Goal: Task Accomplishment & Management: Manage account settings

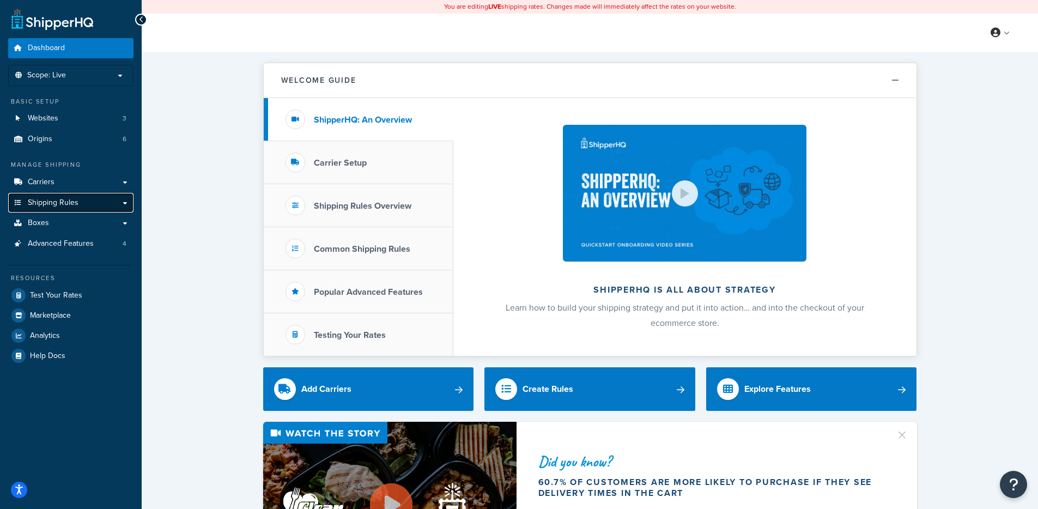
click at [88, 205] on link "Shipping Rules" at bounding box center [70, 203] width 125 height 20
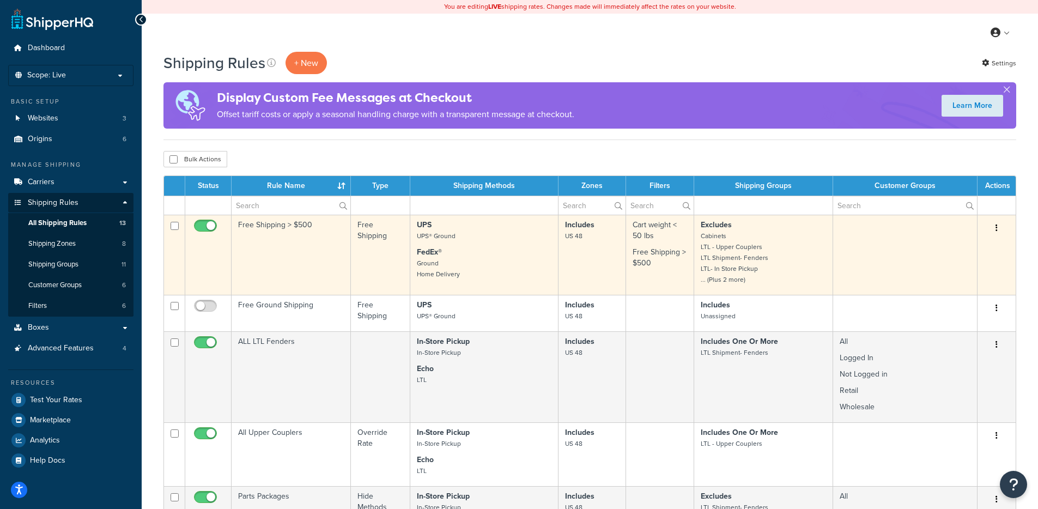
click at [260, 250] on td "Free Shipping > $500" at bounding box center [291, 255] width 119 height 80
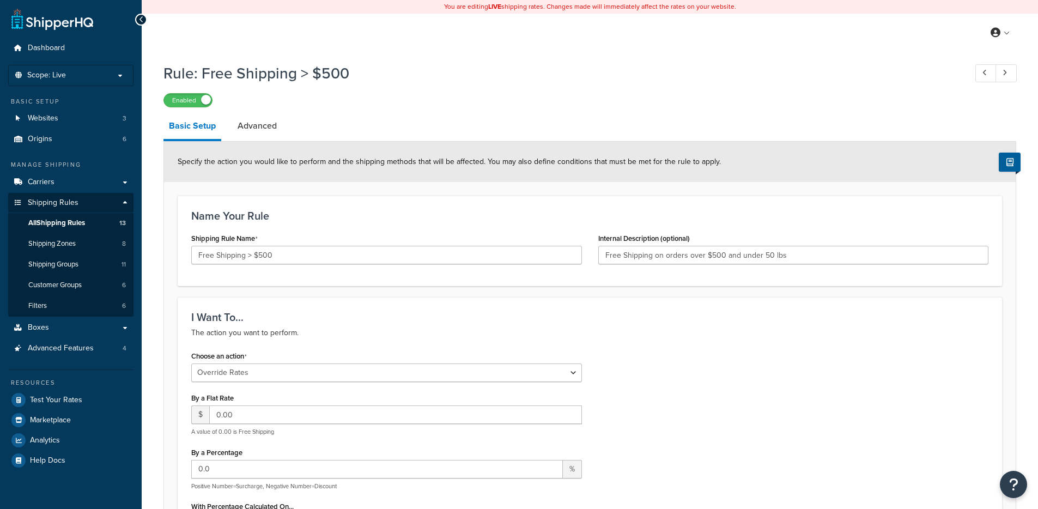
select select "OVERRIDE"
click at [240, 129] on link "Advanced" at bounding box center [257, 126] width 50 height 26
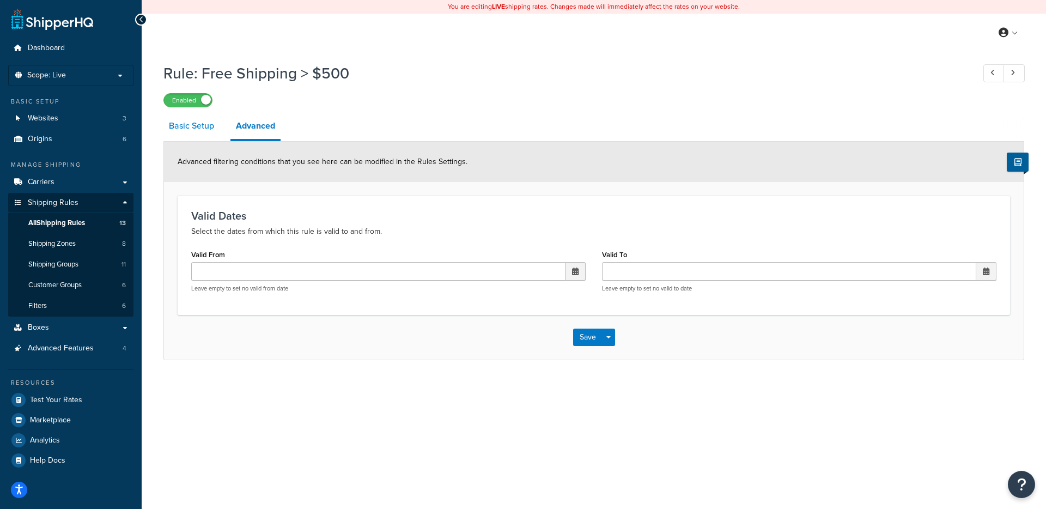
click at [183, 128] on link "Basic Setup" at bounding box center [191, 126] width 56 height 26
select select "OVERRIDE"
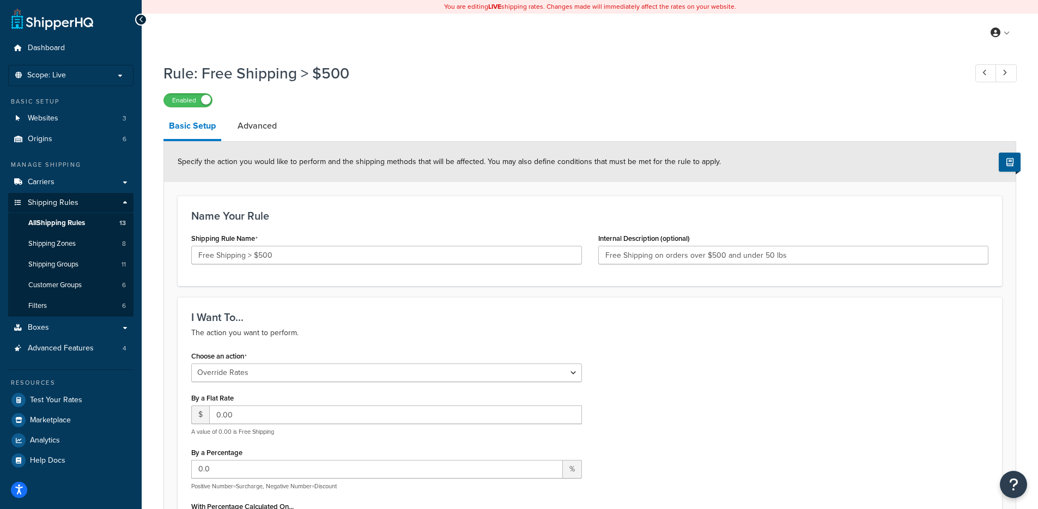
click at [80, 139] on link "Origins 6" at bounding box center [70, 139] width 125 height 20
click at [83, 283] on link "Customer Groups 6" at bounding box center [70, 285] width 125 height 20
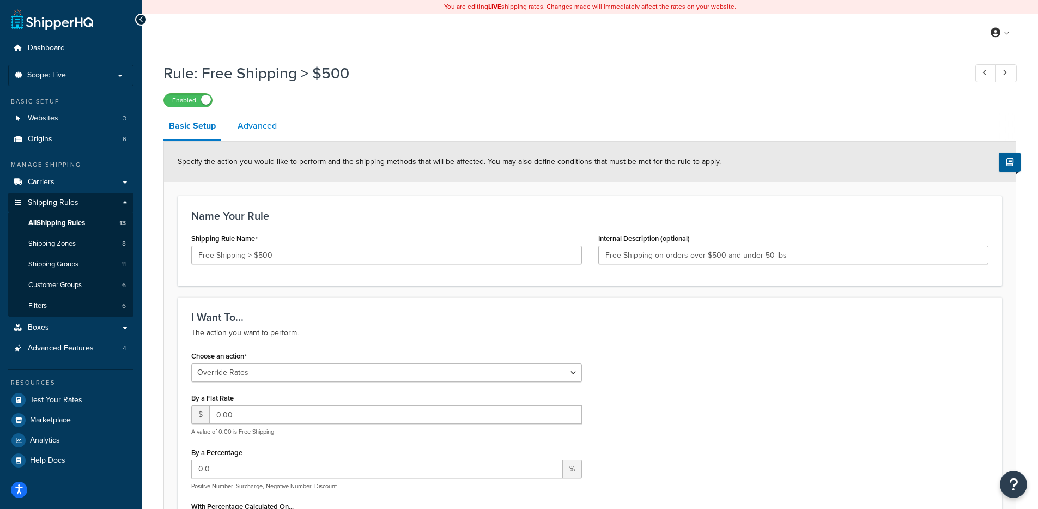
click at [252, 125] on link "Advanced" at bounding box center [257, 126] width 50 height 26
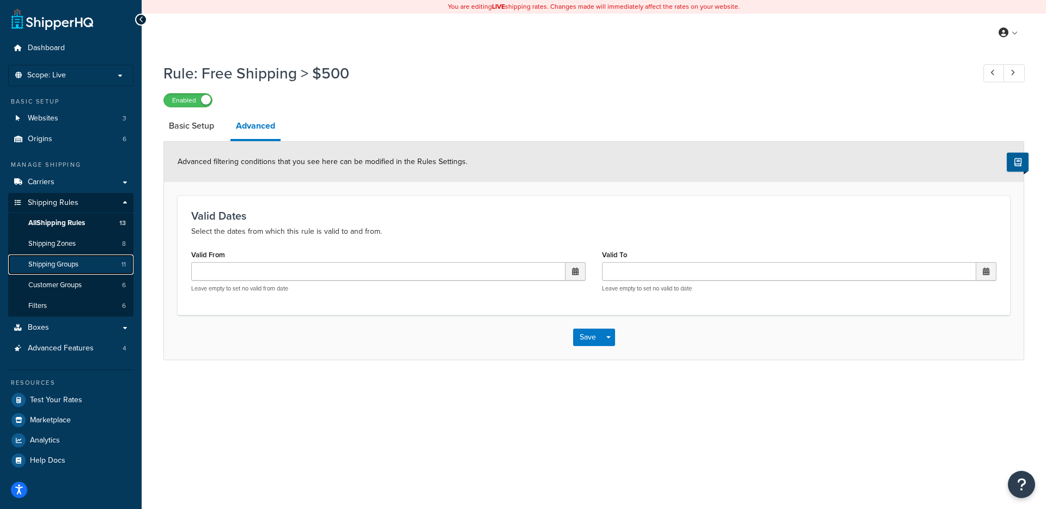
click at [82, 260] on link "Shipping Groups 11" at bounding box center [70, 264] width 125 height 20
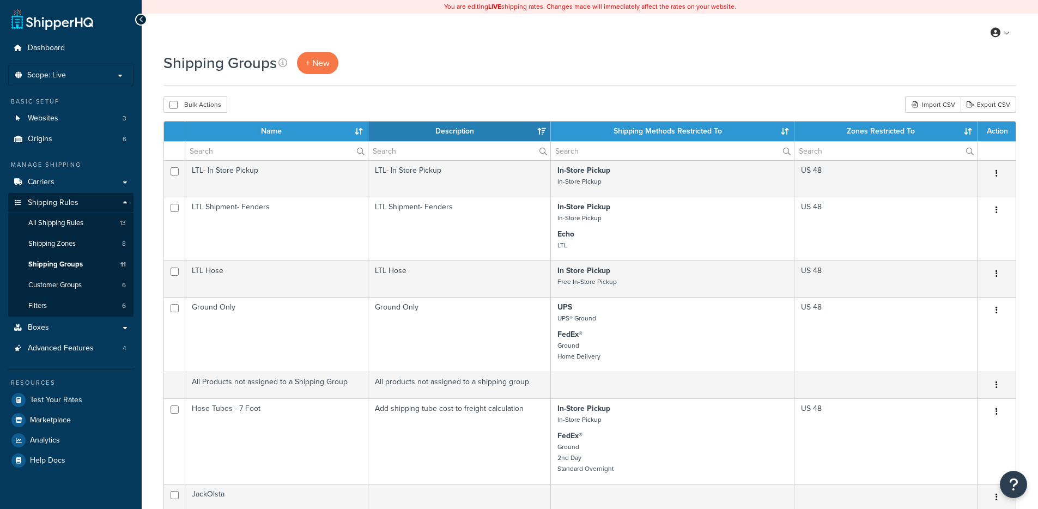
select select "15"
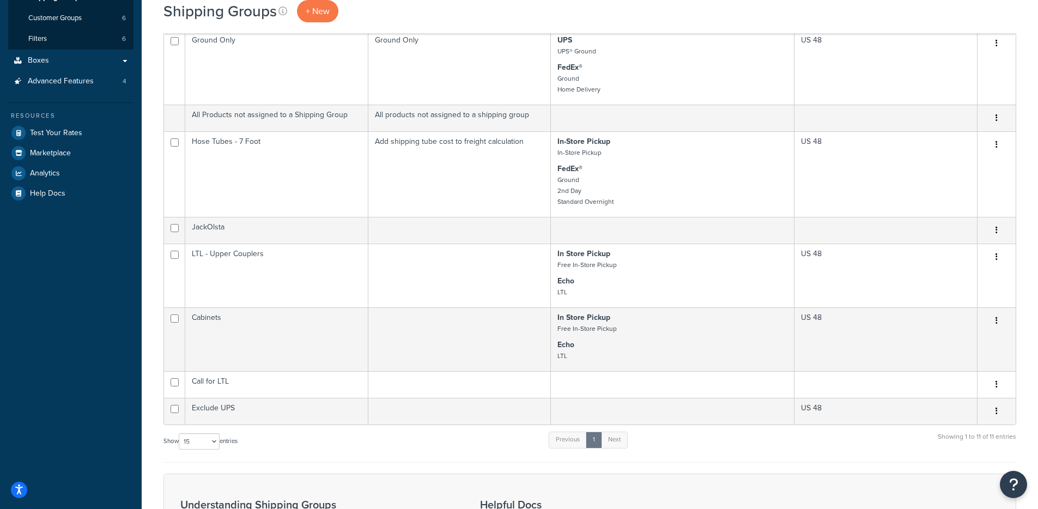
scroll to position [290, 0]
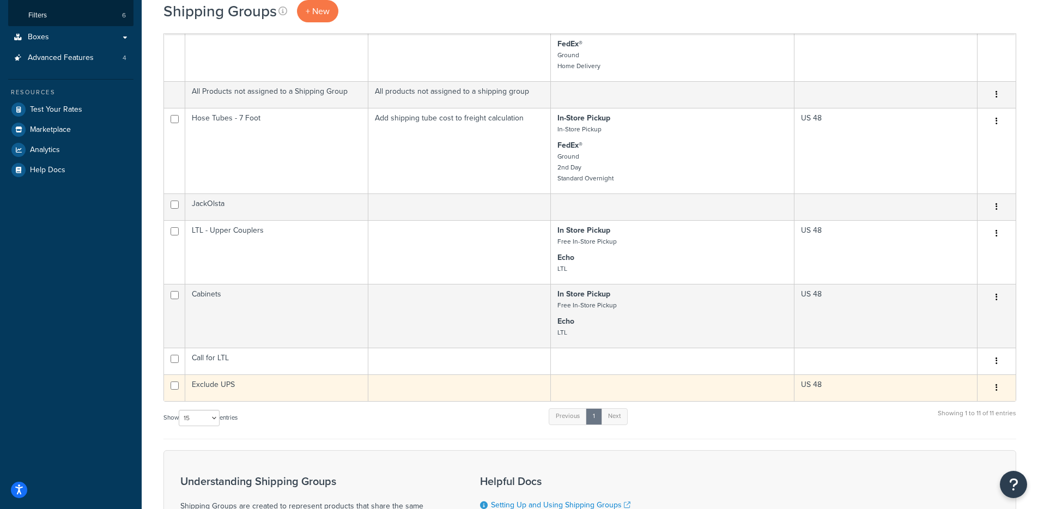
click at [219, 382] on td "Exclude UPS" at bounding box center [276, 387] width 183 height 27
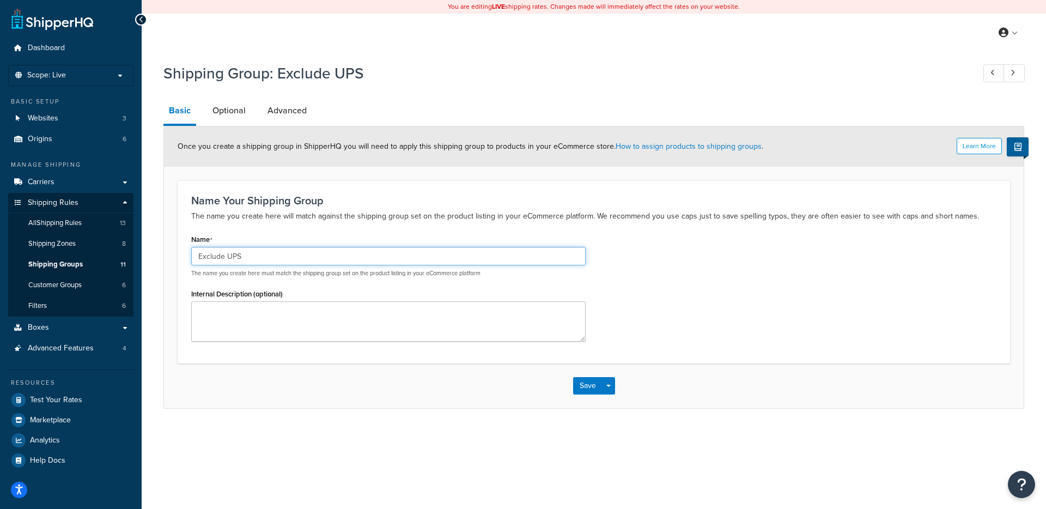
click at [196, 256] on input "Exclude UPS" at bounding box center [388, 256] width 394 height 19
click at [224, 257] on input "Exclude UPS" at bounding box center [388, 256] width 394 height 19
drag, startPoint x: 241, startPoint y: 259, endPoint x: 227, endPoint y: 259, distance: 14.7
click at [227, 259] on input "Exclude UPS" at bounding box center [388, 256] width 394 height 19
type input "E"
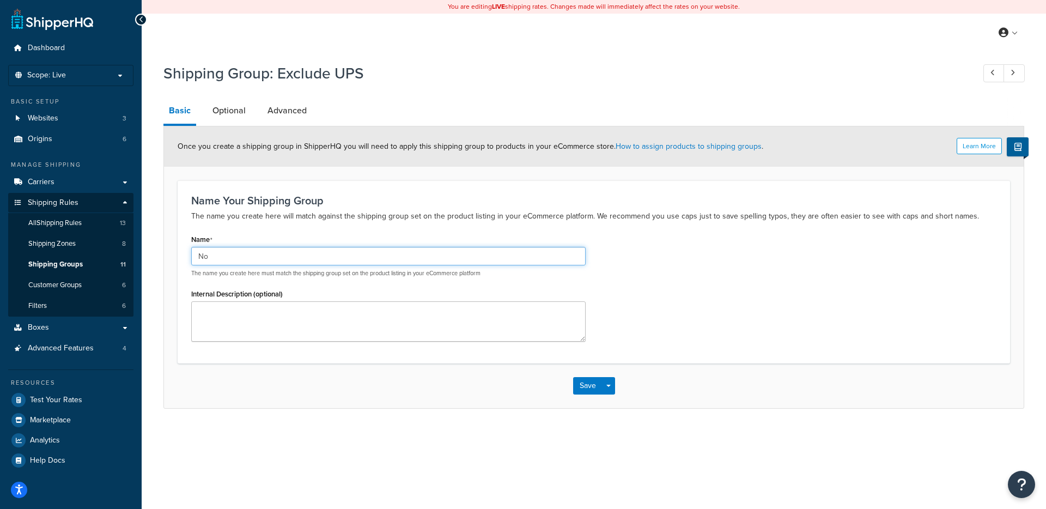
type input "N"
drag, startPoint x: 277, startPoint y: 256, endPoint x: 264, endPoint y: 254, distance: 12.6
click at [264, 254] on input "Exclude From Free SHP" at bounding box center [388, 256] width 394 height 19
type input "Exclude From Free Shipping"
click at [694, 296] on div "Name Exclude From Free Shipping The name you create here must match the shippin…" at bounding box center [594, 291] width 822 height 118
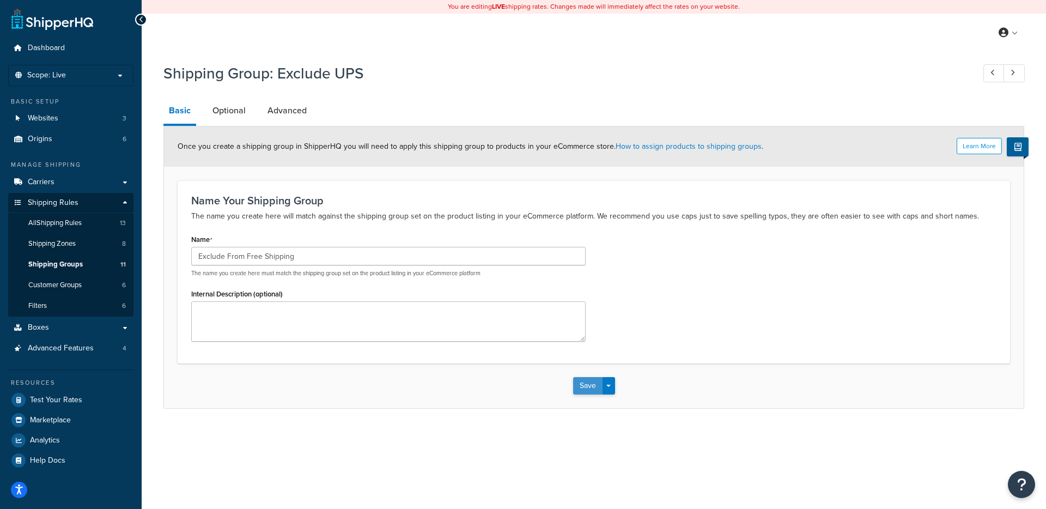
click at [581, 385] on button "Save" at bounding box center [587, 385] width 29 height 17
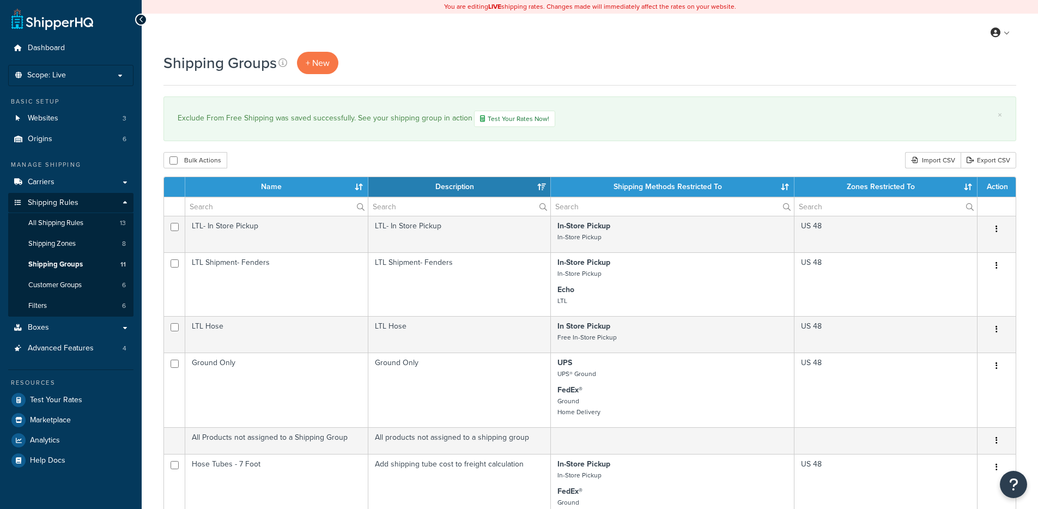
select select "15"
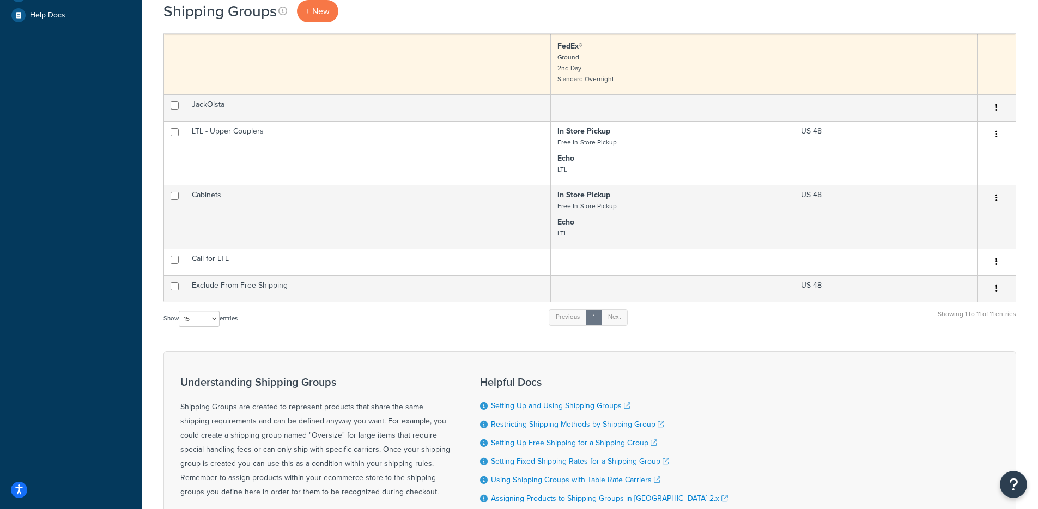
scroll to position [446, 0]
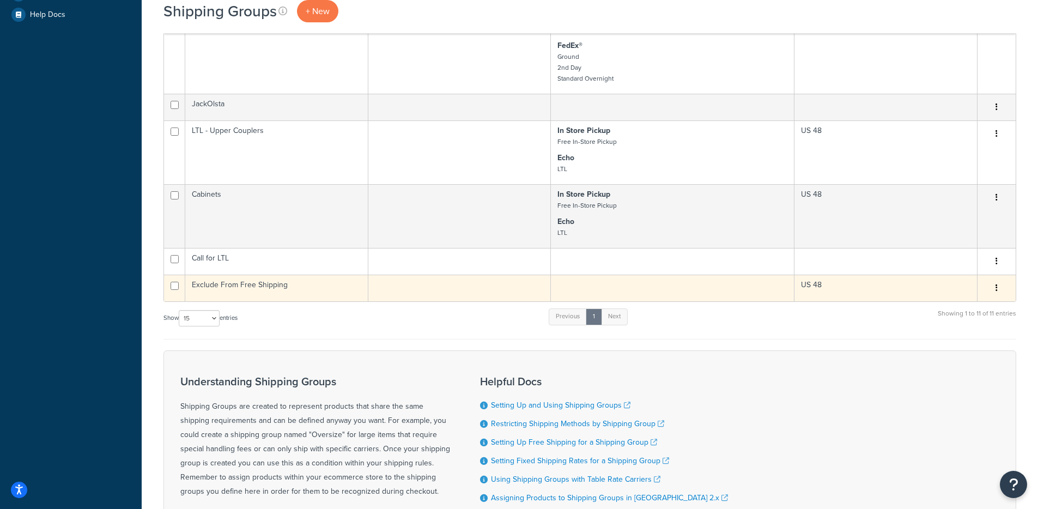
click at [253, 287] on td "Exclude From Free Shipping" at bounding box center [276, 288] width 183 height 27
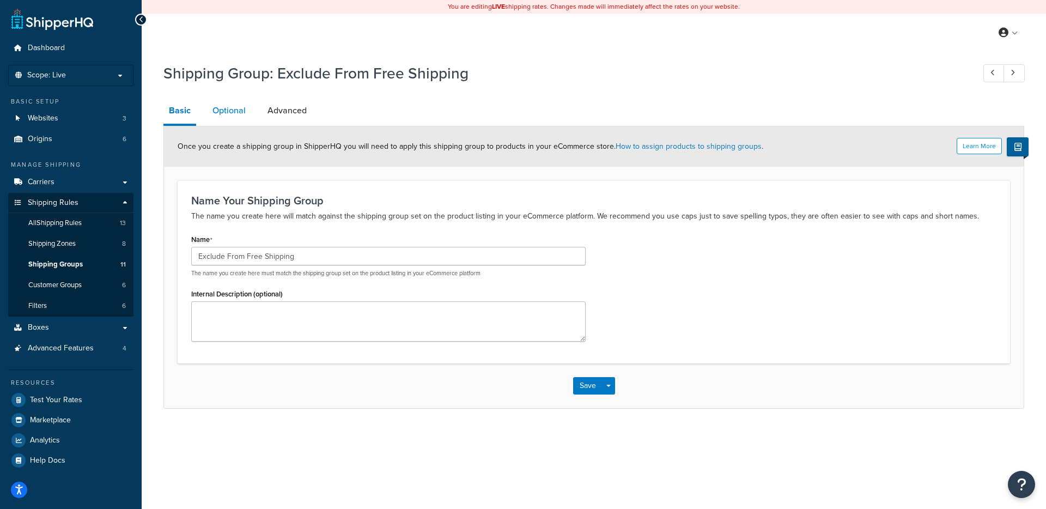
click at [232, 112] on link "Optional" at bounding box center [229, 111] width 44 height 26
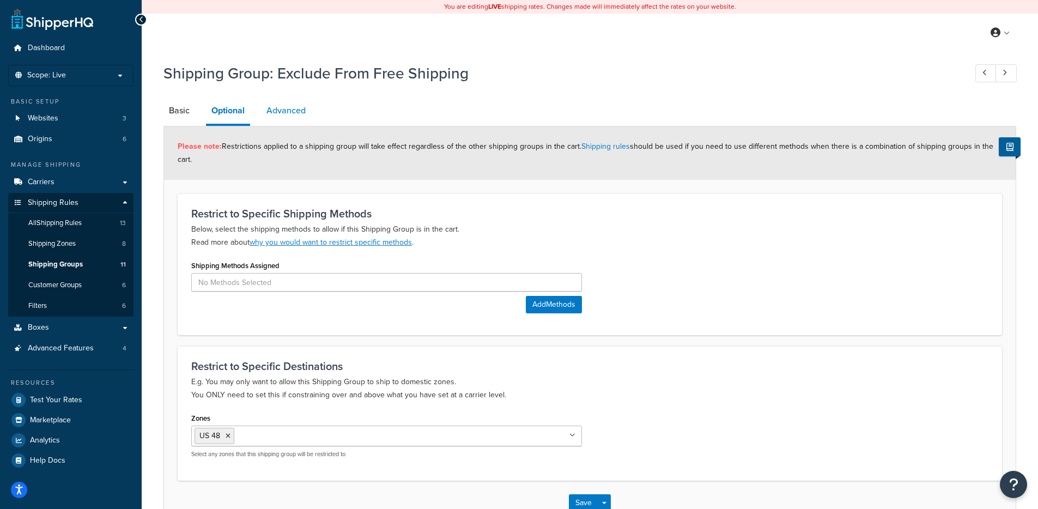
click at [283, 107] on link "Advanced" at bounding box center [286, 111] width 50 height 26
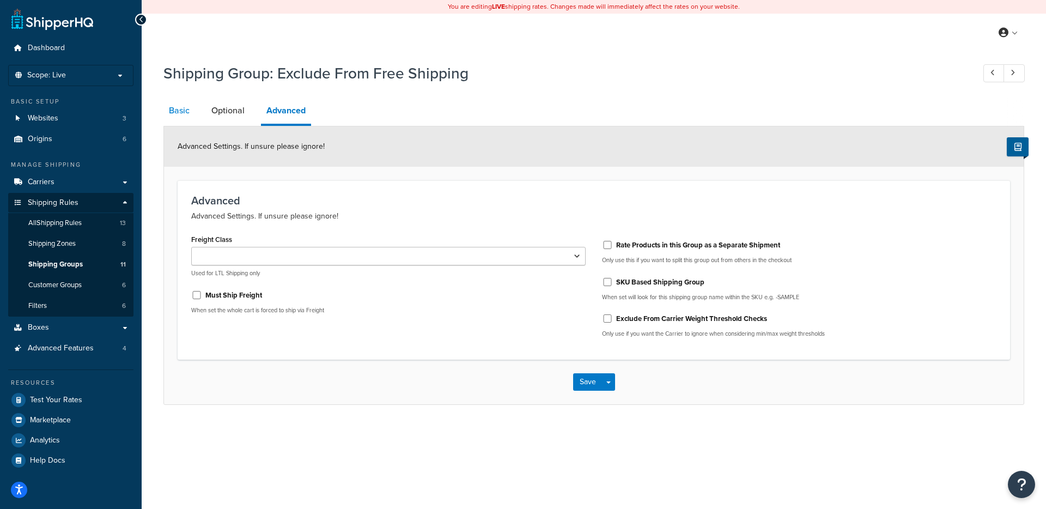
click at [180, 110] on link "Basic" at bounding box center [179, 111] width 32 height 26
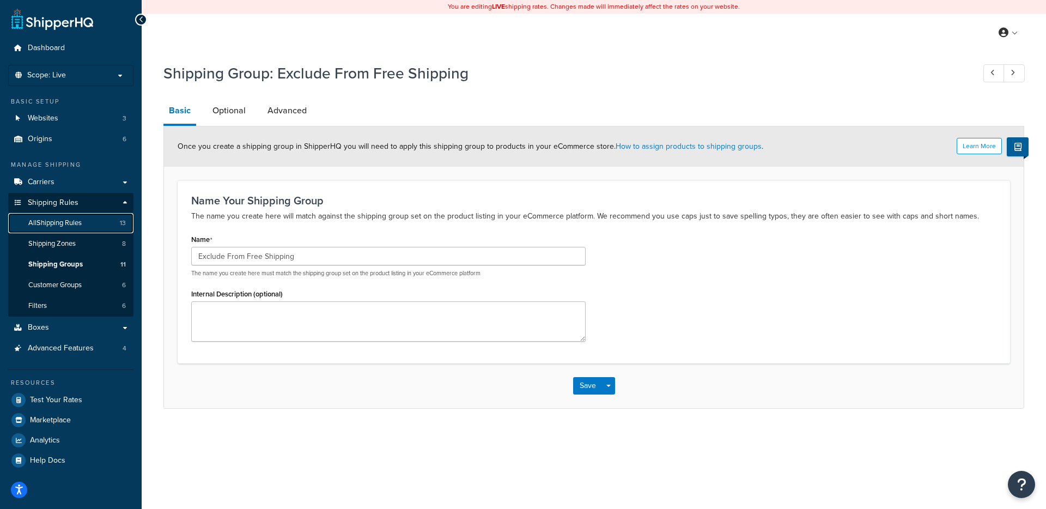
click at [72, 224] on span "All Shipping Rules" at bounding box center [54, 222] width 53 height 9
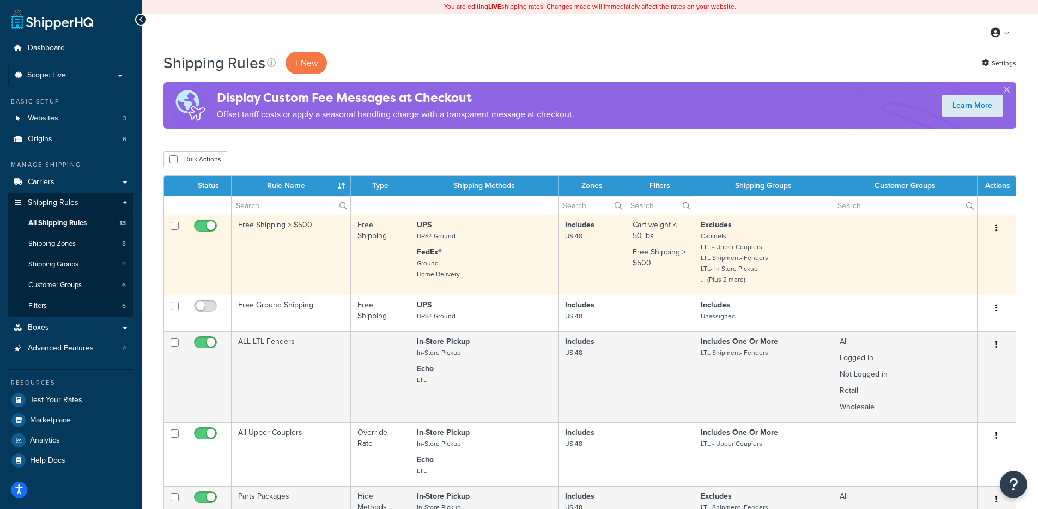
click at [257, 240] on td "Free Shipping > $500" at bounding box center [291, 255] width 119 height 80
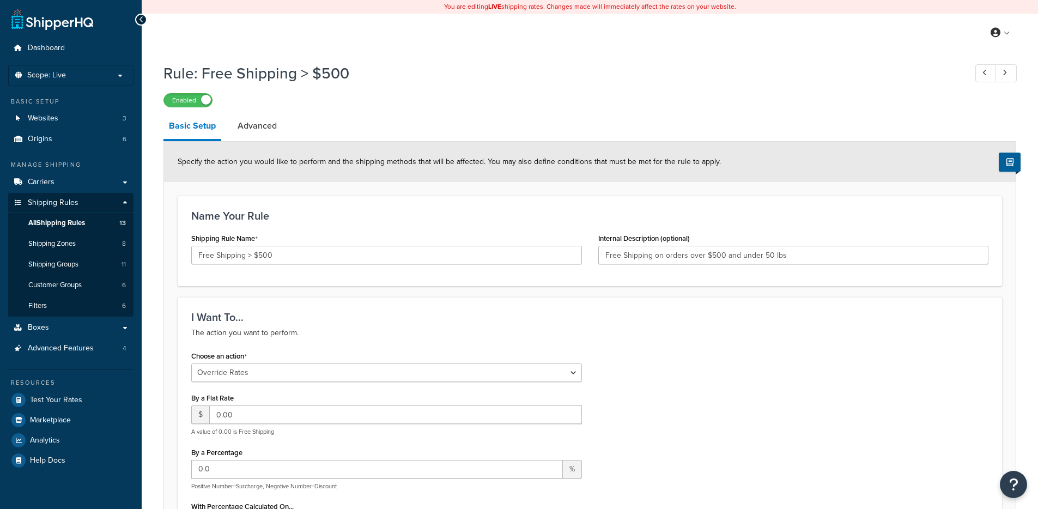
select select "OVERRIDE"
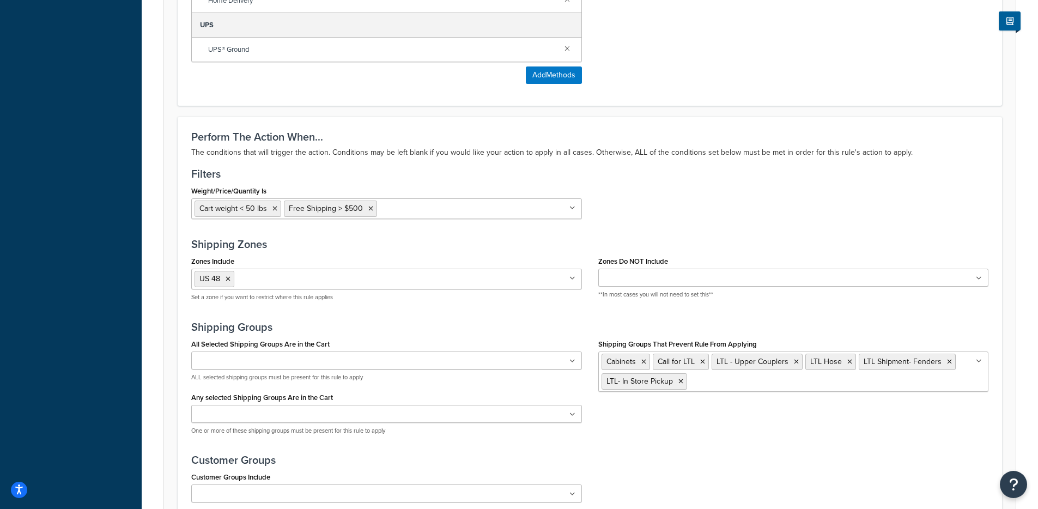
scroll to position [886, 0]
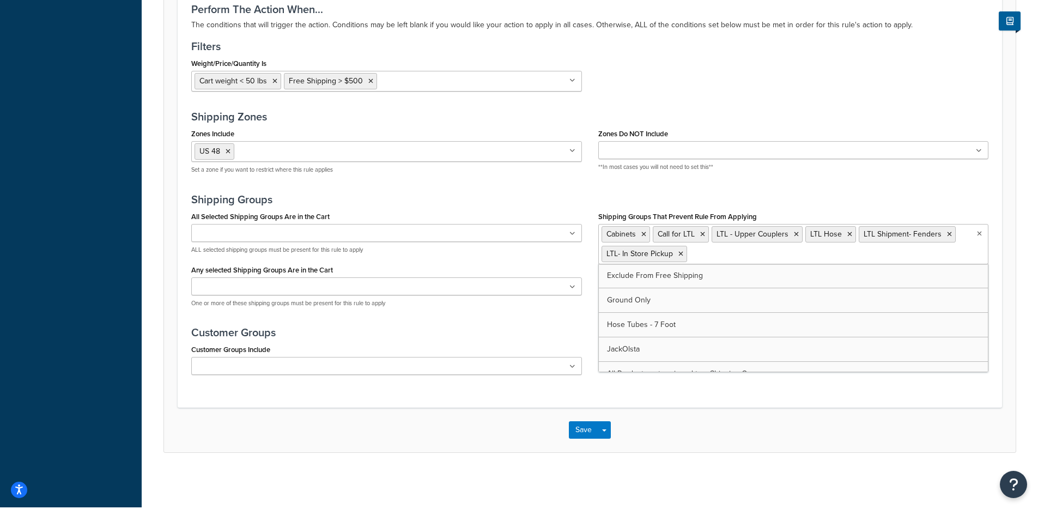
click at [706, 254] on input "Shipping Groups That Prevent Rule From Applying" at bounding box center [738, 253] width 96 height 12
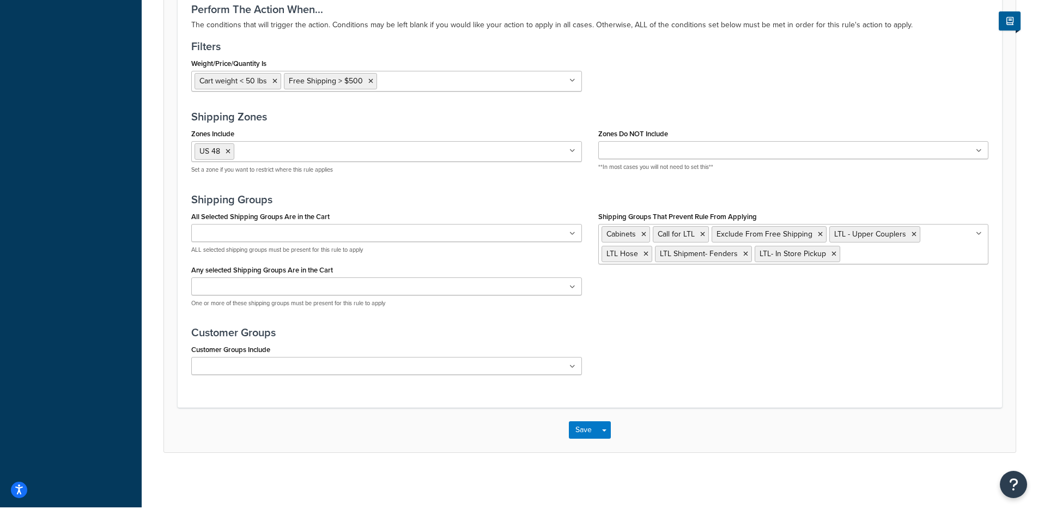
click at [710, 396] on div "Perform The Action When... The conditions that will trigger the action. Conditi…" at bounding box center [590, 198] width 824 height 418
click at [578, 437] on button "Save" at bounding box center [583, 429] width 29 height 17
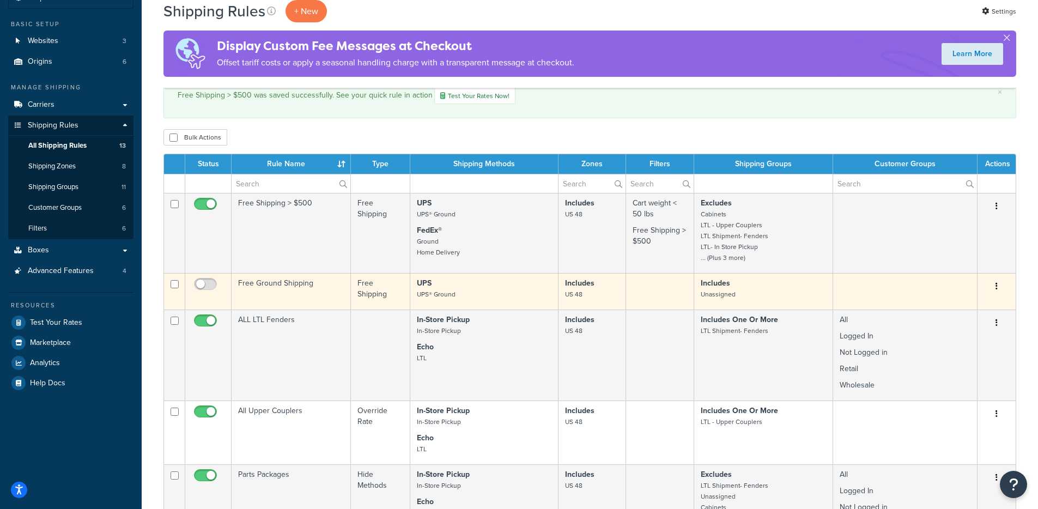
scroll to position [77, 0]
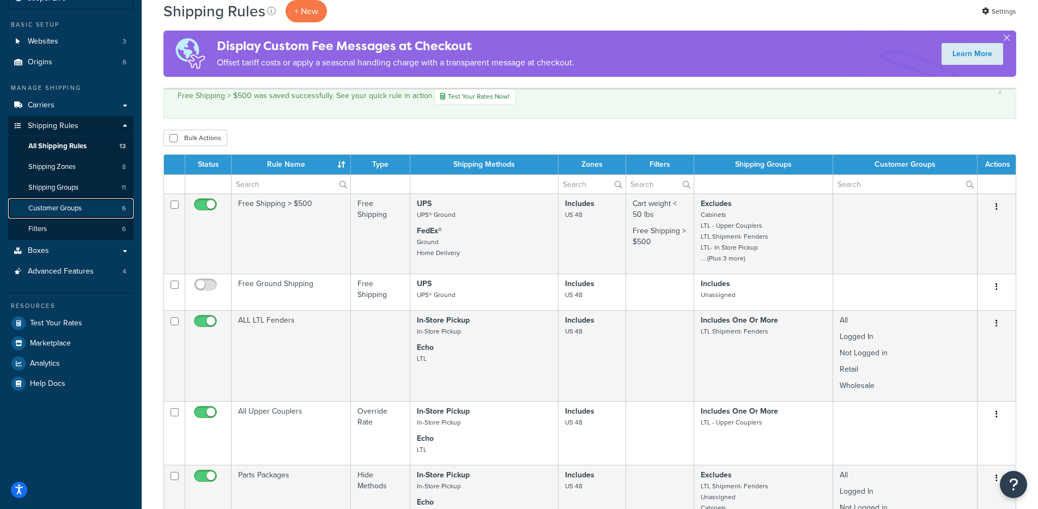
click at [77, 210] on span "Customer Groups" at bounding box center [54, 208] width 53 height 9
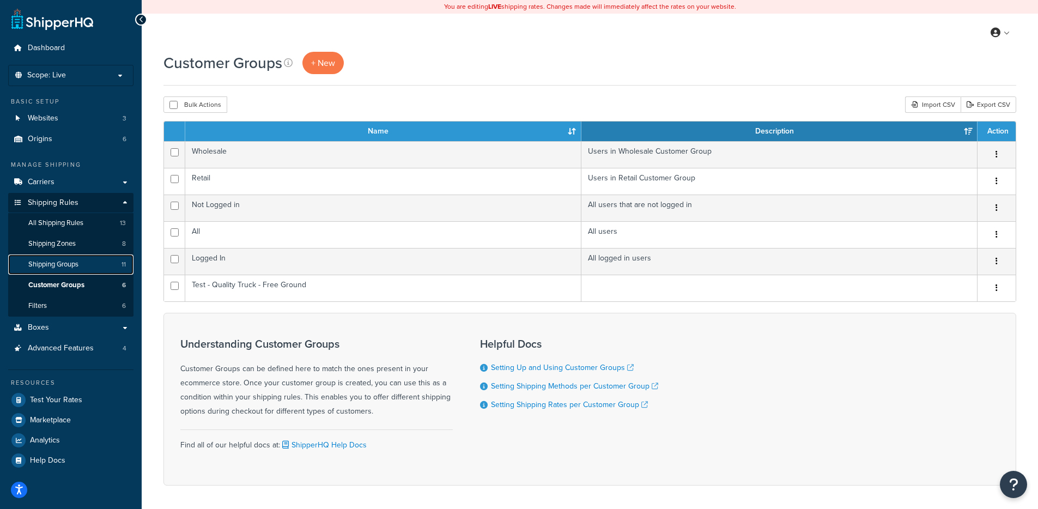
click at [75, 263] on span "Shipping Groups" at bounding box center [53, 264] width 50 height 9
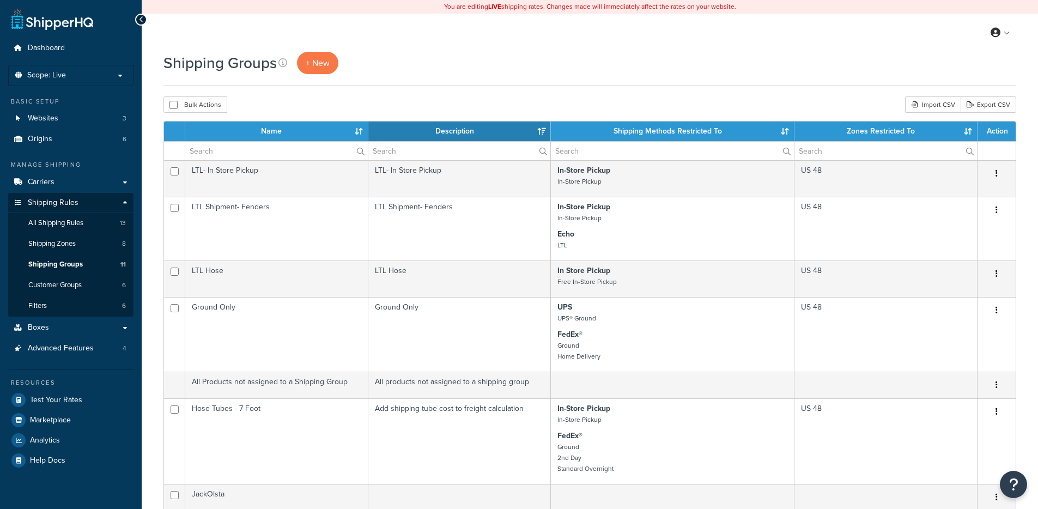
select select "15"
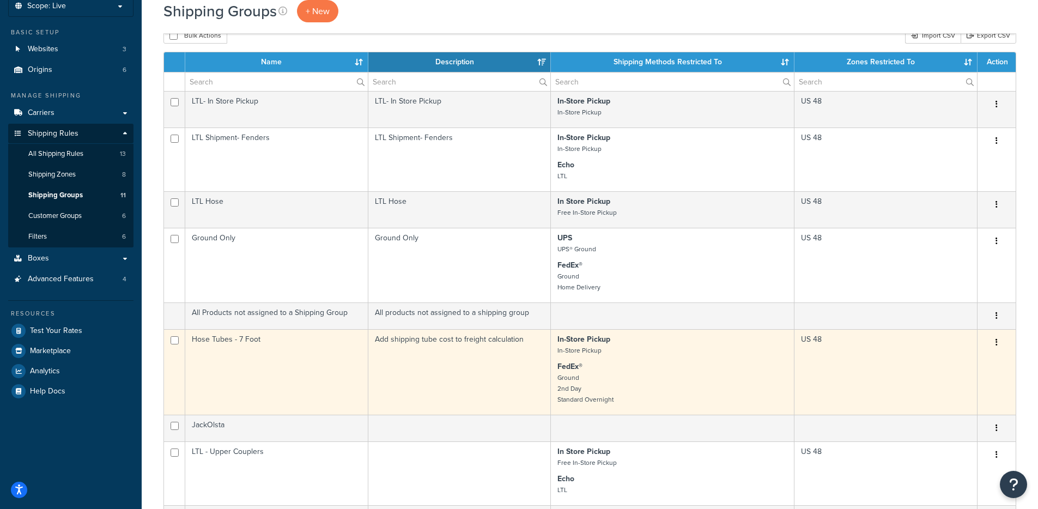
scroll to position [348, 0]
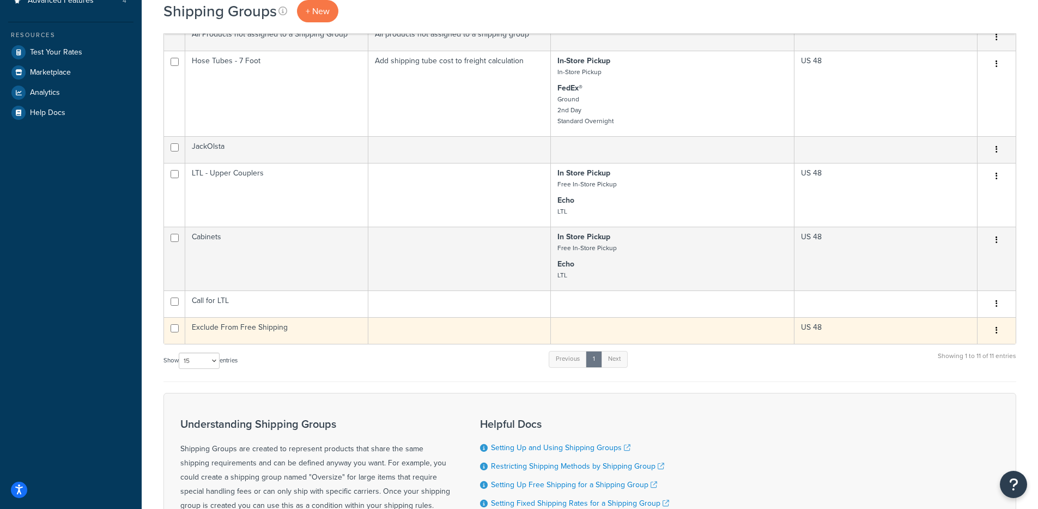
click at [337, 327] on td "Exclude From Free Shipping" at bounding box center [276, 330] width 183 height 27
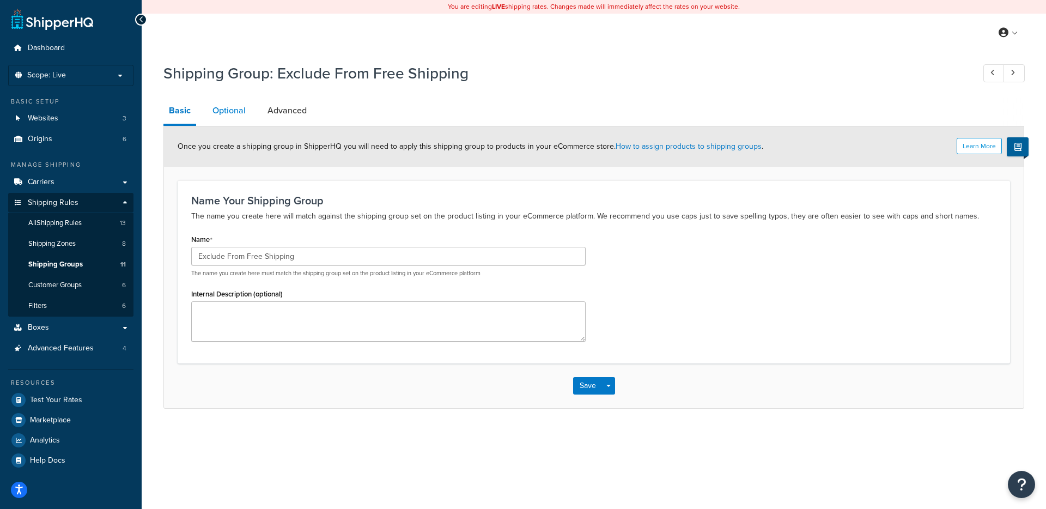
click at [236, 116] on link "Optional" at bounding box center [229, 111] width 44 height 26
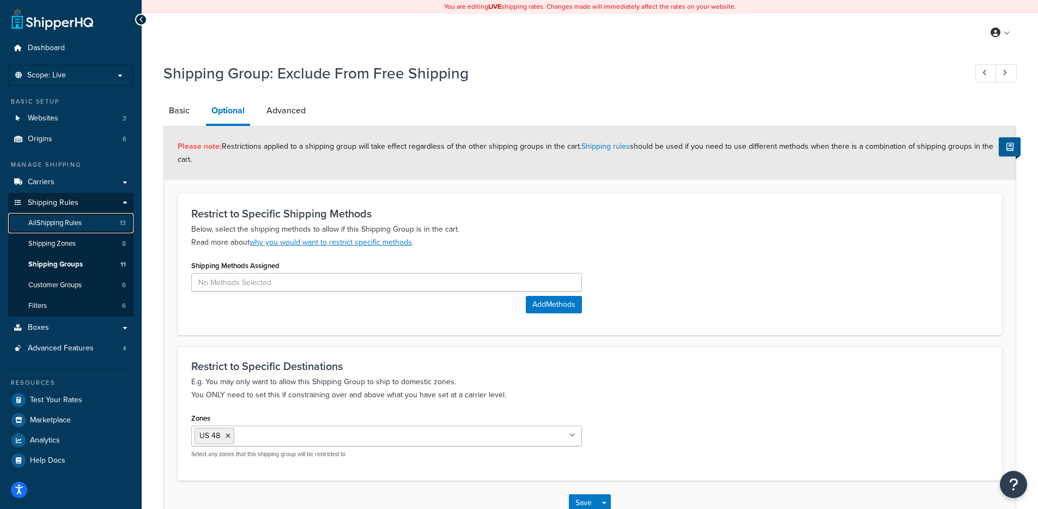
click at [73, 218] on span "All Shipping Rules" at bounding box center [54, 222] width 53 height 9
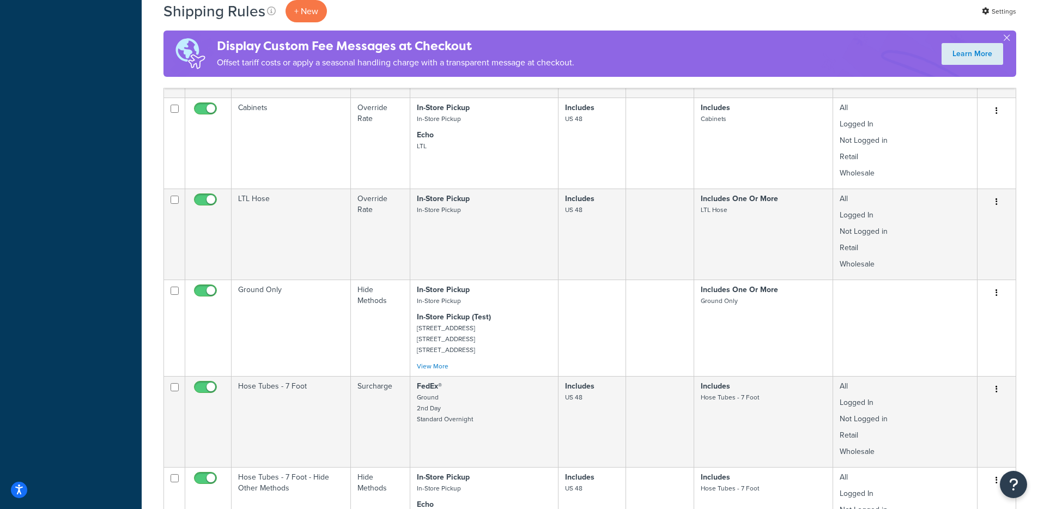
scroll to position [695, 0]
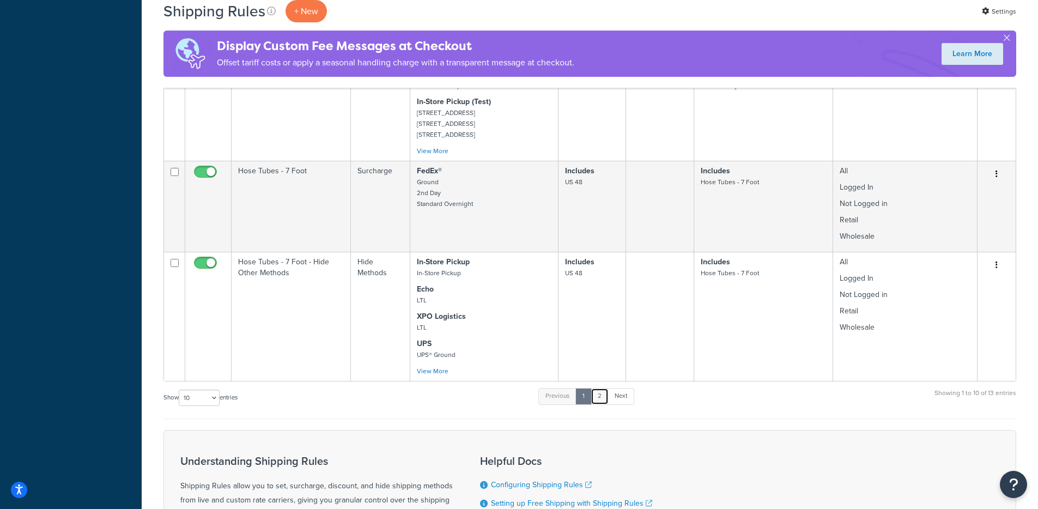
click at [597, 392] on link "2" at bounding box center [600, 396] width 18 height 16
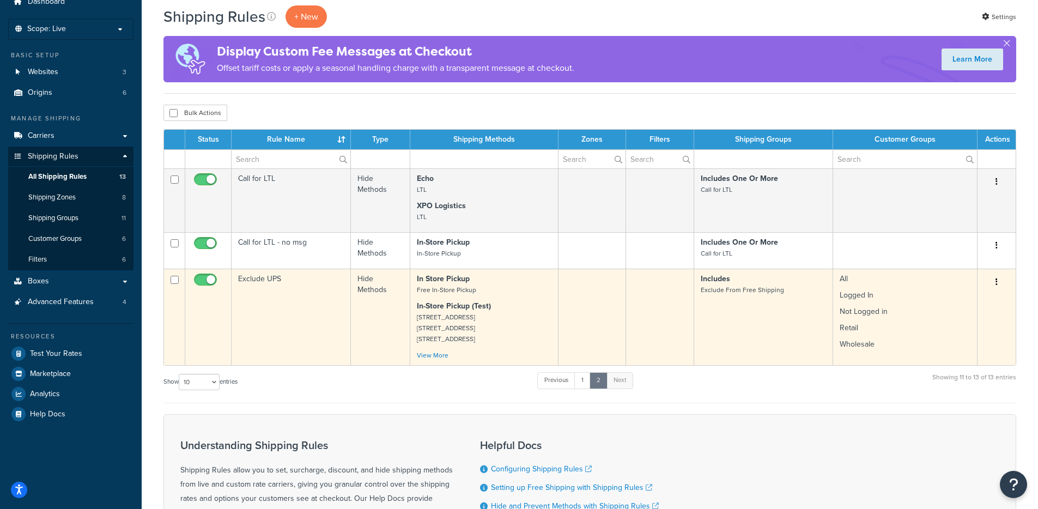
scroll to position [36, 0]
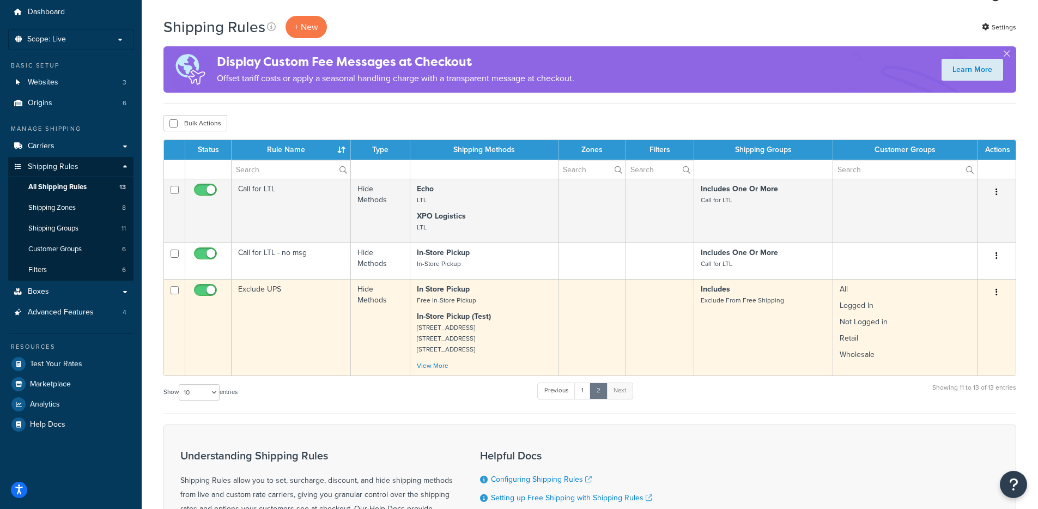
click at [203, 291] on input "checkbox" at bounding box center [207, 293] width 30 height 14
checkbox input "false"
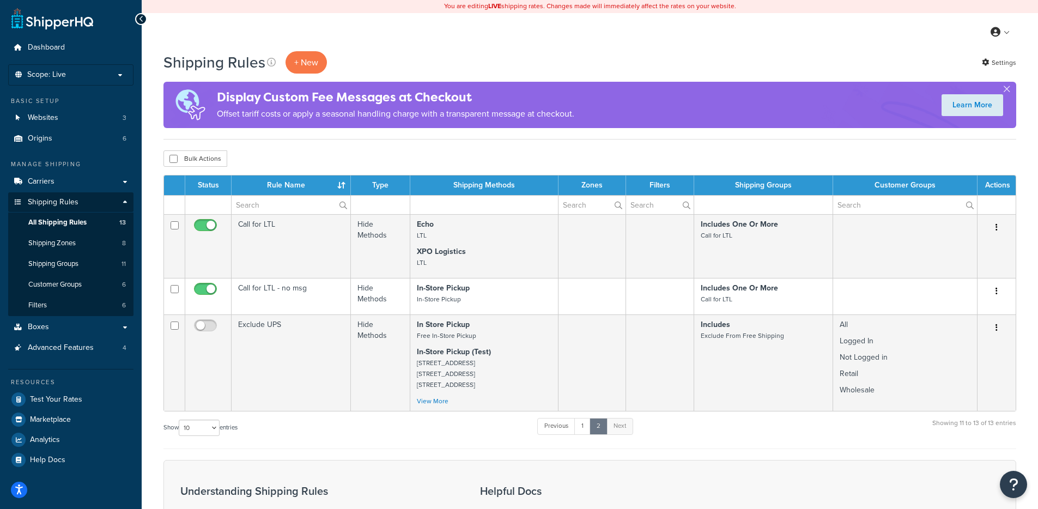
scroll to position [0, 0]
click at [122, 75] on p "Scope: Live" at bounding box center [71, 75] width 116 height 9
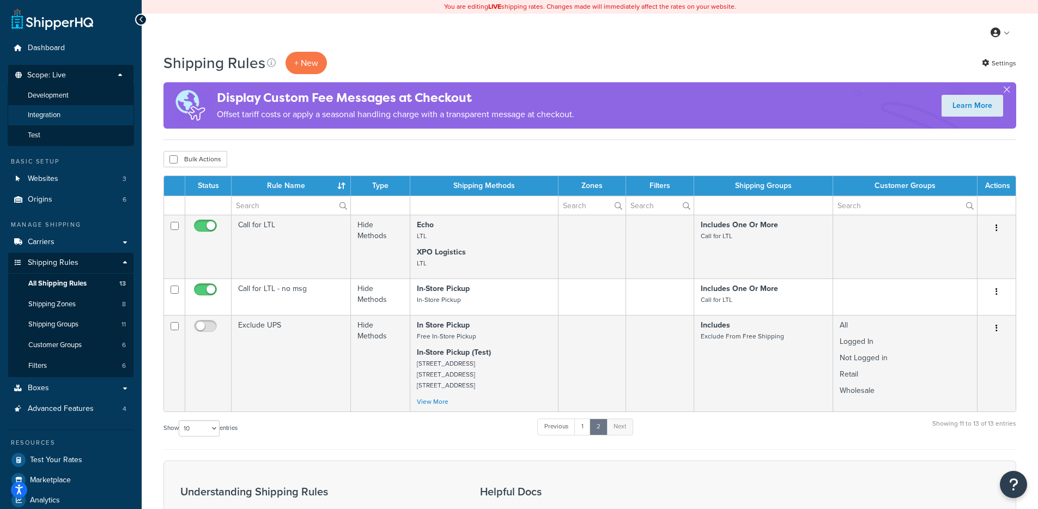
click at [53, 114] on span "Integration" at bounding box center [44, 115] width 33 height 9
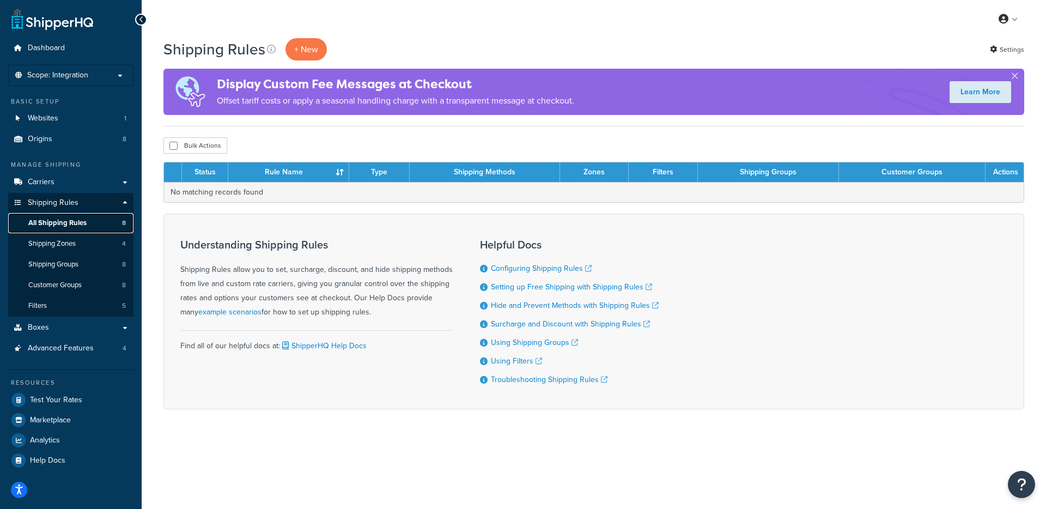
click at [92, 222] on link "All Shipping Rules 8" at bounding box center [70, 223] width 125 height 20
click at [104, 74] on p "Scope: Integration" at bounding box center [71, 75] width 116 height 9
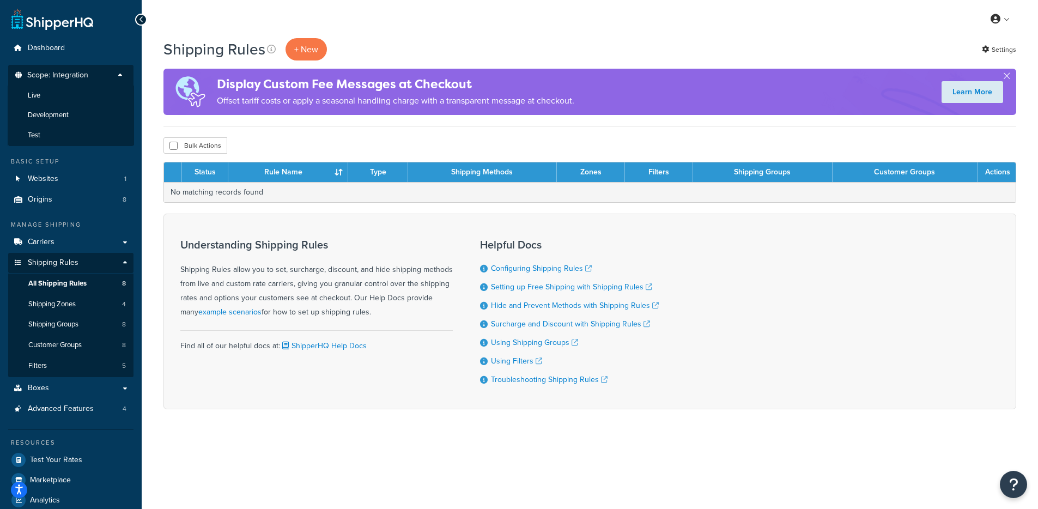
click at [162, 212] on div "Shipping Rules + New Settings Display Custom Fee Messages at Checkout Offset ta…" at bounding box center [590, 242] width 896 height 409
click at [83, 306] on link "Shipping Zones 4" at bounding box center [70, 304] width 125 height 20
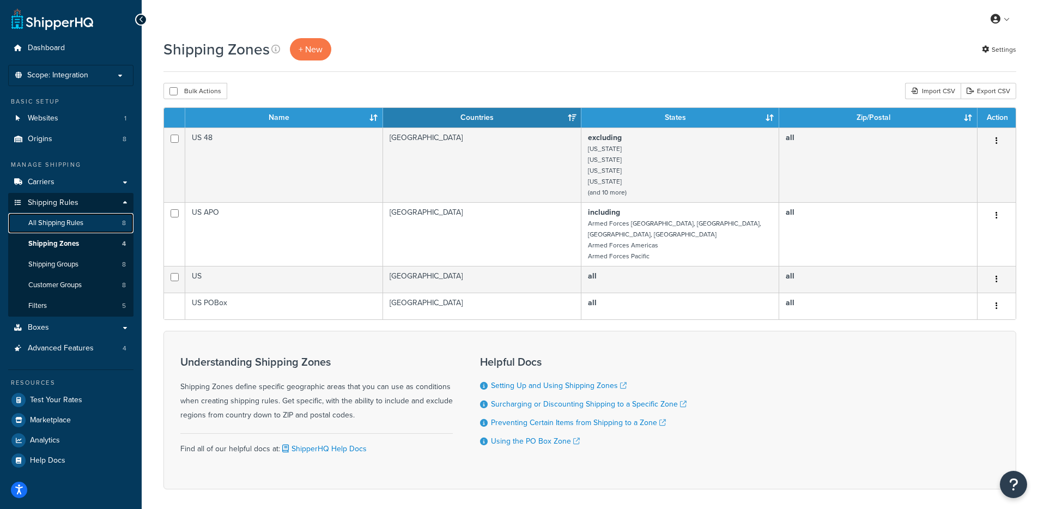
click at [75, 223] on span "All Shipping Rules" at bounding box center [55, 222] width 55 height 9
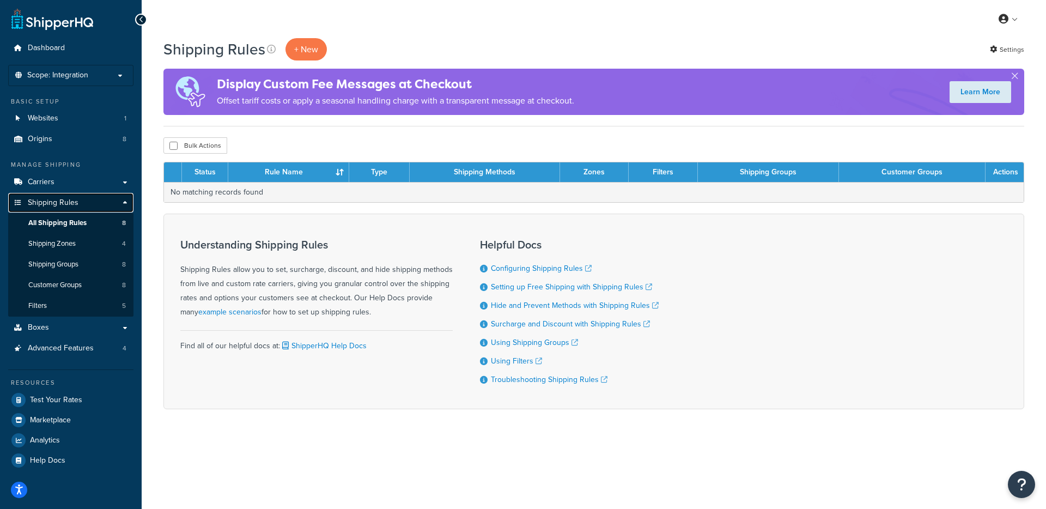
click at [93, 202] on link "Shipping Rules" at bounding box center [70, 203] width 125 height 20
click at [124, 222] on span "8" at bounding box center [124, 222] width 4 height 9
click at [1016, 77] on button "button" at bounding box center [1014, 78] width 3 height 3
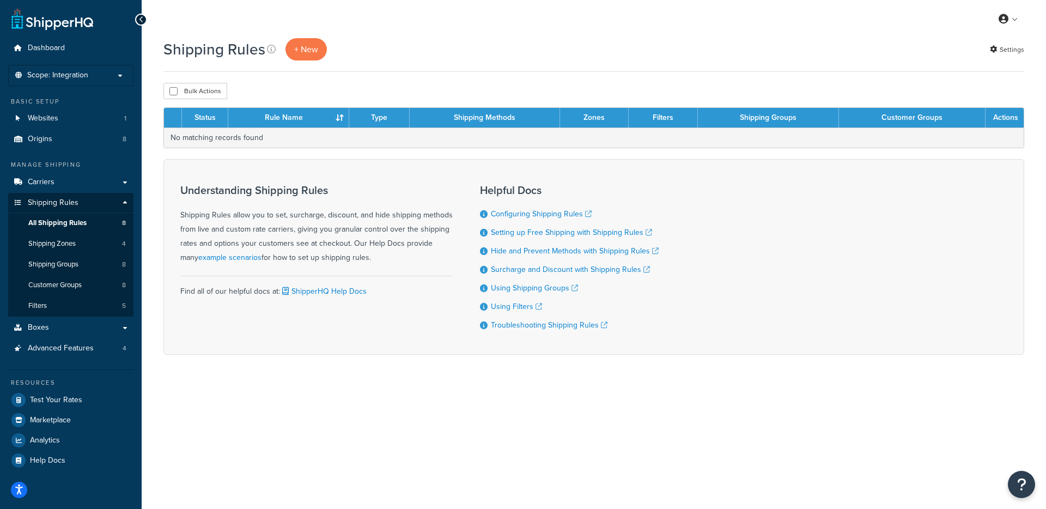
click at [202, 115] on th "Status" at bounding box center [205, 118] width 46 height 20
click at [275, 117] on th "Rule Name" at bounding box center [288, 118] width 121 height 20
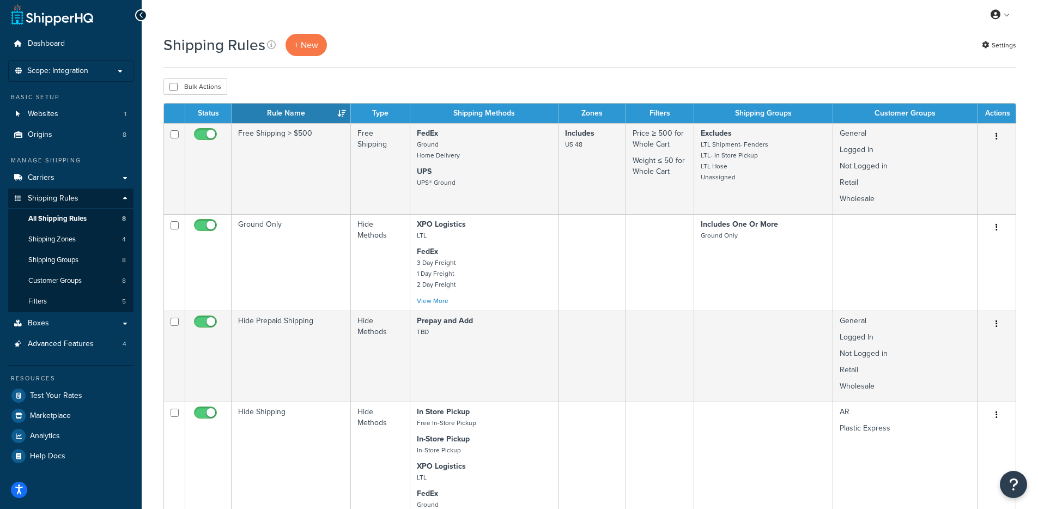
scroll to position [4, 0]
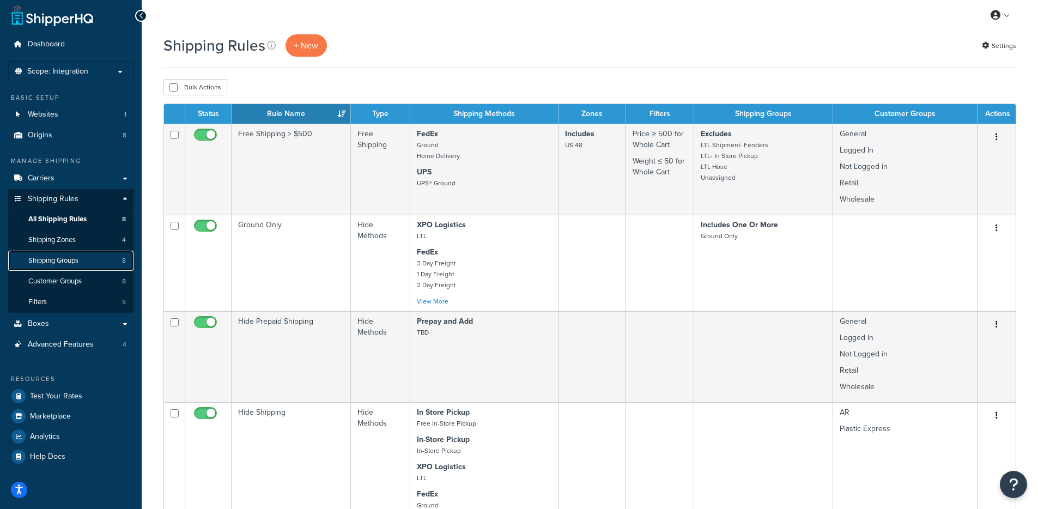
click at [43, 258] on span "Shipping Groups" at bounding box center [53, 260] width 50 height 9
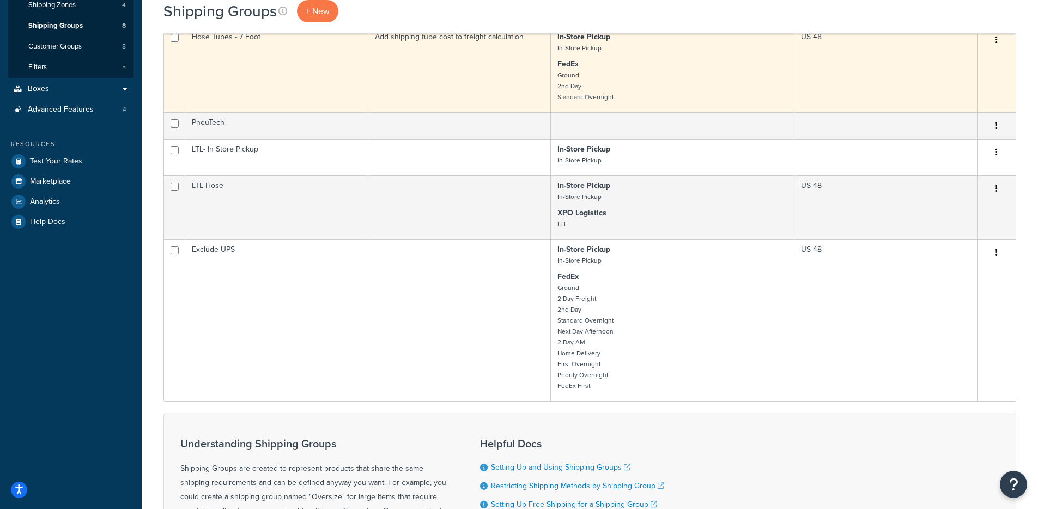
scroll to position [166, 0]
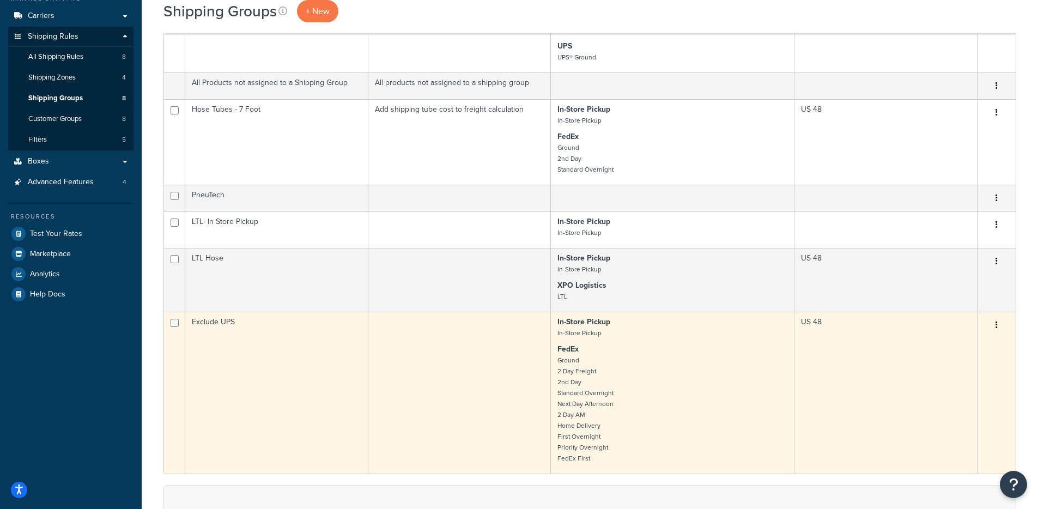
click at [268, 343] on td "Exclude UPS" at bounding box center [276, 393] width 183 height 162
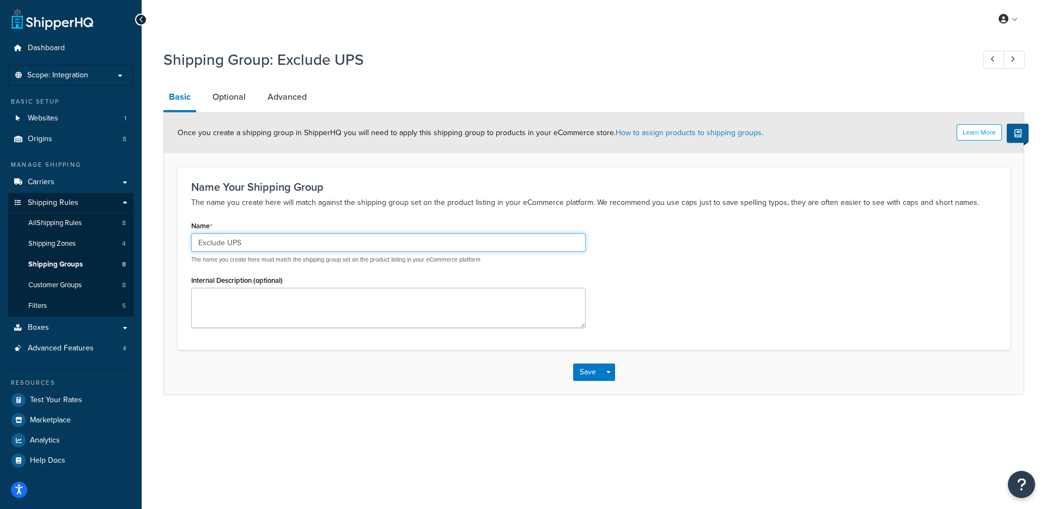
click at [254, 241] on input "Exclude UPS" at bounding box center [388, 242] width 394 height 19
drag, startPoint x: 268, startPoint y: 244, endPoint x: 173, endPoint y: 238, distance: 95.0
click at [173, 238] on form "Learn More Once you create a shipping group in ShipperHQ you will need to apply…" at bounding box center [594, 253] width 860 height 281
type input "Exclude From Free Shipping"
click at [455, 361] on div "Save Save Dropdown Save and Edit Save and Duplicate Save and Create New" at bounding box center [594, 372] width 860 height 45
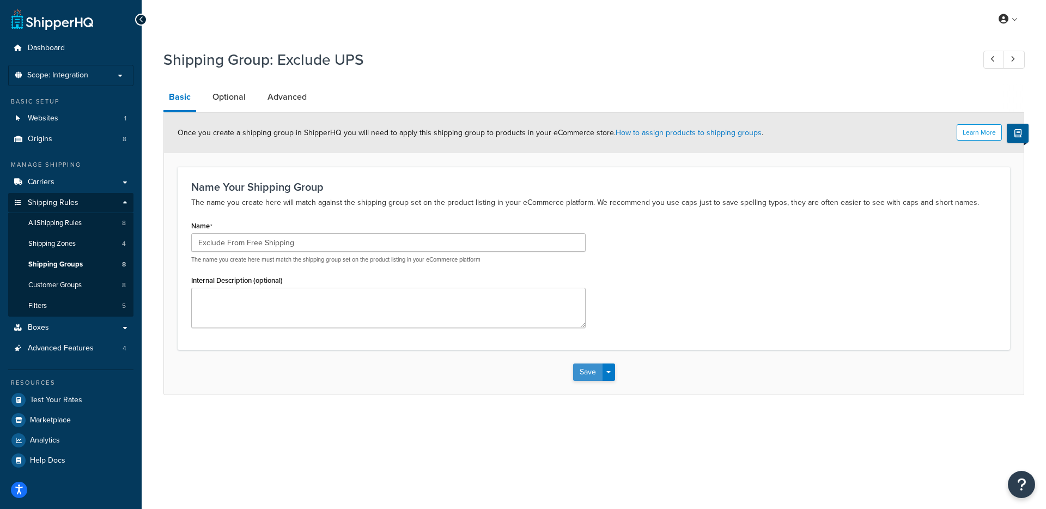
click at [579, 369] on button "Save" at bounding box center [587, 371] width 29 height 17
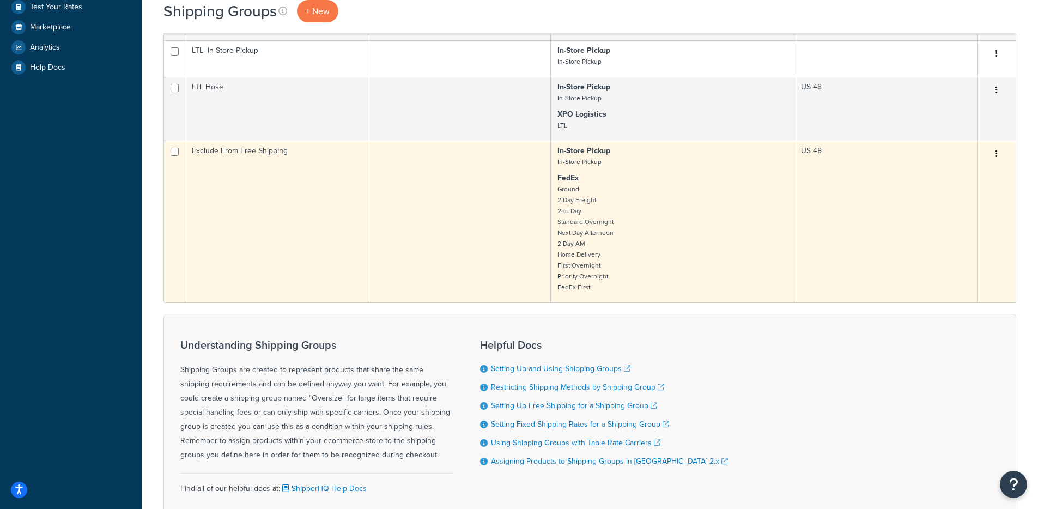
scroll to position [229, 0]
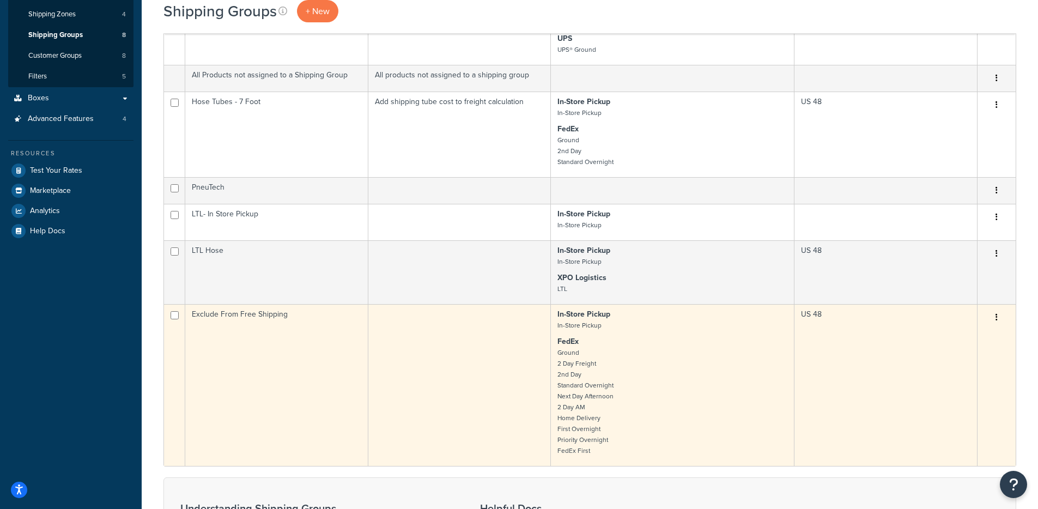
click at [455, 357] on td at bounding box center [459, 385] width 183 height 162
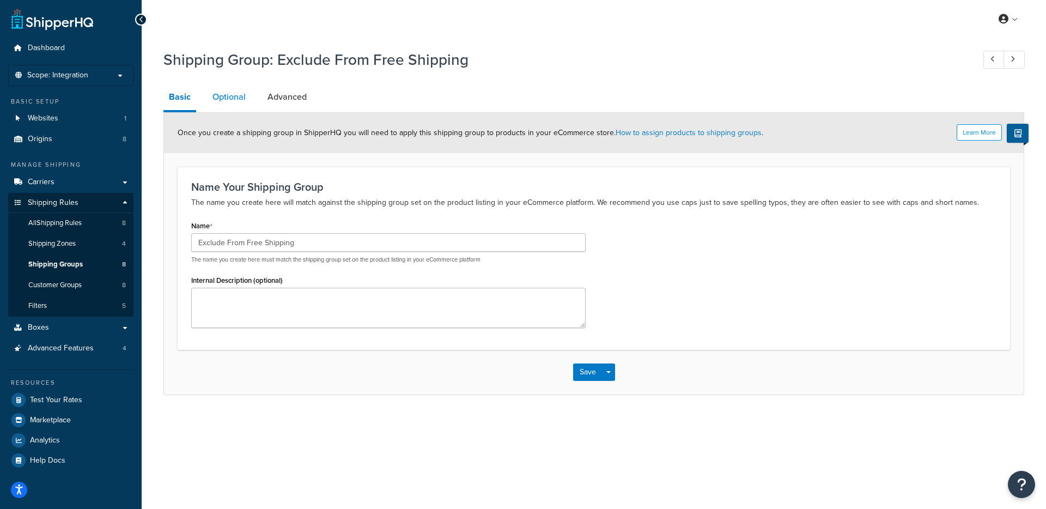
click at [224, 95] on link "Optional" at bounding box center [229, 97] width 44 height 26
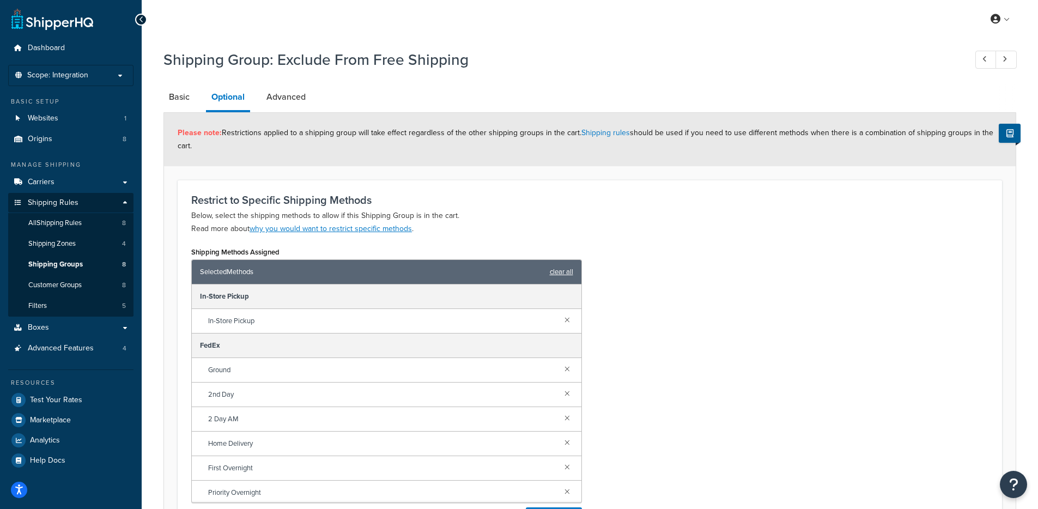
click at [557, 274] on link "clear all" at bounding box center [561, 271] width 23 height 15
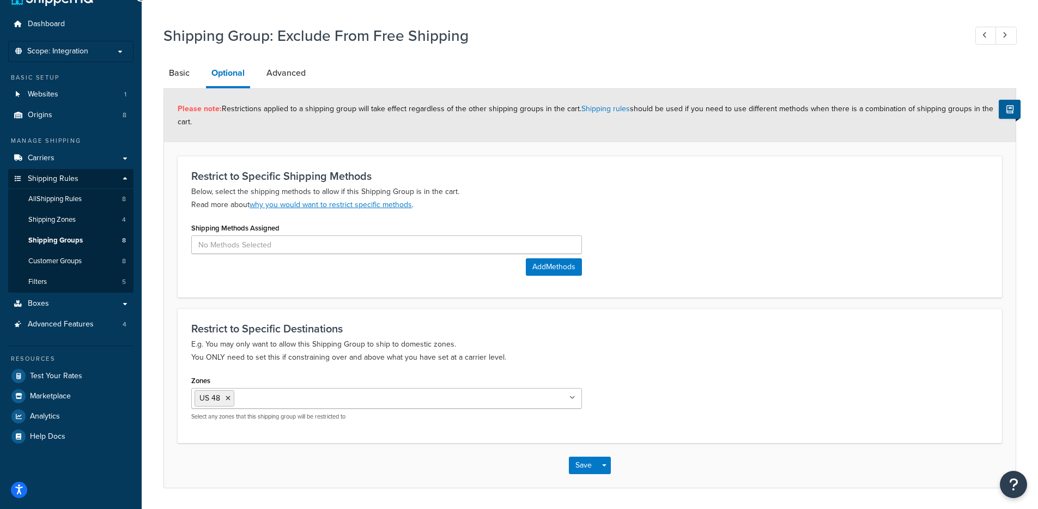
scroll to position [58, 0]
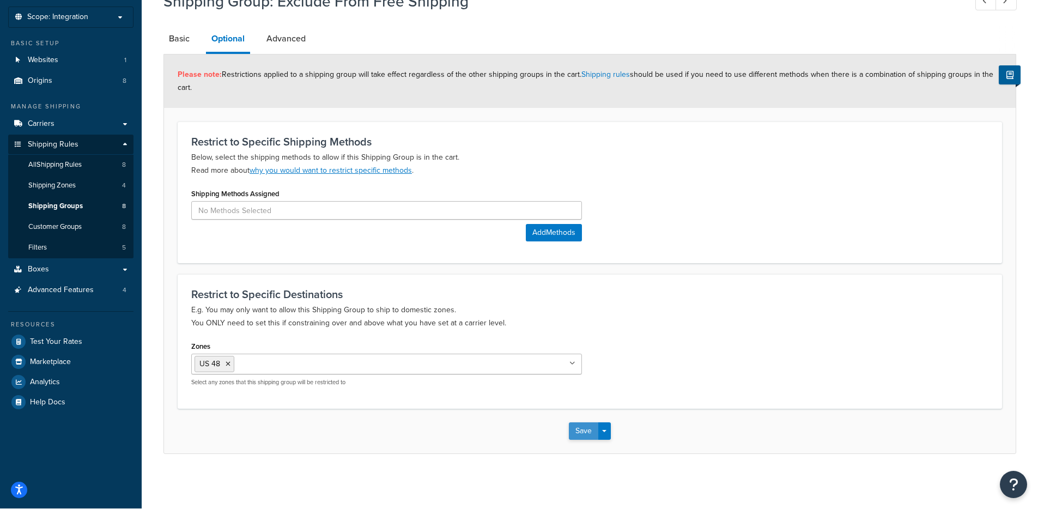
click at [572, 425] on button "Save" at bounding box center [583, 430] width 29 height 17
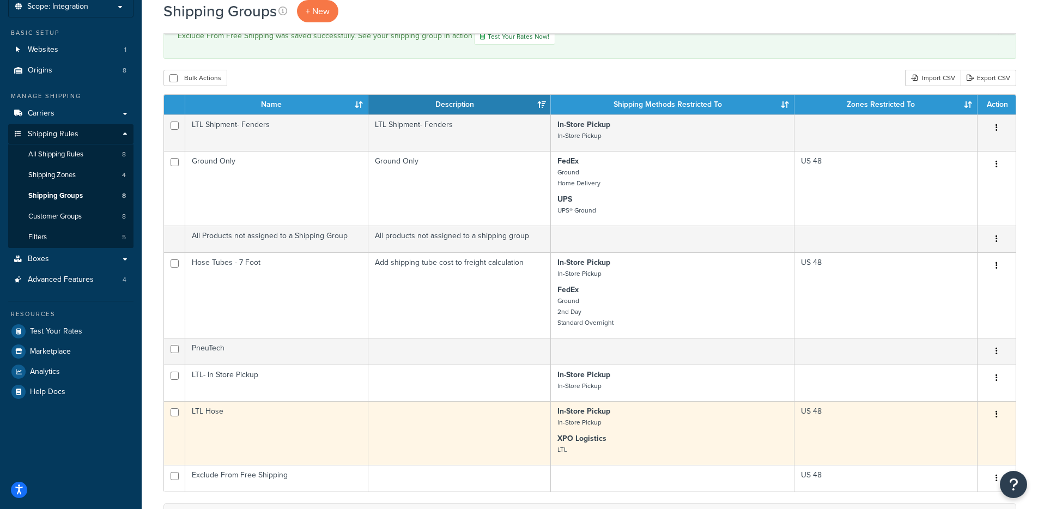
scroll to position [57, 0]
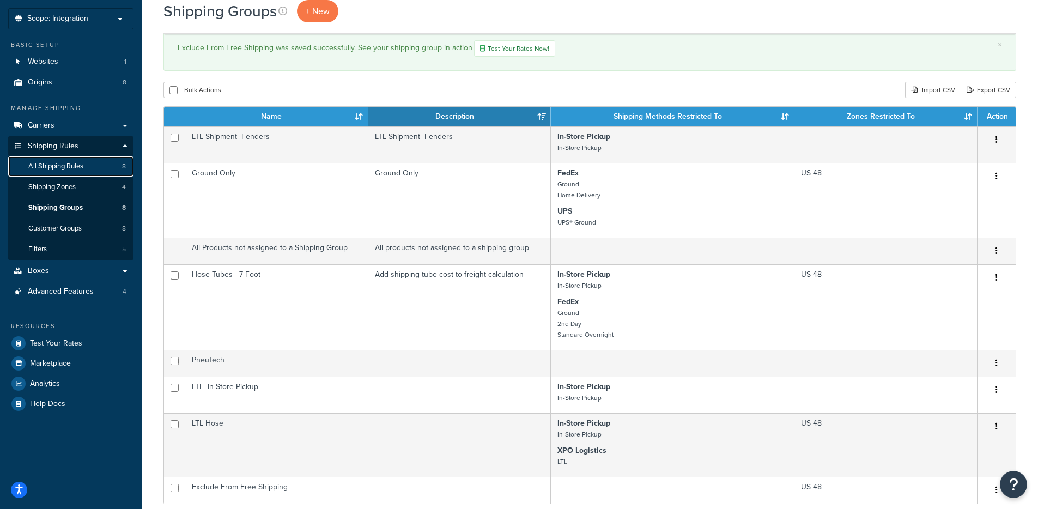
click at [86, 167] on link "All Shipping Rules 8" at bounding box center [70, 166] width 125 height 20
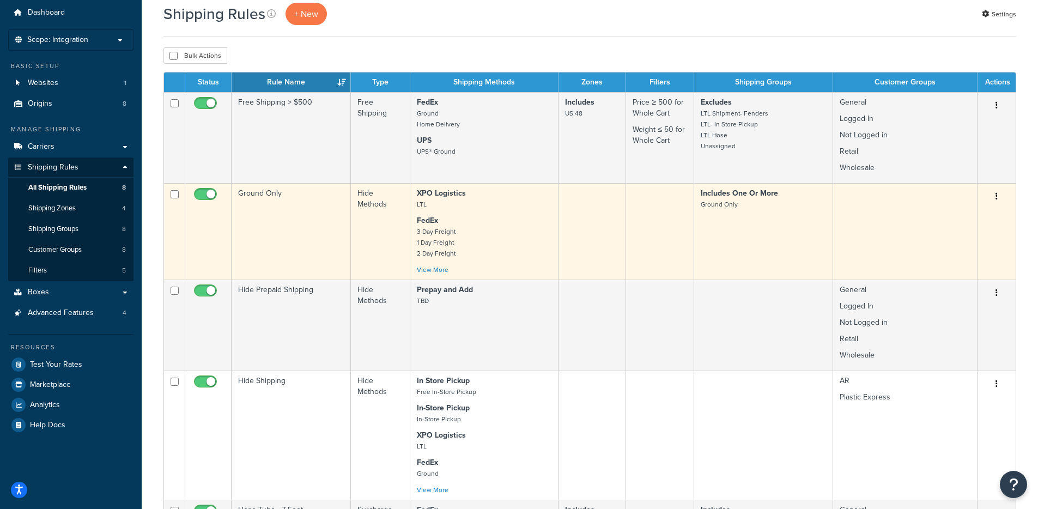
scroll to position [12, 0]
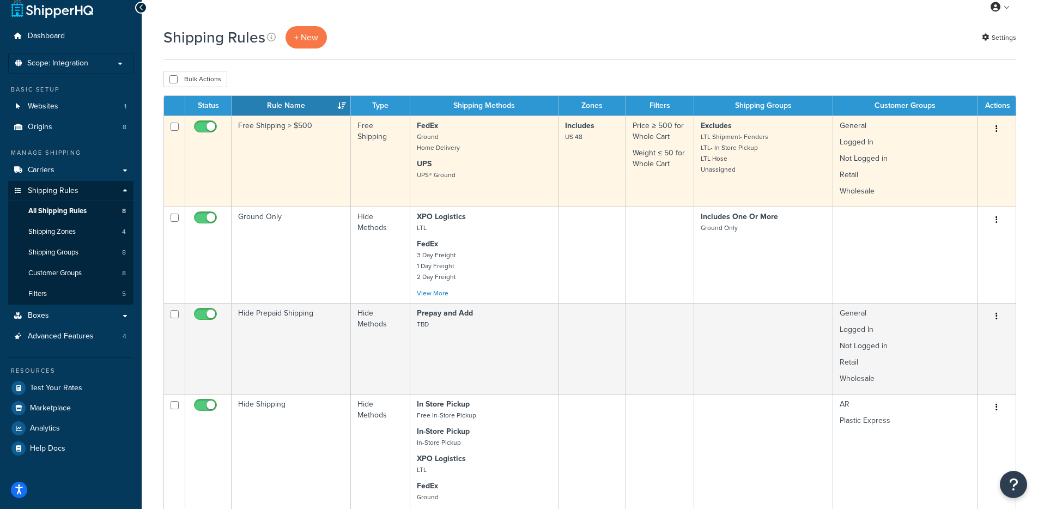
click at [282, 163] on td "Free Shipping > $500" at bounding box center [291, 161] width 119 height 91
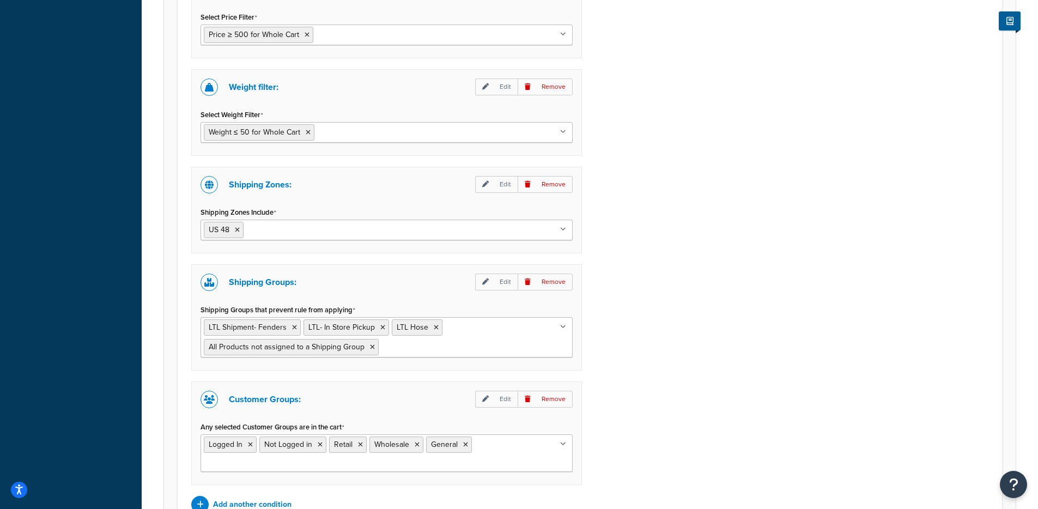
scroll to position [1025, 0]
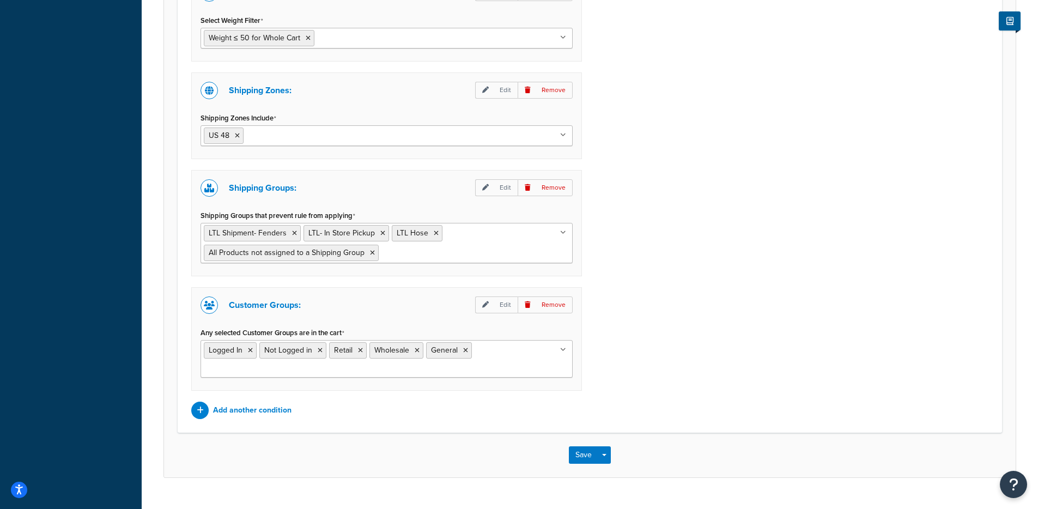
click at [430, 253] on input "Shipping Groups that prevent rule from applying" at bounding box center [429, 252] width 96 height 12
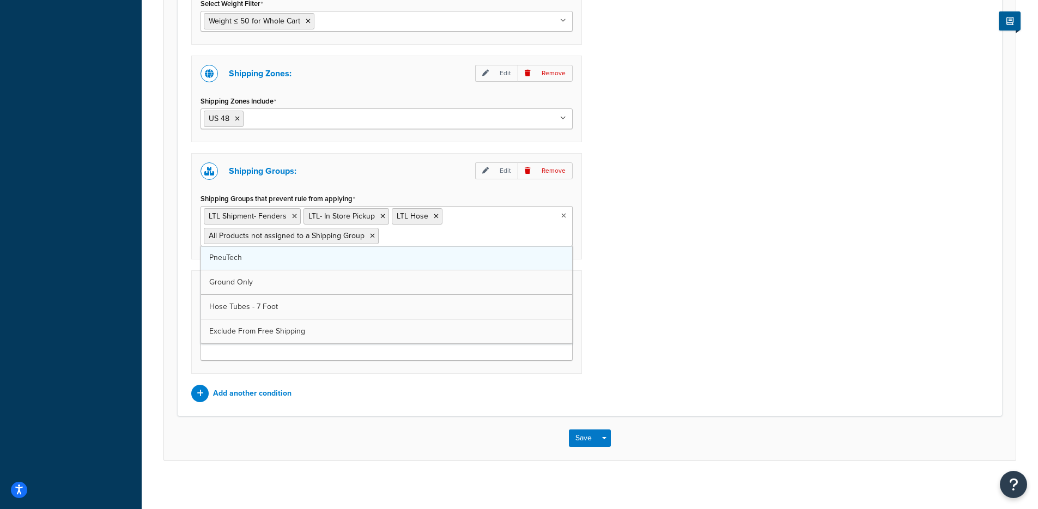
scroll to position [1043, 0]
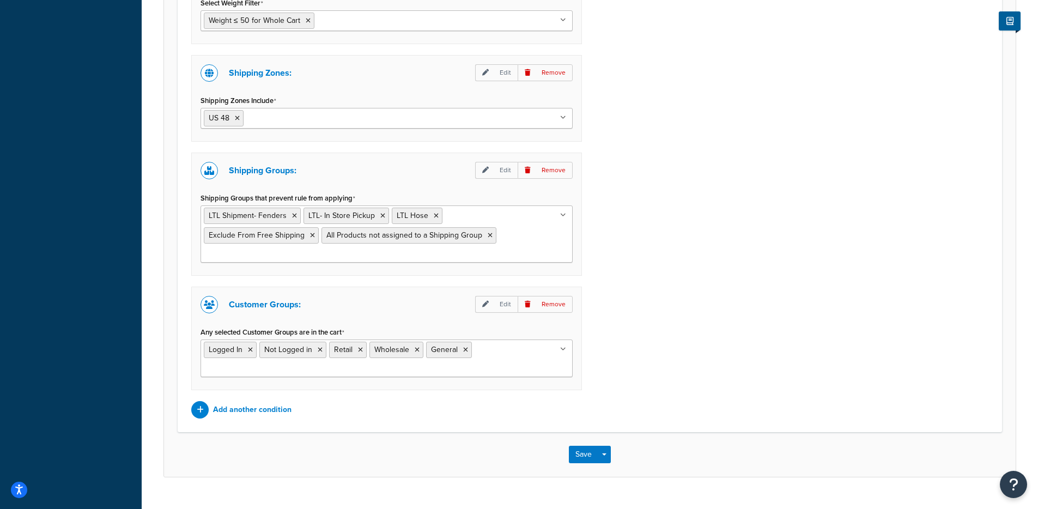
click at [640, 290] on div "Price filter: Edit Remove Select Price Filter Price ≥ 500 for Whole Cart Under …" at bounding box center [589, 139] width 813 height 558
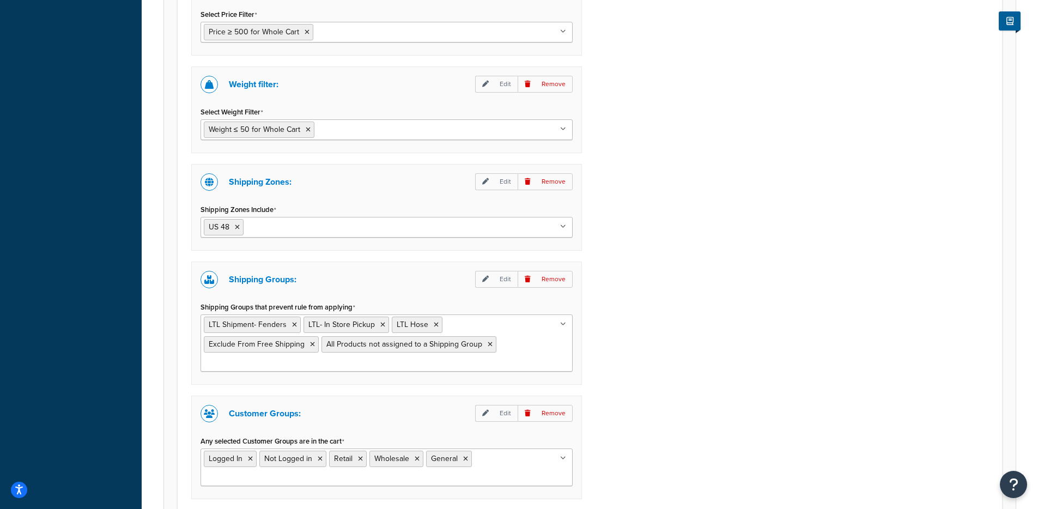
scroll to position [1067, 0]
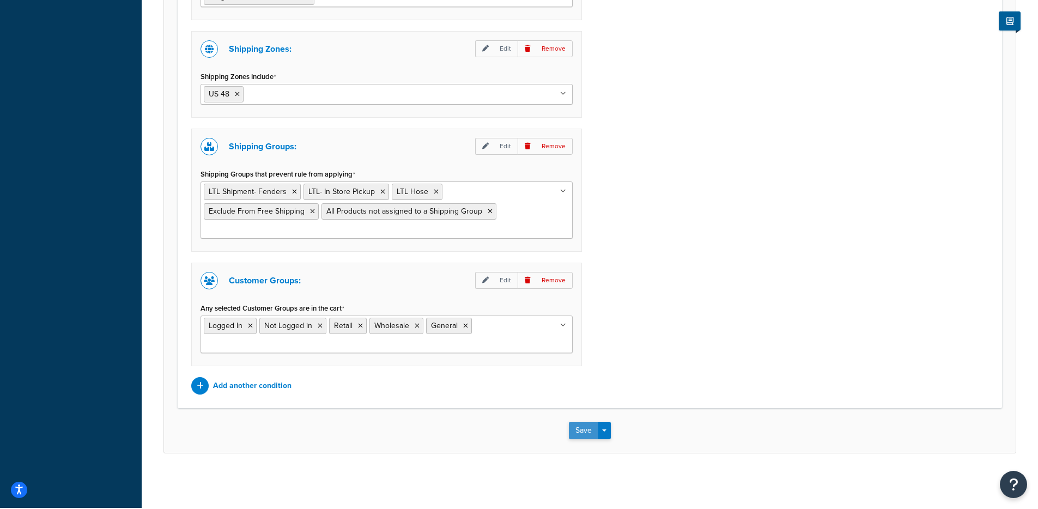
click at [575, 430] on button "Save" at bounding box center [583, 430] width 29 height 17
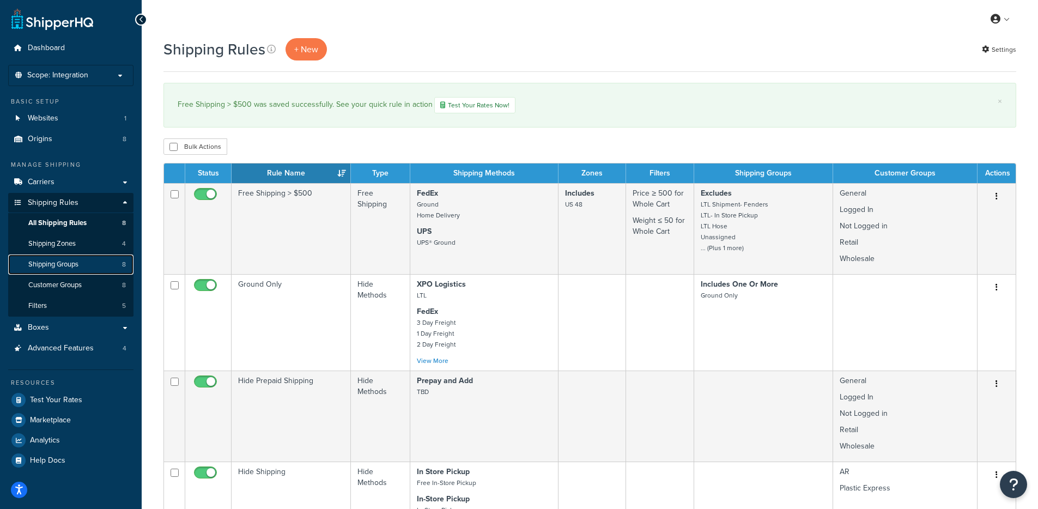
click at [68, 265] on span "Shipping Groups" at bounding box center [53, 264] width 50 height 9
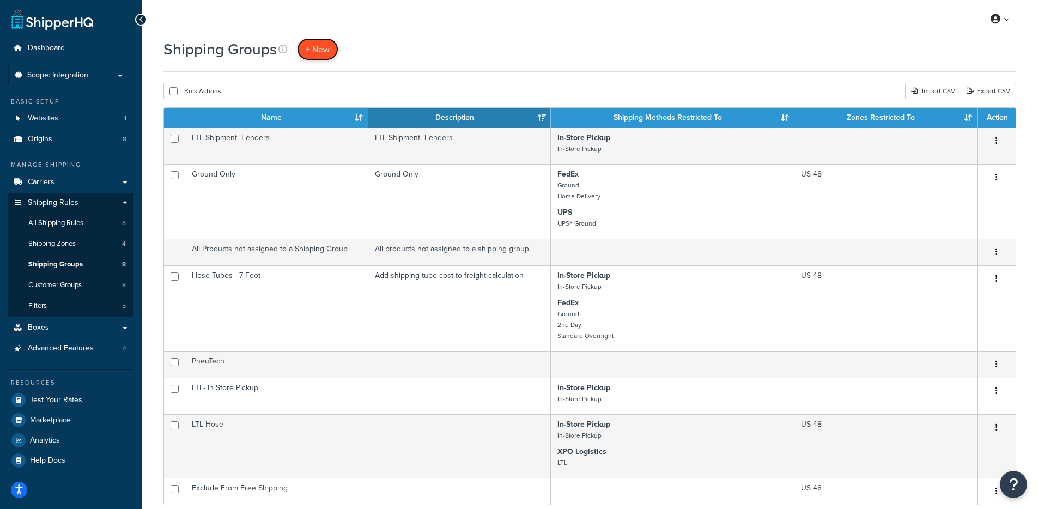
click at [311, 53] on span "+ New" at bounding box center [318, 49] width 24 height 13
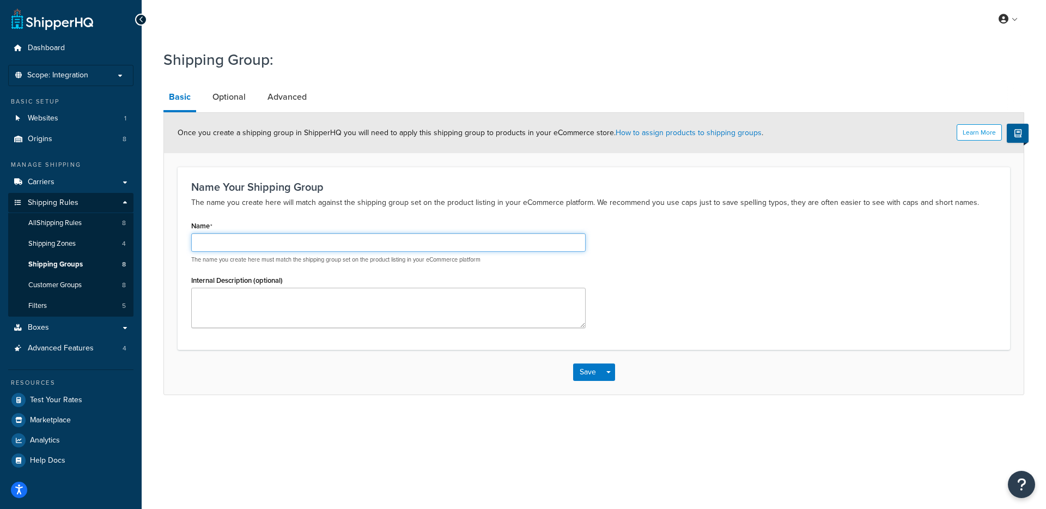
click at [262, 240] on input "Name" at bounding box center [388, 242] width 394 height 19
type input "Exclude UPS"
click at [168, 192] on form "Learn More Once you create a shipping group in ShipperHQ you will need to apply…" at bounding box center [594, 253] width 860 height 281
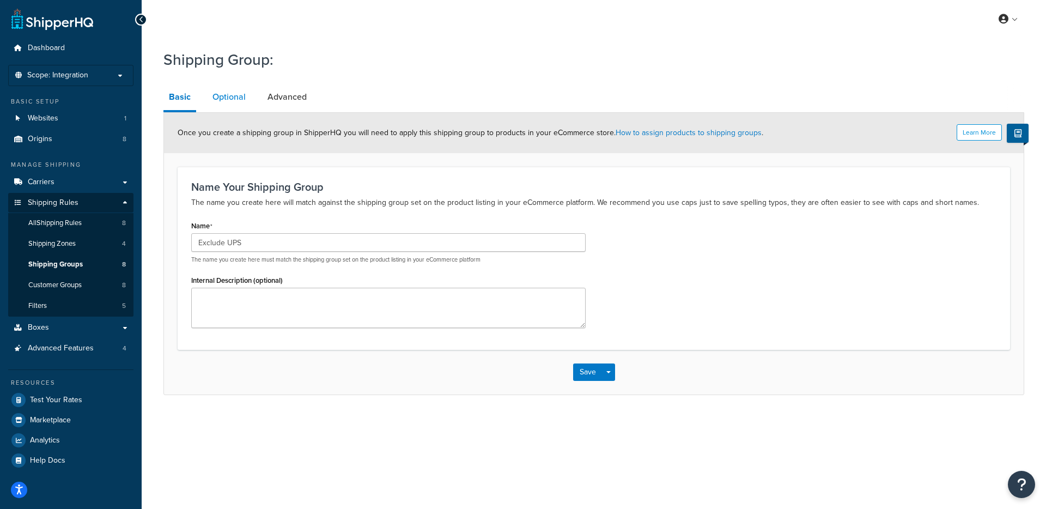
click at [216, 97] on link "Optional" at bounding box center [229, 97] width 44 height 26
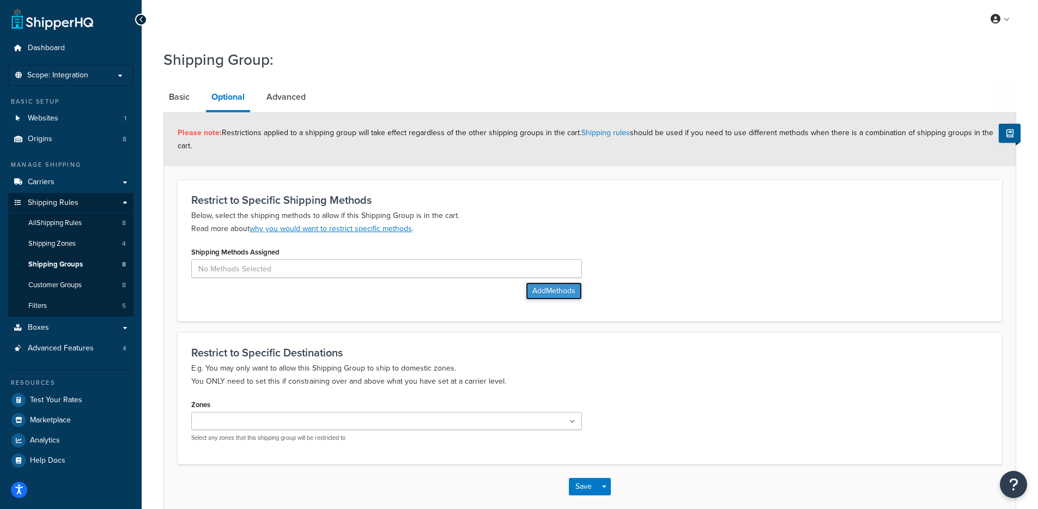
click at [532, 293] on button "Add Methods" at bounding box center [554, 290] width 56 height 17
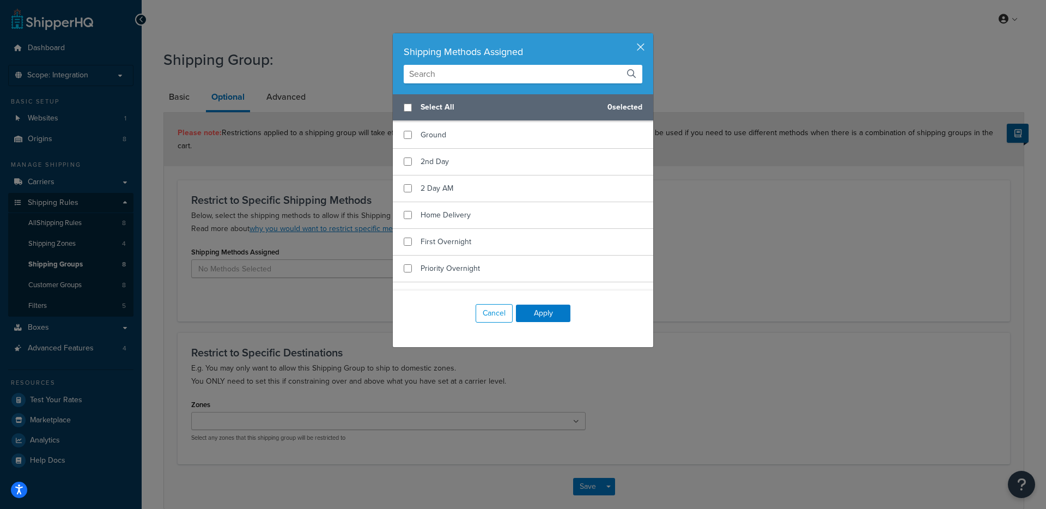
scroll to position [312, 0]
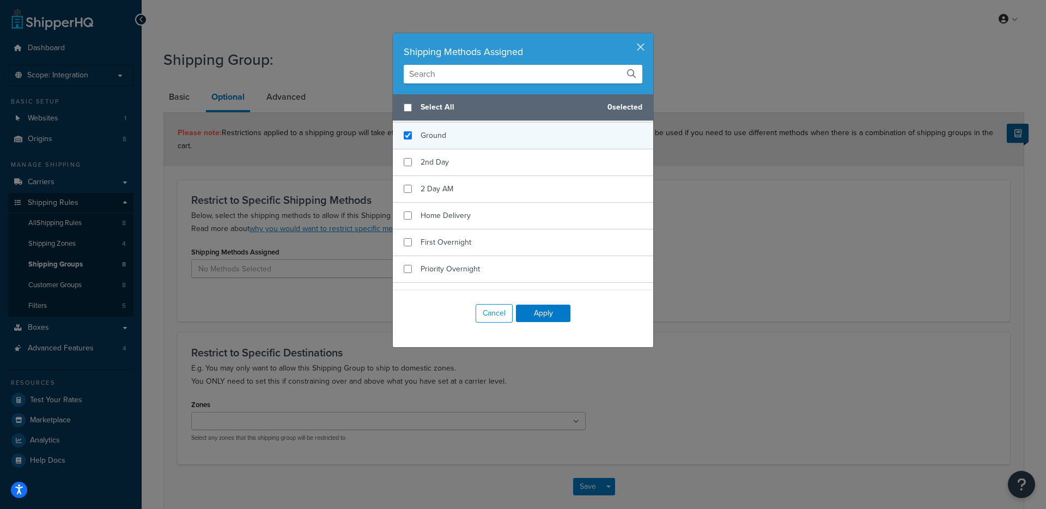
checkbox input "true"
click at [499, 149] on div "Ground" at bounding box center [523, 136] width 260 height 27
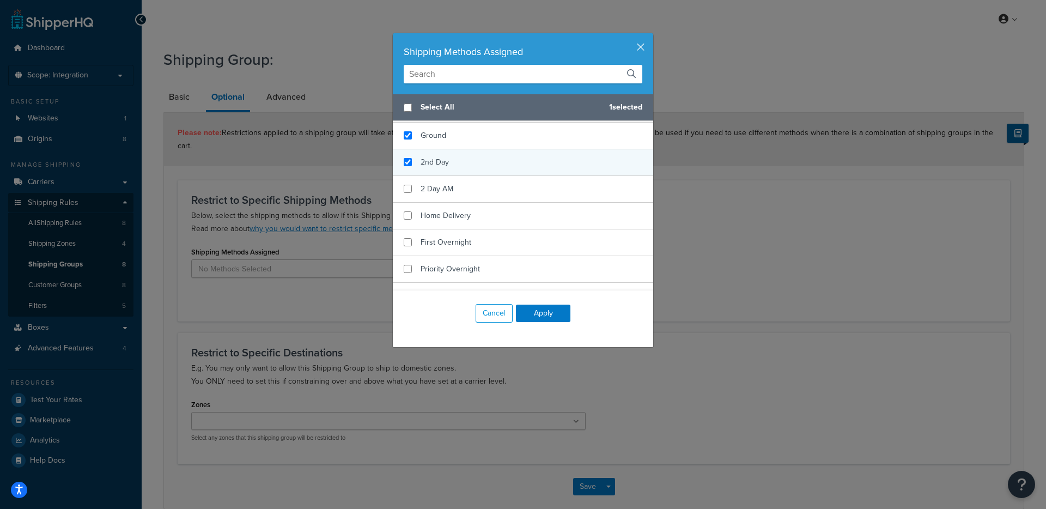
checkbox input "true"
click at [500, 172] on div "2nd Day" at bounding box center [523, 162] width 260 height 27
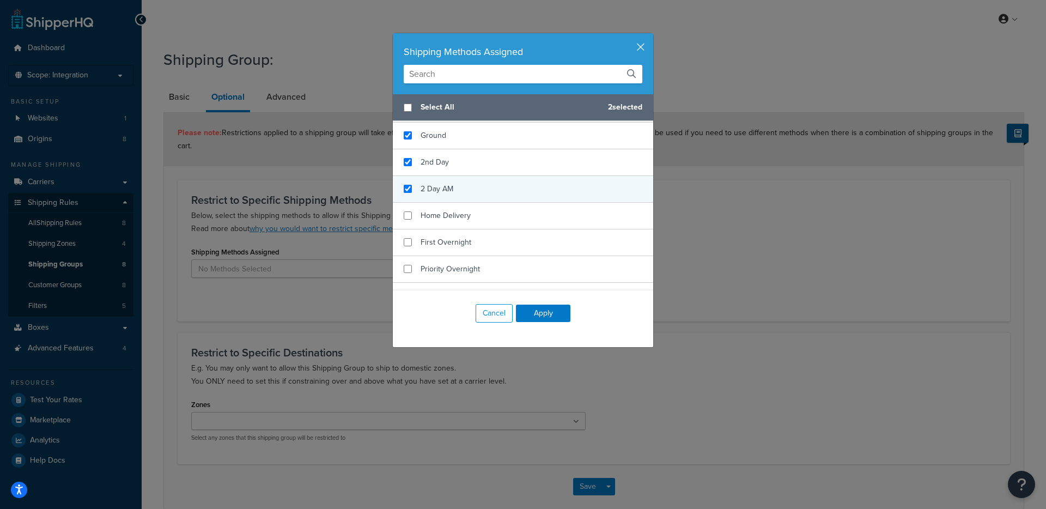
checkbox input "true"
click at [513, 196] on div "2 Day AM" at bounding box center [523, 189] width 260 height 27
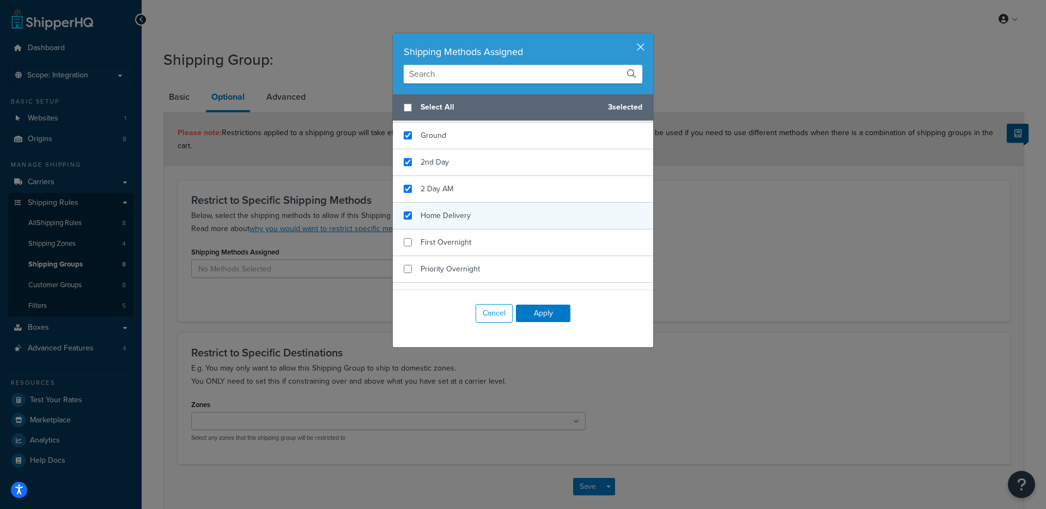
checkbox input "true"
click at [528, 224] on div "Home Delivery" at bounding box center [523, 216] width 260 height 27
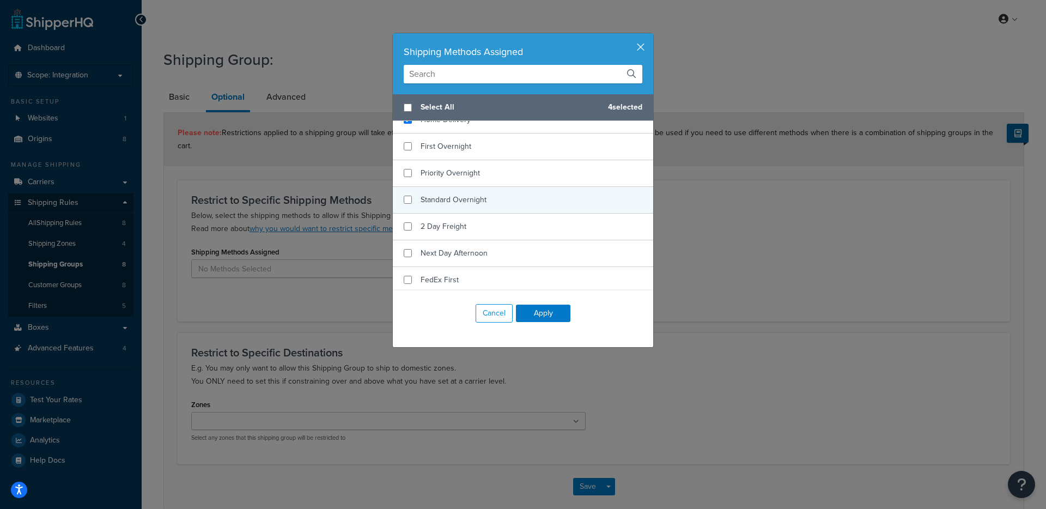
scroll to position [406, 0]
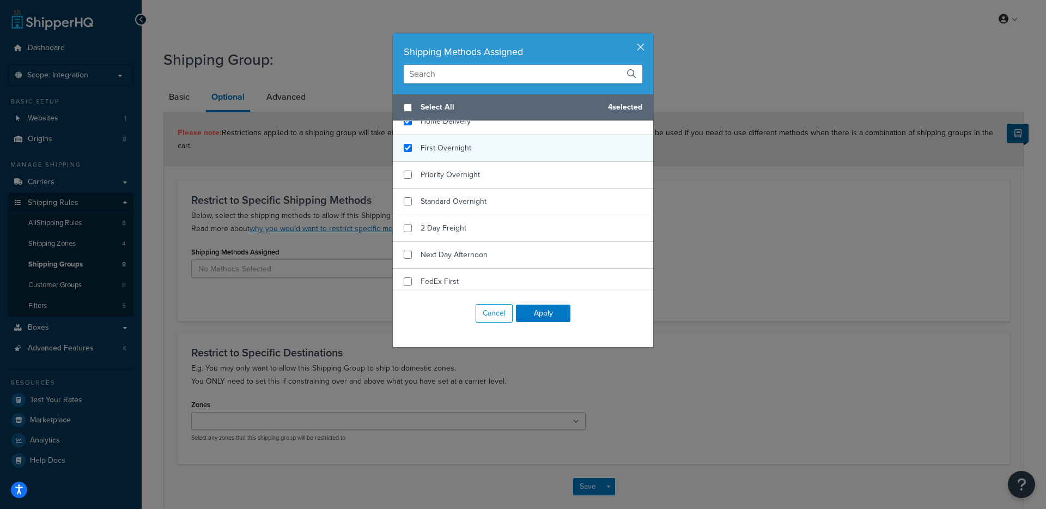
checkbox input "true"
click at [518, 162] on div "First Overnight" at bounding box center [523, 148] width 260 height 27
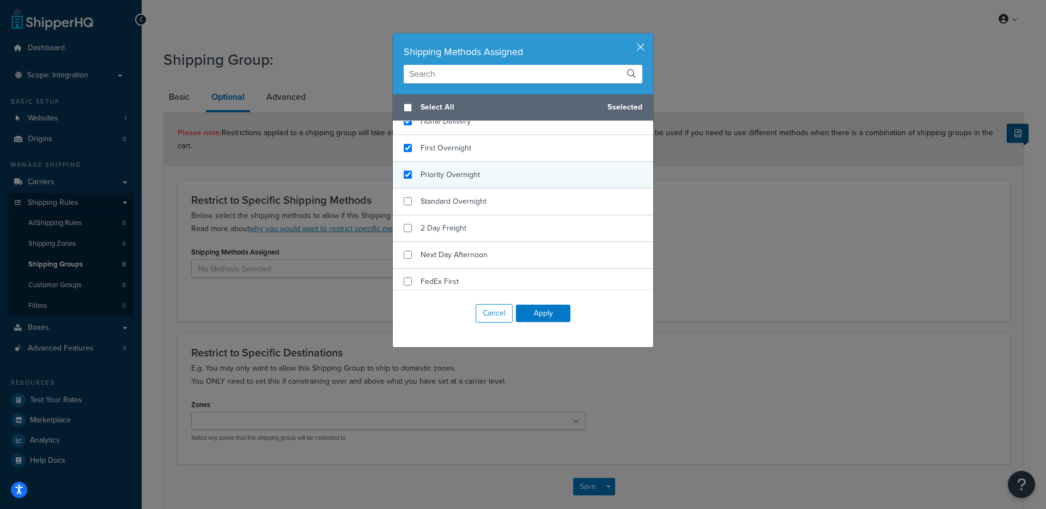
checkbox input "true"
click at [515, 189] on div "Priority Overnight" at bounding box center [523, 175] width 260 height 27
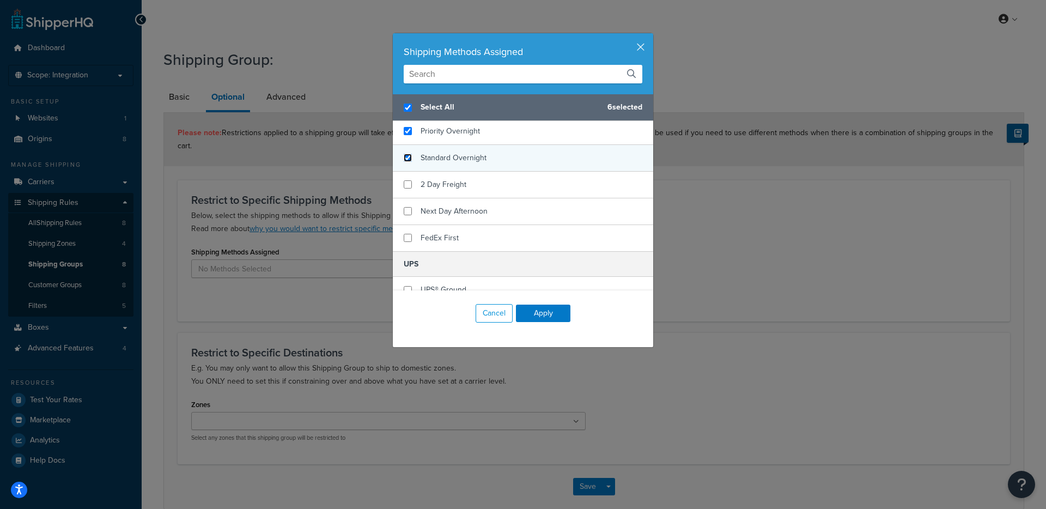
checkbox input "true"
click at [405, 162] on input "checkbox" at bounding box center [408, 158] width 8 height 8
checkbox input "true"
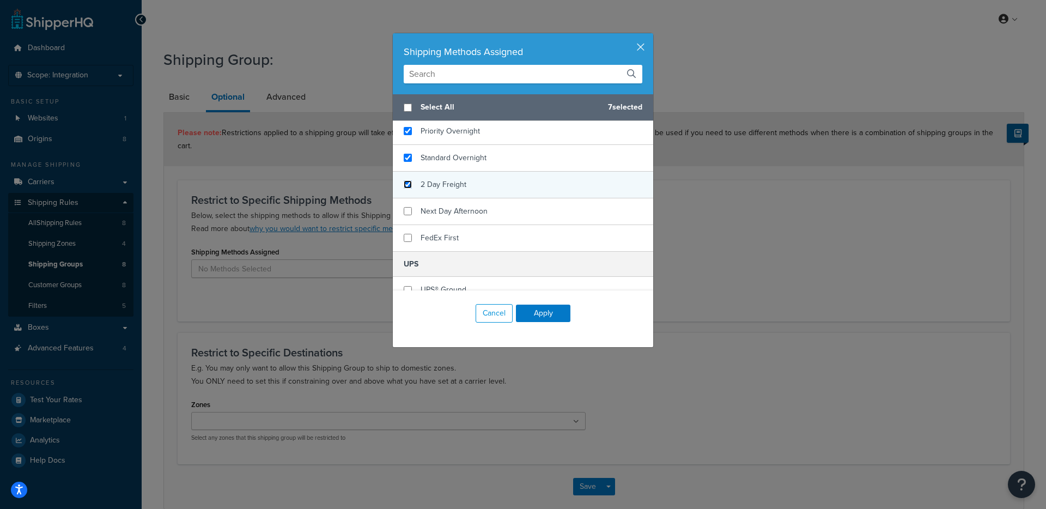
checkbox input "false"
click at [405, 189] on input "checkbox" at bounding box center [408, 184] width 8 height 8
checkbox input "true"
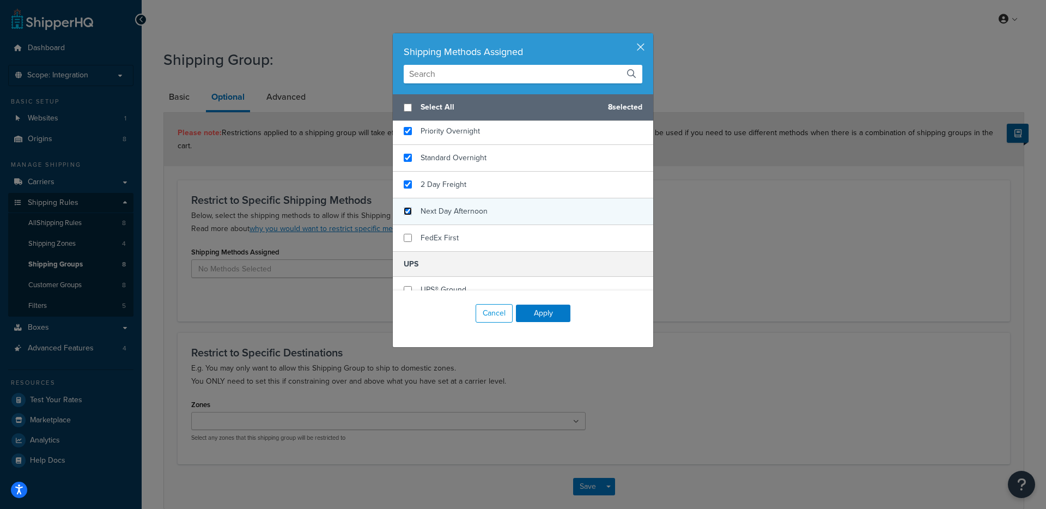
click at [404, 215] on input "checkbox" at bounding box center [408, 211] width 8 height 8
checkbox input "true"
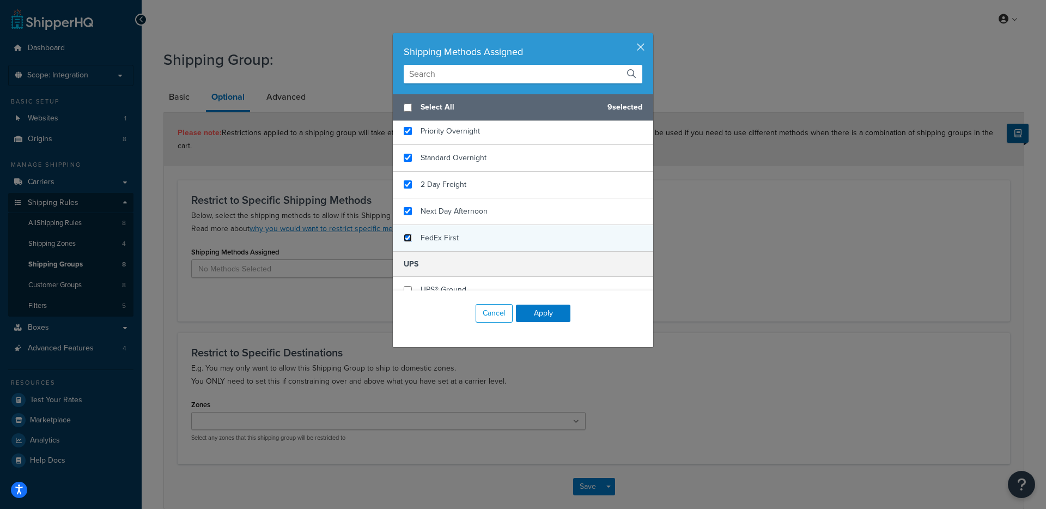
click at [407, 242] on input "checkbox" at bounding box center [408, 238] width 8 height 8
checkbox input "true"
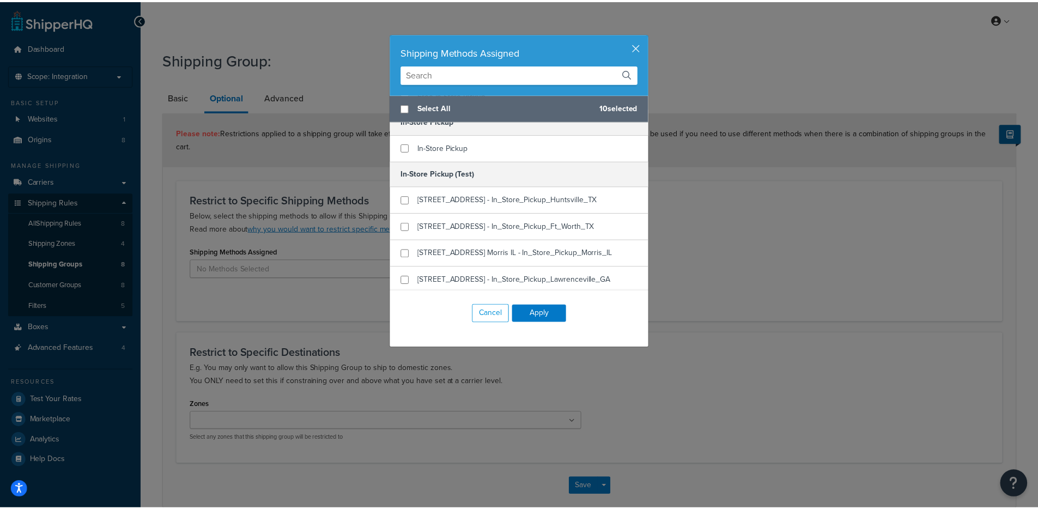
scroll to position [0, 0]
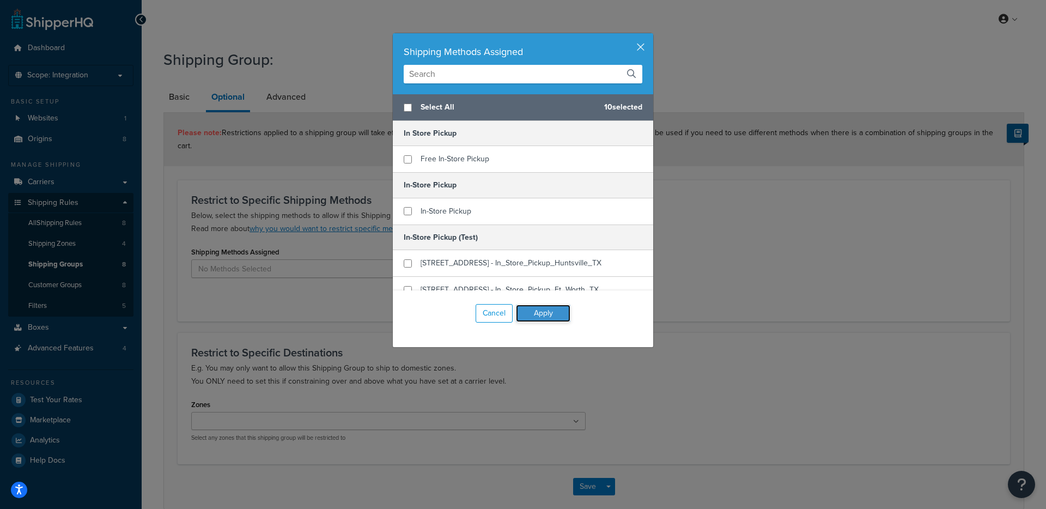
click at [541, 314] on button "Apply" at bounding box center [543, 313] width 54 height 17
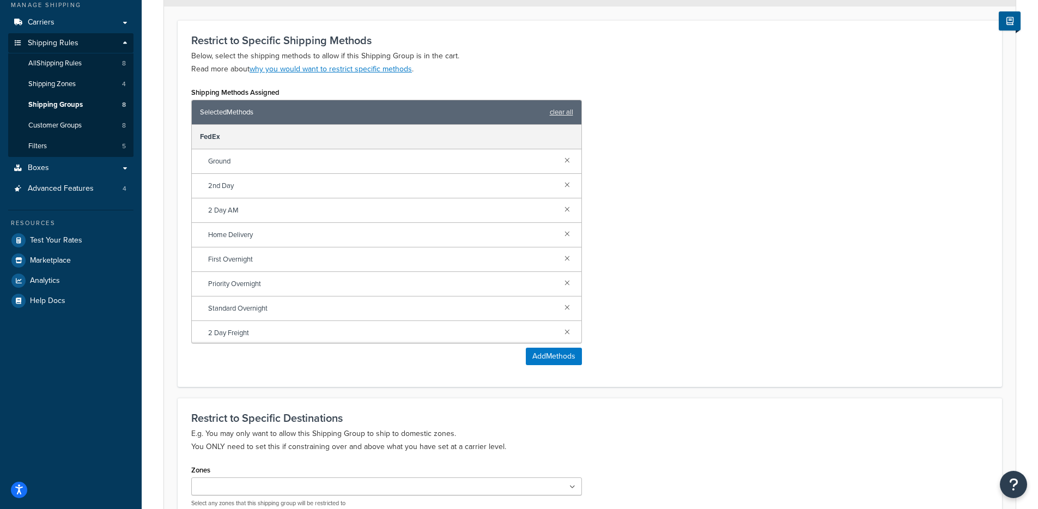
scroll to position [187, 0]
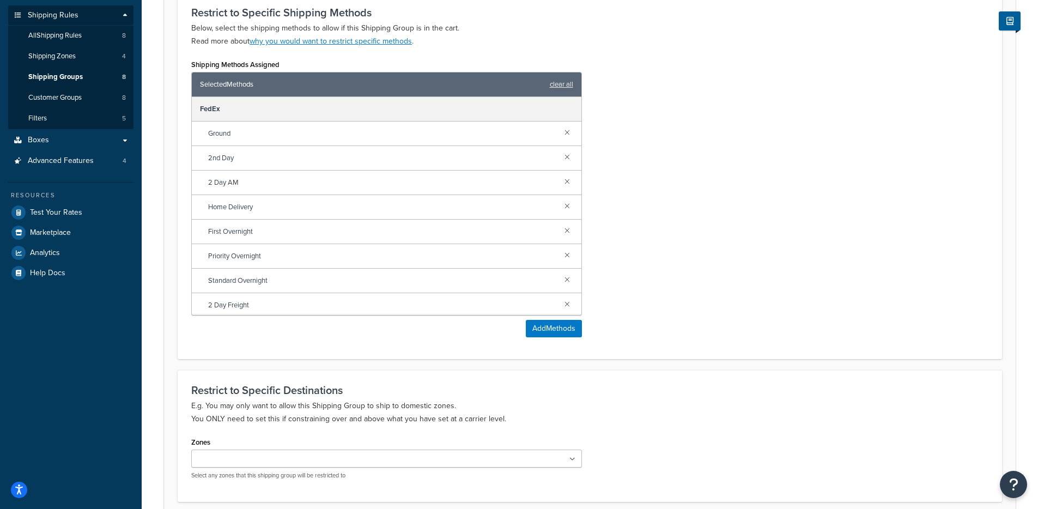
click at [260, 457] on input "Zones" at bounding box center [243, 459] width 96 height 12
click at [175, 371] on form "Please note: Restrictions applied to a shipping group will take effect regardle…" at bounding box center [590, 236] width 852 height 623
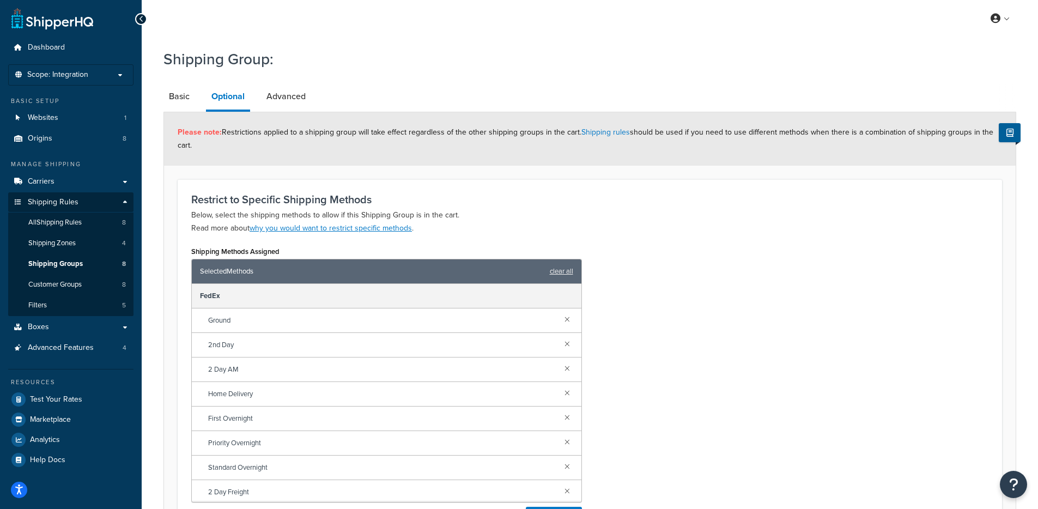
scroll to position [0, 0]
click at [291, 93] on link "Advanced" at bounding box center [286, 97] width 50 height 26
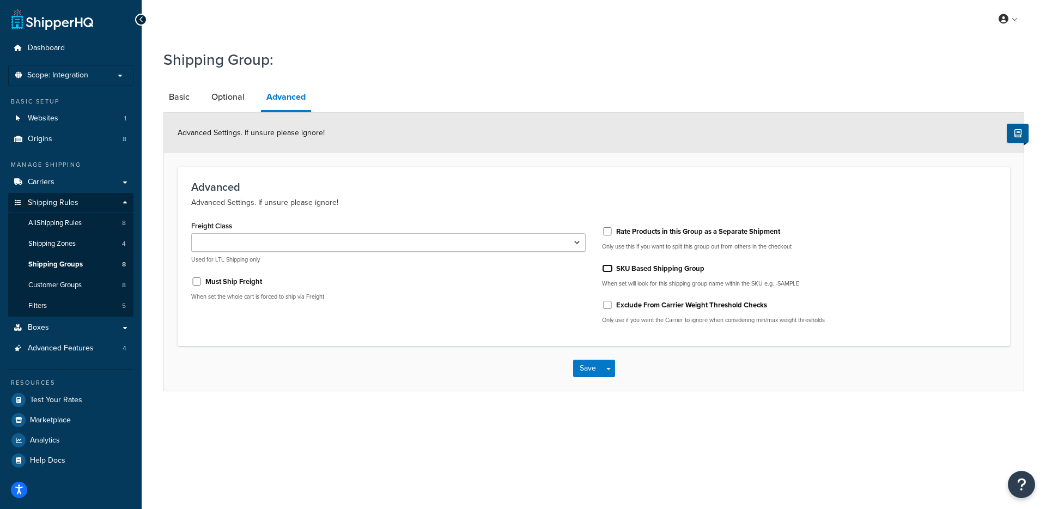
click at [606, 268] on input "SKU Based Shipping Group" at bounding box center [607, 268] width 11 height 8
click at [609, 269] on input "SKU Based Shipping Group" at bounding box center [607, 268] width 11 height 8
checkbox input "false"
click at [535, 278] on div "Must Ship Freight" at bounding box center [388, 280] width 394 height 16
click at [605, 232] on input "Rate Products in this Group as a Separate Shipment" at bounding box center [607, 231] width 11 height 8
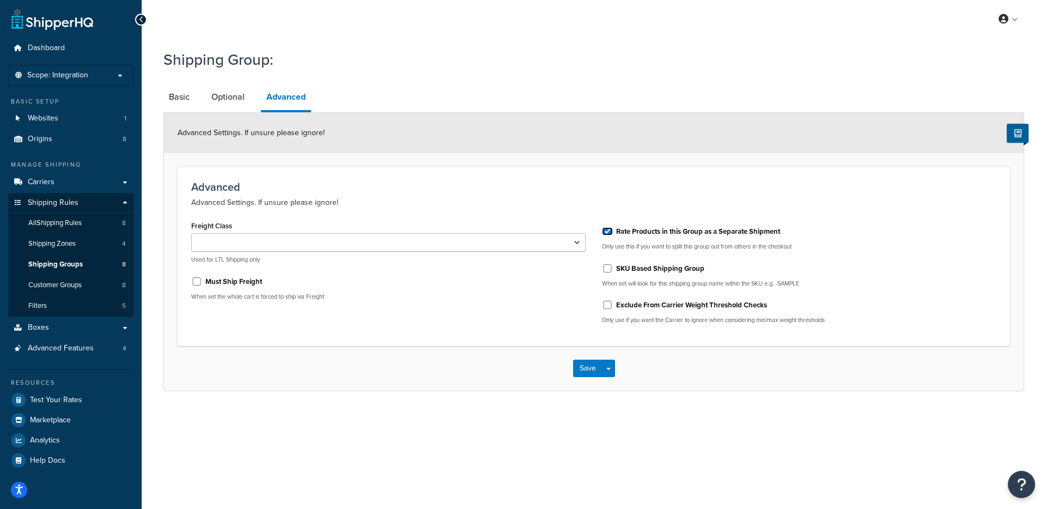
checkbox input "true"
click at [525, 287] on div "Must Ship Freight" at bounding box center [388, 280] width 394 height 16
click at [222, 94] on link "Optional" at bounding box center [228, 97] width 44 height 26
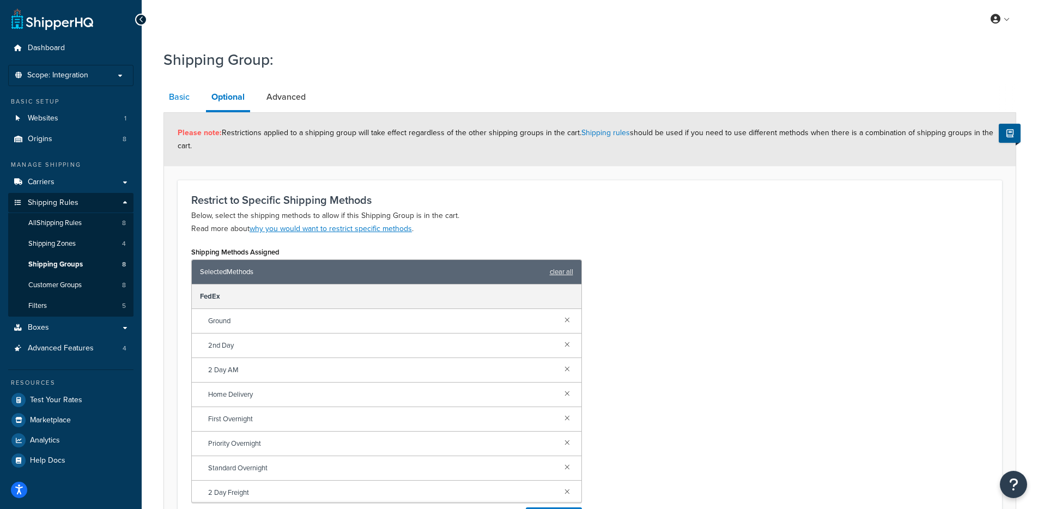
click at [188, 101] on link "Basic" at bounding box center [179, 97] width 32 height 26
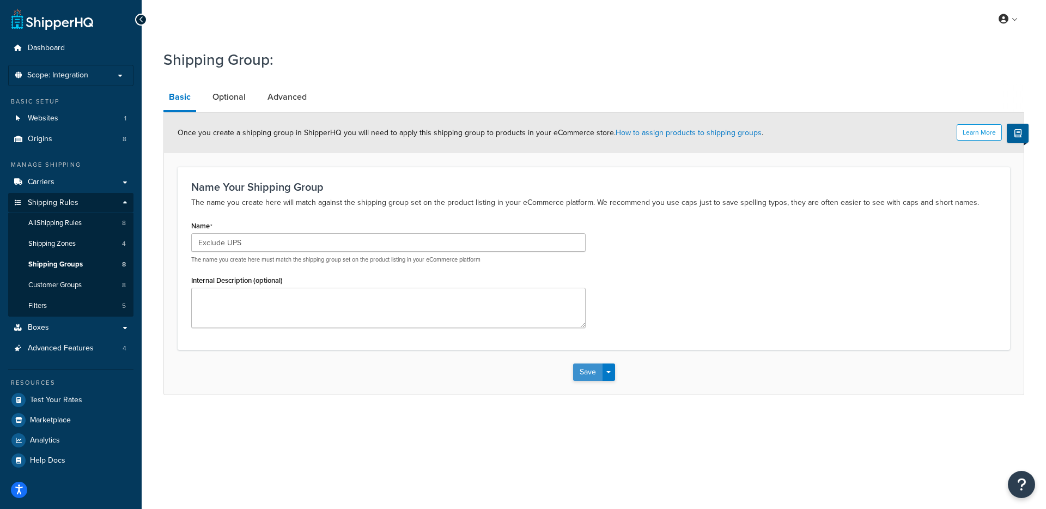
click at [587, 373] on button "Save" at bounding box center [587, 371] width 29 height 17
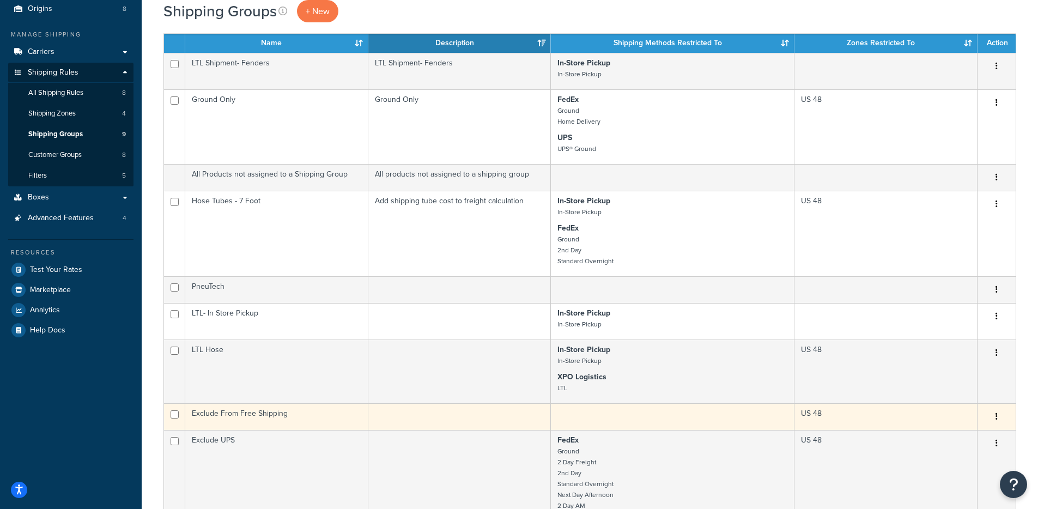
scroll to position [40, 0]
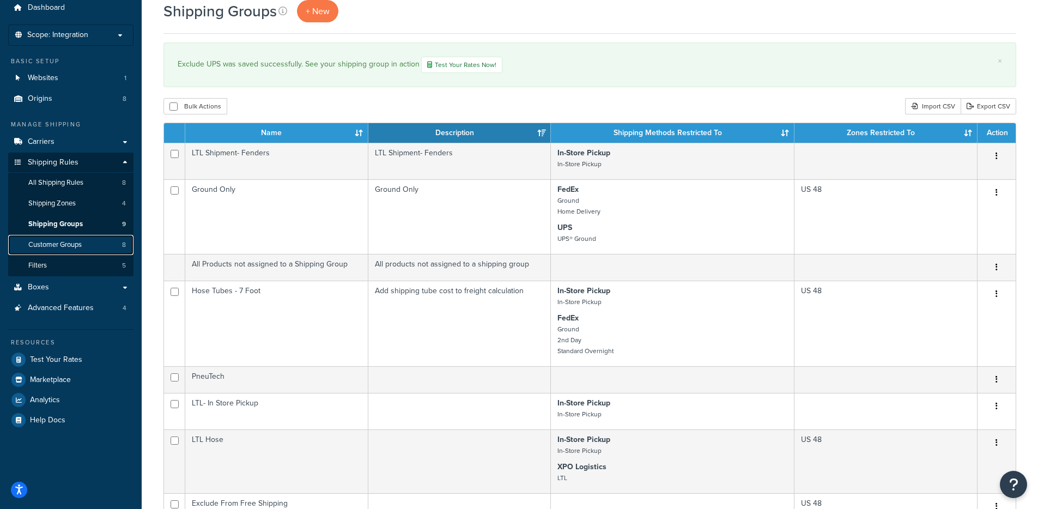
click at [58, 240] on span "Customer Groups" at bounding box center [54, 244] width 53 height 9
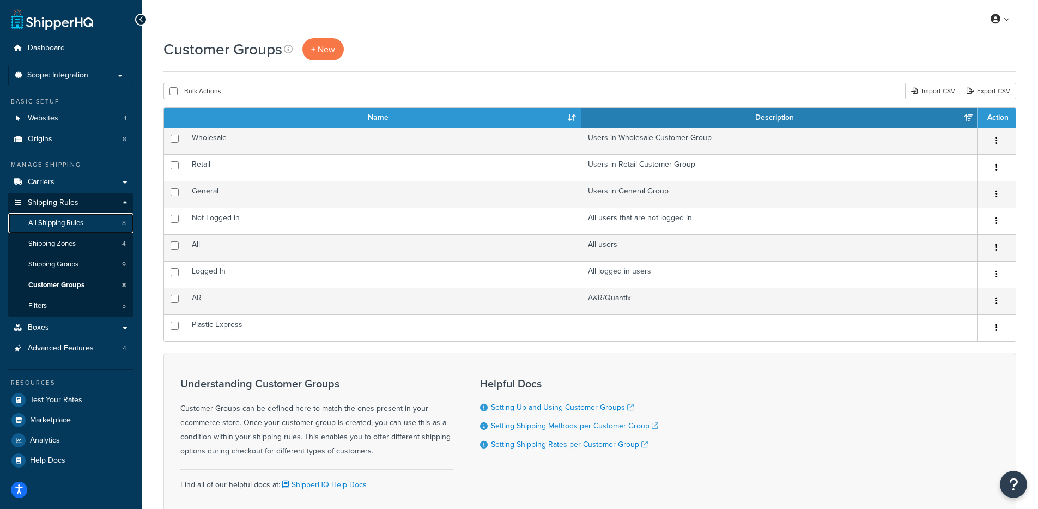
click at [56, 221] on span "All Shipping Rules" at bounding box center [55, 222] width 55 height 9
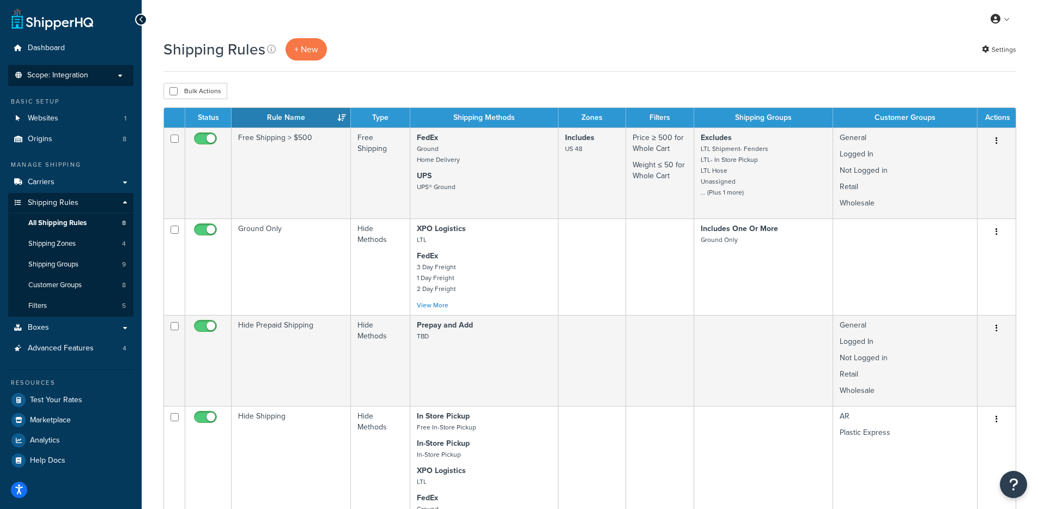
click at [110, 75] on p "Scope: Integration" at bounding box center [71, 75] width 116 height 9
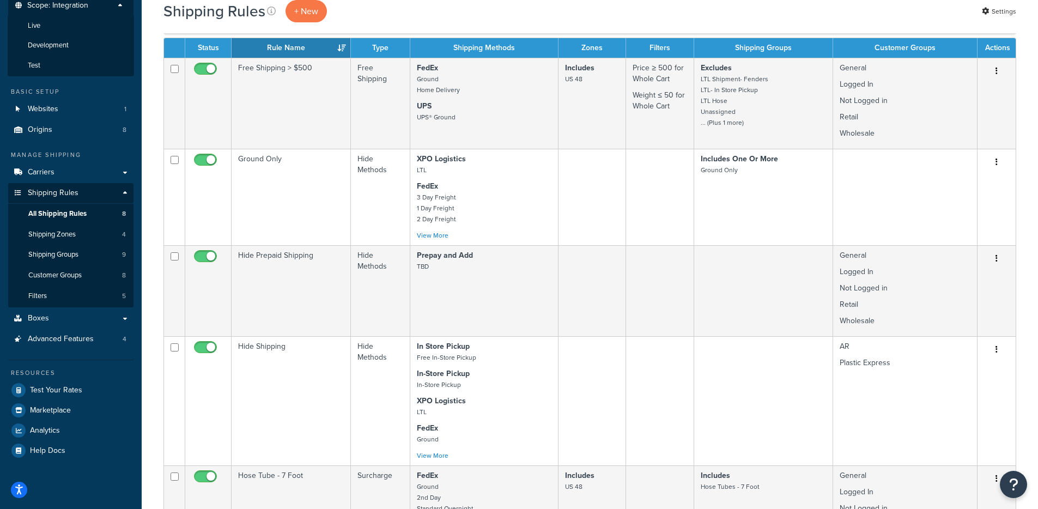
scroll to position [3, 0]
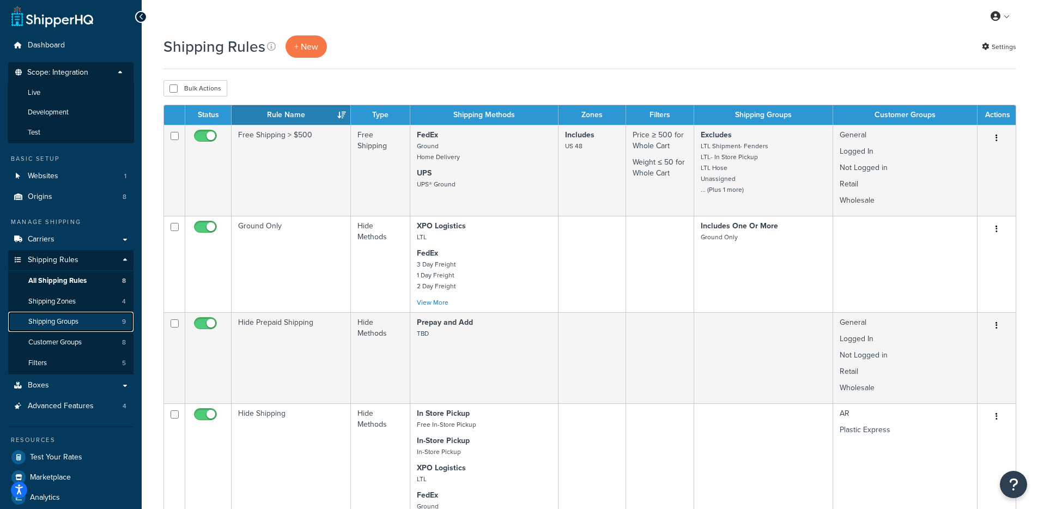
click at [78, 323] on span "Shipping Groups" at bounding box center [53, 321] width 50 height 9
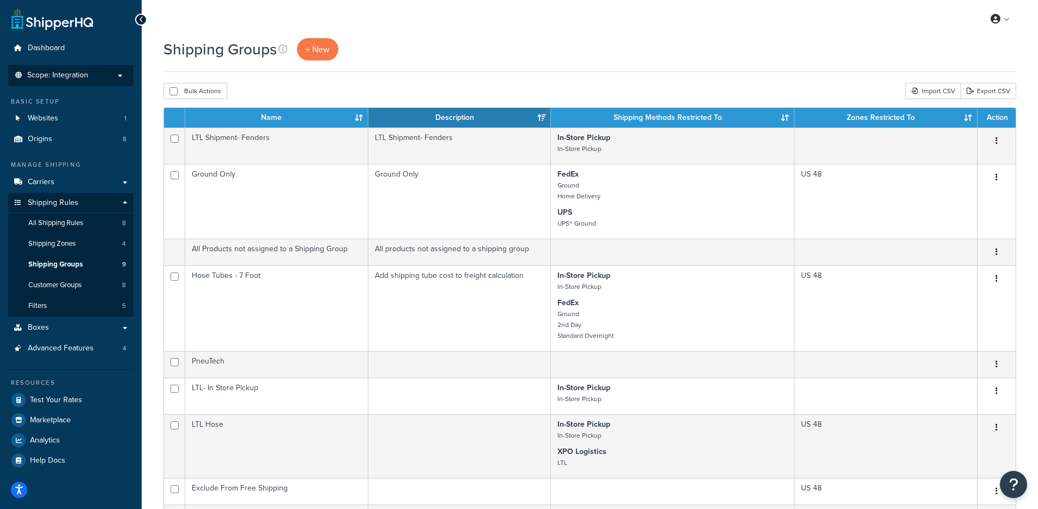
click at [89, 69] on li "Scope: Integration Live Development Test" at bounding box center [70, 75] width 125 height 21
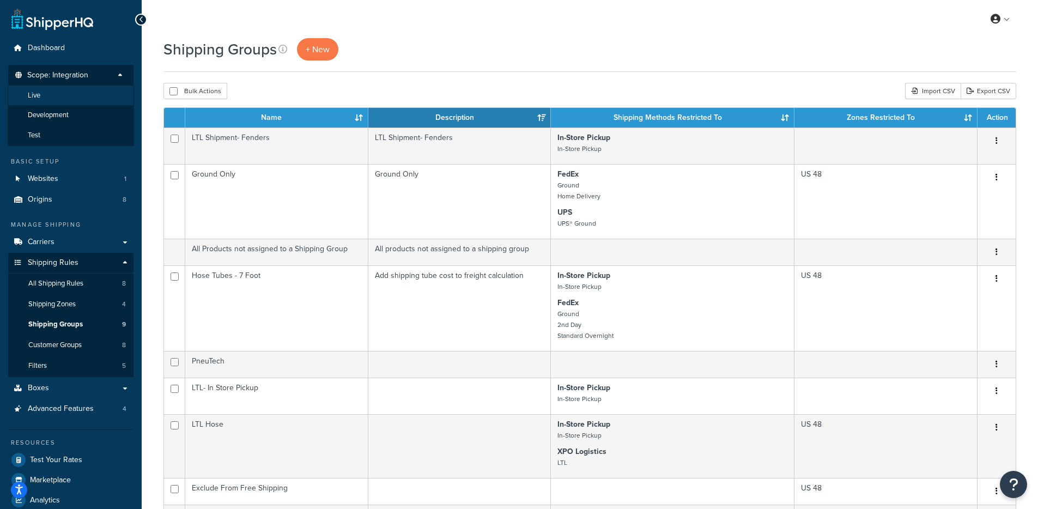
click at [56, 98] on li "Live" at bounding box center [71, 96] width 126 height 20
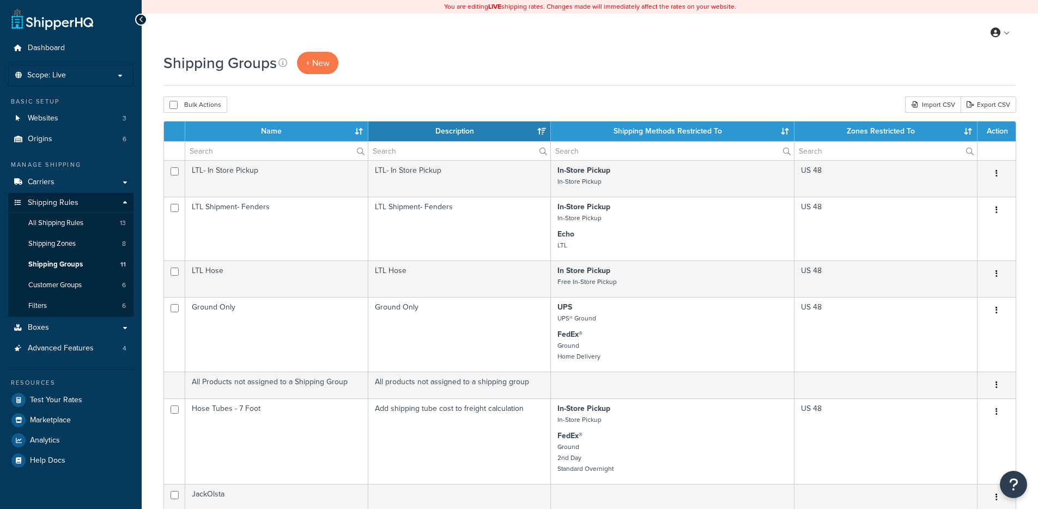
select select "15"
click at [315, 64] on span "+ New" at bounding box center [318, 63] width 24 height 13
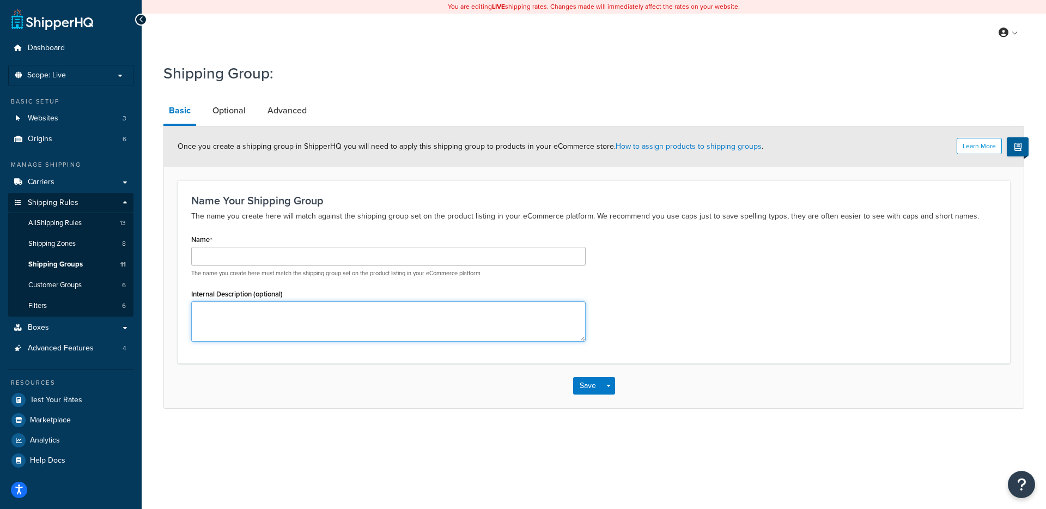
click at [313, 313] on textarea "Internal Description (optional)" at bounding box center [388, 321] width 394 height 40
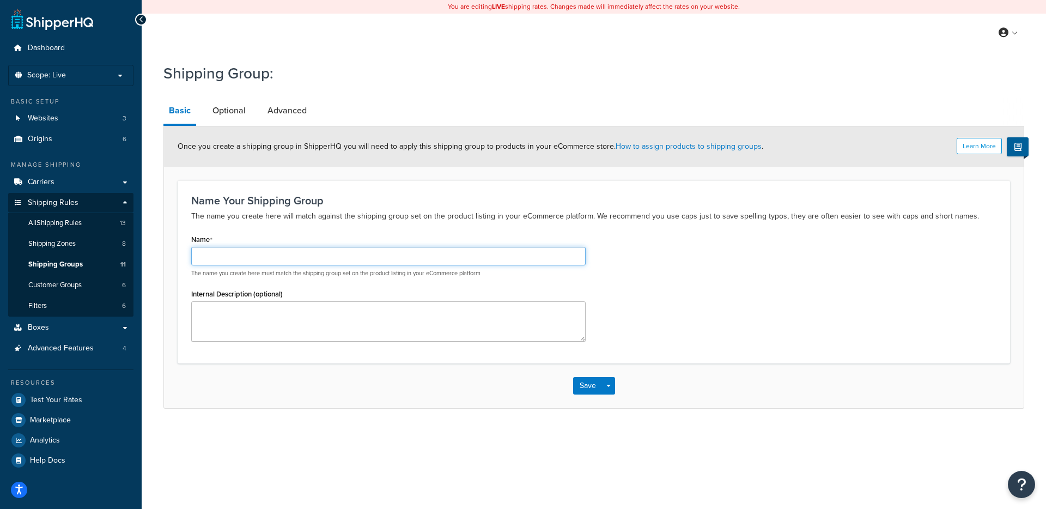
click at [293, 251] on input "Name" at bounding box center [388, 256] width 394 height 19
type input "Exclude UPS"
click at [235, 110] on link "Optional" at bounding box center [229, 111] width 44 height 26
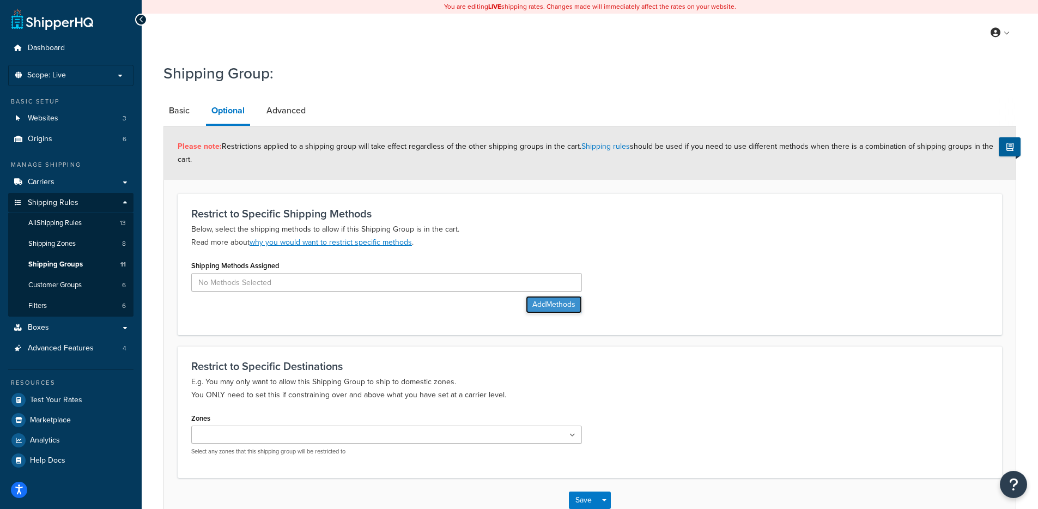
click at [532, 305] on button "Add Methods" at bounding box center [554, 304] width 56 height 17
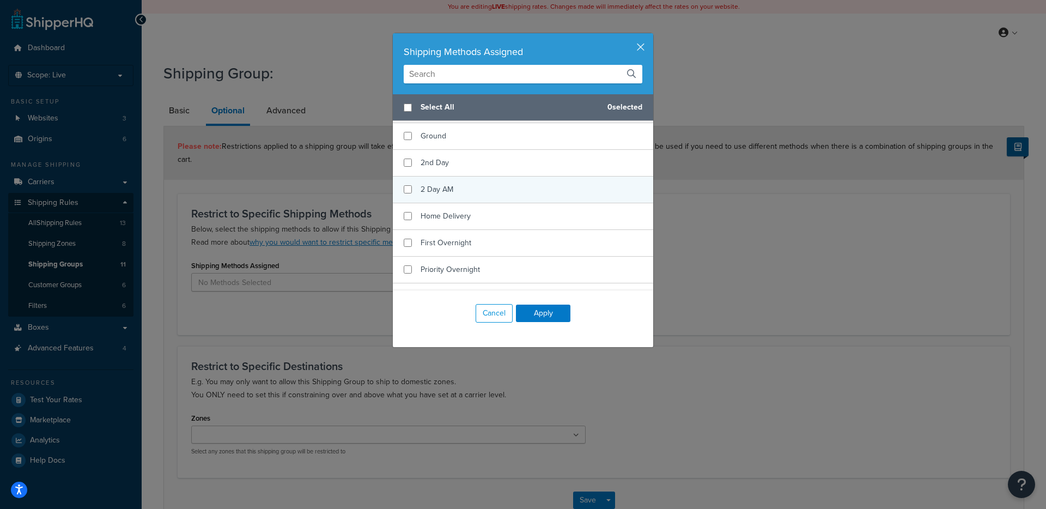
scroll to position [236, 0]
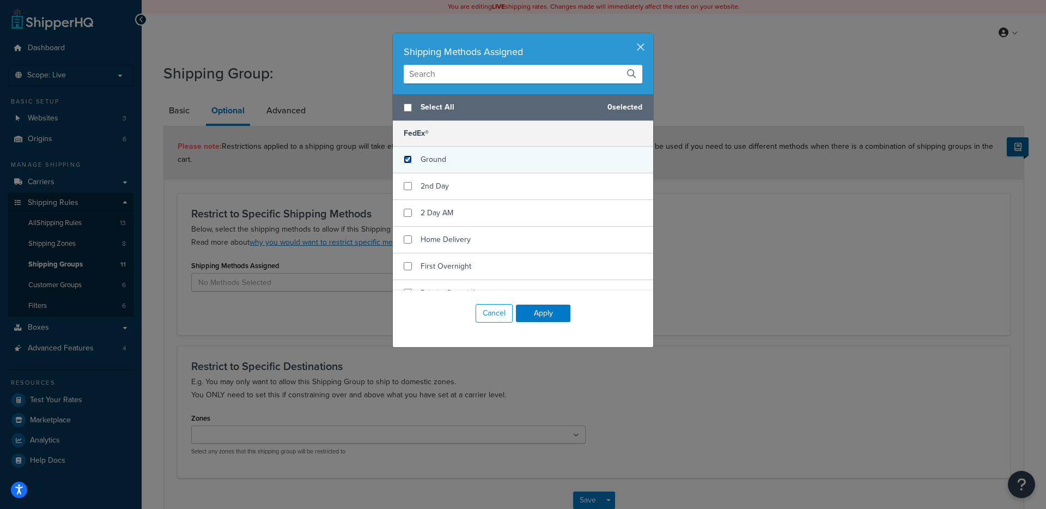
click at [404, 163] on input "checkbox" at bounding box center [408, 159] width 8 height 8
checkbox input "true"
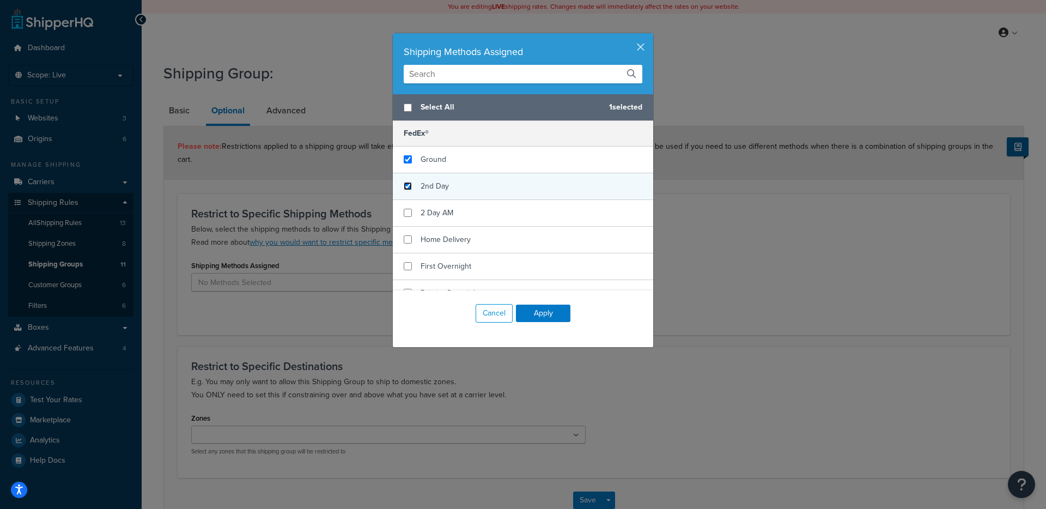
click at [406, 190] on input "checkbox" at bounding box center [408, 186] width 8 height 8
checkbox input "true"
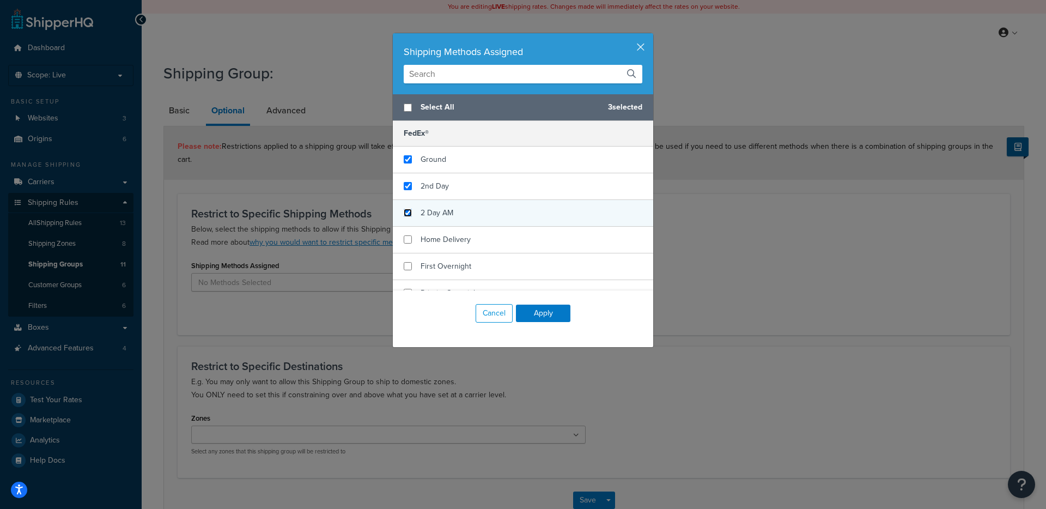
drag, startPoint x: 406, startPoint y: 225, endPoint x: 404, endPoint y: 240, distance: 14.9
click at [405, 217] on input "checkbox" at bounding box center [408, 213] width 8 height 8
checkbox input "true"
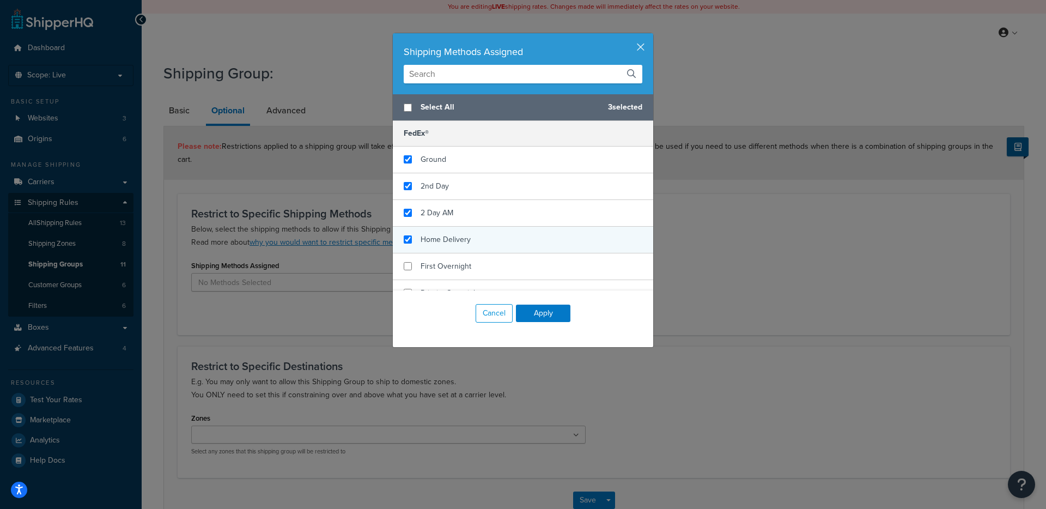
checkbox input "true"
click at [403, 250] on div "Home Delivery" at bounding box center [523, 240] width 260 height 27
click at [404, 245] on input "checkbox" at bounding box center [408, 240] width 8 height 8
checkbox input "true"
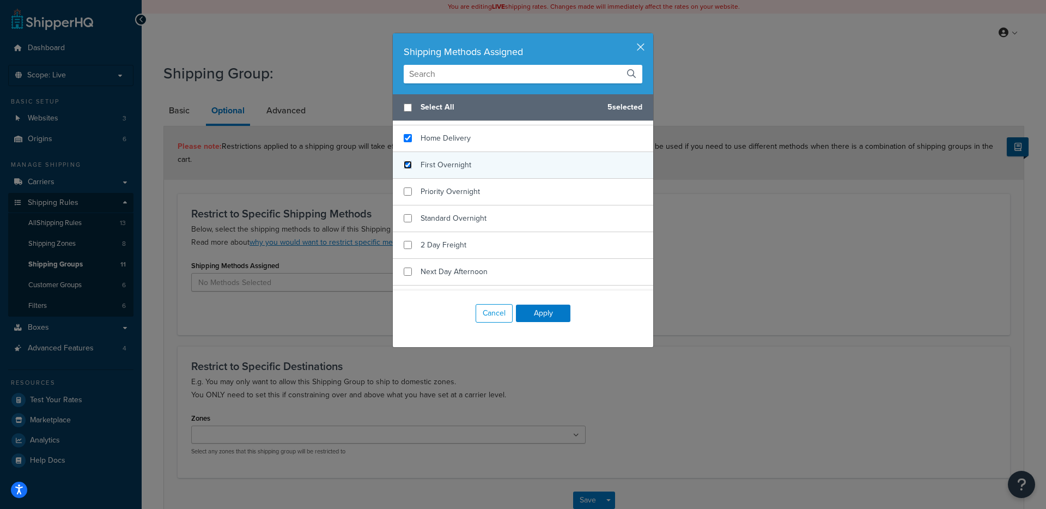
scroll to position [360, 0]
checkbox input "true"
click at [408, 173] on input "checkbox" at bounding box center [408, 169] width 8 height 8
checkbox input "true"
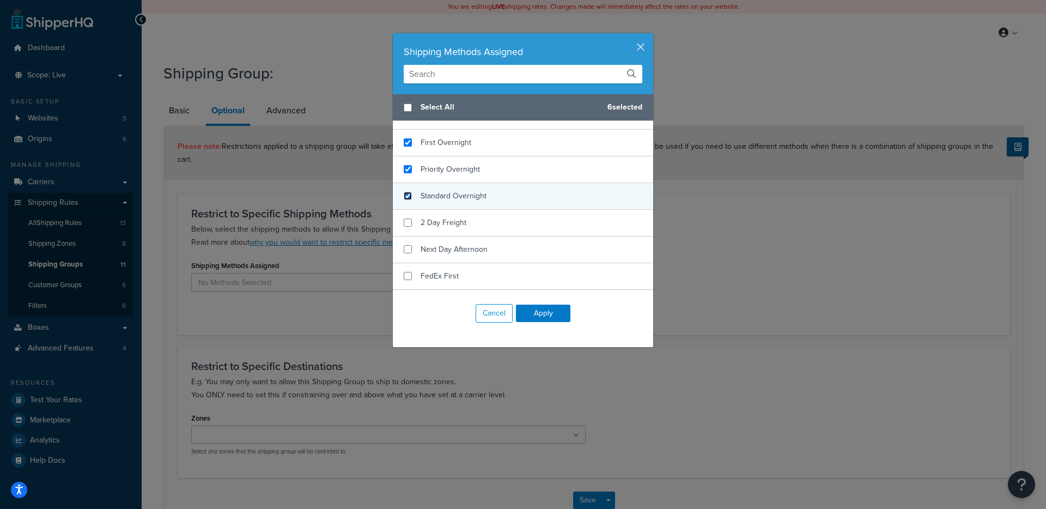
checkbox input "false"
click at [404, 200] on input "checkbox" at bounding box center [408, 196] width 8 height 8
checkbox input "true"
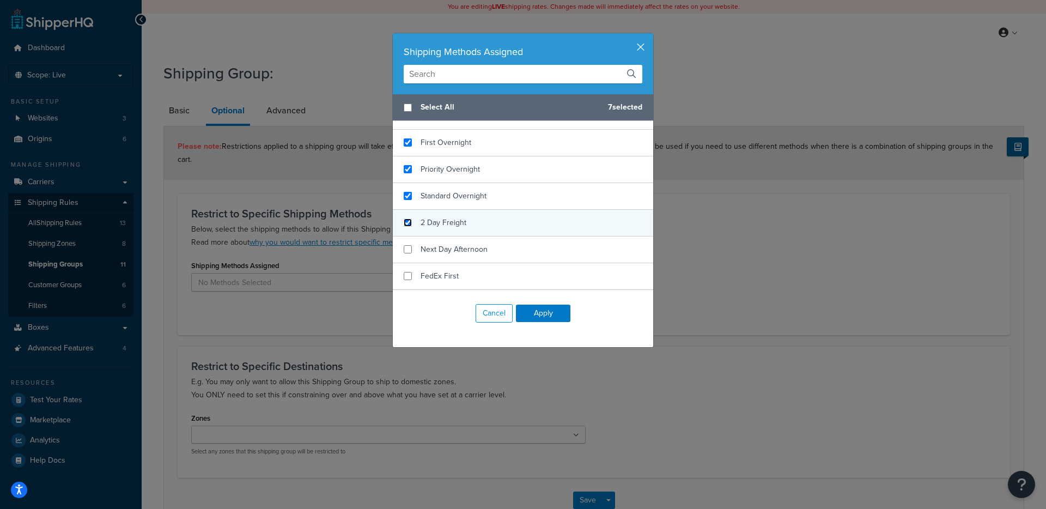
click at [404, 227] on input "checkbox" at bounding box center [408, 222] width 8 height 8
checkbox input "true"
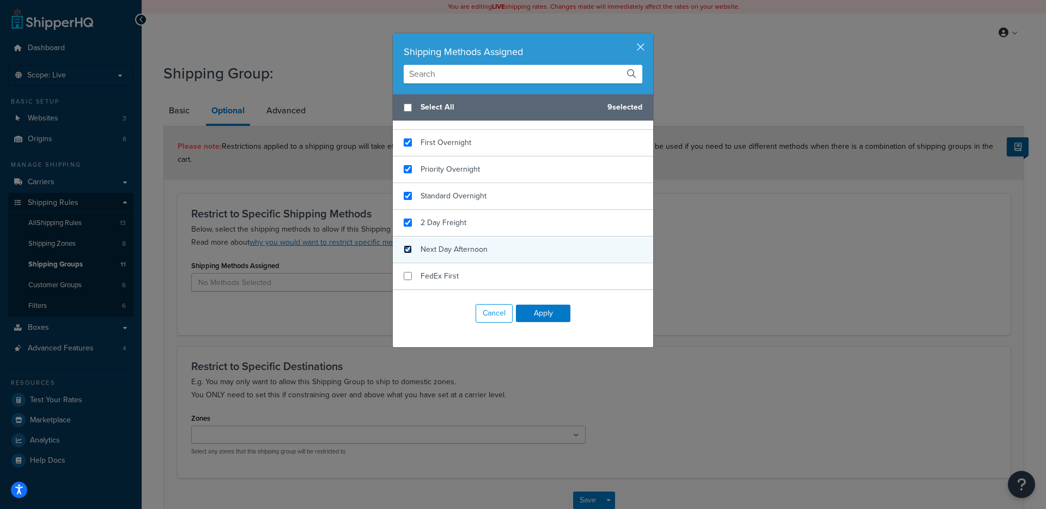
click at [405, 253] on input "checkbox" at bounding box center [408, 249] width 8 height 8
checkbox input "true"
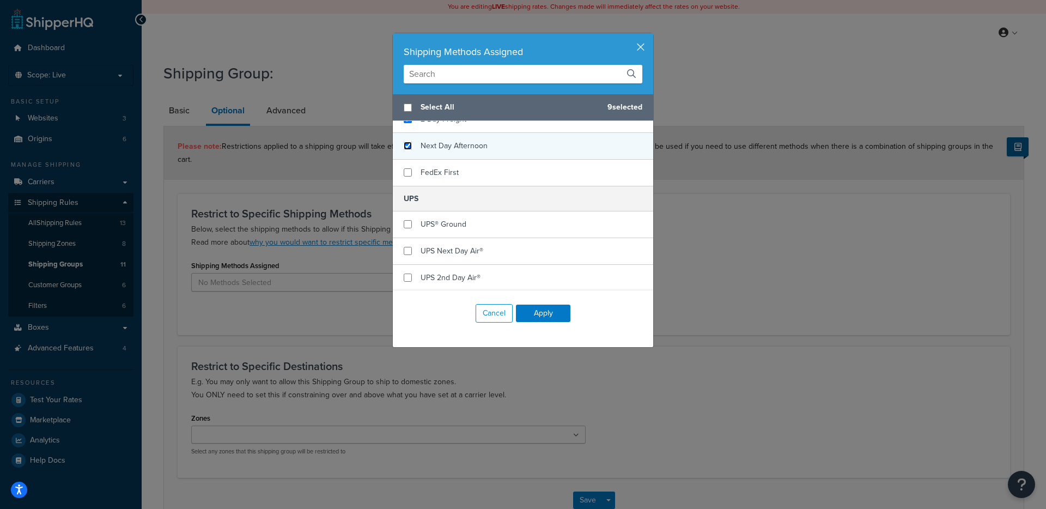
scroll to position [467, 0]
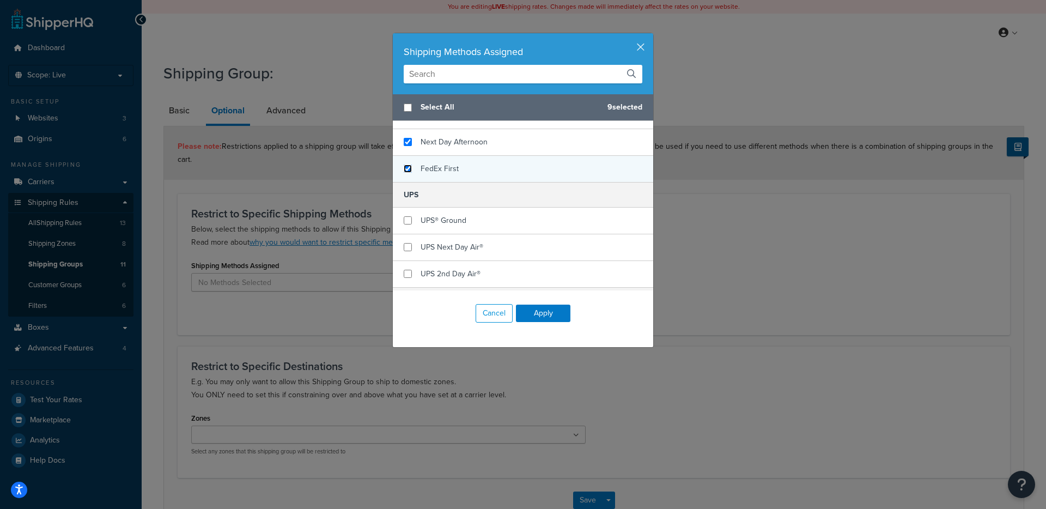
click at [405, 173] on input "checkbox" at bounding box center [408, 169] width 8 height 8
checkbox input "true"
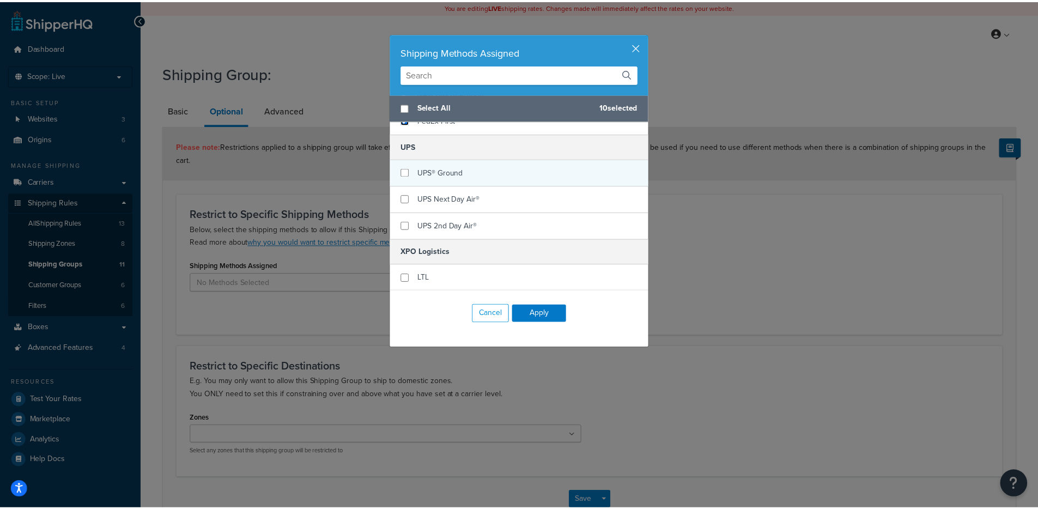
scroll to position [531, 0]
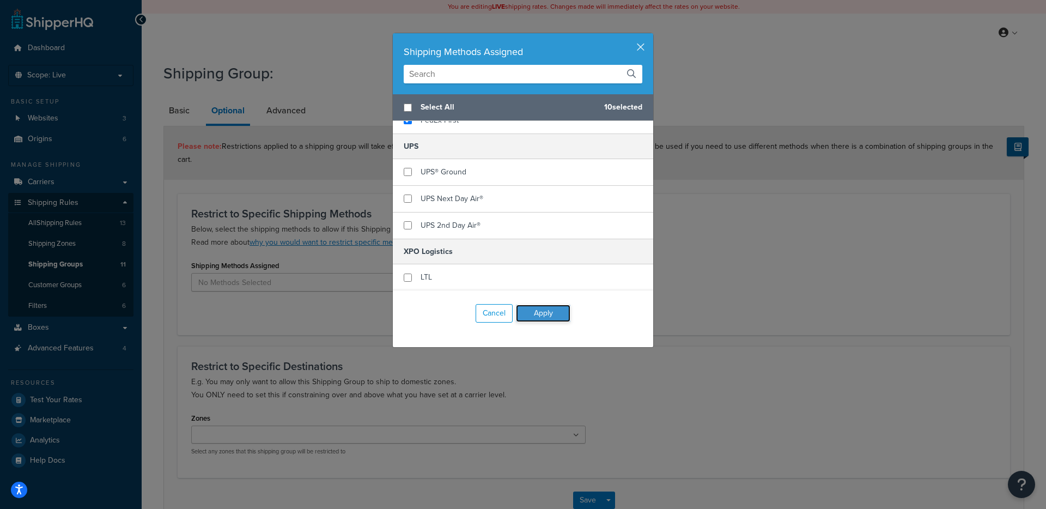
click at [539, 315] on button "Apply" at bounding box center [543, 313] width 54 height 17
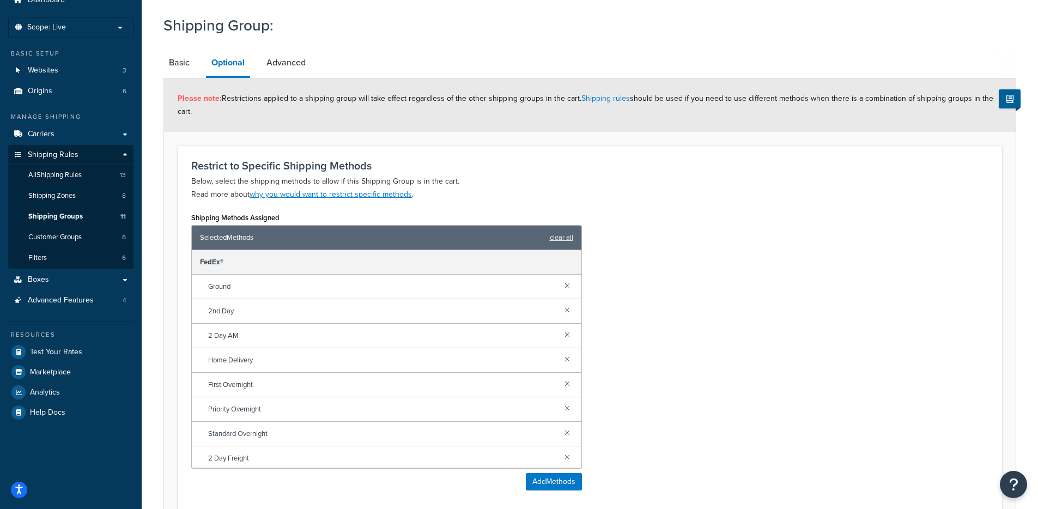
scroll to position [1, 0]
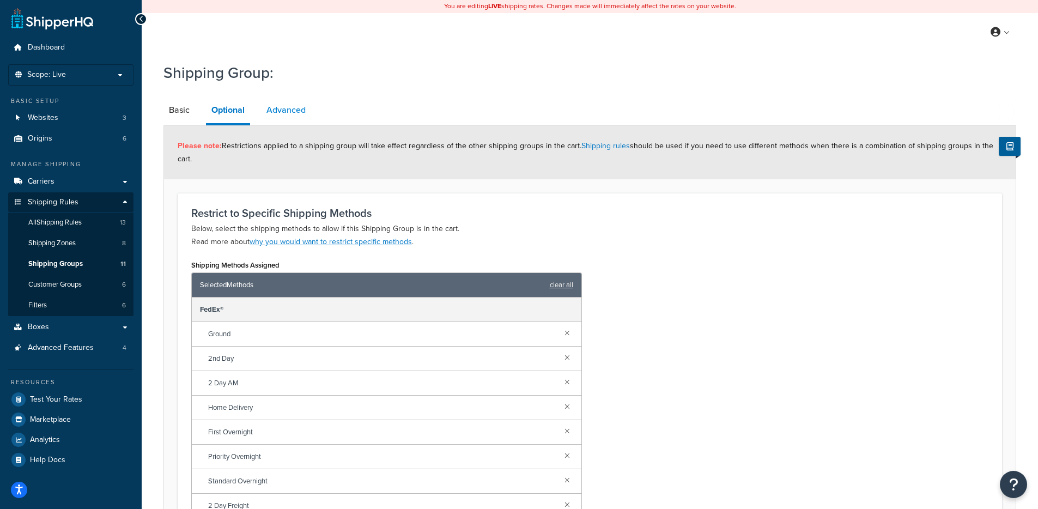
click at [284, 119] on link "Advanced" at bounding box center [286, 110] width 50 height 26
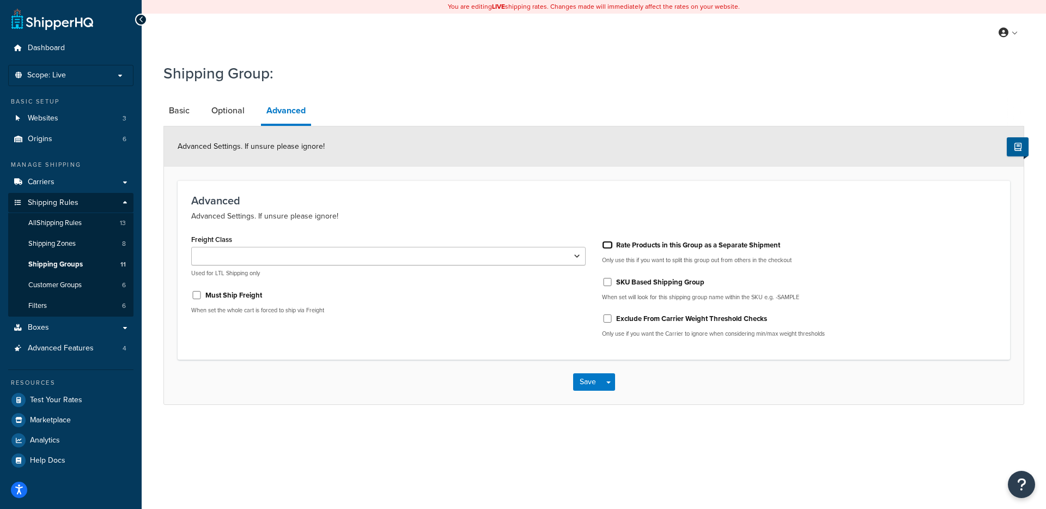
click at [606, 247] on input "Rate Products in this Group as a Separate Shipment" at bounding box center [607, 245] width 11 height 8
checkbox input "true"
click at [238, 114] on link "Optional" at bounding box center [228, 111] width 44 height 26
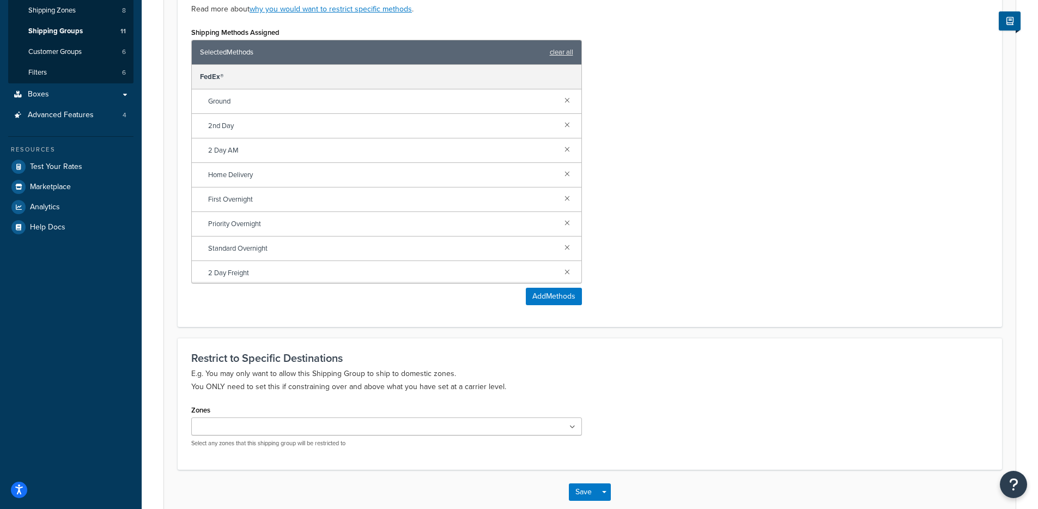
scroll to position [294, 0]
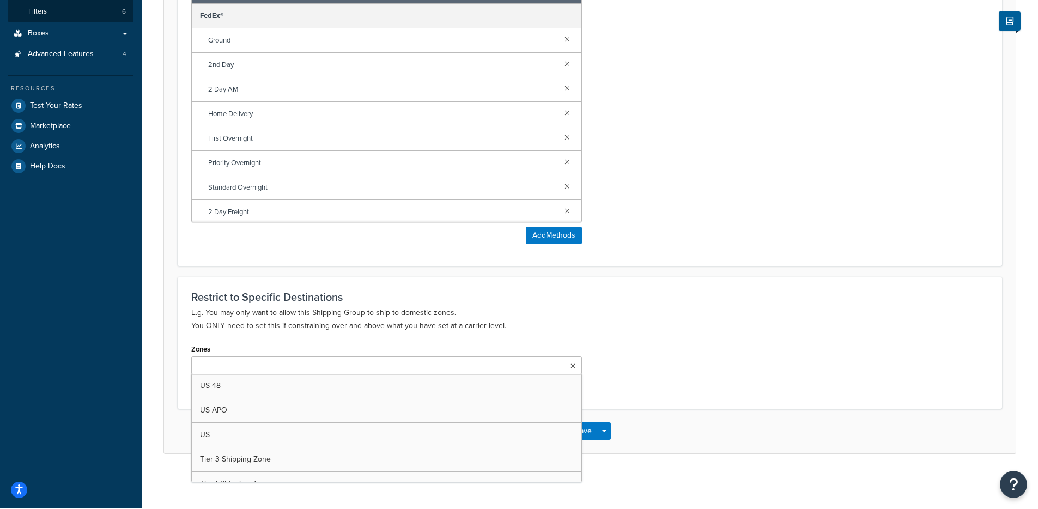
click at [339, 364] on ul at bounding box center [386, 365] width 391 height 18
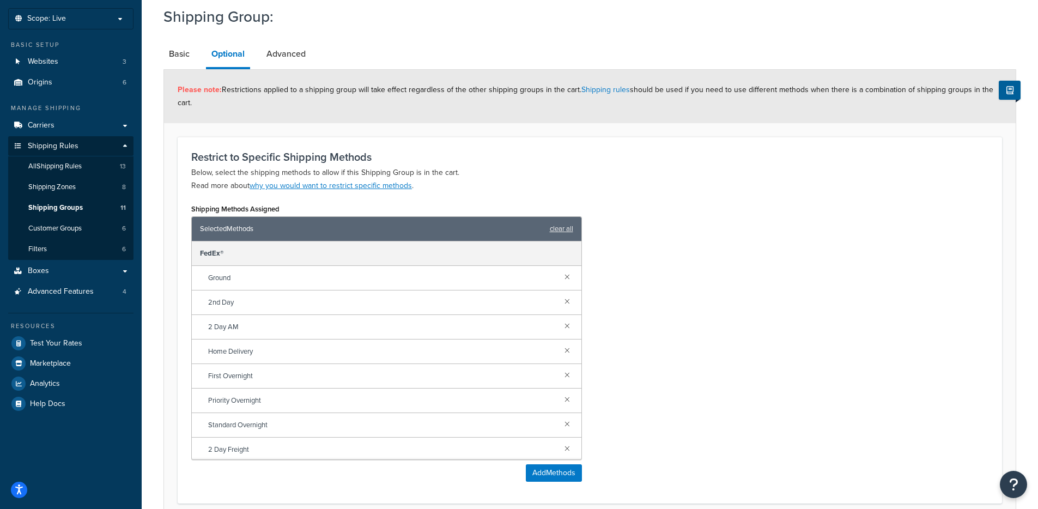
scroll to position [0, 0]
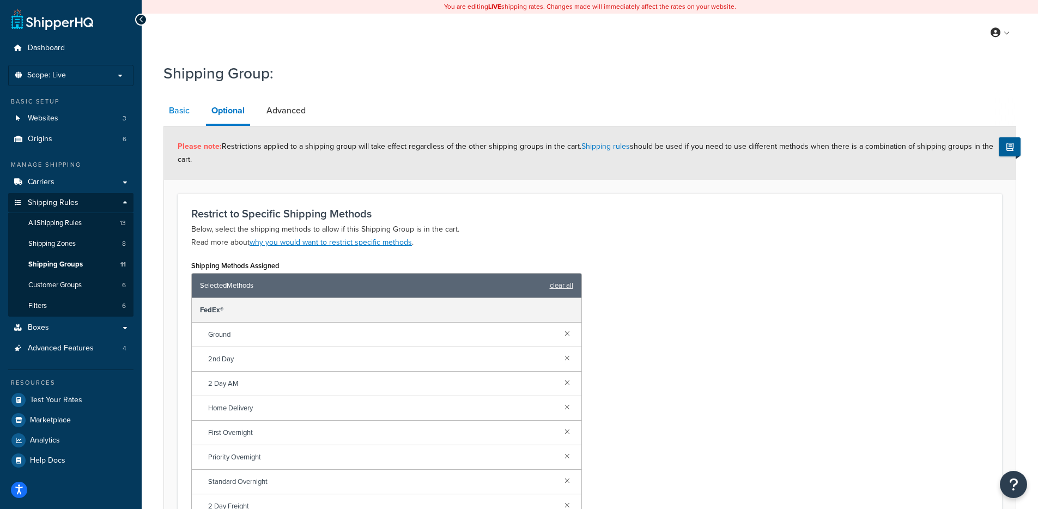
click at [184, 114] on link "Basic" at bounding box center [179, 111] width 32 height 26
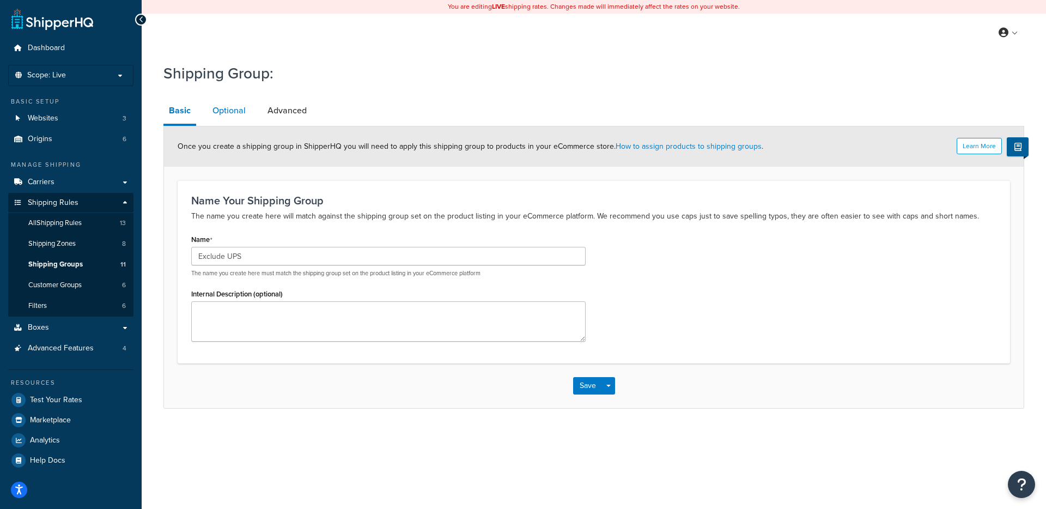
click at [230, 111] on link "Optional" at bounding box center [229, 111] width 44 height 26
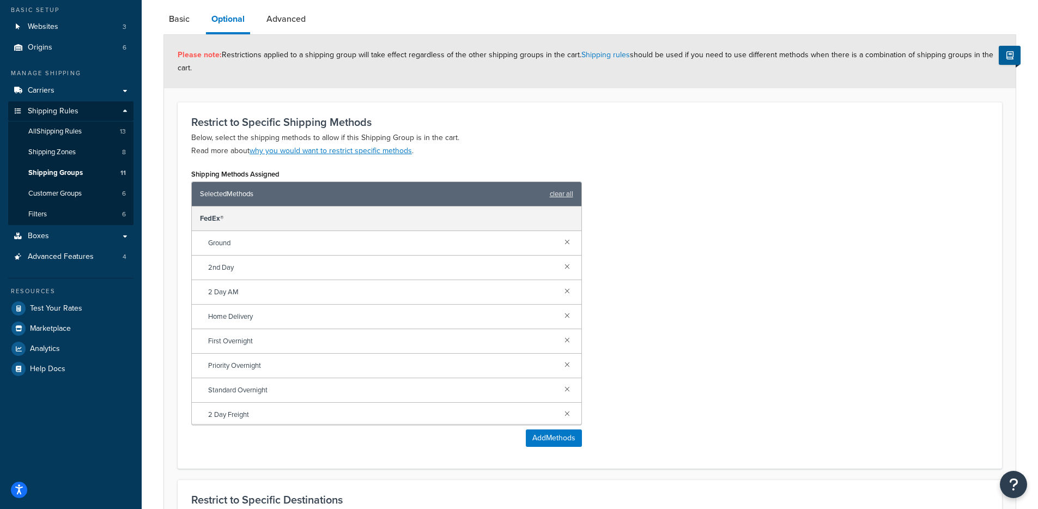
scroll to position [297, 0]
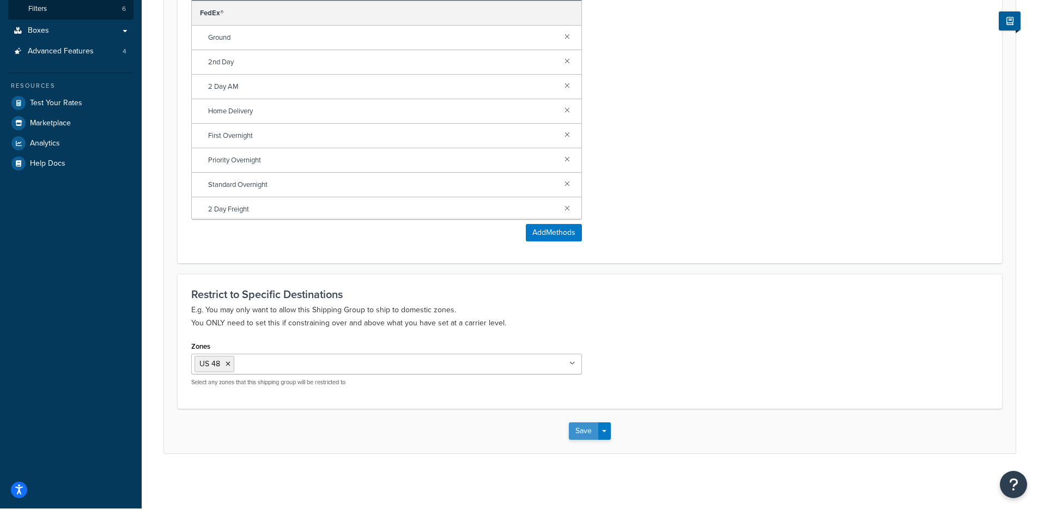
click at [587, 432] on button "Save" at bounding box center [583, 430] width 29 height 17
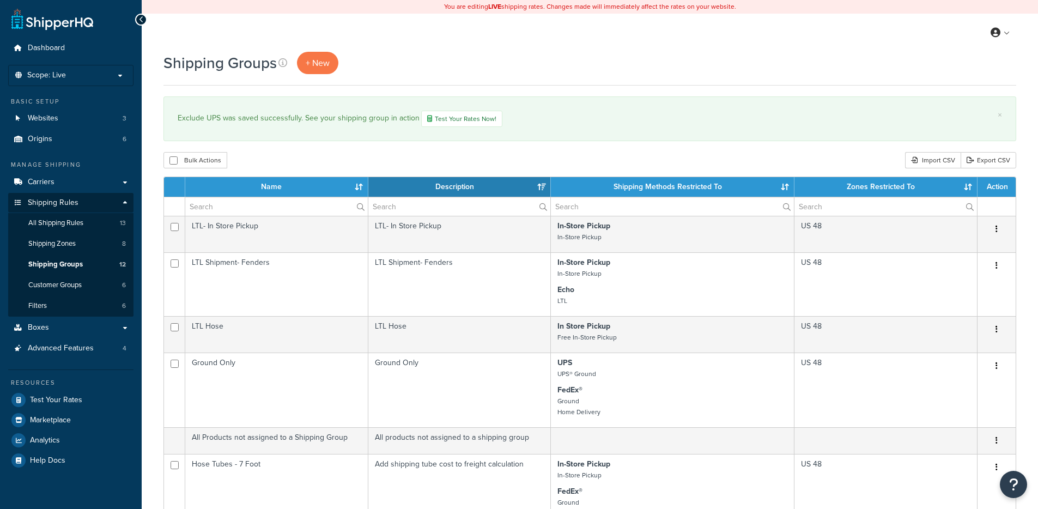
select select "15"
click at [94, 326] on link "Boxes" at bounding box center [70, 328] width 125 height 20
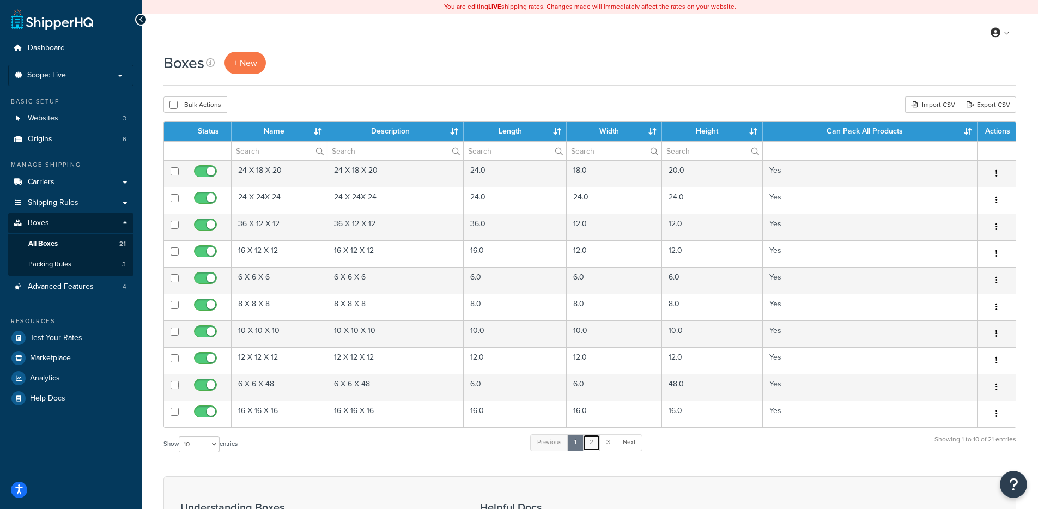
click at [598, 445] on link "2" at bounding box center [591, 442] width 18 height 16
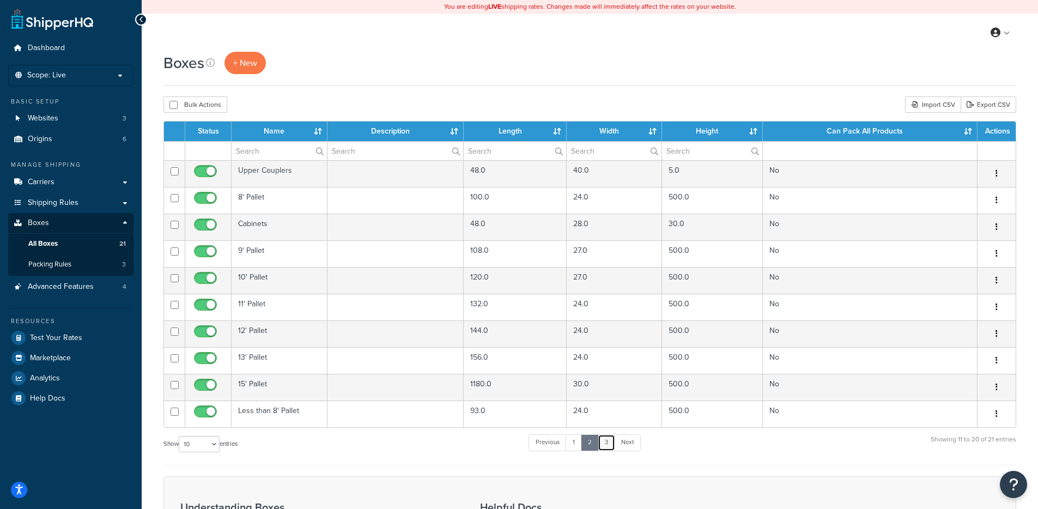
click at [607, 443] on link "3" at bounding box center [606, 442] width 17 height 16
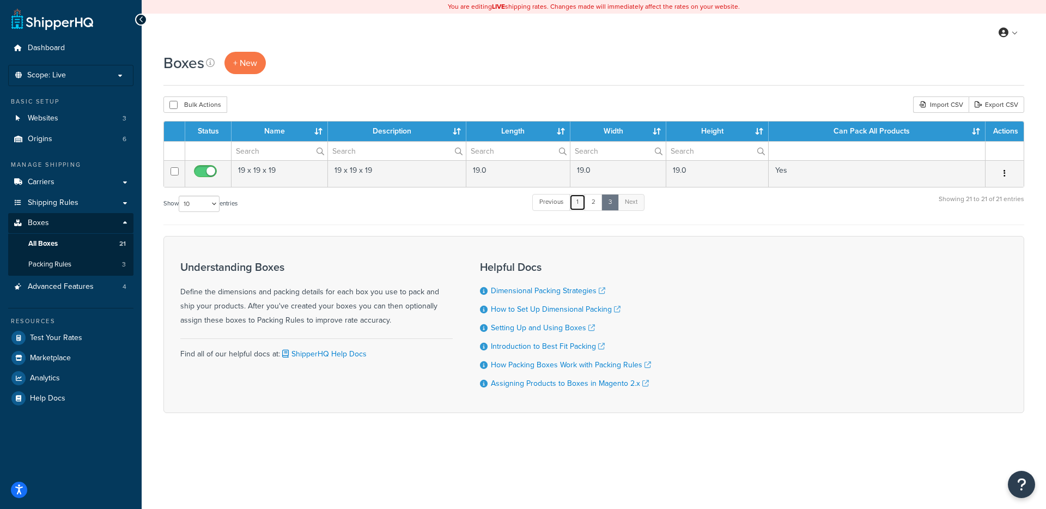
click at [581, 206] on link "1" at bounding box center [577, 202] width 16 height 16
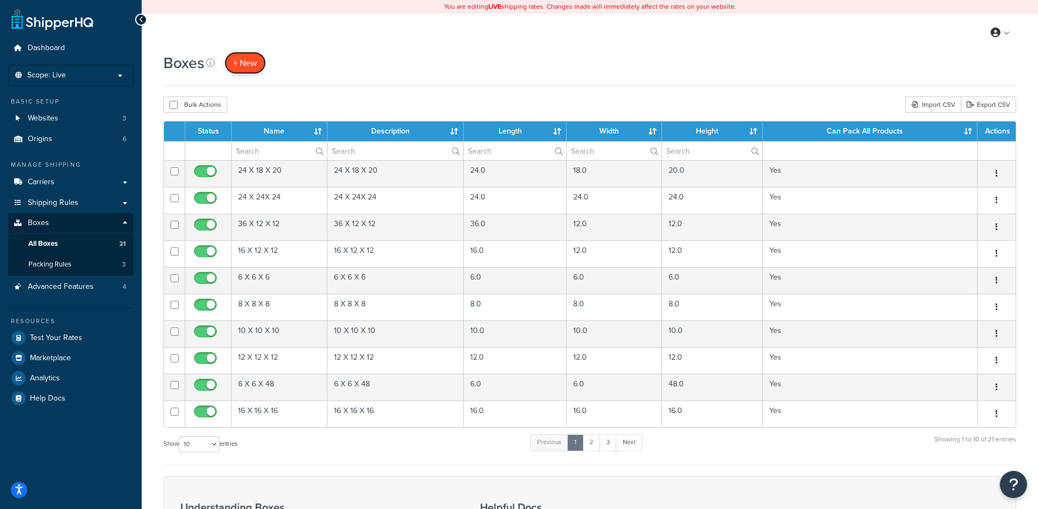
click at [253, 64] on span "+ New" at bounding box center [245, 63] width 24 height 13
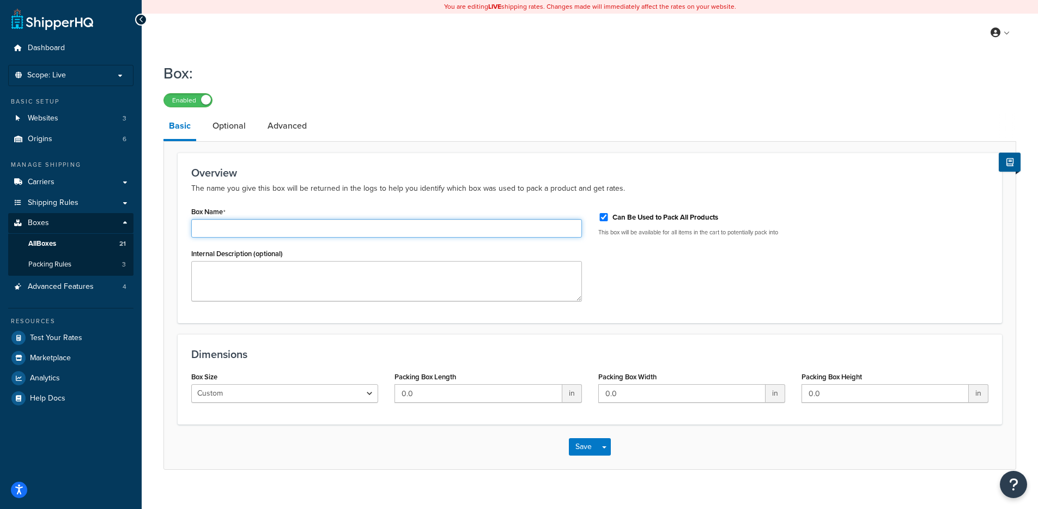
click at [280, 229] on input "Box Name" at bounding box center [386, 228] width 391 height 19
paste input "810-X_ASSEMBLY"
click at [380, 272] on textarea "Internal Description (optional)" at bounding box center [386, 281] width 391 height 40
click at [276, 228] on input "810-X_ASSEMBLY" at bounding box center [386, 228] width 391 height 19
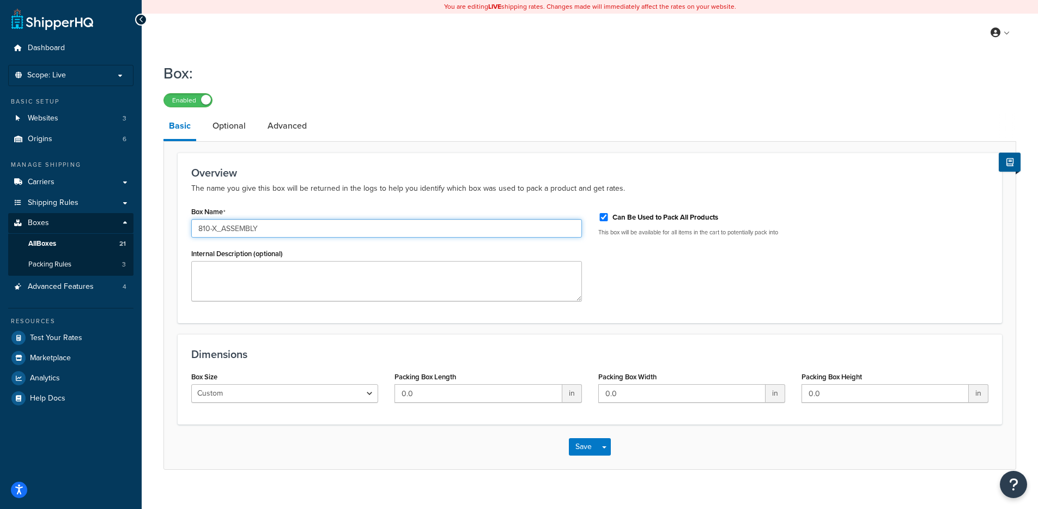
click at [276, 228] on input "810-X_ASSEMBLY" at bounding box center [386, 228] width 391 height 19
click at [278, 227] on input "810-X_ASSEMBLY" at bounding box center [386, 228] width 391 height 19
type input "810-X_ASSEMBLY TUBE"
click at [177, 325] on form "Overview The name you give this box will be returned in the logs to help you id…" at bounding box center [590, 311] width 852 height 317
click at [530, 396] on input "0.0" at bounding box center [477, 393] width 167 height 19
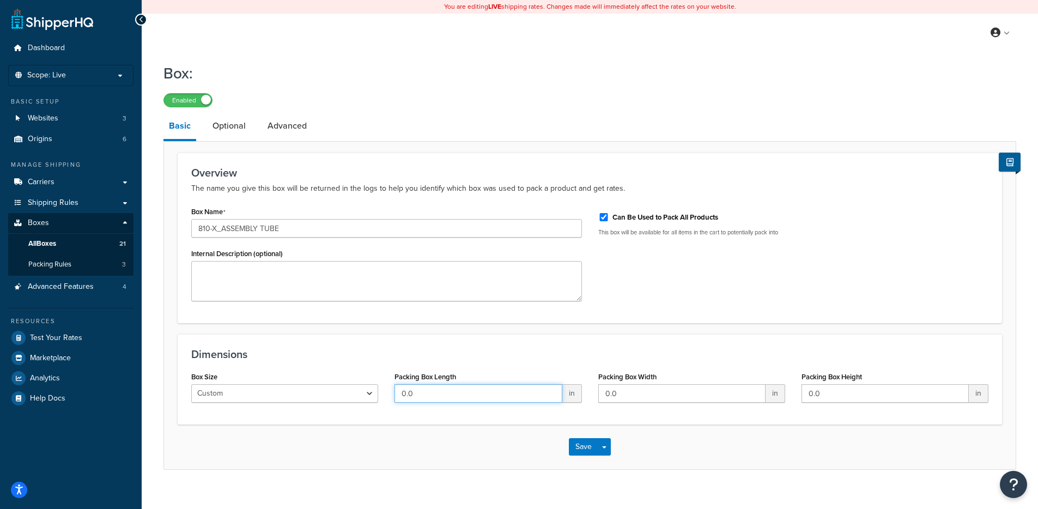
drag, startPoint x: 523, startPoint y: 395, endPoint x: 373, endPoint y: 389, distance: 150.5
click at [371, 390] on div "Box Size Custom USPS Small Flat Box USPS Medium Flat Box USPS Large Flat Box US…" at bounding box center [589, 390] width 813 height 42
type input "96"
click at [665, 397] on input "0.0" at bounding box center [681, 393] width 167 height 19
drag, startPoint x: 659, startPoint y: 394, endPoint x: 552, endPoint y: 386, distance: 106.6
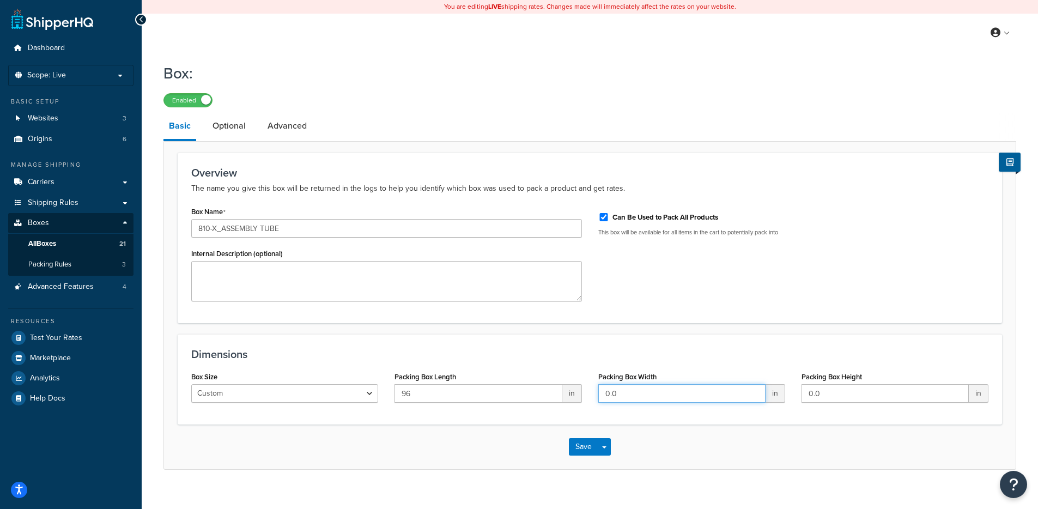
click at [552, 386] on div "Box Size Custom USPS Small Flat Box USPS Medium Flat Box USPS Large Flat Box US…" at bounding box center [589, 390] width 813 height 42
type input "6.6"
drag, startPoint x: 849, startPoint y: 399, endPoint x: 792, endPoint y: 386, distance: 58.0
click at [793, 388] on div "Packing Box Height 0.0 in" at bounding box center [894, 390] width 203 height 42
type input "6.6"
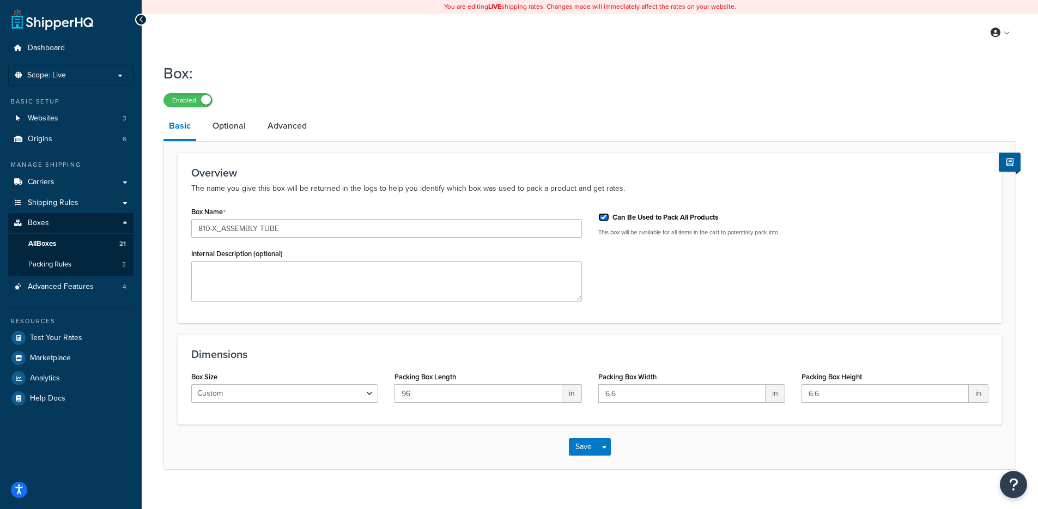
click at [603, 218] on input "Can Be Used to Pack All Products" at bounding box center [603, 217] width 11 height 8
checkbox input "false"
drag, startPoint x: 261, startPoint y: 229, endPoint x: 287, endPoint y: 229, distance: 26.2
click at [287, 229] on input "810-X_ASSEMBLY TUBE" at bounding box center [386, 228] width 391 height 19
click at [198, 228] on input "810-X_ASSEMBLY" at bounding box center [386, 228] width 391 height 19
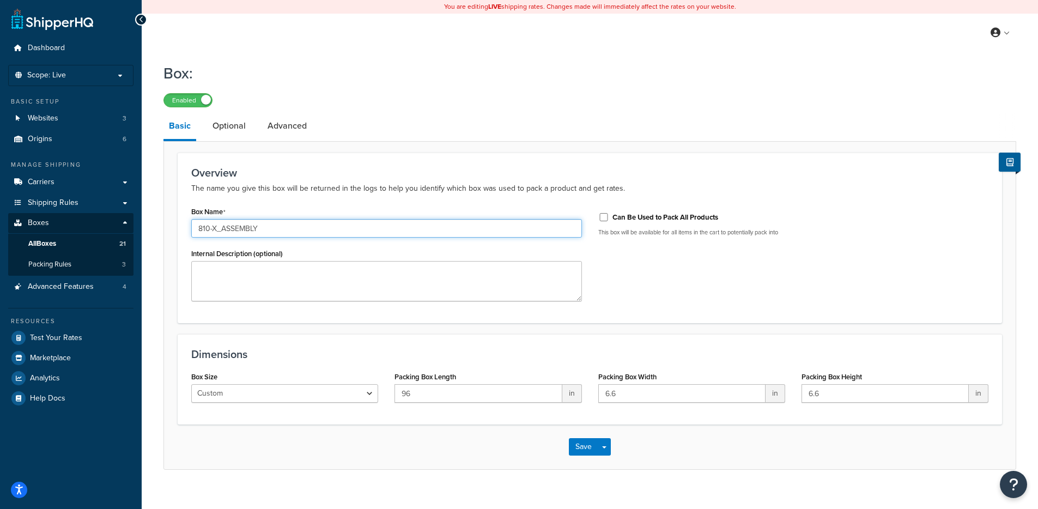
paste input "95.9999999"
click at [315, 225] on input "TUBE - 810-X_ASSEMBLY" at bounding box center [386, 228] width 391 height 19
click at [199, 231] on input "TUBE - 810-X_ASSEMBLY" at bounding box center [386, 228] width 391 height 19
type input "SHIPTUBE - 810-X_ASSEMBLY"
click at [237, 128] on link "Optional" at bounding box center [229, 126] width 44 height 26
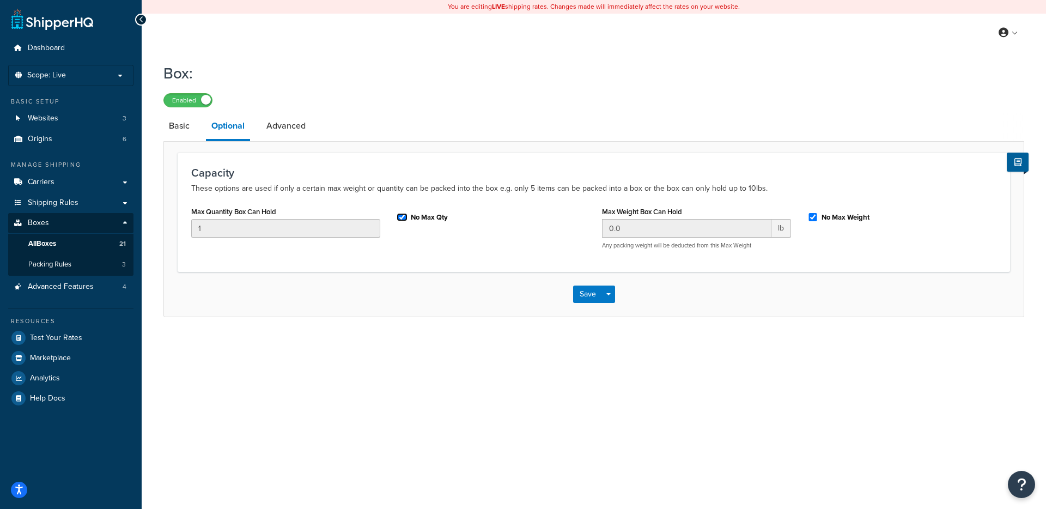
click at [402, 220] on input "No Max Qty" at bounding box center [402, 217] width 11 height 8
checkbox input "false"
click at [279, 132] on link "Advanced" at bounding box center [286, 126] width 50 height 26
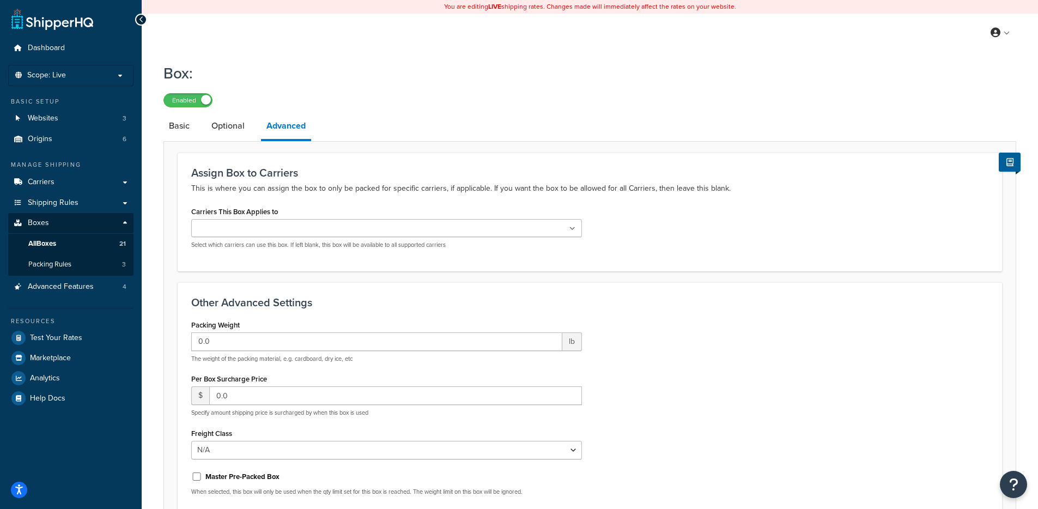
click at [303, 233] on ul at bounding box center [386, 228] width 391 height 18
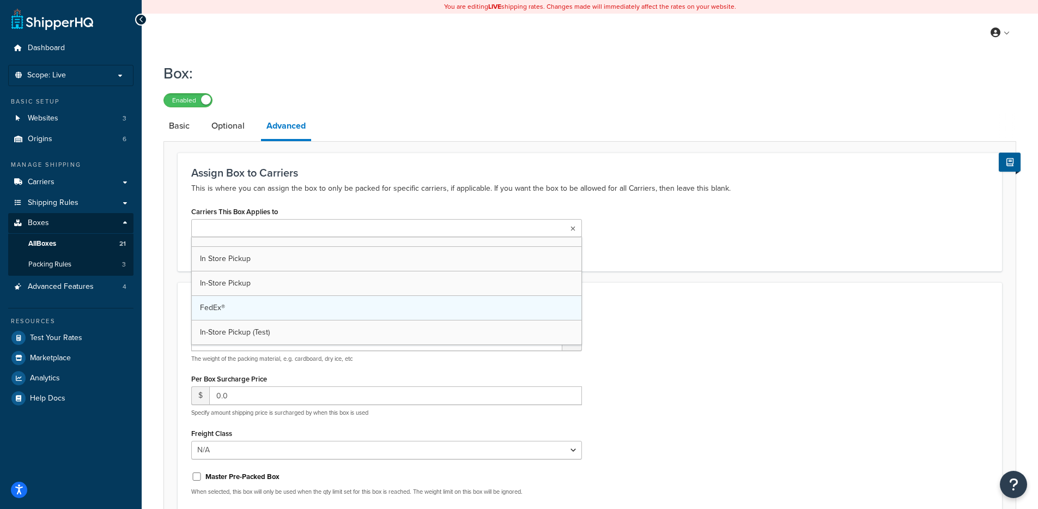
scroll to position [39, 0]
click at [178, 185] on div "Assign Box to Carriers This is where you can assign the box to only be packed f…" at bounding box center [590, 213] width 824 height 121
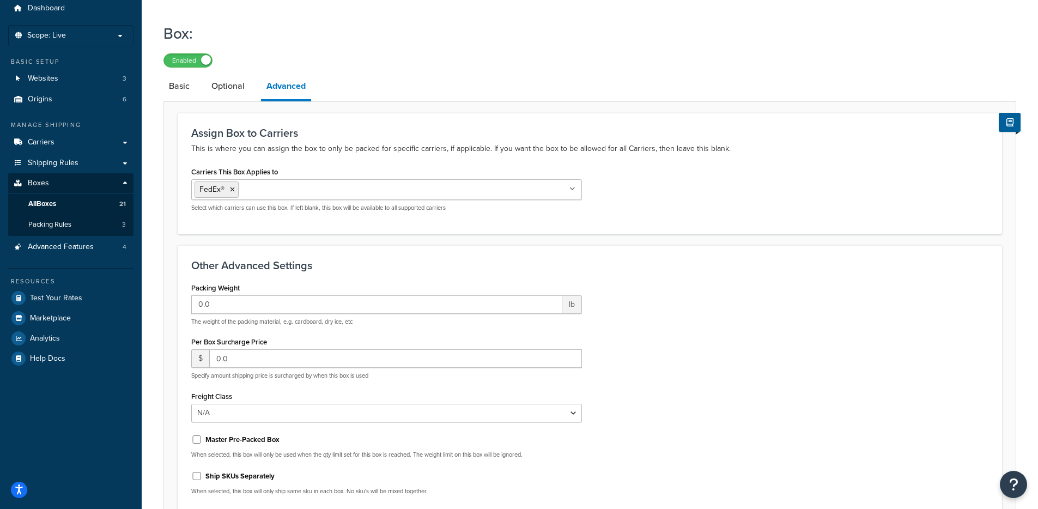
scroll to position [64, 0]
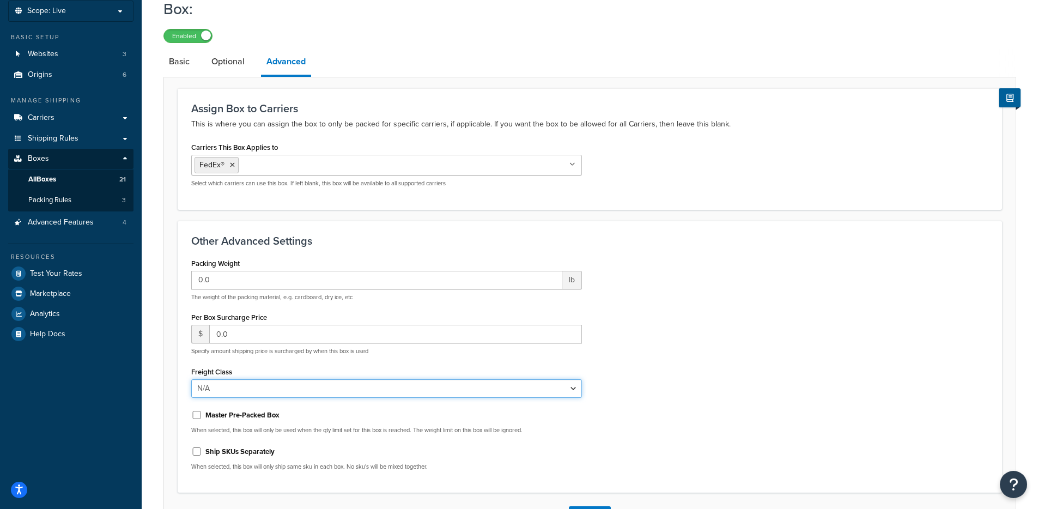
click at [424, 389] on select "N/A 50 55 60 65 70 77.5 85 92.5 100 110 125 150 175 200 250 300 400 500" at bounding box center [386, 388] width 391 height 19
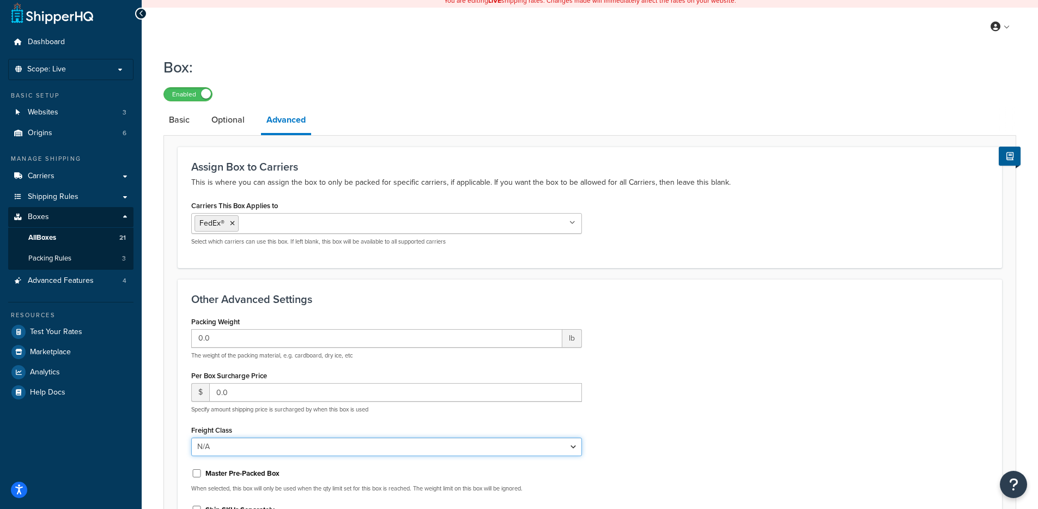
scroll to position [0, 0]
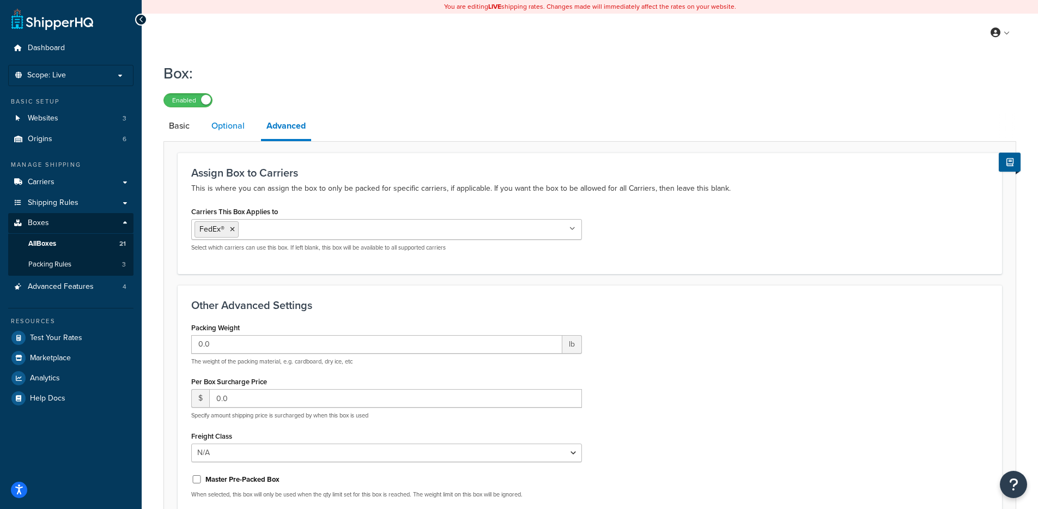
click at [217, 126] on link "Optional" at bounding box center [228, 126] width 44 height 26
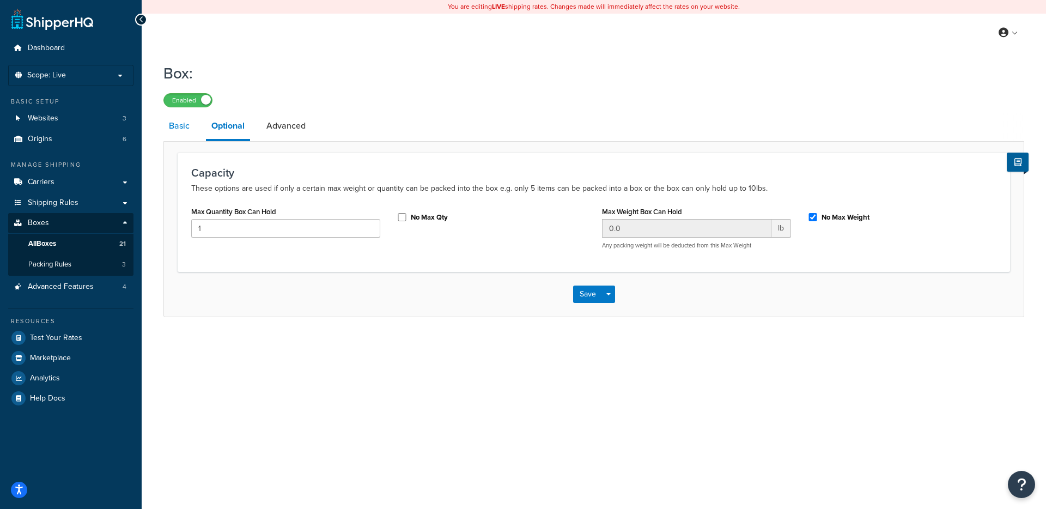
click at [173, 128] on link "Basic" at bounding box center [179, 126] width 32 height 26
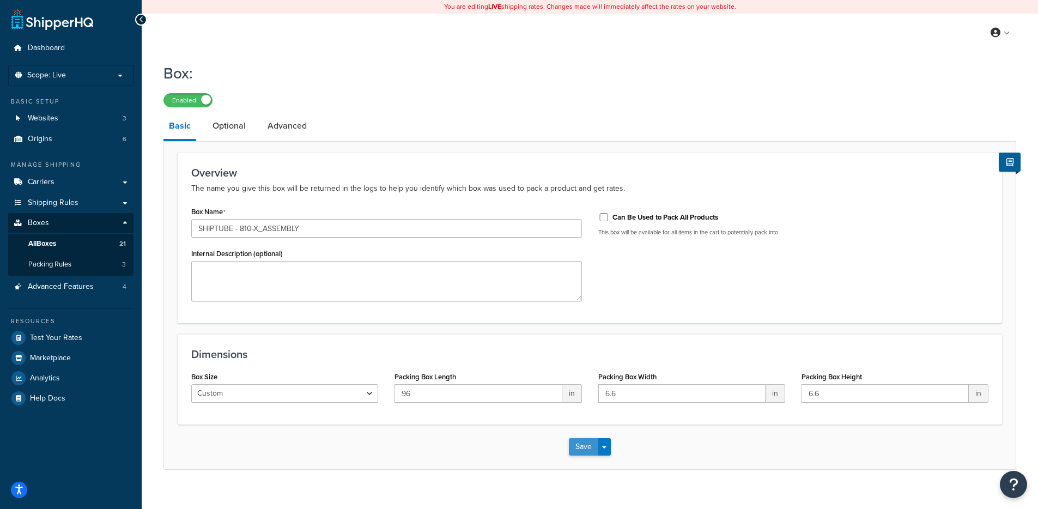
click at [589, 452] on button "Save" at bounding box center [583, 446] width 29 height 17
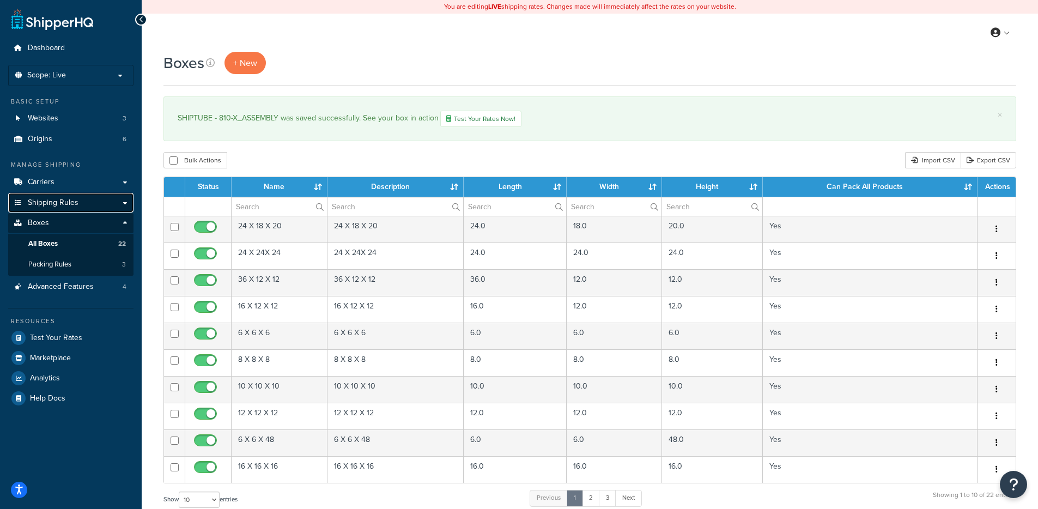
click at [67, 203] on span "Shipping Rules" at bounding box center [53, 202] width 51 height 9
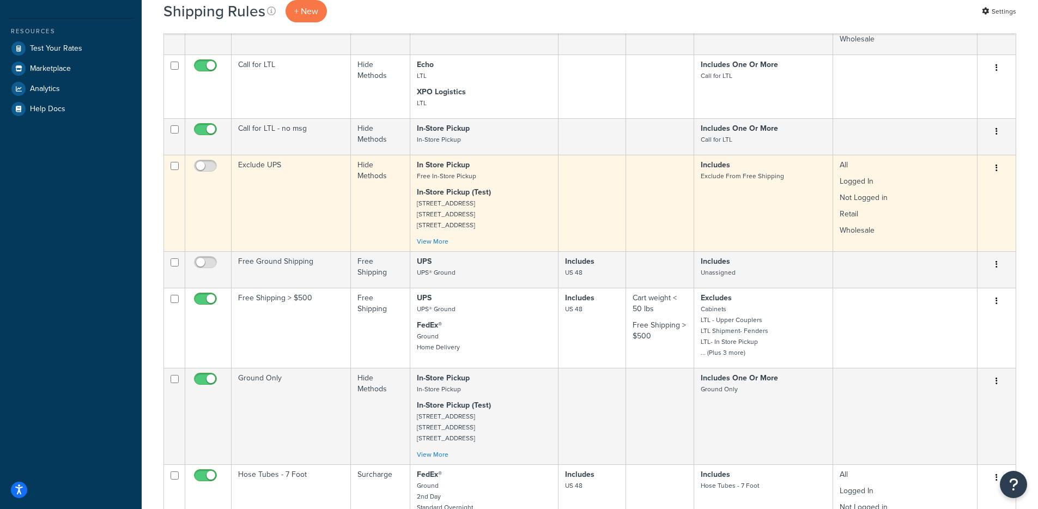
scroll to position [455, 0]
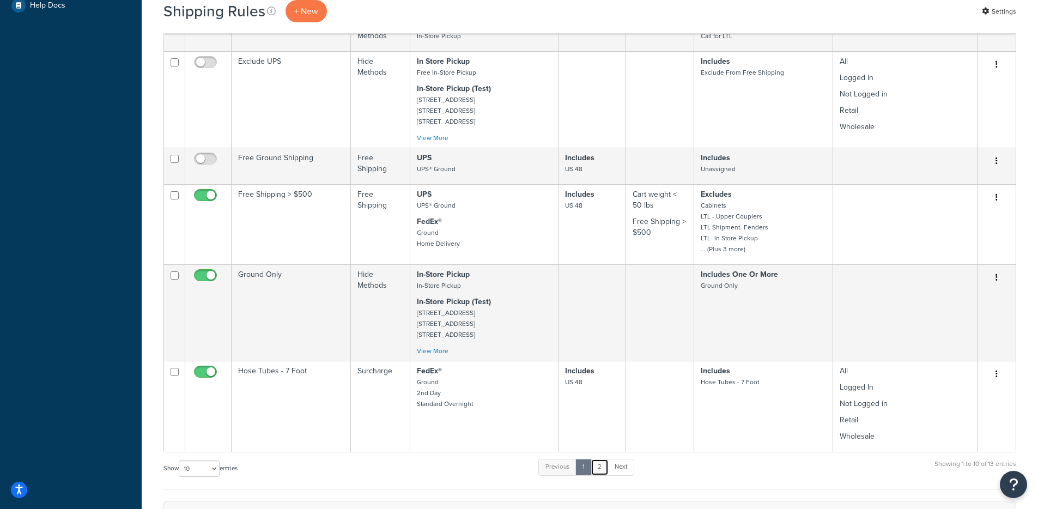
click at [601, 467] on link "2" at bounding box center [600, 467] width 18 height 16
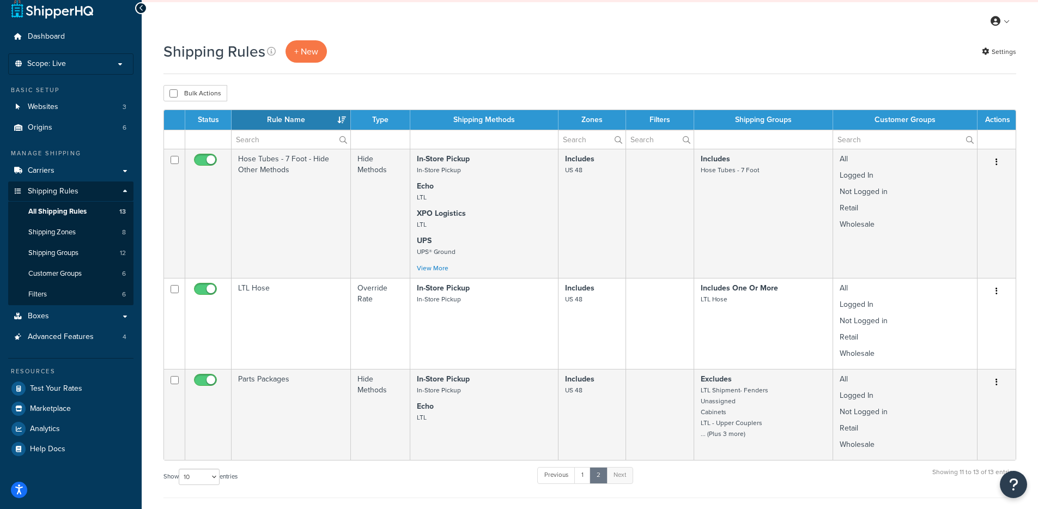
scroll to position [31, 0]
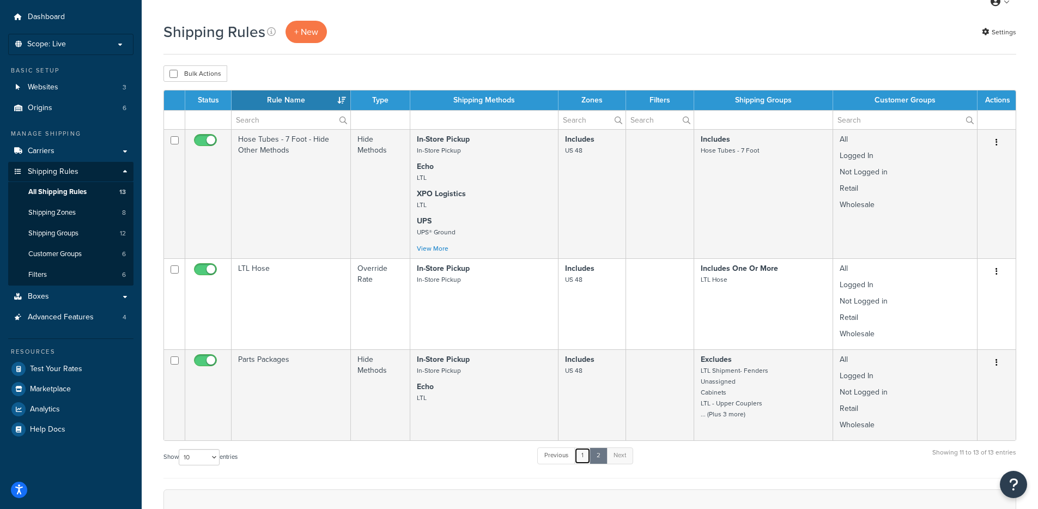
click at [582, 453] on link "1" at bounding box center [582, 455] width 16 height 16
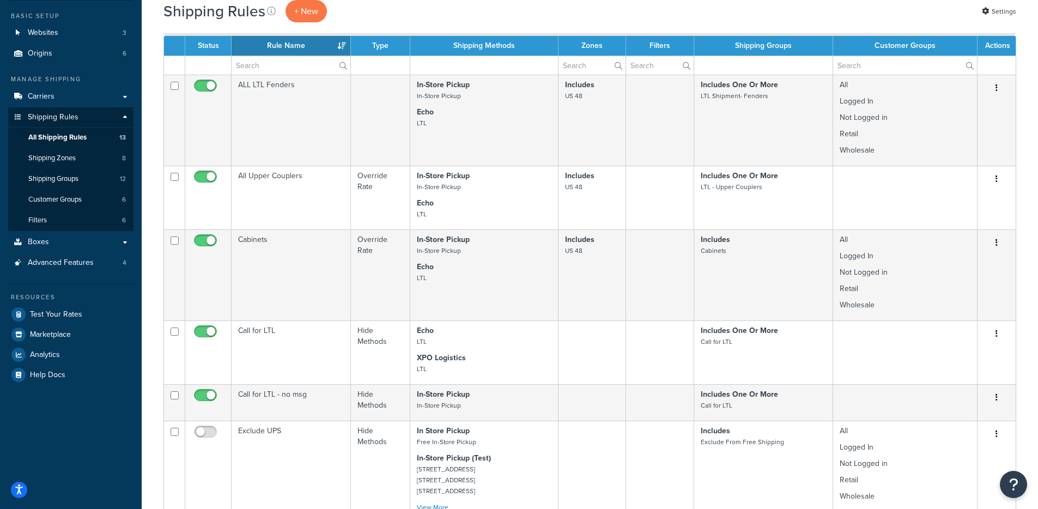
scroll to position [252, 0]
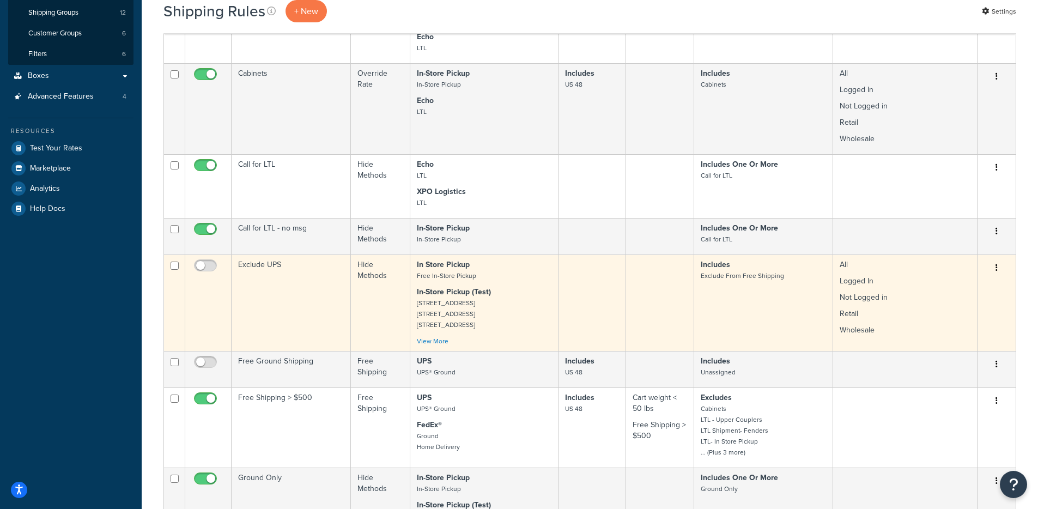
click at [175, 268] on input "checkbox" at bounding box center [175, 266] width 8 height 8
checkbox input "true"
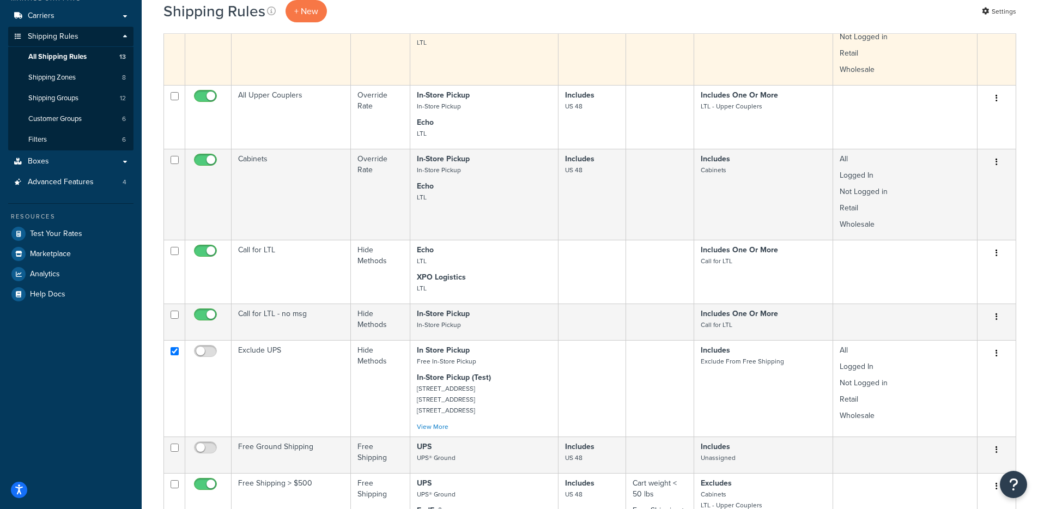
scroll to position [0, 0]
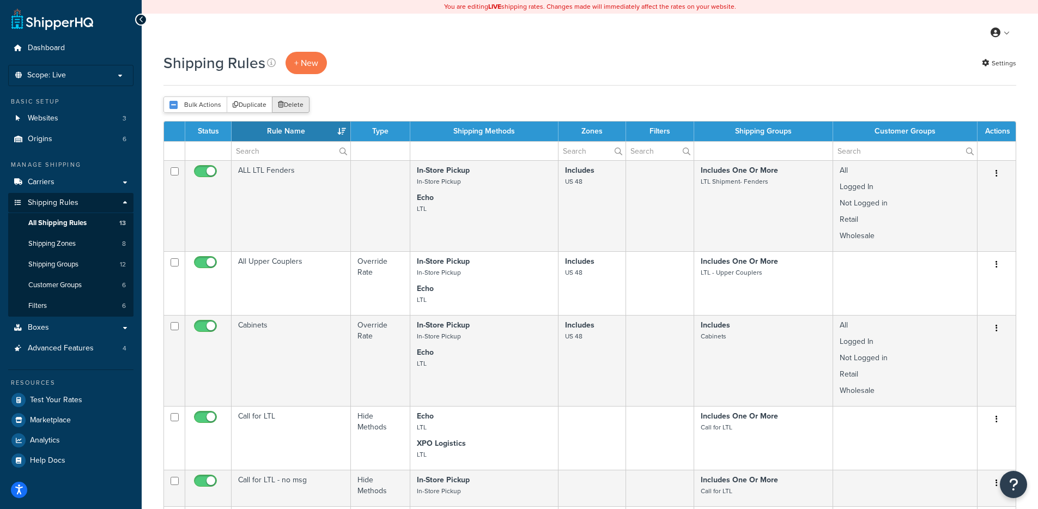
click at [285, 104] on button "Delete" at bounding box center [291, 104] width 38 height 16
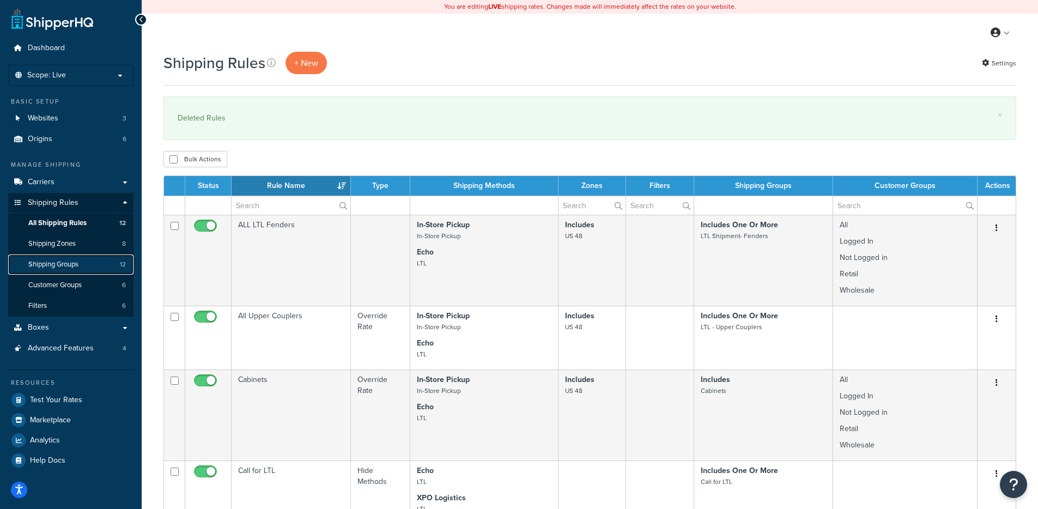
click at [80, 265] on link "Shipping Groups 12" at bounding box center [70, 264] width 125 height 20
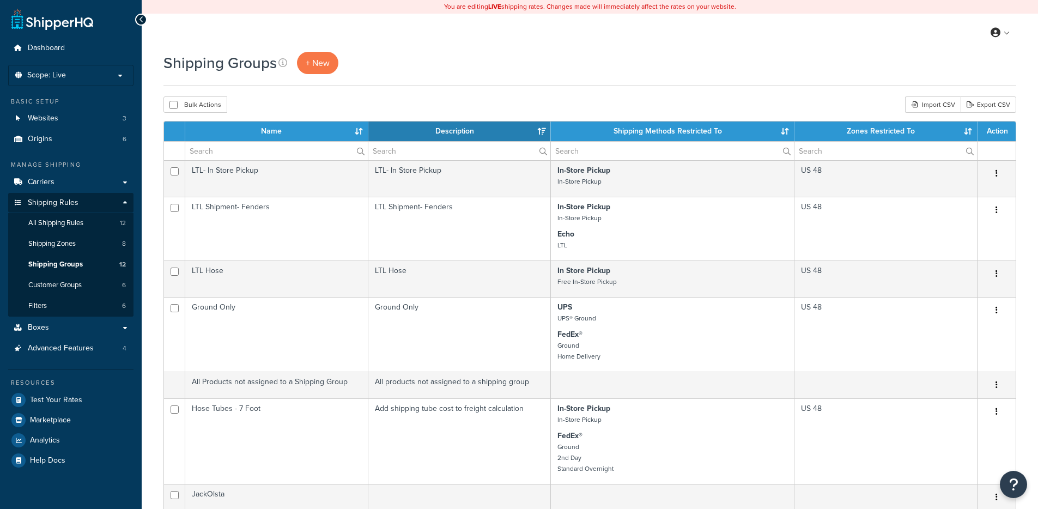
select select "15"
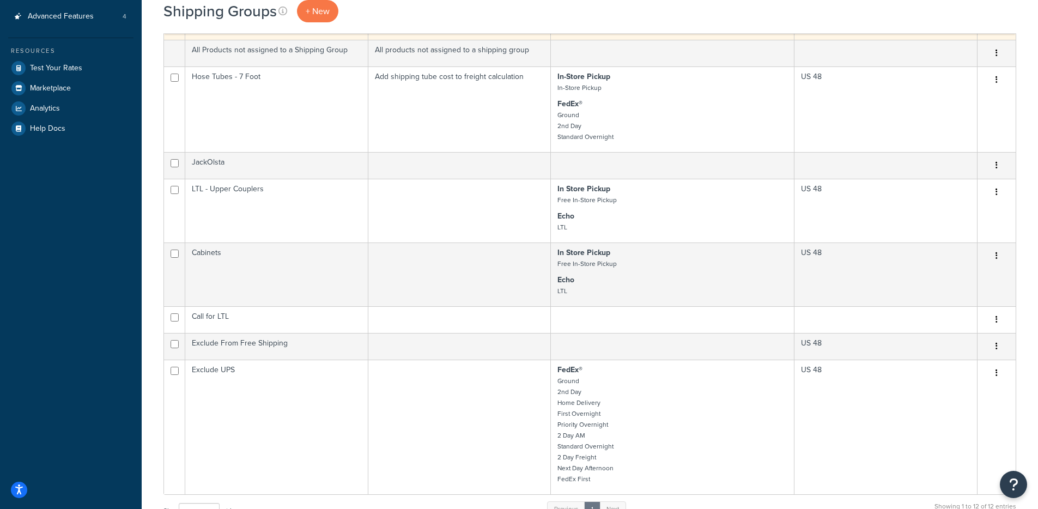
scroll to position [416, 0]
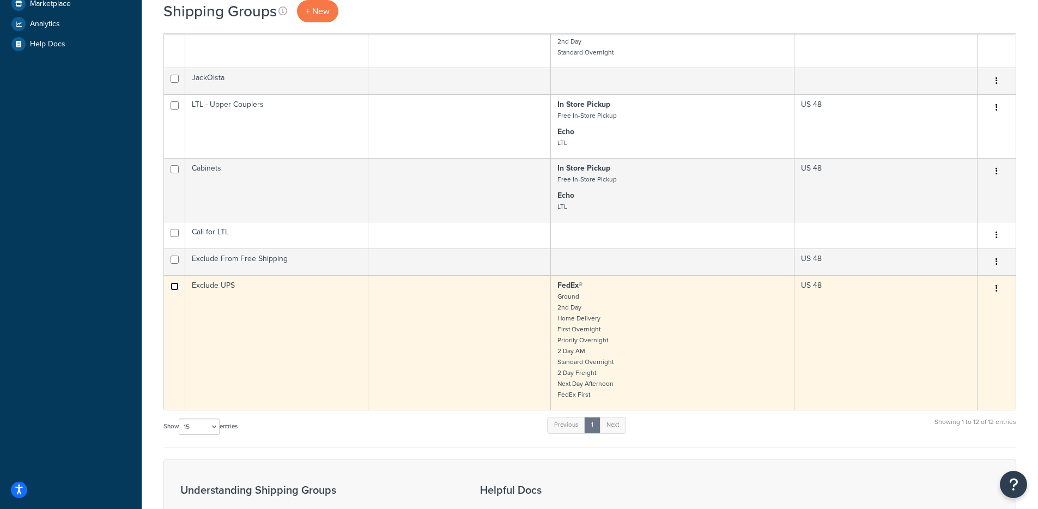
click at [178, 287] on input "checkbox" at bounding box center [175, 286] width 8 height 8
checkbox input "true"
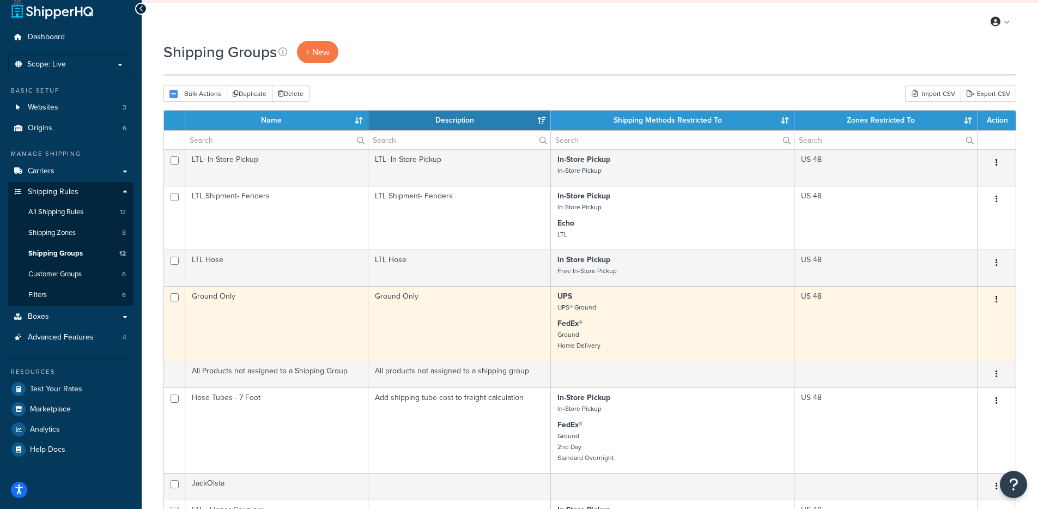
scroll to position [0, 0]
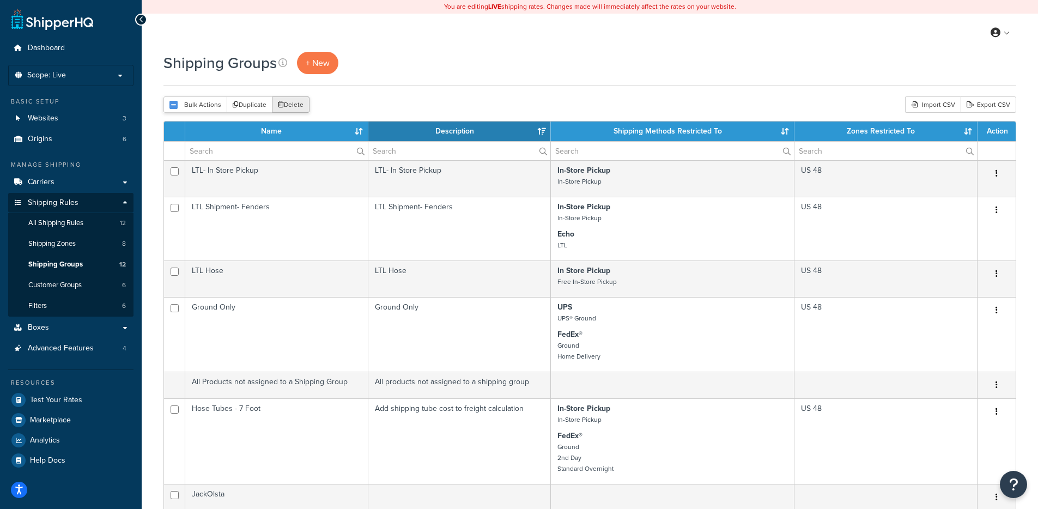
click at [284, 100] on button "Delete" at bounding box center [291, 104] width 38 height 16
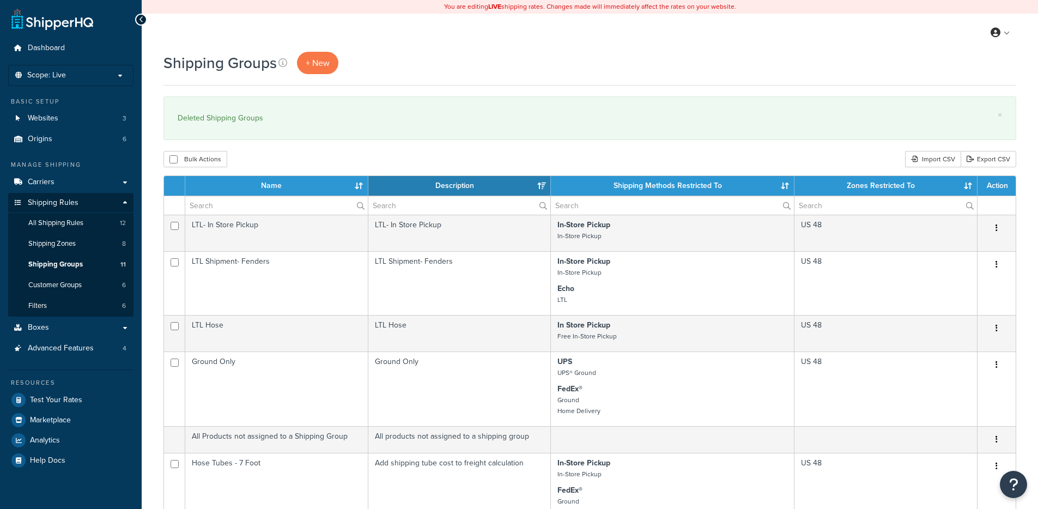
select select "15"
click at [78, 330] on link "Boxes" at bounding box center [70, 328] width 125 height 20
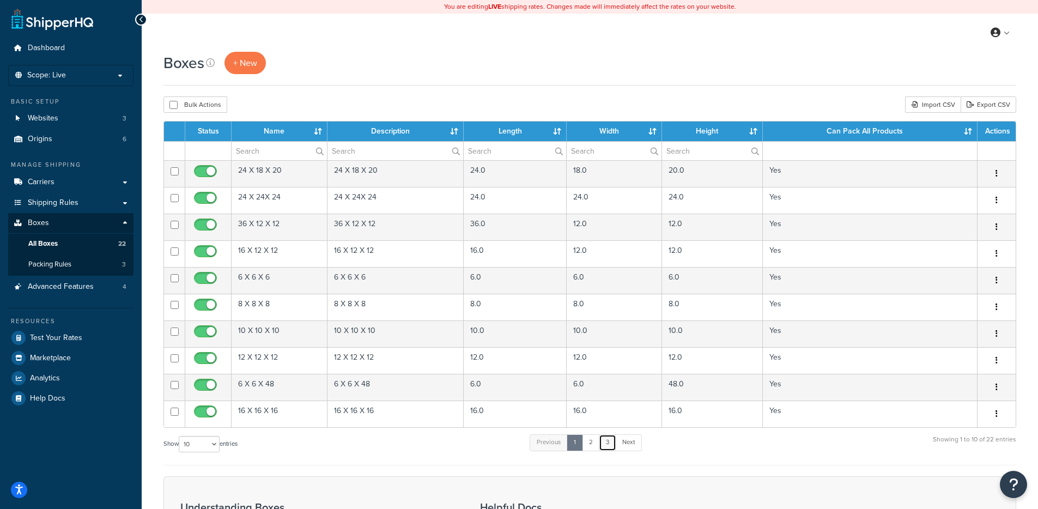
click at [606, 441] on link "3" at bounding box center [607, 442] width 17 height 16
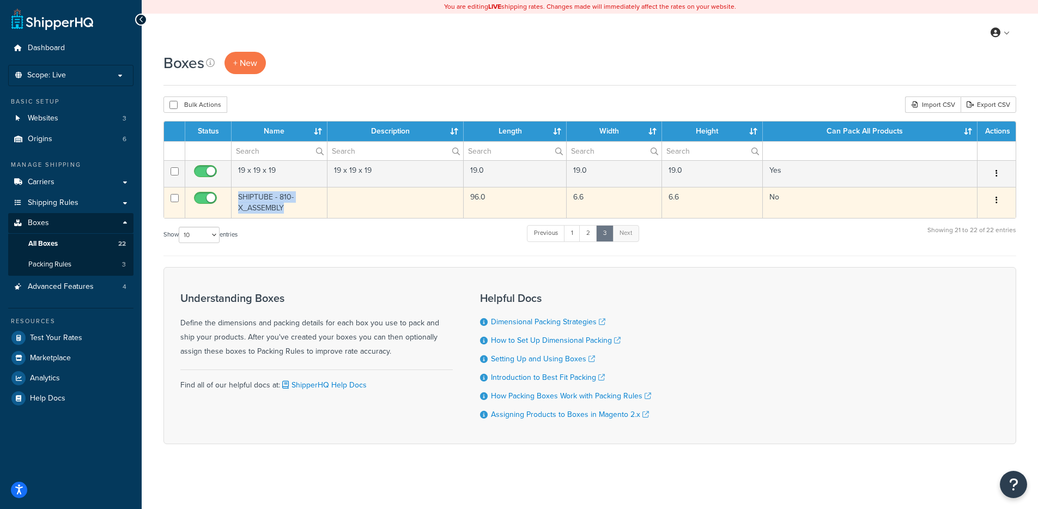
drag, startPoint x: 235, startPoint y: 196, endPoint x: 295, endPoint y: 211, distance: 61.2
click at [295, 211] on td "SHIPTUBE - 810-X_ASSEMBLY" at bounding box center [280, 202] width 96 height 31
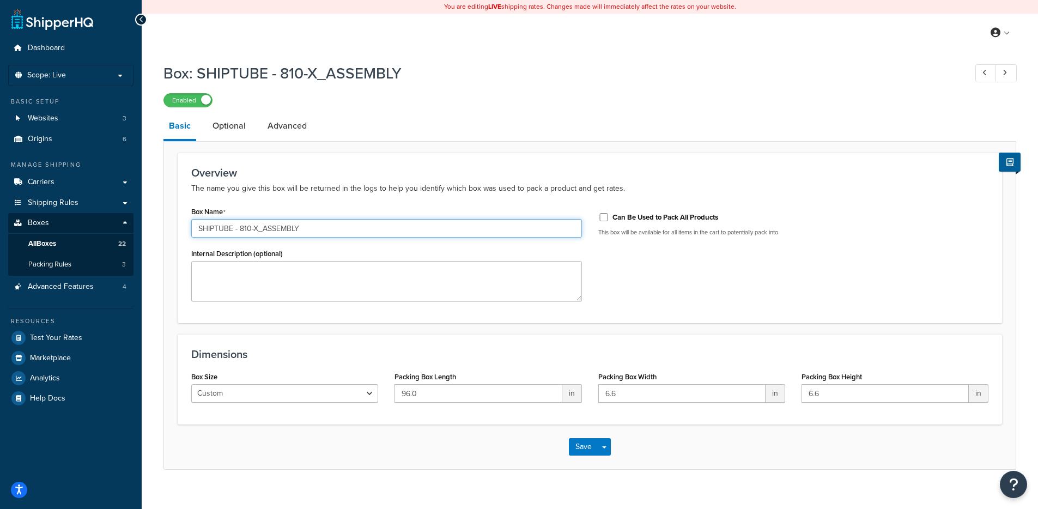
drag, startPoint x: 326, startPoint y: 233, endPoint x: 179, endPoint y: 222, distance: 147.5
click at [179, 222] on div "Overview The name you give this box will be returned in the logs to help you id…" at bounding box center [590, 238] width 824 height 171
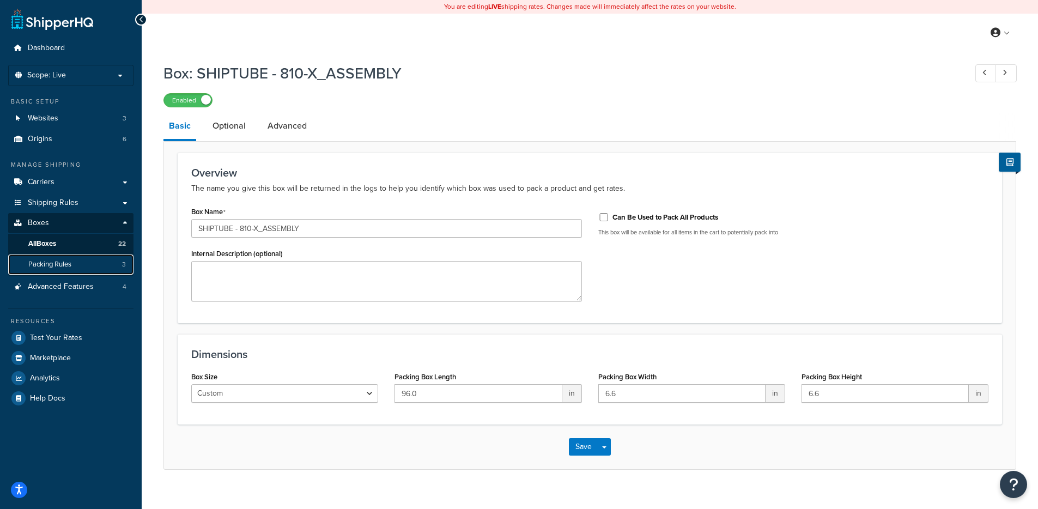
click at [70, 264] on span "Packing Rules" at bounding box center [49, 264] width 43 height 9
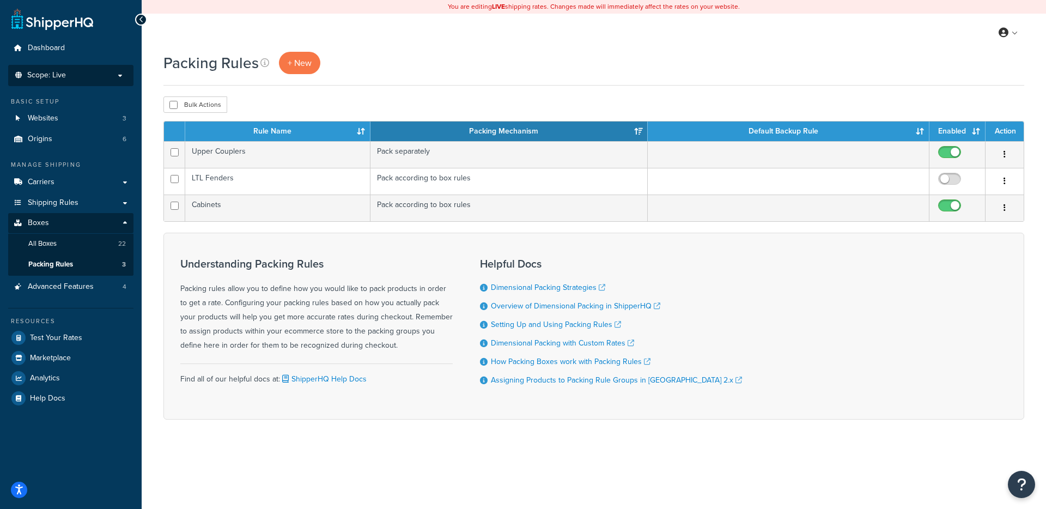
click at [96, 78] on p "Scope: Live" at bounding box center [71, 75] width 116 height 9
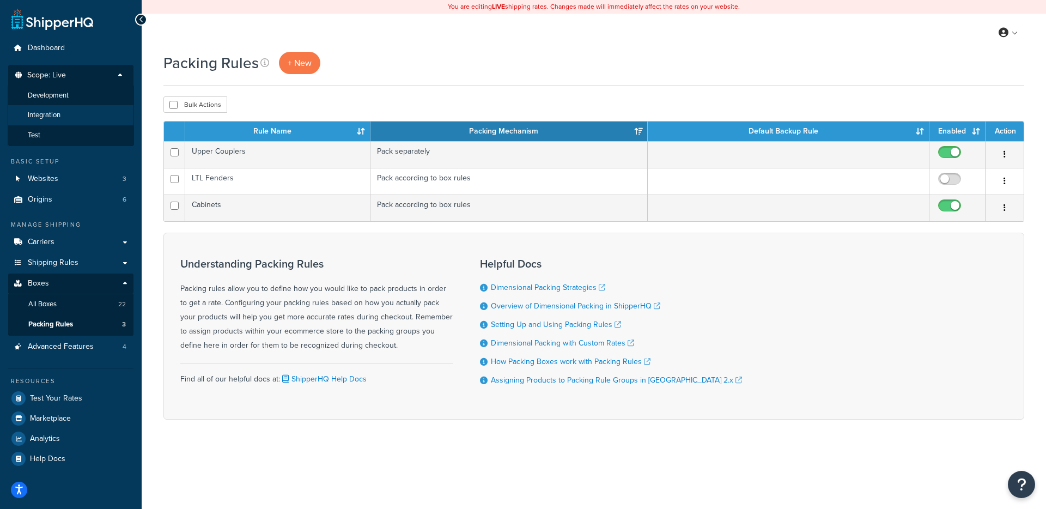
click at [66, 116] on li "Integration" at bounding box center [71, 115] width 126 height 20
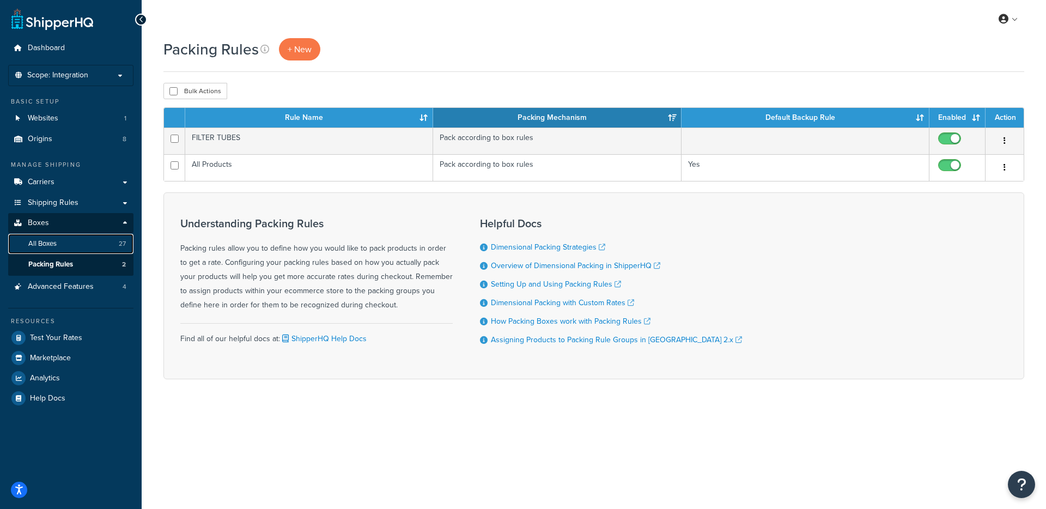
click at [71, 248] on link "All Boxes 27" at bounding box center [70, 244] width 125 height 20
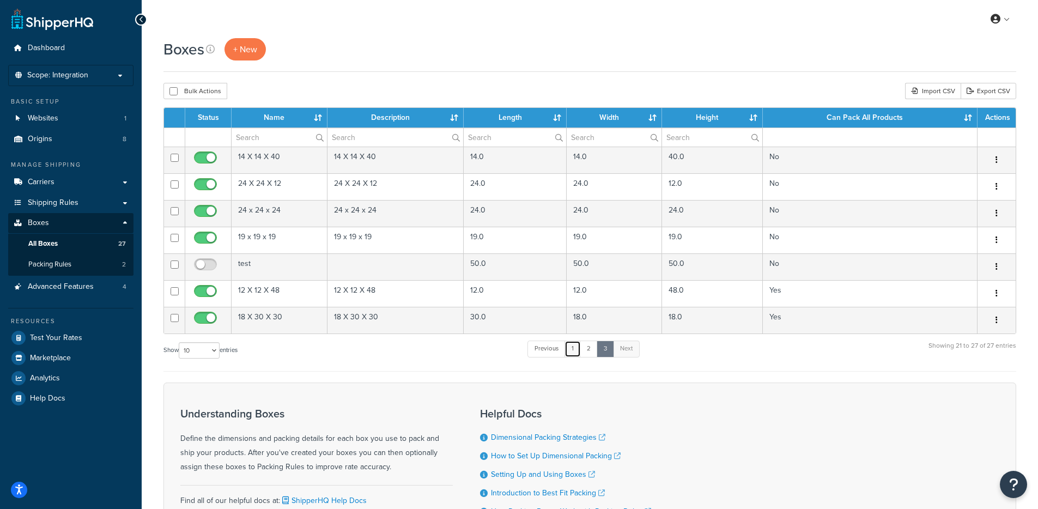
click at [572, 348] on link "1" at bounding box center [572, 349] width 16 height 16
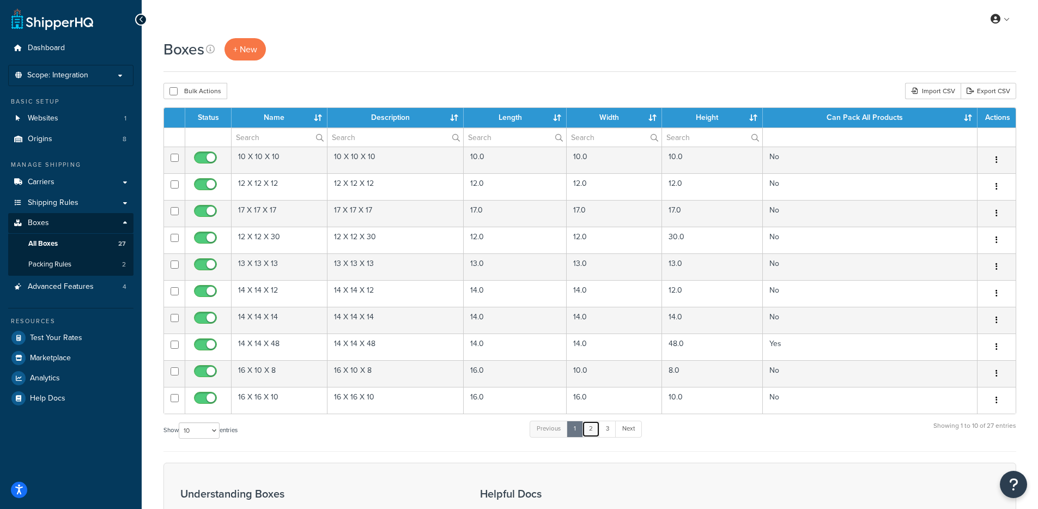
click at [592, 434] on link "2" at bounding box center [591, 429] width 18 height 16
click at [607, 431] on link "3" at bounding box center [605, 429] width 17 height 16
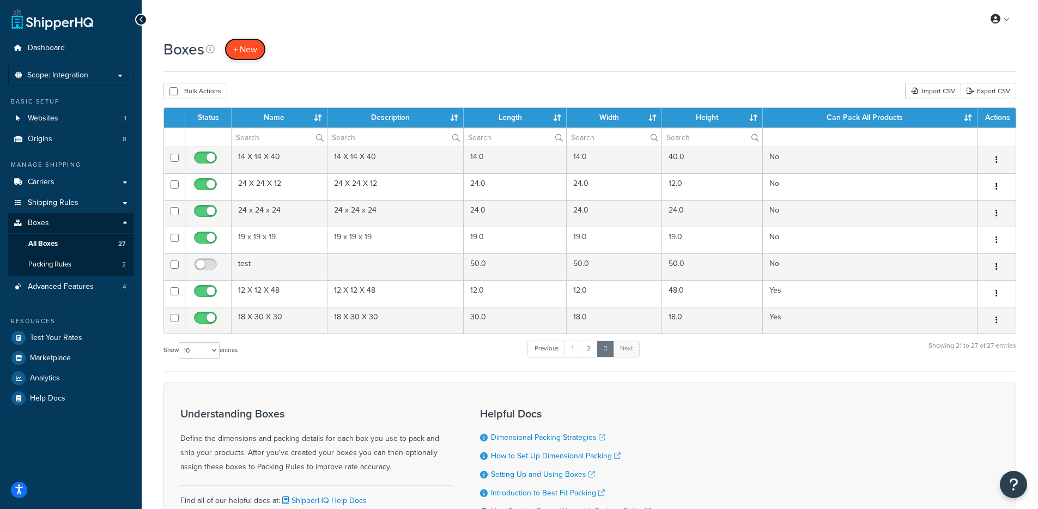
click at [233, 46] on span "+ New" at bounding box center [245, 49] width 24 height 13
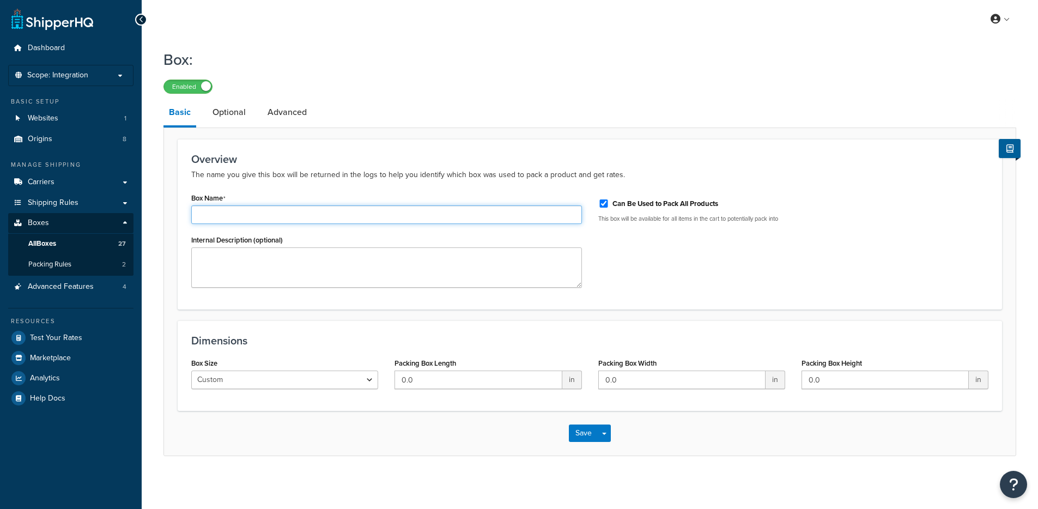
click at [299, 220] on input "Box Name" at bounding box center [386, 214] width 391 height 19
paste input "SHIPTUBE - 810-X_ASSEMBLY"
type input "SHIPTUBE - 810-X_ASSEMBLY"
click at [471, 383] on input "0.0" at bounding box center [477, 379] width 167 height 19
drag, startPoint x: 465, startPoint y: 384, endPoint x: 355, endPoint y: 370, distance: 110.4
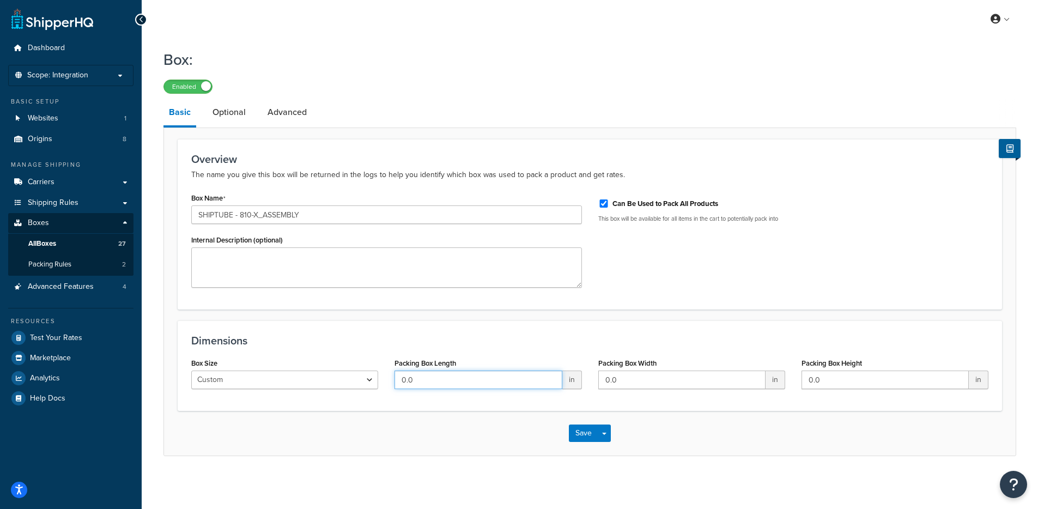
click at [355, 370] on div "Box Size Custom USPS Small Flat Box USPS Medium Flat Box USPS Large Flat Box US…" at bounding box center [589, 376] width 813 height 42
type input "96"
drag, startPoint x: 635, startPoint y: 382, endPoint x: 544, endPoint y: 375, distance: 90.7
click at [544, 375] on div "Box Size Custom USPS Small Flat Box USPS Medium Flat Box USPS Large Flat Box US…" at bounding box center [589, 376] width 813 height 42
type input "6.7"
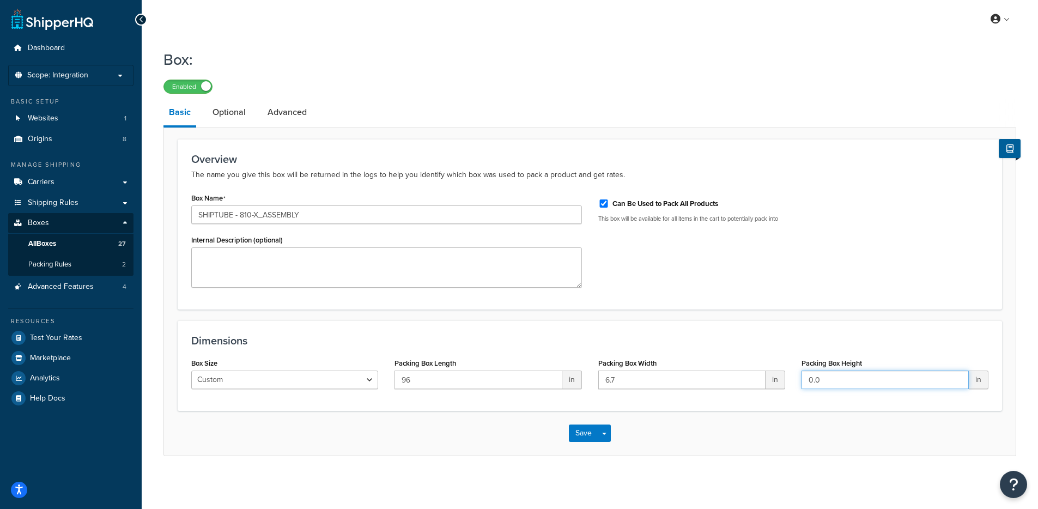
drag, startPoint x: 847, startPoint y: 380, endPoint x: 742, endPoint y: 372, distance: 105.5
click at [741, 373] on div "Box Size Custom USPS Small Flat Box USPS Medium Flat Box USPS Large Flat Box US…" at bounding box center [589, 376] width 813 height 42
type input "6.7"
click at [709, 423] on div "Save Save Dropdown Save and Edit Save and Duplicate Save and Create New" at bounding box center [590, 433] width 852 height 45
click at [604, 204] on input "Can Be Used to Pack All Products" at bounding box center [603, 203] width 11 height 8
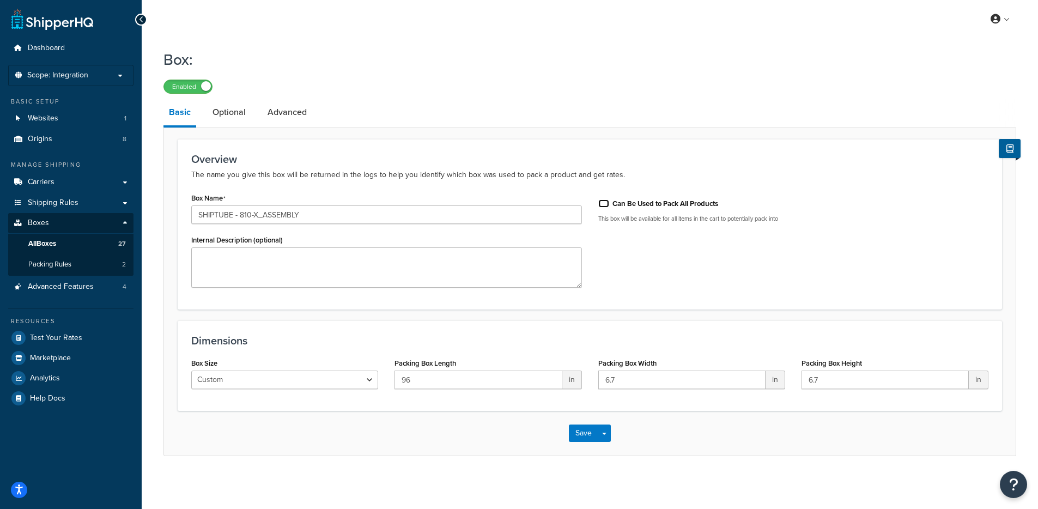
checkbox input "false"
click at [236, 109] on link "Optional" at bounding box center [229, 112] width 44 height 26
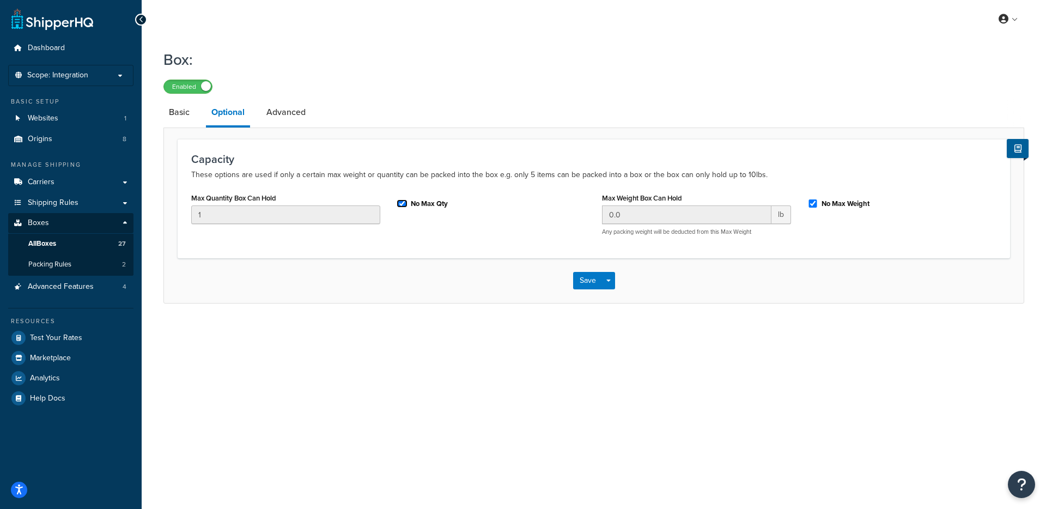
click at [399, 206] on input "No Max Qty" at bounding box center [402, 203] width 11 height 8
checkbox input "false"
click at [591, 285] on button "Save" at bounding box center [587, 280] width 29 height 17
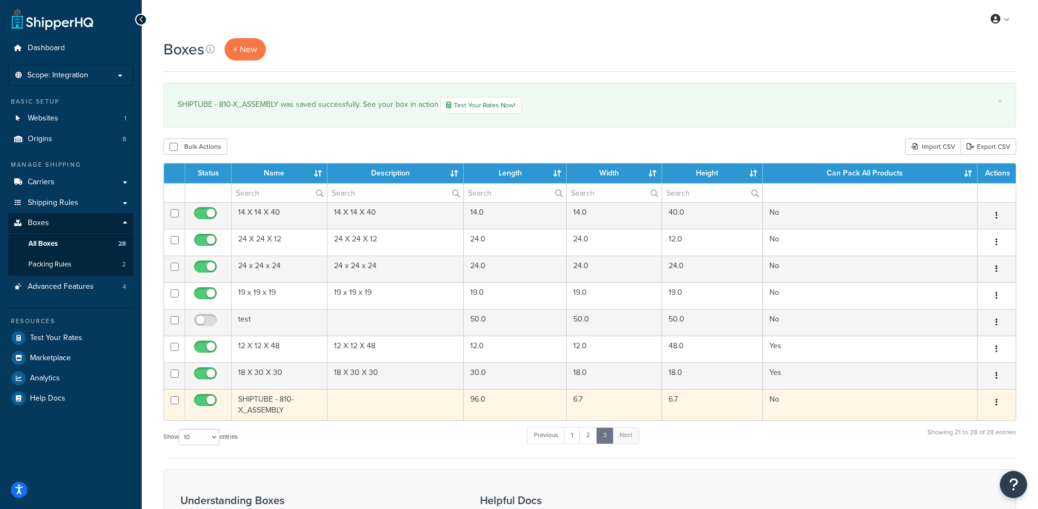
click at [296, 405] on td "SHIPTUBE - 810-X_ASSEMBLY" at bounding box center [280, 404] width 96 height 31
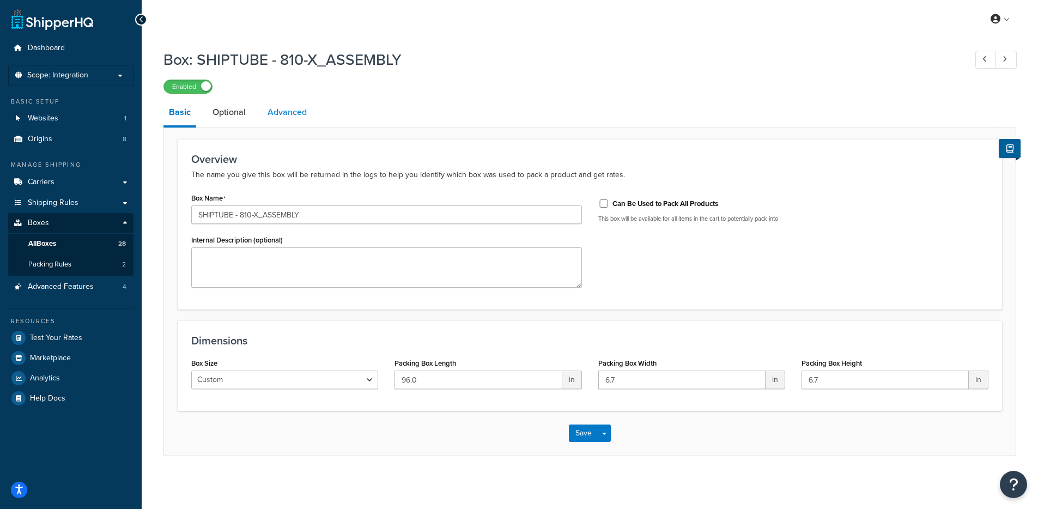
click at [285, 105] on link "Advanced" at bounding box center [287, 112] width 50 height 26
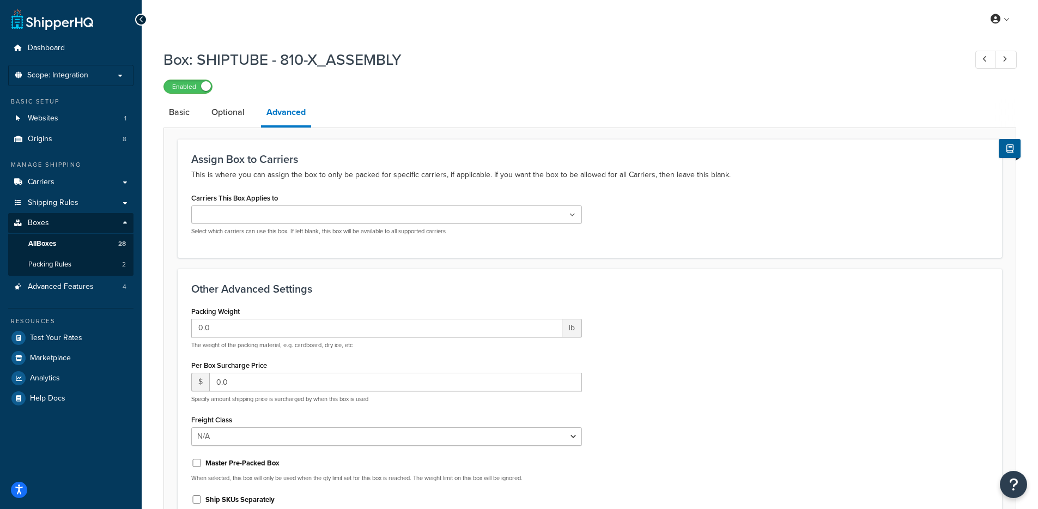
click at [291, 218] on ul at bounding box center [386, 214] width 391 height 18
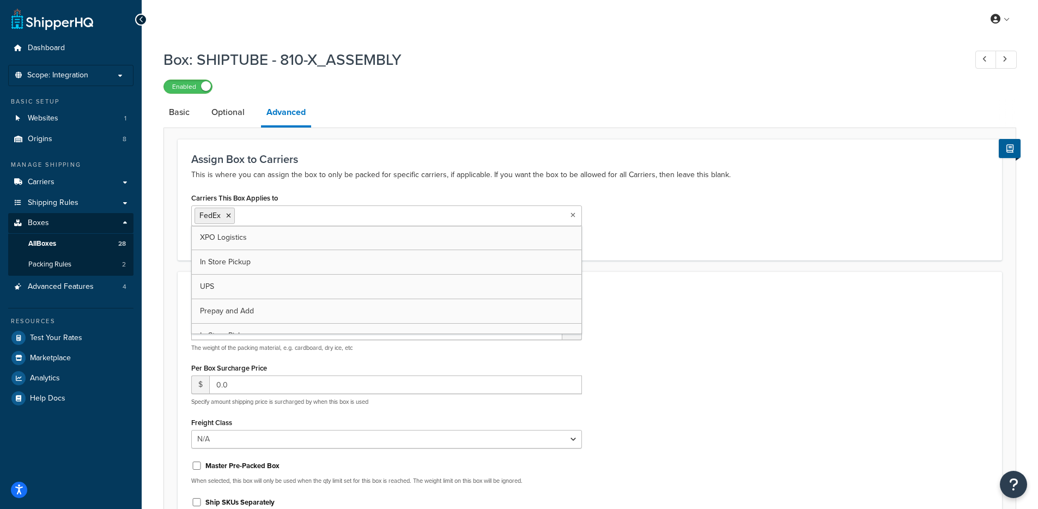
click at [182, 206] on div "Assign Box to Carriers This is where you can assign the box to only be packed f…" at bounding box center [590, 199] width 824 height 121
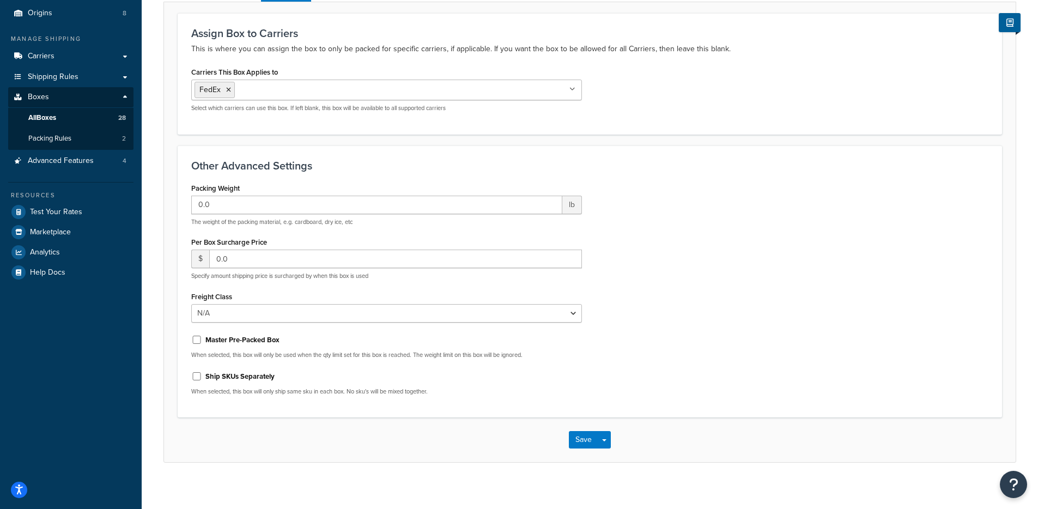
scroll to position [126, 0]
click at [574, 439] on button "Save" at bounding box center [583, 438] width 29 height 17
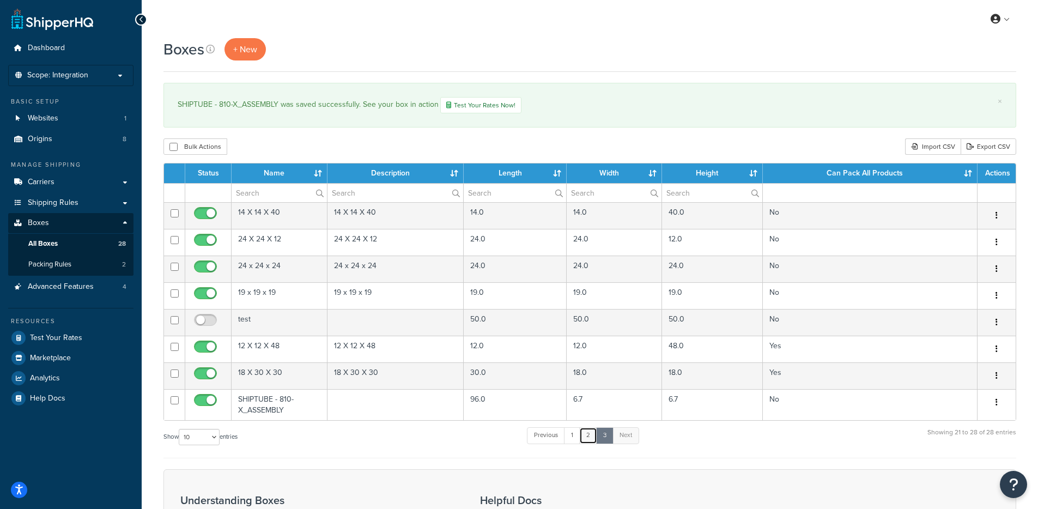
click at [589, 431] on link "2" at bounding box center [588, 435] width 18 height 16
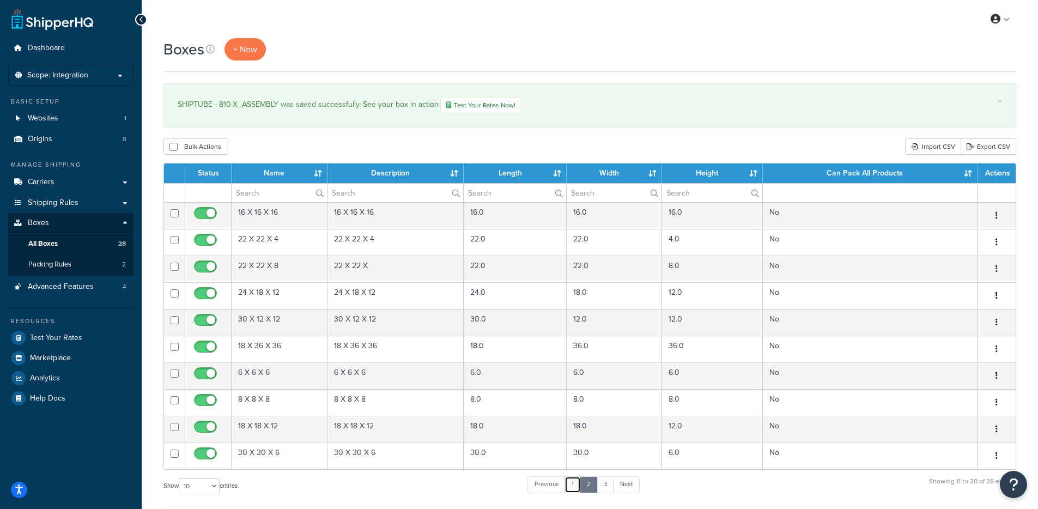
click at [576, 483] on link "1" at bounding box center [572, 484] width 16 height 16
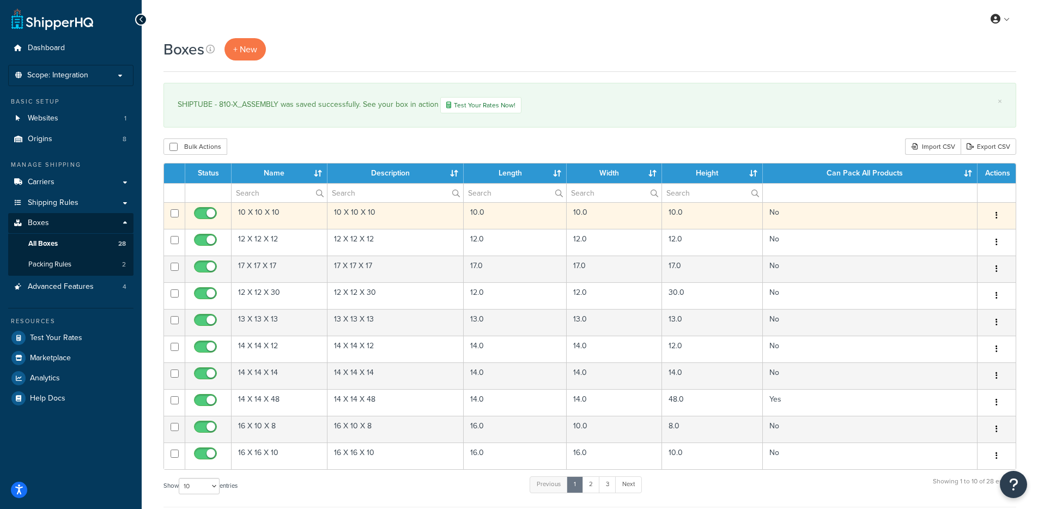
click at [800, 218] on td "No" at bounding box center [870, 215] width 215 height 27
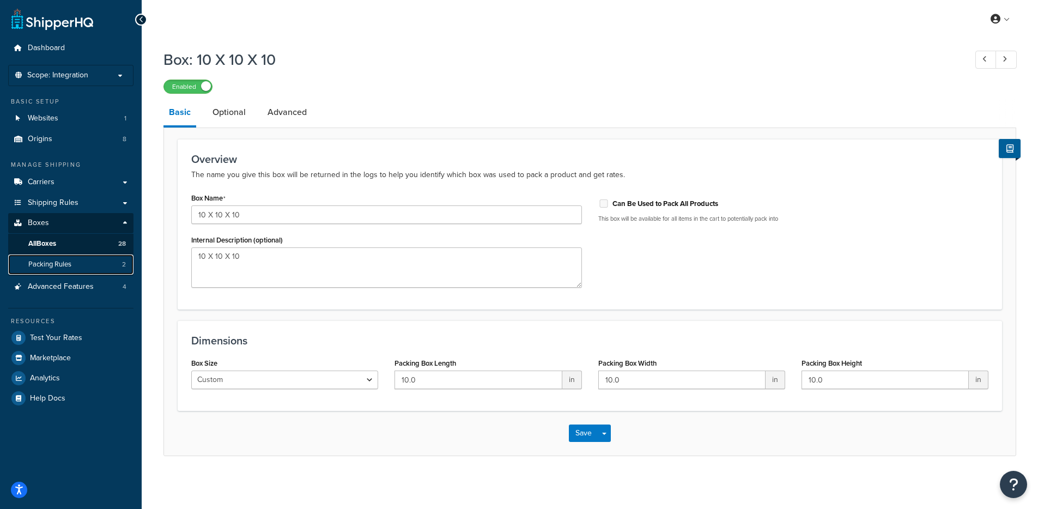
click at [84, 264] on link "Packing Rules 2" at bounding box center [70, 264] width 125 height 20
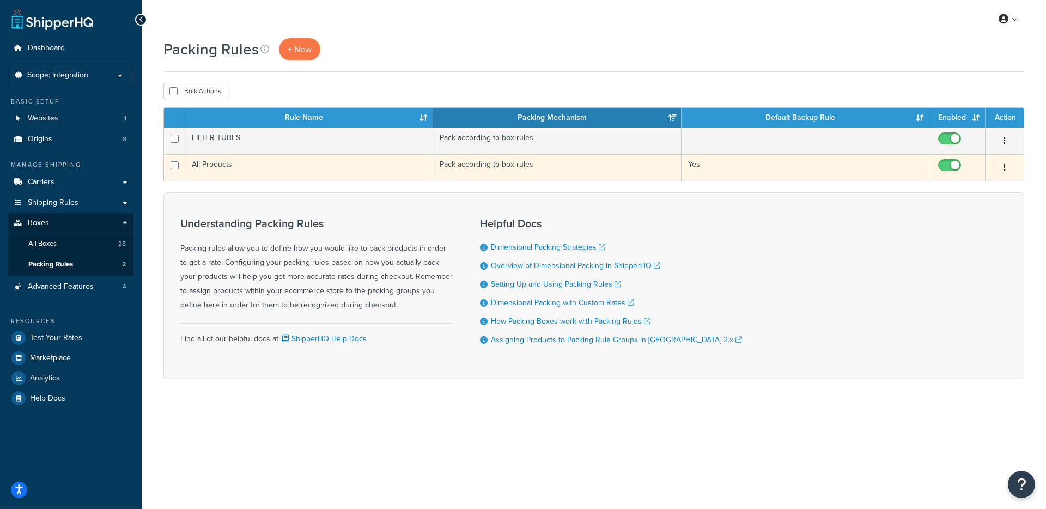
click at [255, 164] on td "All Products" at bounding box center [309, 167] width 248 height 27
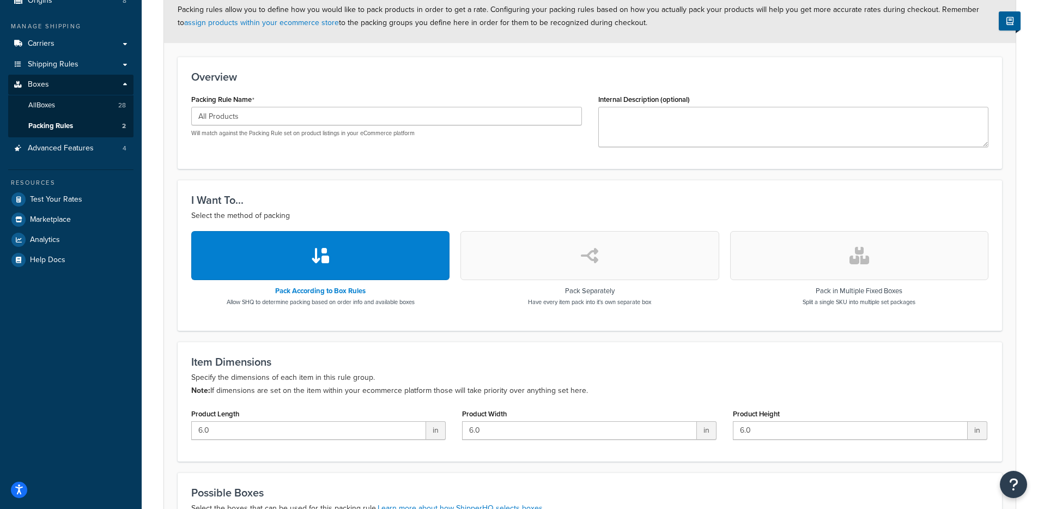
scroll to position [47, 0]
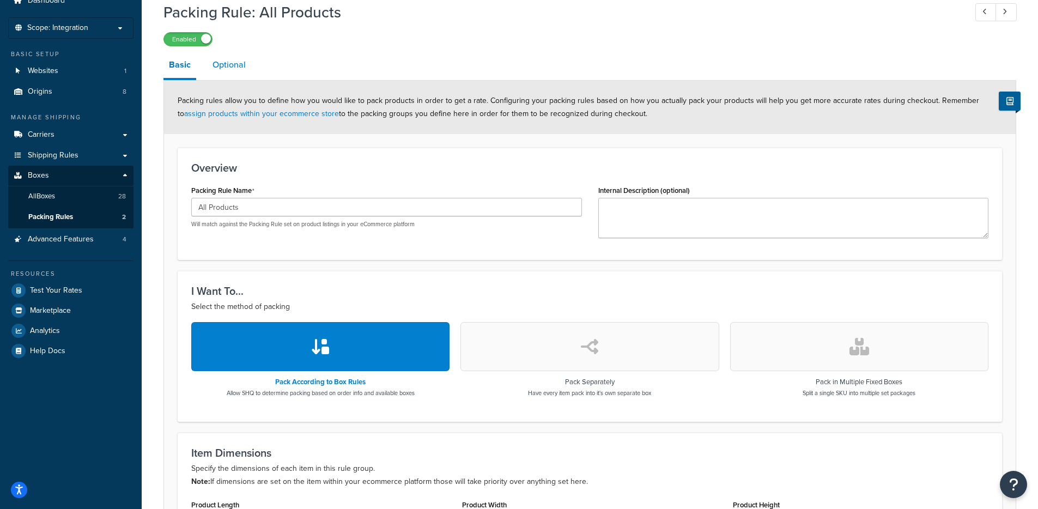
click at [235, 66] on link "Optional" at bounding box center [229, 65] width 44 height 26
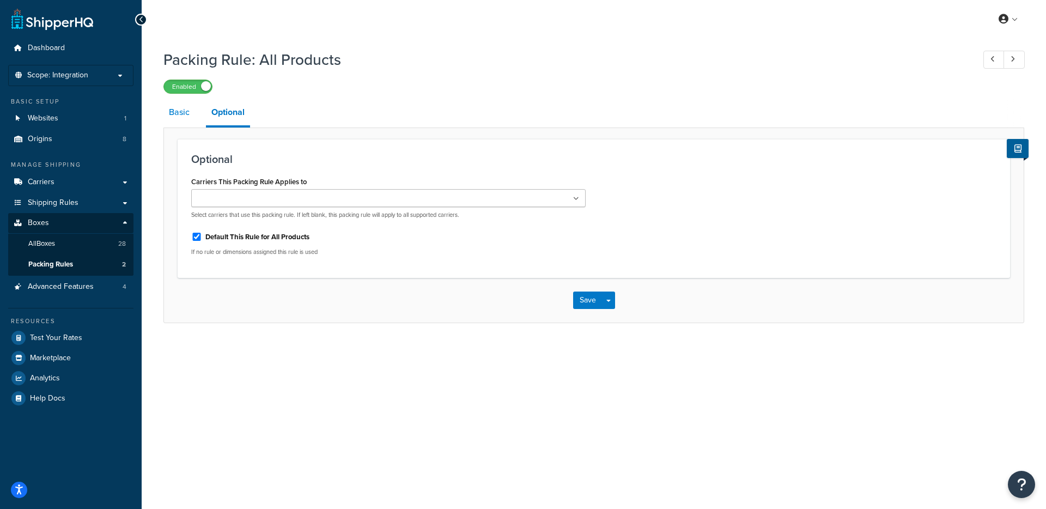
click at [177, 117] on link "Basic" at bounding box center [179, 112] width 32 height 26
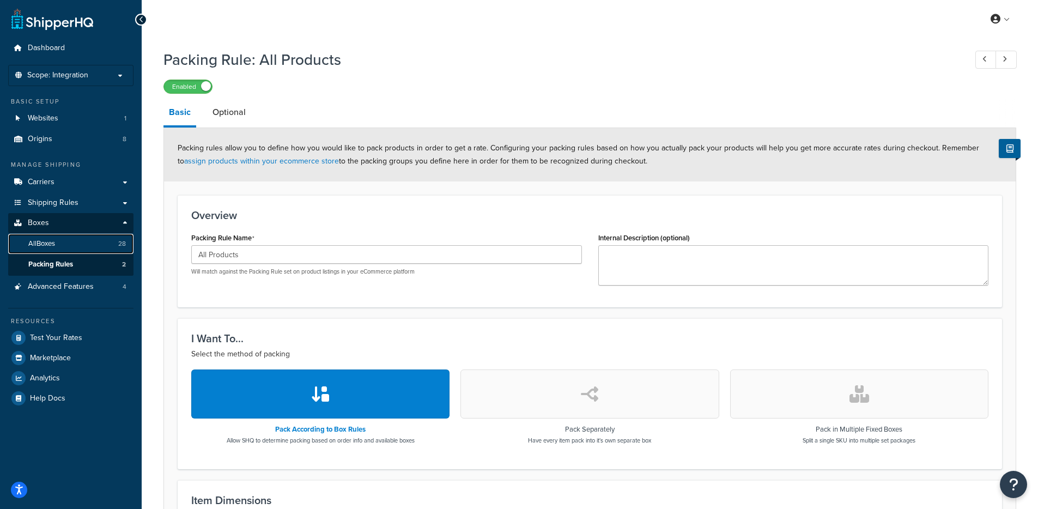
click at [75, 242] on link "All Boxes 28" at bounding box center [70, 244] width 125 height 20
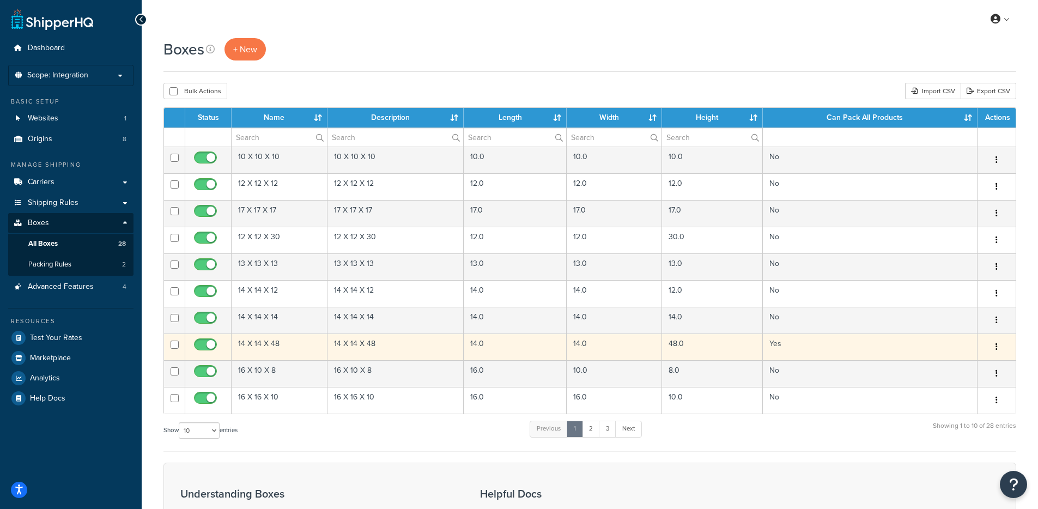
click at [296, 347] on td "14 X 14 X 48" at bounding box center [280, 346] width 96 height 27
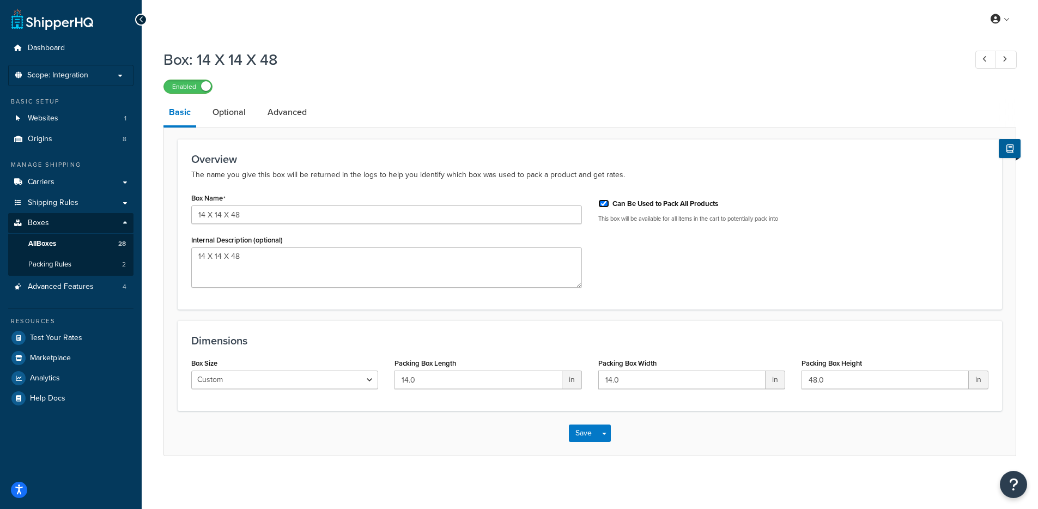
click at [603, 206] on input "Can Be Used to Pack All Products" at bounding box center [603, 203] width 11 height 8
checkbox input "true"
click at [51, 266] on span "Packing Rules" at bounding box center [49, 264] width 43 height 9
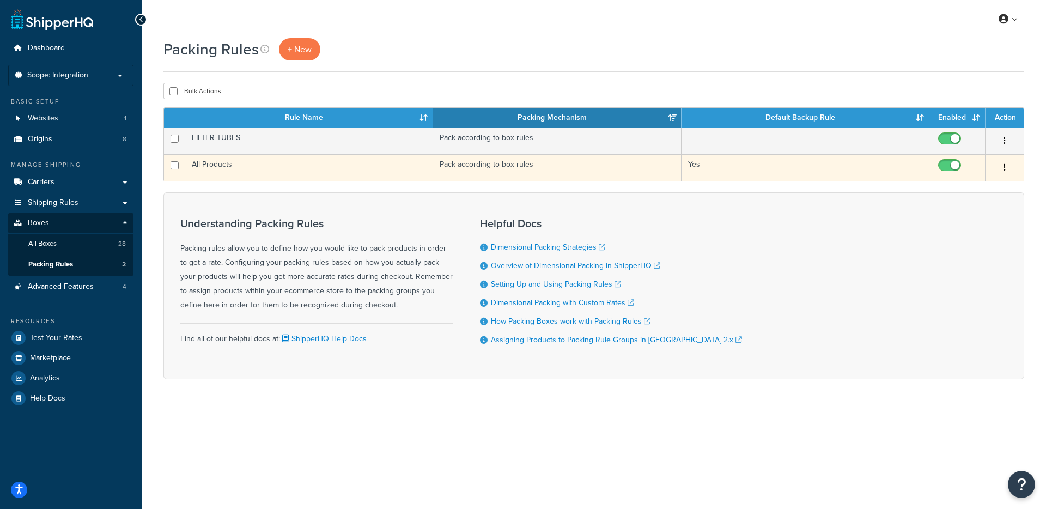
click at [282, 171] on td "All Products" at bounding box center [309, 167] width 248 height 27
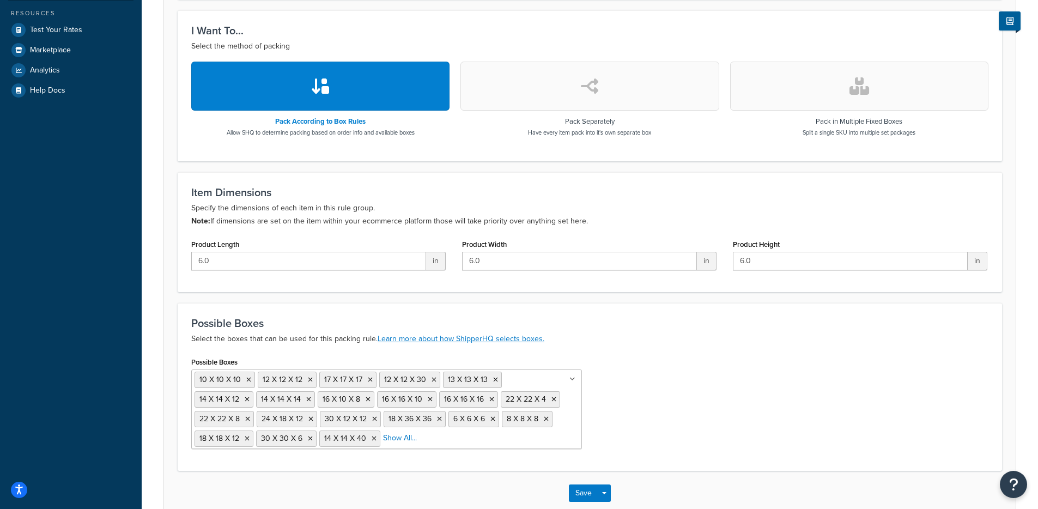
scroll to position [370, 0]
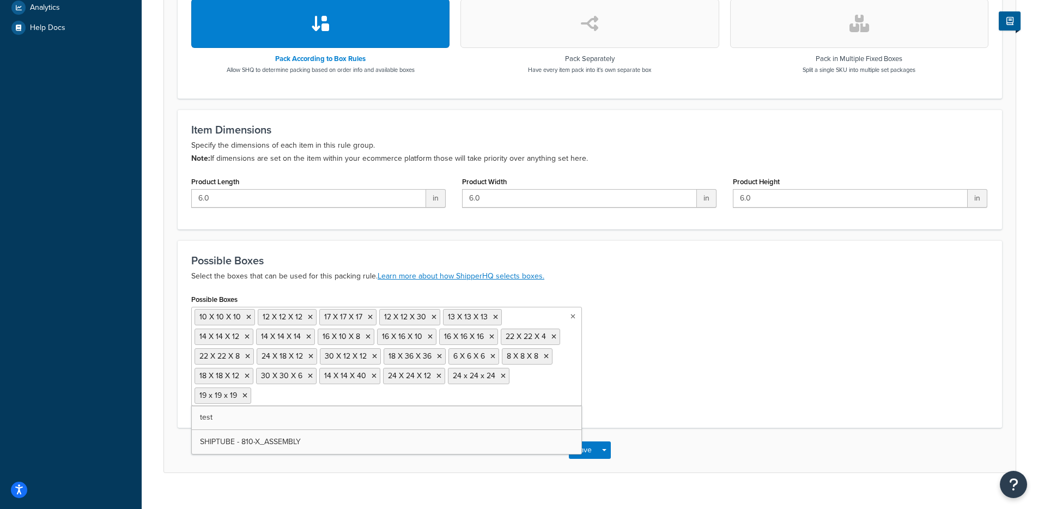
click at [373, 397] on ul "10 X 10 X 10 12 X 12 X 12 17 X 17 X 17 12 X 12 X 30 13 X 13 X 13 14 X 14 X 12 1…" at bounding box center [386, 356] width 391 height 99
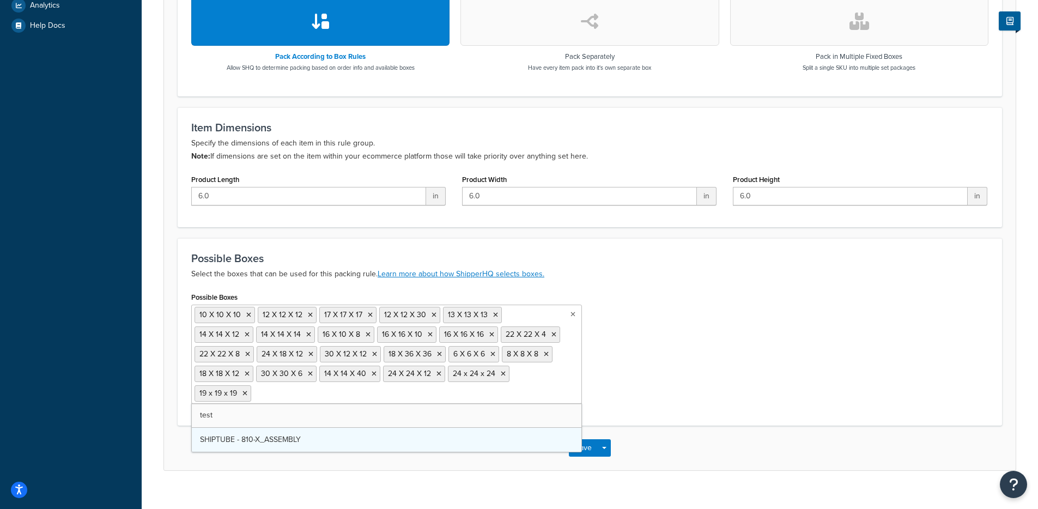
scroll to position [372, 0]
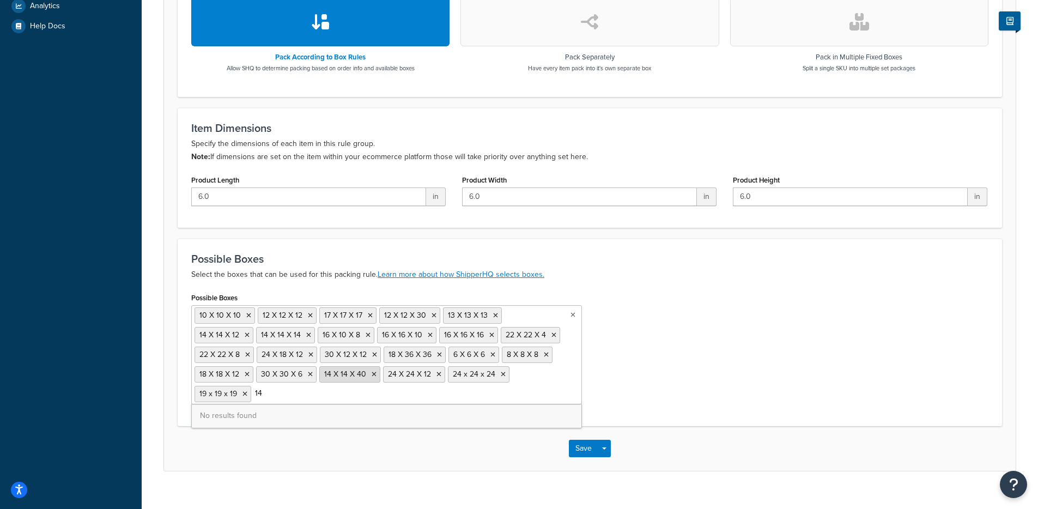
type input "1"
click at [184, 331] on div "Possible Boxes 10 X 10 X 10 12 X 12 X 12 17 X 17 X 17 12 X 12 X 30 13 X 13 X 13…" at bounding box center [386, 351] width 407 height 123
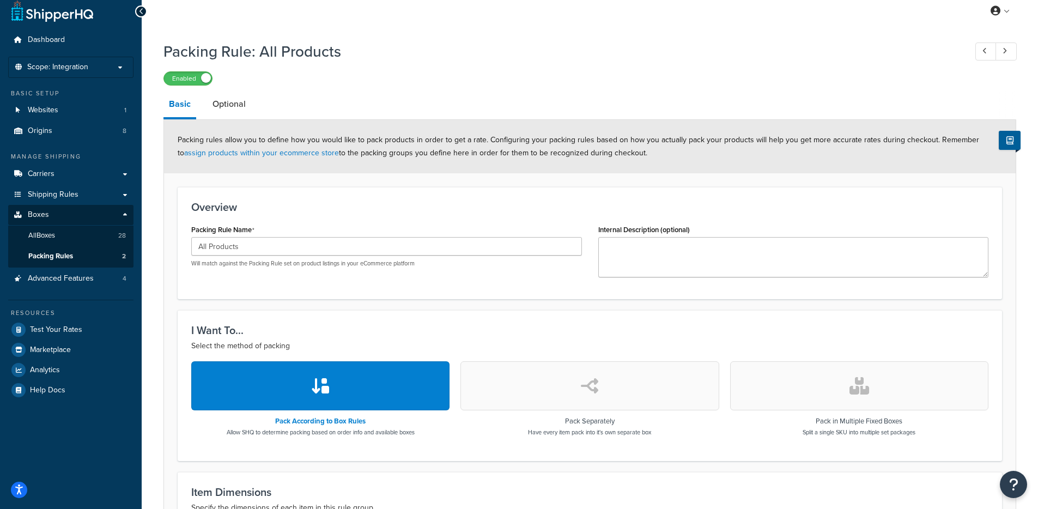
scroll to position [0, 0]
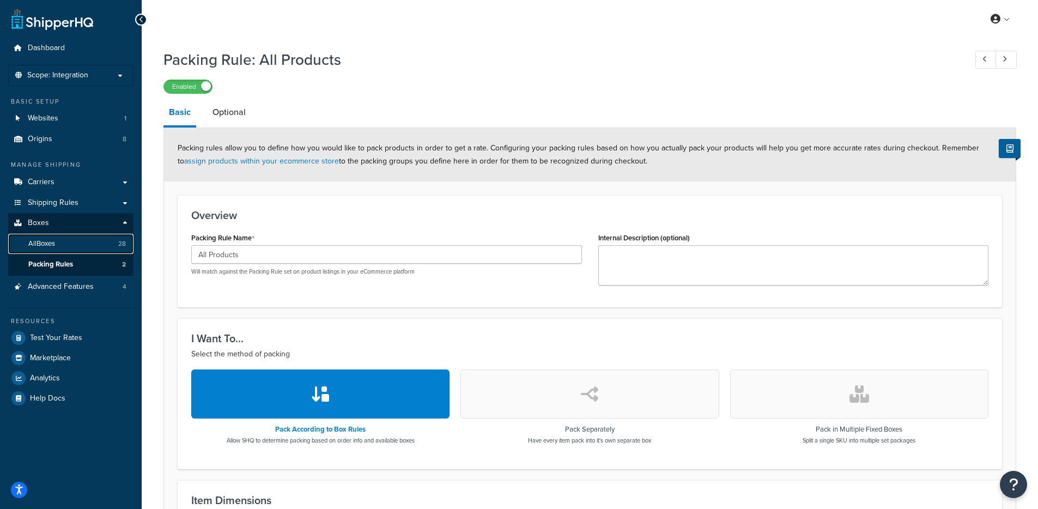
click at [70, 247] on link "All Boxes 28" at bounding box center [70, 244] width 125 height 20
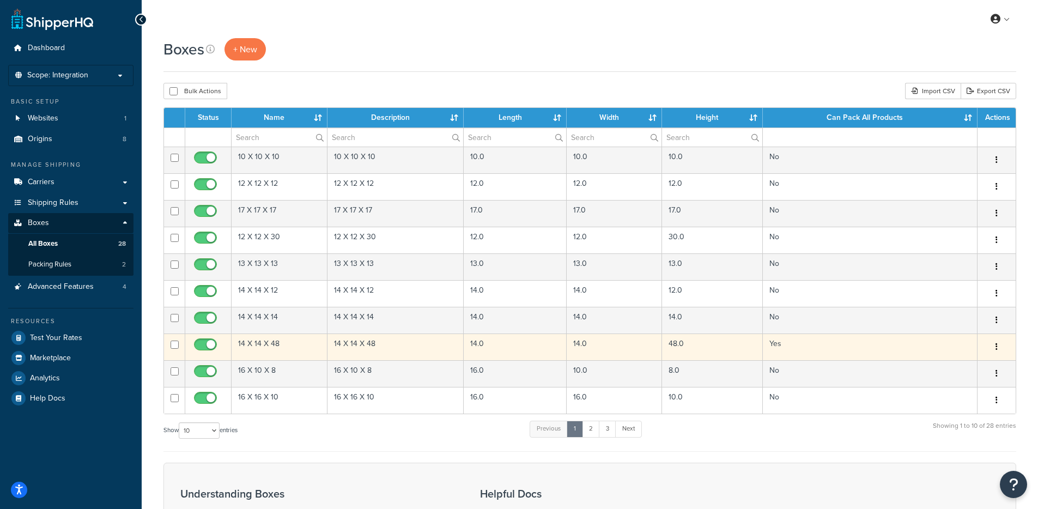
click at [392, 348] on td "14 X 14 X 48" at bounding box center [395, 346] width 137 height 27
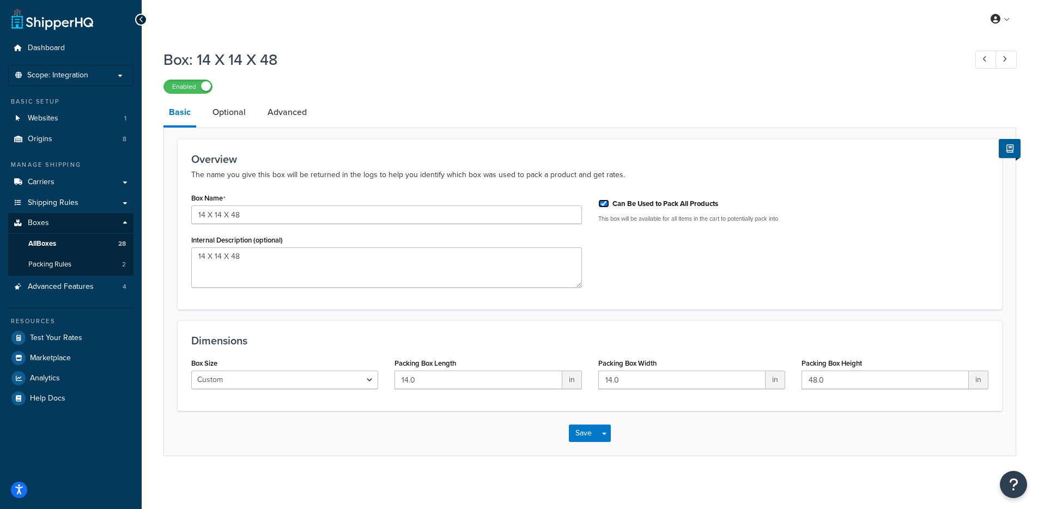
click at [604, 203] on input "Can Be Used to Pack All Products" at bounding box center [603, 203] width 11 height 8
checkbox input "false"
click at [580, 432] on button "Save" at bounding box center [583, 432] width 29 height 17
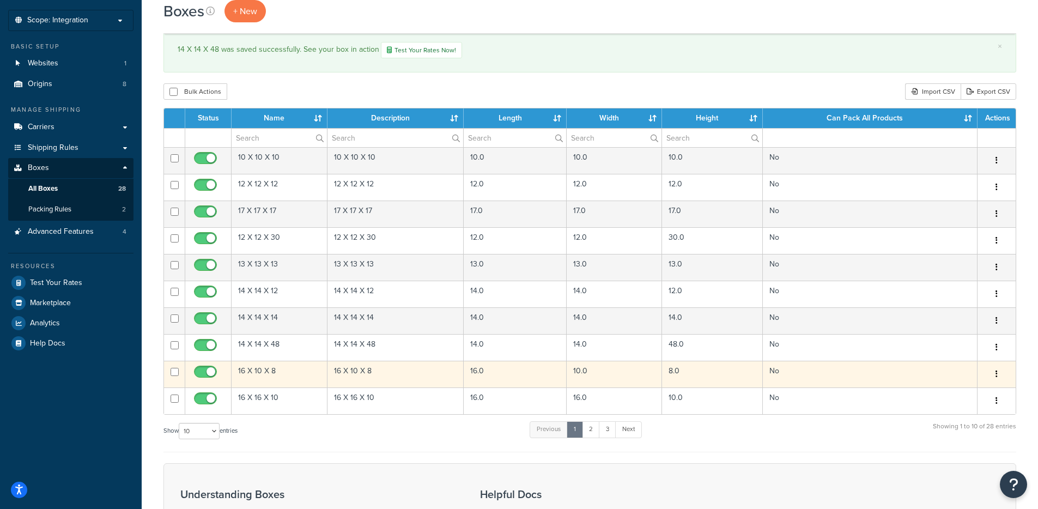
scroll to position [68, 0]
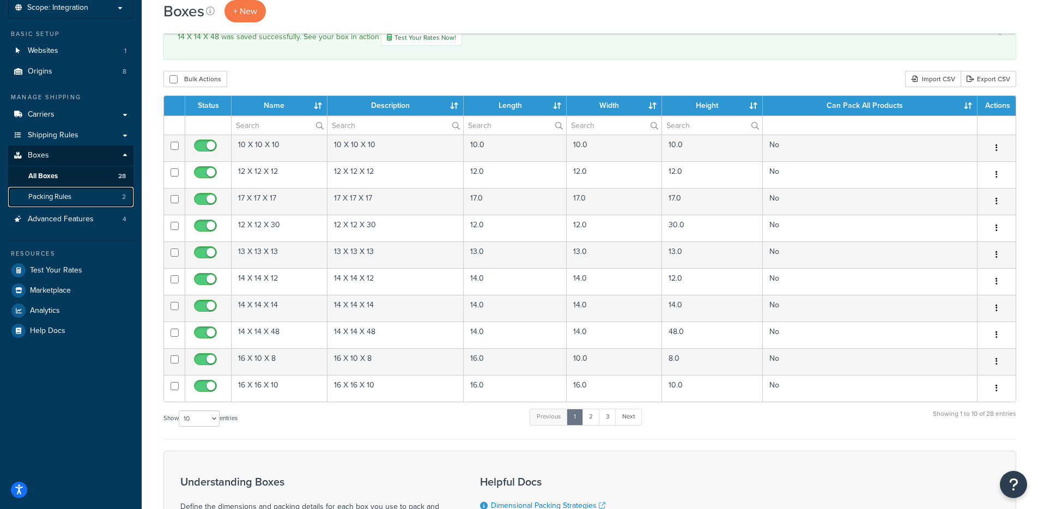
click at [85, 193] on link "Packing Rules 2" at bounding box center [70, 197] width 125 height 20
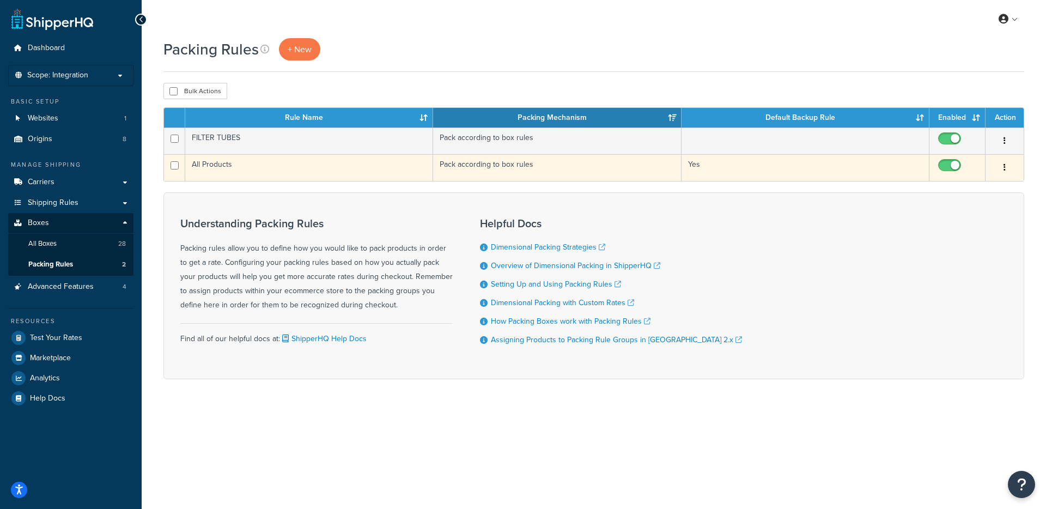
click at [254, 172] on td "All Products" at bounding box center [309, 167] width 248 height 27
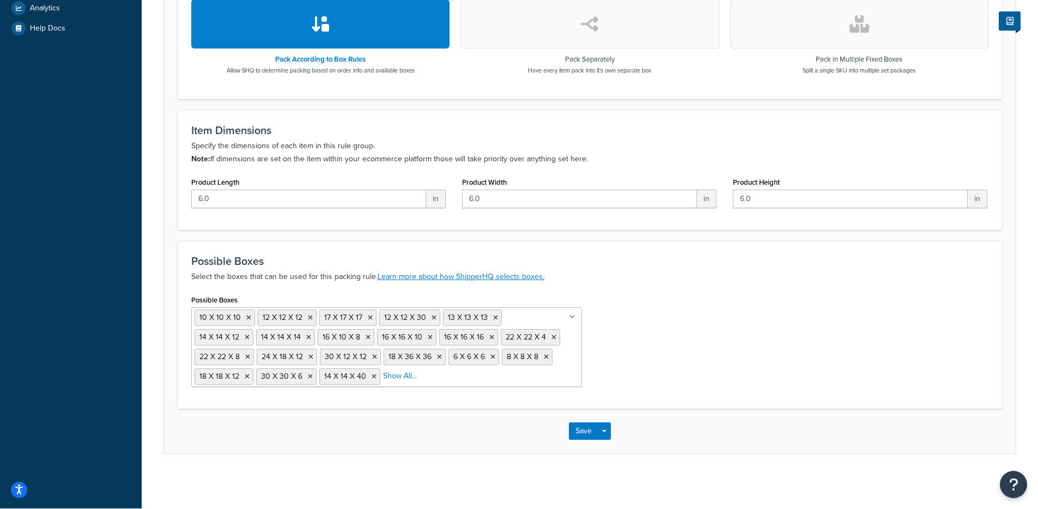
scroll to position [370, 0]
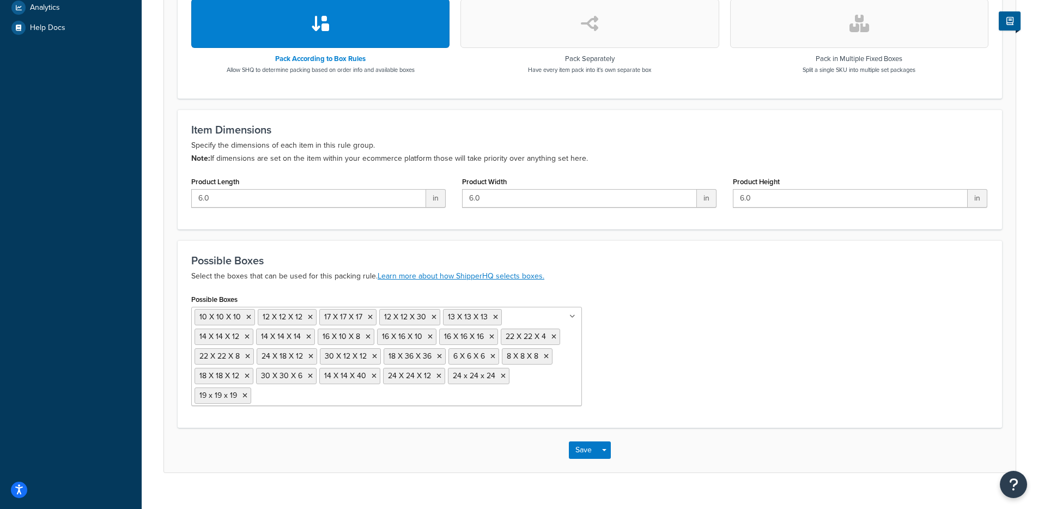
click at [520, 387] on ul "10 X 10 X 10 12 X 12 X 12 17 X 17 X 17 12 X 12 X 30 13 X 13 X 13 14 X 14 X 12 1…" at bounding box center [386, 356] width 391 height 99
click at [166, 382] on form "Packing rules allow you to define how you would like to pack products in order …" at bounding box center [590, 115] width 852 height 714
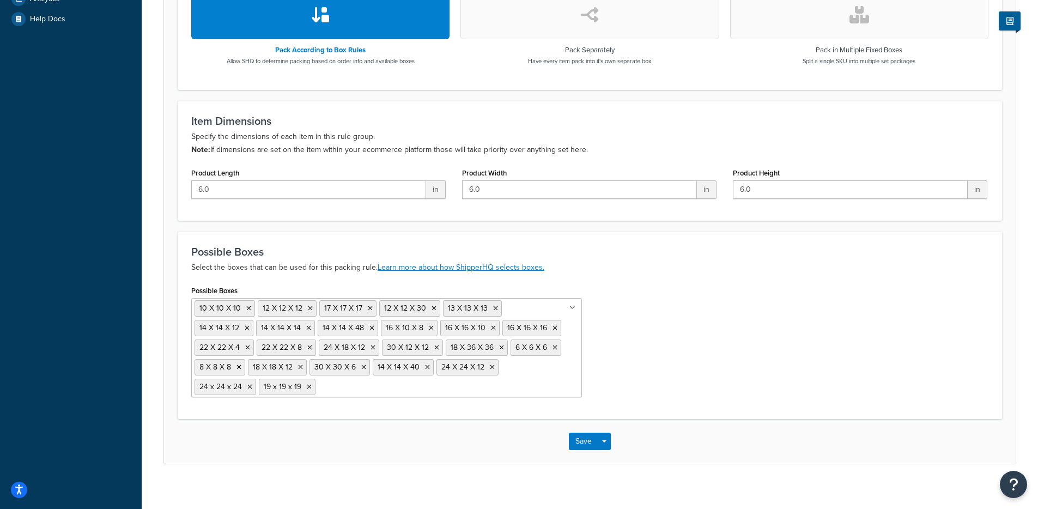
scroll to position [390, 0]
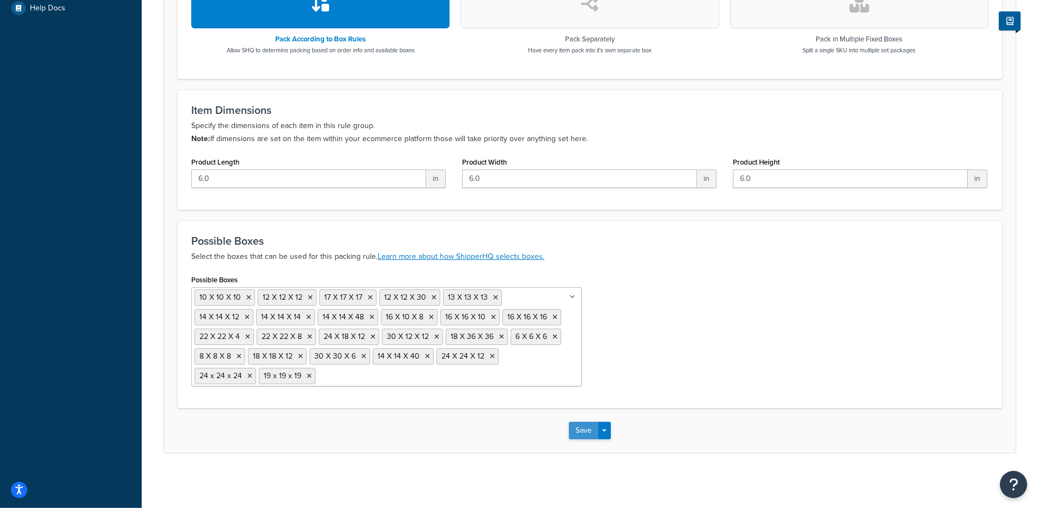
click at [589, 438] on button "Save" at bounding box center [583, 430] width 29 height 17
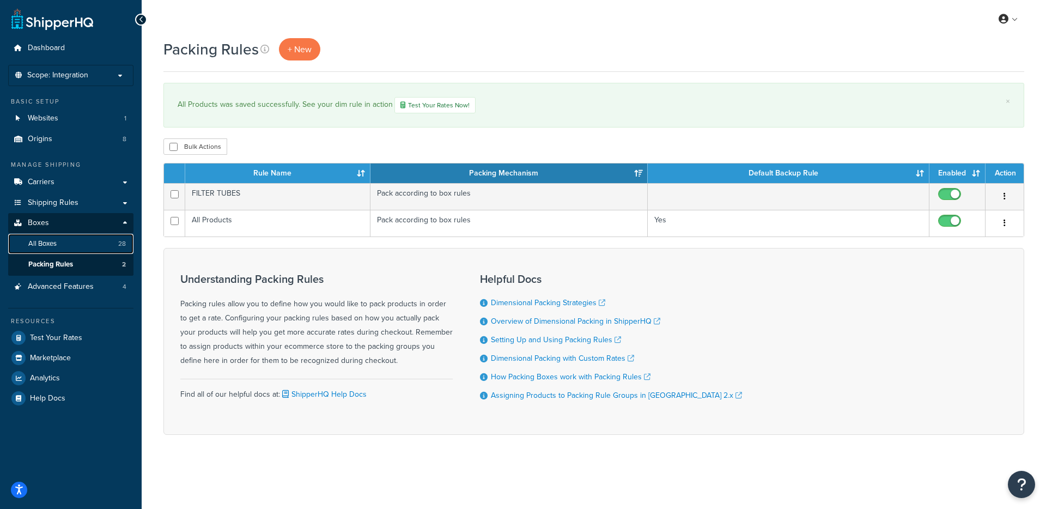
click at [59, 244] on link "All Boxes 28" at bounding box center [70, 244] width 125 height 20
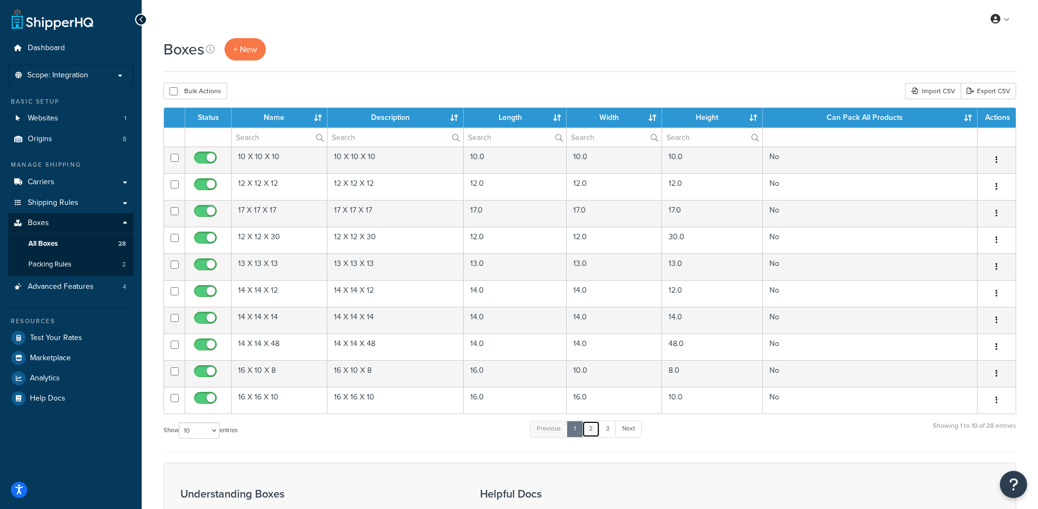
click at [595, 432] on link "2" at bounding box center [591, 429] width 18 height 16
click at [608, 430] on link "3" at bounding box center [605, 429] width 17 height 16
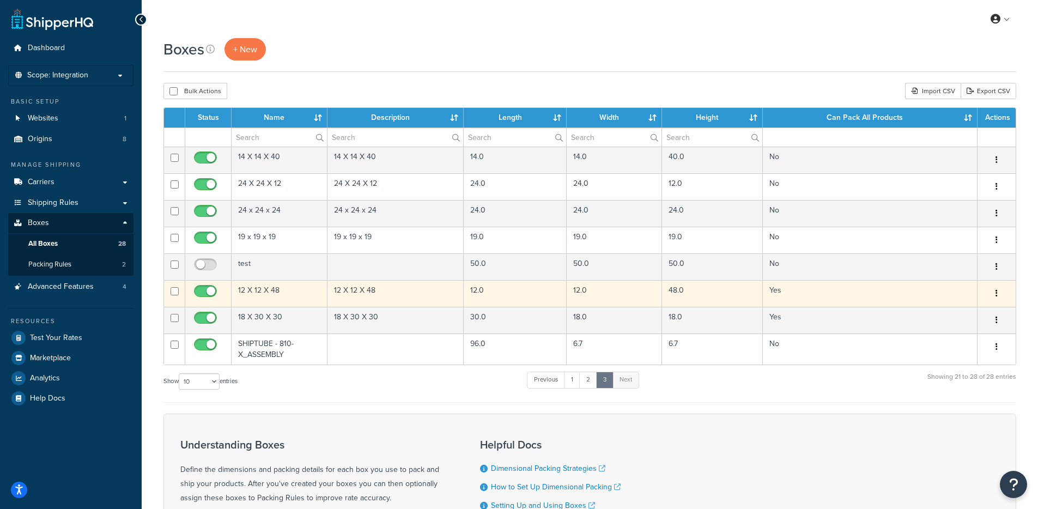
click at [392, 290] on td "12 X 12 X 48" at bounding box center [395, 293] width 137 height 27
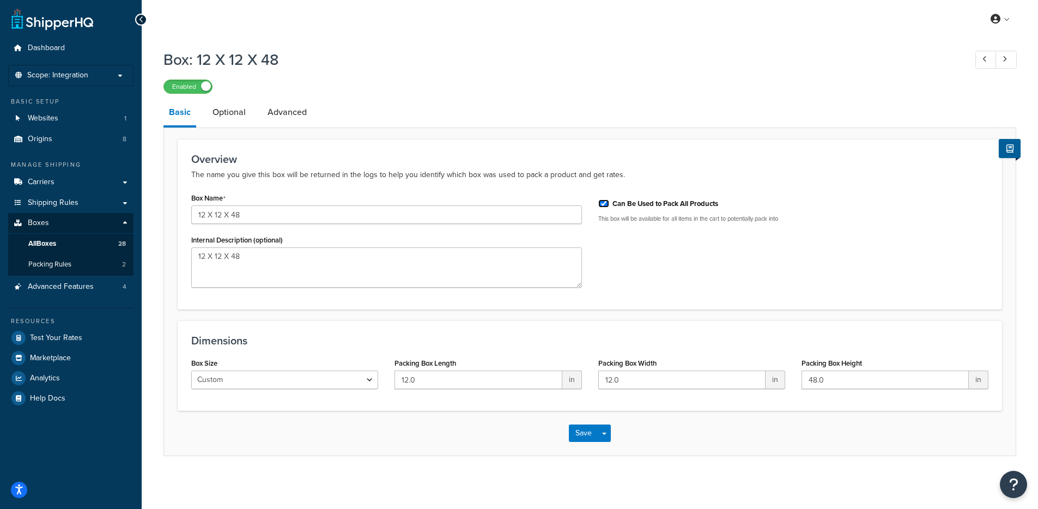
click at [603, 205] on input "Can Be Used to Pack All Products" at bounding box center [603, 203] width 11 height 8
checkbox input "false"
click at [576, 439] on button "Save" at bounding box center [583, 432] width 29 height 17
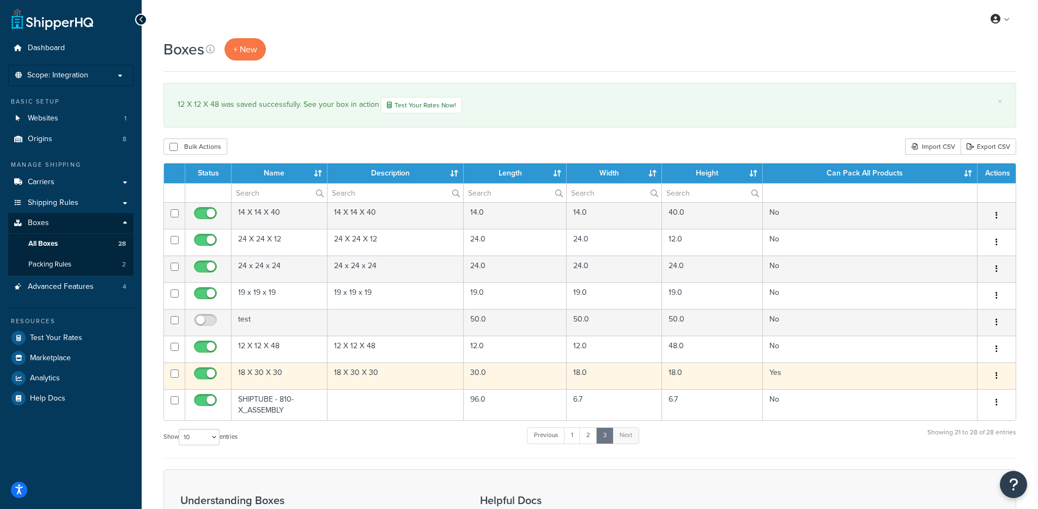
click at [414, 372] on td "18 X 30 X 30" at bounding box center [395, 375] width 137 height 27
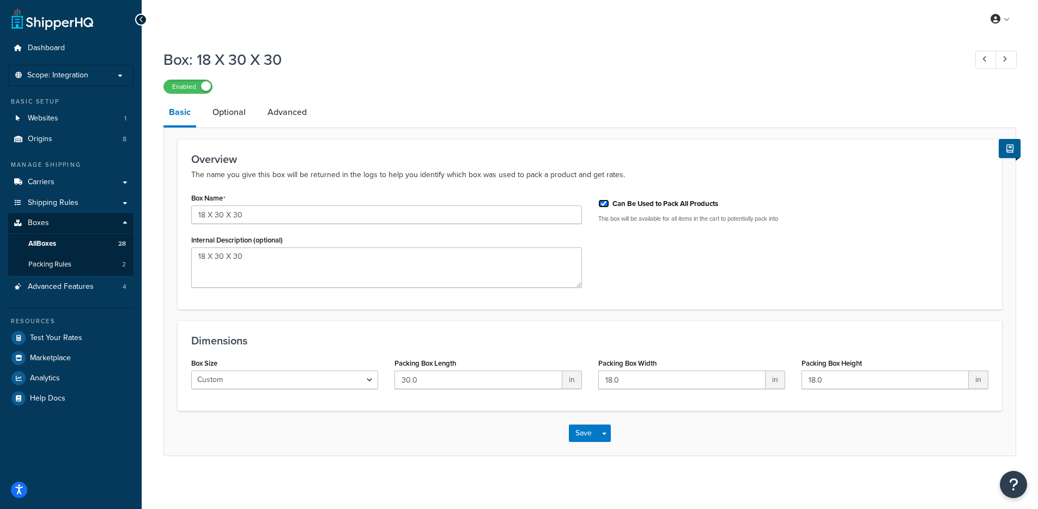
click at [604, 204] on input "Can Be Used to Pack All Products" at bounding box center [603, 203] width 11 height 8
checkbox input "false"
click at [587, 436] on button "Save" at bounding box center [583, 432] width 29 height 17
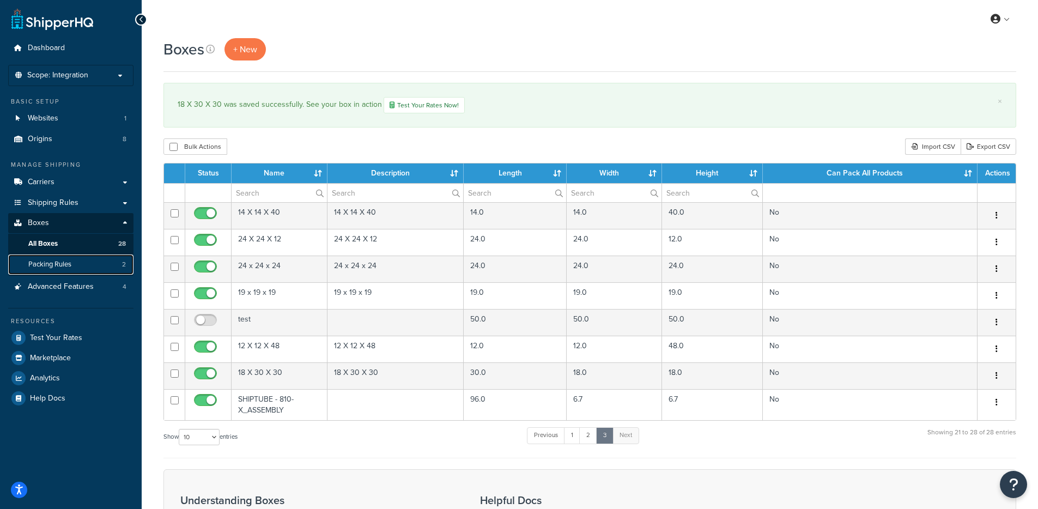
click at [79, 264] on link "Packing Rules 2" at bounding box center [70, 264] width 125 height 20
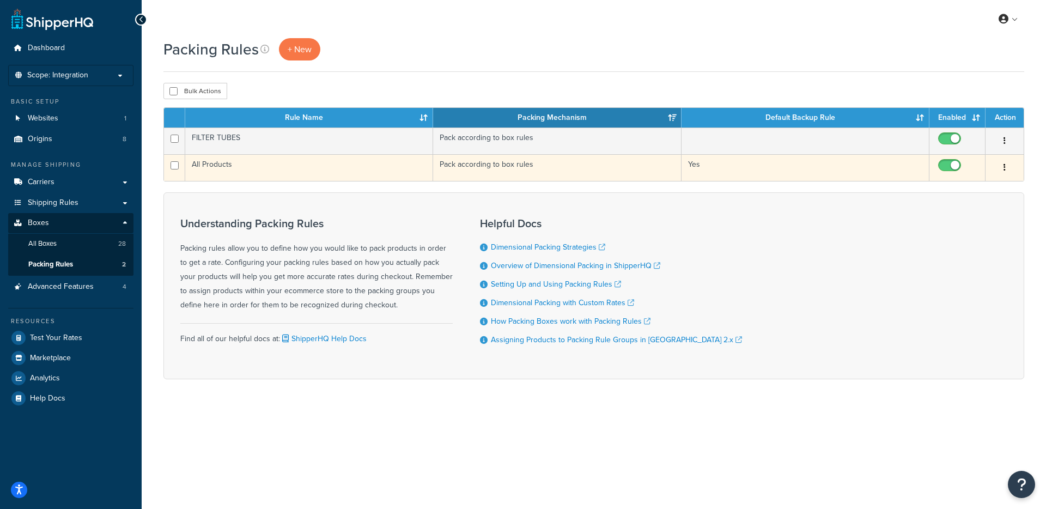
click at [282, 161] on td "All Products" at bounding box center [309, 167] width 248 height 27
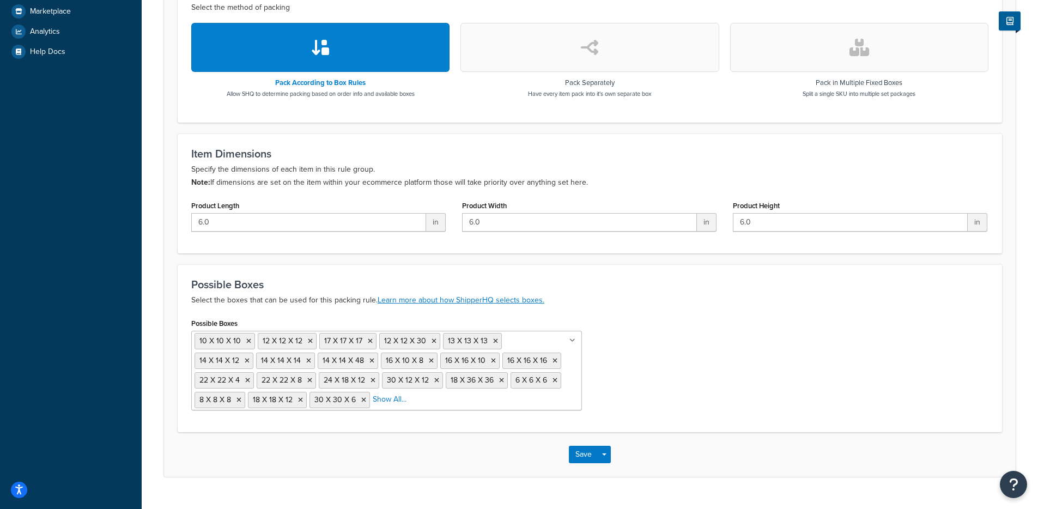
scroll to position [370, 0]
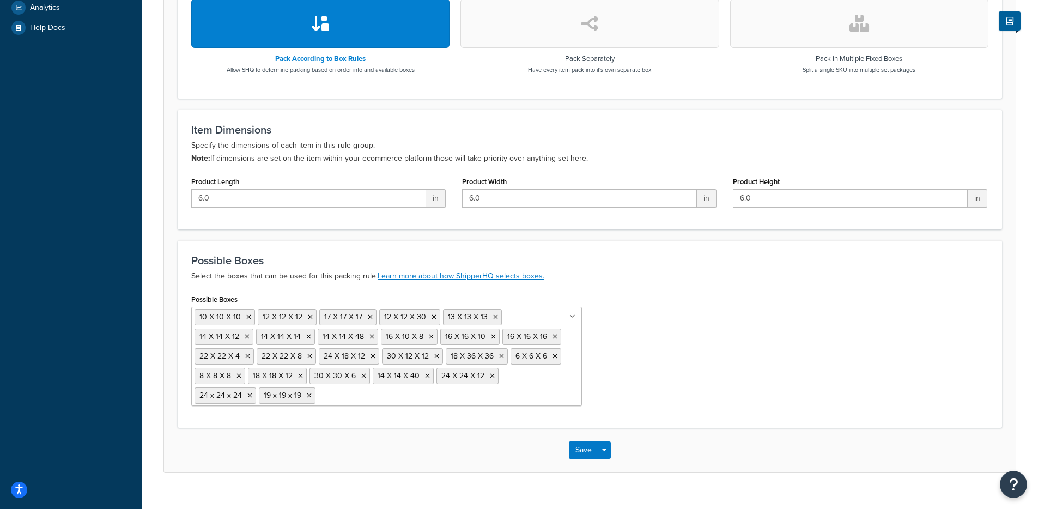
click at [335, 394] on input "Possible Boxes" at bounding box center [366, 395] width 96 height 12
click at [665, 435] on div "Save Save Dropdown Save and Edit Save and Duplicate Save and Create New" at bounding box center [590, 450] width 852 height 45
click at [580, 449] on button "Save" at bounding box center [583, 449] width 29 height 17
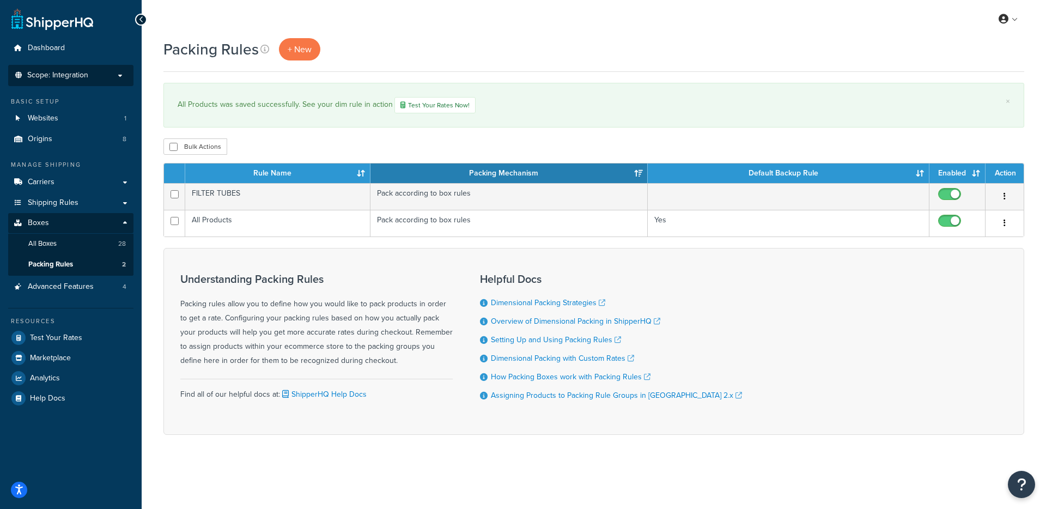
click at [101, 79] on p "Scope: Integration" at bounding box center [71, 75] width 116 height 9
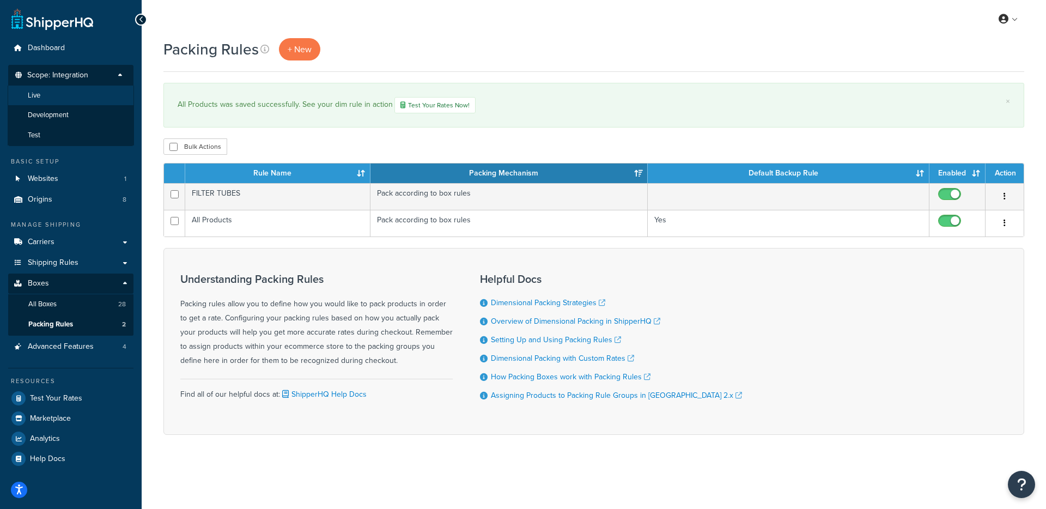
click at [57, 94] on li "Live" at bounding box center [71, 96] width 126 height 20
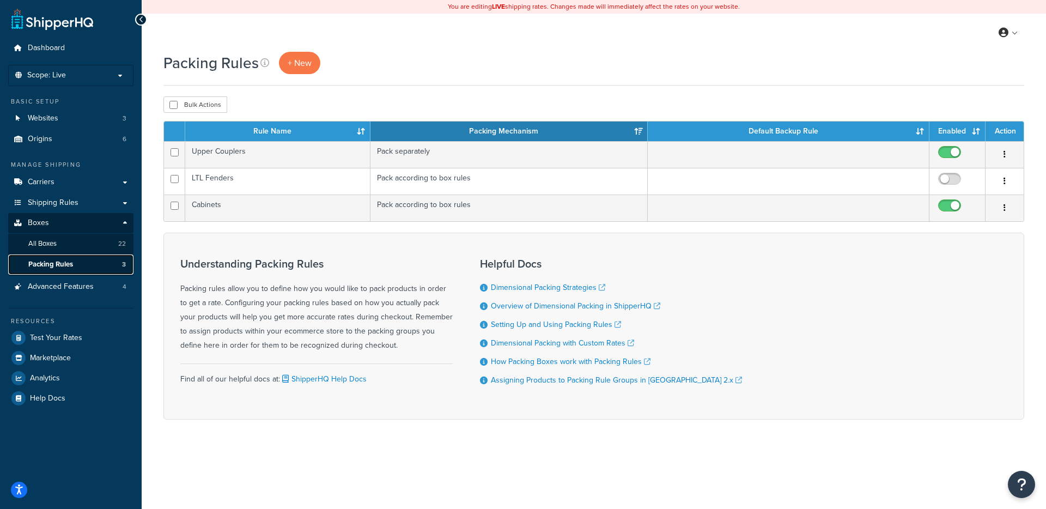
click at [79, 266] on link "Packing Rules 3" at bounding box center [70, 264] width 125 height 20
click at [71, 245] on link "All Boxes 22" at bounding box center [70, 244] width 125 height 20
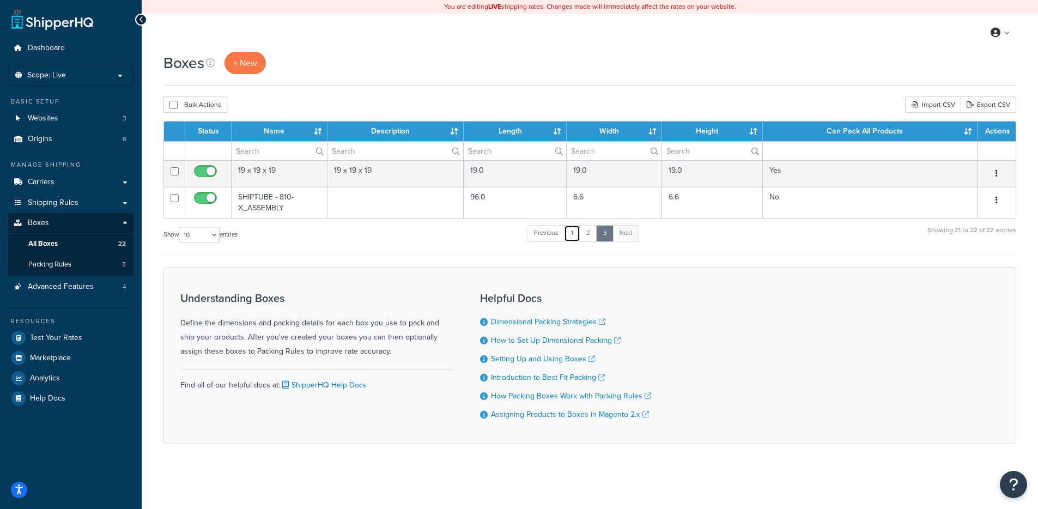
click at [576, 236] on link "1" at bounding box center [572, 233] width 16 height 16
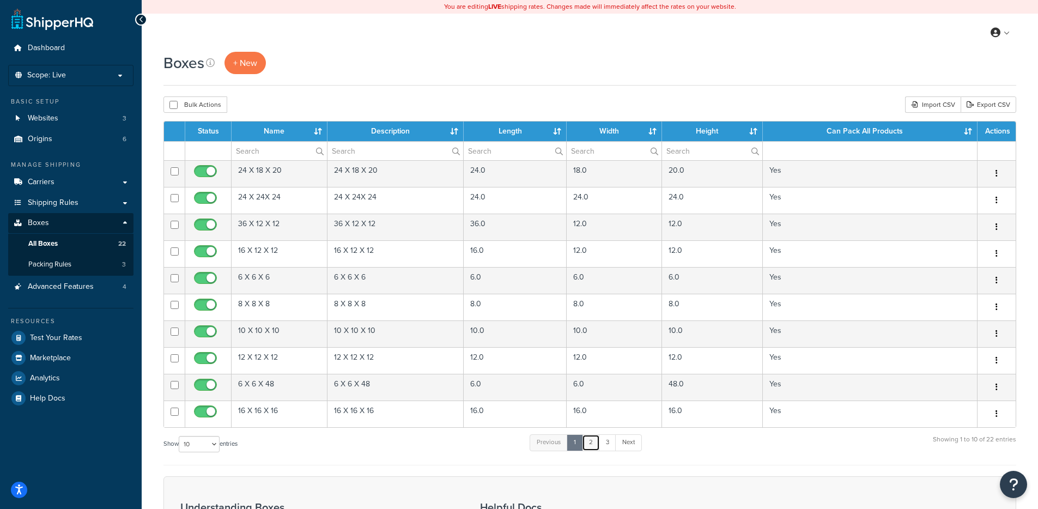
click at [593, 447] on link "2" at bounding box center [591, 442] width 18 height 16
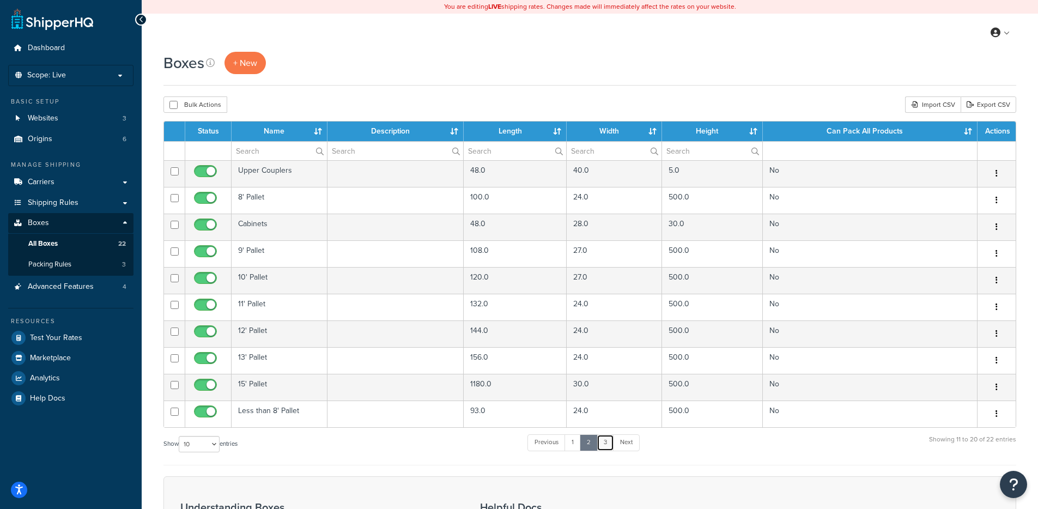
click at [604, 445] on link "3" at bounding box center [605, 442] width 17 height 16
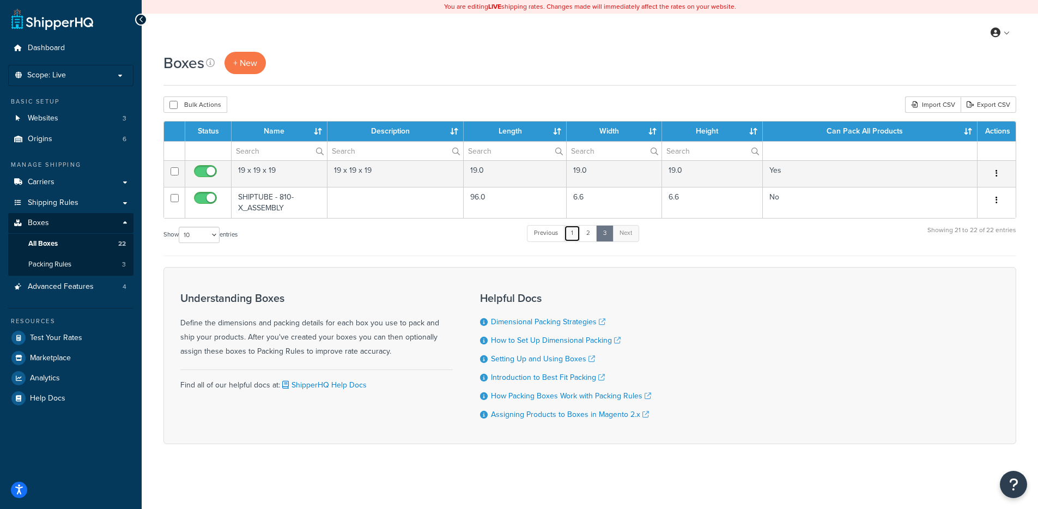
click at [576, 236] on link "1" at bounding box center [572, 233] width 16 height 16
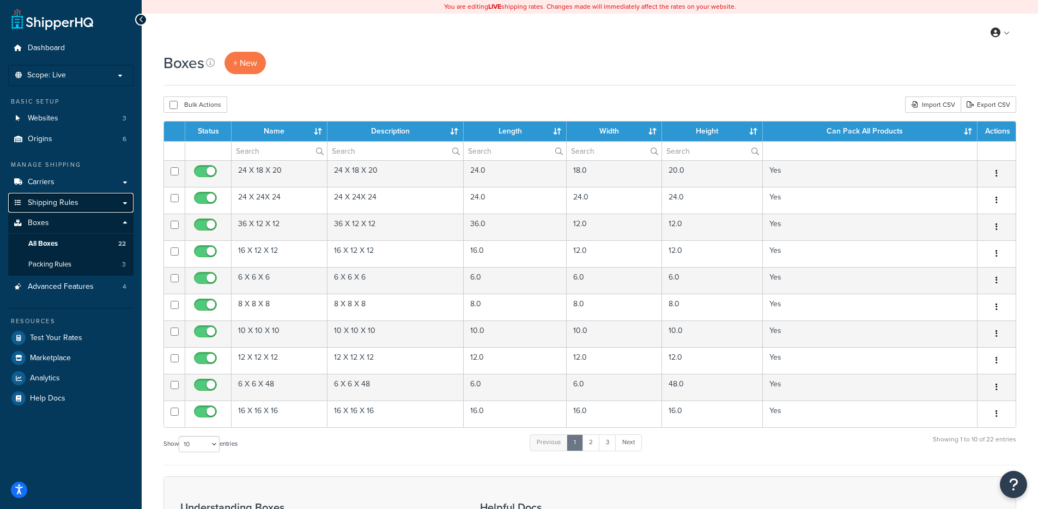
click at [77, 202] on span "Shipping Rules" at bounding box center [53, 202] width 51 height 9
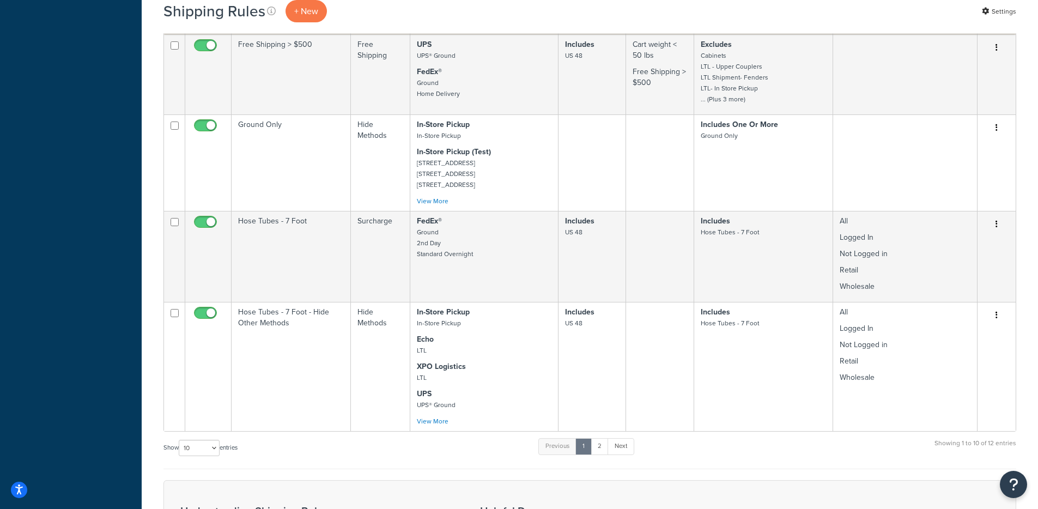
scroll to position [506, 0]
click at [601, 445] on link "2" at bounding box center [600, 448] width 18 height 16
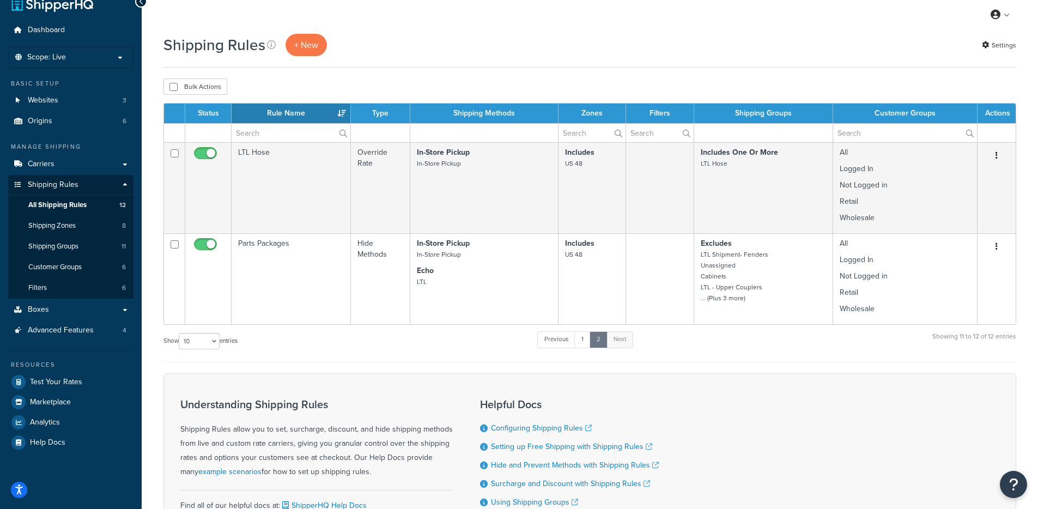
scroll to position [0, 0]
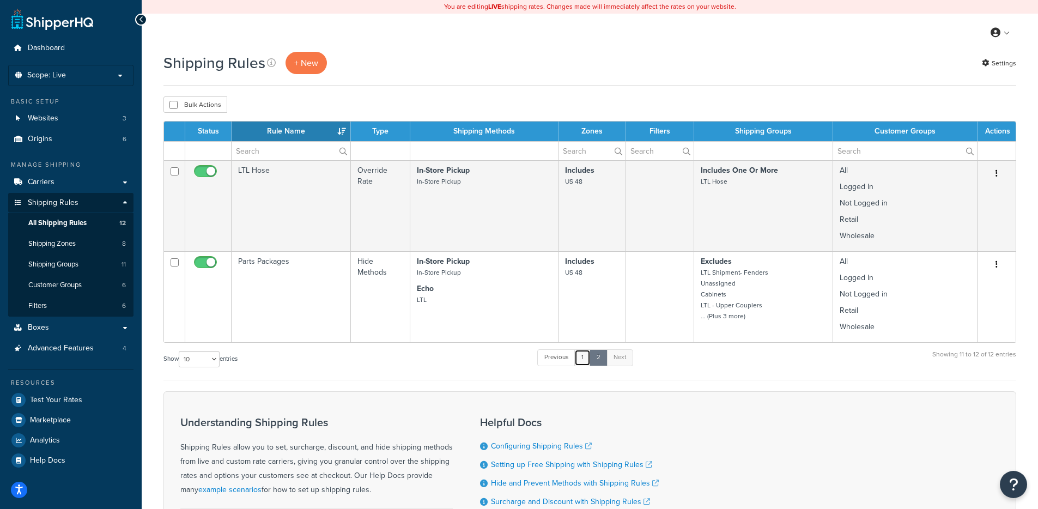
click at [583, 358] on link "1" at bounding box center [582, 357] width 16 height 16
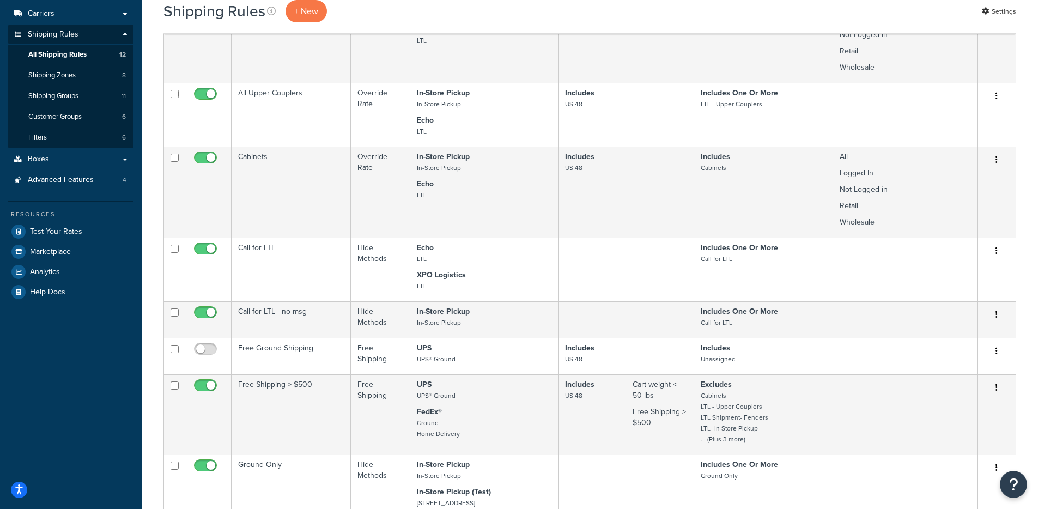
scroll to position [169, 0]
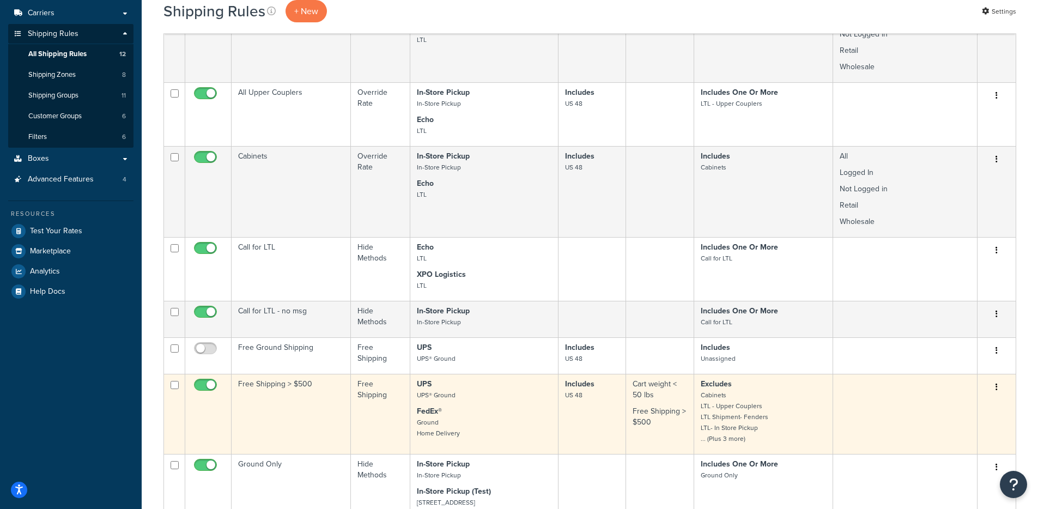
click at [725, 427] on small "Cabinets LTL - Upper Couplers LTL Shipment- Fenders LTL- In Store Pickup ... (P…" at bounding box center [735, 416] width 68 height 53
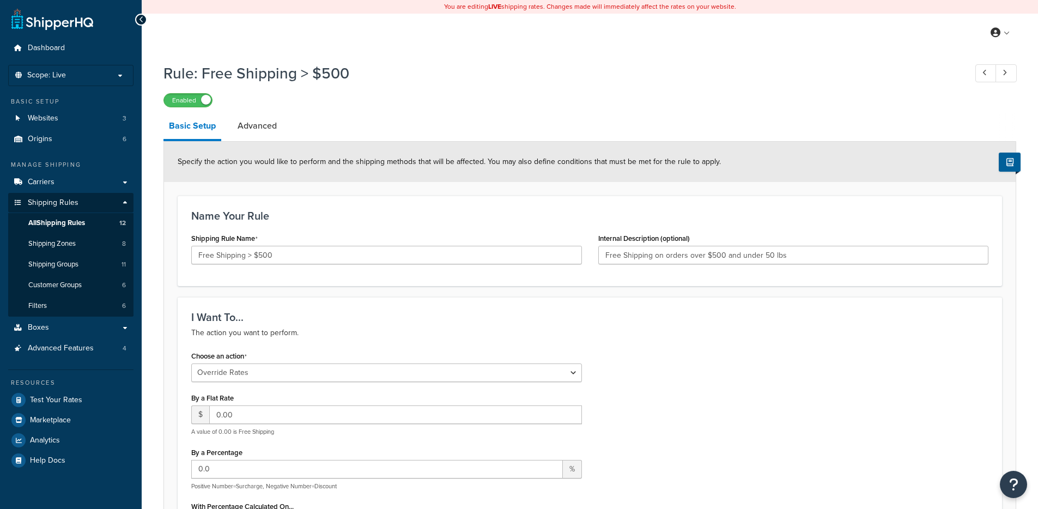
select select "OVERRIDE"
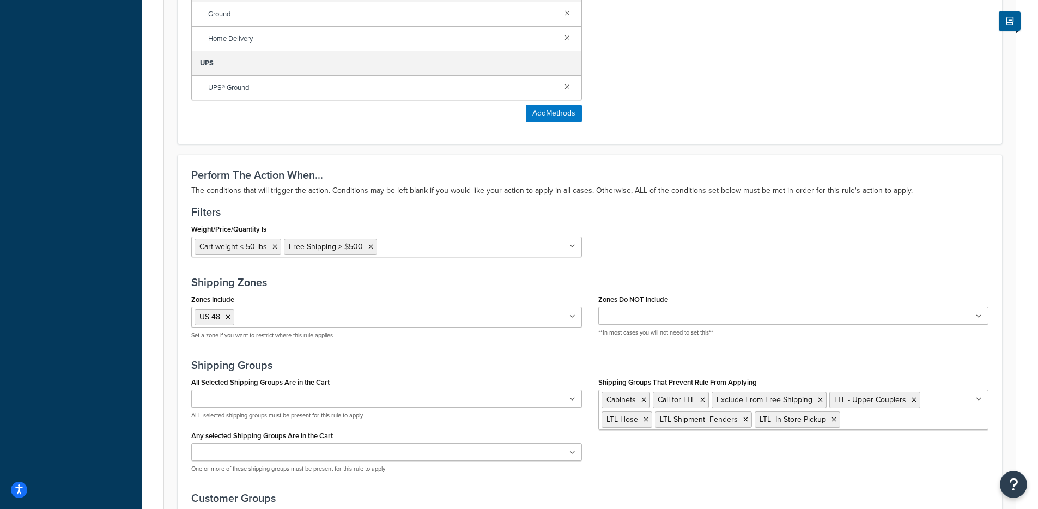
scroll to position [886, 0]
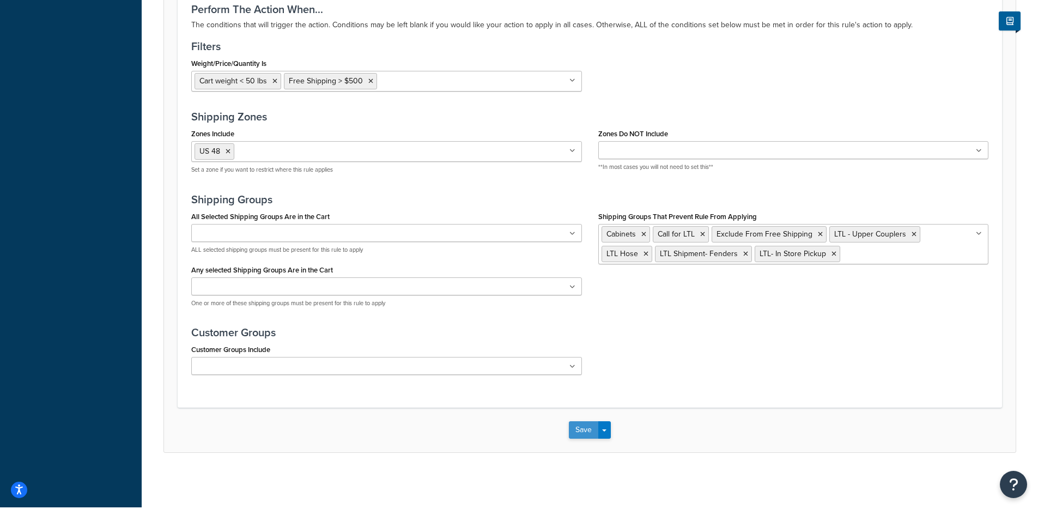
click at [573, 434] on button "Save" at bounding box center [583, 429] width 29 height 17
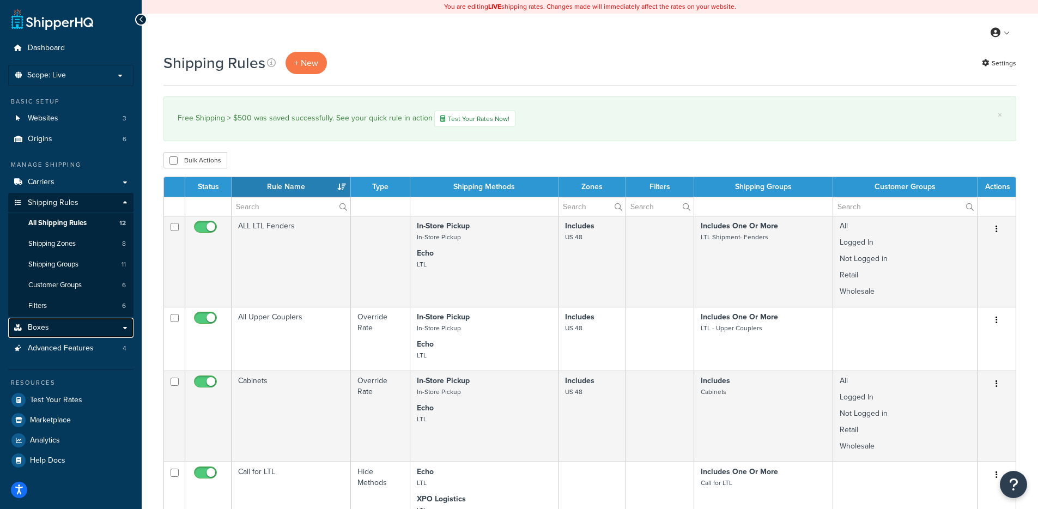
click at [54, 330] on link "Boxes" at bounding box center [70, 328] width 125 height 20
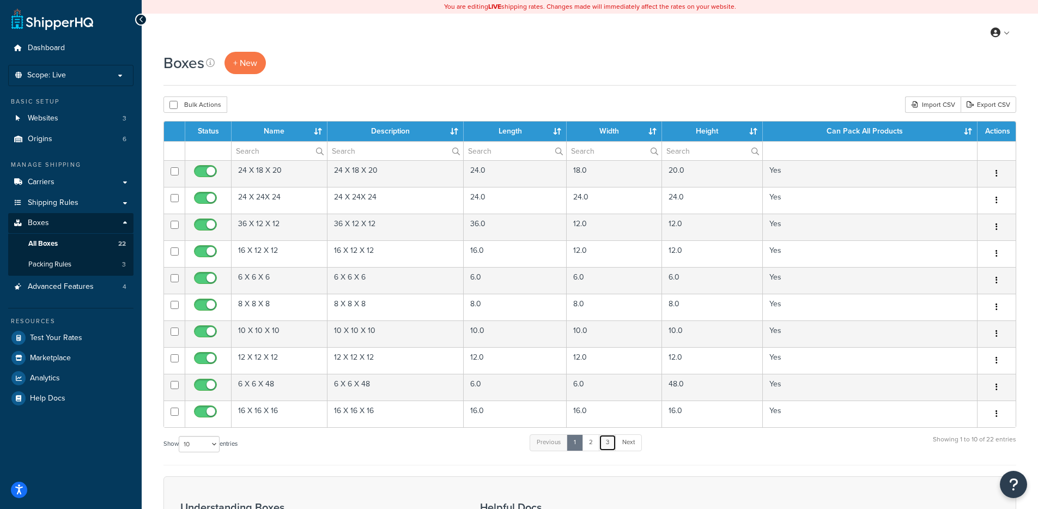
click at [605, 443] on link "3" at bounding box center [607, 442] width 17 height 16
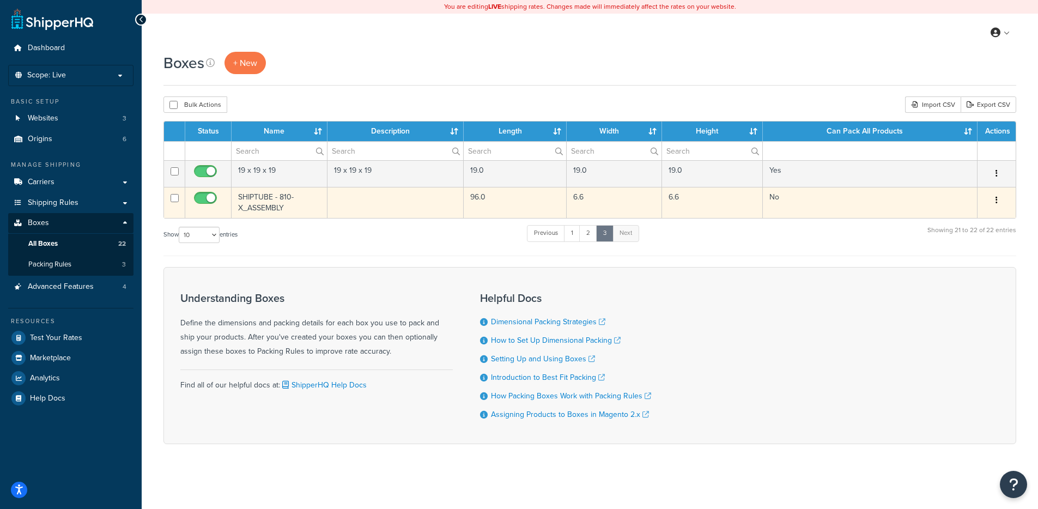
click at [293, 210] on td "SHIPTUBE - 810-X_ASSEMBLY" at bounding box center [280, 202] width 96 height 31
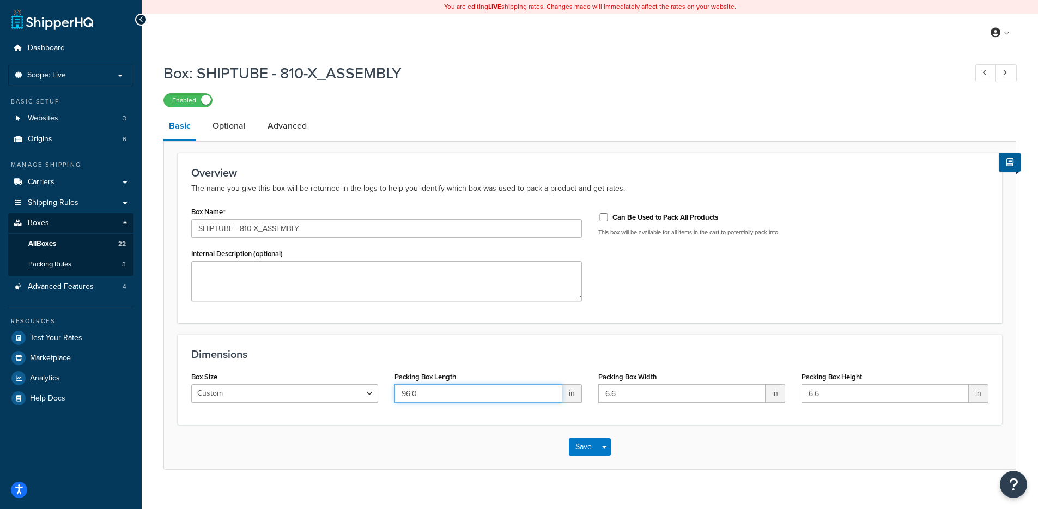
click at [408, 394] on input "96.0" at bounding box center [477, 393] width 167 height 19
type input "96.5"
click at [373, 393] on select "Custom USPS Small Flat Box USPS Medium Flat Box USPS Large Flat Box USPS Flat E…" at bounding box center [284, 393] width 187 height 19
click at [581, 446] on button "Save" at bounding box center [583, 446] width 29 height 17
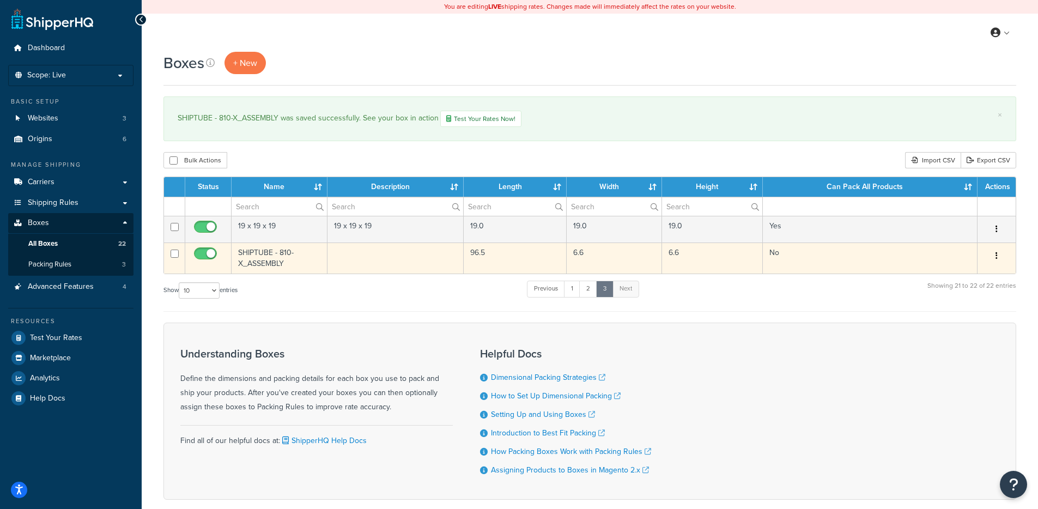
click at [297, 257] on td "SHIPTUBE - 810-X_ASSEMBLY" at bounding box center [280, 257] width 96 height 31
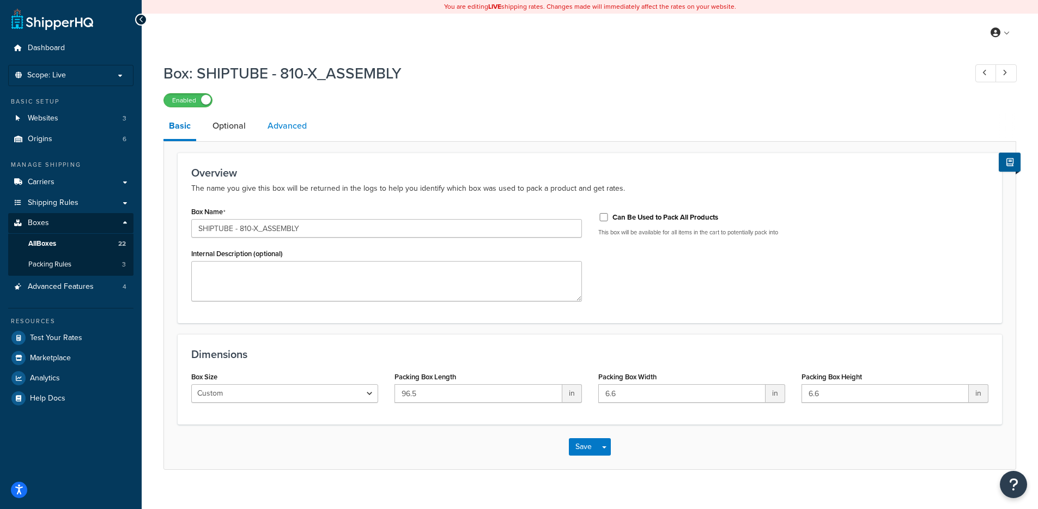
click at [270, 118] on link "Advanced" at bounding box center [287, 126] width 50 height 26
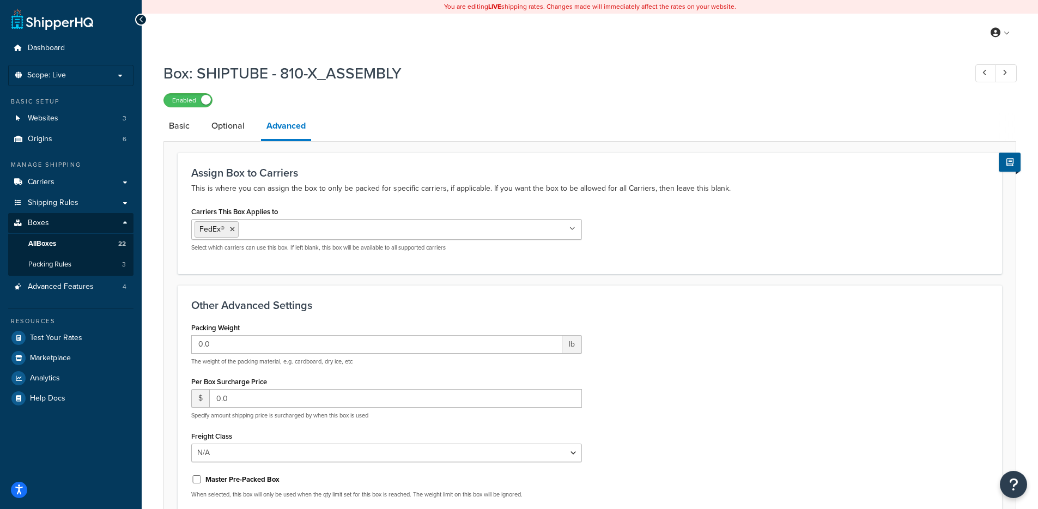
click at [296, 228] on input "Carriers This Box Applies to" at bounding box center [289, 229] width 96 height 12
click at [162, 241] on div "Box: SHIPTUBE - 810-X_ASSEMBLY Enabled Basic Optional Advanced Assign Box to Ca…" at bounding box center [590, 343] width 896 height 572
click at [230, 129] on link "Optional" at bounding box center [228, 126] width 44 height 26
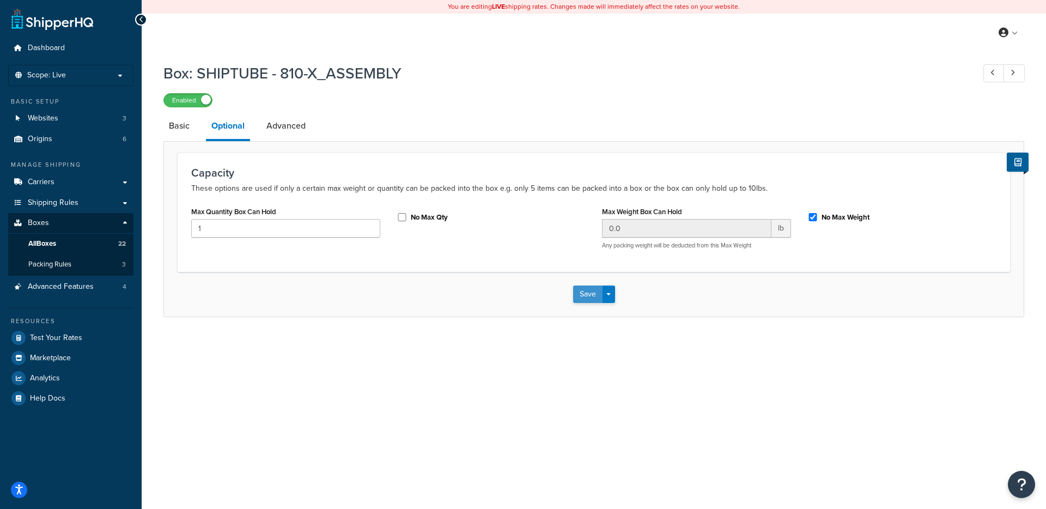
click at [587, 294] on button "Save" at bounding box center [587, 293] width 29 height 17
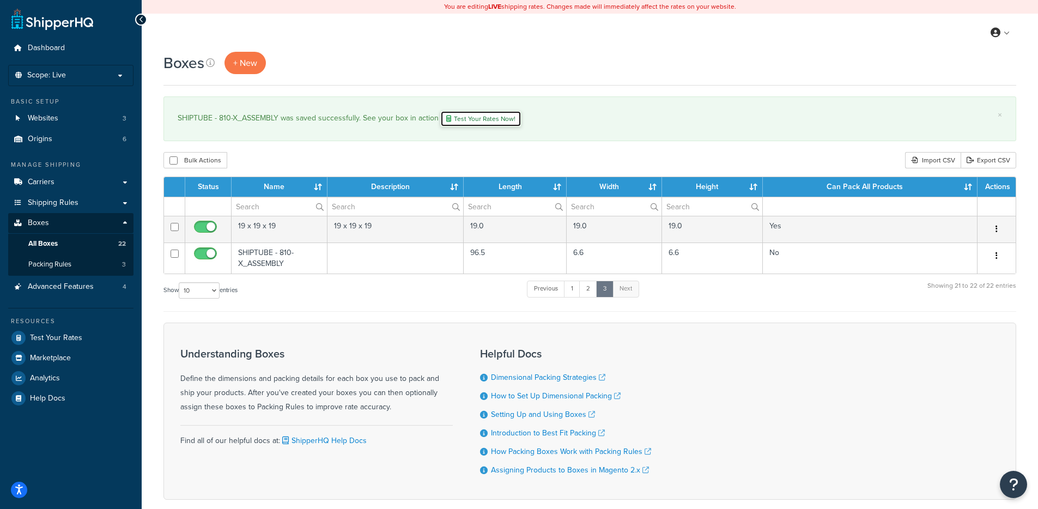
click at [491, 119] on link "Test Your Rates Now!" at bounding box center [480, 119] width 81 height 16
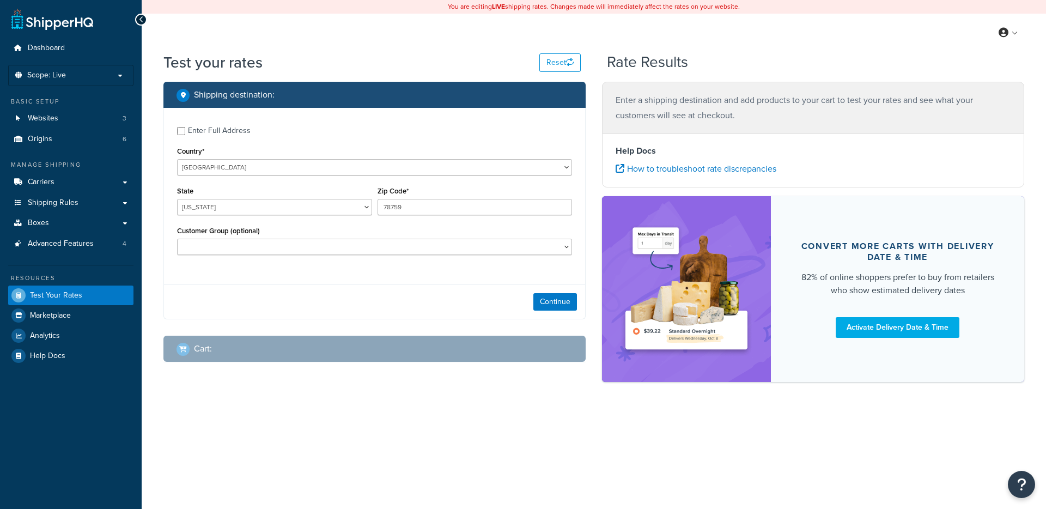
select select "[GEOGRAPHIC_DATA]"
click at [541, 300] on button "Continue" at bounding box center [555, 301] width 44 height 17
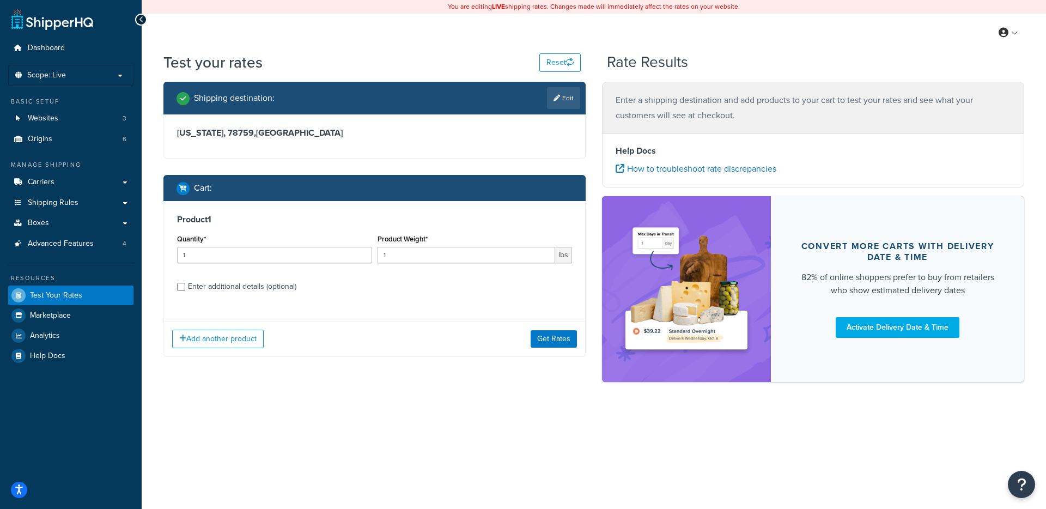
click at [262, 286] on div "Enter additional details (optional)" at bounding box center [242, 286] width 108 height 15
click at [185, 286] on input "Enter additional details (optional)" at bounding box center [181, 287] width 8 height 8
checkbox input "true"
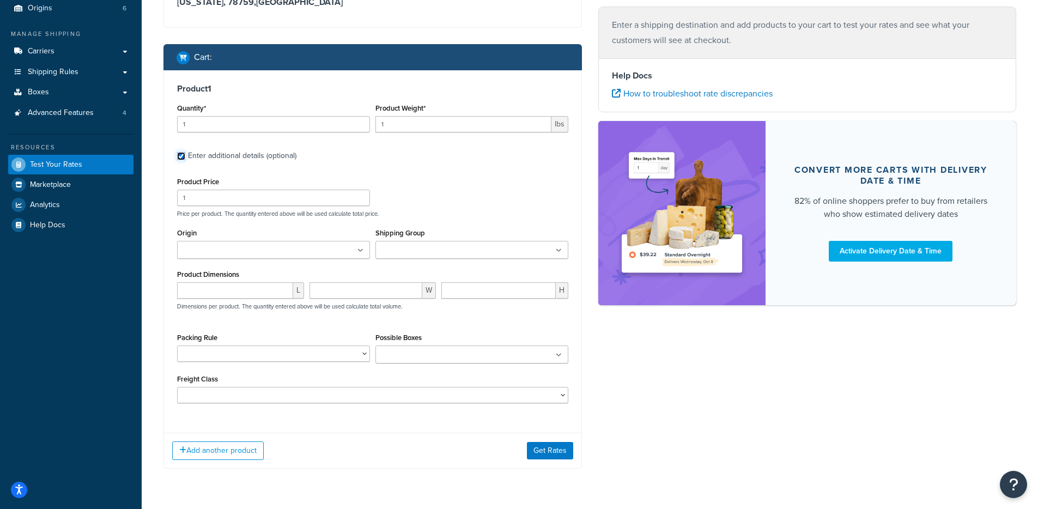
scroll to position [151, 0]
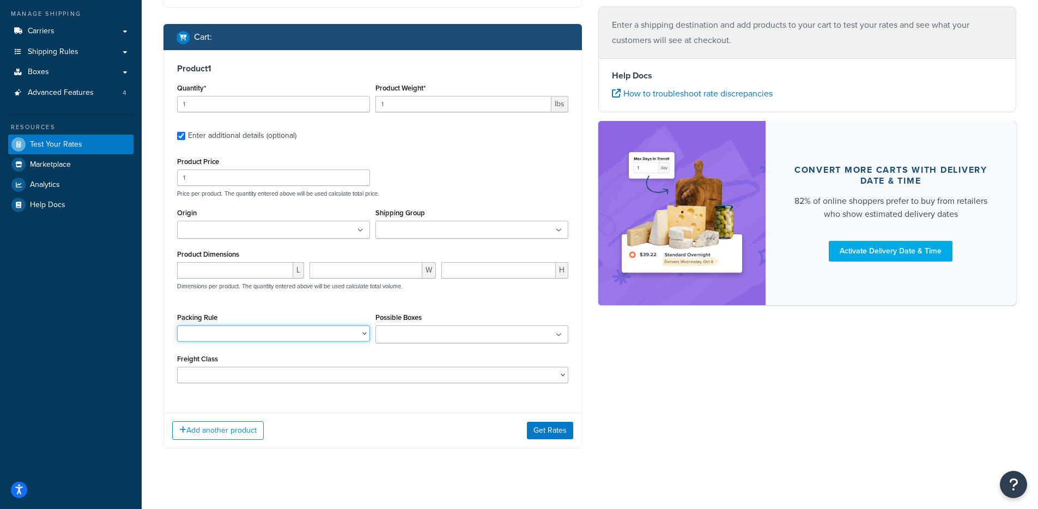
click at [364, 336] on select "Cabinets LTL Fenders Upper Couplers" at bounding box center [273, 333] width 193 height 16
click at [402, 333] on input "Possible Boxes" at bounding box center [427, 335] width 96 height 12
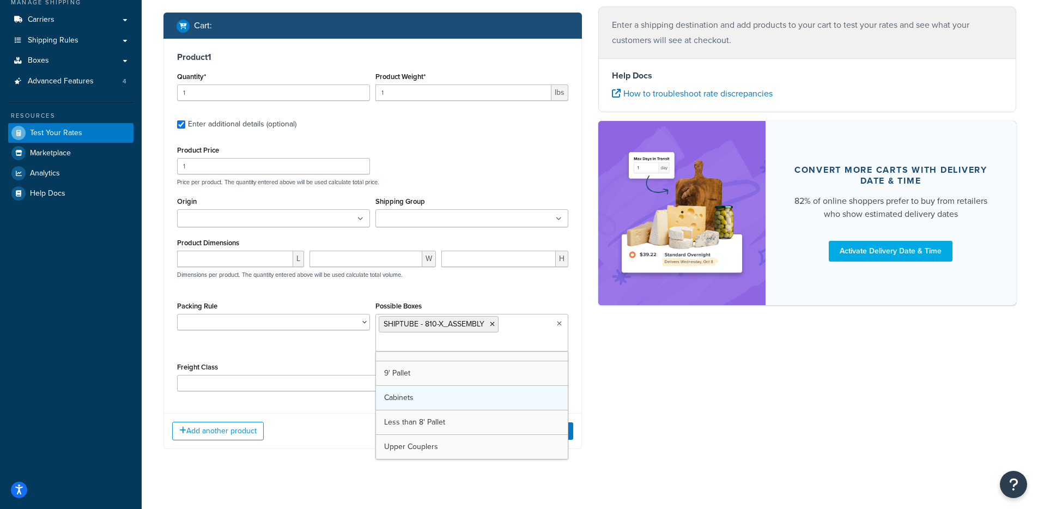
scroll to position [137, 0]
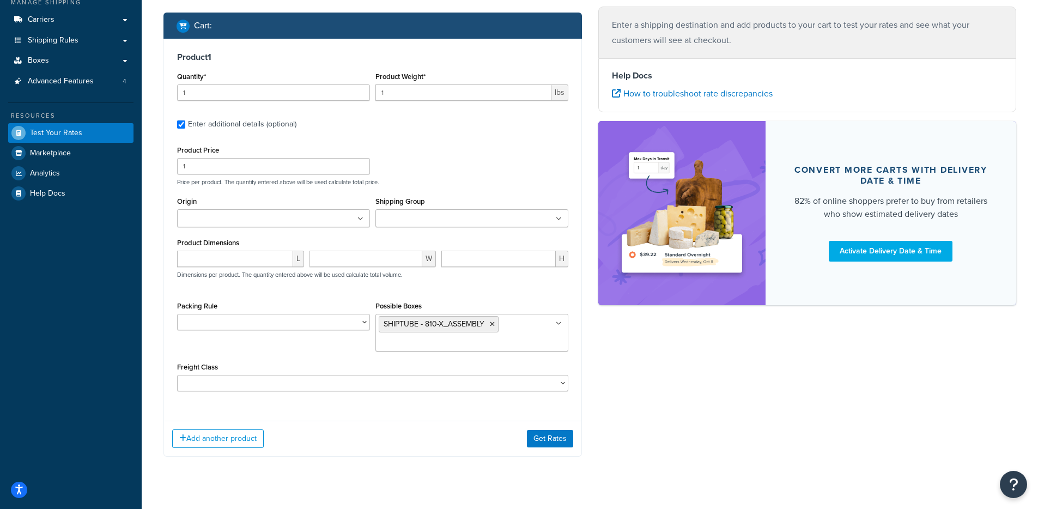
click at [324, 291] on div "Product Price 1 Price per product. The quantity entered above will be used calc…" at bounding box center [372, 267] width 391 height 248
click at [262, 263] on input "number" at bounding box center [235, 259] width 116 height 16
type input "96"
click at [345, 256] on input "number" at bounding box center [365, 259] width 113 height 16
type input "6.5"
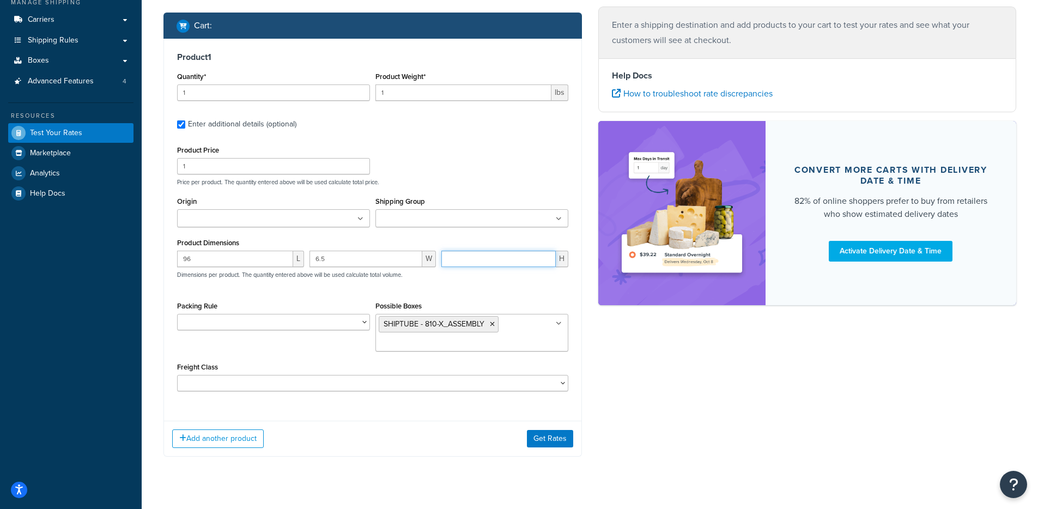
click at [468, 262] on input "number" at bounding box center [498, 259] width 114 height 16
type input "6.5"
click at [421, 223] on input "Shipping Group" at bounding box center [427, 219] width 96 height 12
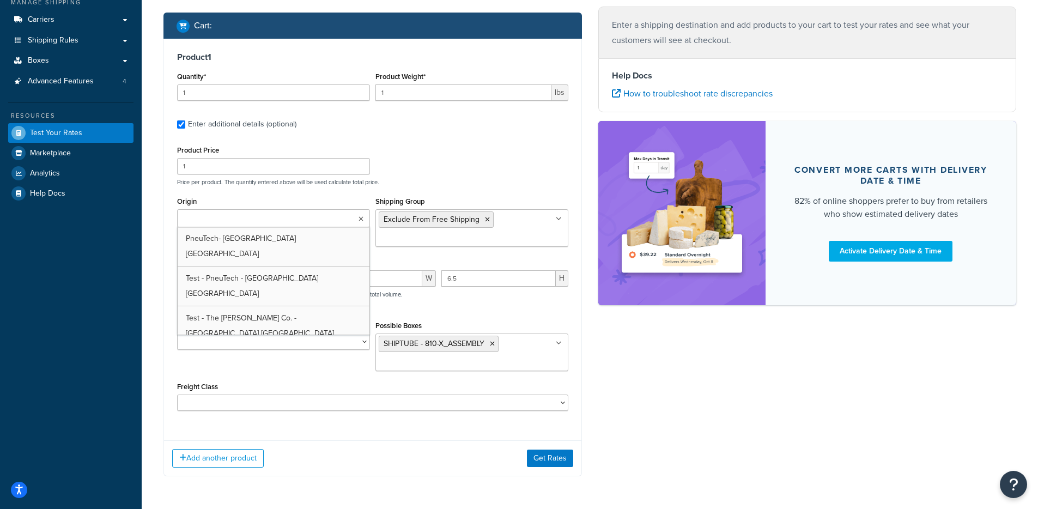
click at [293, 218] on ul at bounding box center [273, 218] width 193 height 18
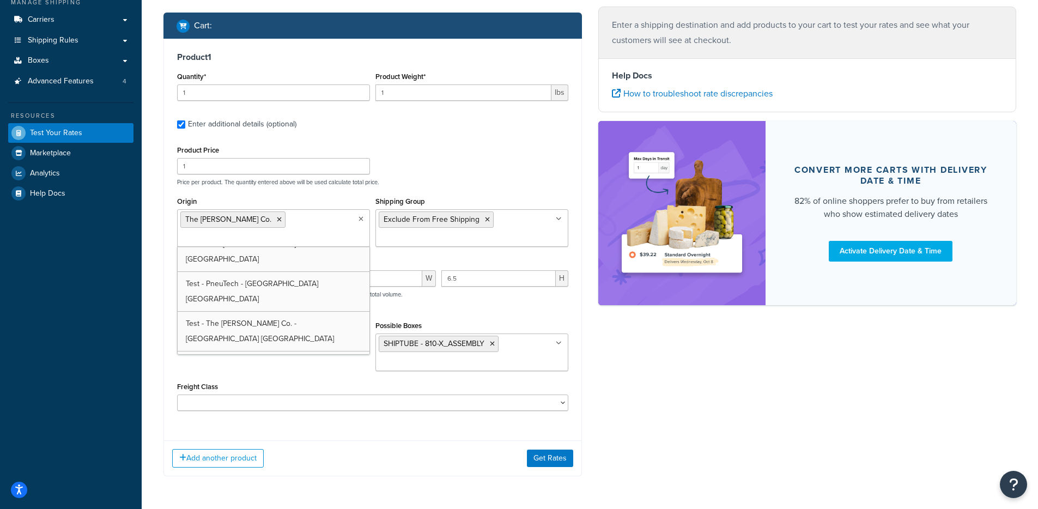
click at [272, 189] on div "Product Price 1 Price per product. The quantity entered above will be used calc…" at bounding box center [372, 277] width 391 height 268
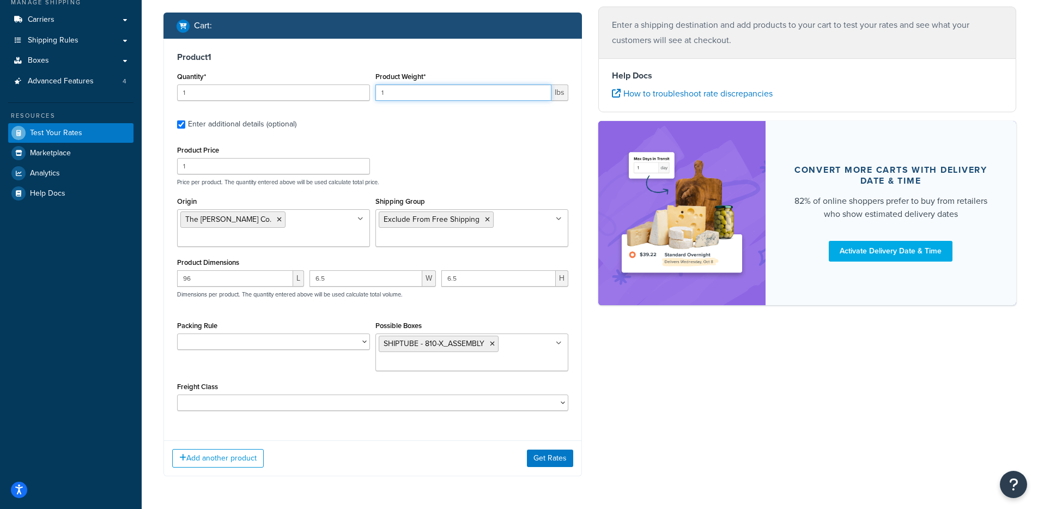
click at [416, 87] on input "1" at bounding box center [463, 92] width 176 height 16
click at [413, 90] on input "1" at bounding box center [463, 92] width 176 height 16
drag, startPoint x: 413, startPoint y: 90, endPoint x: 335, endPoint y: 75, distance: 80.0
click at [335, 75] on div "Quantity* 1 Product Weight* 1 lbs" at bounding box center [372, 89] width 397 height 40
type input "18"
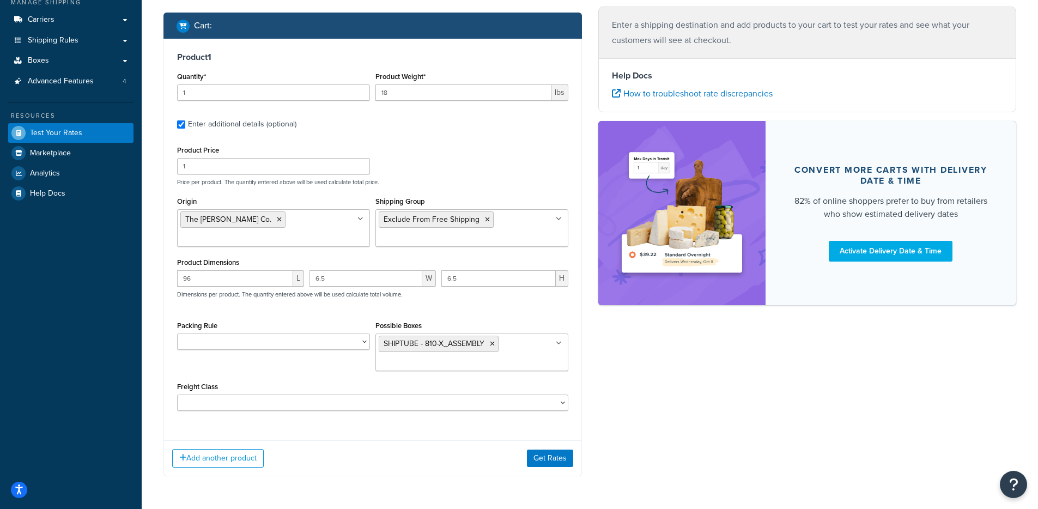
click at [276, 377] on div "Packing Rule Cabinets LTL Fenders Upper Couplers Possible Boxes SHIPTUBE - 810-…" at bounding box center [372, 348] width 397 height 61
click at [537, 459] on button "Get Rates" at bounding box center [550, 457] width 46 height 17
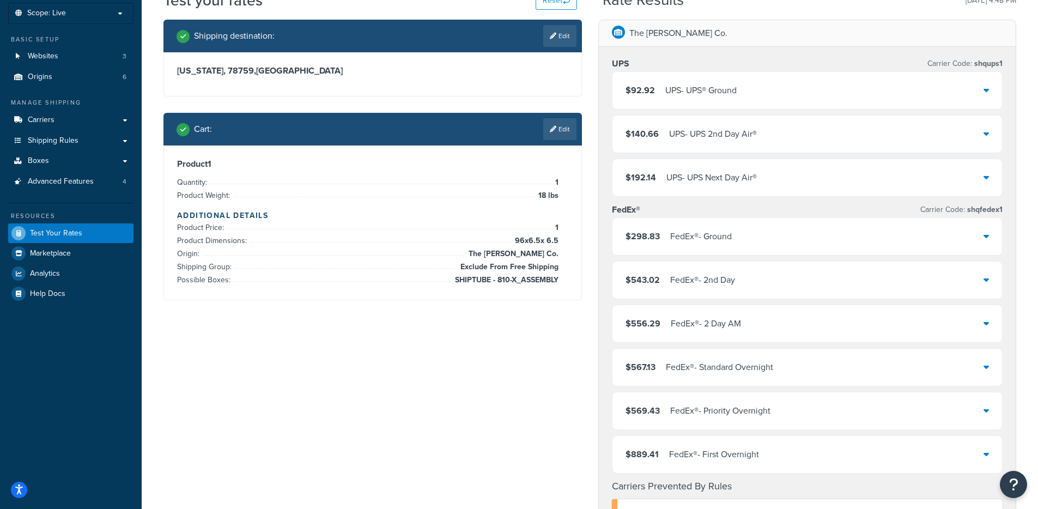
scroll to position [38, 0]
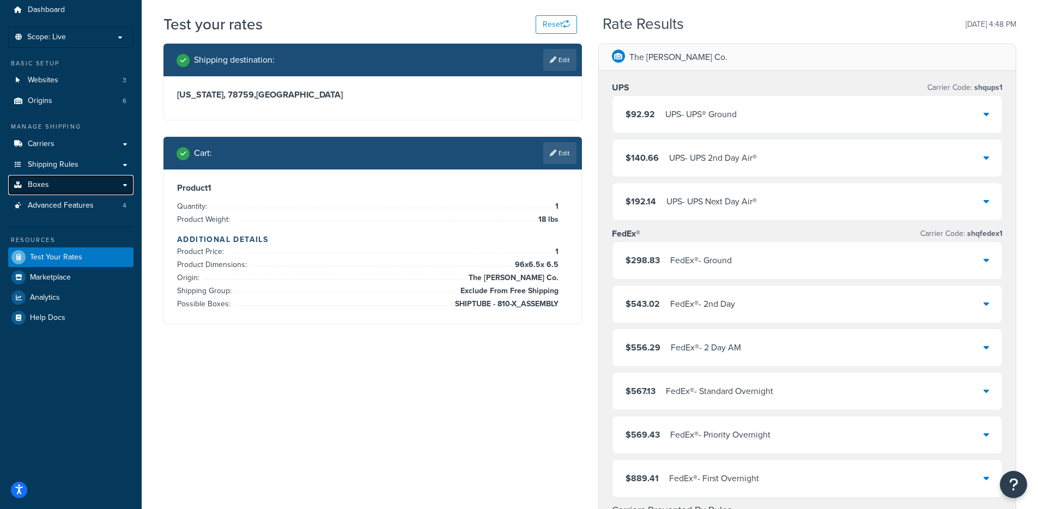
click at [74, 186] on link "Boxes" at bounding box center [70, 185] width 125 height 20
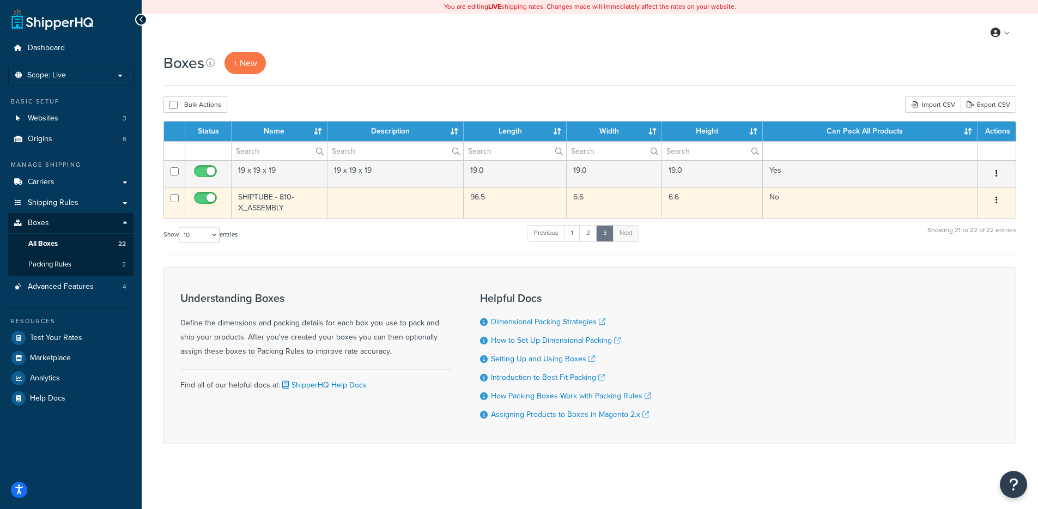
click at [339, 209] on td at bounding box center [395, 202] width 137 height 31
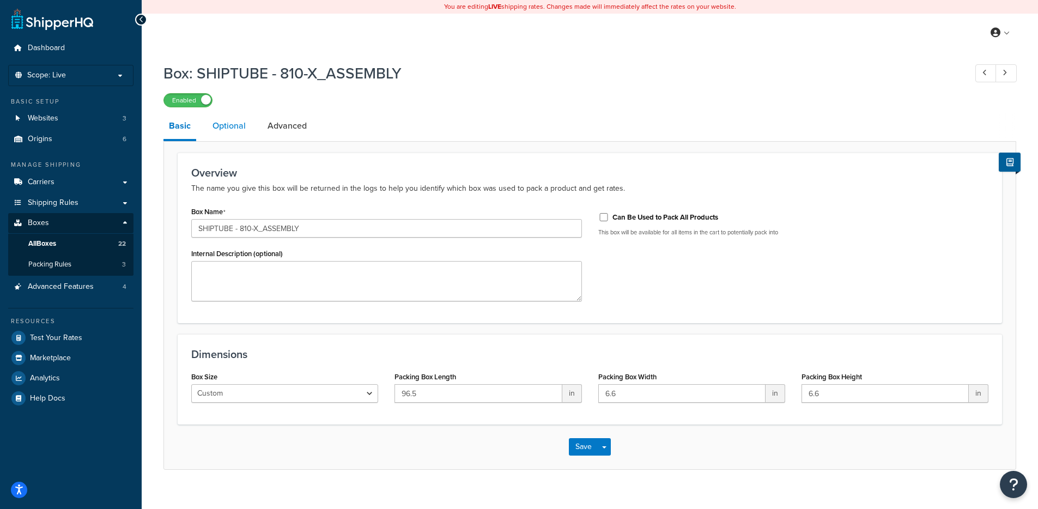
click at [238, 125] on link "Optional" at bounding box center [229, 126] width 44 height 26
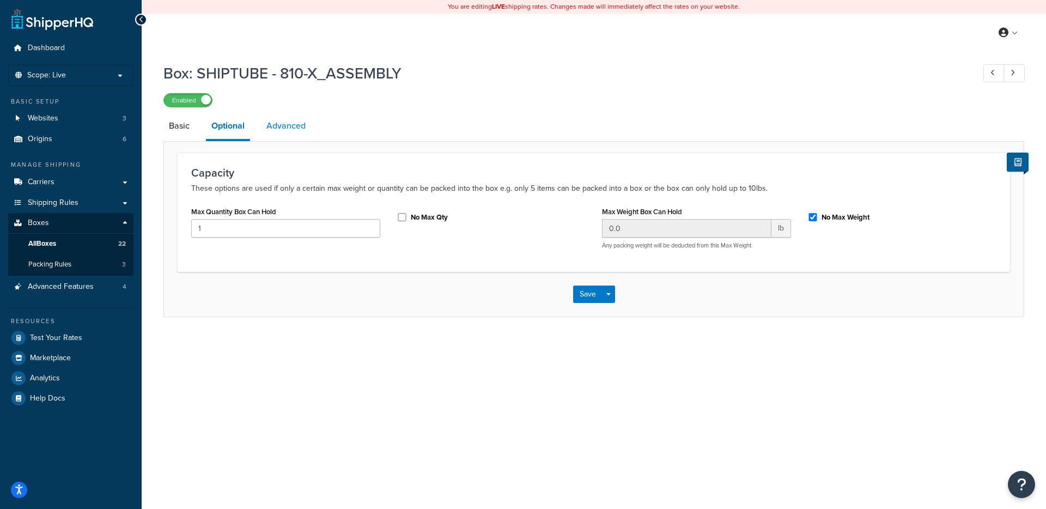
click at [285, 127] on link "Advanced" at bounding box center [286, 126] width 50 height 26
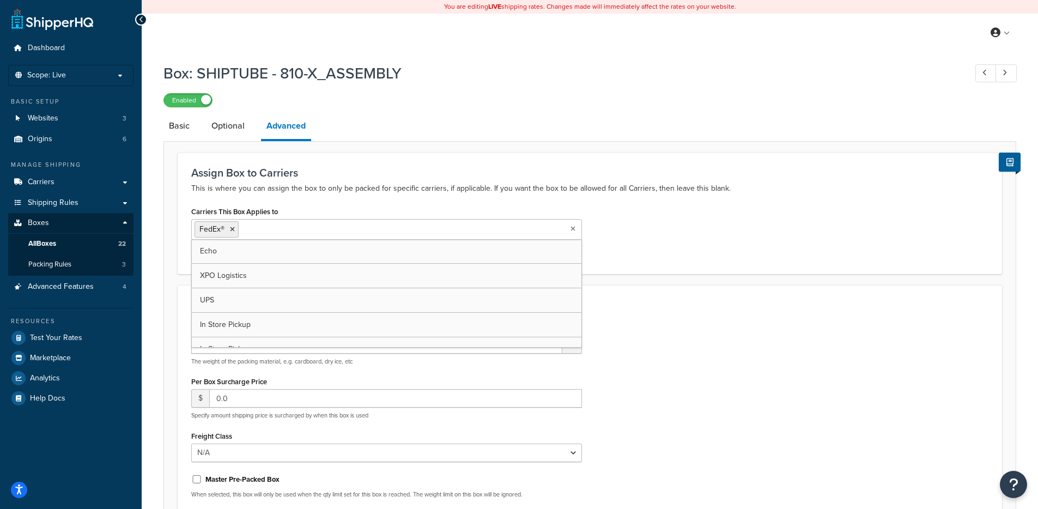
click at [284, 225] on input "Carriers This Box Applies to" at bounding box center [289, 229] width 96 height 12
click at [700, 282] on form "Assign Box to Carriers This is where you can assign the box to only be packed f…" at bounding box center [590, 377] width 852 height 449
click at [76, 180] on link "Carriers" at bounding box center [70, 182] width 125 height 20
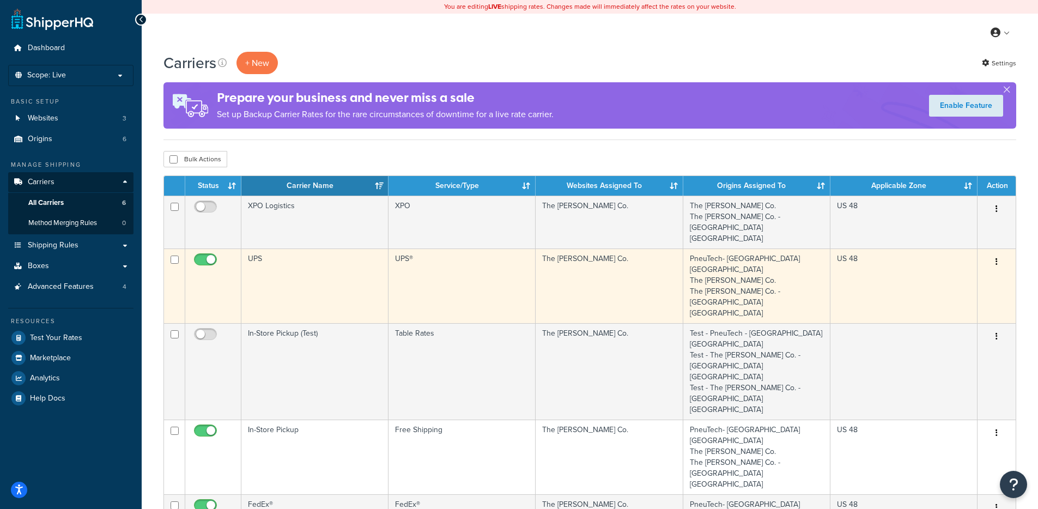
click at [305, 250] on td "UPS" at bounding box center [314, 285] width 147 height 75
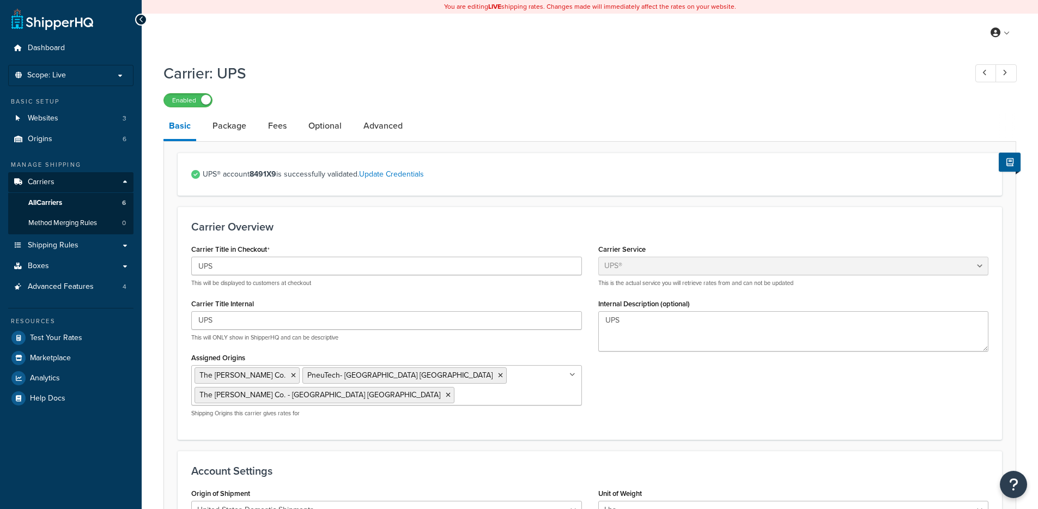
select select "ups"
click at [378, 129] on link "Advanced" at bounding box center [383, 126] width 50 height 26
select select "false"
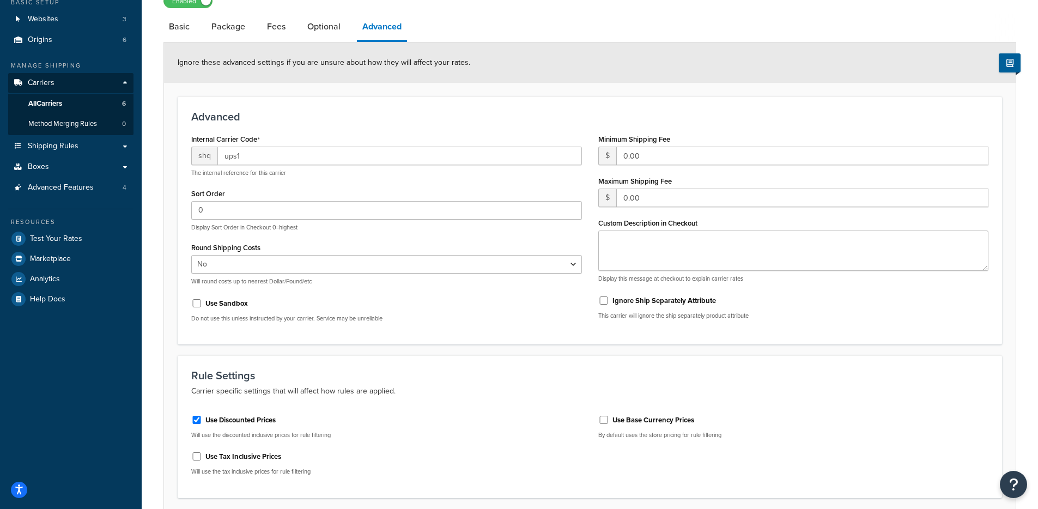
scroll to position [69, 0]
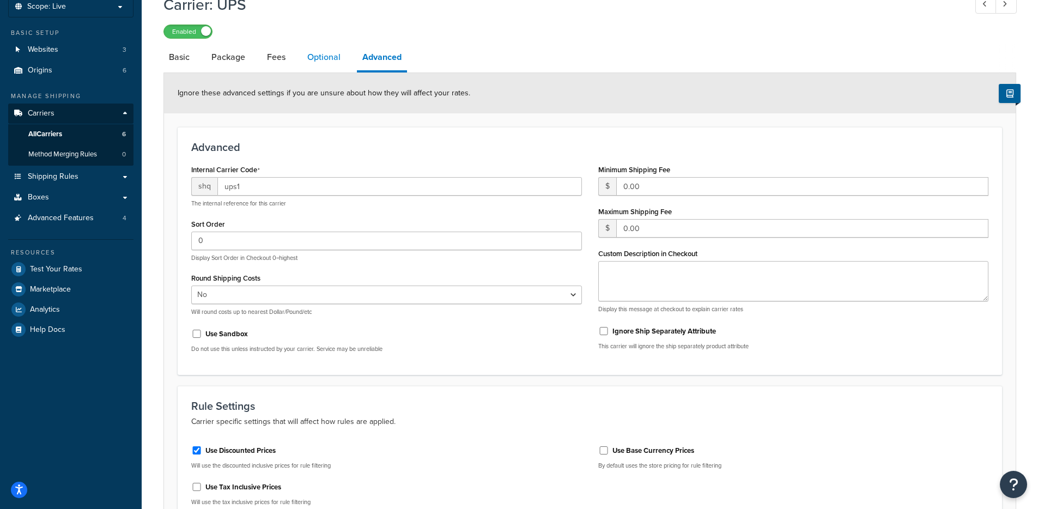
click at [328, 60] on link "Optional" at bounding box center [324, 57] width 44 height 26
select select "residential"
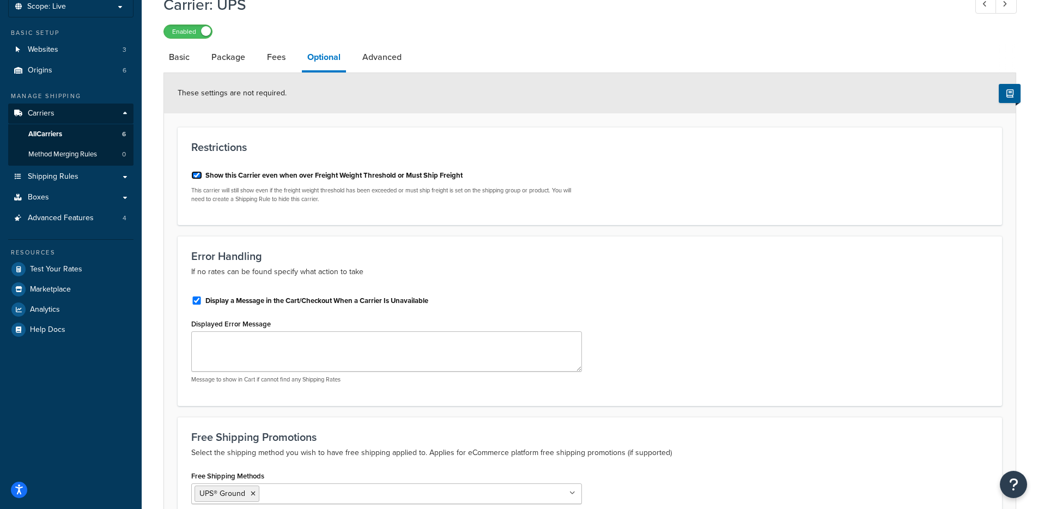
click at [199, 173] on input "Show this Carrier even when over Freight Weight Threshold or Must Ship Freight" at bounding box center [196, 175] width 11 height 8
checkbox input "false"
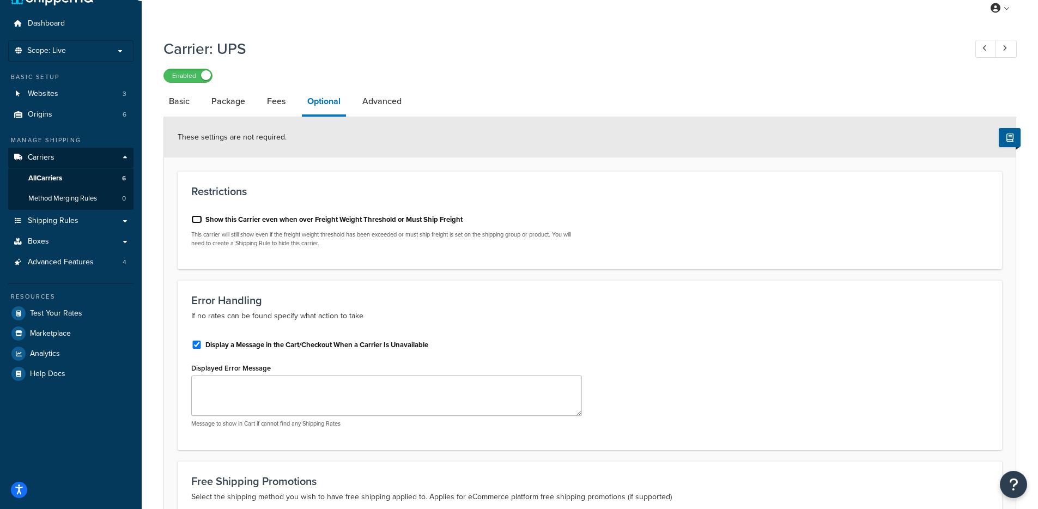
scroll to position [329, 0]
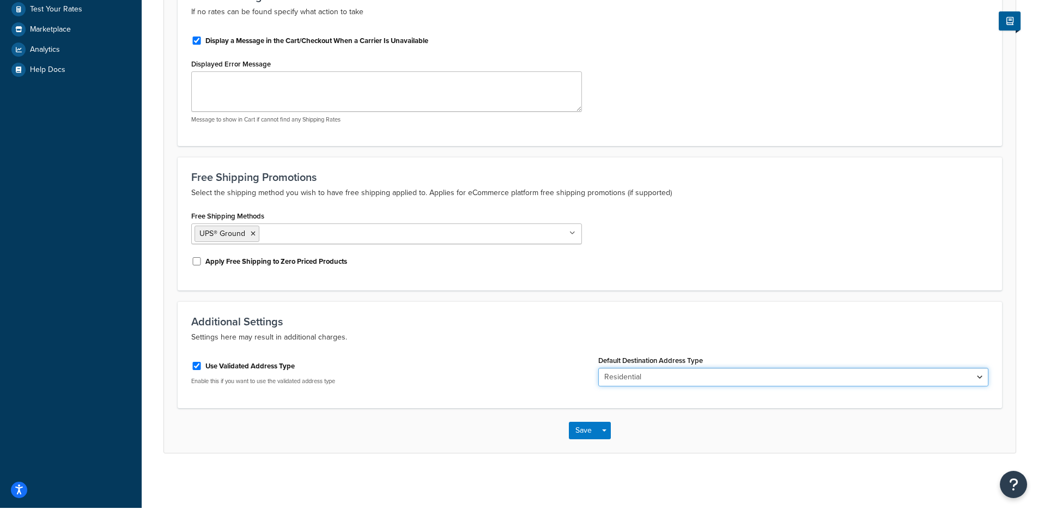
click at [659, 378] on select "Business Residential" at bounding box center [793, 377] width 391 height 19
select select "business"
click at [598, 368] on select "Business Residential" at bounding box center [793, 377] width 391 height 19
click at [527, 362] on div "Use Validated Address Type" at bounding box center [386, 365] width 391 height 16
click at [585, 435] on button "Save" at bounding box center [583, 430] width 29 height 17
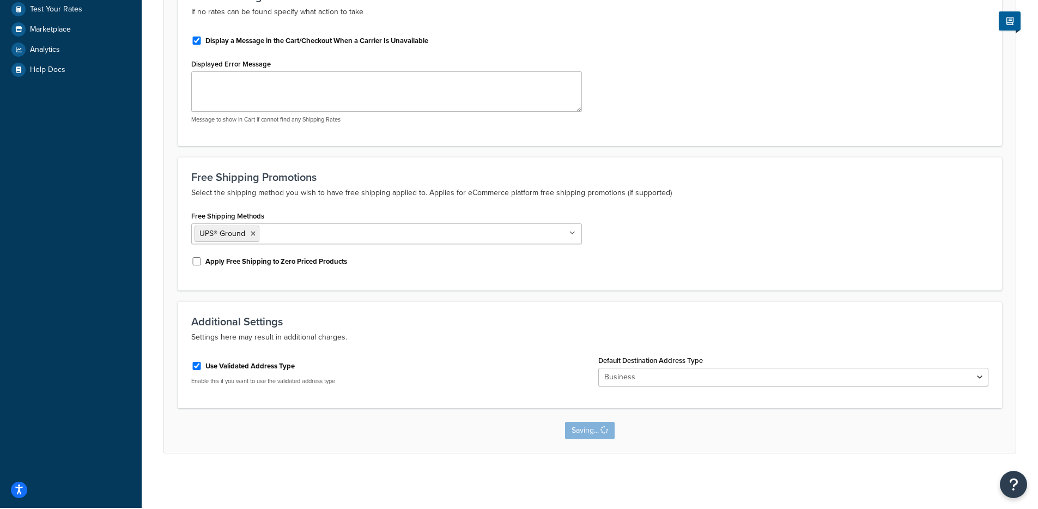
scroll to position [0, 0]
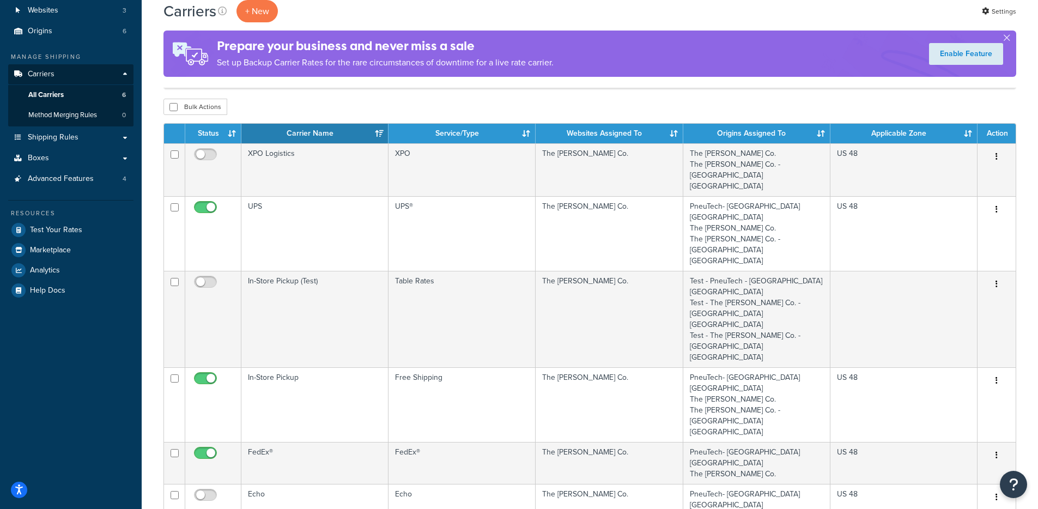
scroll to position [91, 0]
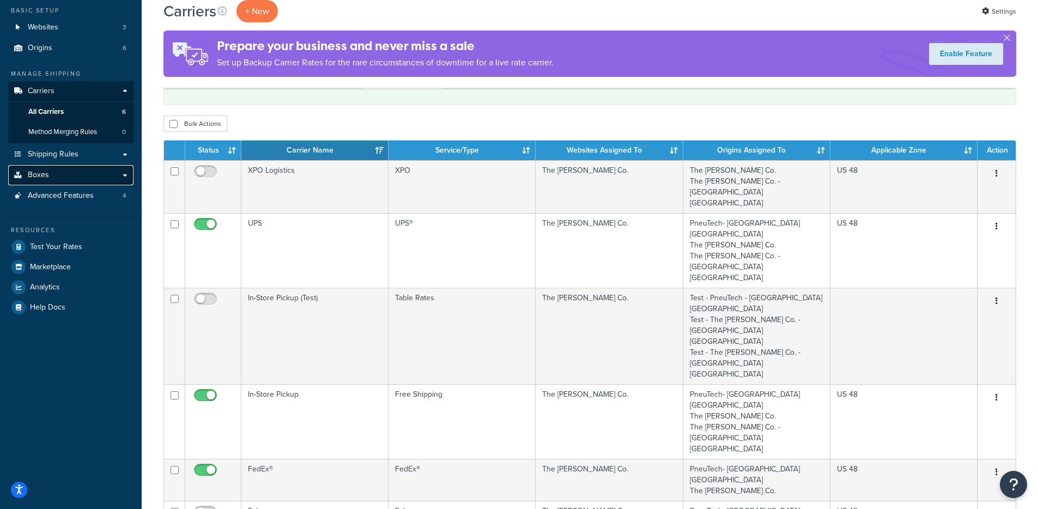
click at [87, 172] on link "Boxes" at bounding box center [70, 175] width 125 height 20
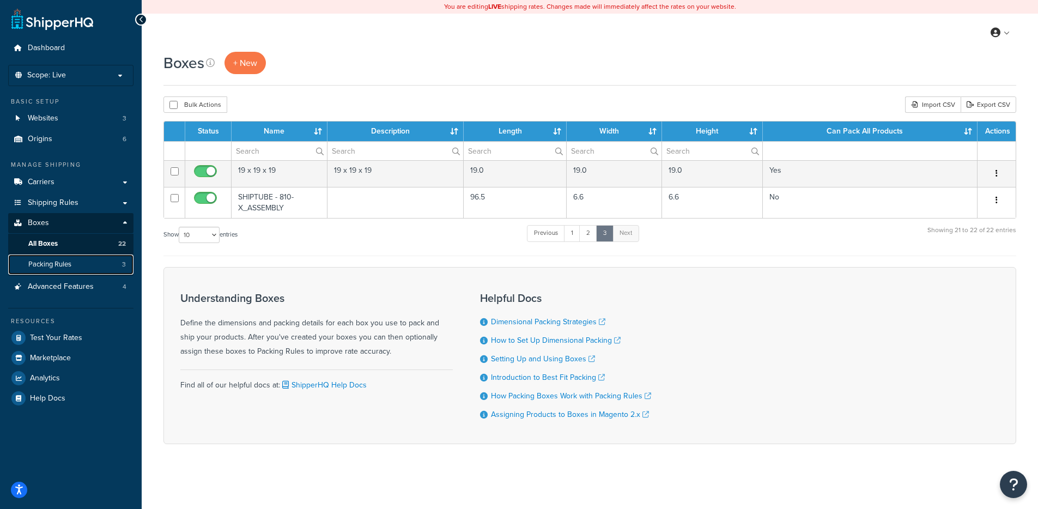
click at [81, 266] on link "Packing Rules 3" at bounding box center [70, 264] width 125 height 20
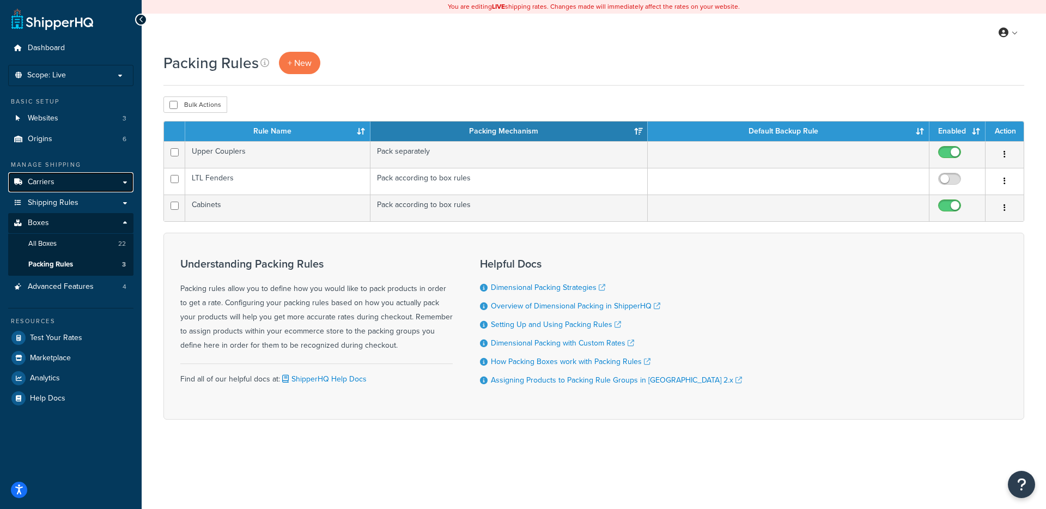
click at [93, 182] on link "Carriers" at bounding box center [70, 182] width 125 height 20
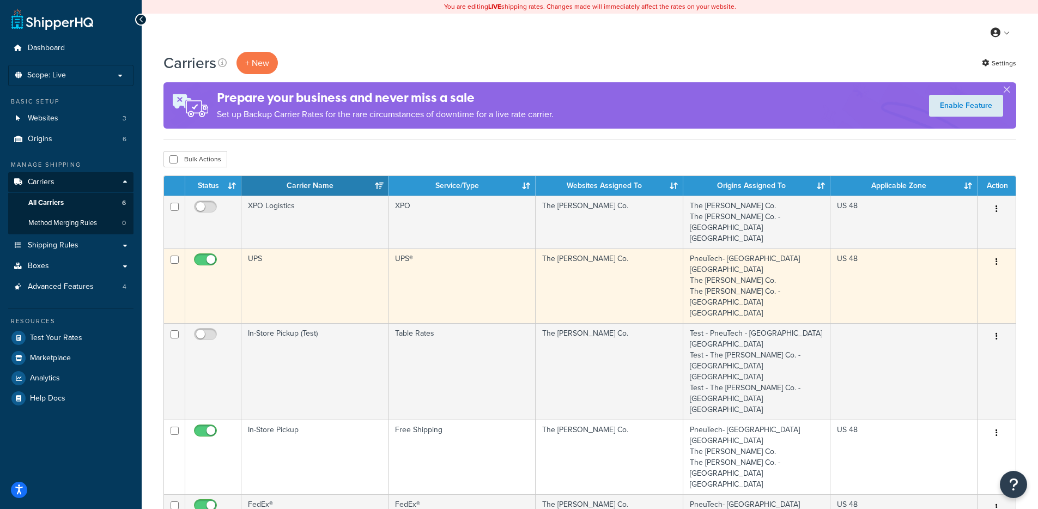
click at [336, 248] on td "UPS" at bounding box center [314, 285] width 147 height 75
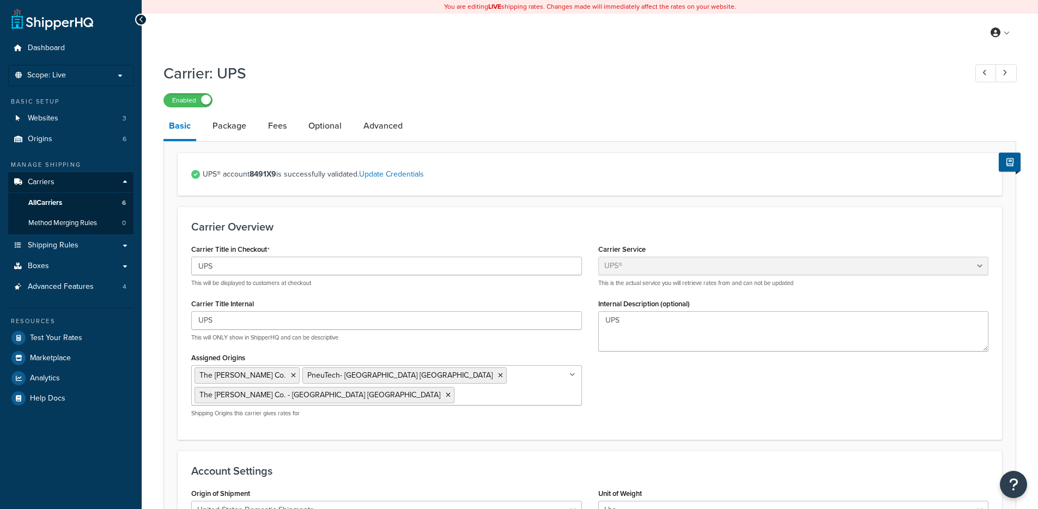
select select "ups"
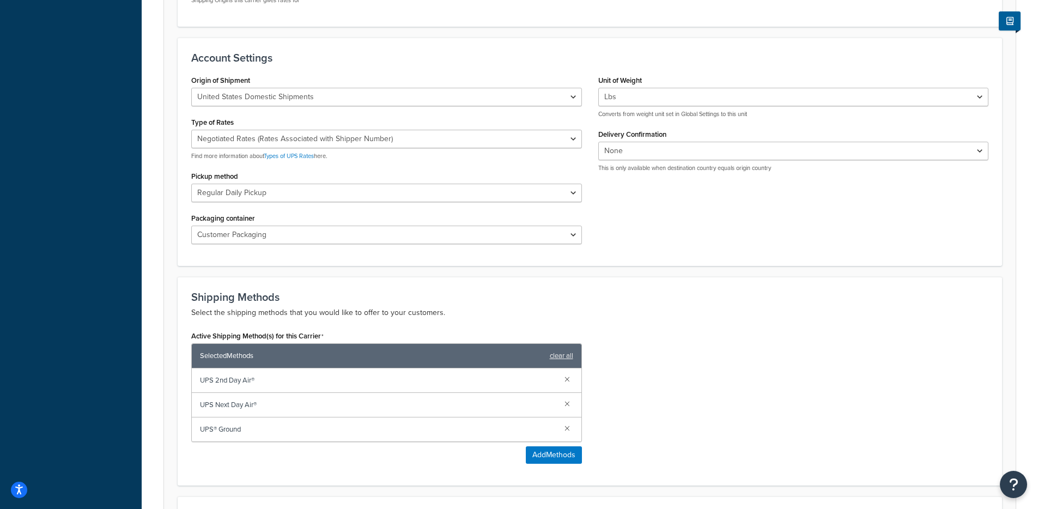
scroll to position [412, 0]
click at [341, 234] on select "Customer Packaging UPS Letter Envelope Customer Supplied Package UPS Tube UPS P…" at bounding box center [386, 235] width 391 height 19
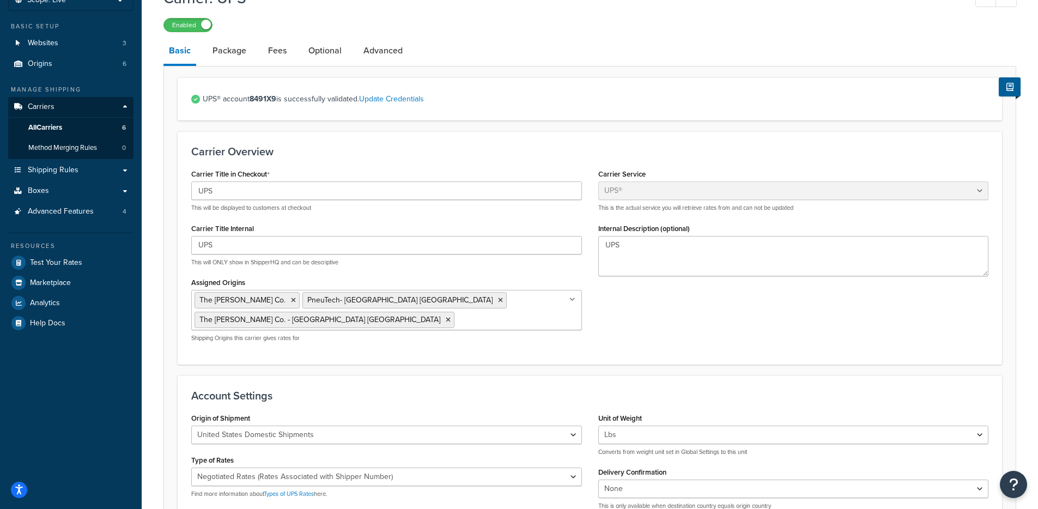
scroll to position [34, 0]
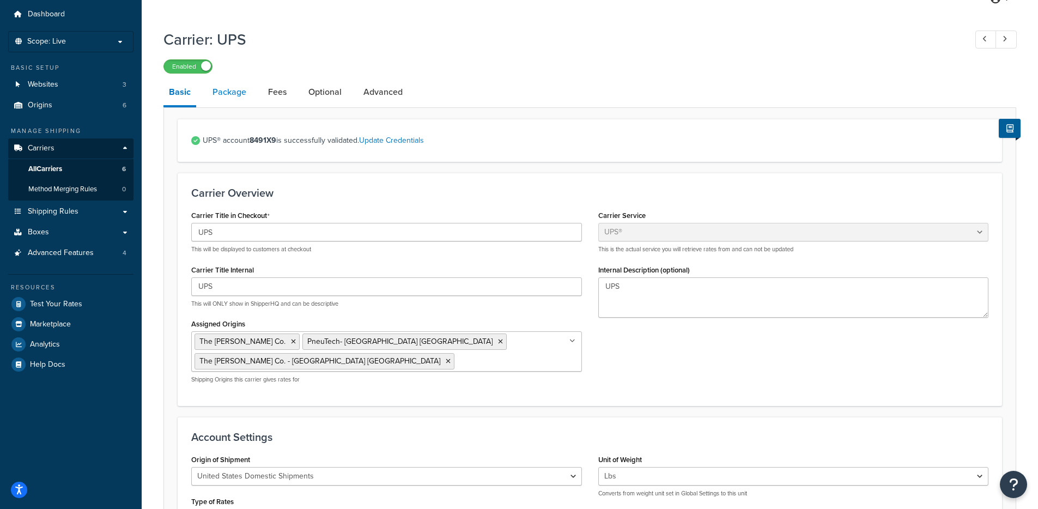
click at [230, 95] on link "Package" at bounding box center [229, 92] width 45 height 26
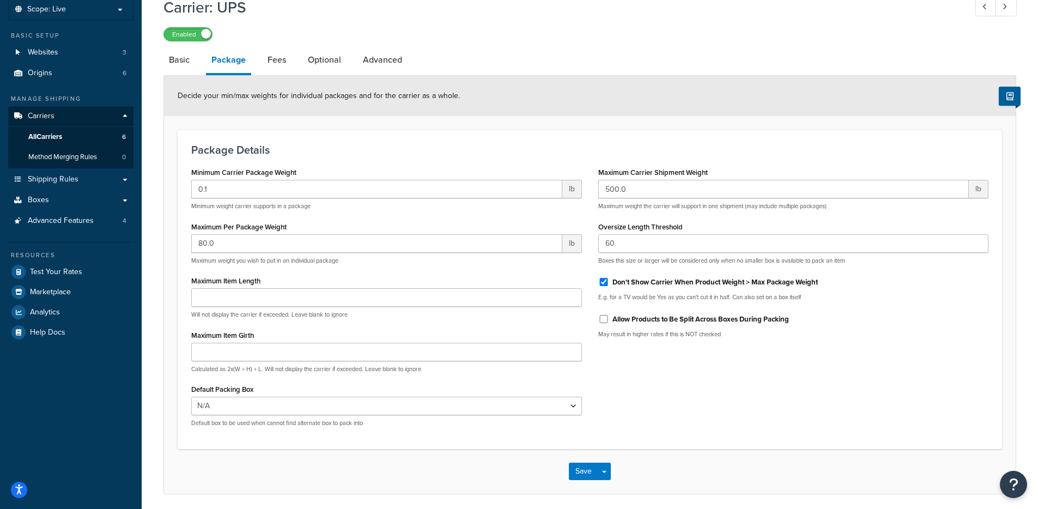
scroll to position [87, 0]
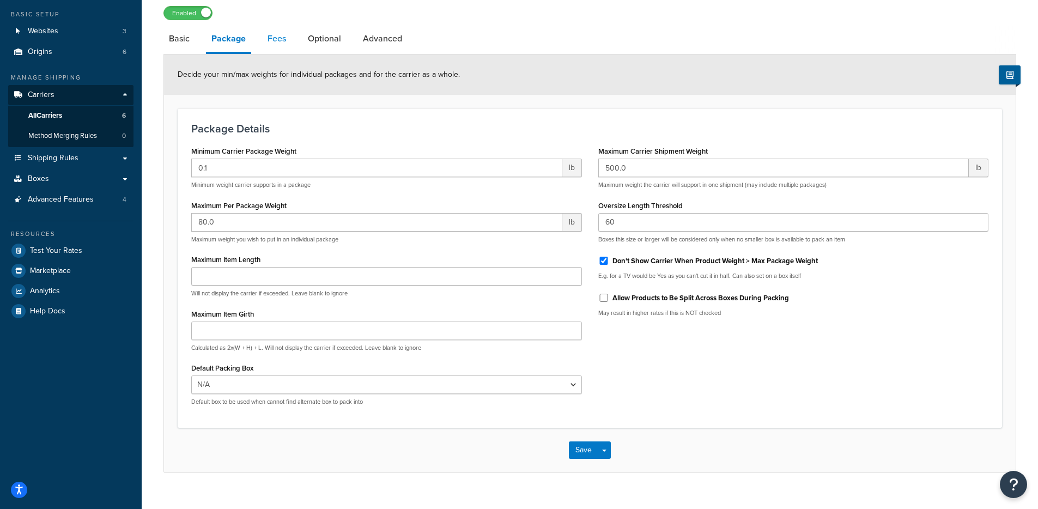
click at [286, 43] on link "Fees" at bounding box center [276, 39] width 29 height 26
select select "AFTER"
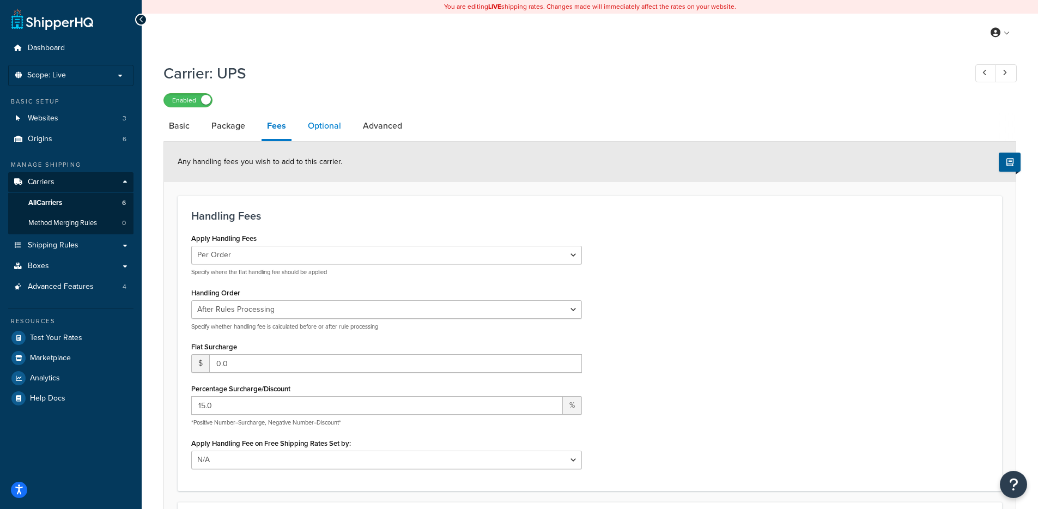
click at [321, 126] on link "Optional" at bounding box center [324, 126] width 44 height 26
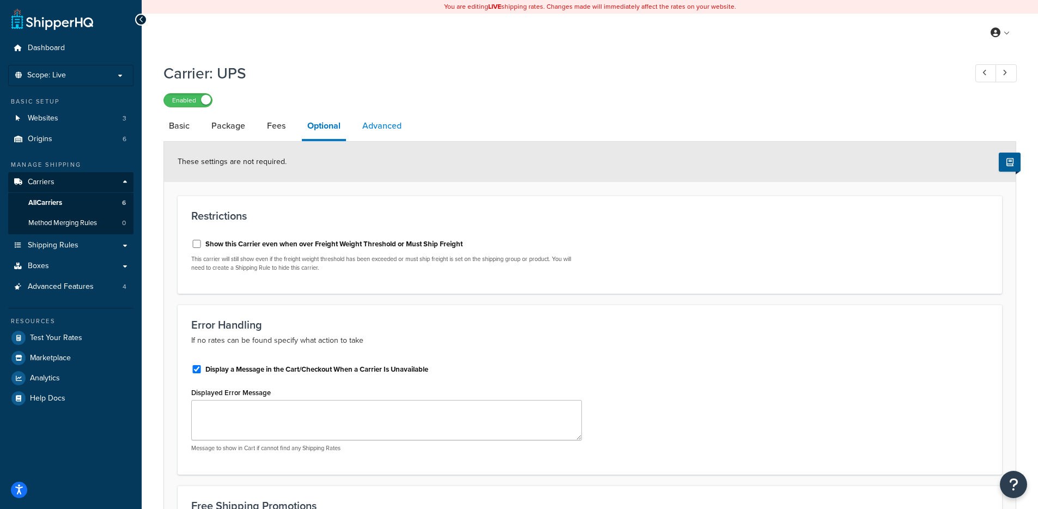
click at [370, 129] on link "Advanced" at bounding box center [382, 126] width 50 height 26
select select "false"
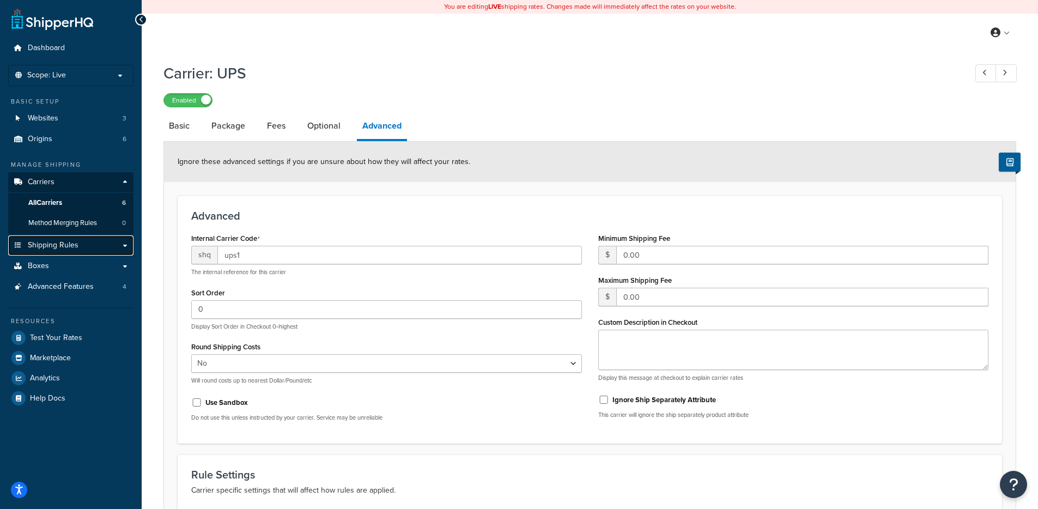
click at [89, 248] on link "Shipping Rules" at bounding box center [70, 245] width 125 height 20
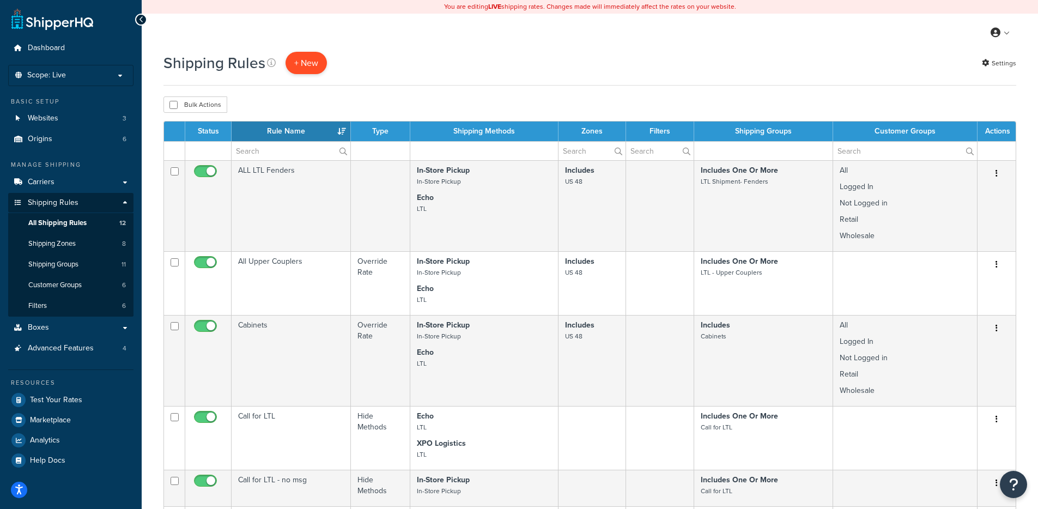
click at [303, 65] on p "+ New" at bounding box center [305, 63] width 41 height 22
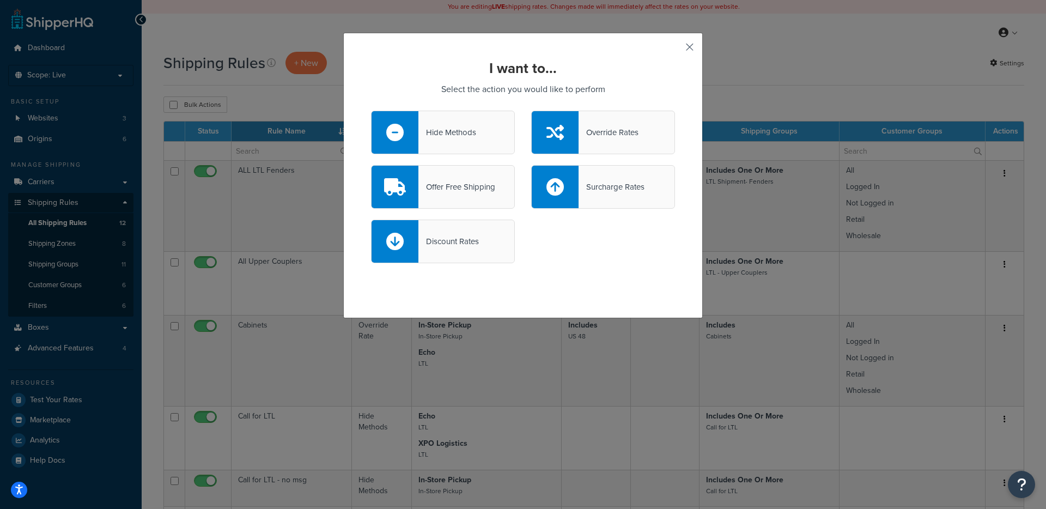
click at [675, 50] on button "button" at bounding box center [673, 51] width 3 height 3
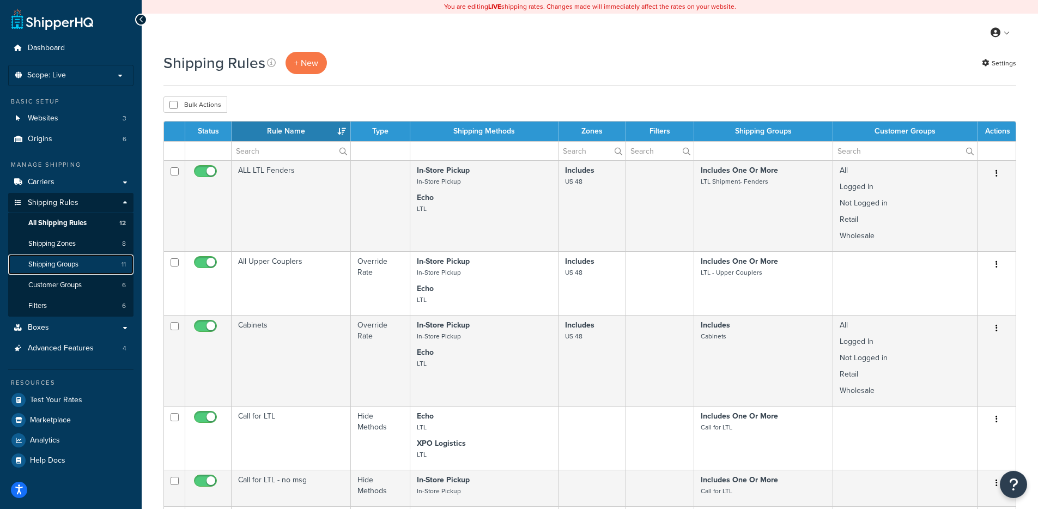
click at [73, 268] on span "Shipping Groups" at bounding box center [53, 264] width 50 height 9
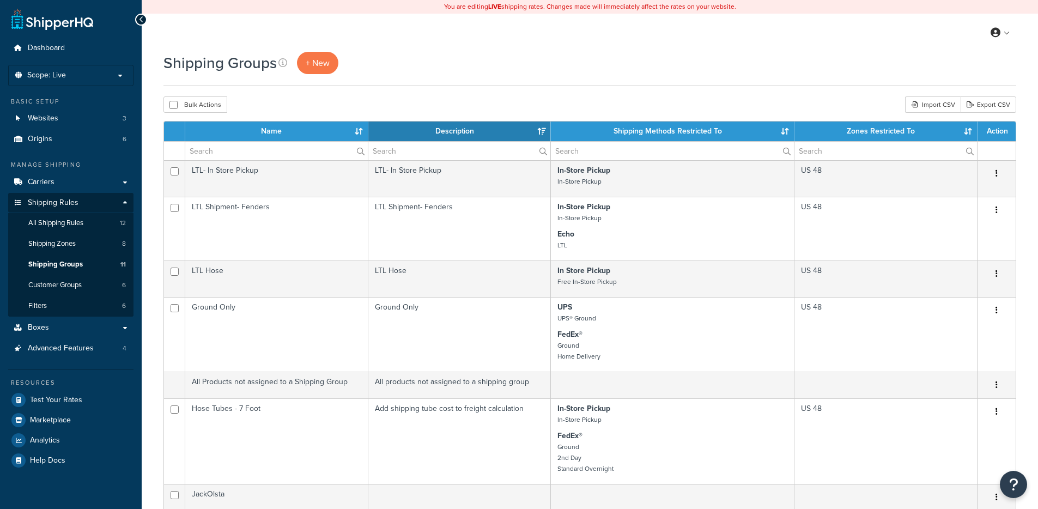
select select "15"
click at [322, 63] on span "+ New" at bounding box center [318, 63] width 24 height 13
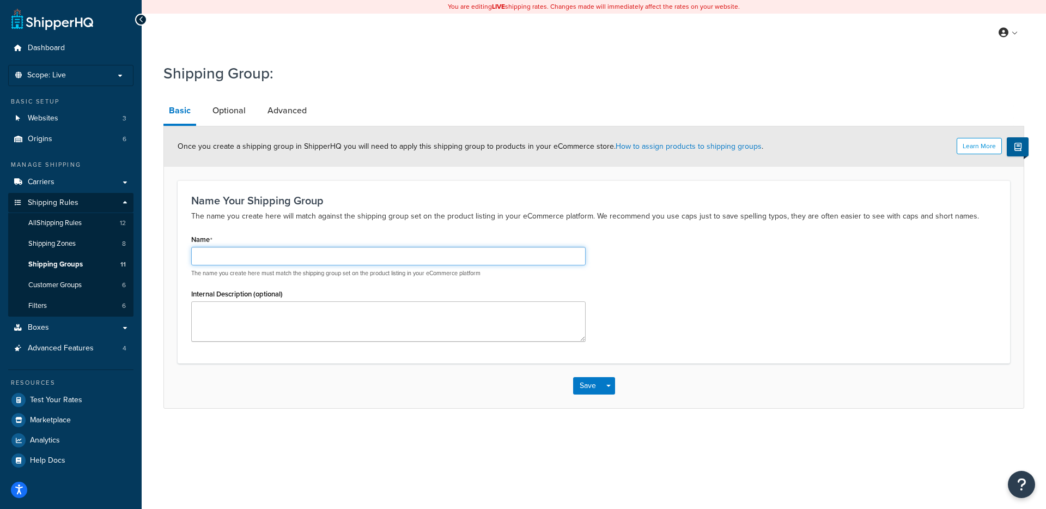
click at [305, 258] on input "Name" at bounding box center [388, 256] width 394 height 19
type input "Exclude UPS"
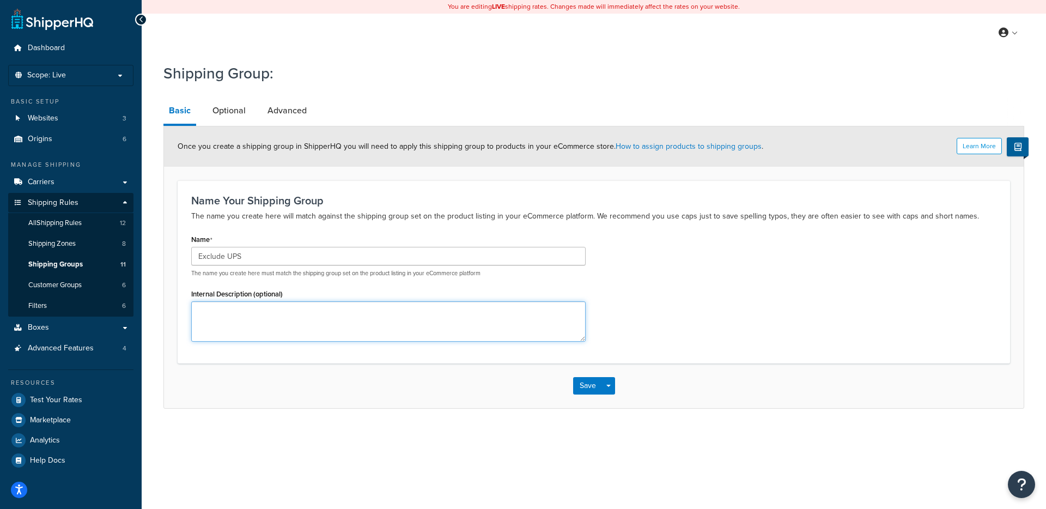
click at [394, 320] on textarea "Internal Description (optional)" at bounding box center [388, 321] width 394 height 40
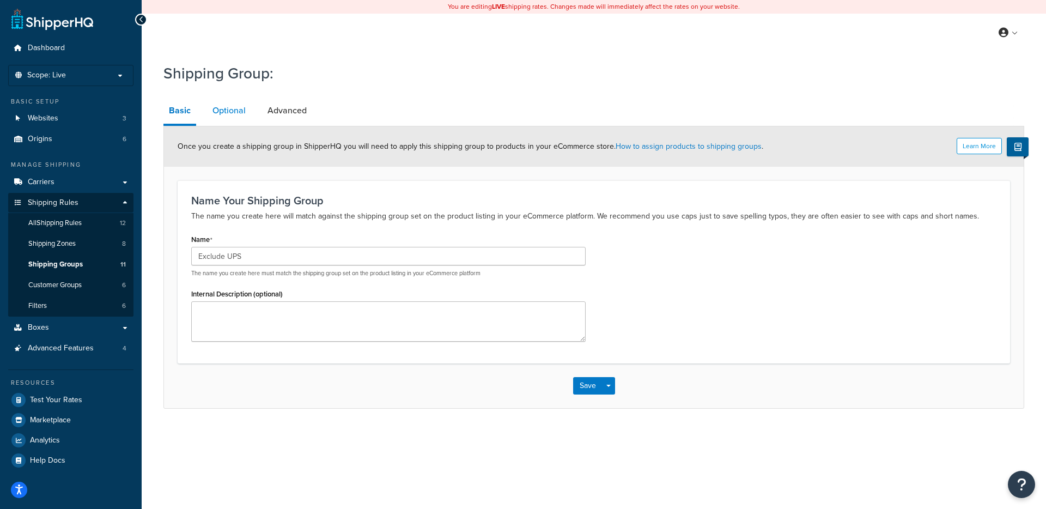
click at [238, 112] on link "Optional" at bounding box center [229, 111] width 44 height 26
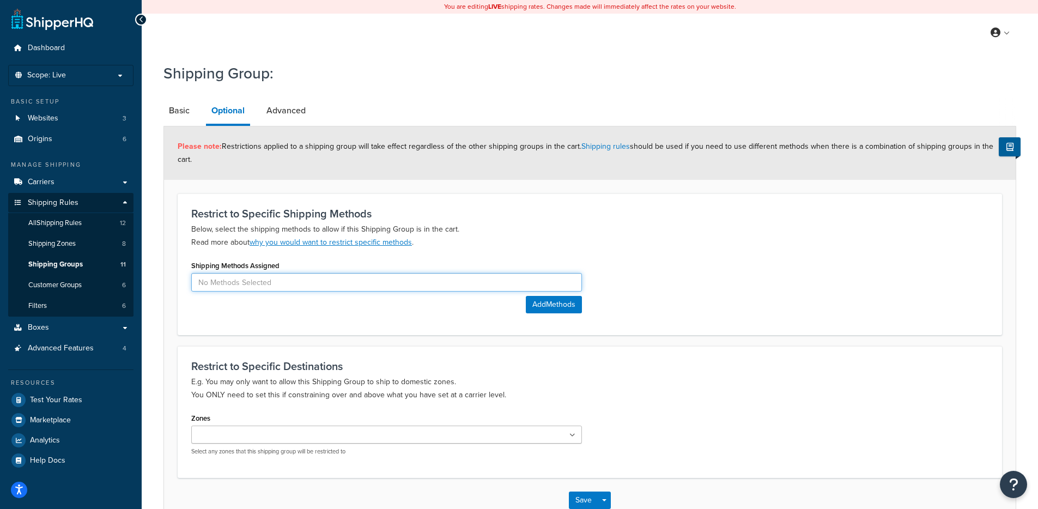
click at [303, 286] on input at bounding box center [386, 282] width 391 height 19
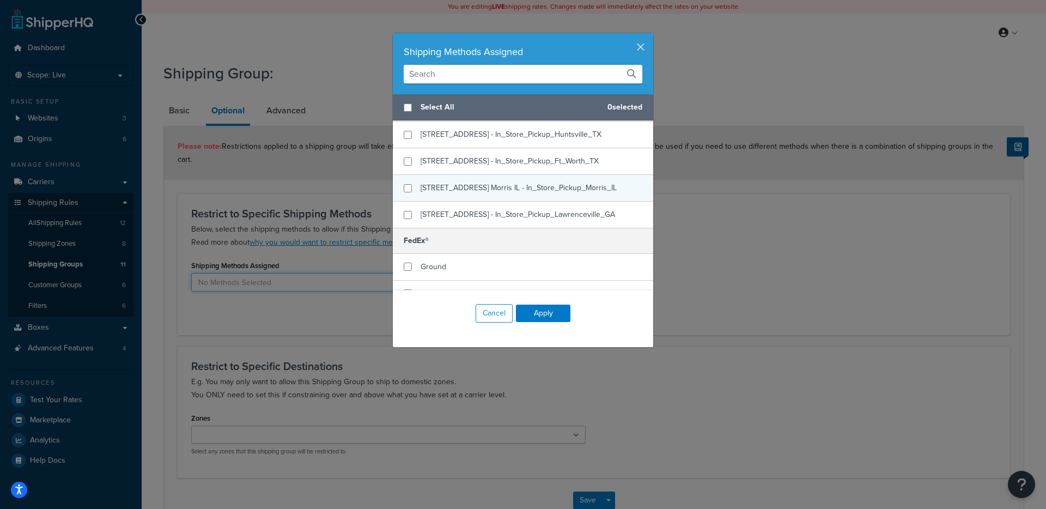
scroll to position [210, 0]
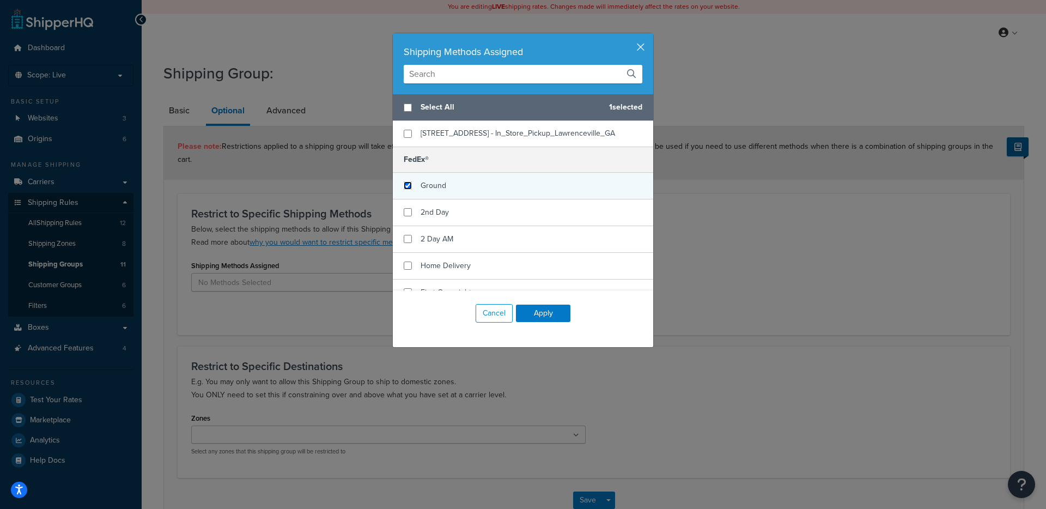
click at [405, 190] on input "checkbox" at bounding box center [408, 185] width 8 height 8
checkbox input "true"
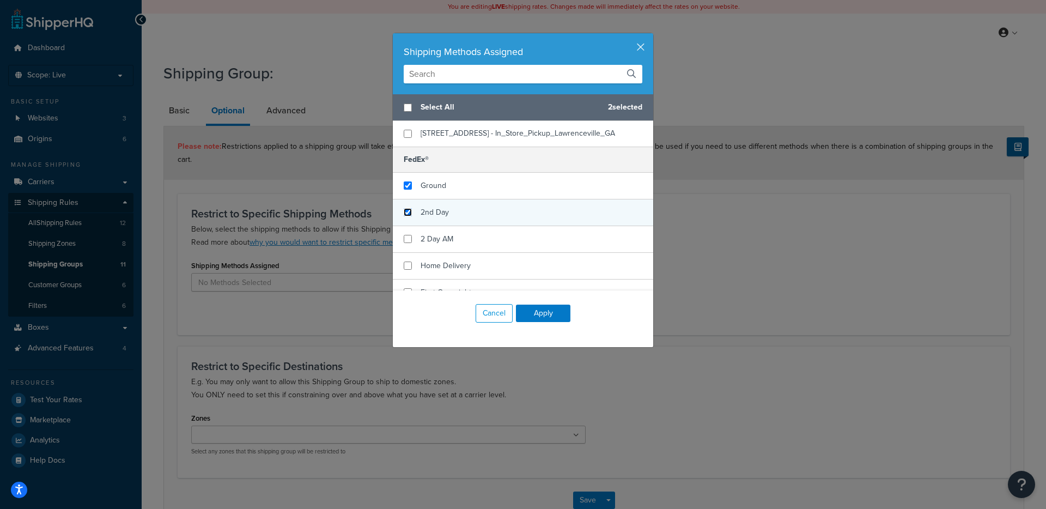
click at [404, 216] on input "checkbox" at bounding box center [408, 212] width 8 height 8
checkbox input "true"
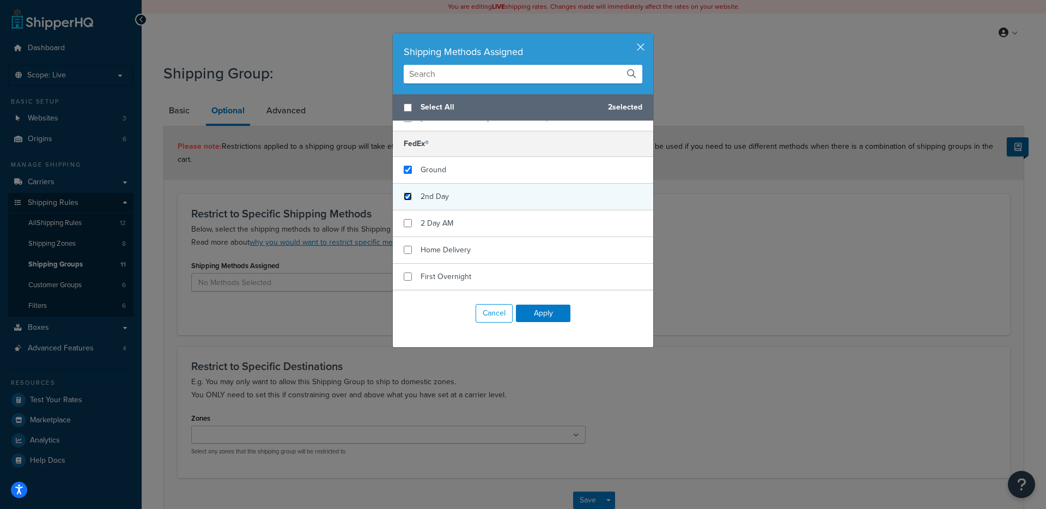
scroll to position [276, 0]
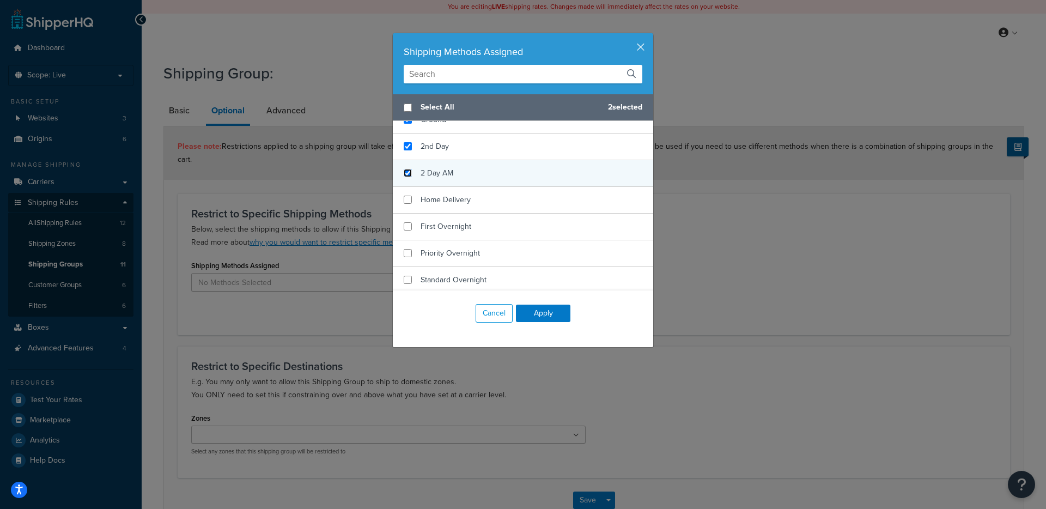
click at [405, 177] on input "checkbox" at bounding box center [408, 173] width 8 height 8
checkbox input "true"
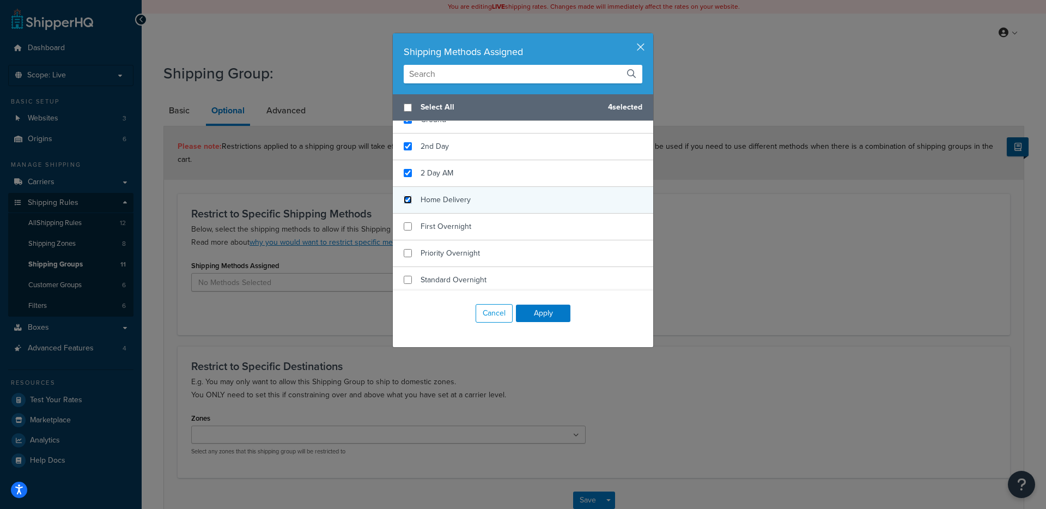
drag, startPoint x: 403, startPoint y: 217, endPoint x: 405, endPoint y: 239, distance: 21.4
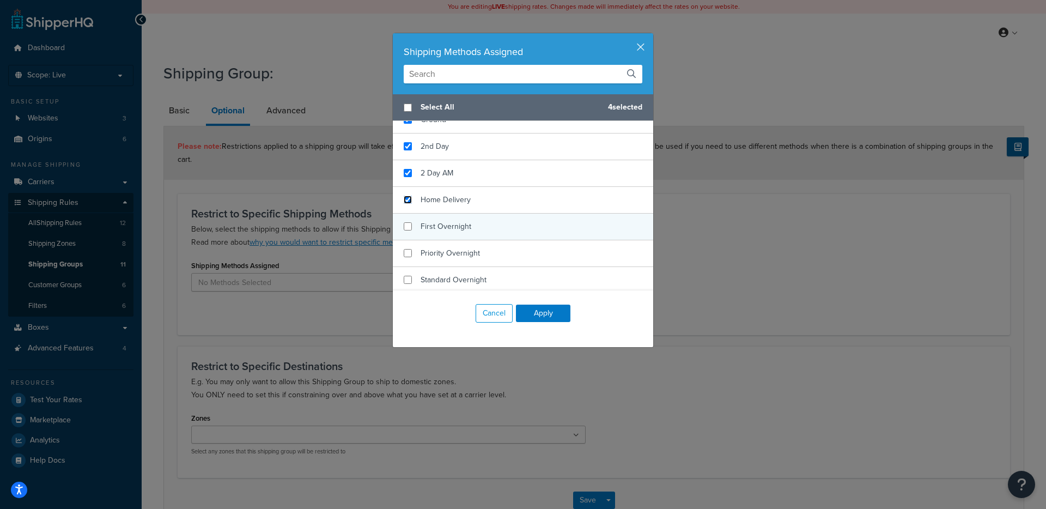
click at [404, 204] on input "checkbox" at bounding box center [408, 200] width 8 height 8
checkbox input "true"
click at [405, 230] on input "checkbox" at bounding box center [408, 226] width 8 height 8
checkbox input "true"
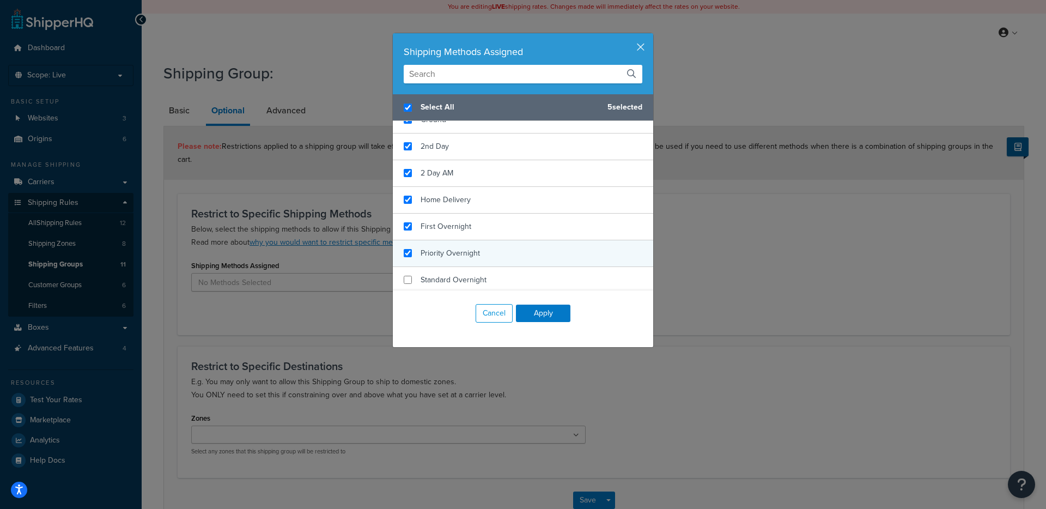
checkbox input "true"
click at [405, 263] on div "Priority Overnight" at bounding box center [523, 253] width 260 height 27
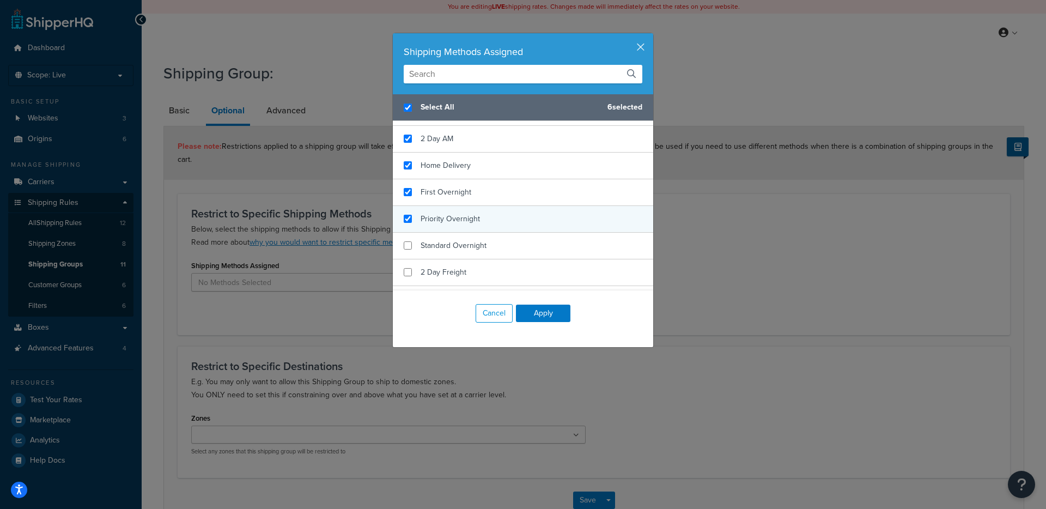
scroll to position [340, 0]
checkbox input "false"
click at [404, 220] on input "checkbox" at bounding box center [408, 215] width 8 height 8
checkbox input "true"
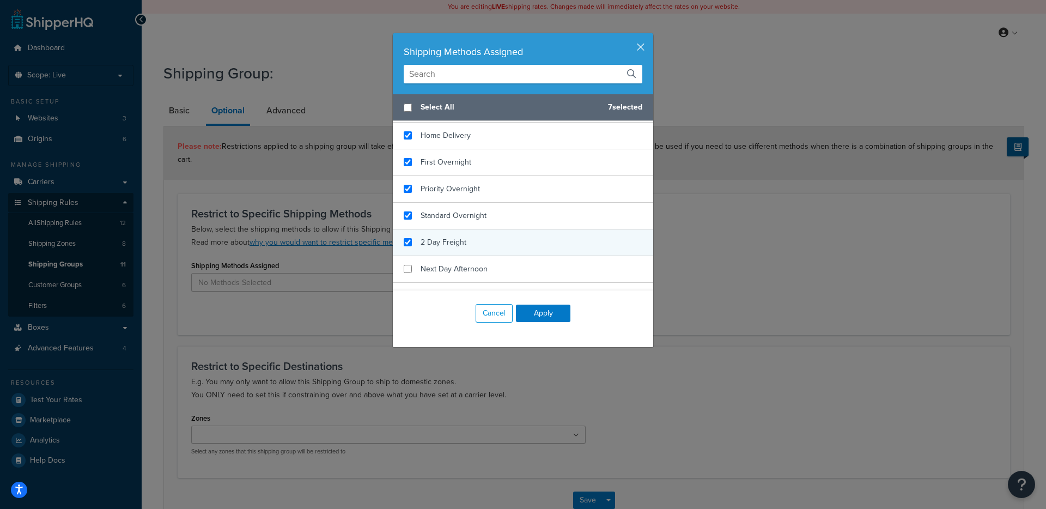
checkbox input "true"
click at [402, 256] on div "2 Day Freight" at bounding box center [523, 242] width 260 height 27
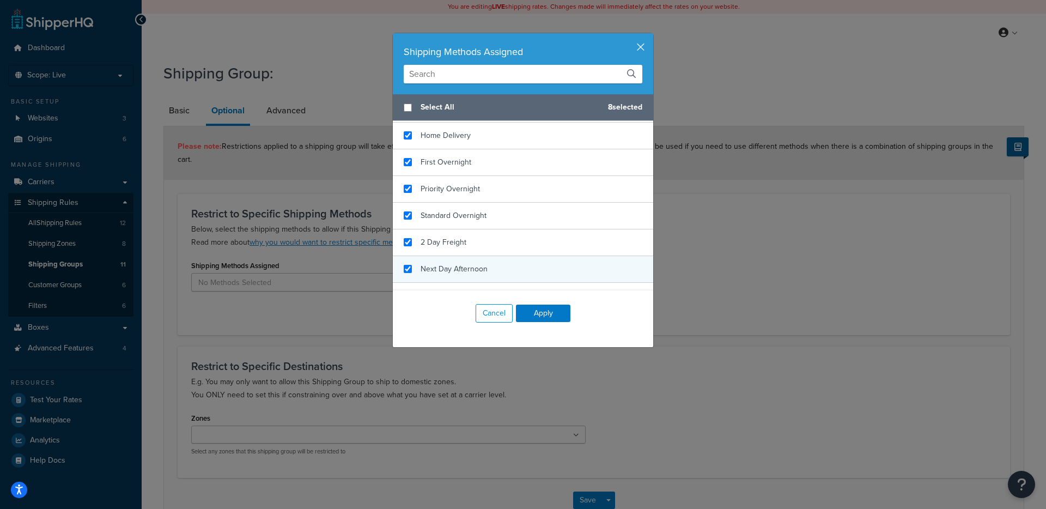
checkbox input "true"
click at [403, 277] on div "Next Day Afternoon" at bounding box center [523, 269] width 260 height 27
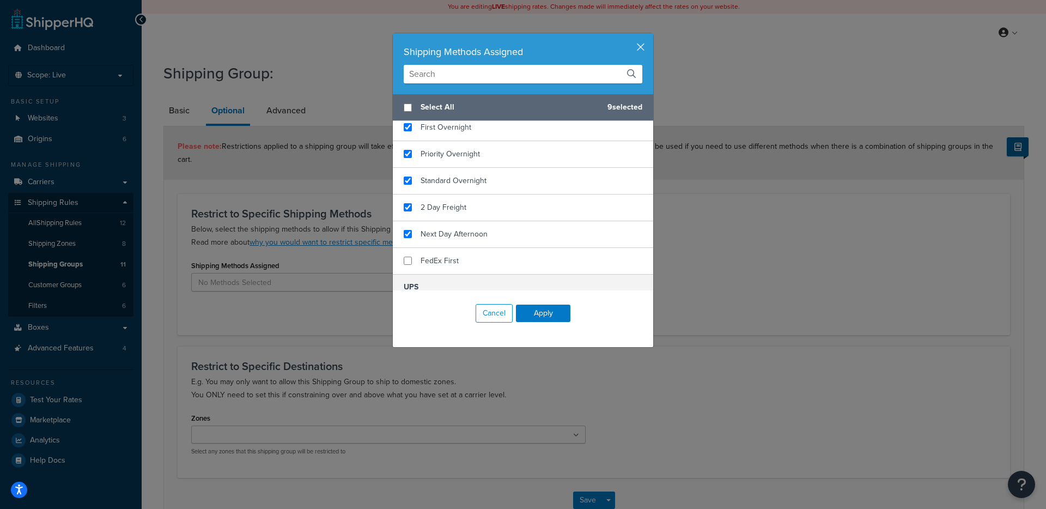
scroll to position [414, 0]
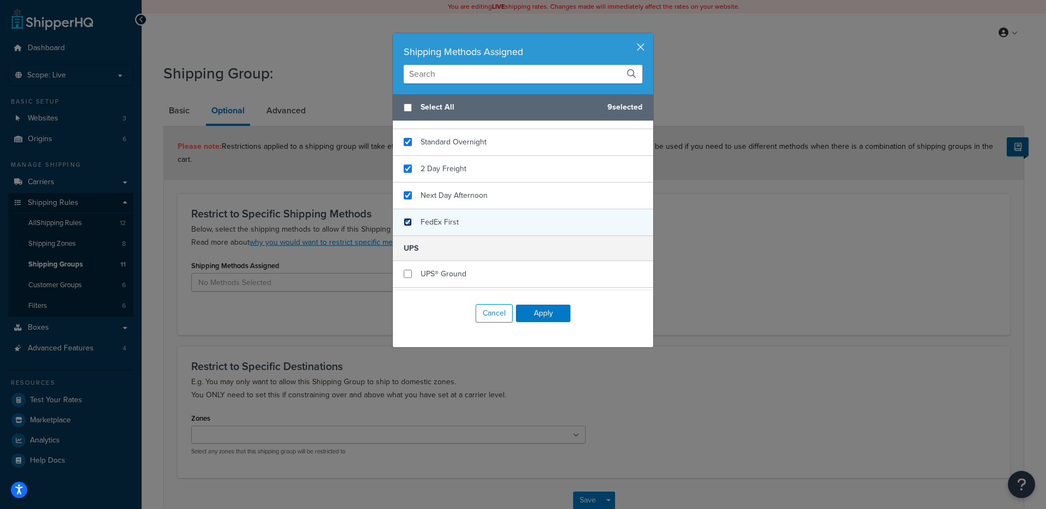
click at [404, 226] on input "checkbox" at bounding box center [408, 222] width 8 height 8
checkbox input "true"
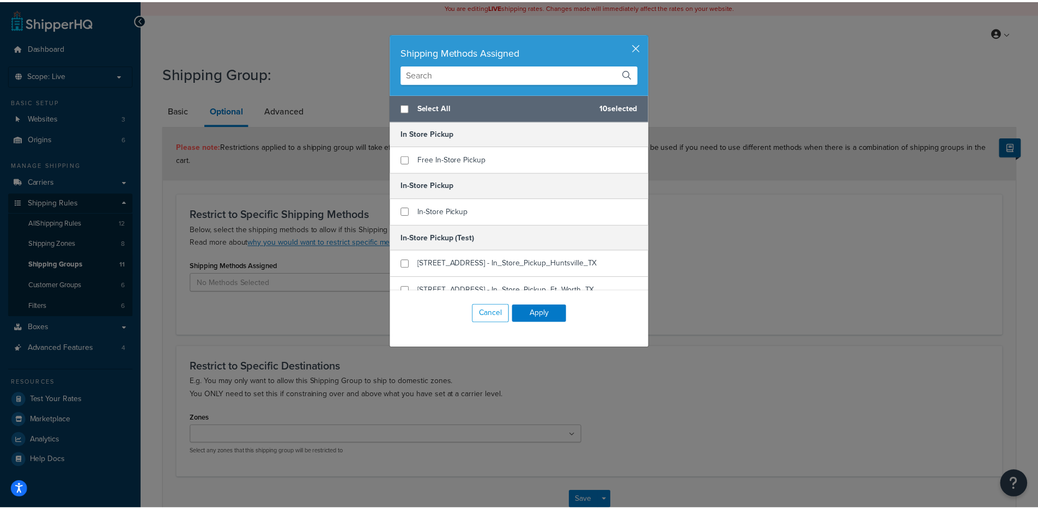
scroll to position [531, 0]
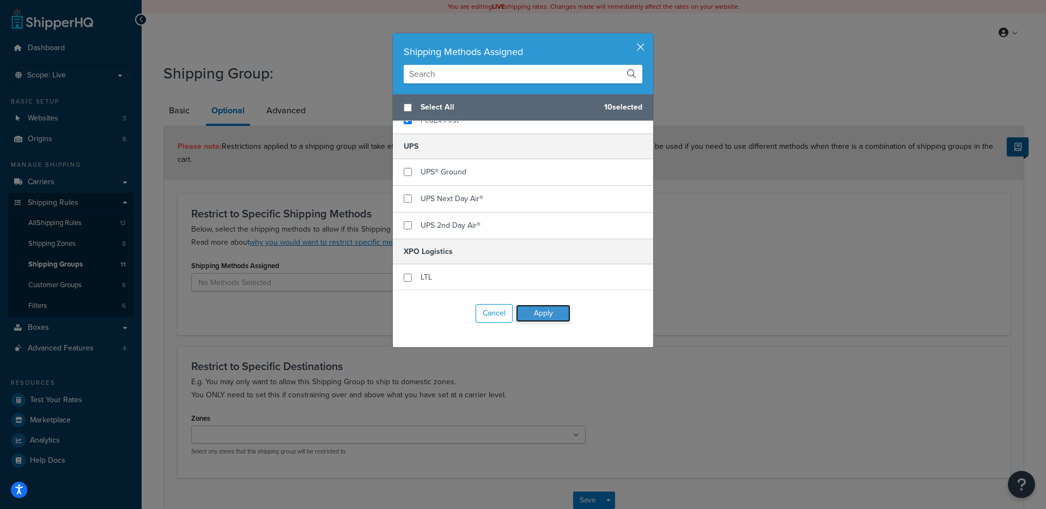
click at [538, 315] on button "Apply" at bounding box center [543, 313] width 54 height 17
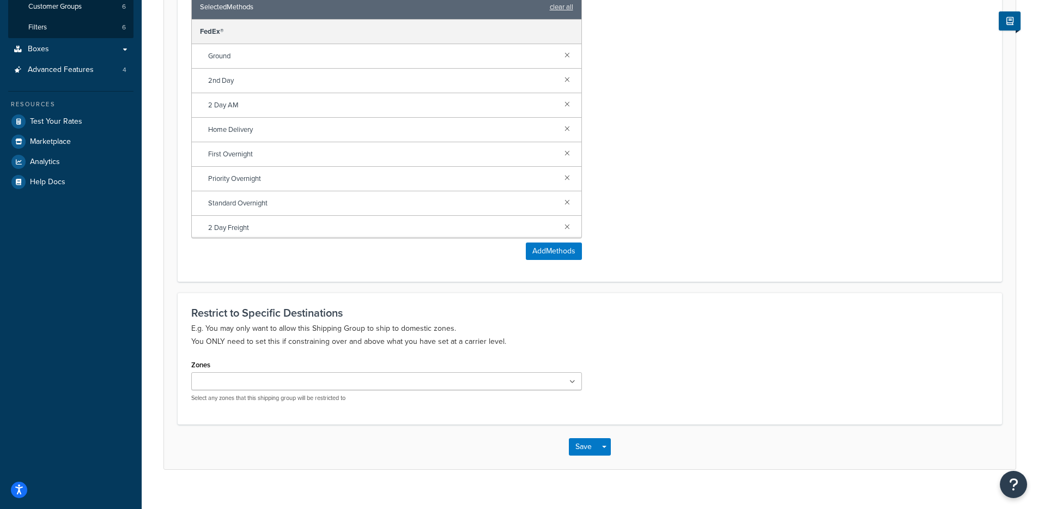
scroll to position [294, 0]
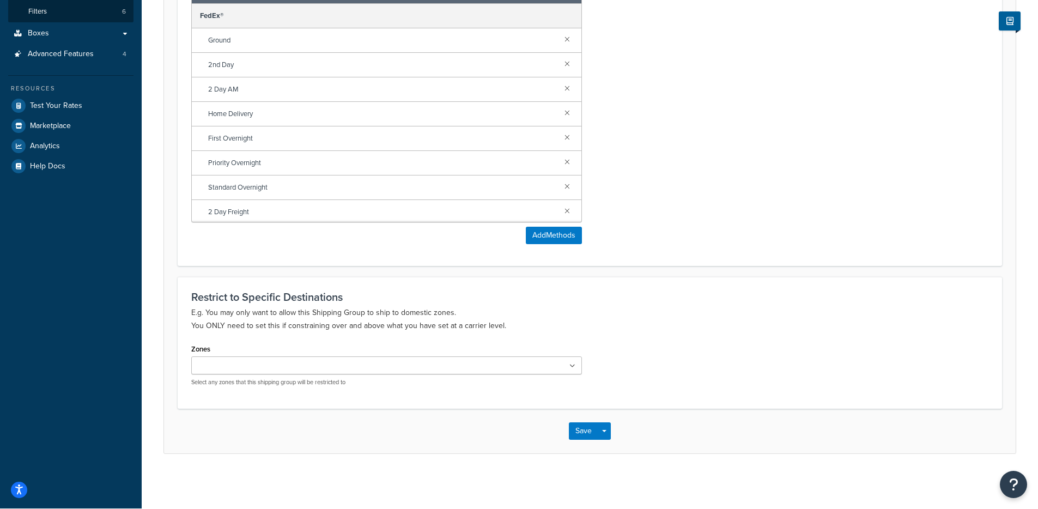
click at [456, 373] on ul at bounding box center [386, 365] width 391 height 18
click at [648, 341] on div "Restrict to Specific Destinations E.g. You may only want to allow this Shipping…" at bounding box center [590, 344] width 824 height 134
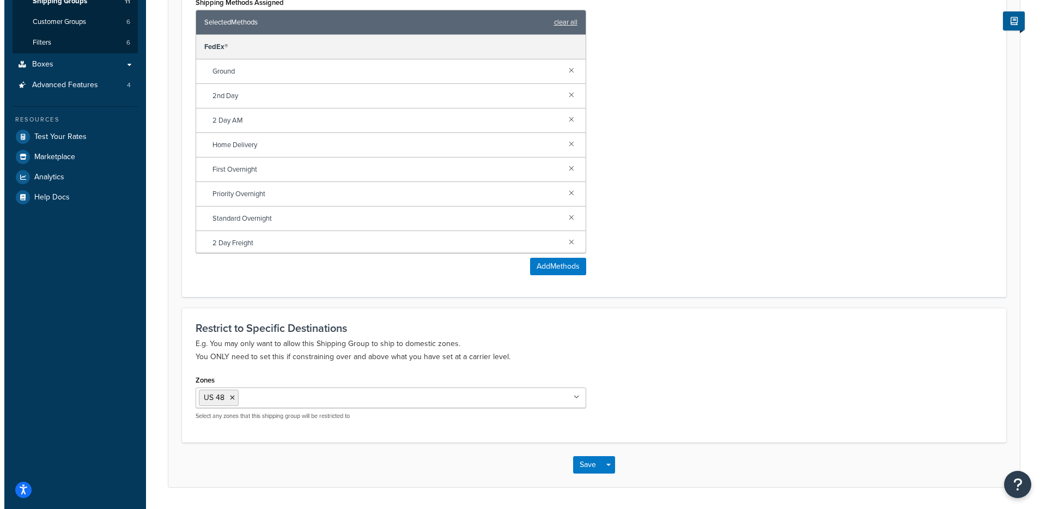
scroll to position [0, 0]
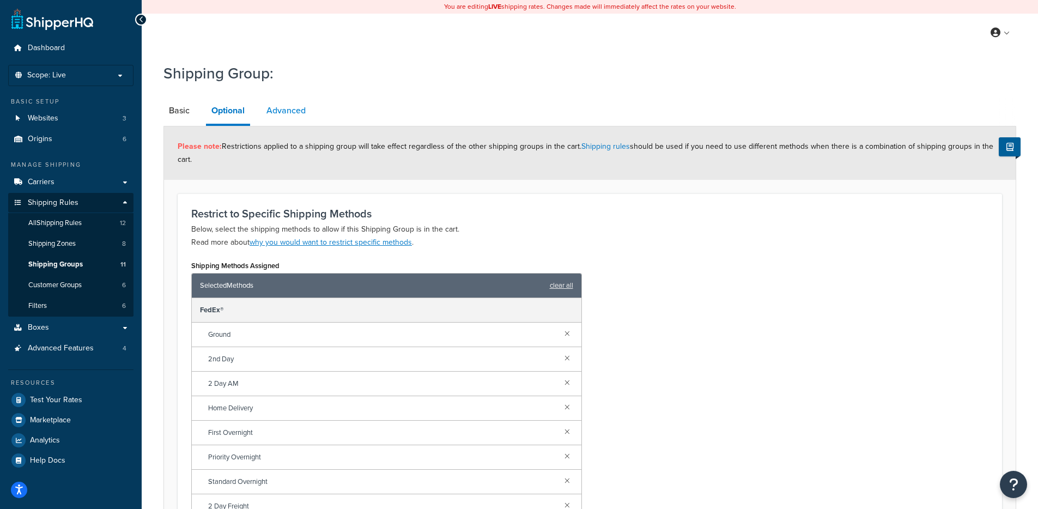
drag, startPoint x: 281, startPoint y: 105, endPoint x: 295, endPoint y: 111, distance: 16.1
click at [281, 105] on link "Advanced" at bounding box center [286, 111] width 50 height 26
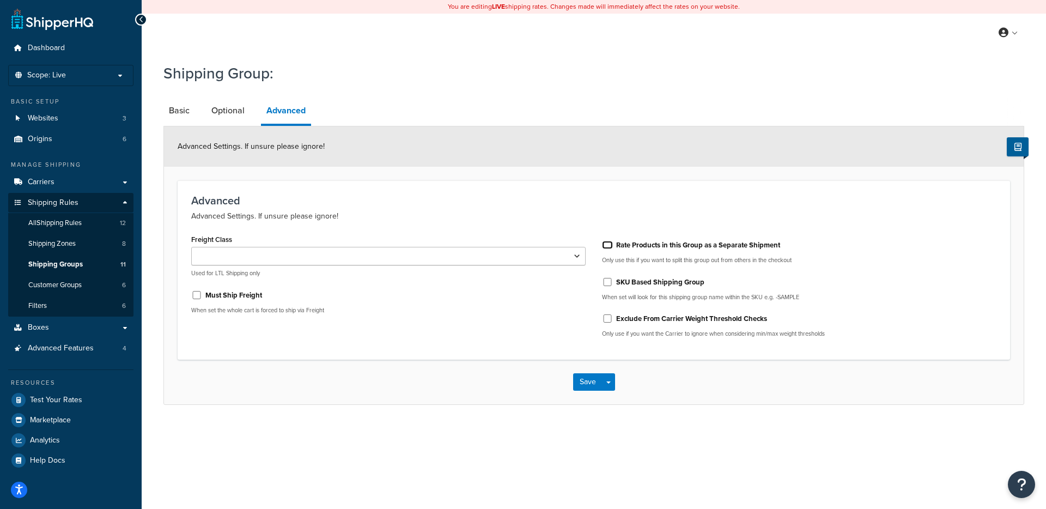
click at [606, 246] on input "Rate Products in this Group as a Separate Shipment" at bounding box center [607, 245] width 11 height 8
checkbox input "true"
click at [579, 381] on button "Save" at bounding box center [587, 381] width 29 height 17
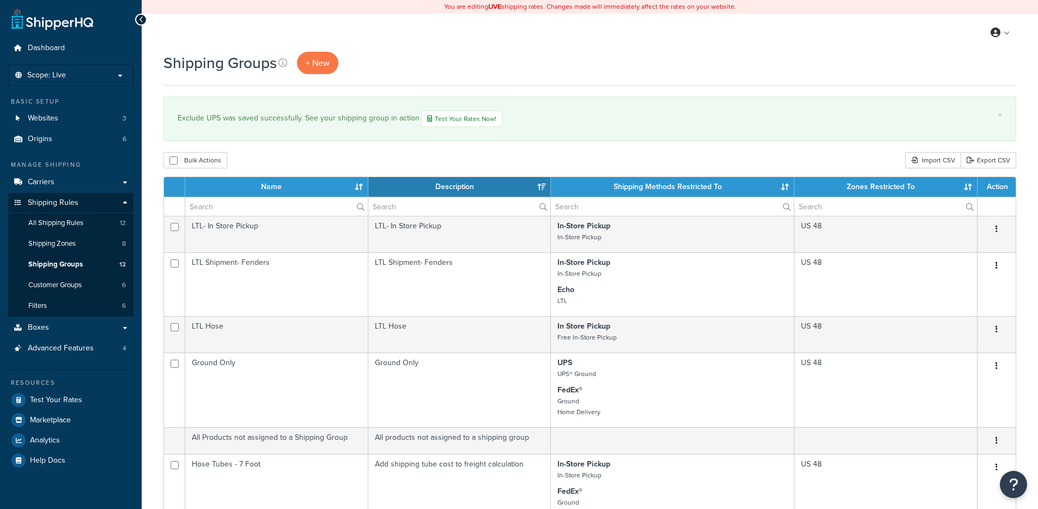
select select "15"
click at [95, 77] on p "Scope: Live" at bounding box center [71, 75] width 116 height 9
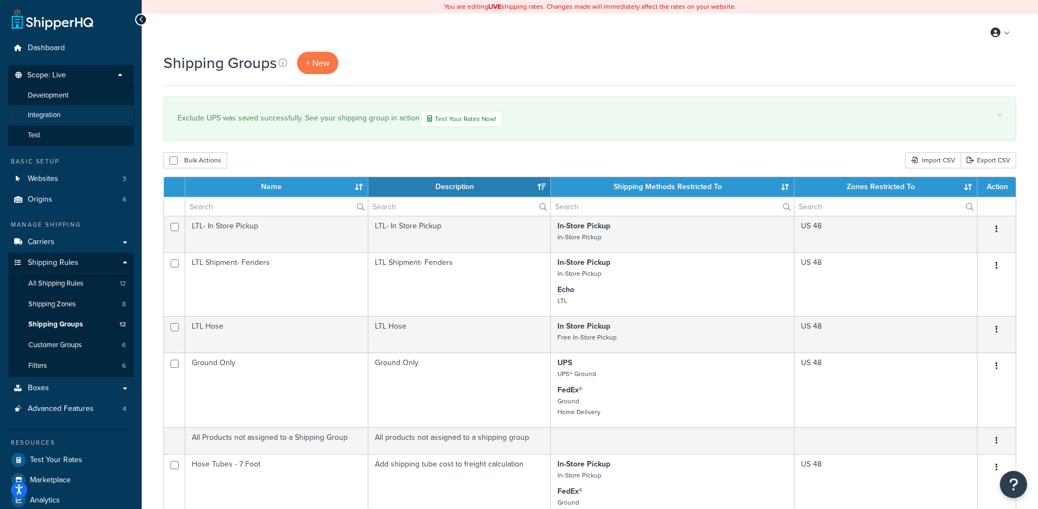
click at [59, 116] on span "Integration" at bounding box center [44, 115] width 33 height 9
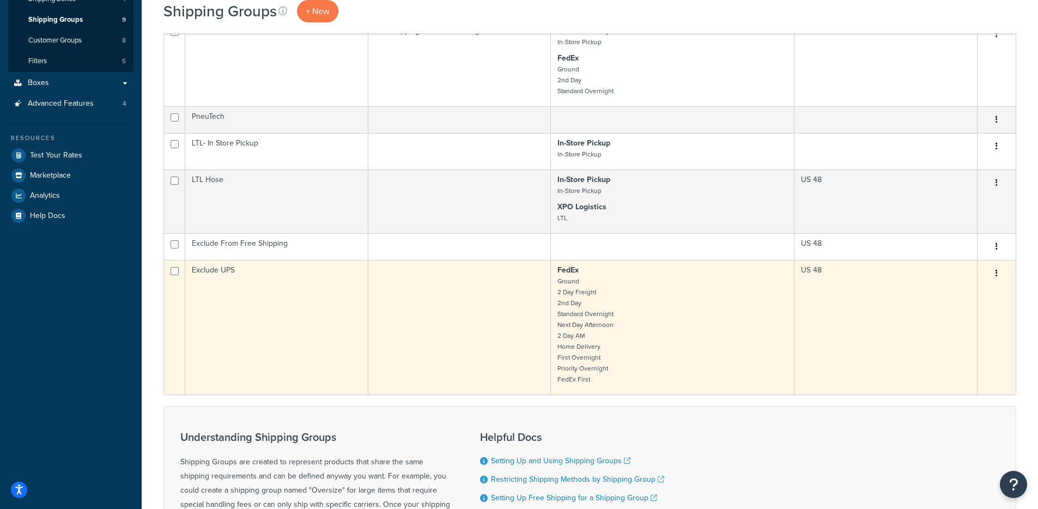
scroll to position [244, 0]
click at [289, 300] on td "Exclude UPS" at bounding box center [276, 327] width 183 height 135
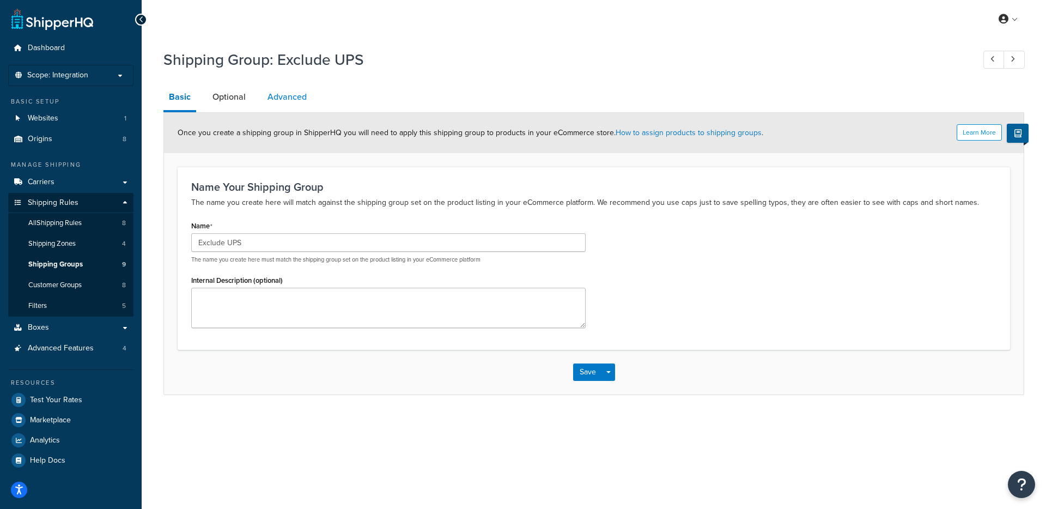
click at [285, 98] on link "Advanced" at bounding box center [287, 97] width 50 height 26
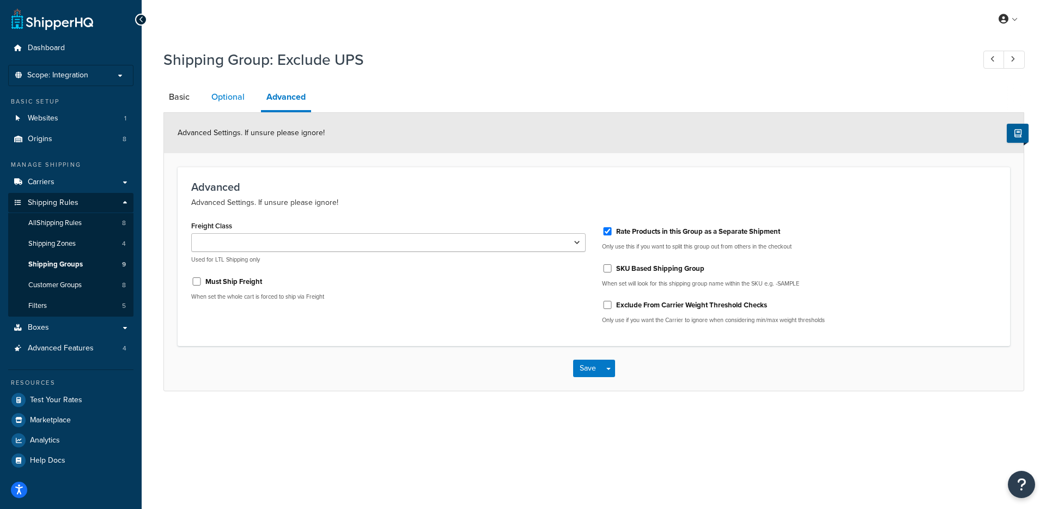
click at [227, 102] on link "Optional" at bounding box center [228, 97] width 44 height 26
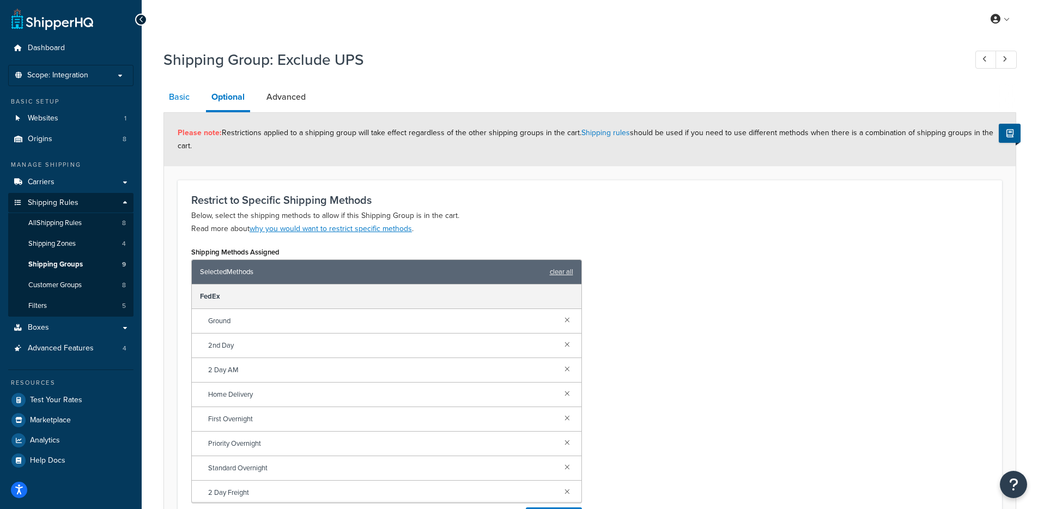
click at [184, 99] on link "Basic" at bounding box center [179, 97] width 32 height 26
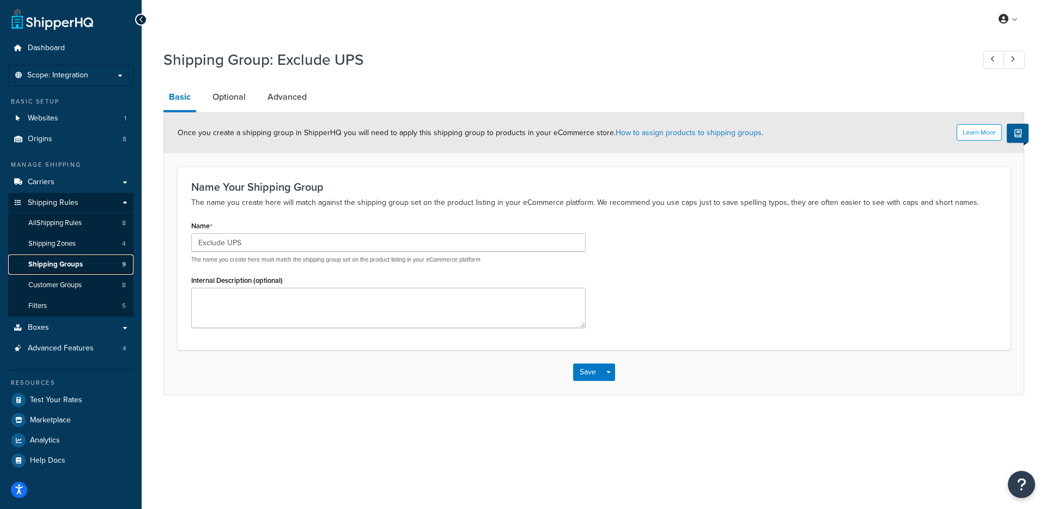
click at [89, 262] on link "Shipping Groups 9" at bounding box center [70, 264] width 125 height 20
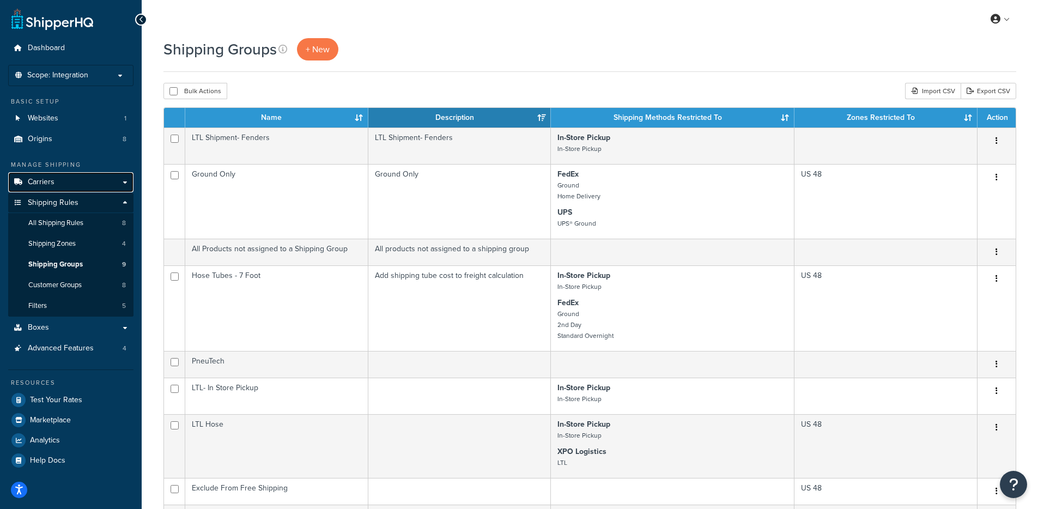
click at [65, 184] on link "Carriers" at bounding box center [70, 182] width 125 height 20
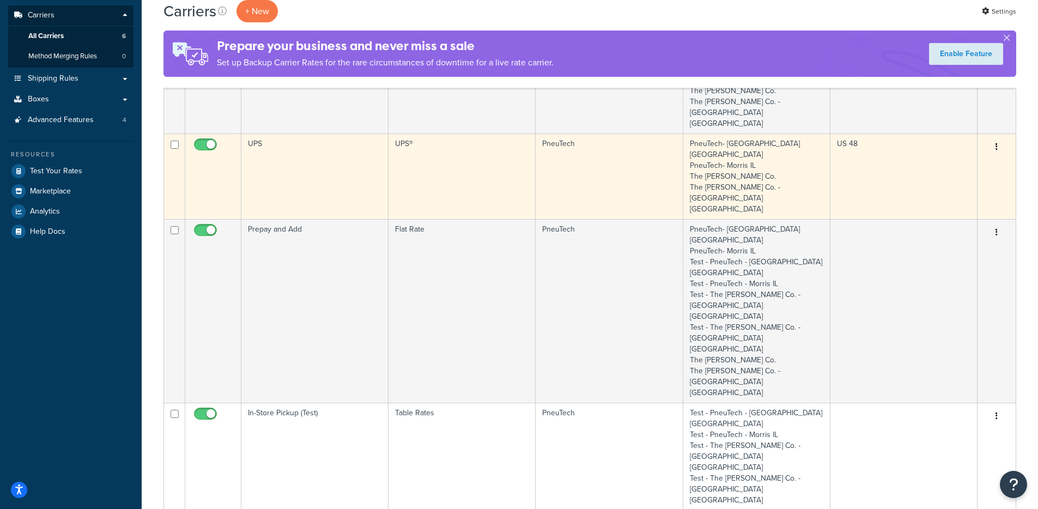
scroll to position [209, 0]
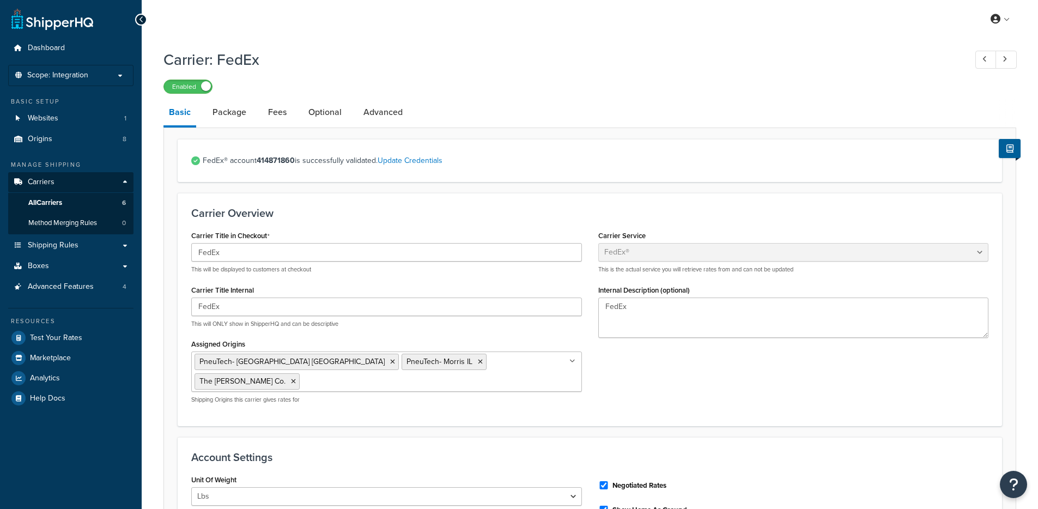
select select "fedEx"
select select "REGULAR_PICKUP"
select select "YOUR_PACKAGING"
click at [392, 113] on link "Advanced" at bounding box center [383, 112] width 50 height 26
select select "false"
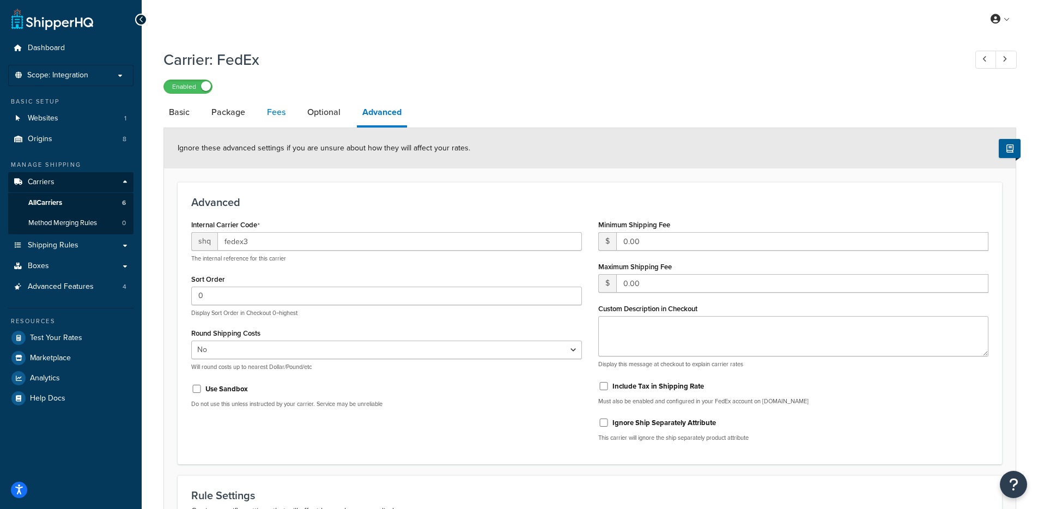
click at [267, 113] on link "Fees" at bounding box center [276, 112] width 29 height 26
select select "AFTER"
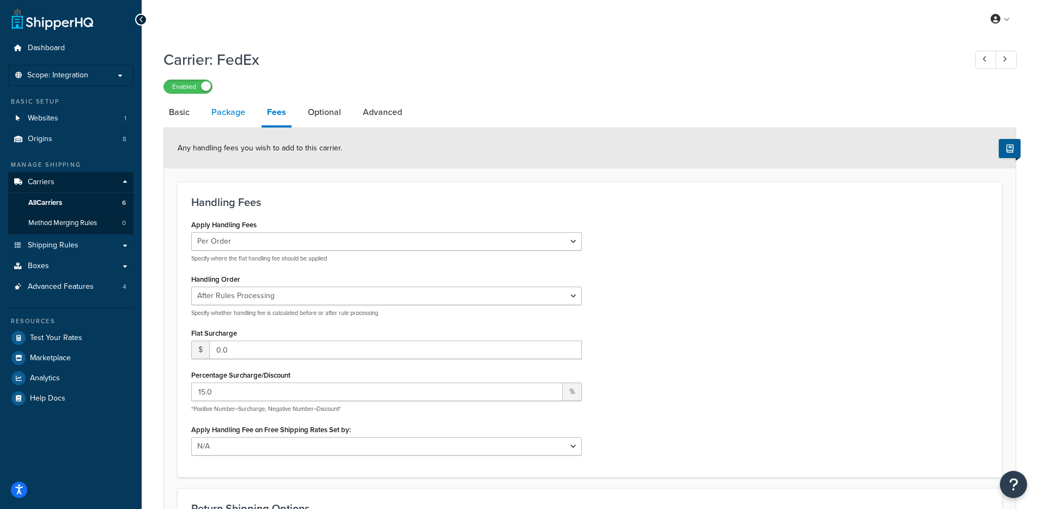
click at [234, 110] on link "Package" at bounding box center [228, 112] width 45 height 26
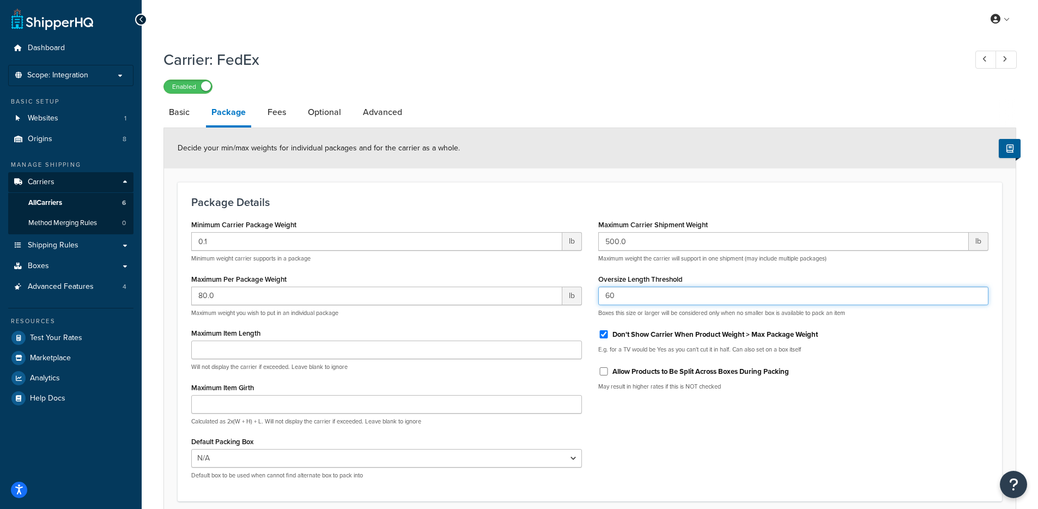
drag, startPoint x: 627, startPoint y: 300, endPoint x: 578, endPoint y: 291, distance: 49.8
click at [569, 295] on div "Minimum Carrier Package Weight 0.1 lb Minimum weight carrier supports in a pack…" at bounding box center [589, 352] width 813 height 271
click at [896, 348] on p "E.g. for a TV would be Yes as you can't cut it in half. Can also set on a box i…" at bounding box center [793, 349] width 391 height 8
drag, startPoint x: 621, startPoint y: 297, endPoint x: 588, endPoint y: 293, distance: 33.0
click at [588, 293] on div "Minimum Carrier Package Weight 0.1 lb Minimum weight carrier supports in a pack…" at bounding box center [589, 352] width 813 height 271
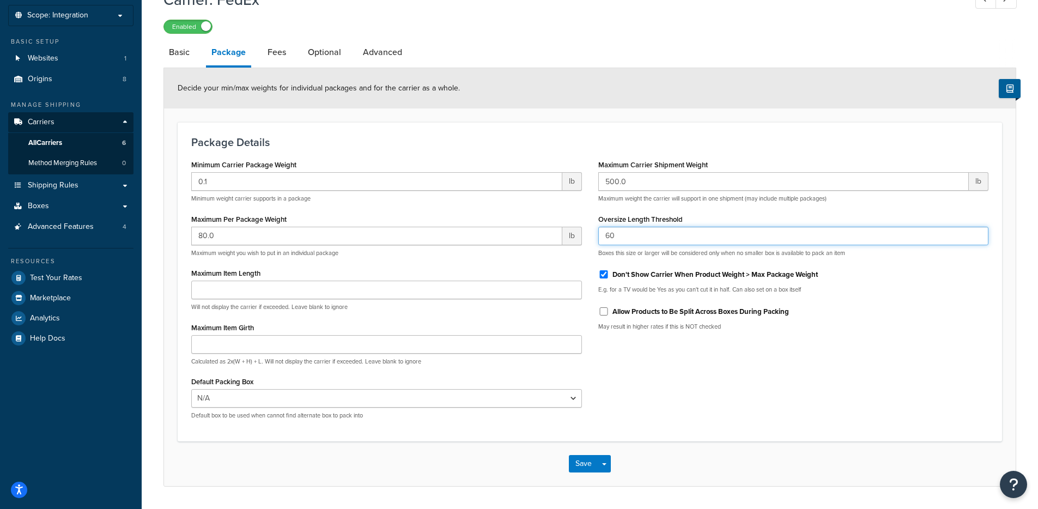
scroll to position [90, 0]
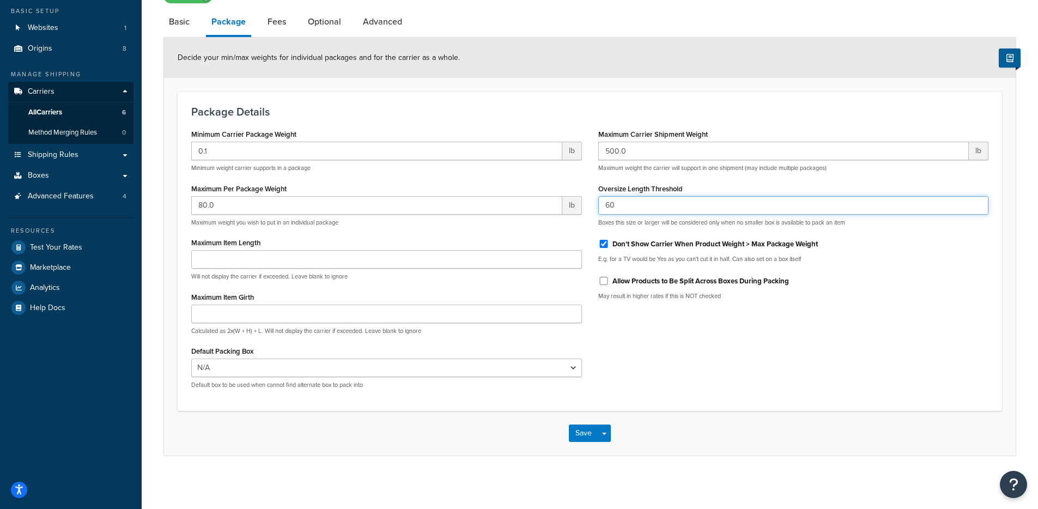
type input "60"
click at [661, 348] on div "Minimum Carrier Package Weight 0.1 lb Minimum weight carrier supports in a pack…" at bounding box center [589, 261] width 813 height 271
click at [354, 255] on input "Maximum Item Length" at bounding box center [386, 259] width 391 height 19
type input "96"
click at [272, 373] on select "N/A 10 X 10 X 10 12 X 12 X 12 17 X 17 X 17 12 X 12 X 30 13 X 13 X 13 14 X 14 X …" at bounding box center [386, 367] width 391 height 19
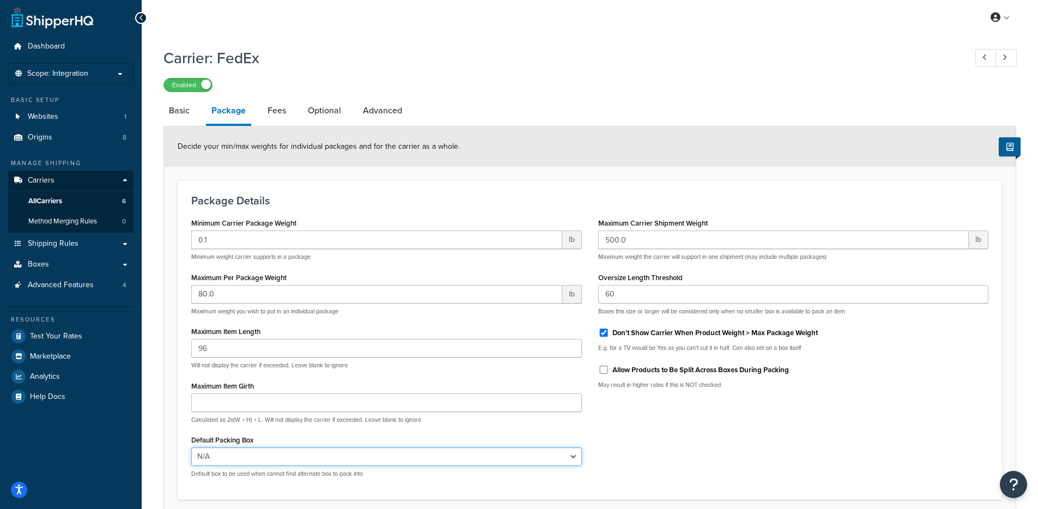
scroll to position [0, 0]
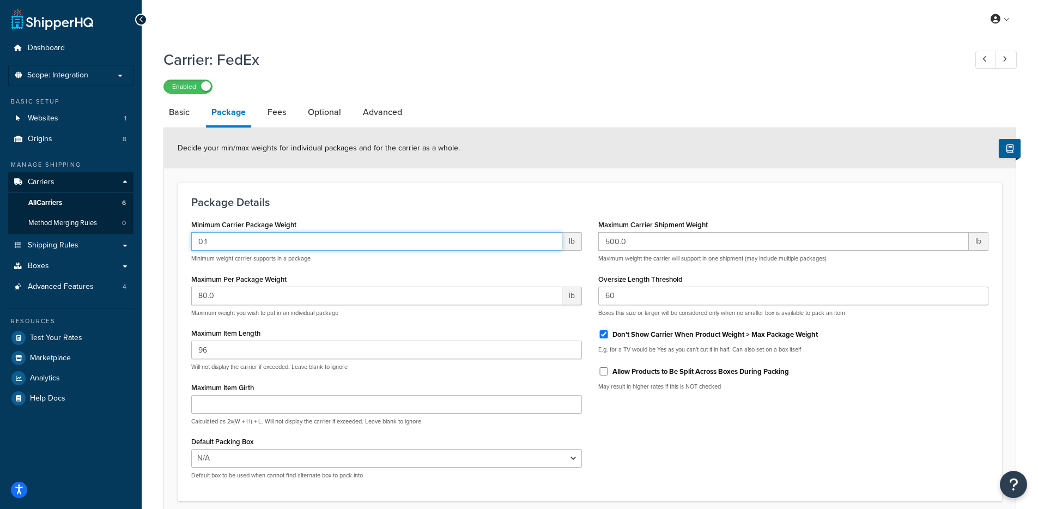
drag, startPoint x: 216, startPoint y: 245, endPoint x: 178, endPoint y: 238, distance: 39.3
click at [185, 239] on div "Minimum Carrier Package Weight 0.1 lb Minimum weight carrier supports in a pack…" at bounding box center [386, 352] width 407 height 271
click at [204, 242] on input "0.1" at bounding box center [376, 241] width 371 height 19
click at [187, 247] on div "Minimum Carrier Package Weight 0.0001 lb Minimum weight carrier supports in a p…" at bounding box center [386, 352] width 407 height 271
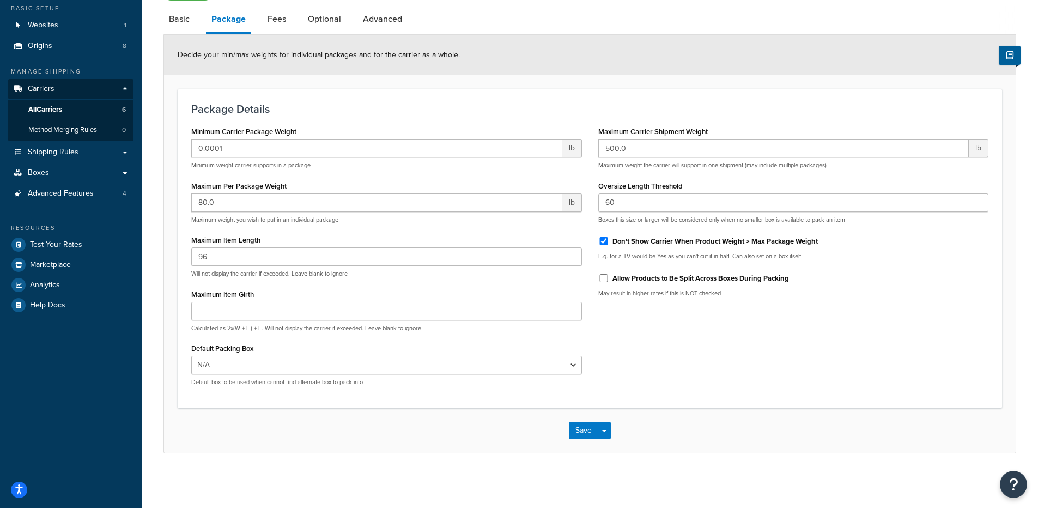
scroll to position [94, 0]
click at [218, 150] on input "0.0001" at bounding box center [376, 147] width 371 height 19
type input "0.001"
click at [581, 435] on button "Save" at bounding box center [583, 429] width 29 height 17
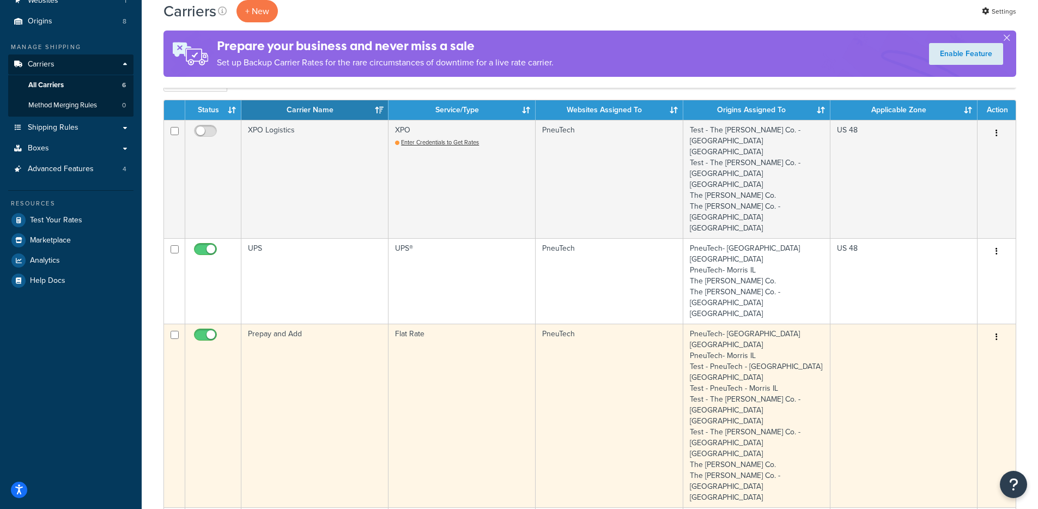
scroll to position [92, 0]
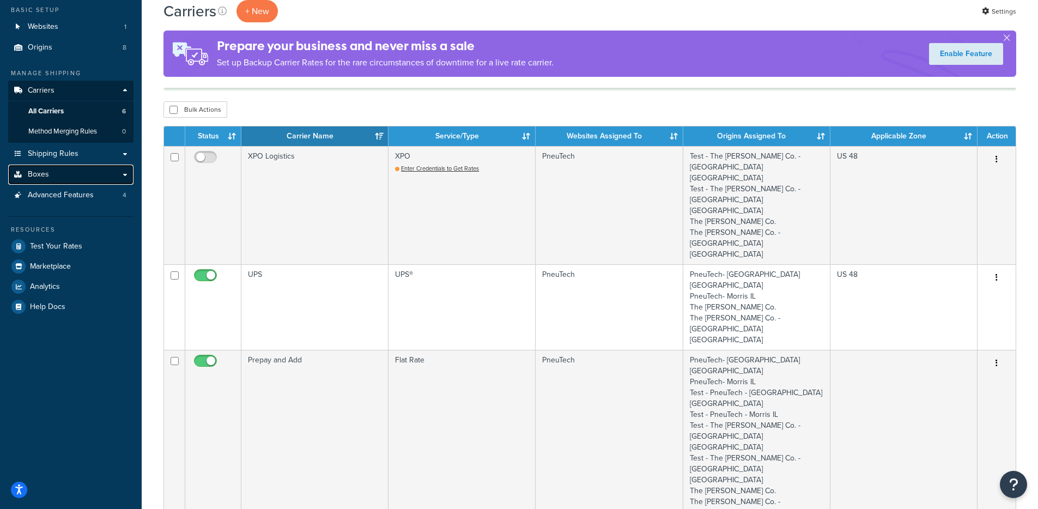
click at [77, 178] on link "Boxes" at bounding box center [70, 175] width 125 height 20
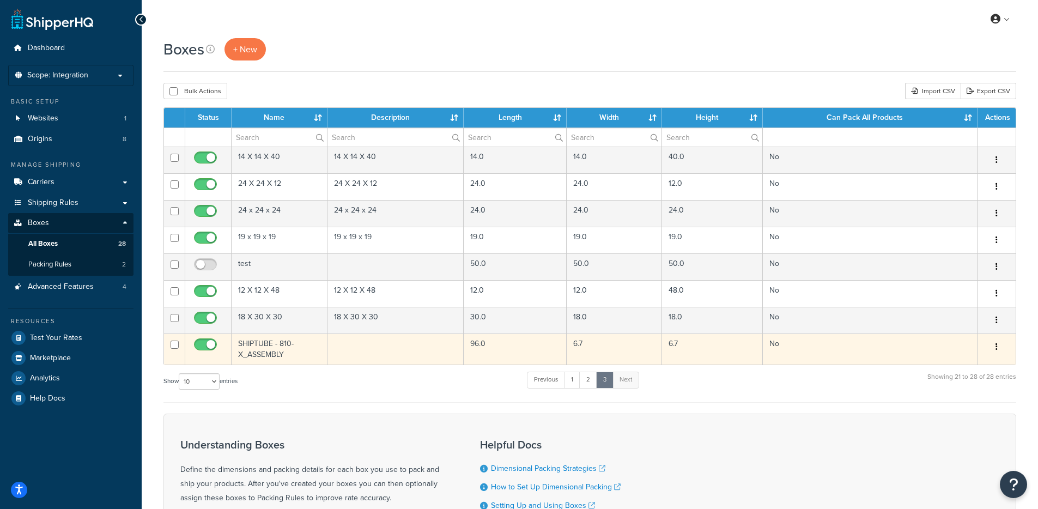
click at [285, 342] on td "SHIPTUBE - 810-X_ASSEMBLY" at bounding box center [280, 348] width 96 height 31
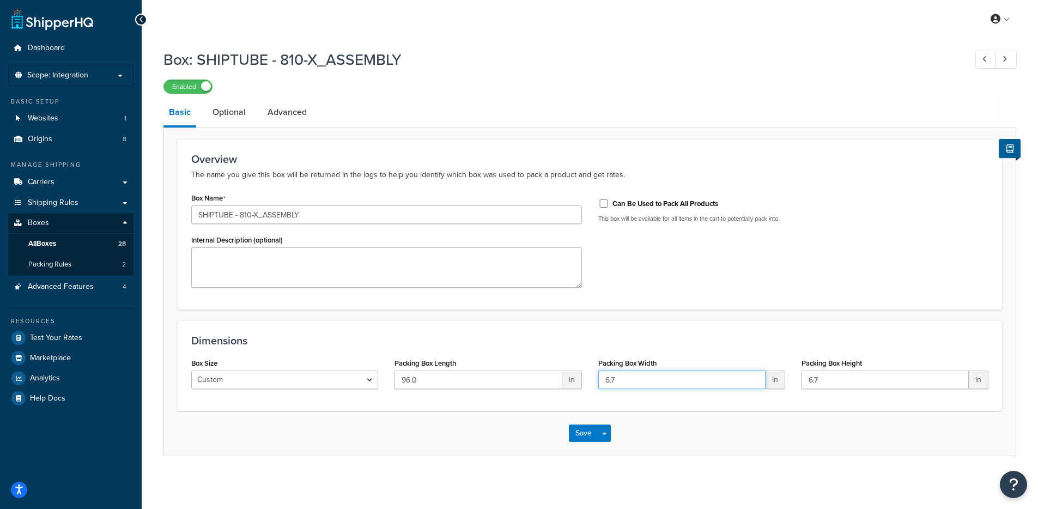
click at [630, 385] on input "6.7" at bounding box center [681, 379] width 167 height 19
drag, startPoint x: 621, startPoint y: 384, endPoint x: 542, endPoint y: 370, distance: 79.6
click at [542, 370] on div "Box Size Custom USPS Small Flat Box USPS Medium Flat Box USPS Large Flat Box US…" at bounding box center [589, 376] width 813 height 42
type input "5.5"
drag, startPoint x: 831, startPoint y: 380, endPoint x: 789, endPoint y: 376, distance: 42.7
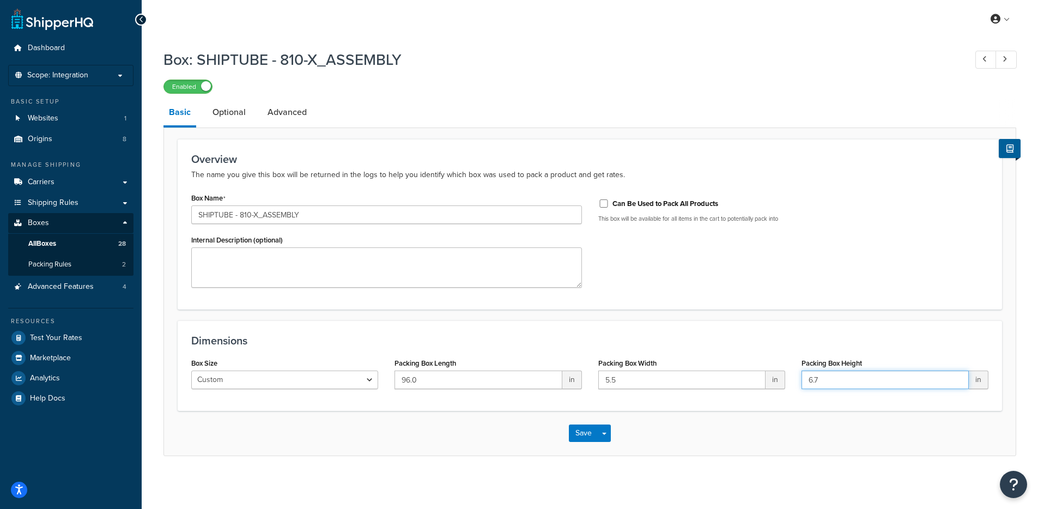
click at [789, 376] on div "Box Size Custom USPS Small Flat Box USPS Medium Flat Box USPS Large Flat Box US…" at bounding box center [589, 376] width 813 height 42
type input "5.5"
click at [406, 381] on input "96.0" at bounding box center [477, 379] width 167 height 19
click at [436, 379] on input "95.0" at bounding box center [477, 379] width 167 height 19
type input "95.9"
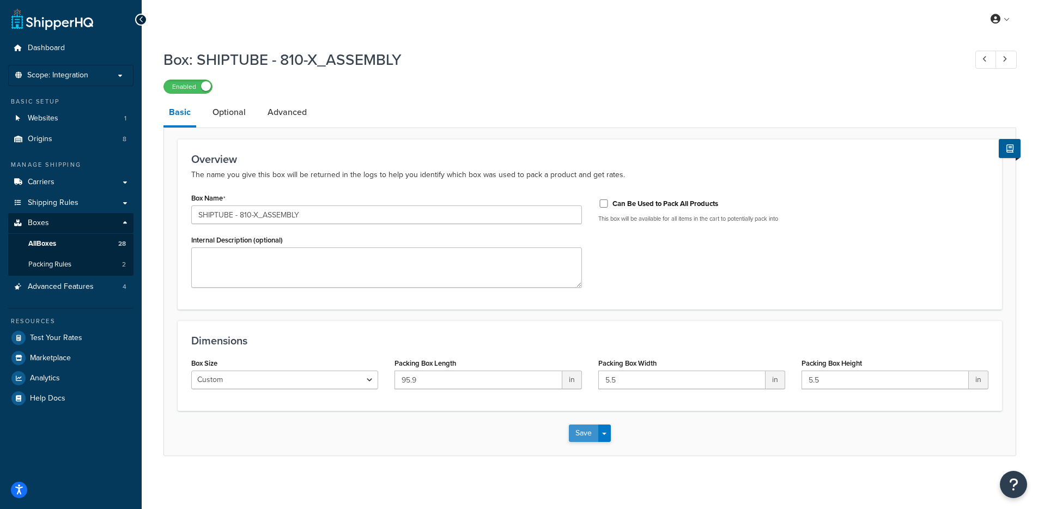
click at [578, 433] on button "Save" at bounding box center [583, 432] width 29 height 17
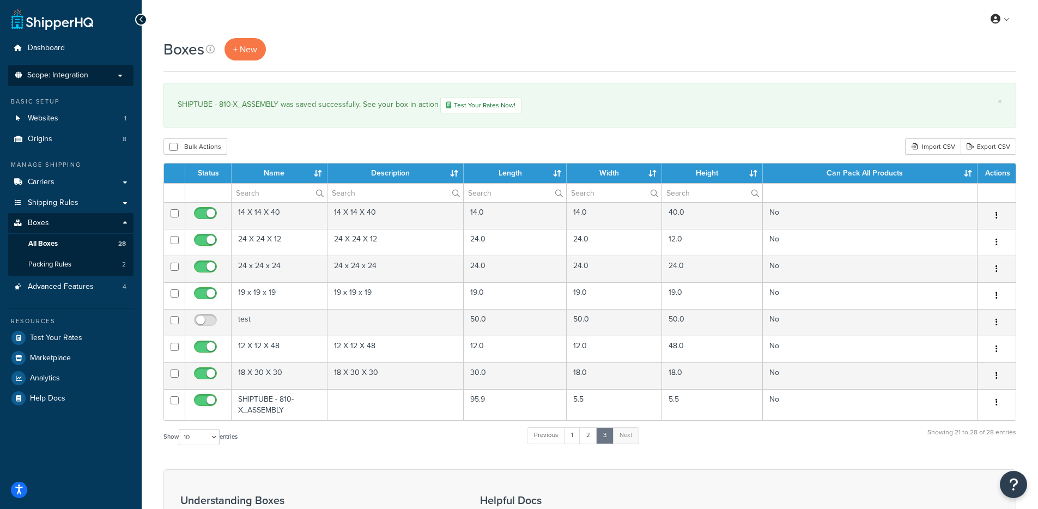
click at [99, 76] on p "Scope: Integration" at bounding box center [71, 75] width 116 height 9
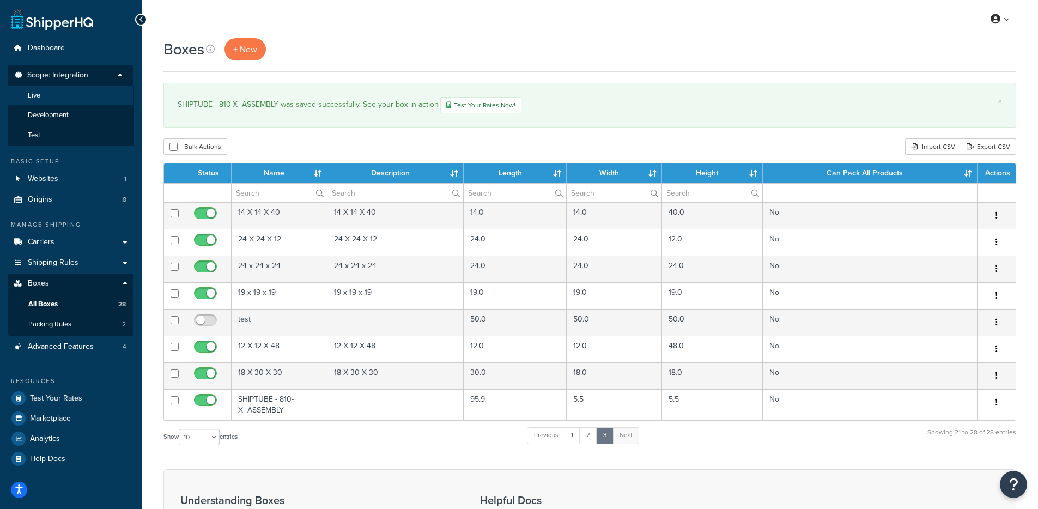
click at [38, 94] on span "Live" at bounding box center [34, 95] width 13 height 9
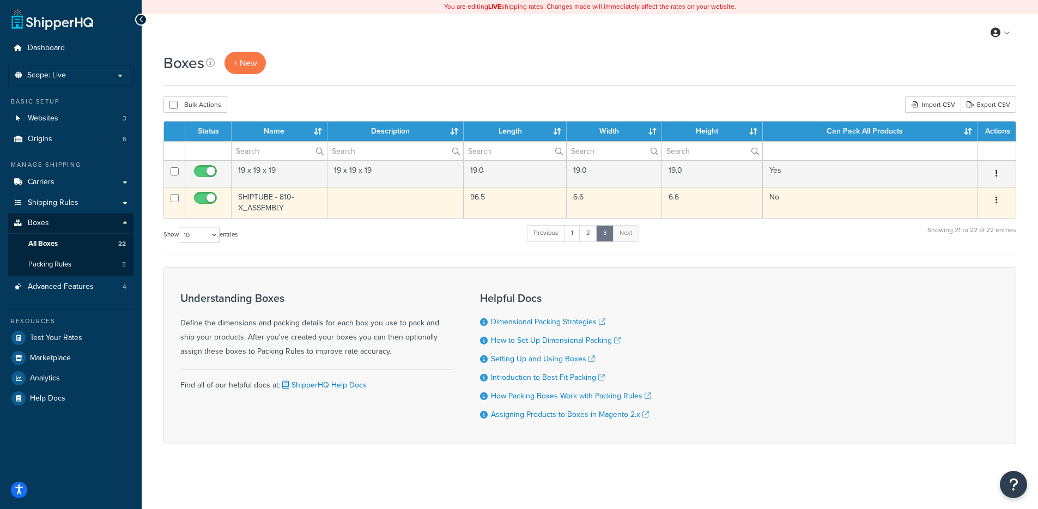
click at [276, 205] on td "SHIPTUBE - 810-X_ASSEMBLY" at bounding box center [280, 202] width 96 height 31
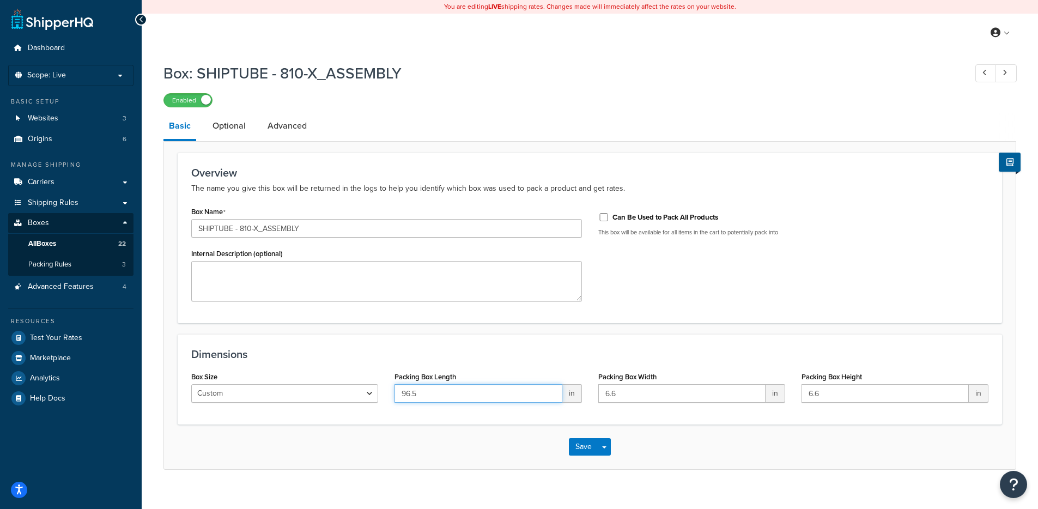
click at [442, 397] on input "96.5" at bounding box center [477, 393] width 167 height 19
type input "95.9"
click at [658, 395] on input "6.6" at bounding box center [681, 393] width 167 height 19
type input "6"
type input "5.5"
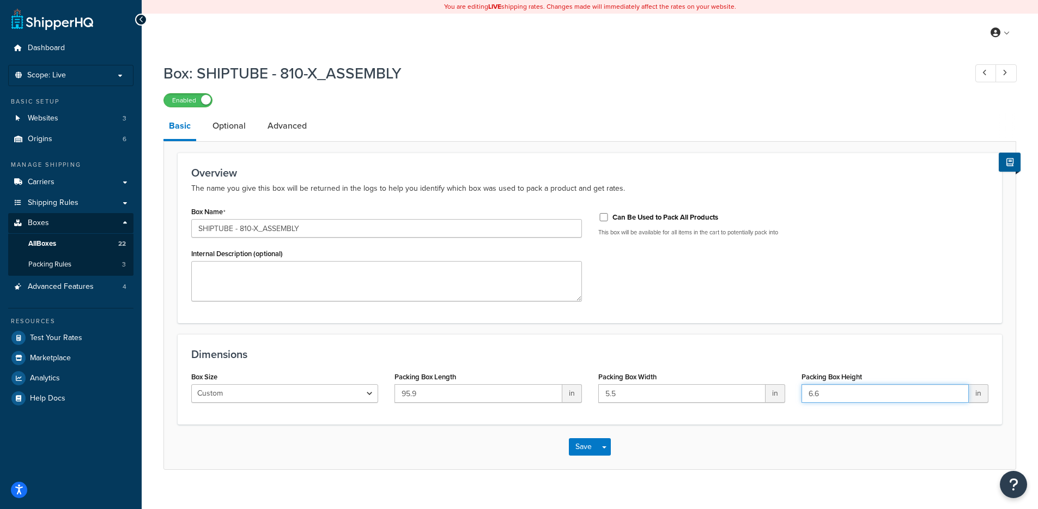
drag, startPoint x: 827, startPoint y: 392, endPoint x: 769, endPoint y: 390, distance: 57.8
click at [769, 390] on div "Box Size Custom USPS Small Flat Box USPS Medium Flat Box USPS Large Flat Box US…" at bounding box center [589, 390] width 813 height 42
type input "5.5"
click at [582, 450] on button "Save" at bounding box center [583, 446] width 29 height 17
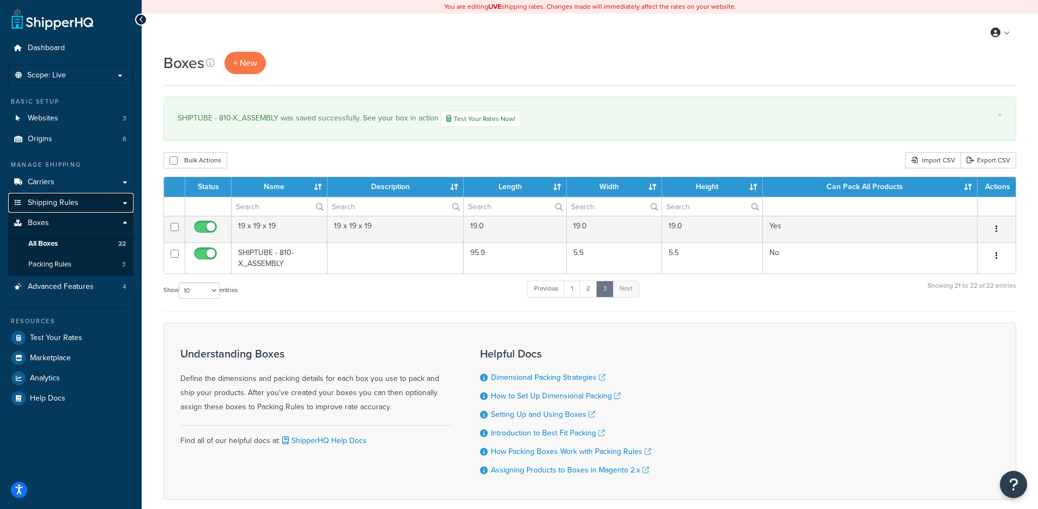
click at [90, 202] on link "Shipping Rules" at bounding box center [70, 203] width 125 height 20
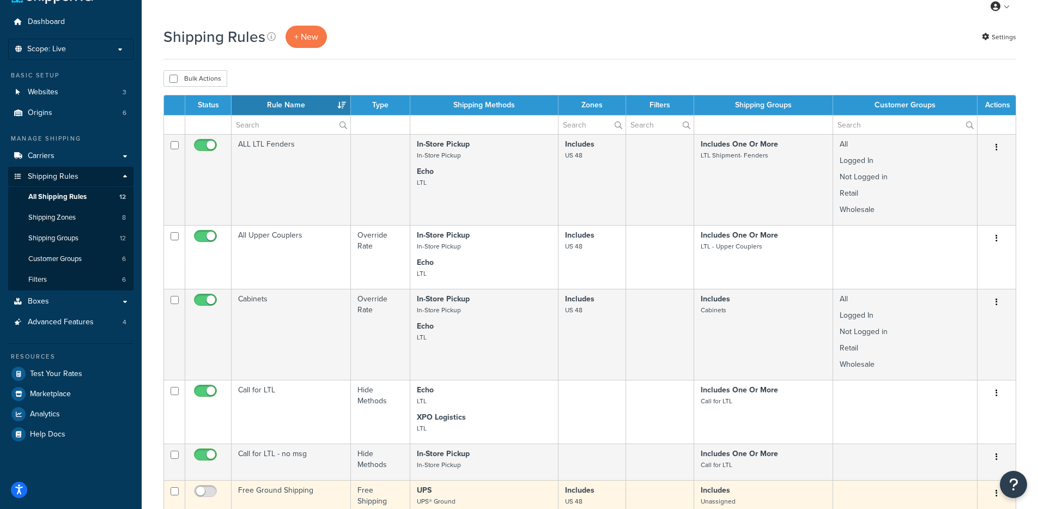
scroll to position [12, 0]
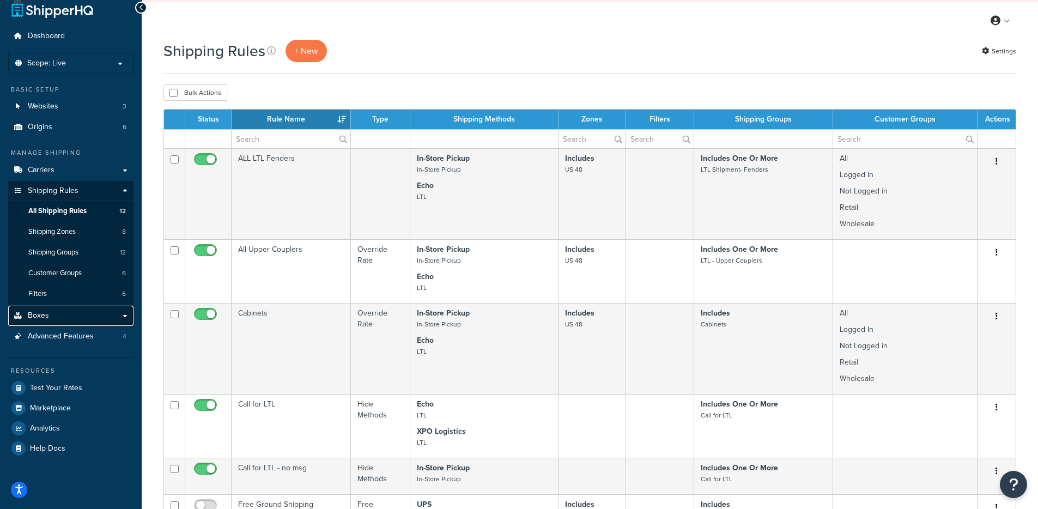
click at [56, 321] on link "Boxes" at bounding box center [70, 316] width 125 height 20
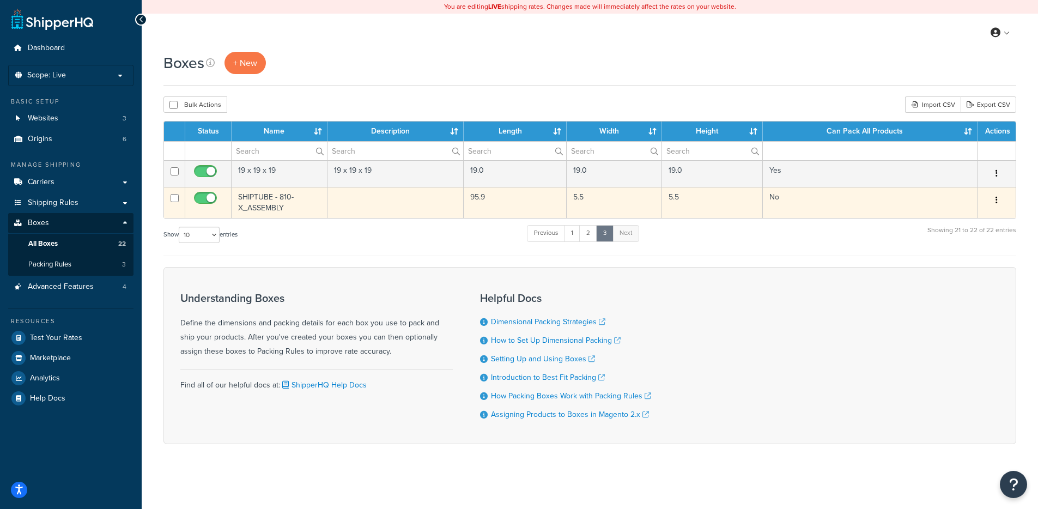
click at [489, 199] on td "95.9" at bounding box center [515, 202] width 103 height 31
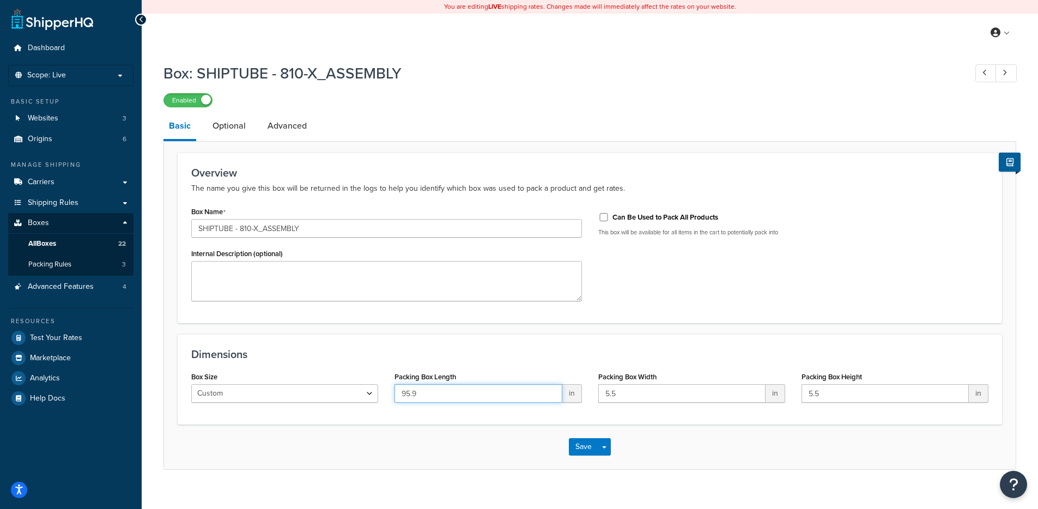
click at [458, 392] on input "95.9" at bounding box center [477, 393] width 167 height 19
drag, startPoint x: 457, startPoint y: 392, endPoint x: 361, endPoint y: 375, distance: 97.4
click at [361, 375] on div "Box Size Custom USPS Small Flat Box USPS Medium Flat Box USPS Large Flat Box US…" at bounding box center [589, 390] width 813 height 42
type input "6"
type input "96"
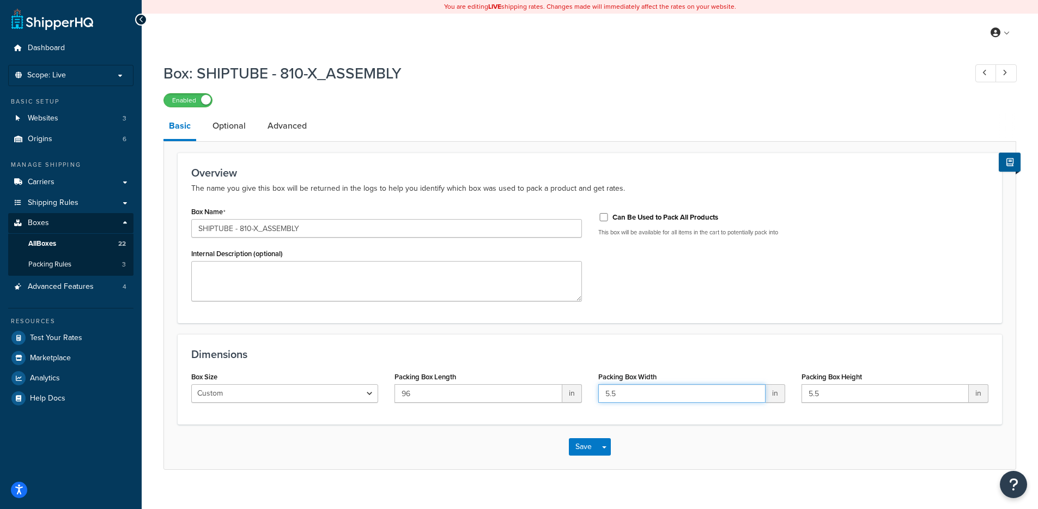
click at [633, 392] on input "5.5" at bounding box center [681, 393] width 167 height 19
type input "5"
click at [832, 400] on input "5.5" at bounding box center [884, 393] width 167 height 19
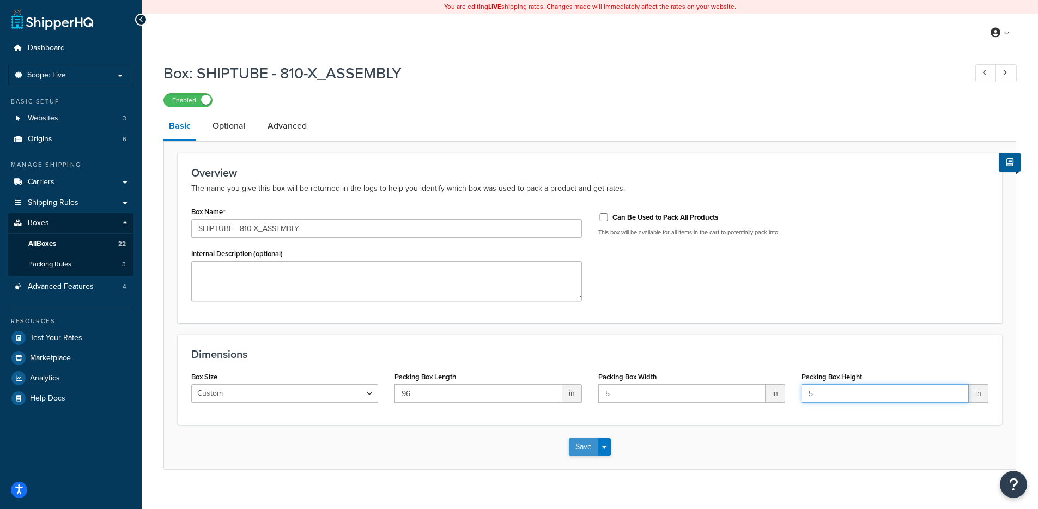
type input "5"
click at [586, 447] on button "Save" at bounding box center [583, 446] width 29 height 17
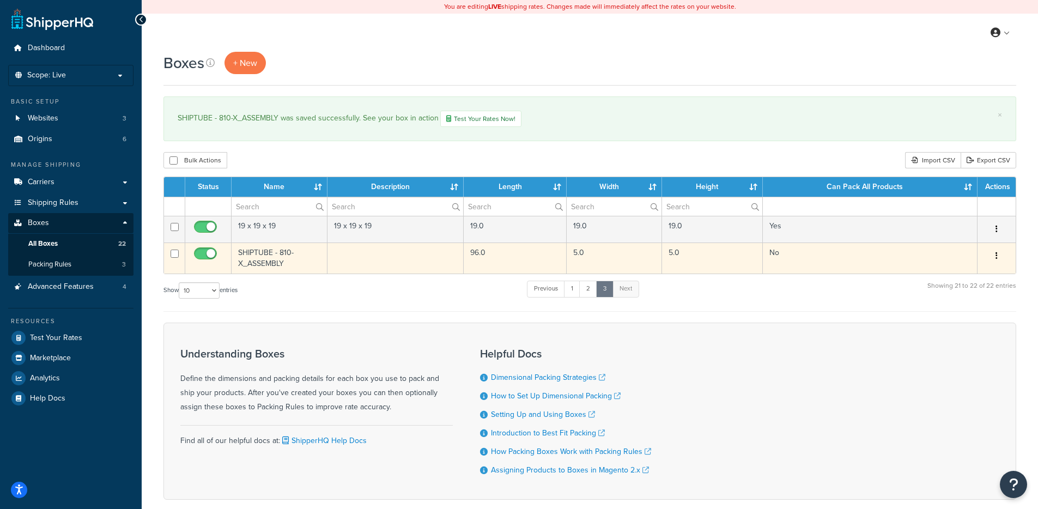
click at [373, 266] on td at bounding box center [395, 257] width 137 height 31
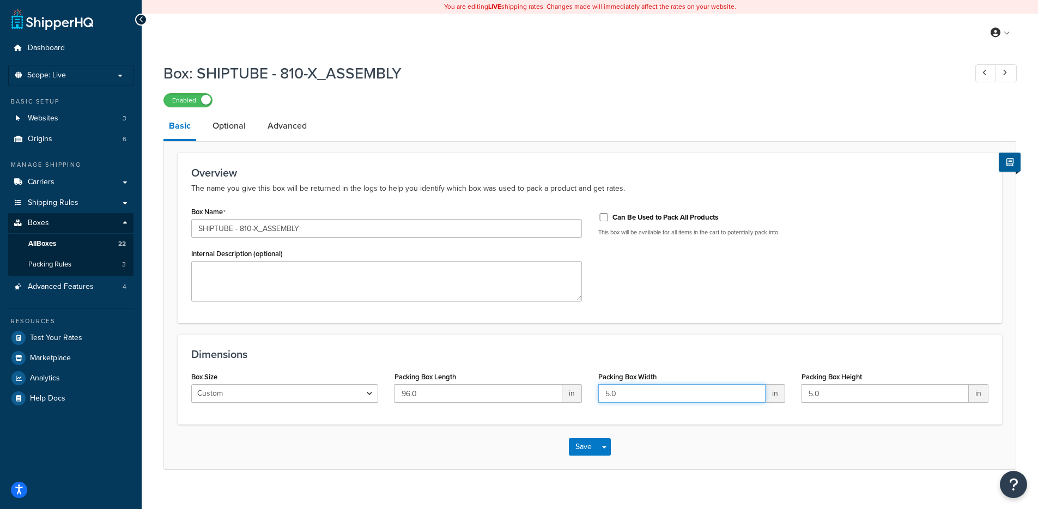
drag, startPoint x: 609, startPoint y: 394, endPoint x: 591, endPoint y: 391, distance: 18.2
click at [591, 391] on div "Packing Box Width 5.0 in" at bounding box center [691, 390] width 203 height 42
click at [613, 392] on input "6.0" at bounding box center [681, 393] width 167 height 19
type input "6.5"
click at [807, 394] on input "5.0" at bounding box center [884, 393] width 167 height 19
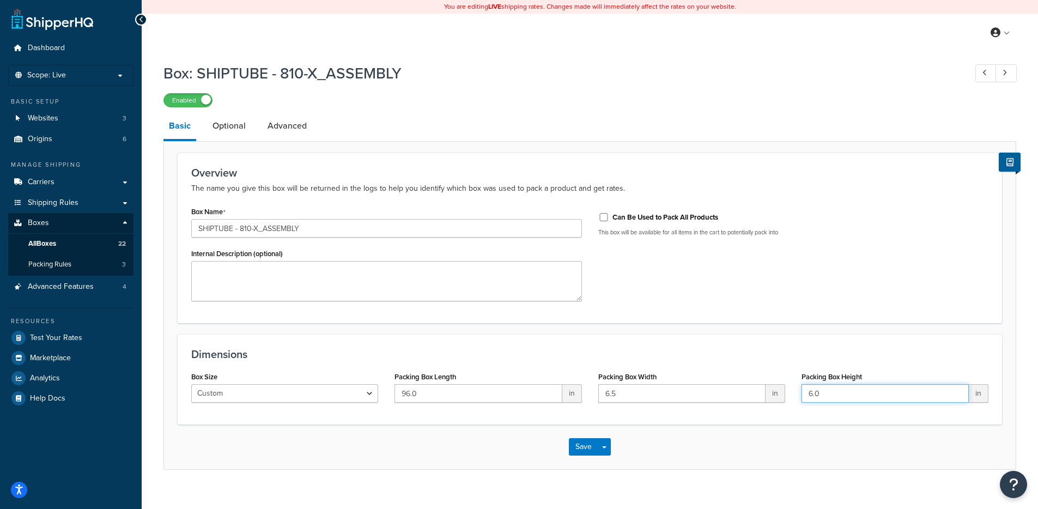
drag, startPoint x: 821, startPoint y: 393, endPoint x: 815, endPoint y: 393, distance: 6.0
click at [815, 393] on input "6.0" at bounding box center [884, 393] width 167 height 19
type input "6.5"
click at [492, 347] on div "Dimensions Box Size Custom USPS Small Flat Box USPS Medium Flat Box USPS Large …" at bounding box center [590, 379] width 824 height 90
click at [575, 445] on button "Save" at bounding box center [583, 446] width 29 height 17
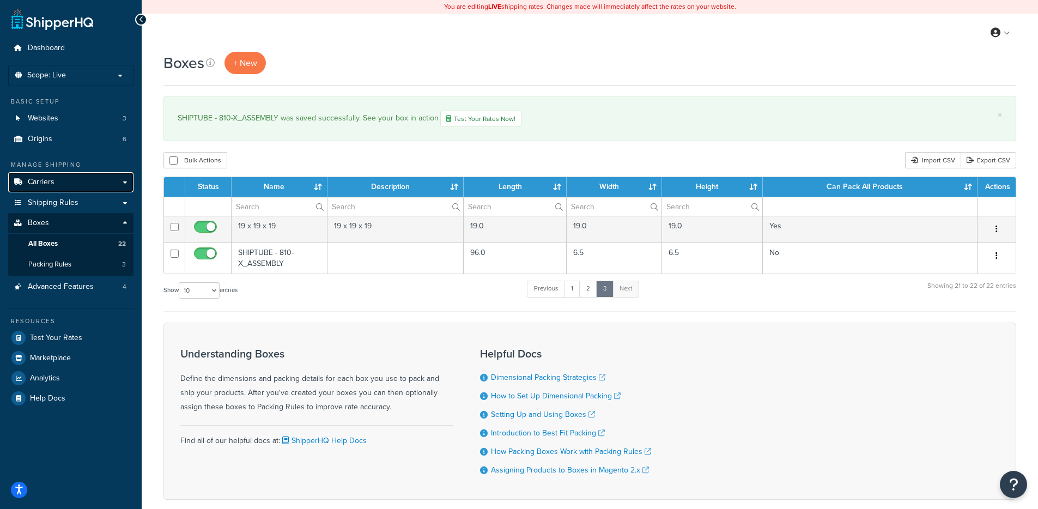
click at [76, 186] on link "Carriers" at bounding box center [70, 182] width 125 height 20
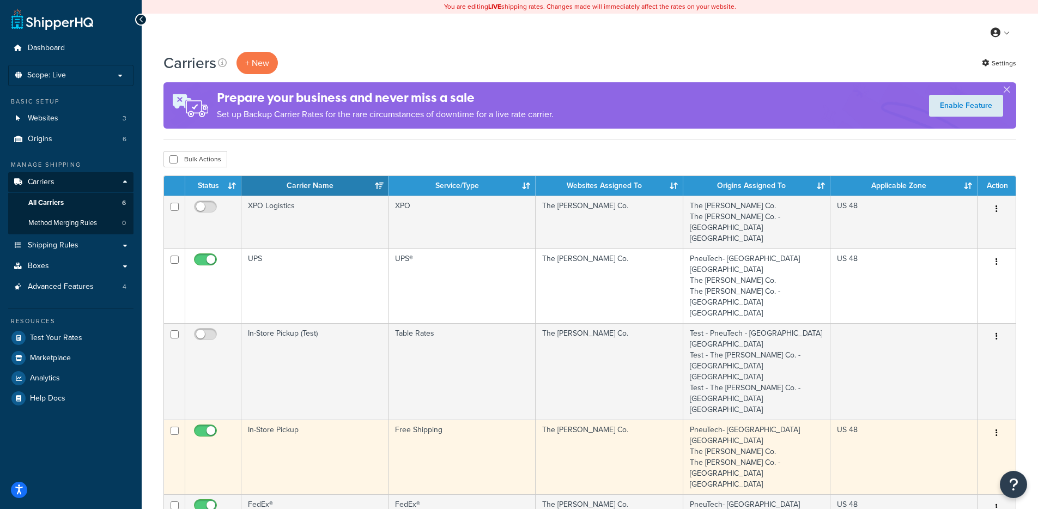
scroll to position [122, 0]
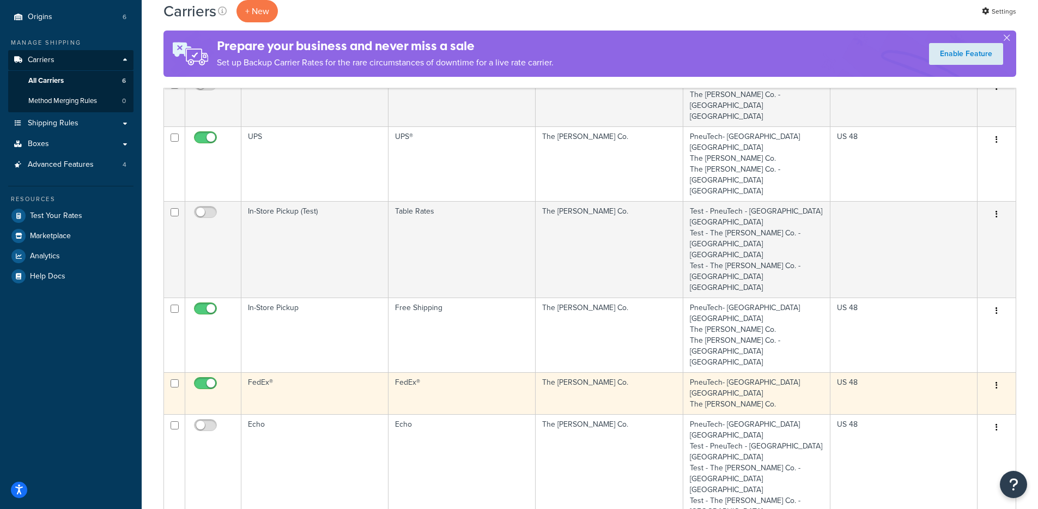
click at [290, 372] on td "FedEx®" at bounding box center [314, 393] width 147 height 42
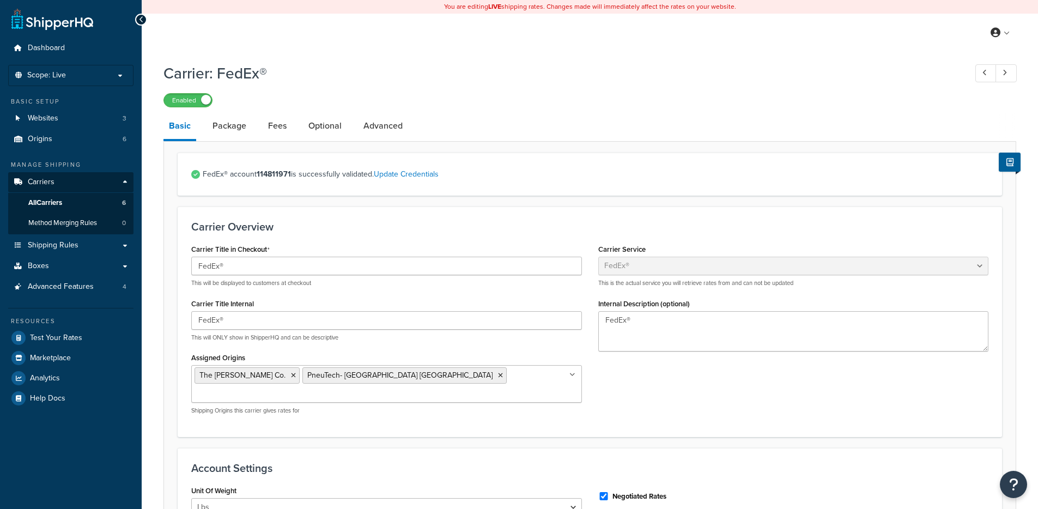
select select "fedEx"
select select "REGULAR_PICKUP"
select select "YOUR_PACKAGING"
click at [388, 125] on link "Advanced" at bounding box center [383, 126] width 50 height 26
select select "false"
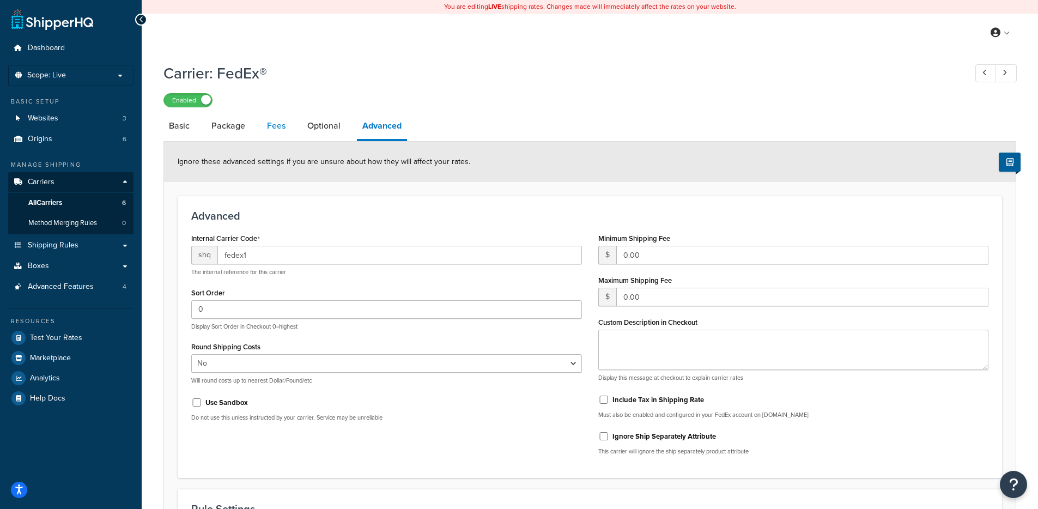
click at [268, 126] on link "Fees" at bounding box center [276, 126] width 29 height 26
select select "AFTER"
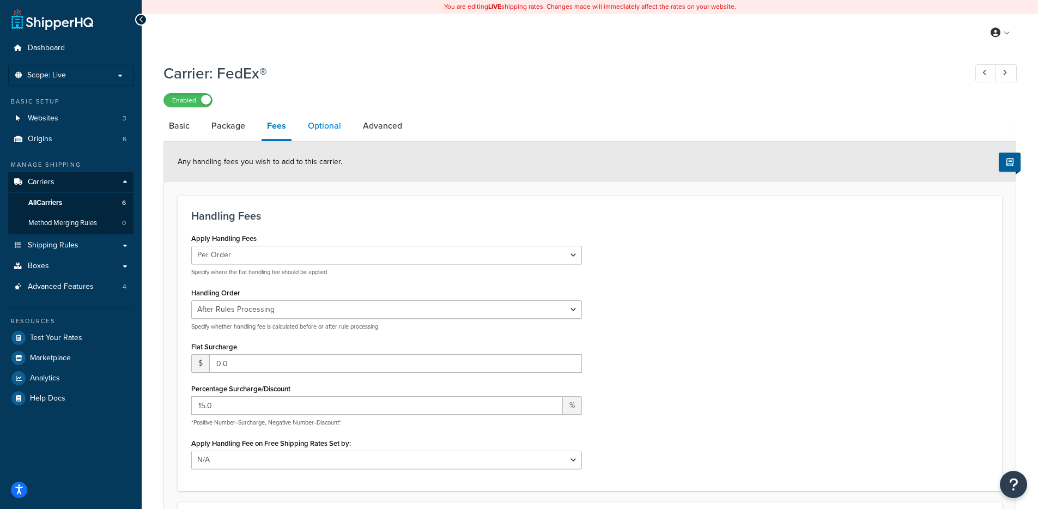
click at [306, 129] on link "Optional" at bounding box center [324, 126] width 44 height 26
select select "residential"
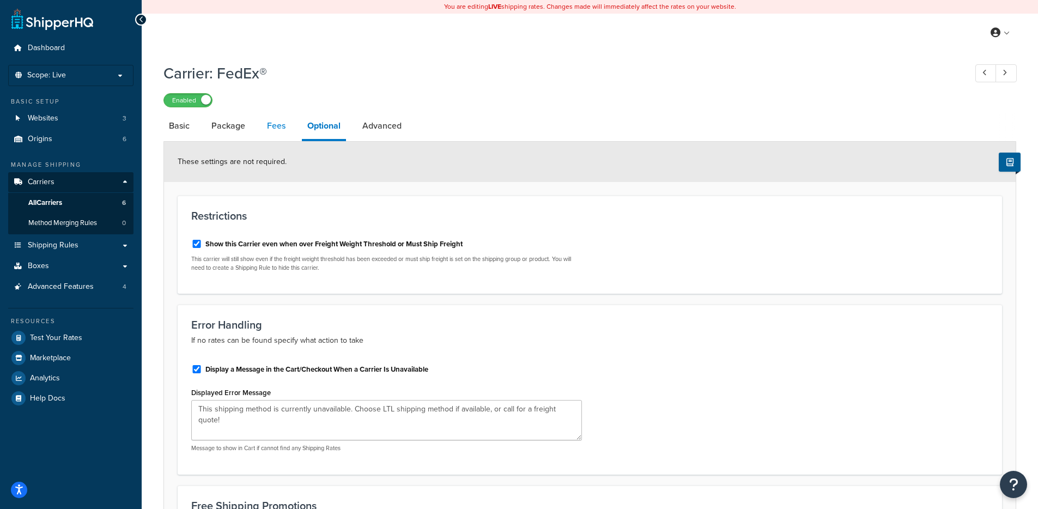
click at [270, 128] on link "Fees" at bounding box center [276, 126] width 29 height 26
select select "AFTER"
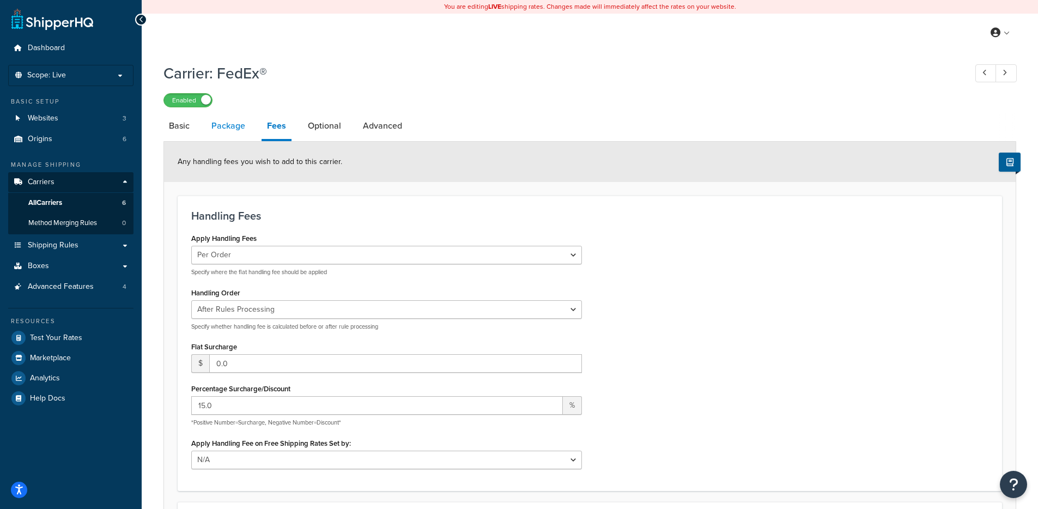
click at [219, 125] on link "Package" at bounding box center [228, 126] width 45 height 26
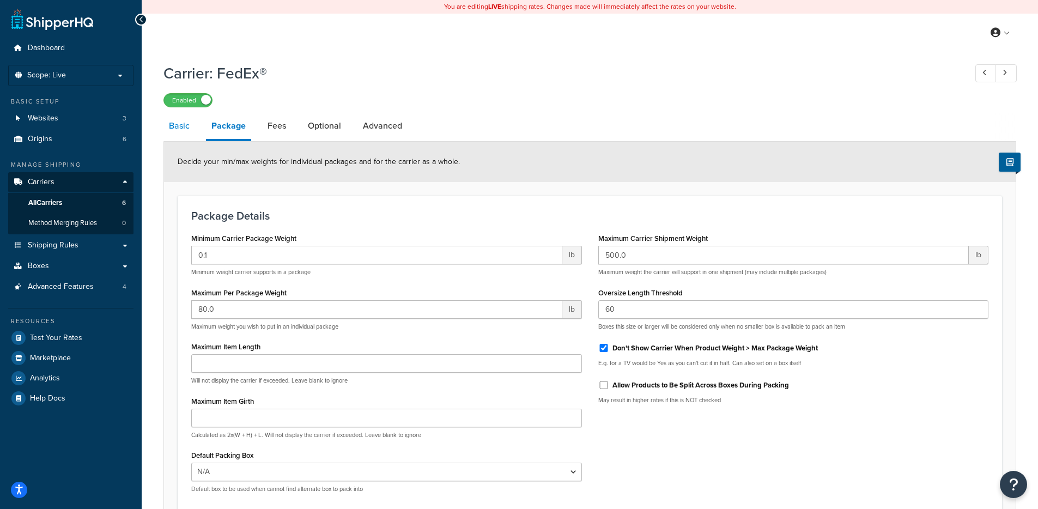
click at [179, 119] on link "Basic" at bounding box center [179, 126] width 32 height 26
select select "fedEx"
select select "REGULAR_PICKUP"
select select "YOUR_PACKAGING"
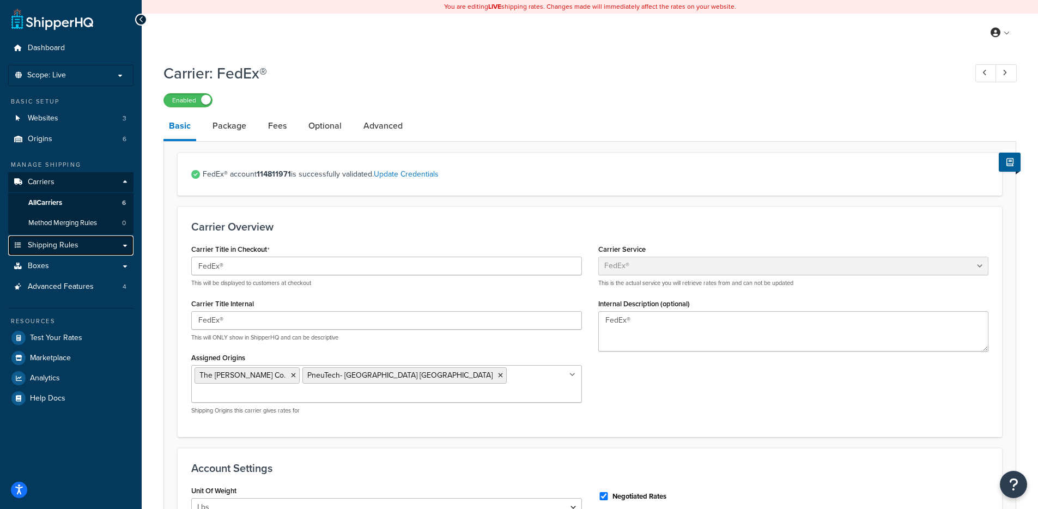
click at [51, 246] on span "Shipping Rules" at bounding box center [53, 245] width 51 height 9
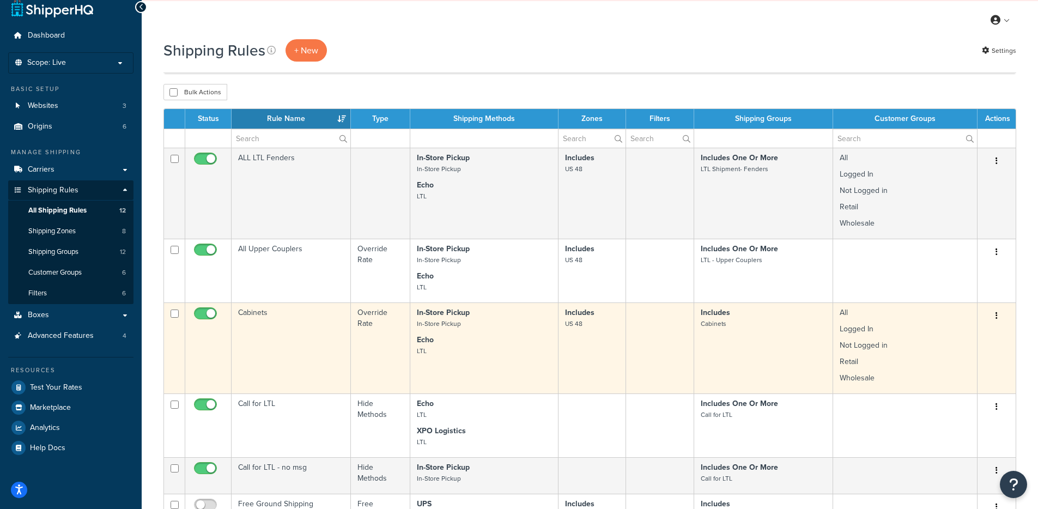
scroll to position [722, 0]
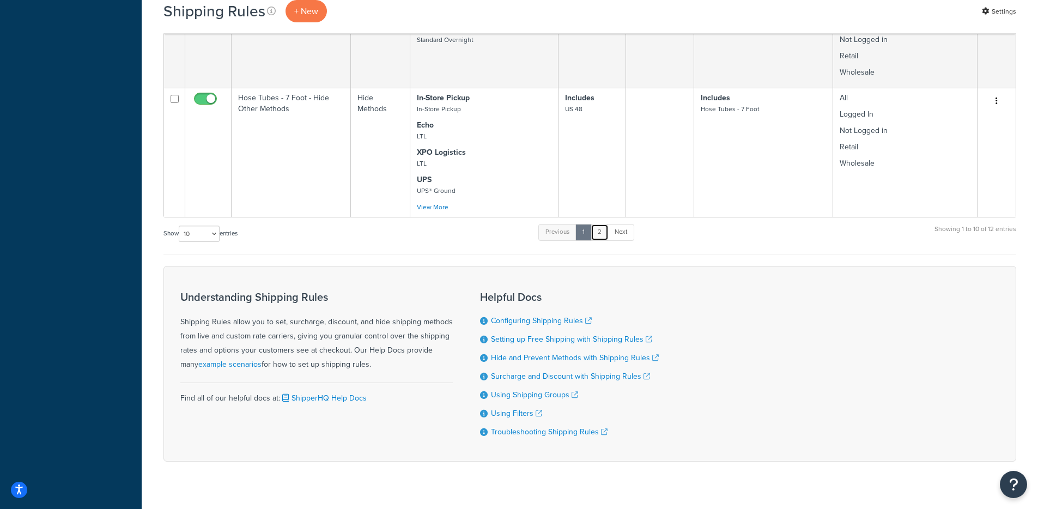
click at [600, 235] on link "2" at bounding box center [600, 232] width 18 height 16
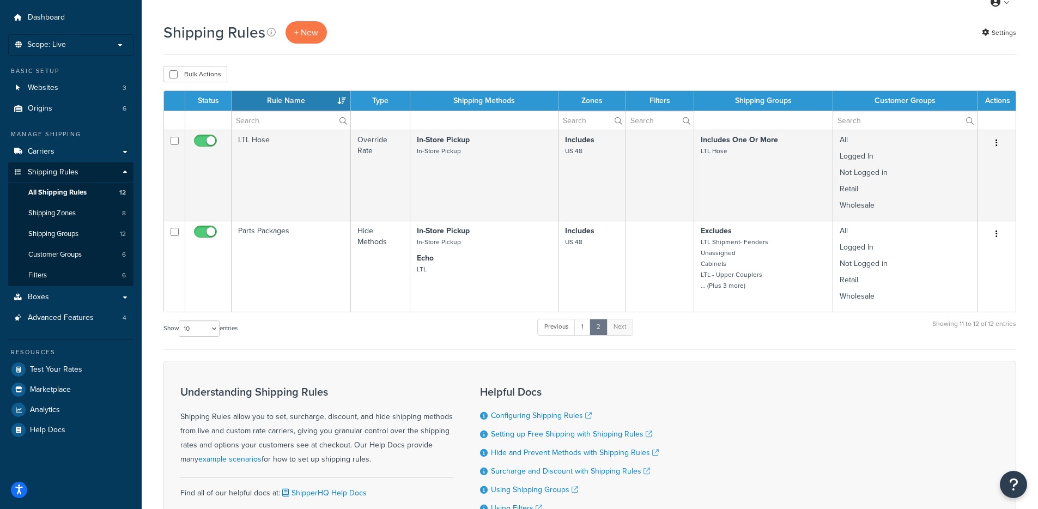
scroll to position [0, 0]
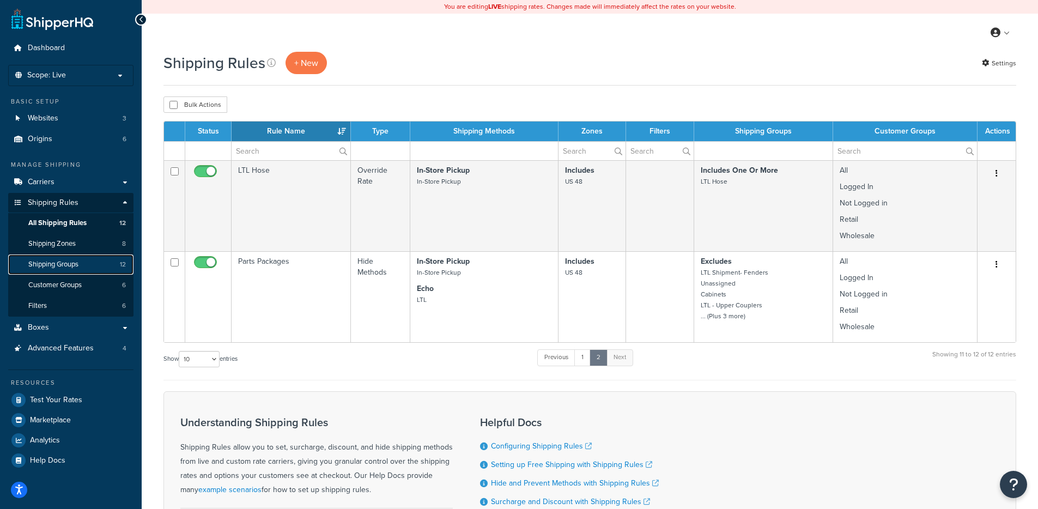
click at [68, 260] on span "Shipping Groups" at bounding box center [53, 264] width 50 height 9
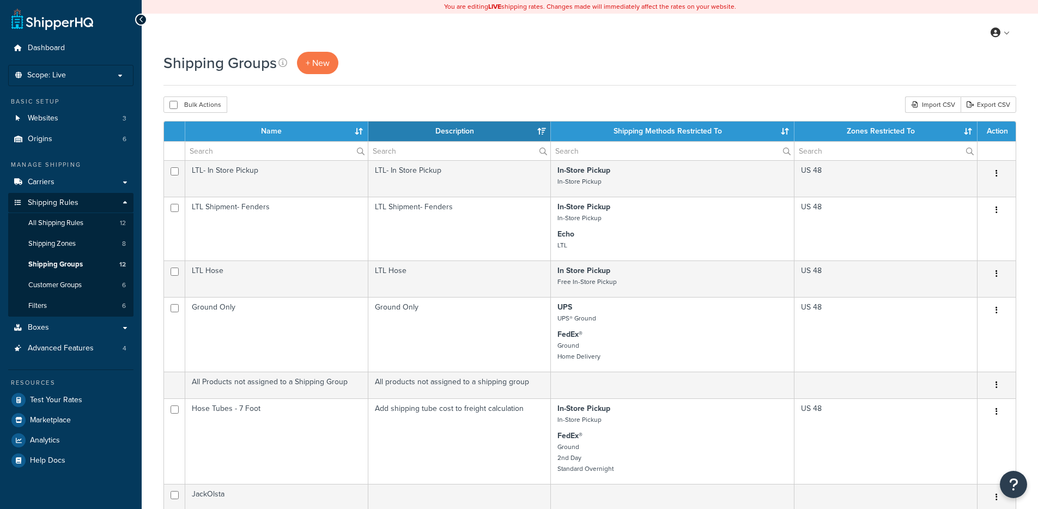
select select "15"
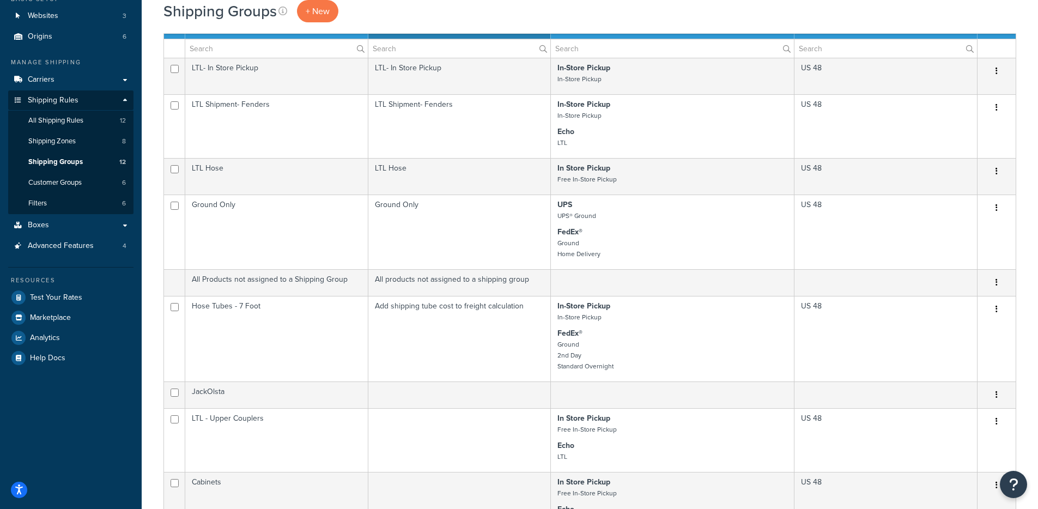
scroll to position [83, 0]
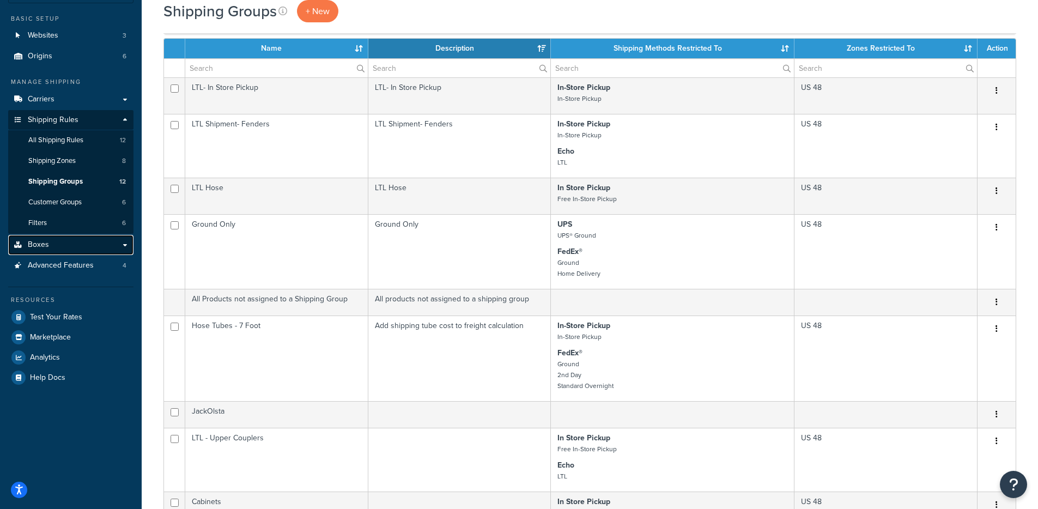
click at [64, 246] on link "Boxes" at bounding box center [70, 245] width 125 height 20
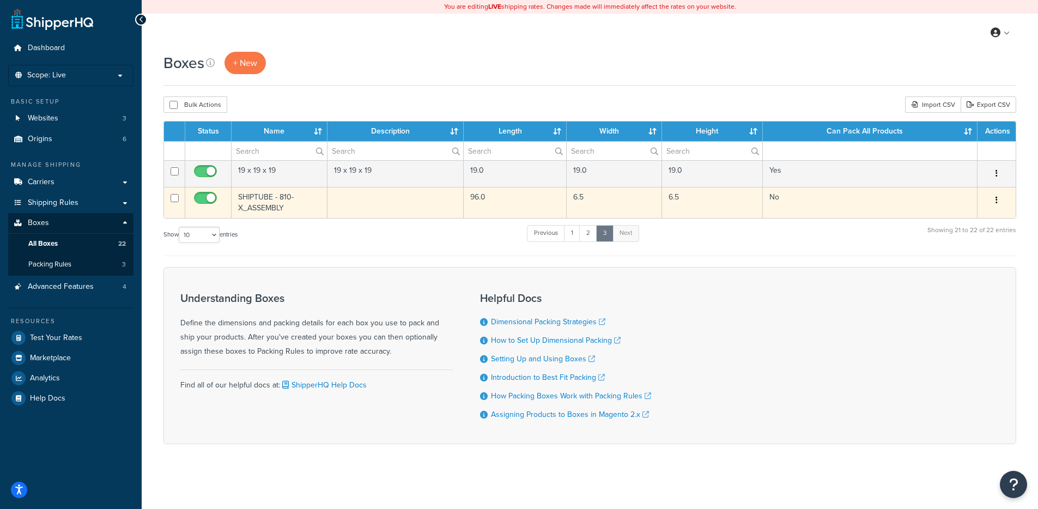
click at [295, 200] on td "SHIPTUBE - 810-X_ASSEMBLY" at bounding box center [280, 202] width 96 height 31
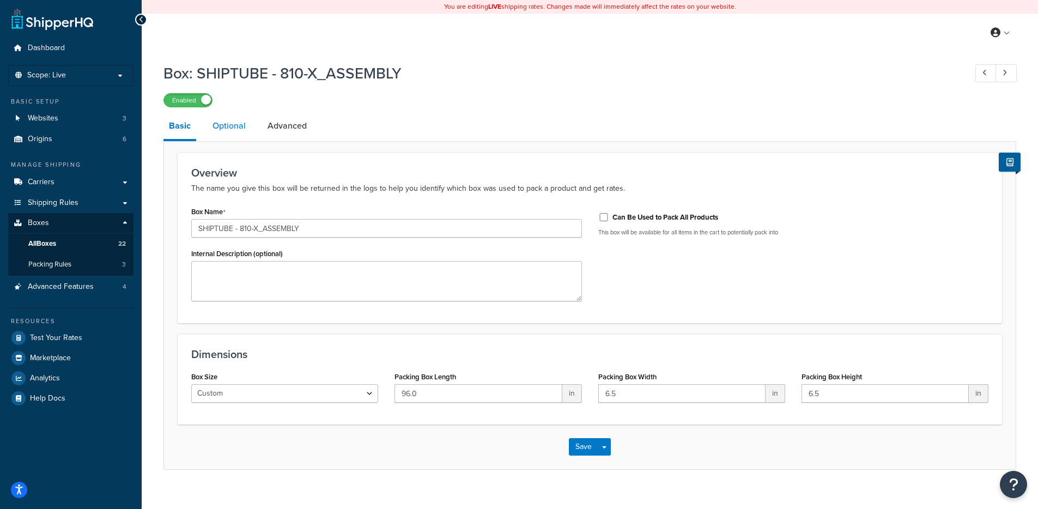
click at [223, 128] on link "Optional" at bounding box center [229, 126] width 44 height 26
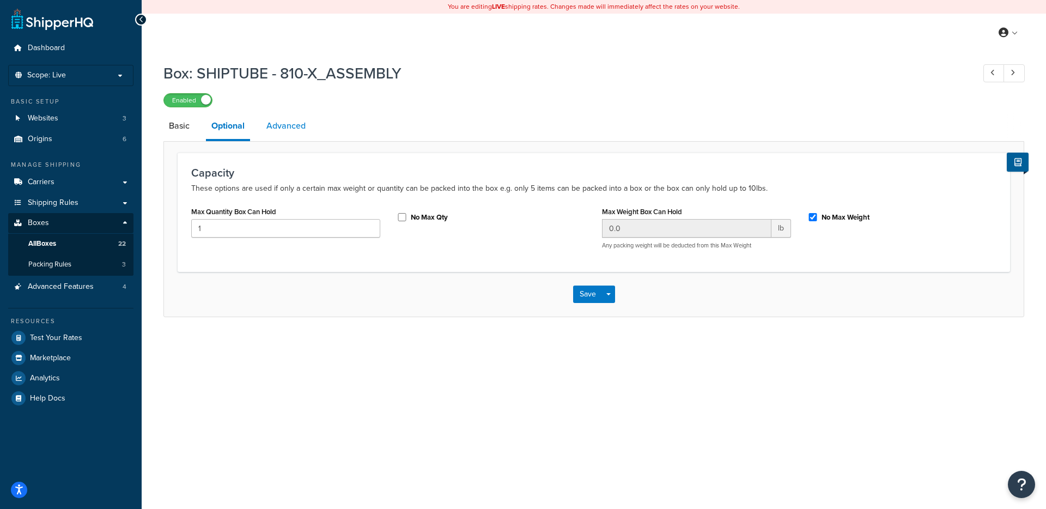
click at [289, 129] on link "Advanced" at bounding box center [286, 126] width 50 height 26
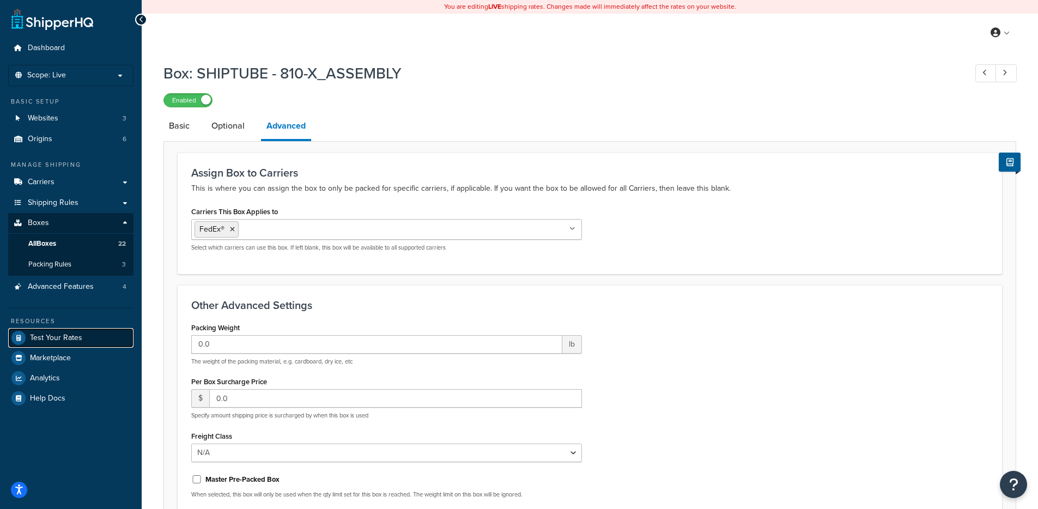
click at [76, 338] on span "Test Your Rates" at bounding box center [56, 337] width 52 height 9
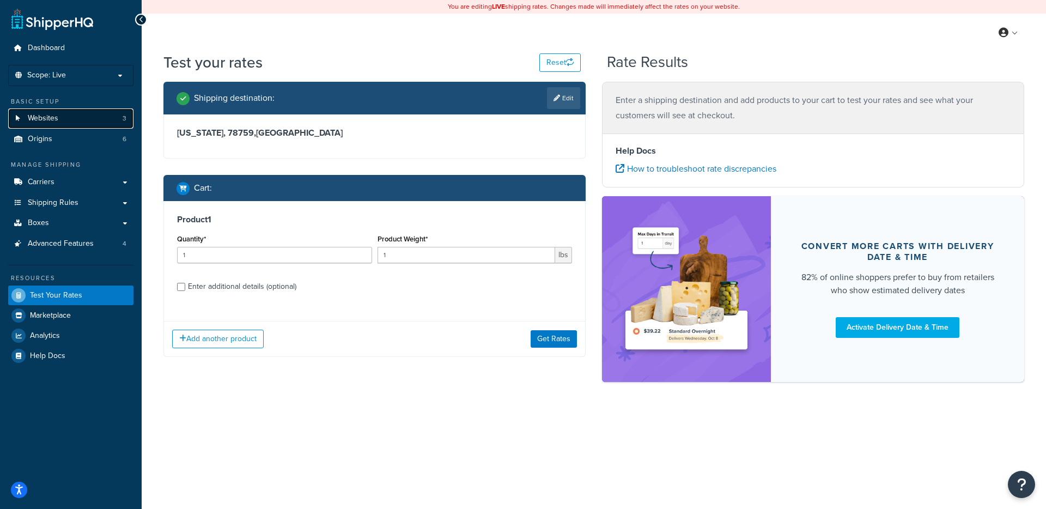
click at [76, 123] on link "Websites 3" at bounding box center [70, 118] width 125 height 20
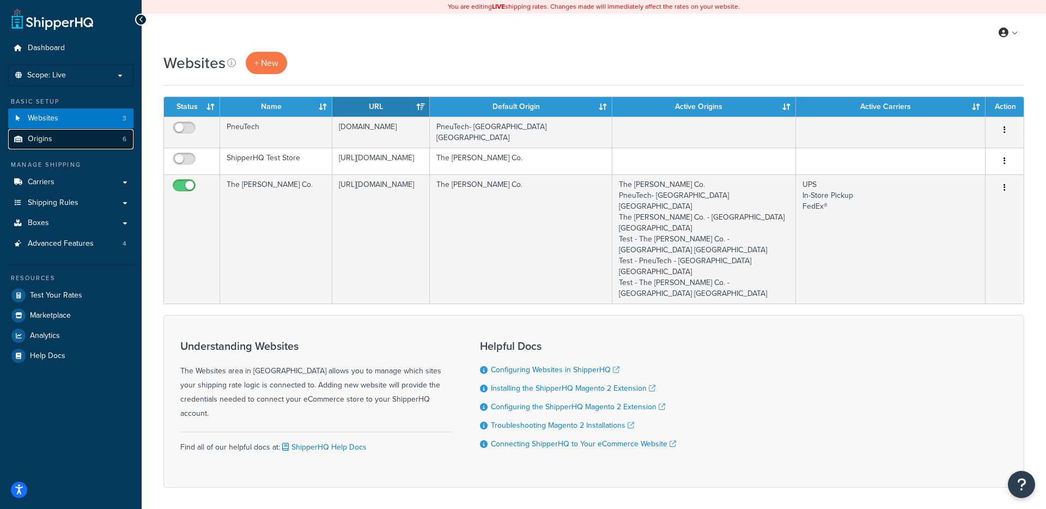
click at [70, 138] on link "Origins 6" at bounding box center [70, 139] width 125 height 20
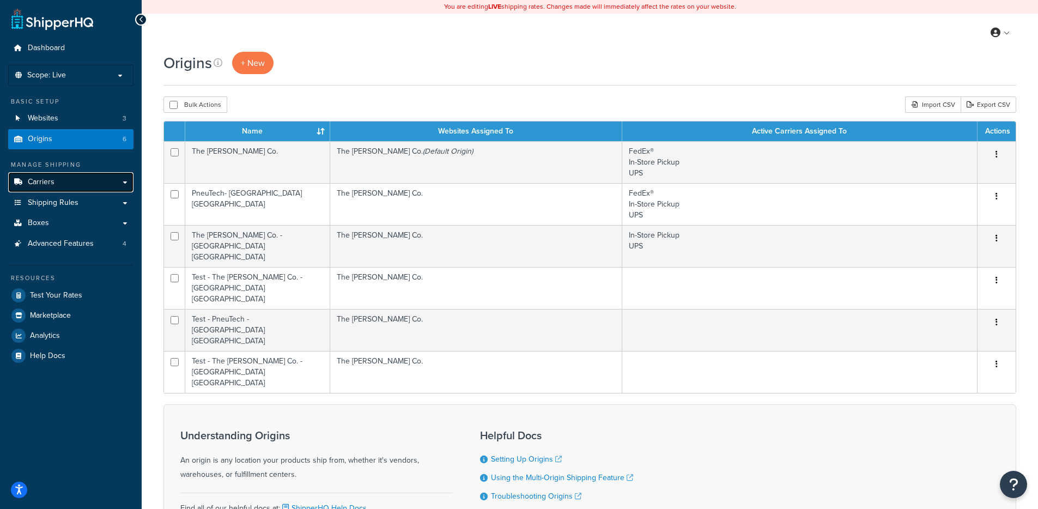
click at [71, 185] on link "Carriers" at bounding box center [70, 182] width 125 height 20
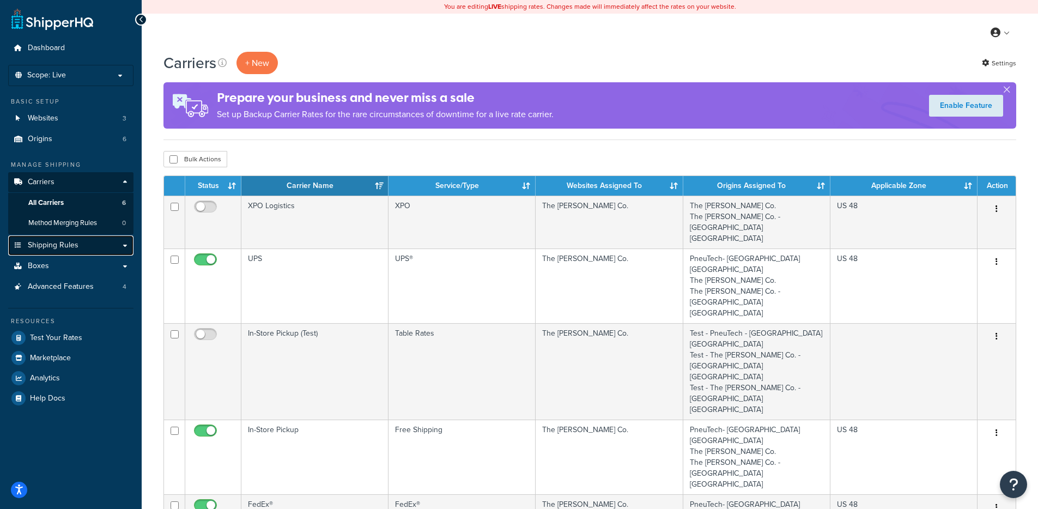
click at [79, 244] on link "Shipping Rules" at bounding box center [70, 245] width 125 height 20
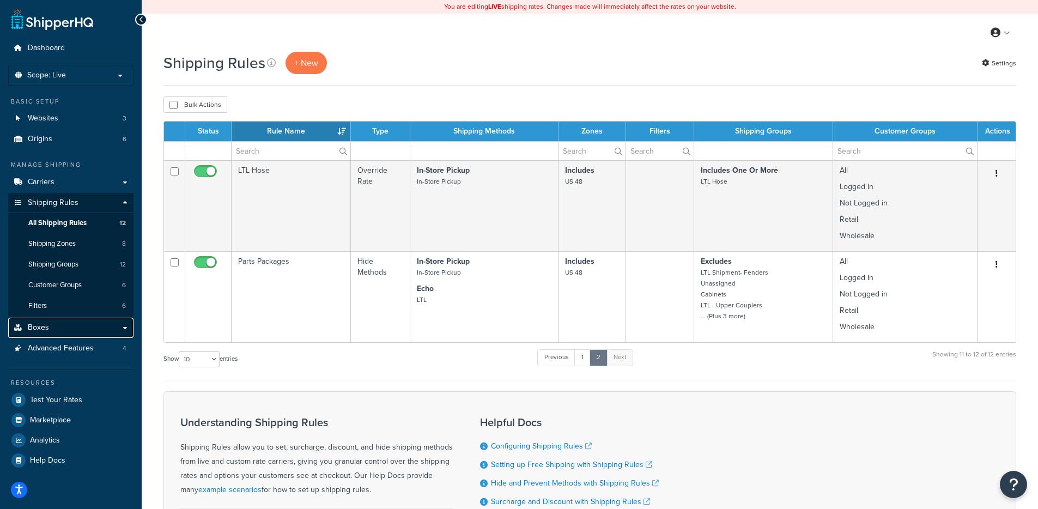
click at [73, 328] on link "Boxes" at bounding box center [70, 328] width 125 height 20
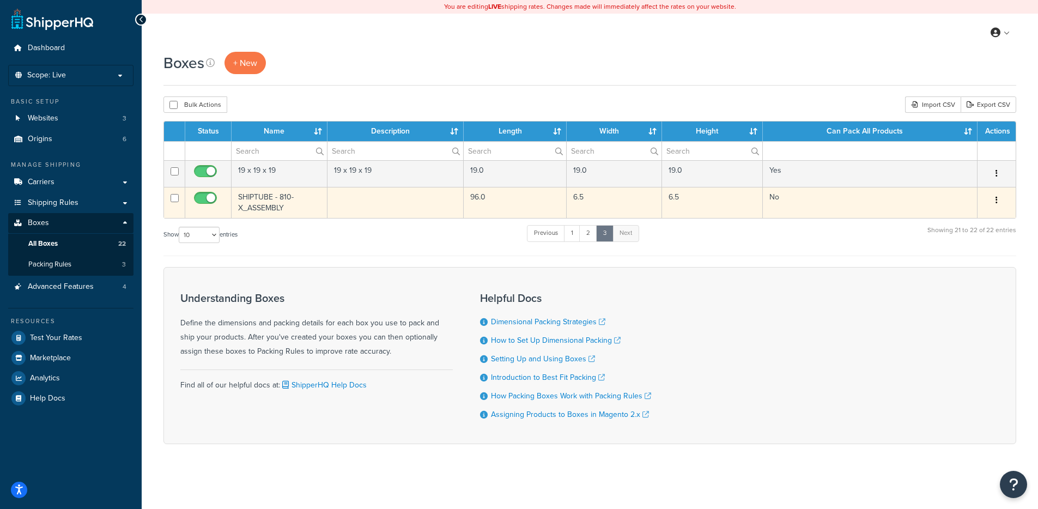
click at [279, 207] on td "SHIPTUBE - 810-X_ASSEMBLY" at bounding box center [280, 202] width 96 height 31
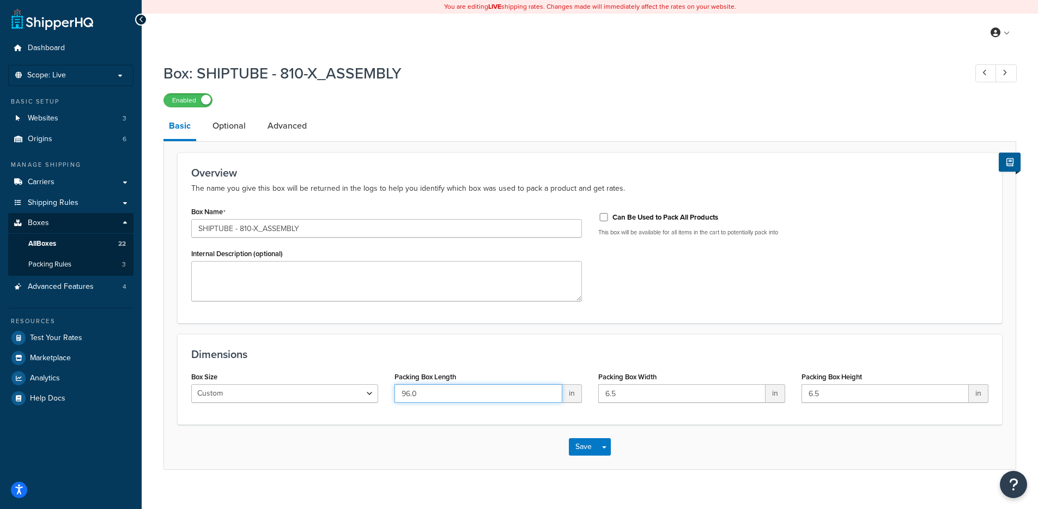
click at [427, 397] on input "96.0" at bounding box center [477, 393] width 167 height 19
type input "96.5"
click at [575, 451] on button "Save" at bounding box center [583, 446] width 29 height 17
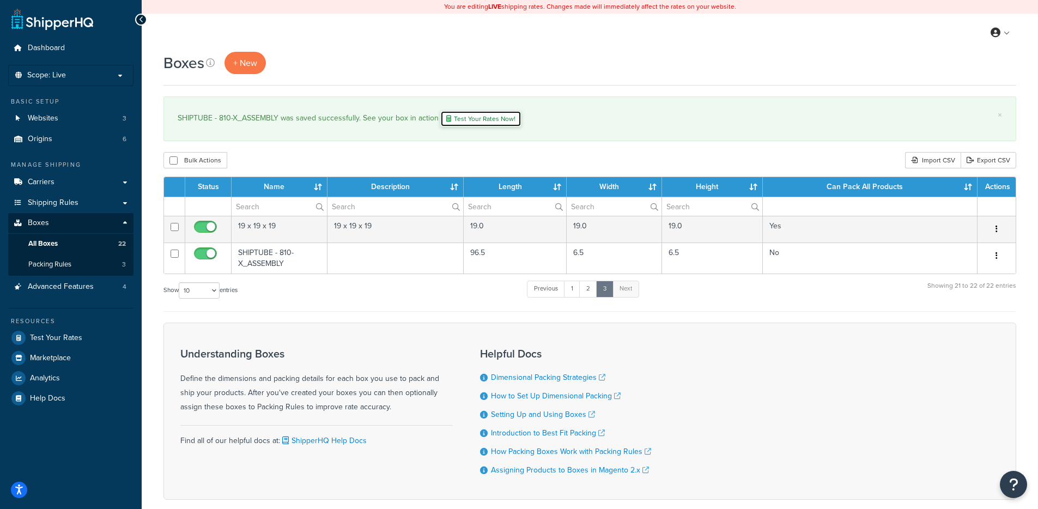
click at [458, 117] on link "Test Your Rates Now!" at bounding box center [480, 119] width 81 height 16
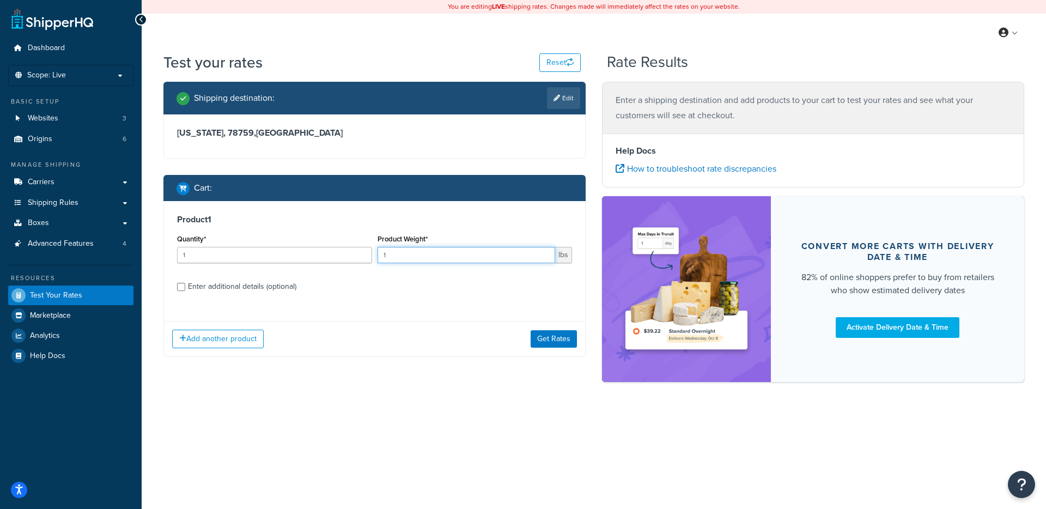
click at [421, 253] on input "1" at bounding box center [467, 255] width 178 height 16
type input "18"
click at [302, 283] on label "Enter additional details (optional)" at bounding box center [380, 285] width 384 height 17
click at [185, 283] on input "Enter additional details (optional)" at bounding box center [181, 287] width 8 height 8
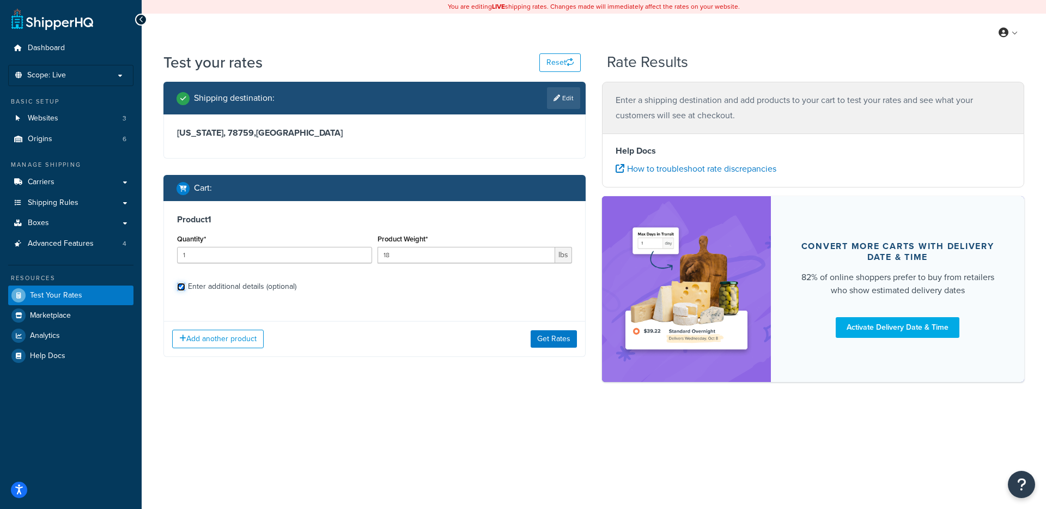
checkbox input "true"
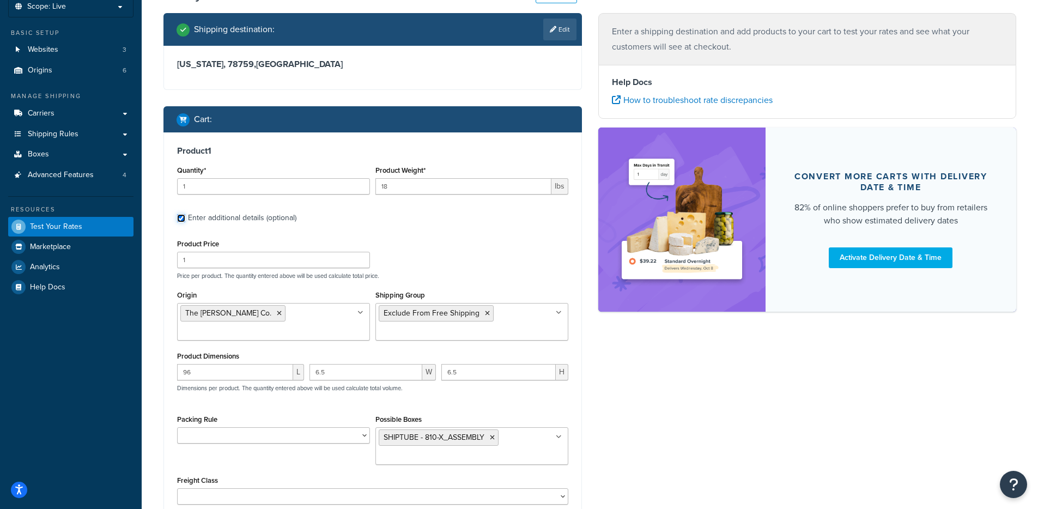
scroll to position [85, 0]
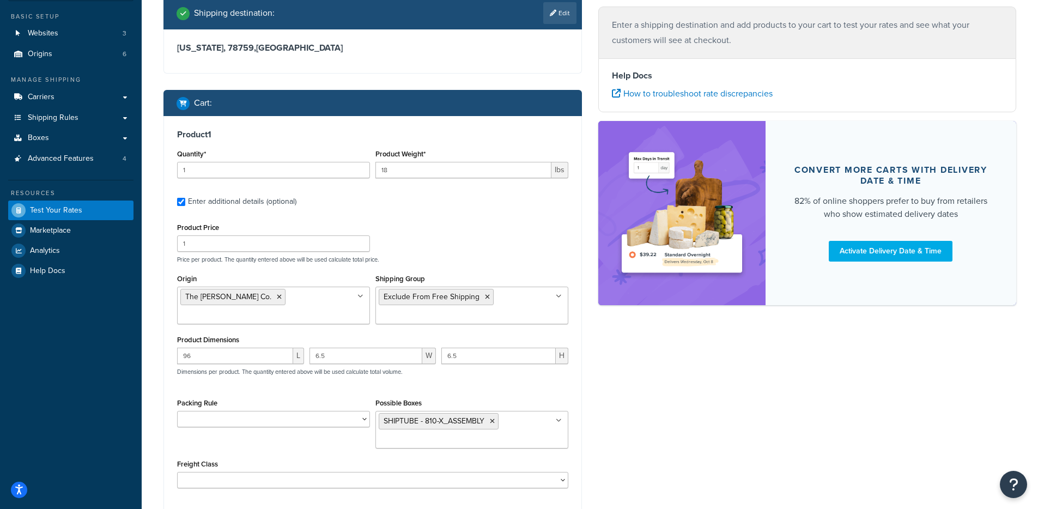
click at [424, 319] on input "Shipping Group" at bounding box center [427, 316] width 96 height 12
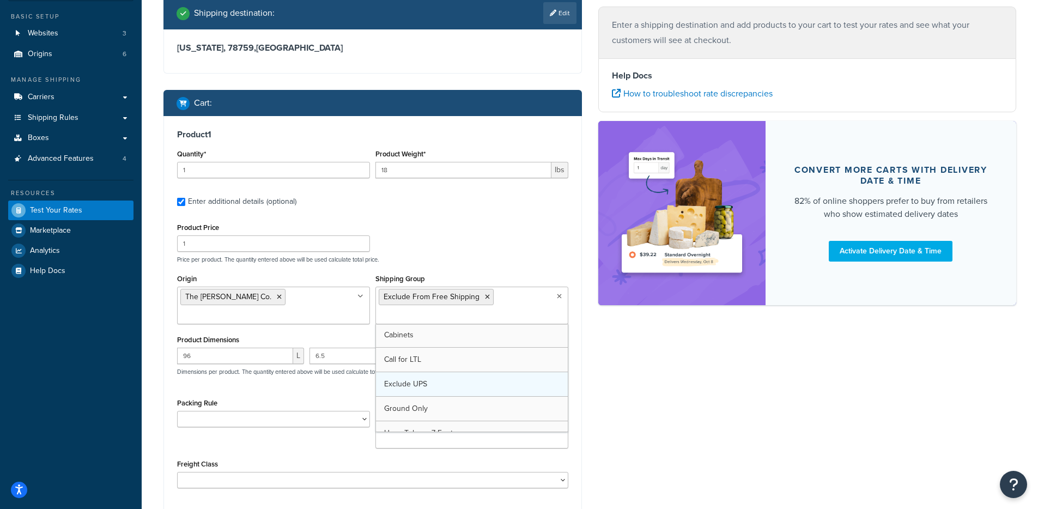
scroll to position [0, 0]
click at [306, 323] on div "Origin The Jack Olsta Co. PneuTech- Fort Worth TX Test - PneuTech - Fort Worth …" at bounding box center [372, 303] width 397 height 64
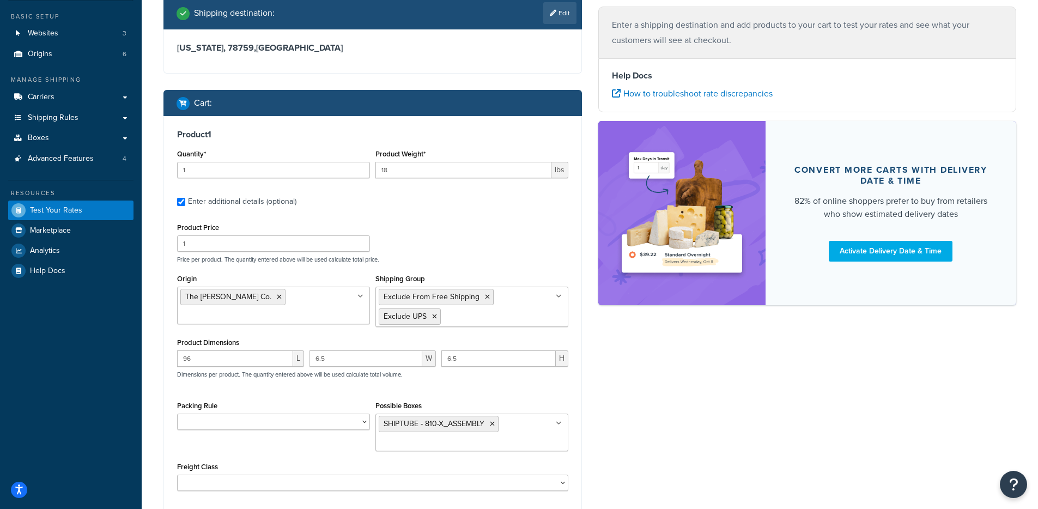
click at [277, 310] on input "Origin" at bounding box center [228, 316] width 96 height 12
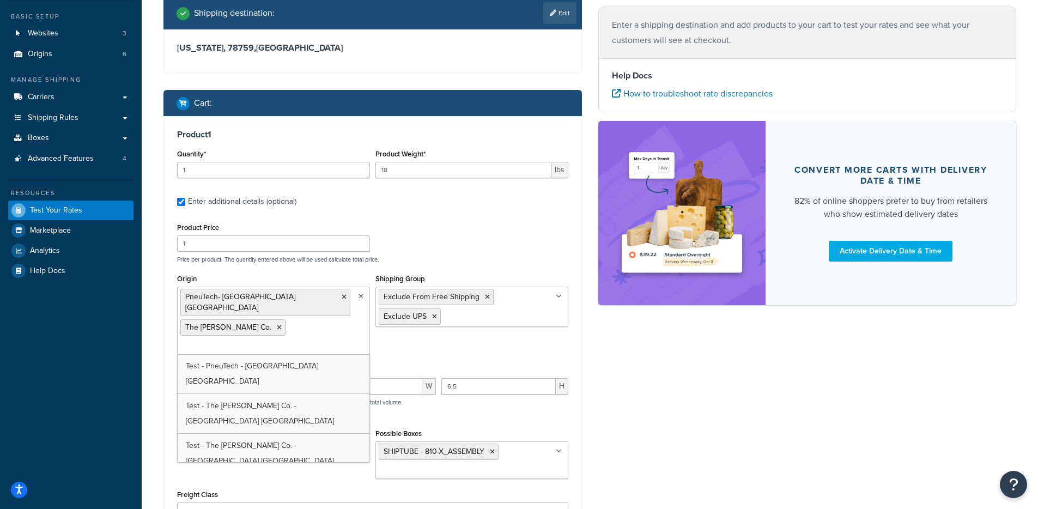
click at [307, 277] on div "Origin PneuTech- Fort Worth TX The Jack Olsta Co. Test - PneuTech - Fort Worth …" at bounding box center [273, 312] width 193 height 83
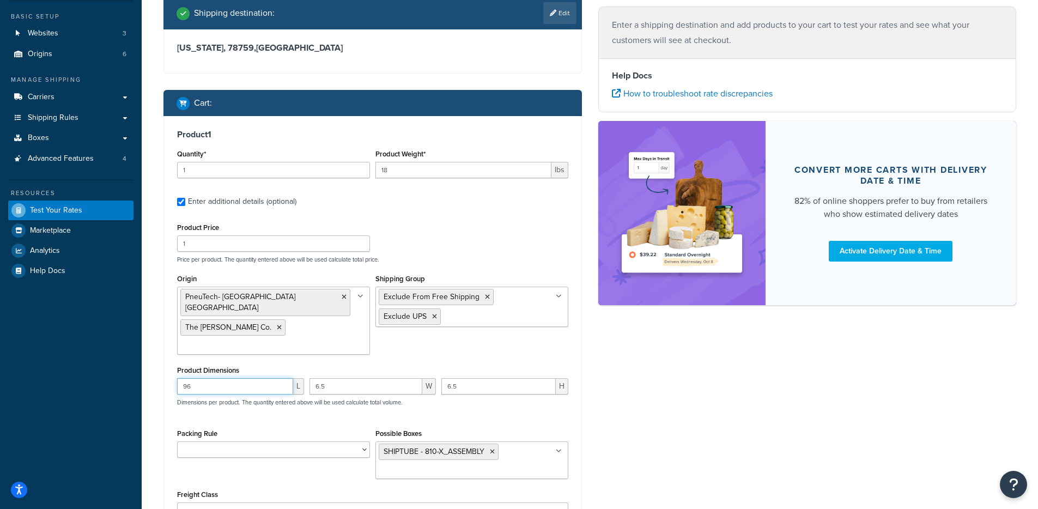
click at [228, 378] on input "96" at bounding box center [235, 386] width 116 height 16
click at [349, 378] on input "6.5" at bounding box center [365, 386] width 113 height 16
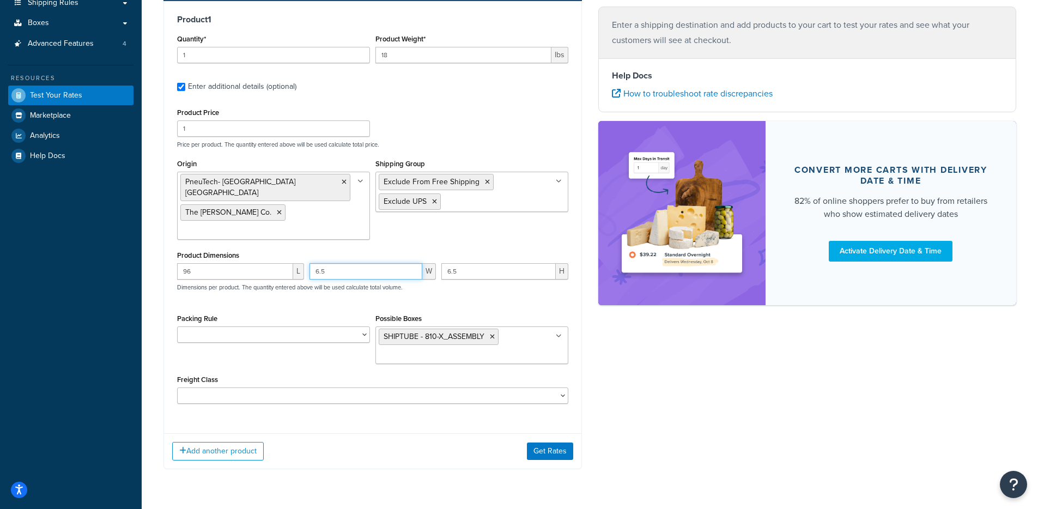
scroll to position [204, 0]
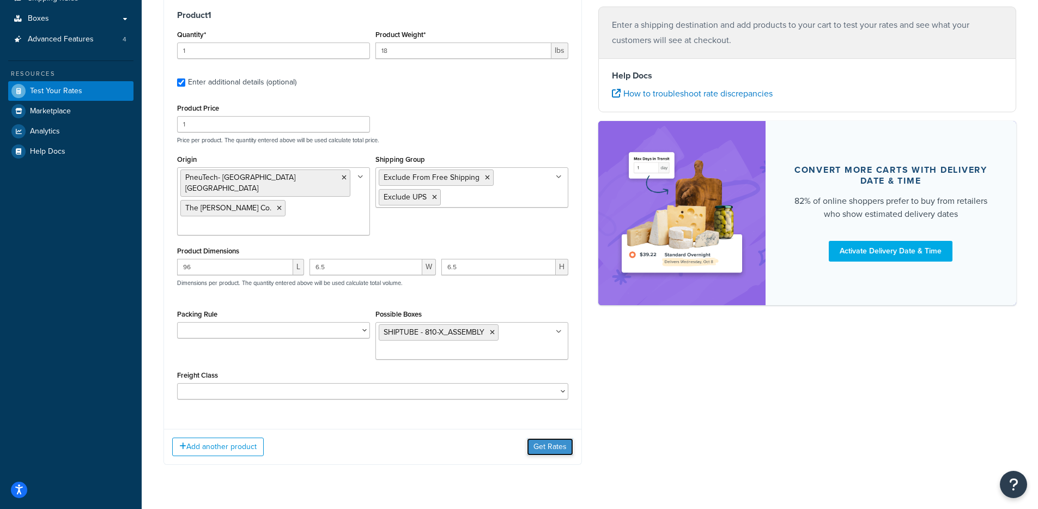
click at [540, 438] on button "Get Rates" at bounding box center [550, 446] width 46 height 17
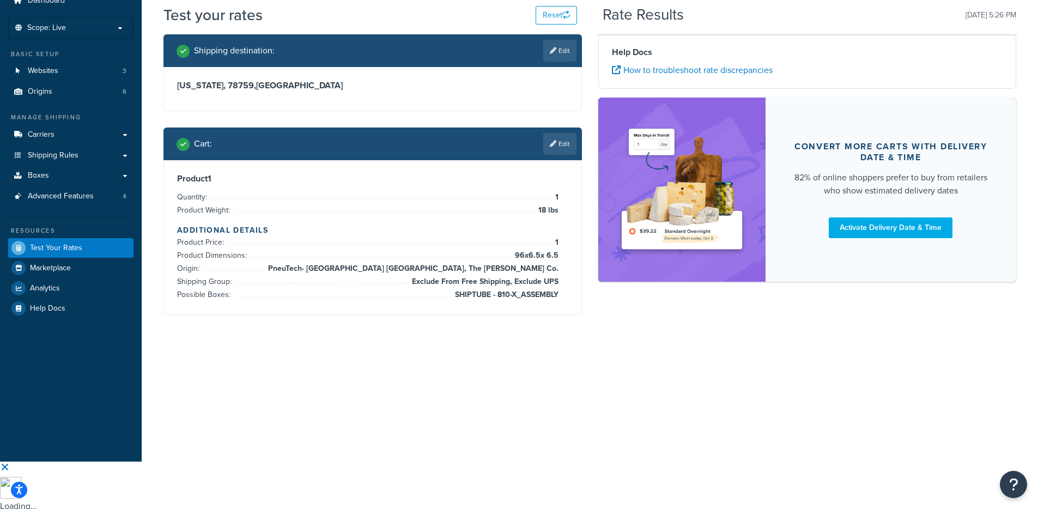
scroll to position [0, 0]
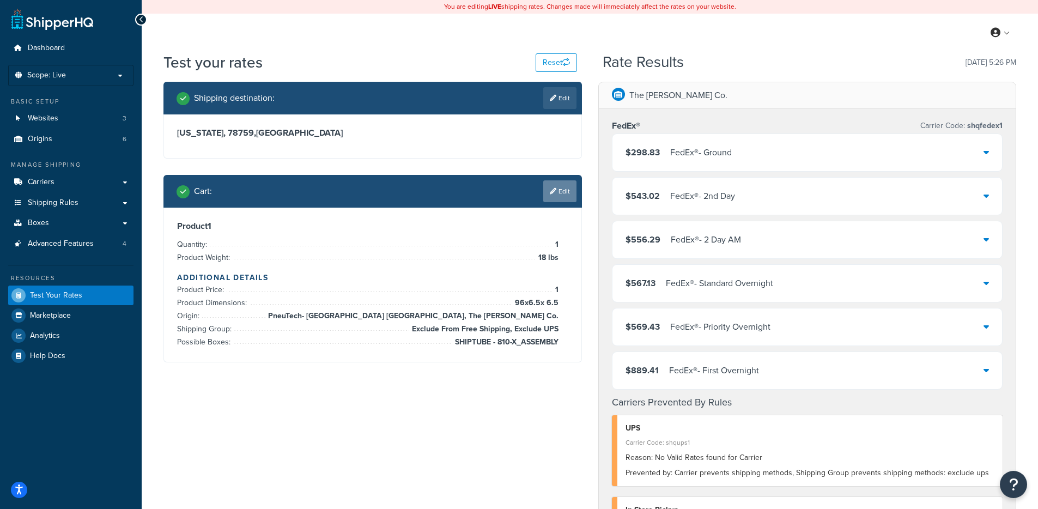
click at [565, 189] on link "Edit" at bounding box center [559, 191] width 33 height 22
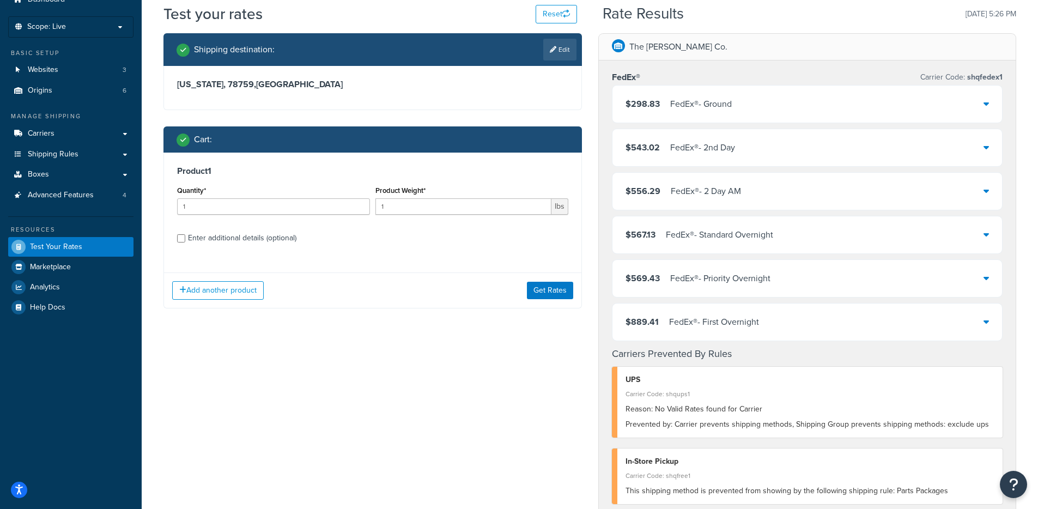
scroll to position [64, 0]
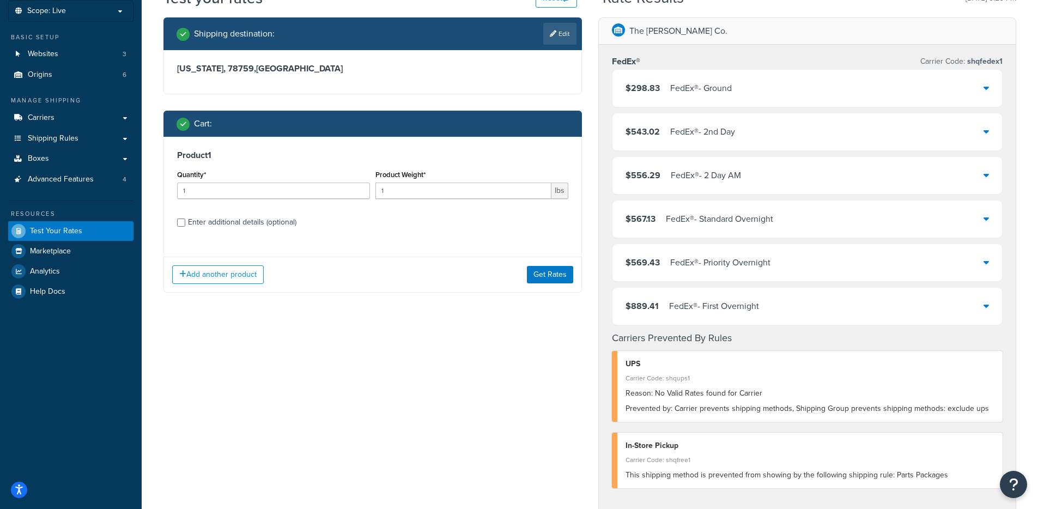
click at [283, 222] on div "Enter additional details (optional)" at bounding box center [242, 222] width 108 height 15
click at [185, 222] on input "Enter additional details (optional)" at bounding box center [181, 222] width 8 height 8
checkbox input "true"
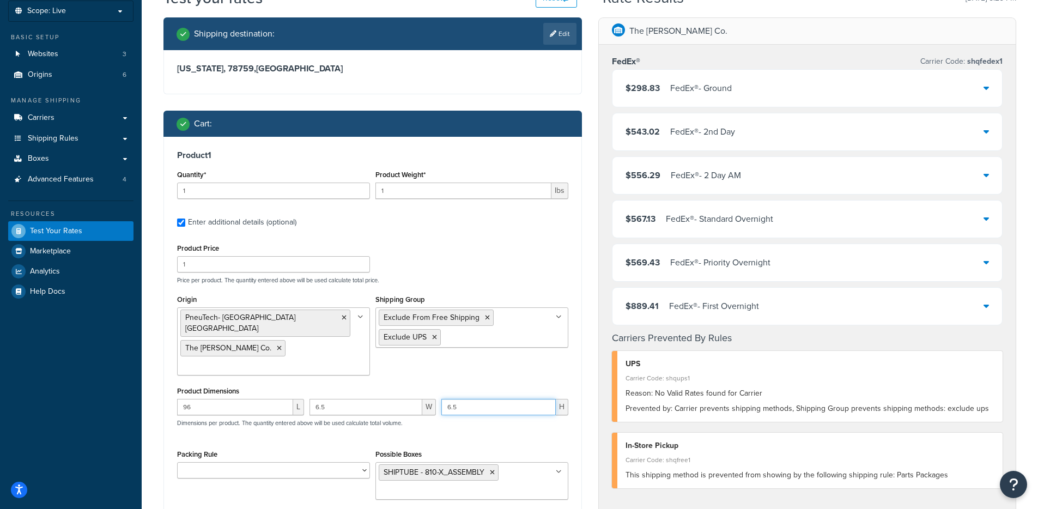
click at [475, 399] on input "6.5" at bounding box center [498, 407] width 114 height 16
type input "6"
click at [368, 399] on input "6.5" at bounding box center [365, 407] width 113 height 16
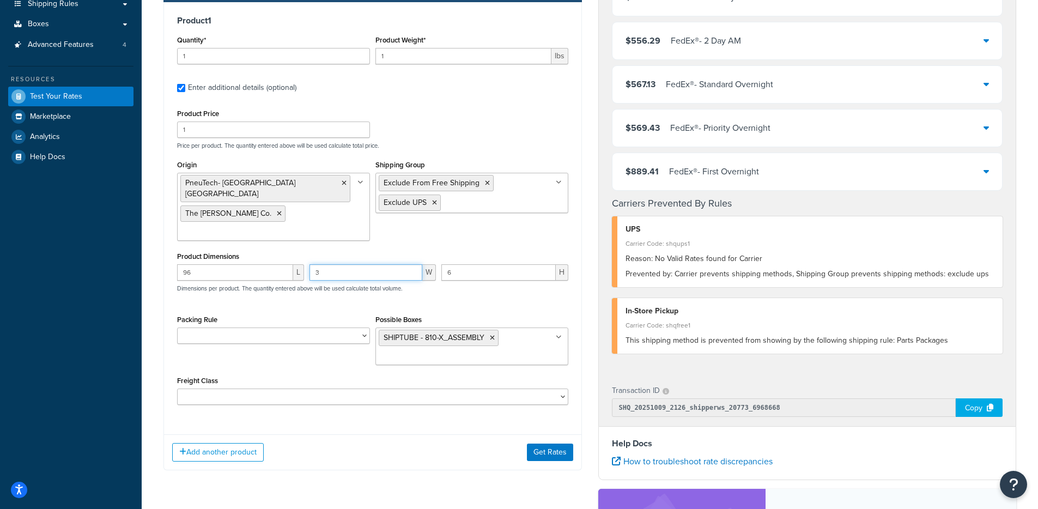
scroll to position [204, 0]
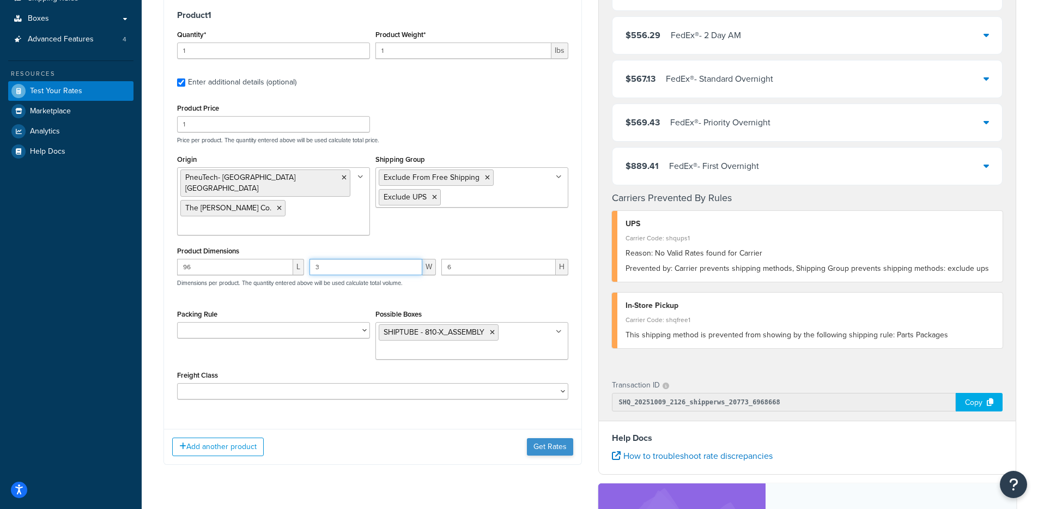
type input "3"
click at [537, 438] on button "Get Rates" at bounding box center [550, 446] width 46 height 17
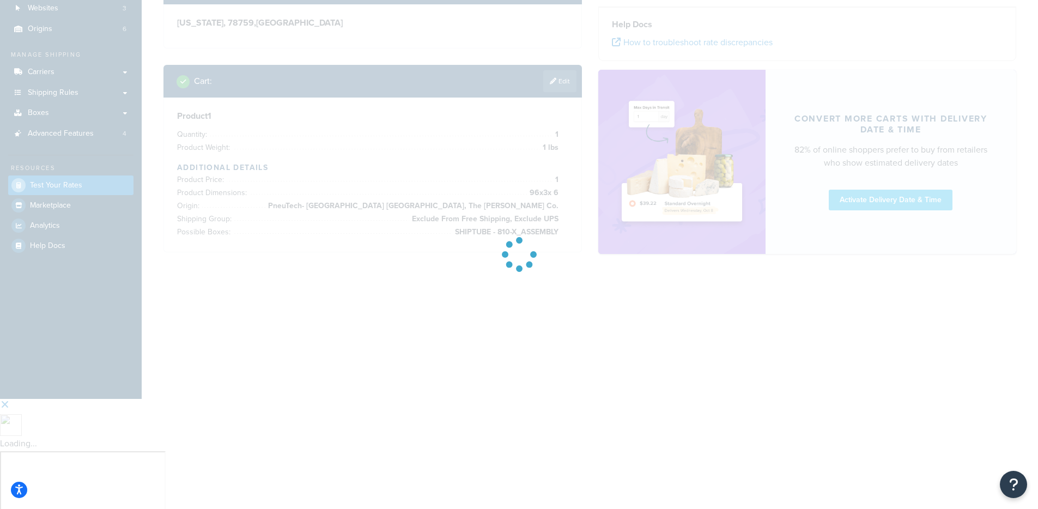
scroll to position [0, 0]
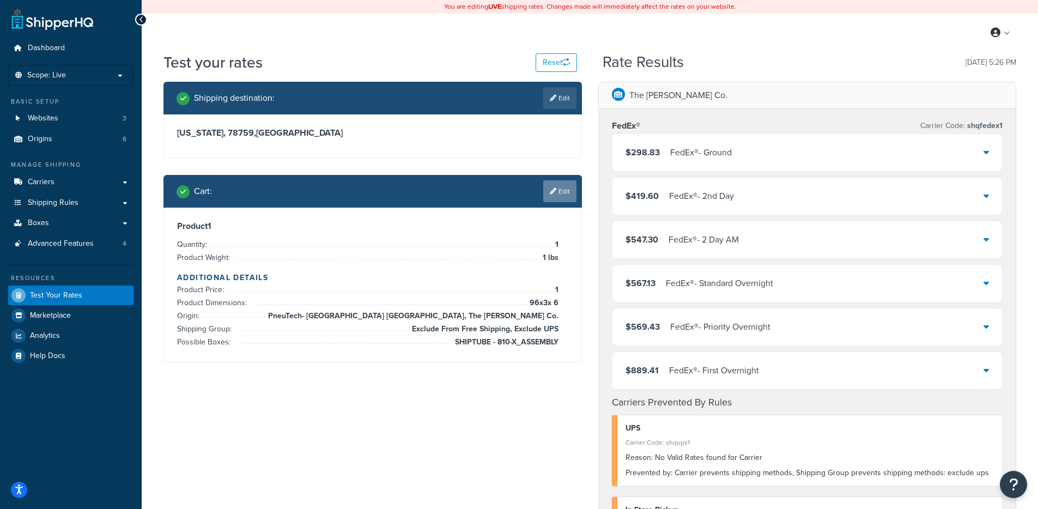
click at [548, 195] on link "Edit" at bounding box center [559, 191] width 33 height 22
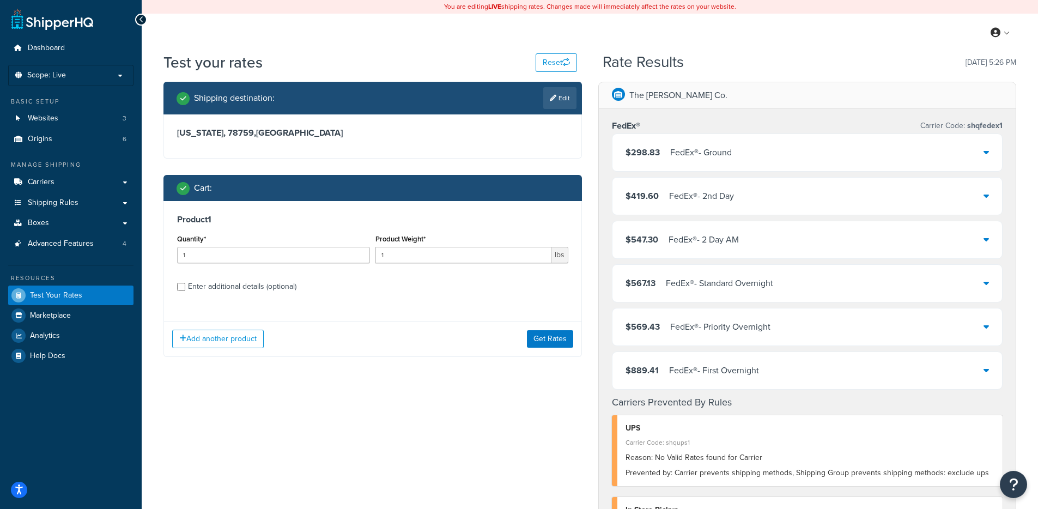
click at [259, 287] on div "Enter additional details (optional)" at bounding box center [242, 286] width 108 height 15
click at [185, 287] on input "Enter additional details (optional)" at bounding box center [181, 287] width 8 height 8
checkbox input "true"
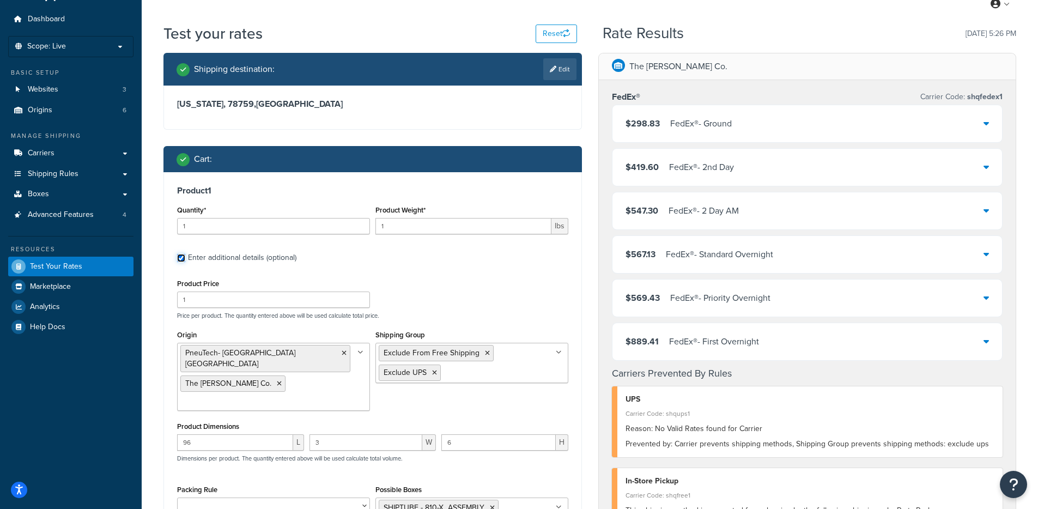
scroll to position [41, 0]
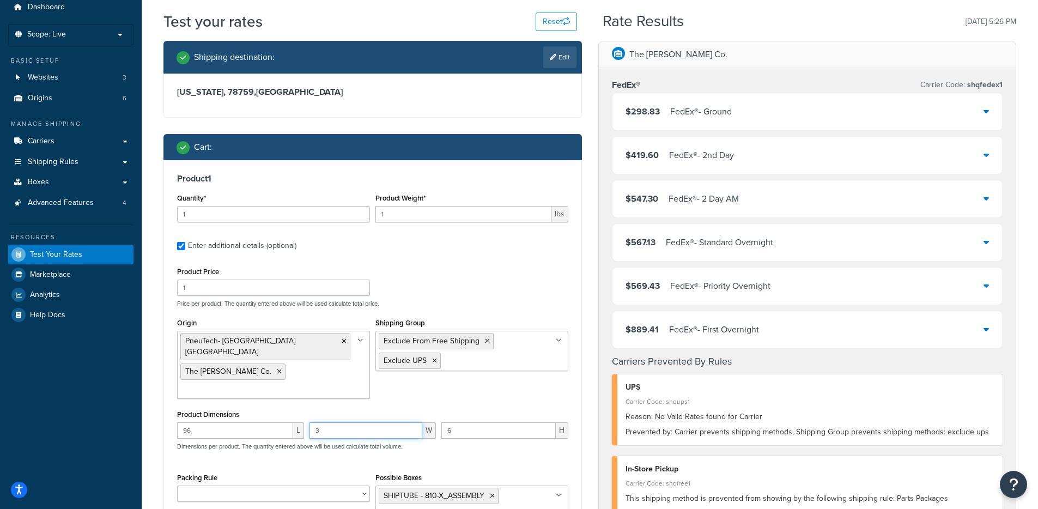
click at [355, 422] on input "3" at bounding box center [365, 430] width 113 height 16
type input "6"
click at [486, 422] on input "6" at bounding box center [498, 430] width 114 height 16
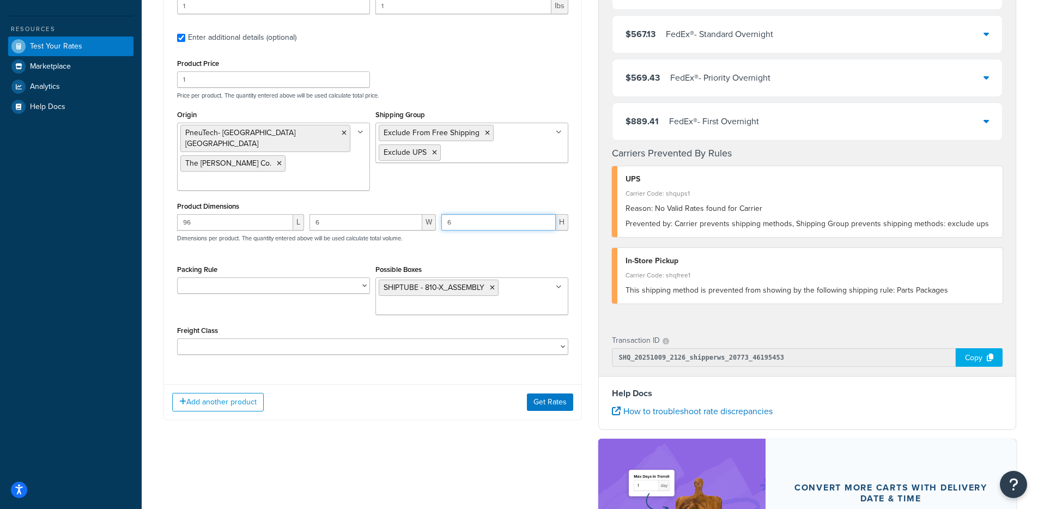
scroll to position [254, 0]
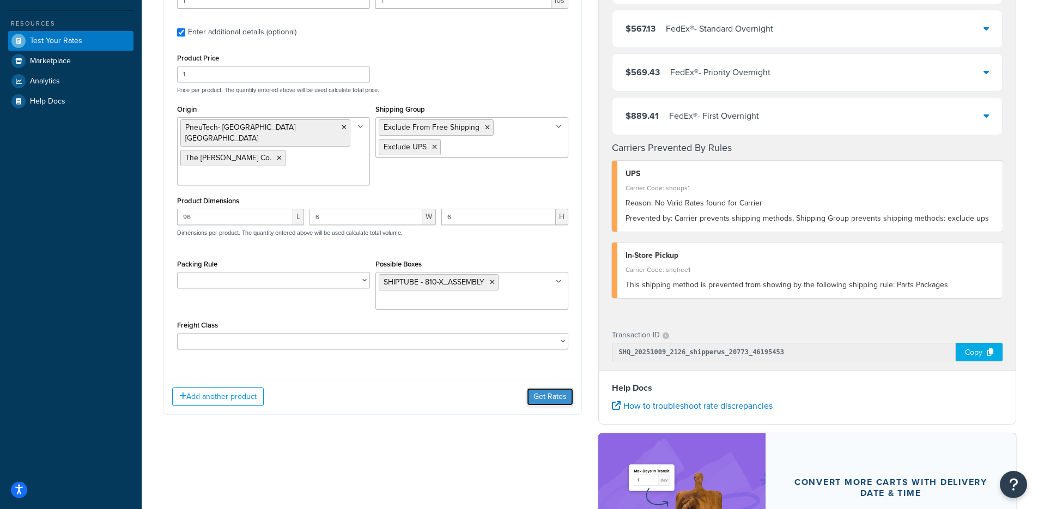
click at [556, 388] on button "Get Rates" at bounding box center [550, 396] width 46 height 17
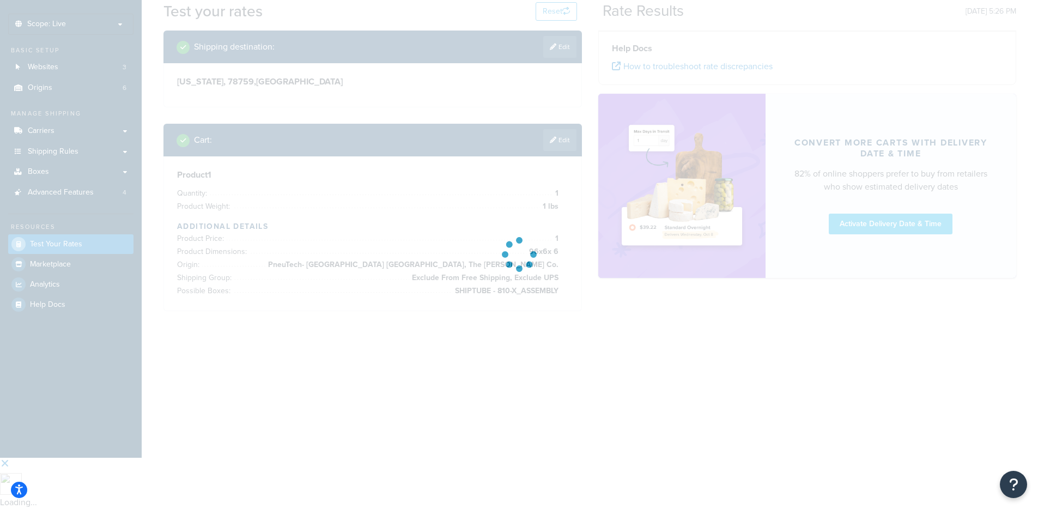
scroll to position [0, 0]
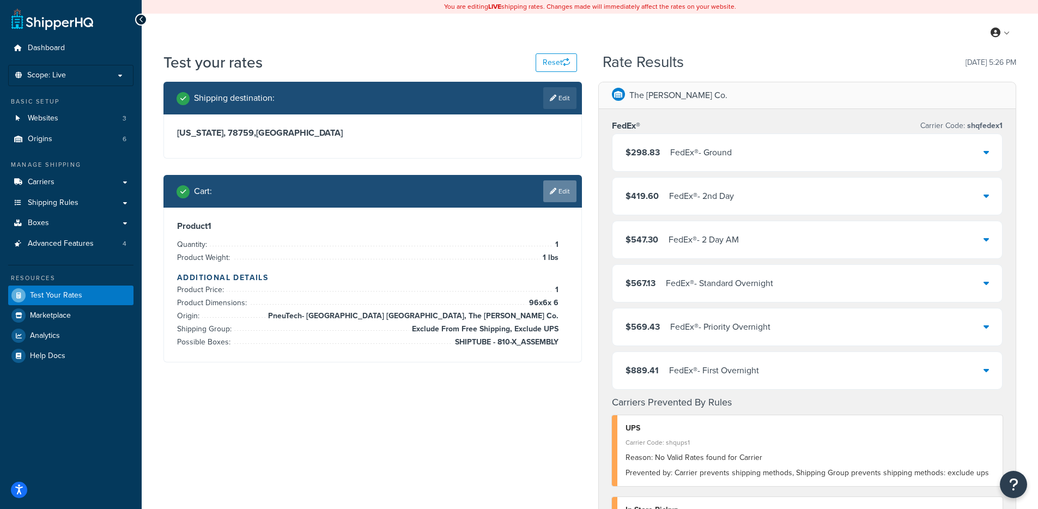
click at [553, 190] on icon at bounding box center [553, 191] width 7 height 7
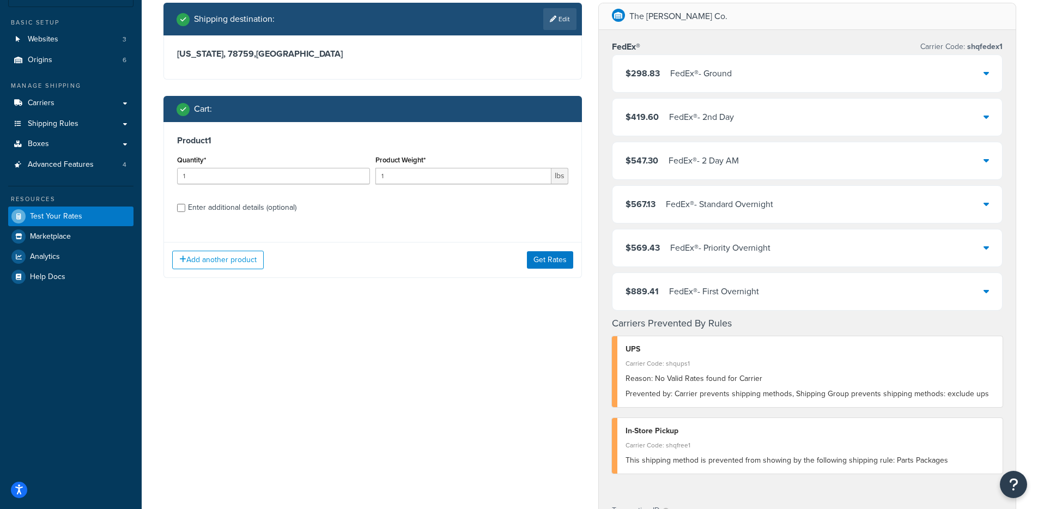
scroll to position [90, 0]
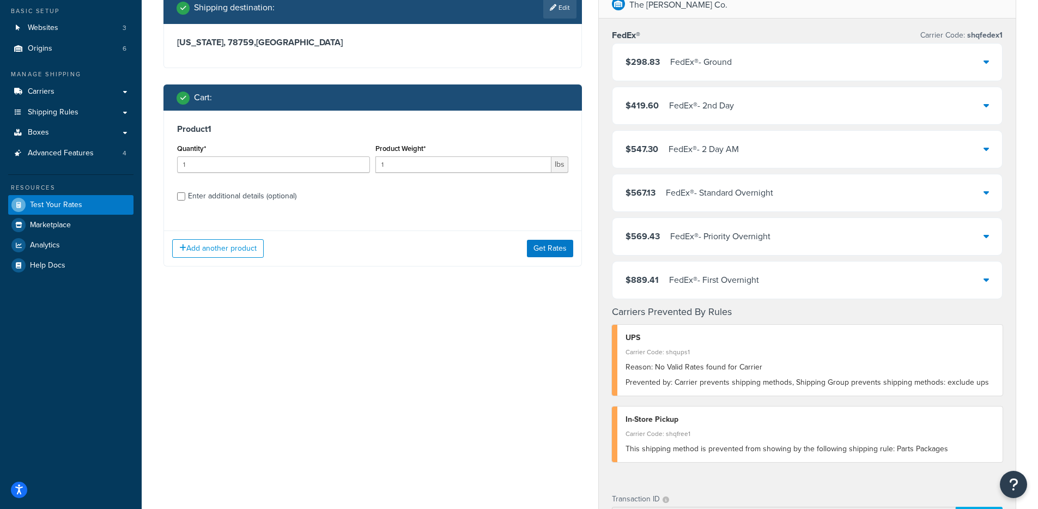
click at [236, 201] on div "Enter additional details (optional)" at bounding box center [242, 196] width 108 height 15
click at [185, 200] on input "Enter additional details (optional)" at bounding box center [181, 196] width 8 height 8
checkbox input "true"
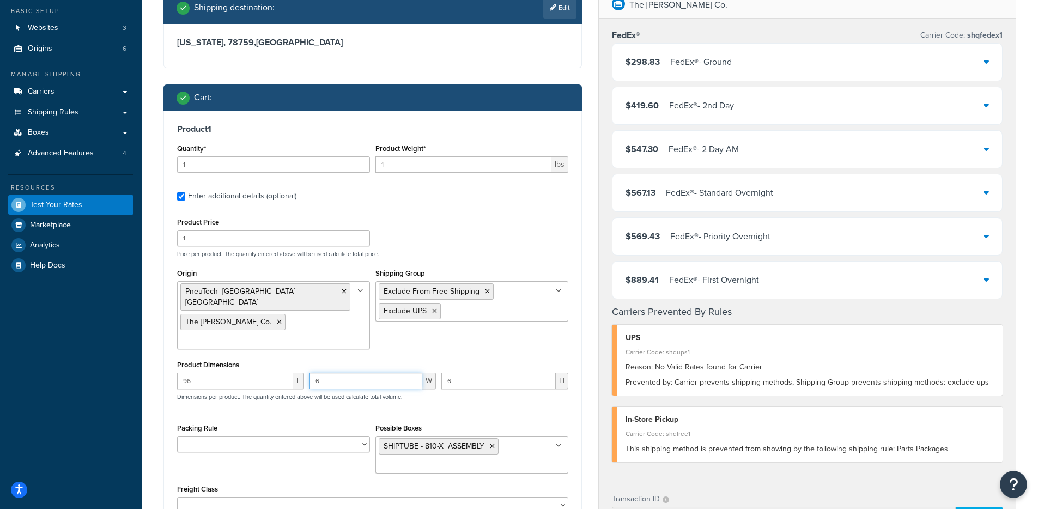
click at [332, 373] on input "6" at bounding box center [365, 381] width 113 height 16
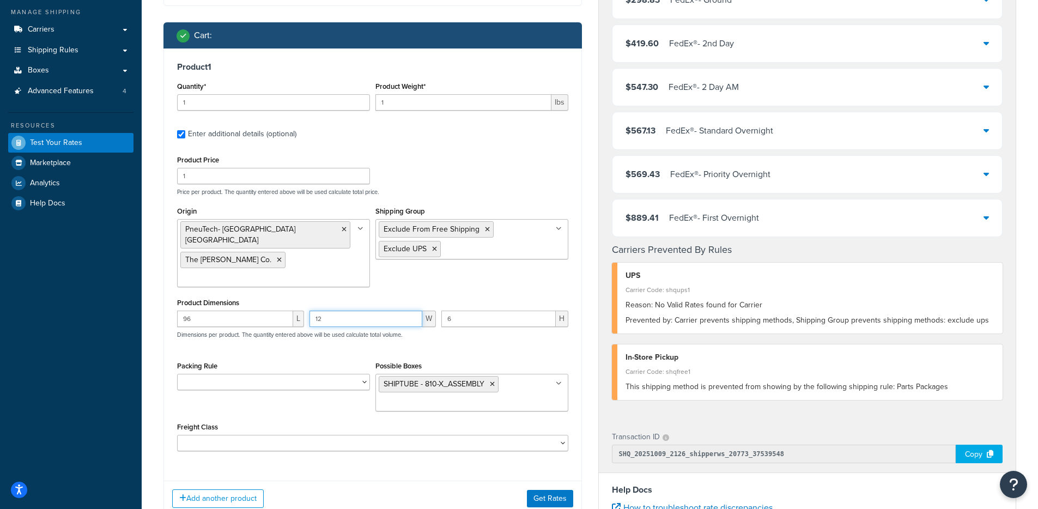
scroll to position [165, 0]
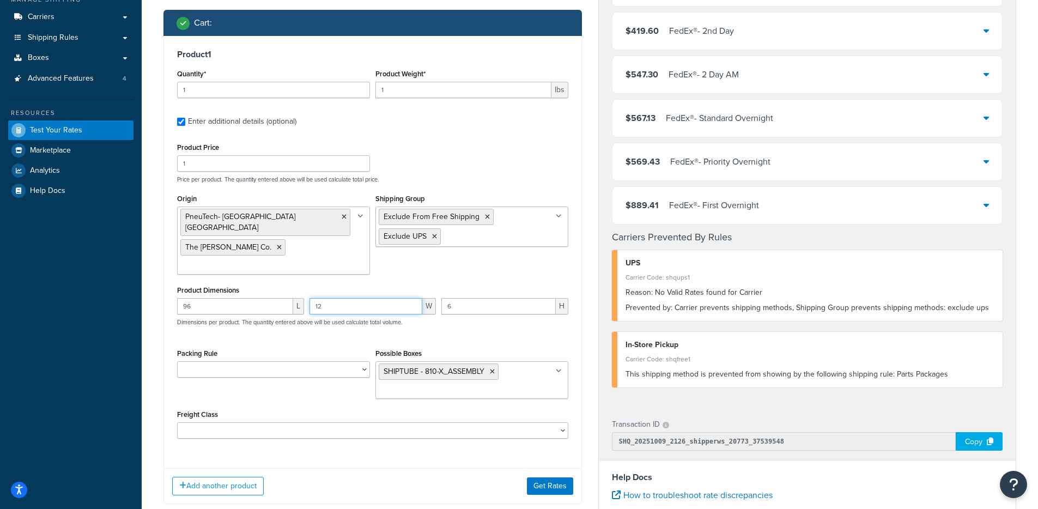
type input "12"
drag, startPoint x: 460, startPoint y: 278, endPoint x: 416, endPoint y: 276, distance: 43.6
click at [416, 298] on div "96 L 12 W 6 H Dimensions per product. The quantity entered above will be used c…" at bounding box center [372, 318] width 397 height 40
type input "12"
click at [466, 308] on div "96 L 12 W 12 H Dimensions per product. The quantity entered above will be used …" at bounding box center [372, 318] width 397 height 40
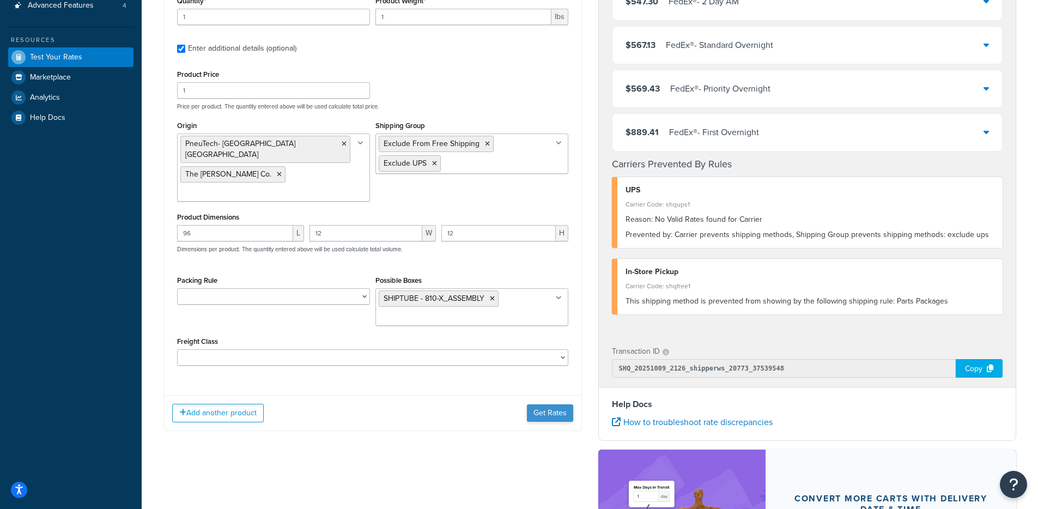
scroll to position [259, 0]
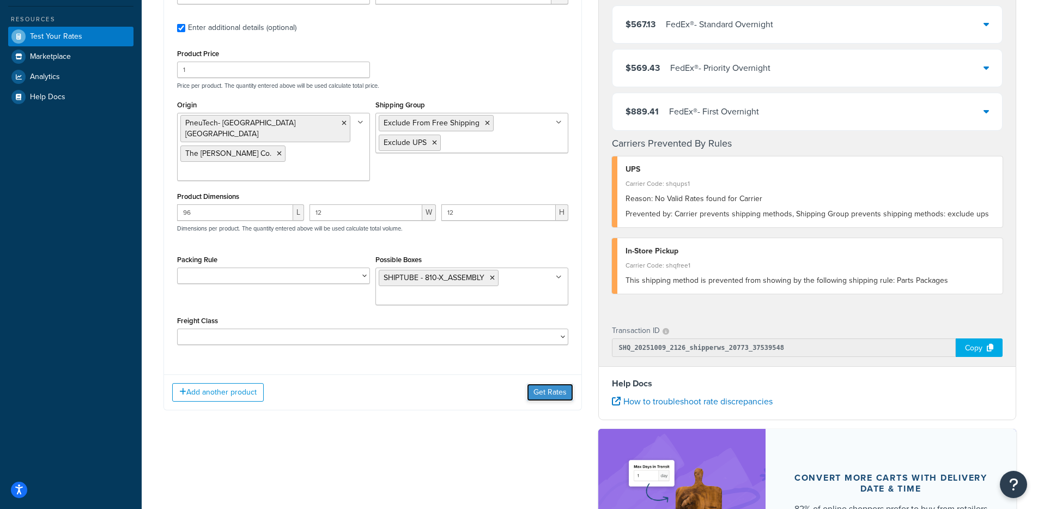
click at [544, 384] on button "Get Rates" at bounding box center [550, 392] width 46 height 17
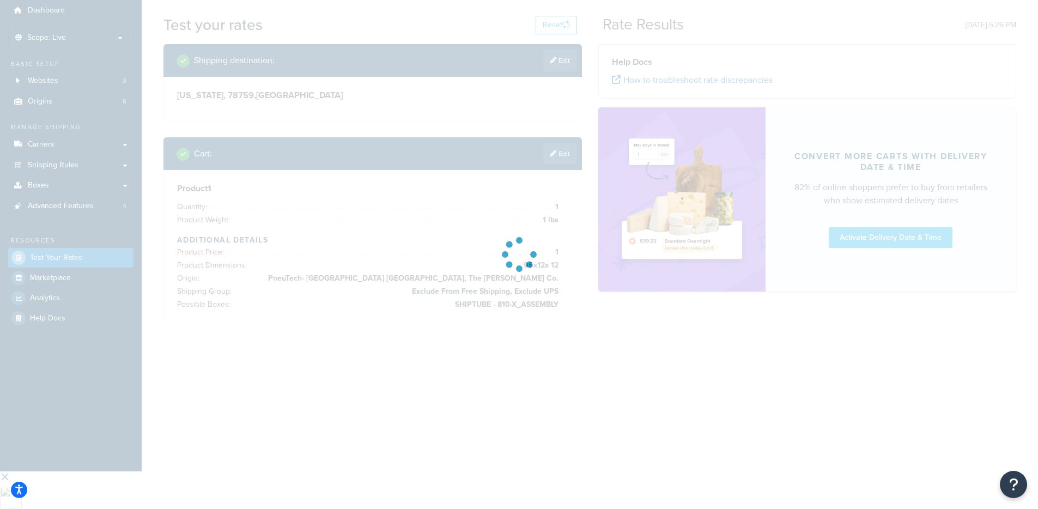
scroll to position [0, 0]
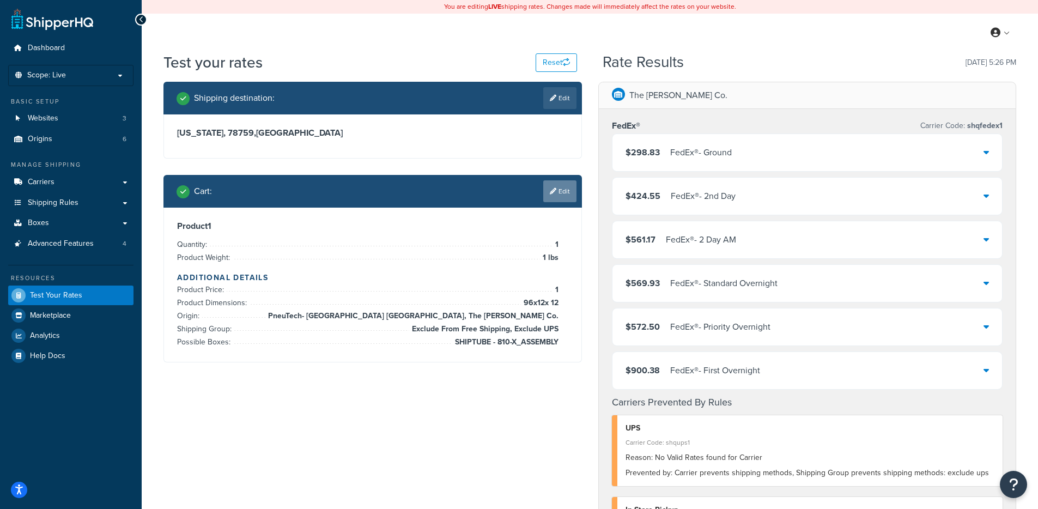
click at [556, 195] on link "Edit" at bounding box center [559, 191] width 33 height 22
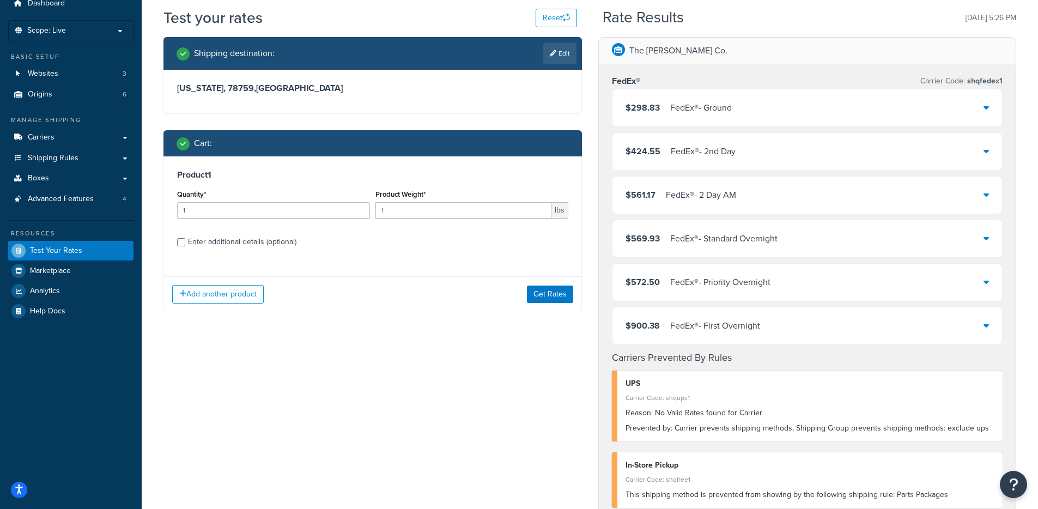
scroll to position [44, 0]
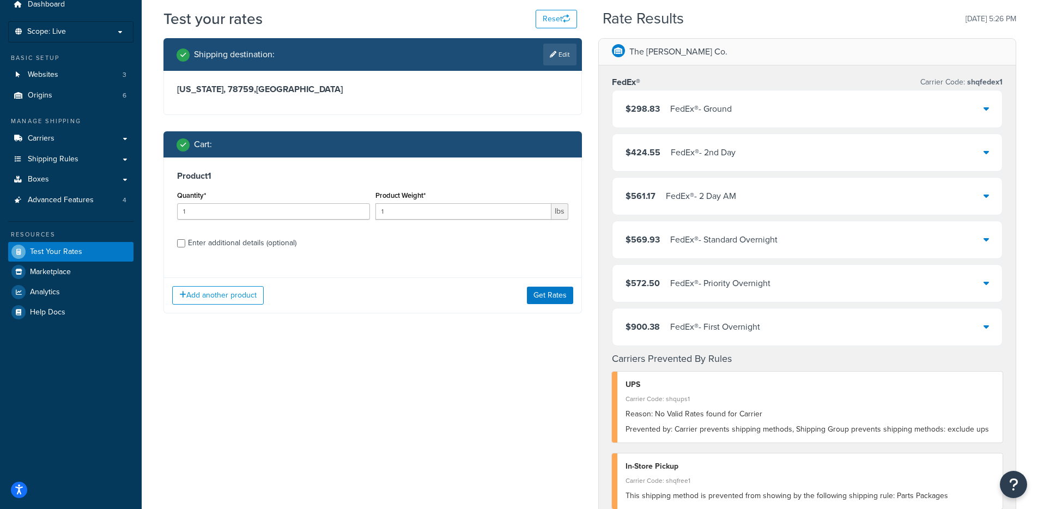
click at [266, 244] on div "Enter additional details (optional)" at bounding box center [242, 242] width 108 height 15
click at [185, 244] on input "Enter additional details (optional)" at bounding box center [181, 243] width 8 height 8
checkbox input "true"
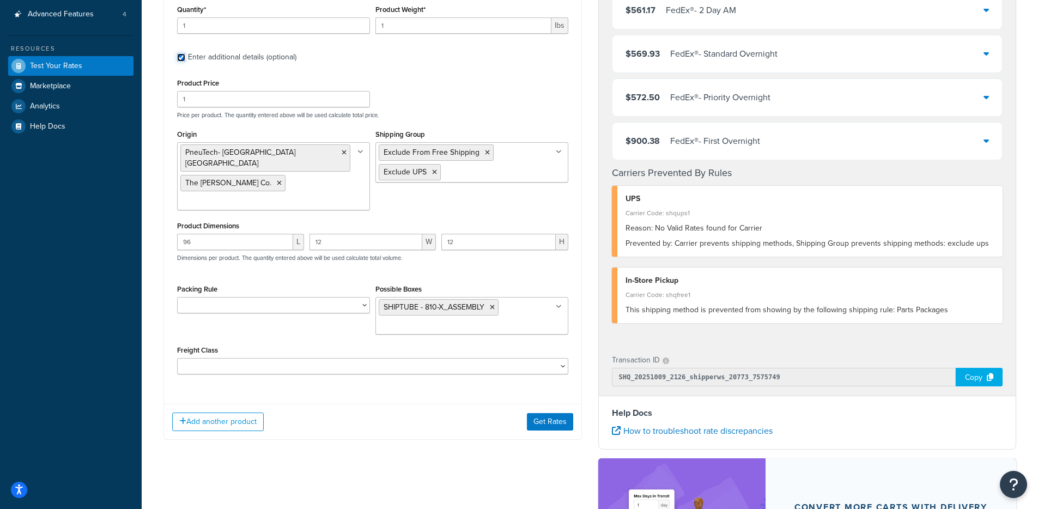
scroll to position [230, 0]
click at [306, 296] on select "Cabinets LTL Fenders Upper Couplers" at bounding box center [273, 304] width 193 height 16
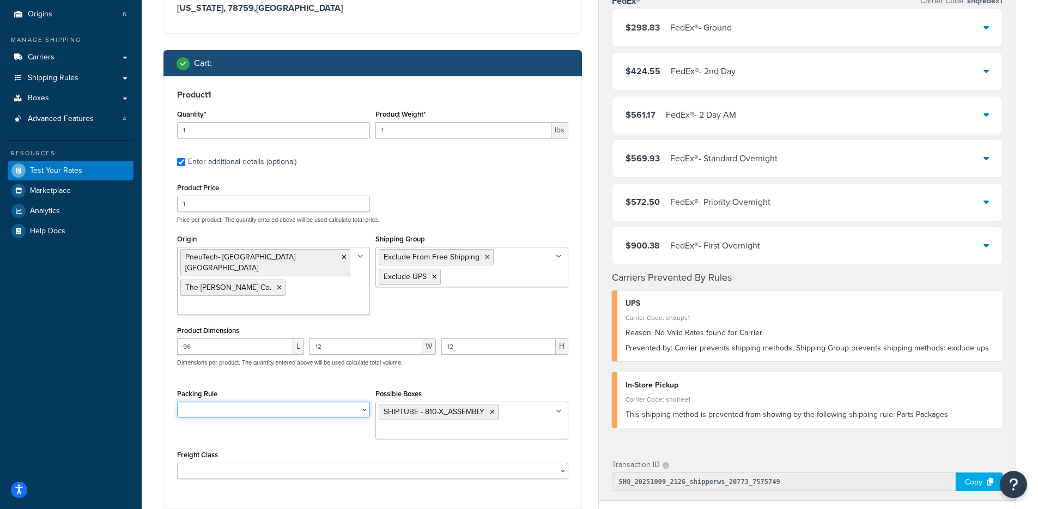
scroll to position [34, 0]
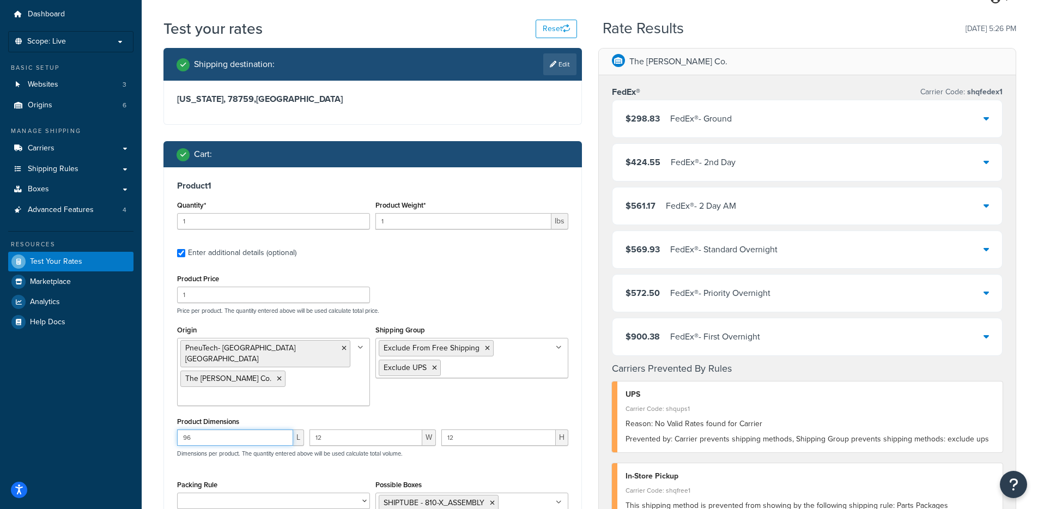
click at [221, 429] on input "96" at bounding box center [235, 437] width 116 height 16
type input "95"
click at [378, 429] on input "12" at bounding box center [365, 437] width 113 height 16
type input "1"
type input "6"
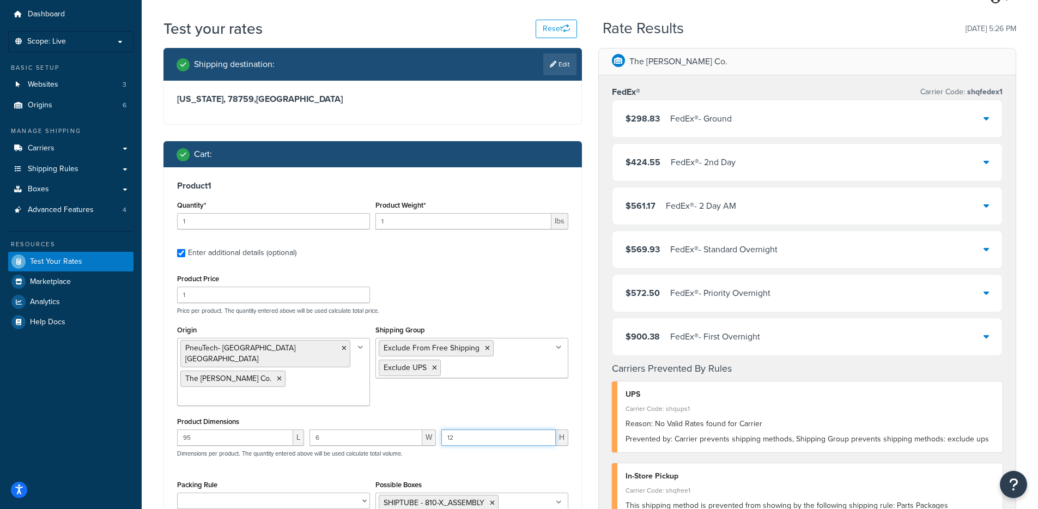
drag, startPoint x: 460, startPoint y: 409, endPoint x: 412, endPoint y: 408, distance: 48.5
click at [412, 429] on div "95 L 6 W 12 H Dimensions per product. The quantity entered above will be used c…" at bounding box center [372, 449] width 397 height 40
type input "6"
click at [337, 414] on div "Product Dimensions 95 L 6 W 6 H Dimensions per product. The quantity entered ab…" at bounding box center [372, 441] width 391 height 55
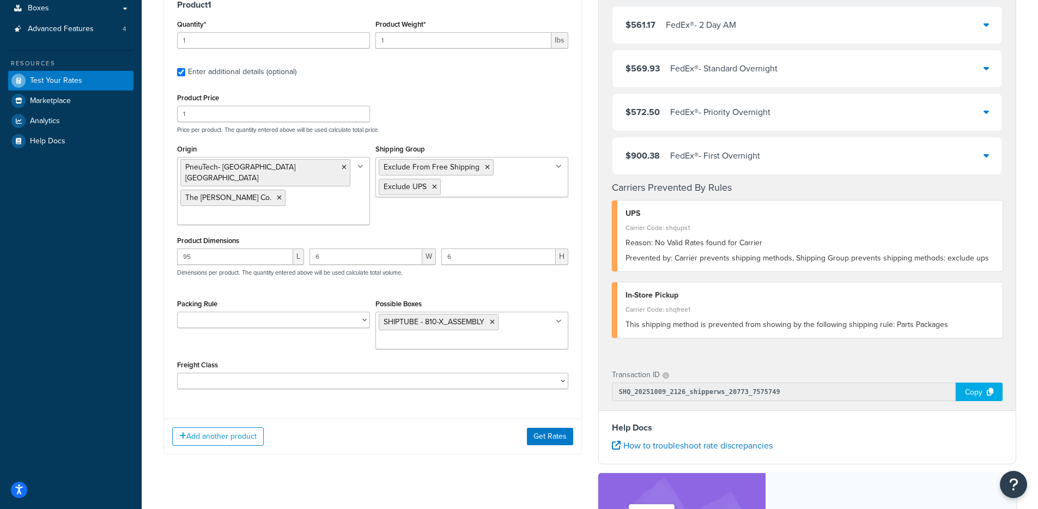
scroll to position [257, 0]
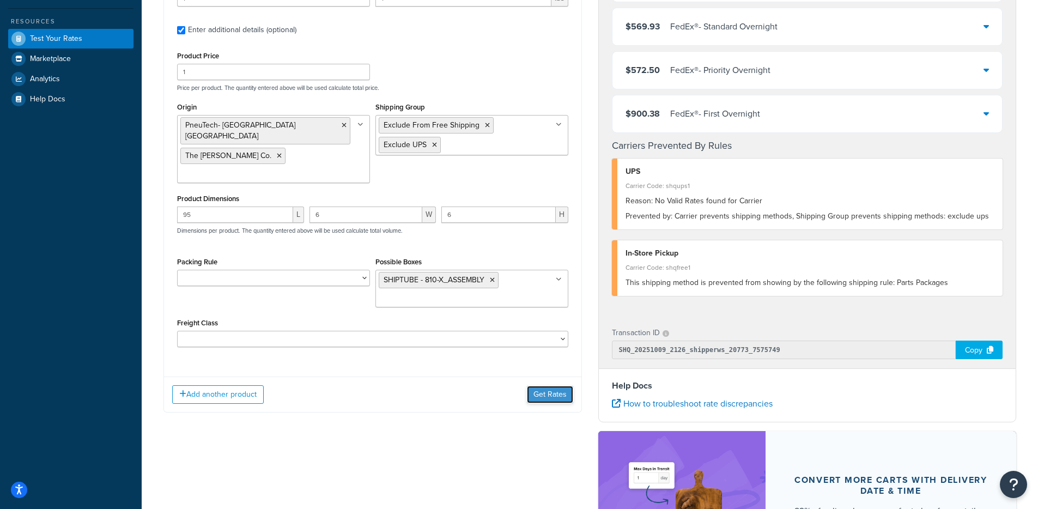
click at [551, 386] on button "Get Rates" at bounding box center [550, 394] width 46 height 17
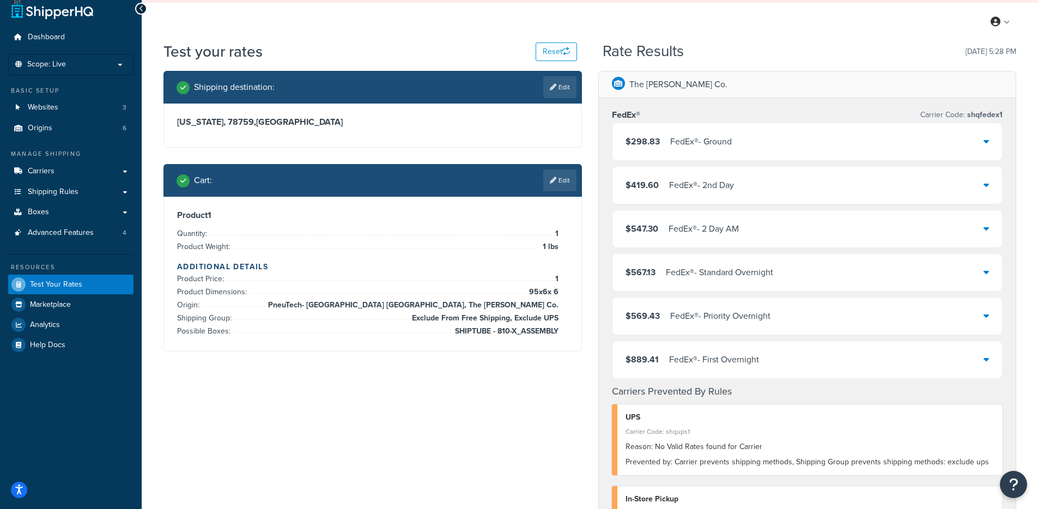
scroll to position [0, 0]
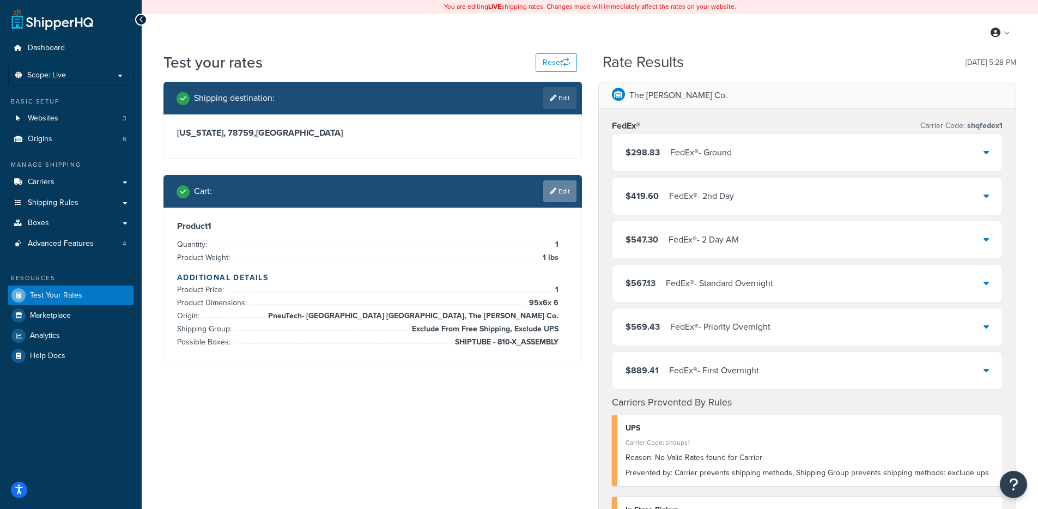
click at [547, 195] on link "Edit" at bounding box center [559, 191] width 33 height 22
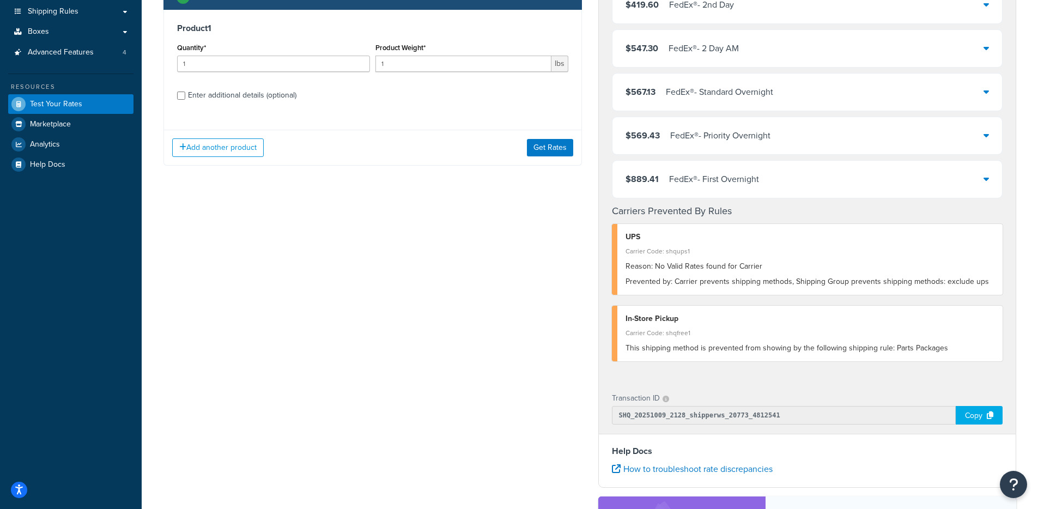
scroll to position [212, 0]
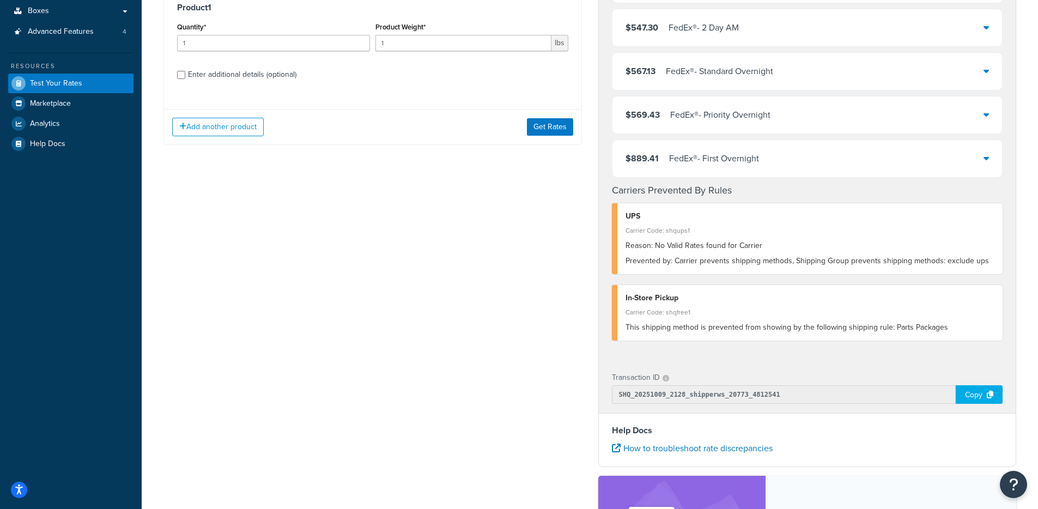
click at [256, 78] on div "Enter additional details (optional)" at bounding box center [242, 74] width 108 height 15
click at [185, 78] on input "Enter additional details (optional)" at bounding box center [181, 75] width 8 height 8
checkbox input "true"
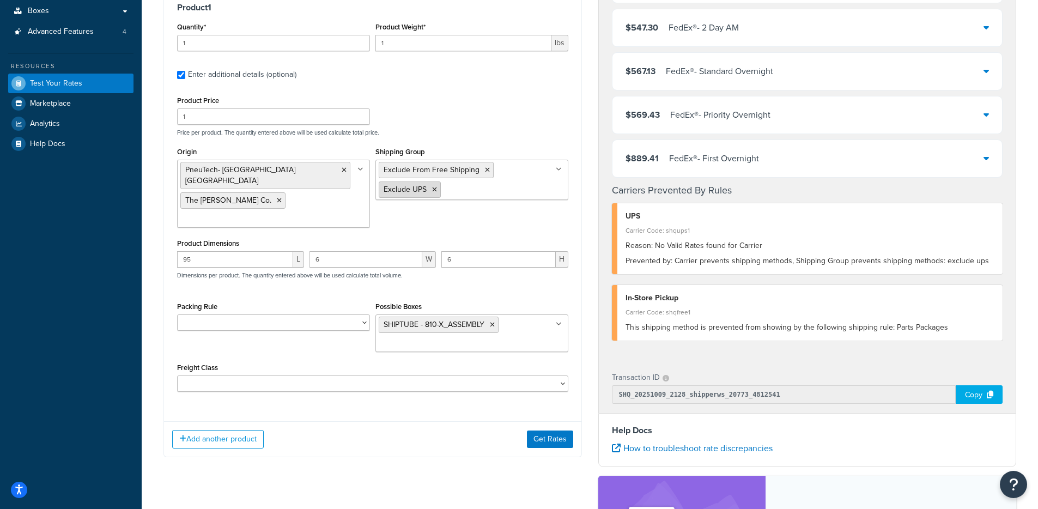
click at [433, 191] on icon at bounding box center [434, 189] width 5 height 7
click at [338, 236] on div "Product Dimensions 95 L 6 W 6 H Dimensions per product. The quantity entered ab…" at bounding box center [372, 263] width 391 height 55
click at [532, 430] on button "Get Rates" at bounding box center [550, 438] width 46 height 17
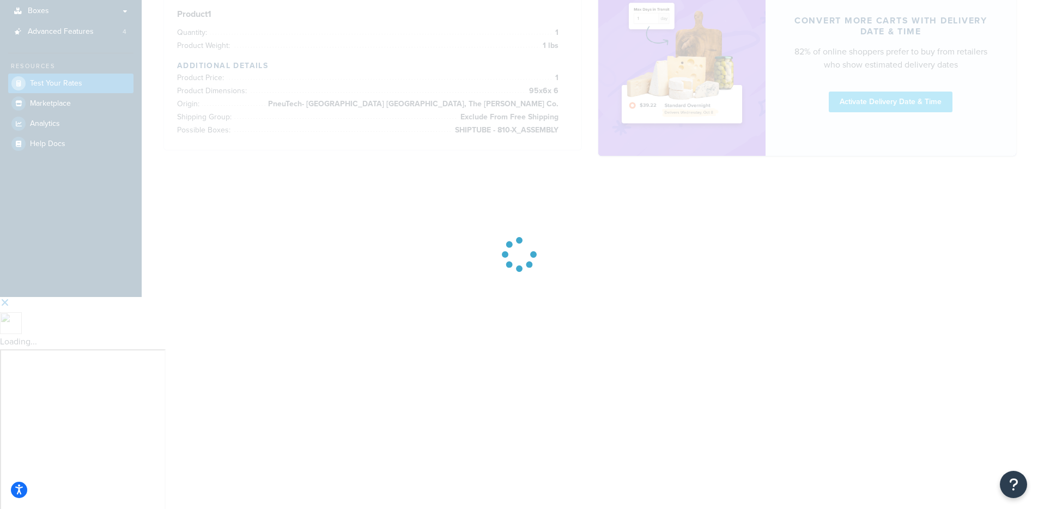
scroll to position [0, 0]
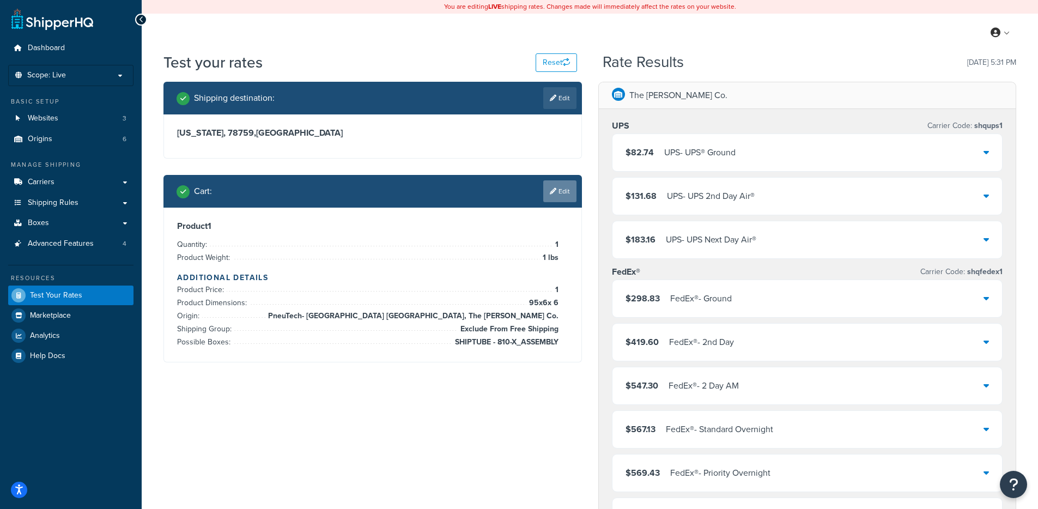
click at [552, 191] on icon at bounding box center [553, 191] width 7 height 7
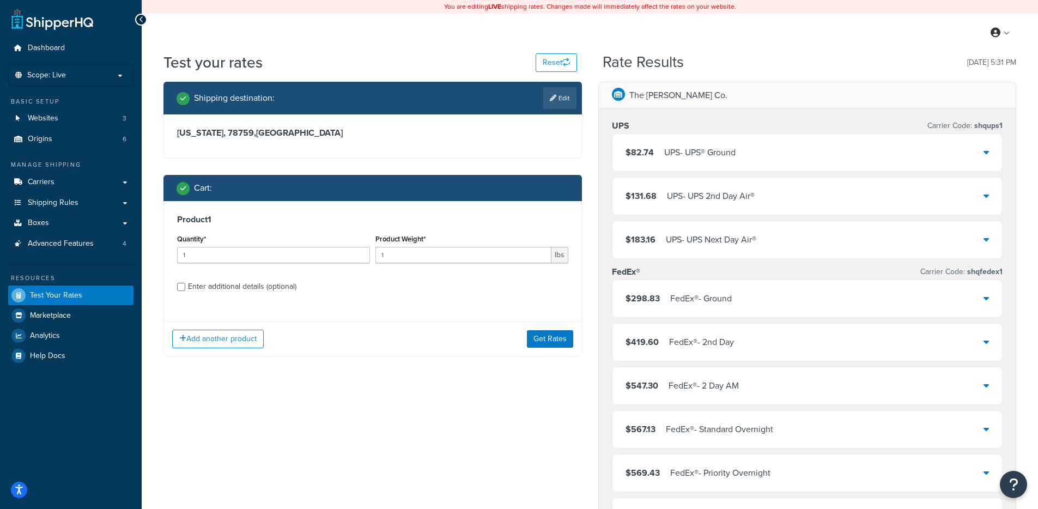
click at [288, 283] on div "Enter additional details (optional)" at bounding box center [242, 286] width 108 height 15
click at [185, 283] on input "Enter additional details (optional)" at bounding box center [181, 287] width 8 height 8
checkbox input "true"
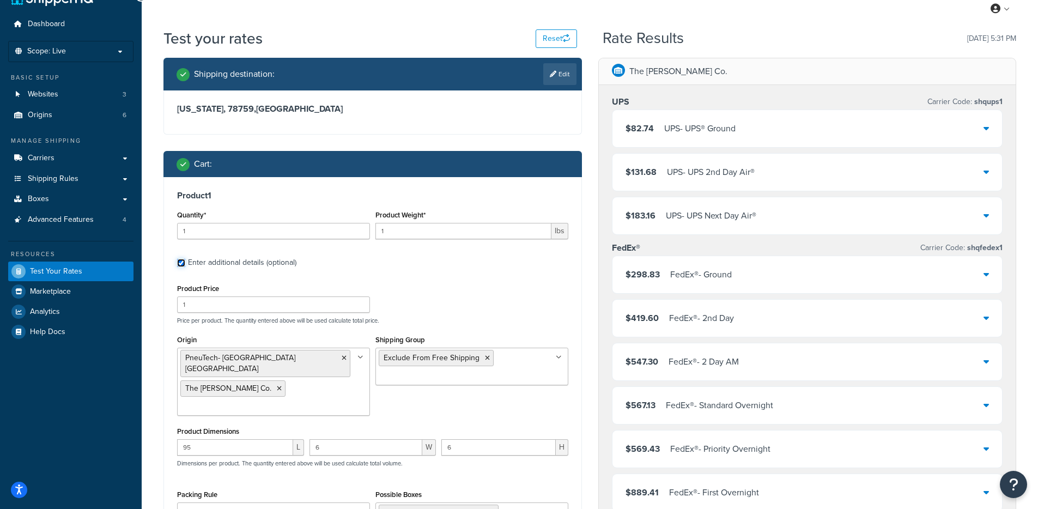
scroll to position [50, 0]
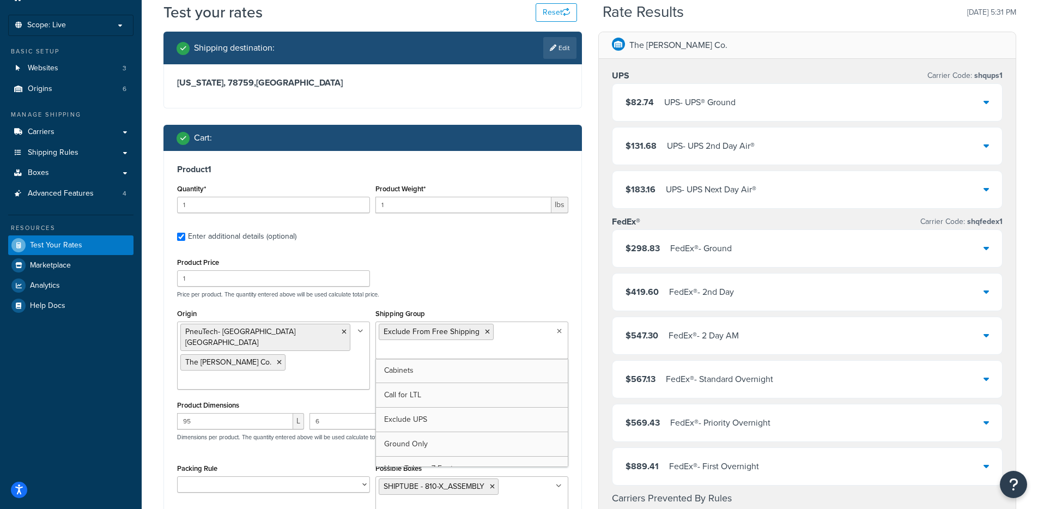
click at [512, 341] on ul "Exclude From Free Shipping" at bounding box center [471, 340] width 193 height 38
click at [451, 284] on div "Product Price 1 Price per product. The quantity entered above will be used calc…" at bounding box center [372, 276] width 397 height 43
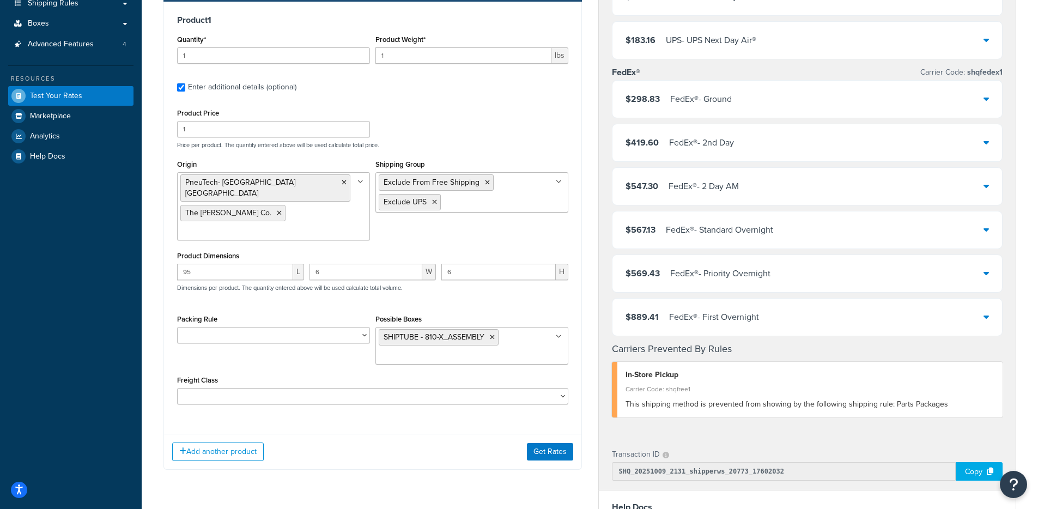
scroll to position [251, 0]
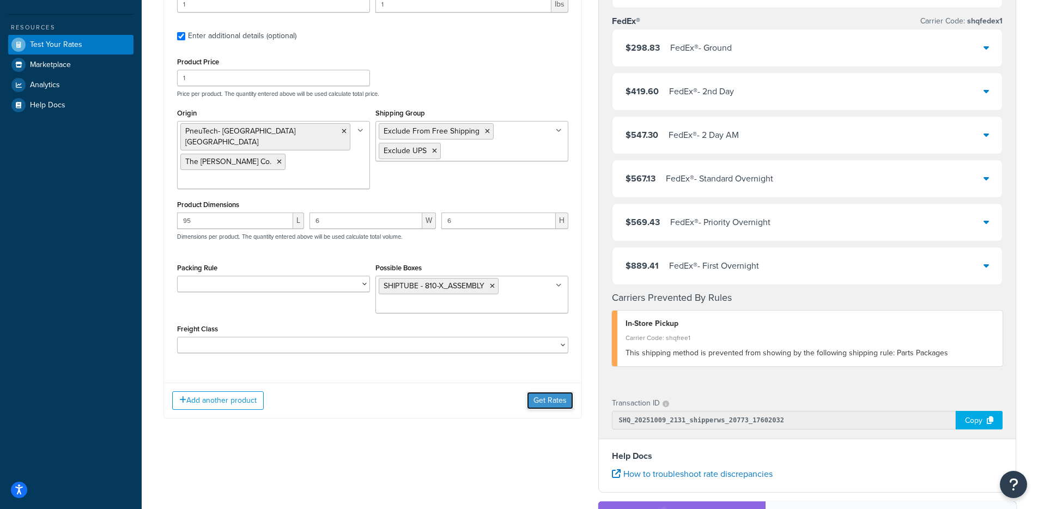
click at [556, 392] on button "Get Rates" at bounding box center [550, 400] width 46 height 17
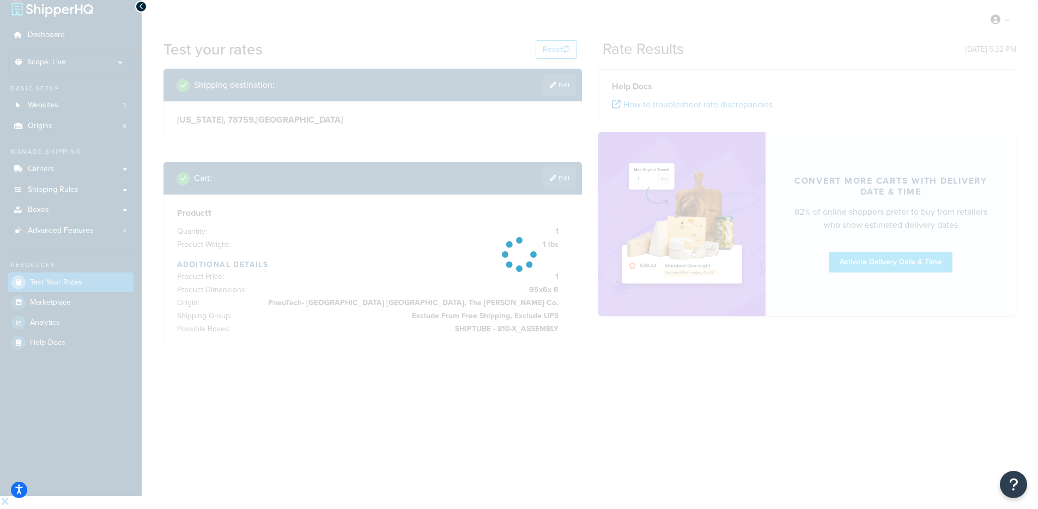
scroll to position [0, 0]
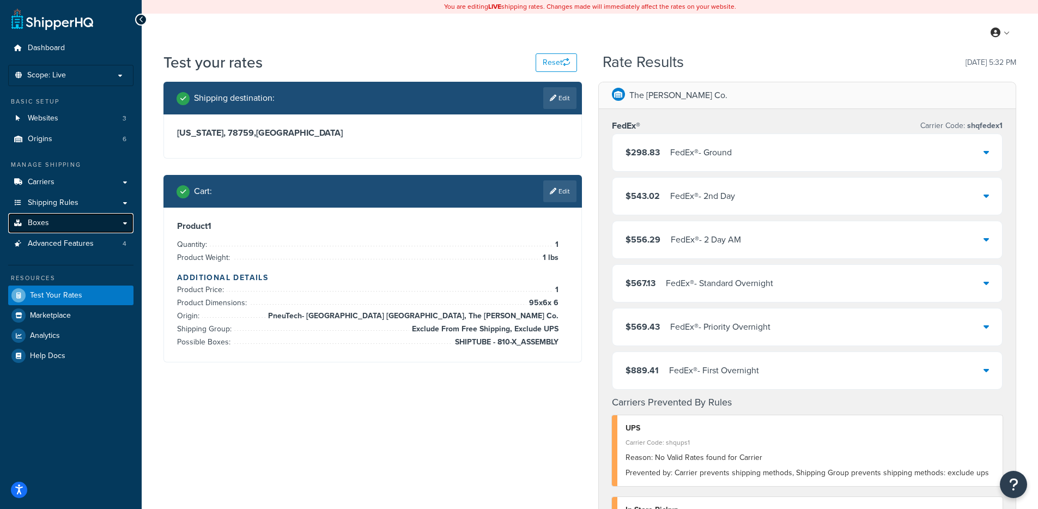
click at [66, 222] on link "Boxes" at bounding box center [70, 223] width 125 height 20
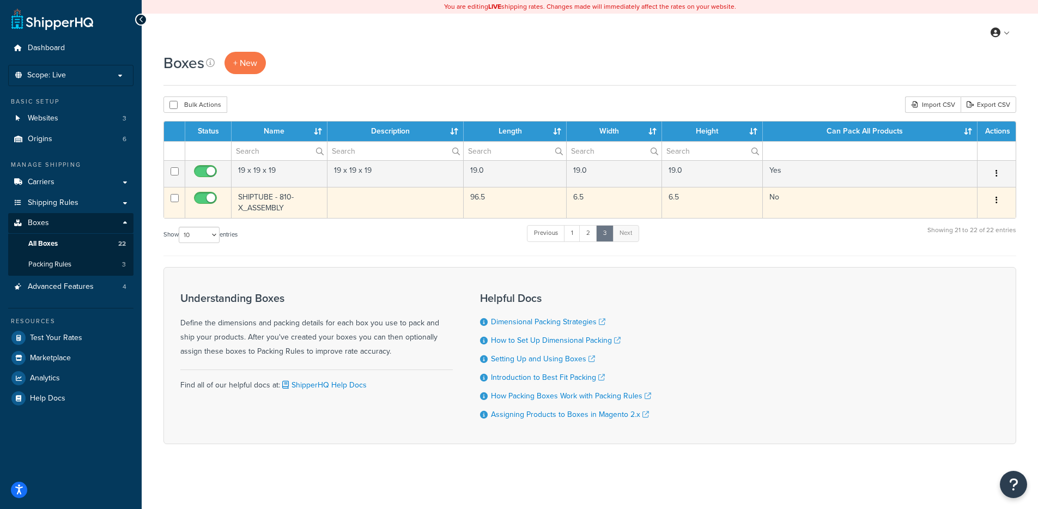
click at [271, 197] on td "SHIPTUBE - 810-X_ASSEMBLY" at bounding box center [280, 202] width 96 height 31
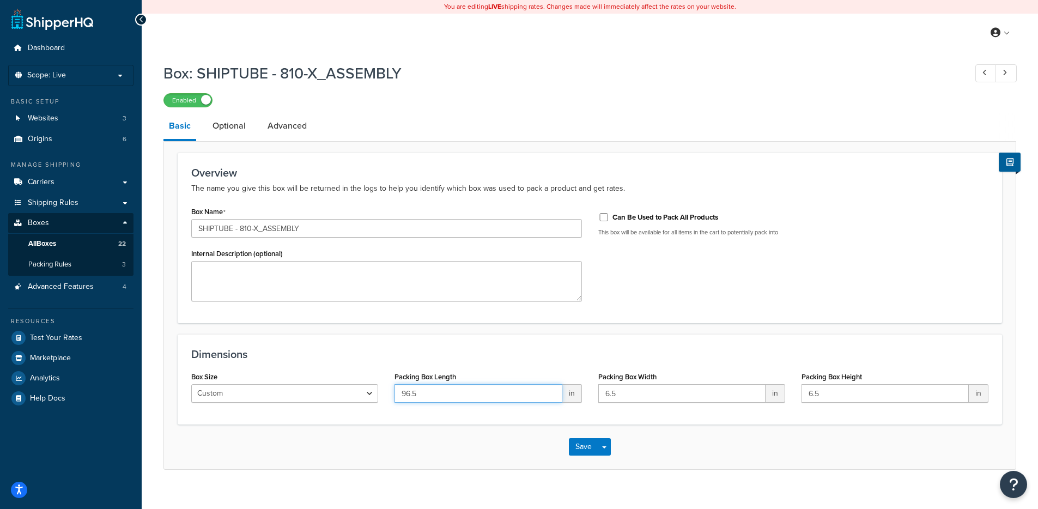
click at [428, 392] on input "96.5" at bounding box center [477, 393] width 167 height 19
drag, startPoint x: 429, startPoint y: 396, endPoint x: 405, endPoint y: 392, distance: 24.2
click at [405, 392] on input "96.5" at bounding box center [477, 393] width 167 height 19
type input "97"
click at [591, 449] on button "Save" at bounding box center [583, 446] width 29 height 17
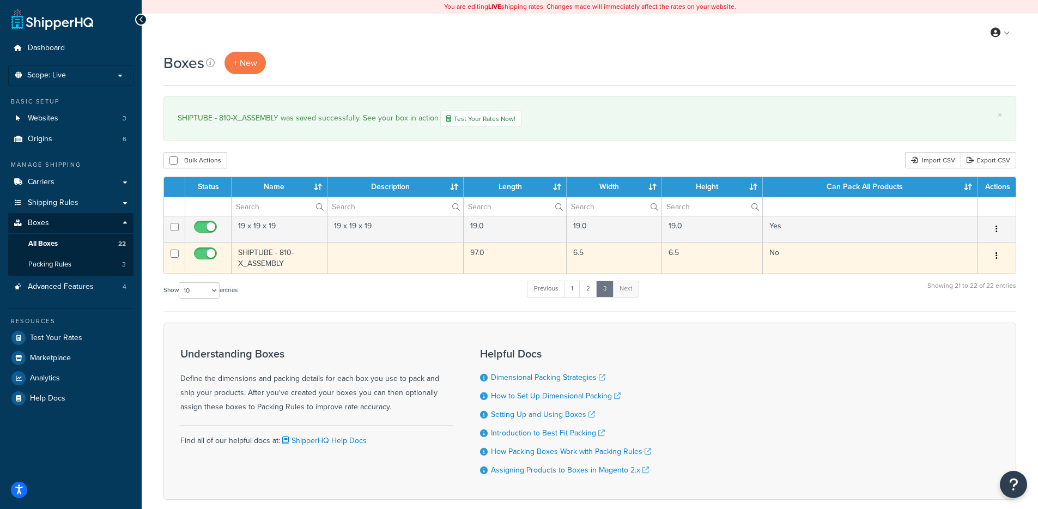
click at [601, 259] on td "6.5" at bounding box center [614, 257] width 95 height 31
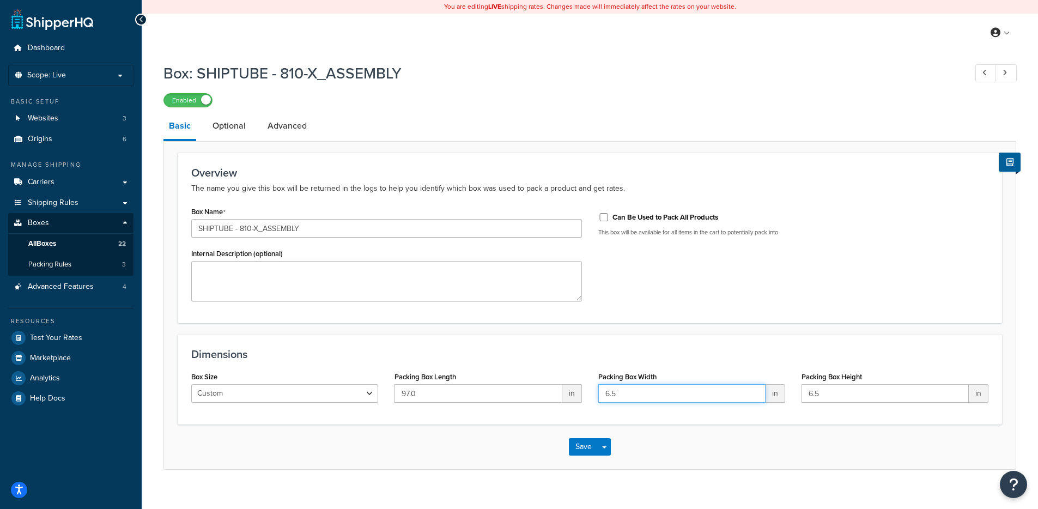
drag, startPoint x: 645, startPoint y: 396, endPoint x: 570, endPoint y: 379, distance: 76.0
click at [570, 379] on div "Box Size Custom USPS Small Flat Box USPS Medium Flat Box USPS Large Flat Box US…" at bounding box center [589, 390] width 813 height 42
type input "7"
drag, startPoint x: 815, startPoint y: 394, endPoint x: 734, endPoint y: 387, distance: 80.9
click at [734, 387] on div "Box Size Custom USPS Small Flat Box USPS Medium Flat Box USPS Large Flat Box US…" at bounding box center [589, 390] width 813 height 42
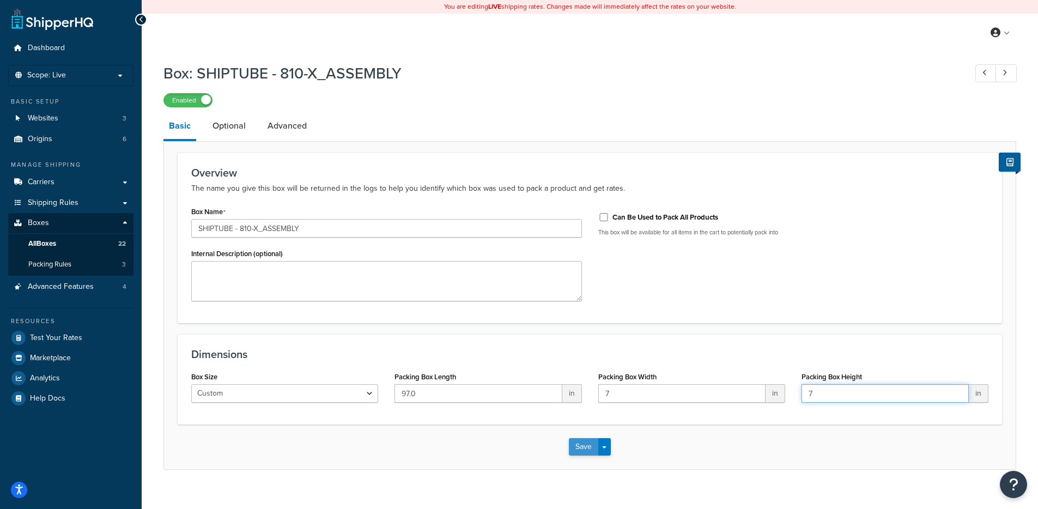
type input "7"
click at [588, 447] on button "Save" at bounding box center [583, 446] width 29 height 17
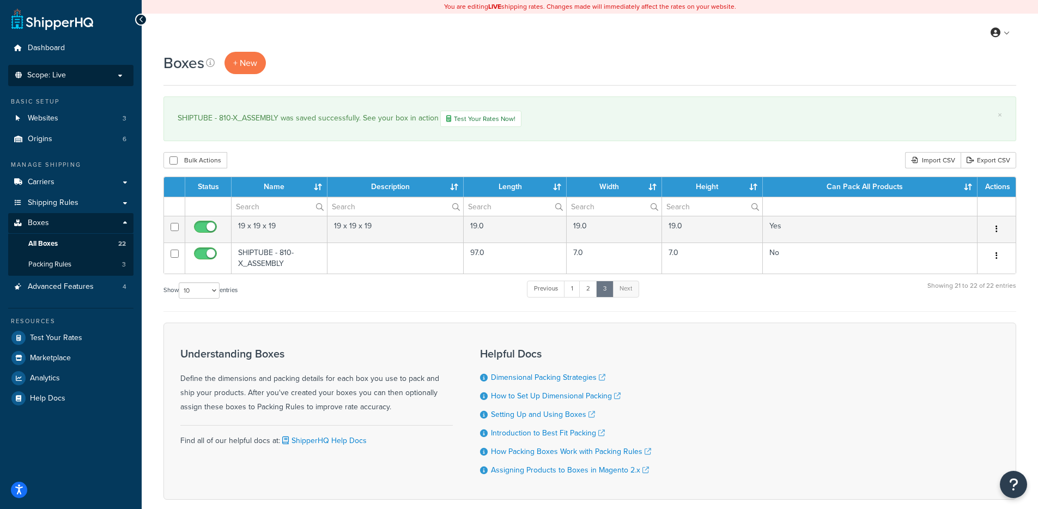
click at [68, 78] on p "Scope: Live" at bounding box center [71, 75] width 116 height 9
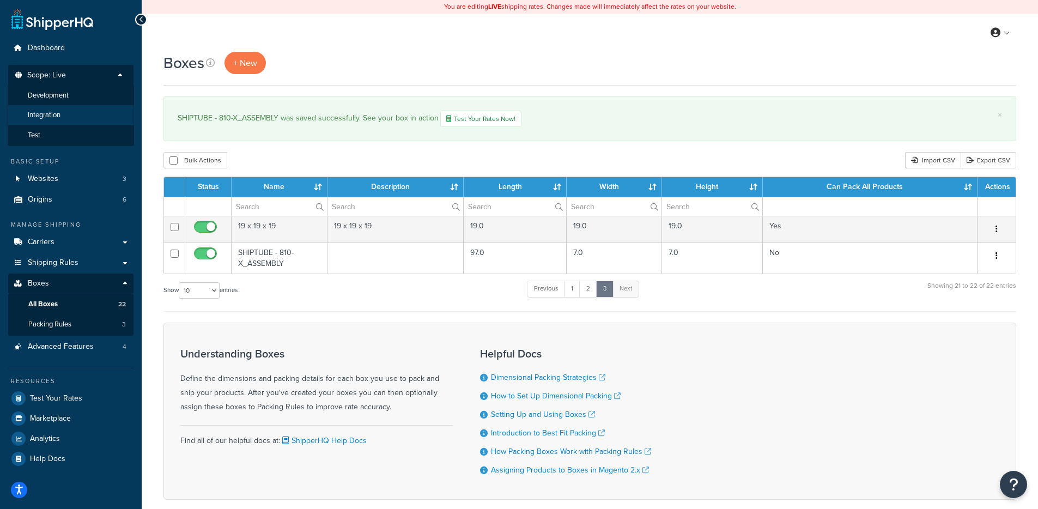
click at [44, 115] on span "Integration" at bounding box center [44, 115] width 33 height 9
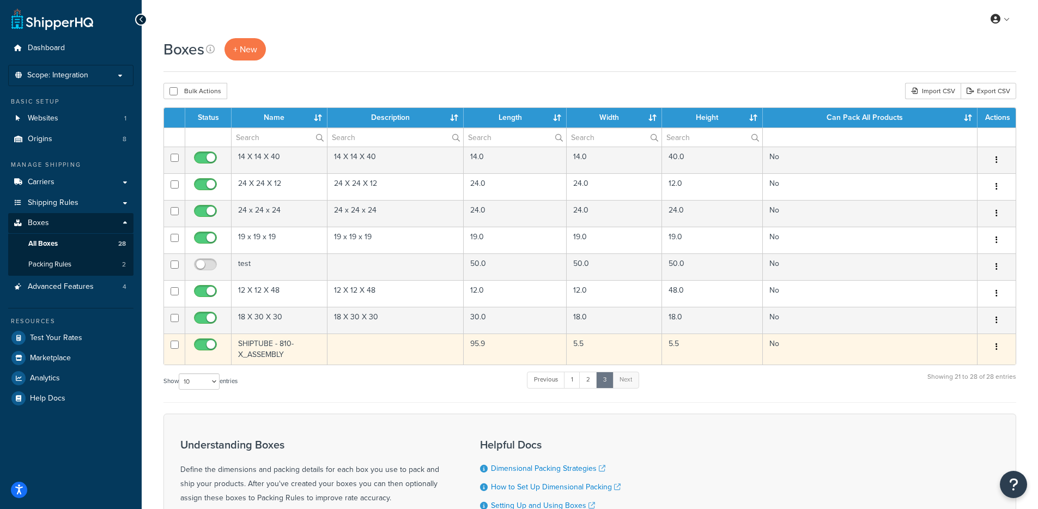
click at [414, 353] on td at bounding box center [395, 348] width 137 height 31
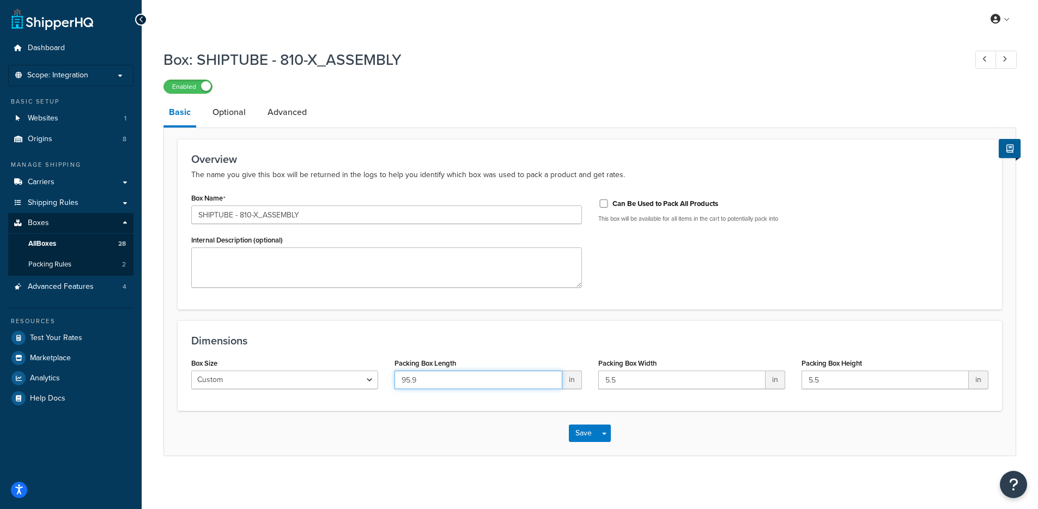
drag, startPoint x: 442, startPoint y: 379, endPoint x: 362, endPoint y: 364, distance: 82.0
click at [358, 366] on div "Box Size Custom USPS Small Flat Box USPS Medium Flat Box USPS Large Flat Box US…" at bounding box center [589, 376] width 813 height 42
type input "97"
drag, startPoint x: 636, startPoint y: 379, endPoint x: 555, endPoint y: 370, distance: 81.6
click at [555, 370] on div "Box Size Custom USPS Small Flat Box USPS Medium Flat Box USPS Large Flat Box US…" at bounding box center [589, 376] width 813 height 42
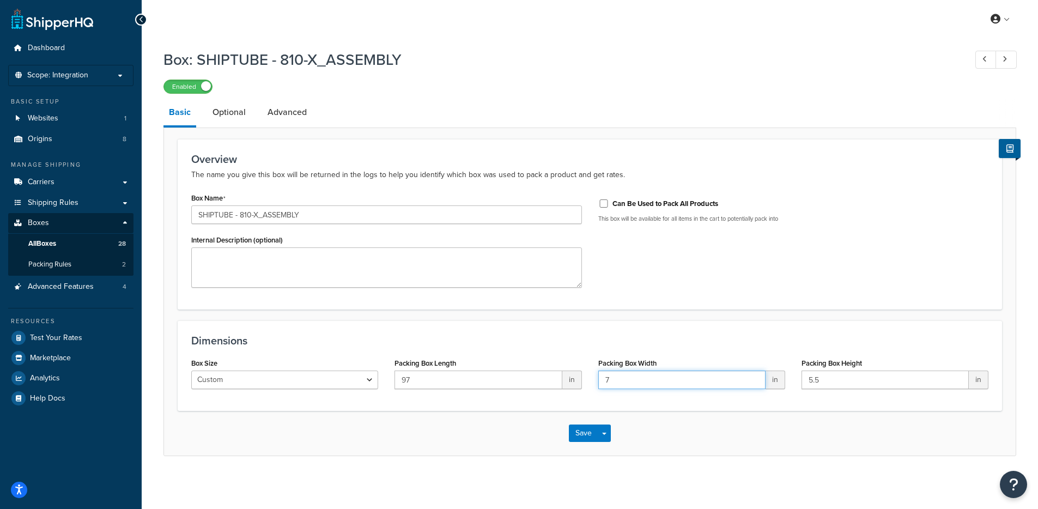
type input "7"
drag, startPoint x: 819, startPoint y: 382, endPoint x: 773, endPoint y: 382, distance: 46.9
click at [774, 382] on div "Box Size Custom USPS Small Flat Box USPS Medium Flat Box USPS Large Flat Box US…" at bounding box center [589, 376] width 813 height 42
type input "7"
click at [695, 422] on div "Save Save Dropdown Save and Edit Save and Duplicate Save and Create New" at bounding box center [590, 433] width 852 height 45
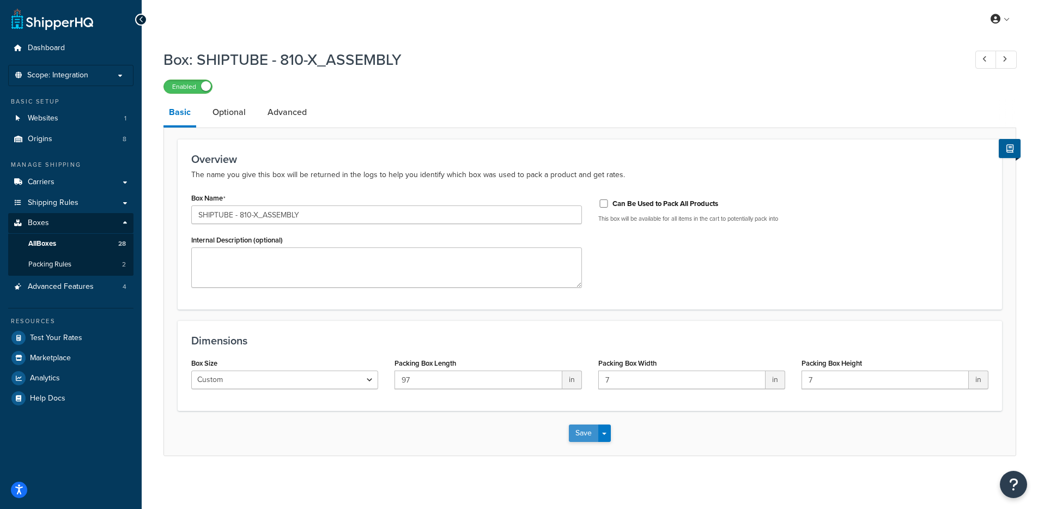
click at [587, 439] on button "Save" at bounding box center [583, 432] width 29 height 17
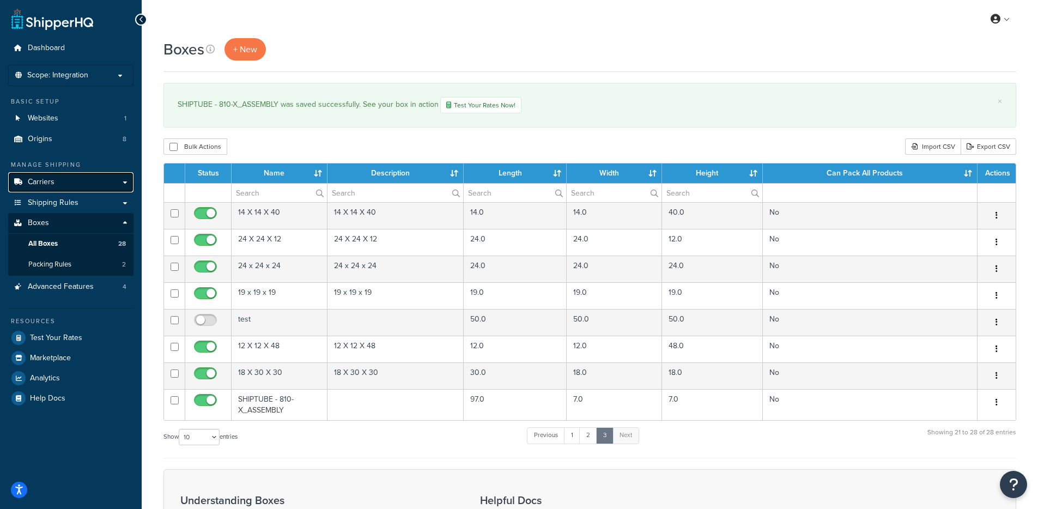
click at [79, 186] on link "Carriers" at bounding box center [70, 182] width 125 height 20
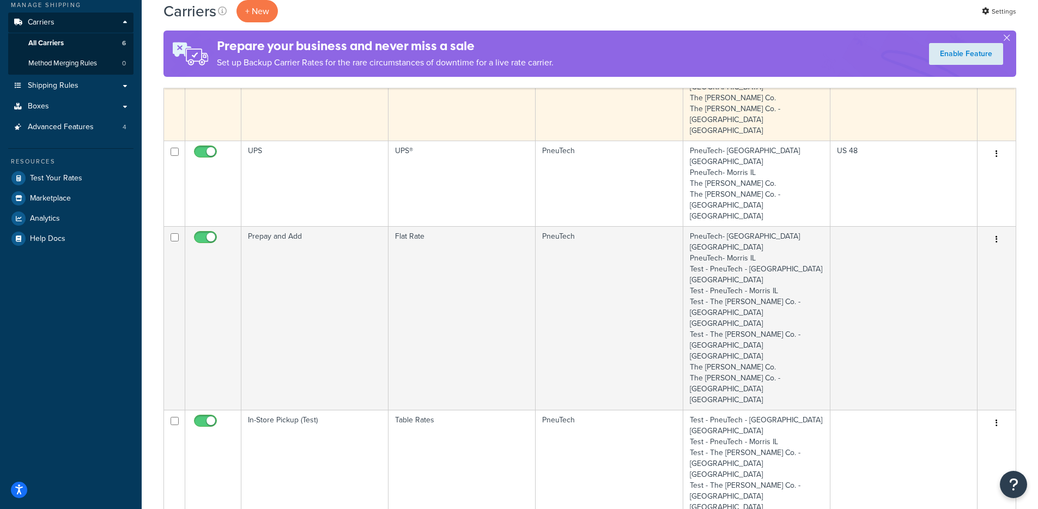
scroll to position [331, 0]
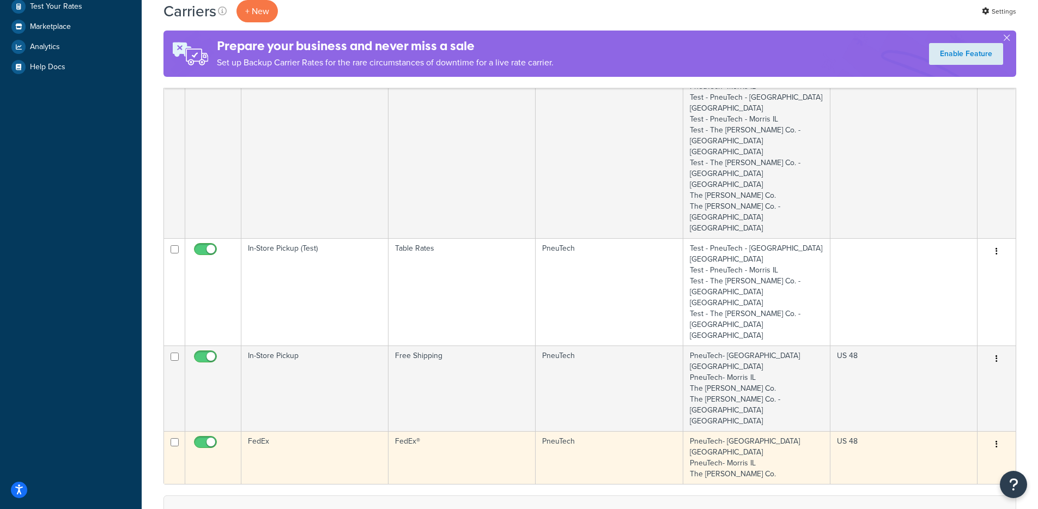
click at [293, 431] on td "FedEx" at bounding box center [314, 457] width 147 height 53
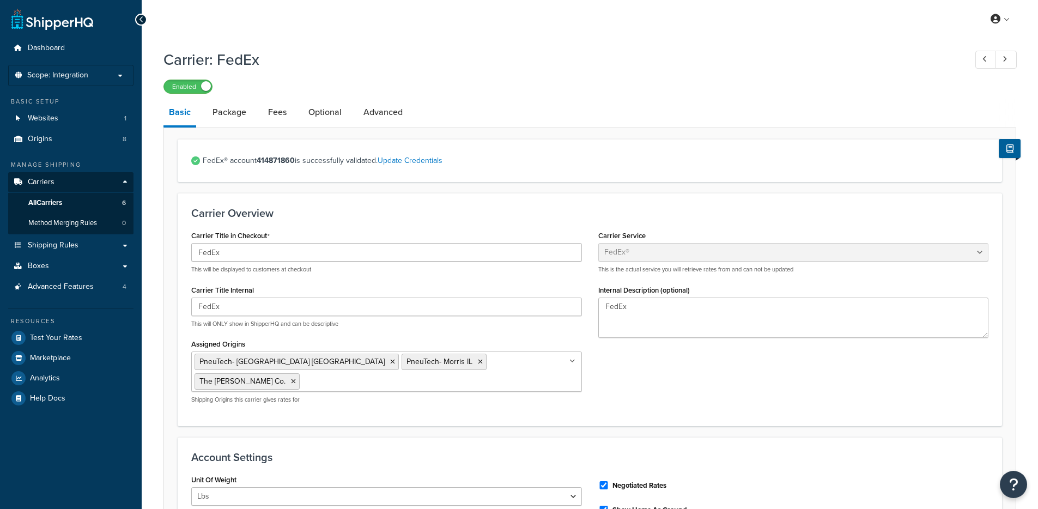
select select "fedEx"
select select "REGULAR_PICKUP"
select select "YOUR_PACKAGING"
click at [211, 108] on link "Package" at bounding box center [229, 112] width 45 height 26
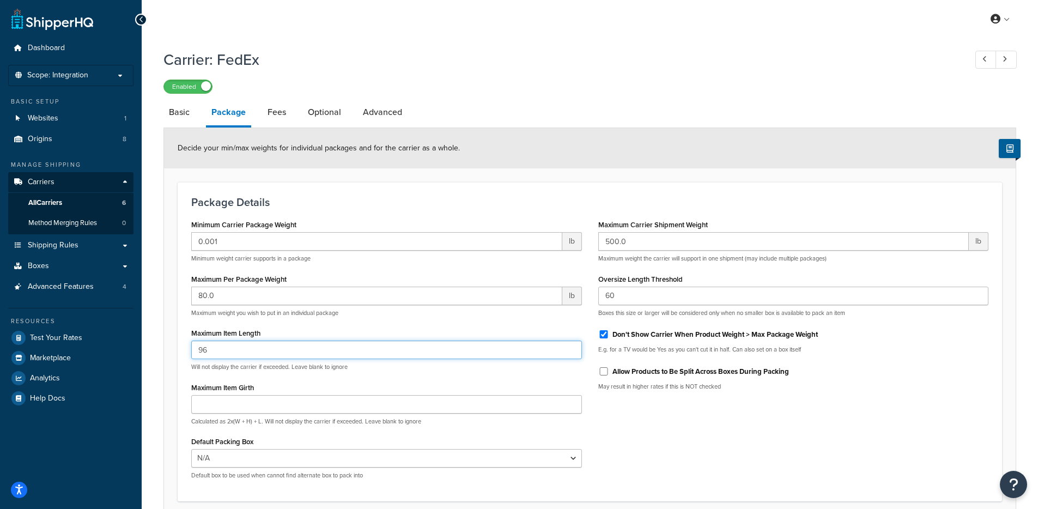
drag, startPoint x: 356, startPoint y: 351, endPoint x: 165, endPoint y: 321, distance: 193.0
click at [165, 321] on form "Decide your min/max weights for individual packages and for the carrier as a wh…" at bounding box center [590, 337] width 852 height 418
click at [660, 426] on div "Minimum Carrier Package Weight 0.001 lb Minimum weight carrier supports in a pa…" at bounding box center [589, 352] width 813 height 271
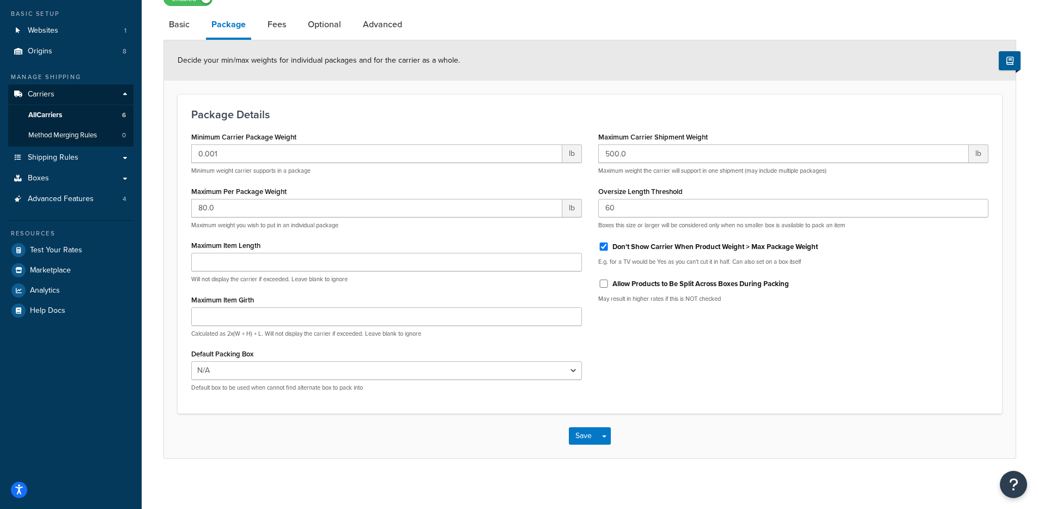
scroll to position [94, 0]
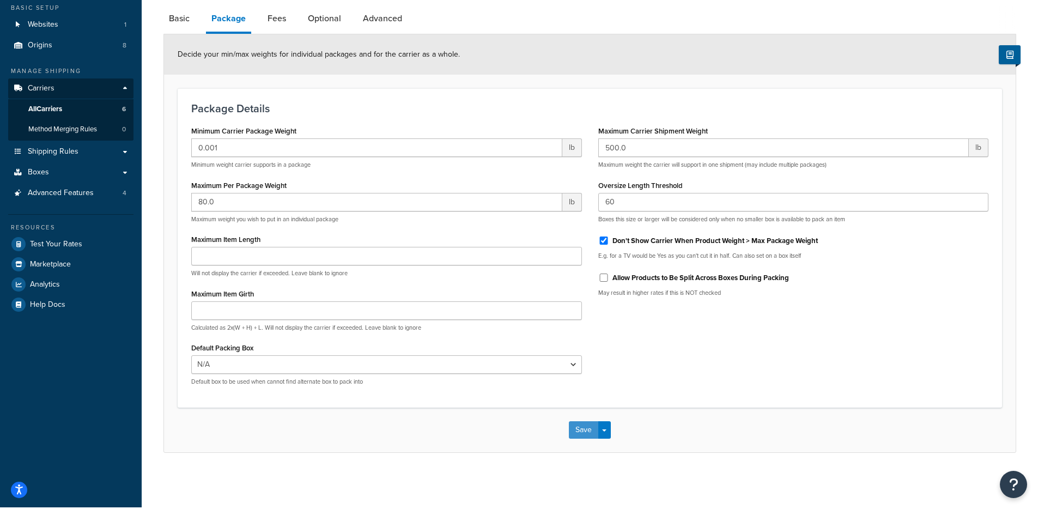
click at [582, 431] on button "Save" at bounding box center [583, 429] width 29 height 17
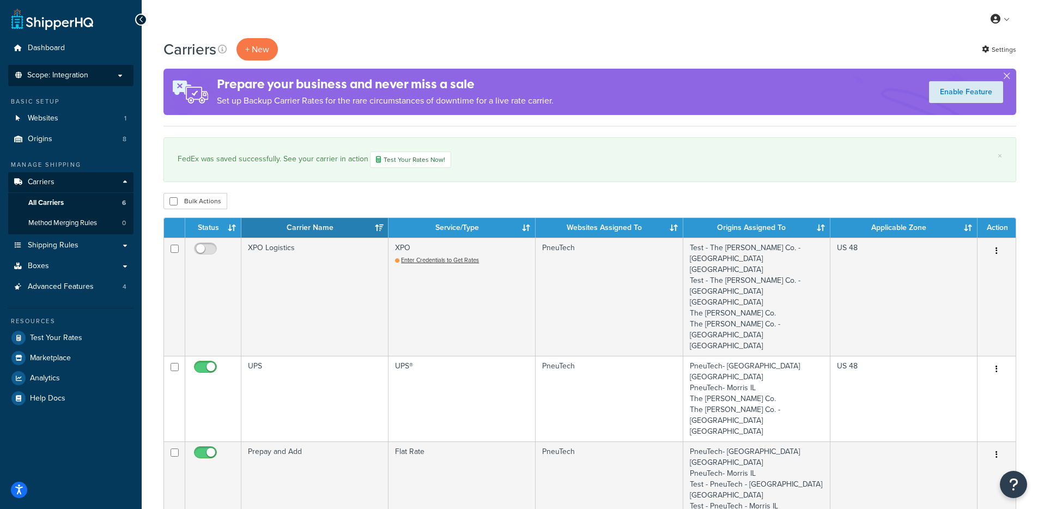
click at [87, 72] on span "Scope: Integration" at bounding box center [57, 75] width 61 height 9
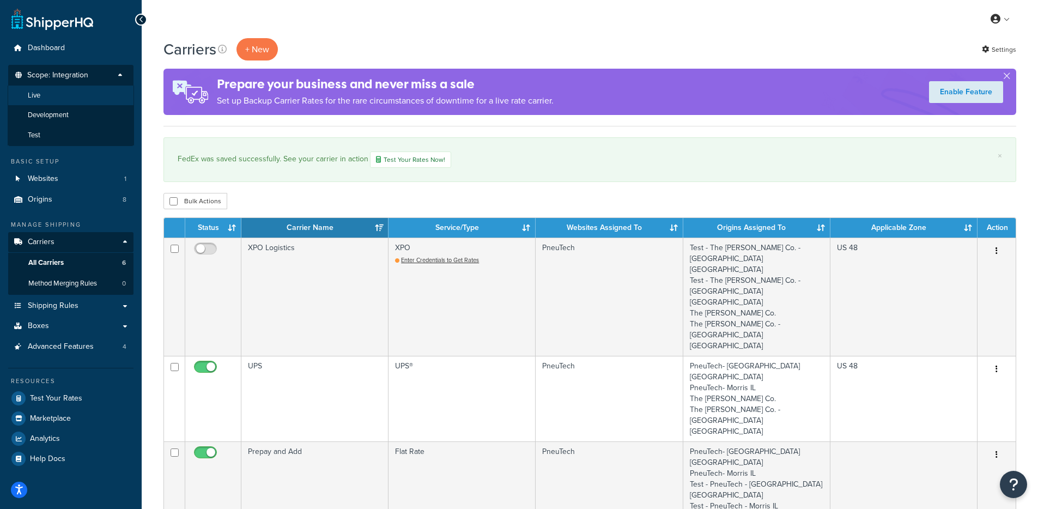
click at [43, 93] on li "Live" at bounding box center [71, 96] width 126 height 20
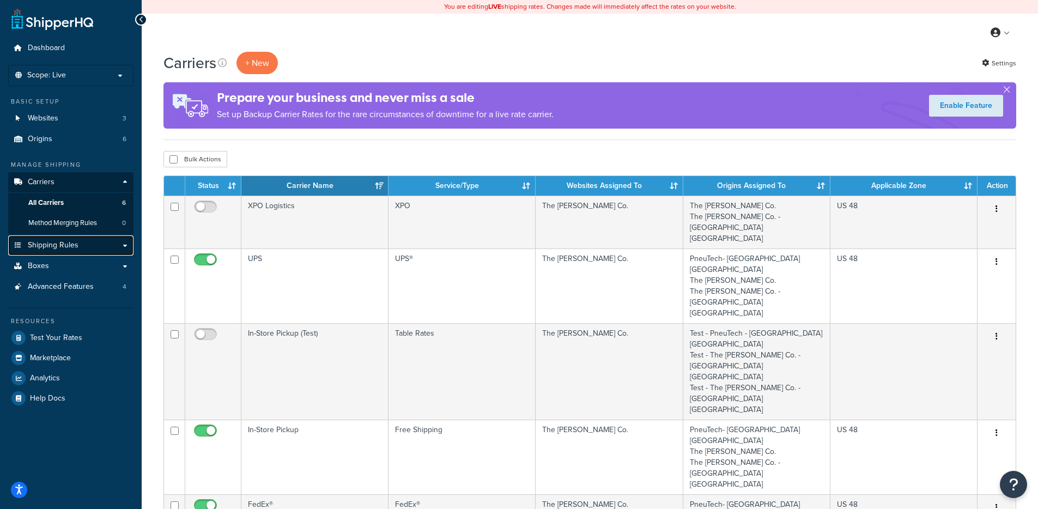
click at [83, 245] on link "Shipping Rules" at bounding box center [70, 245] width 125 height 20
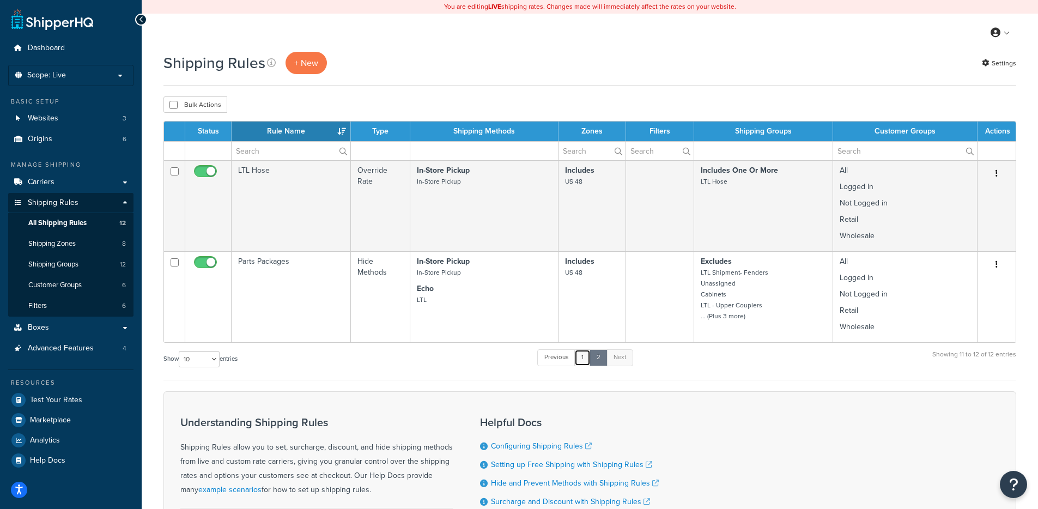
click at [586, 361] on link "1" at bounding box center [582, 357] width 16 height 16
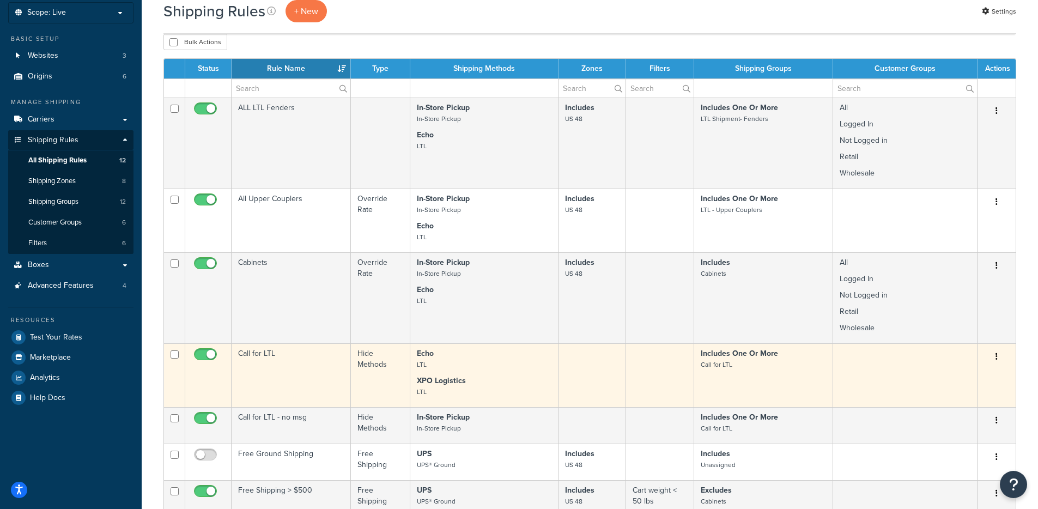
scroll to position [52, 0]
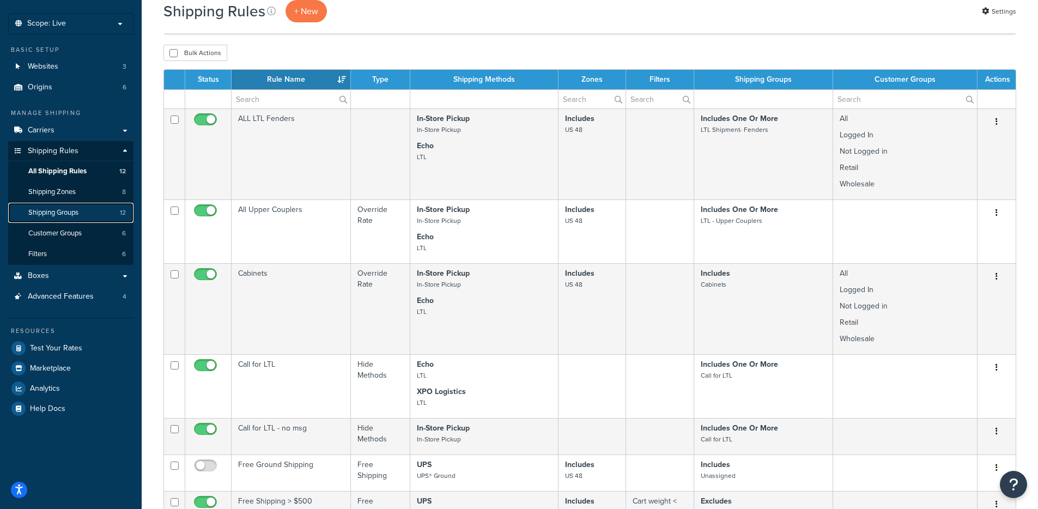
click at [82, 214] on link "Shipping Groups 12" at bounding box center [70, 213] width 125 height 20
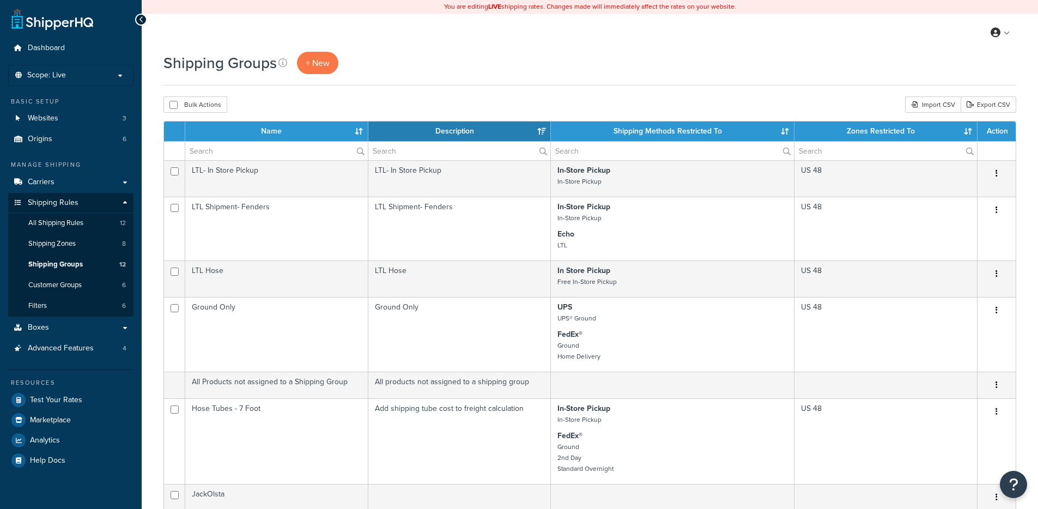
select select "15"
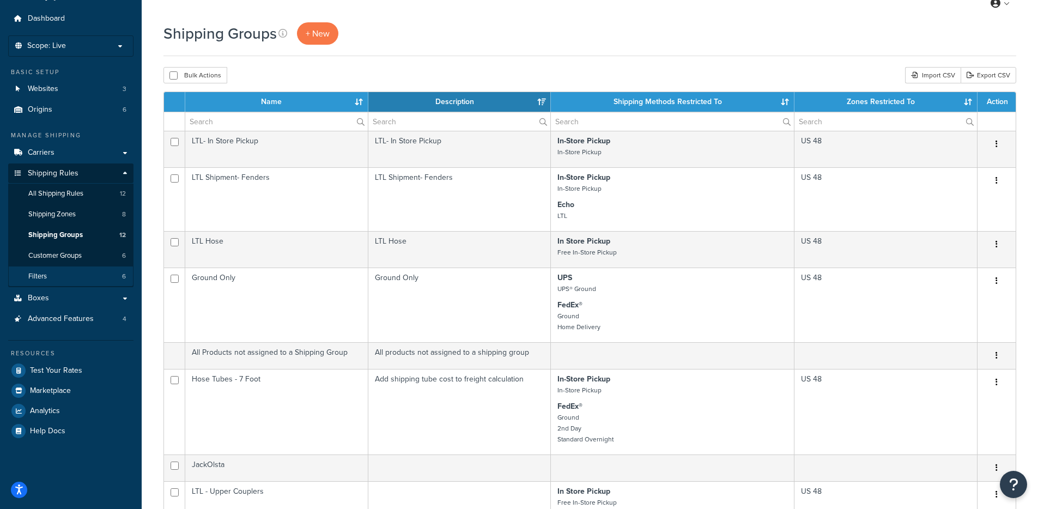
scroll to position [28, 0]
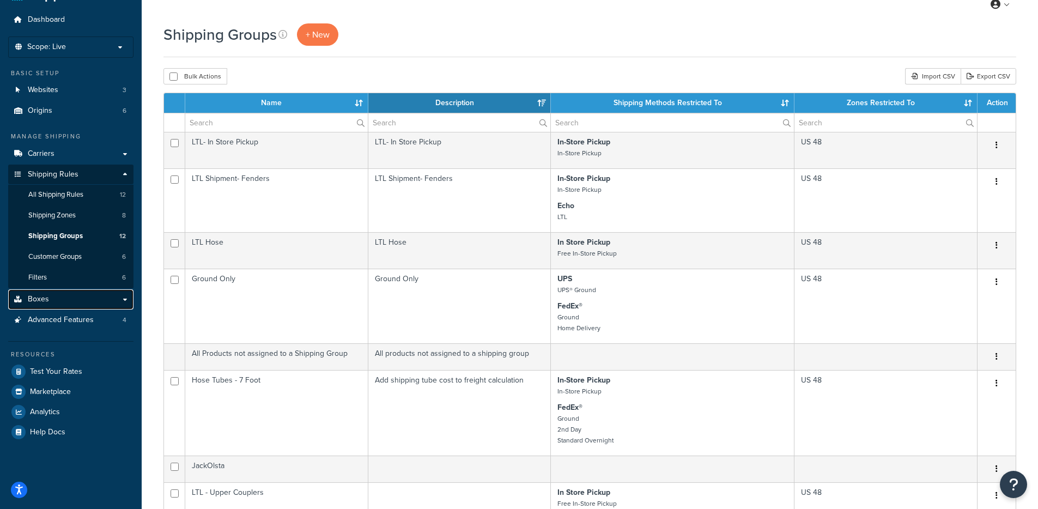
click at [81, 295] on link "Boxes" at bounding box center [70, 299] width 125 height 20
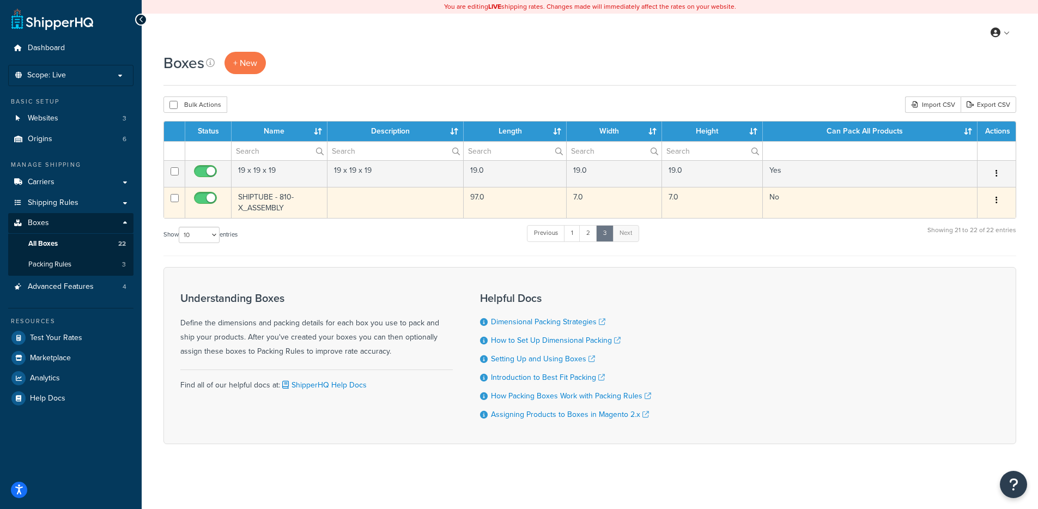
click at [269, 205] on td "SHIPTUBE - 810-X_ASSEMBLY" at bounding box center [280, 202] width 96 height 31
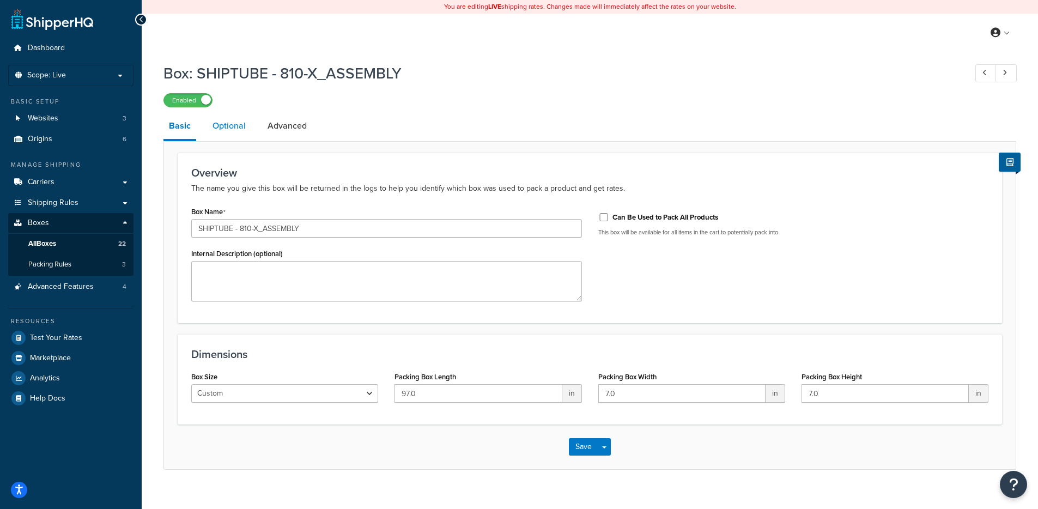
click at [232, 130] on link "Optional" at bounding box center [229, 126] width 44 height 26
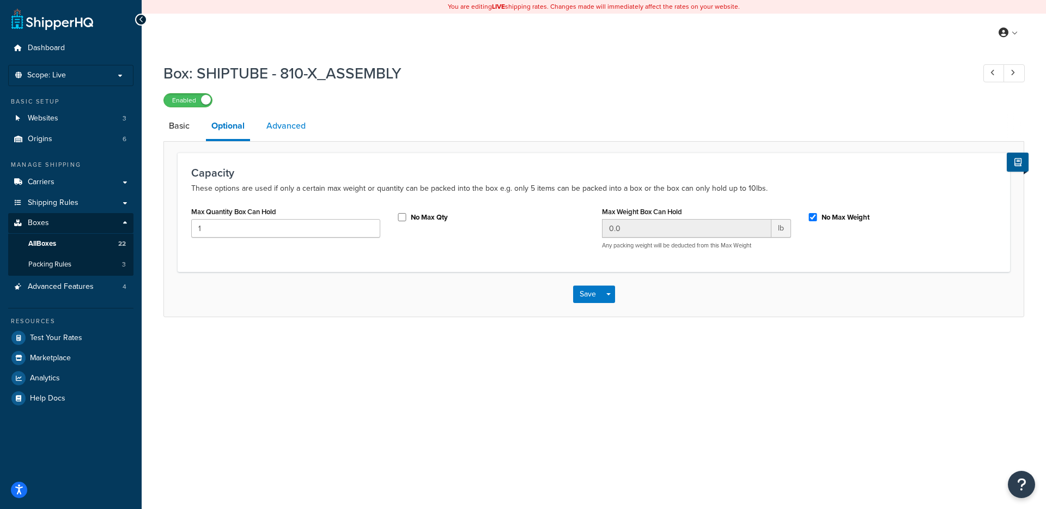
click at [288, 125] on link "Advanced" at bounding box center [286, 126] width 50 height 26
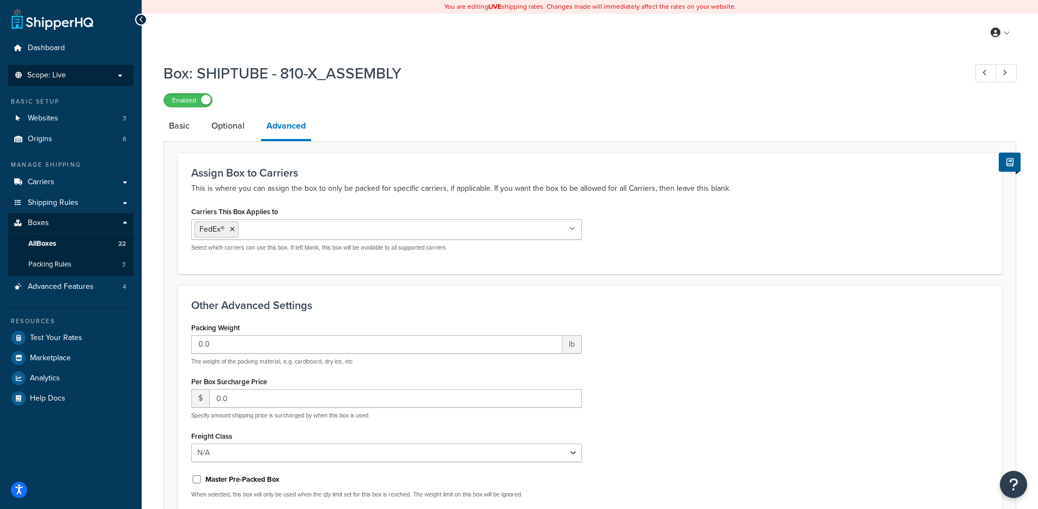
click at [68, 74] on p "Scope: Live" at bounding box center [71, 75] width 116 height 9
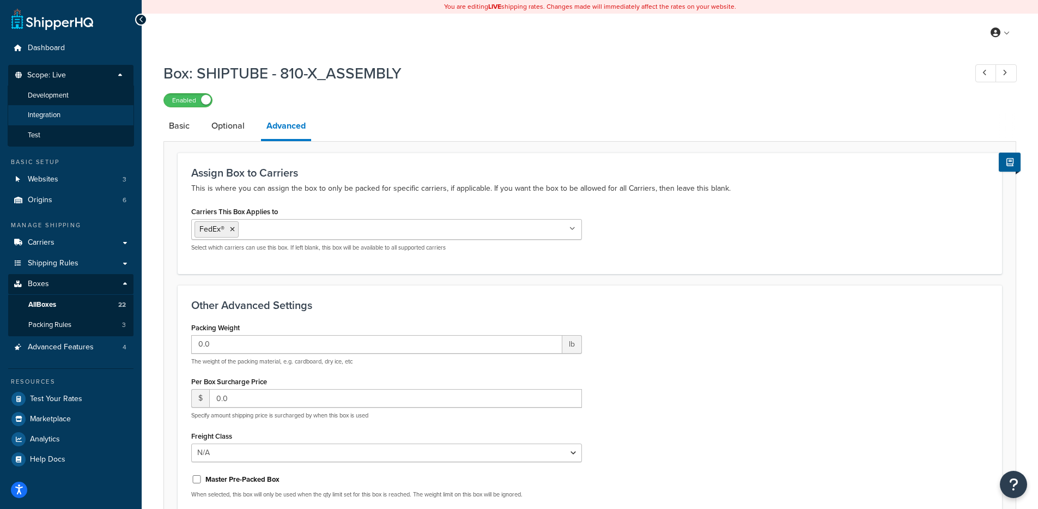
click at [66, 112] on li "Integration" at bounding box center [71, 115] width 126 height 20
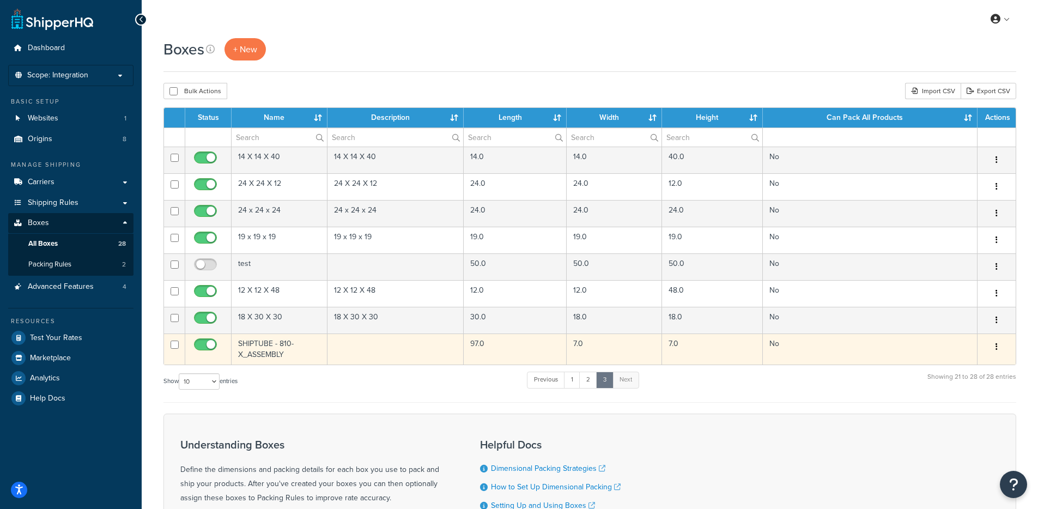
click at [282, 350] on td "SHIPTUBE - 810-X_ASSEMBLY" at bounding box center [280, 348] width 96 height 31
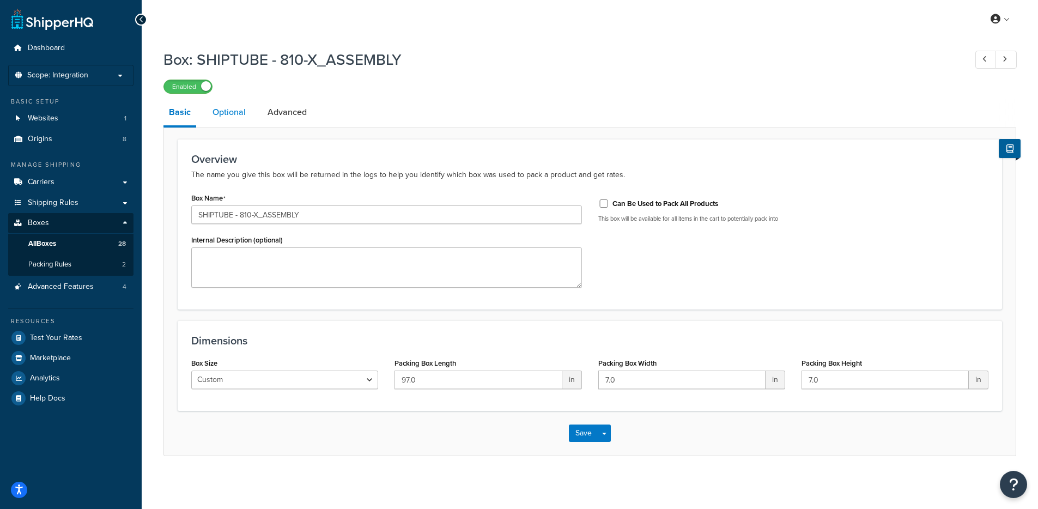
click at [228, 110] on link "Optional" at bounding box center [229, 112] width 44 height 26
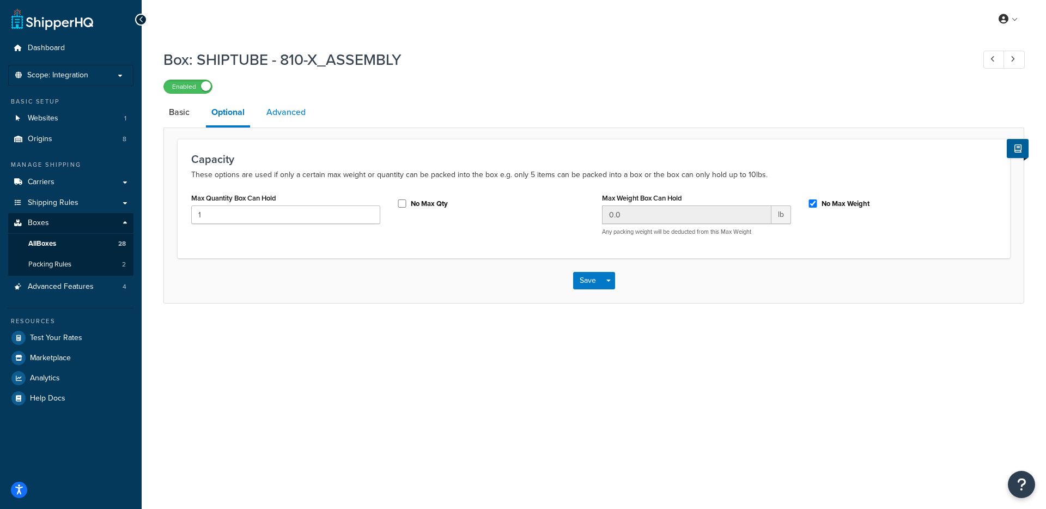
click at [305, 108] on link "Advanced" at bounding box center [286, 112] width 50 height 26
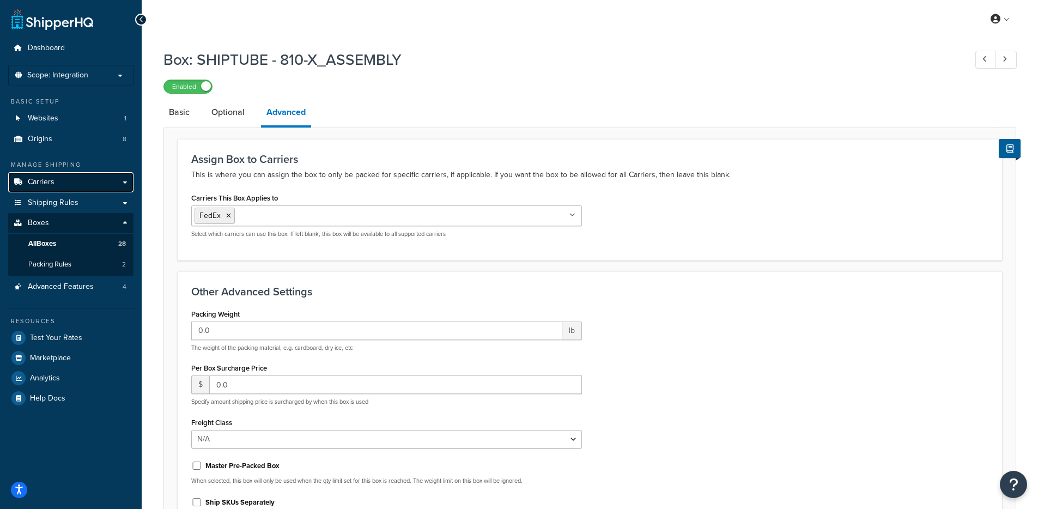
click at [84, 187] on link "Carriers" at bounding box center [70, 182] width 125 height 20
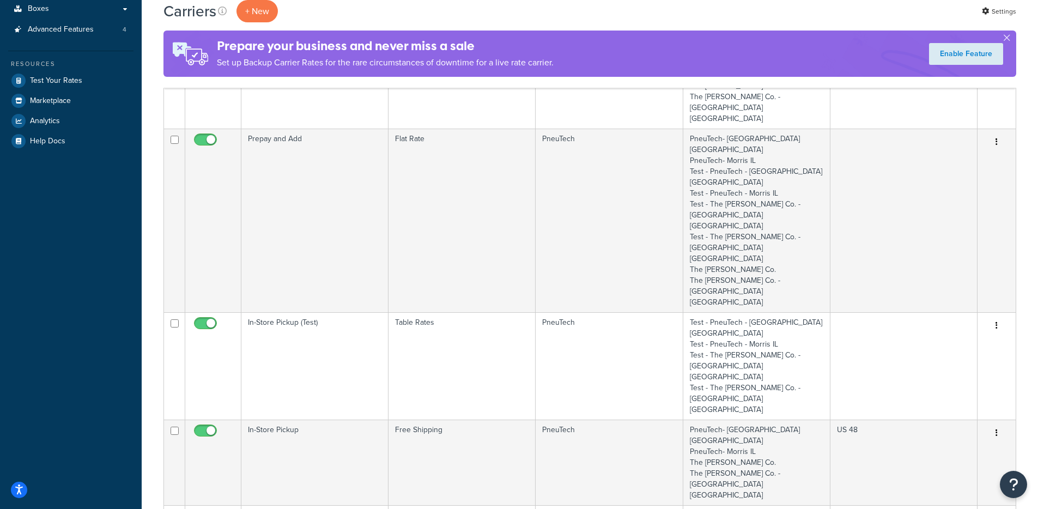
scroll to position [290, 0]
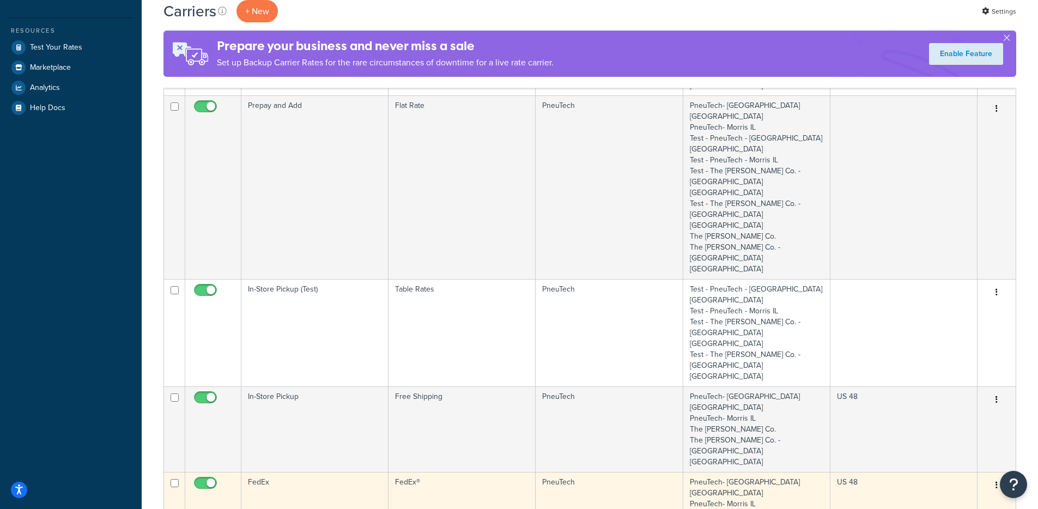
click at [305, 472] on td "FedEx" at bounding box center [314, 498] width 147 height 53
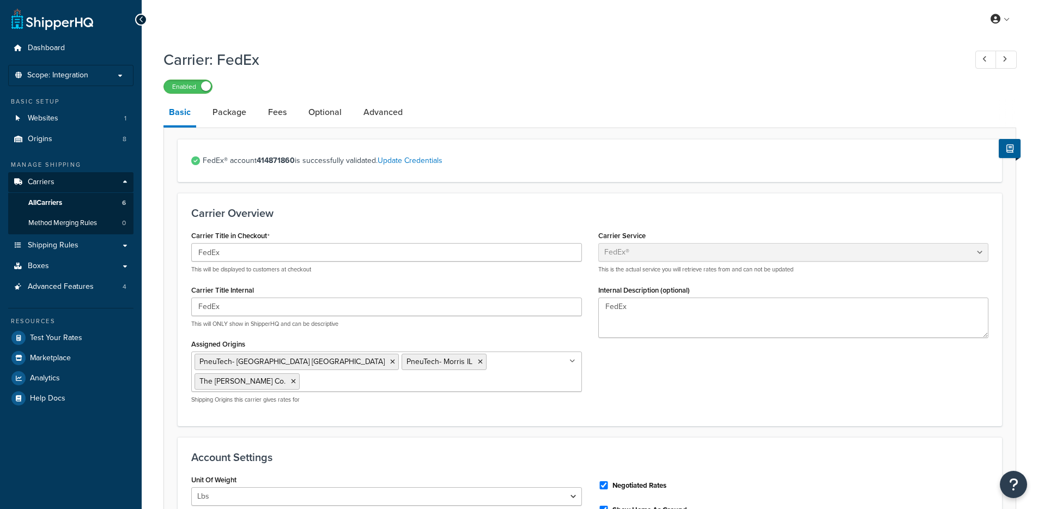
select select "fedEx"
select select "REGULAR_PICKUP"
select select "YOUR_PACKAGING"
click at [225, 112] on link "Package" at bounding box center [229, 112] width 45 height 26
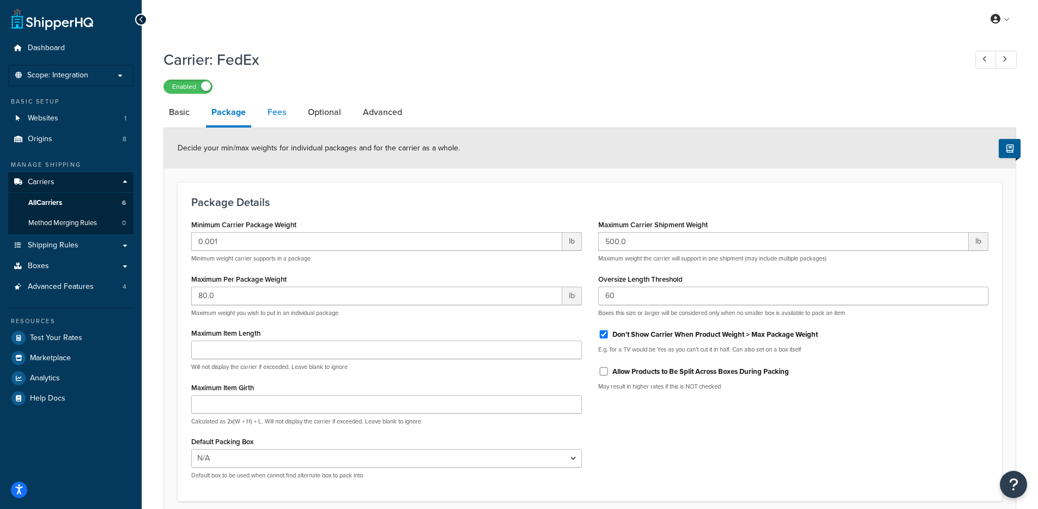
click at [281, 105] on link "Fees" at bounding box center [276, 112] width 29 height 26
select select "AFTER"
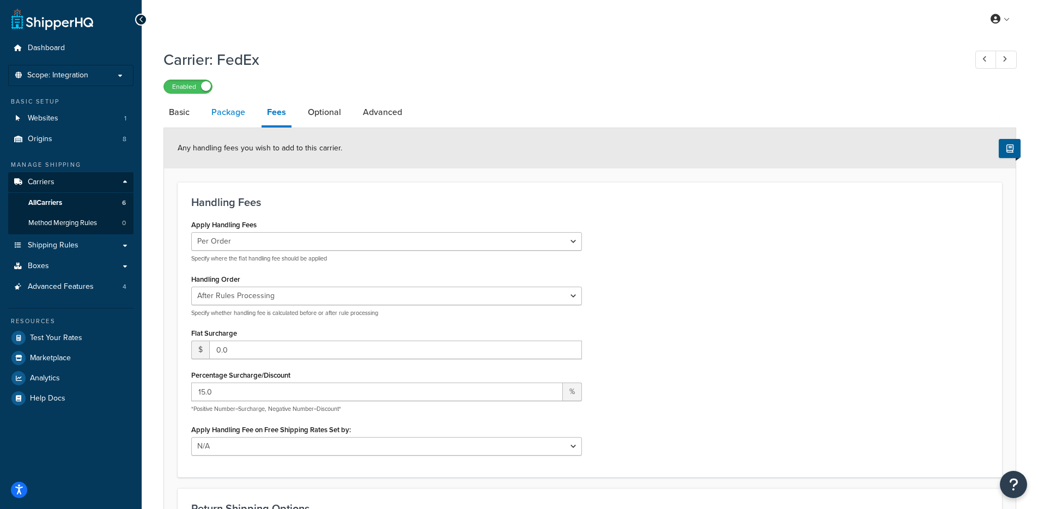
click at [218, 112] on link "Package" at bounding box center [228, 112] width 45 height 26
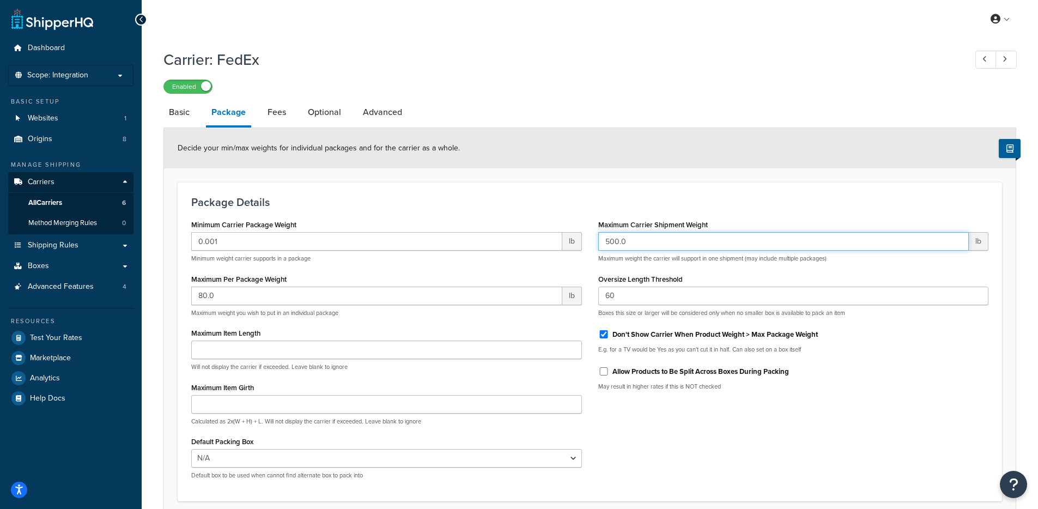
click at [703, 237] on input "500.0" at bounding box center [783, 241] width 371 height 19
click at [955, 247] on input "499" at bounding box center [783, 241] width 371 height 19
type input "500"
click at [956, 241] on input "500" at bounding box center [783, 241] width 371 height 19
click at [818, 265] on div "Maximum Carrier Shipment Weight 500 lb Maximum weight the carrier will support …" at bounding box center [793, 308] width 407 height 182
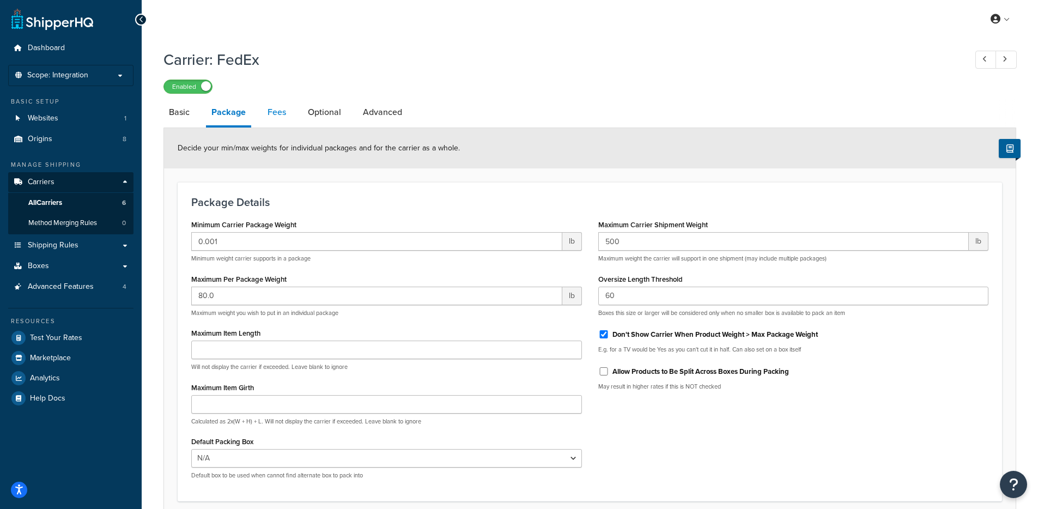
click at [280, 114] on link "Fees" at bounding box center [276, 112] width 29 height 26
select select "AFTER"
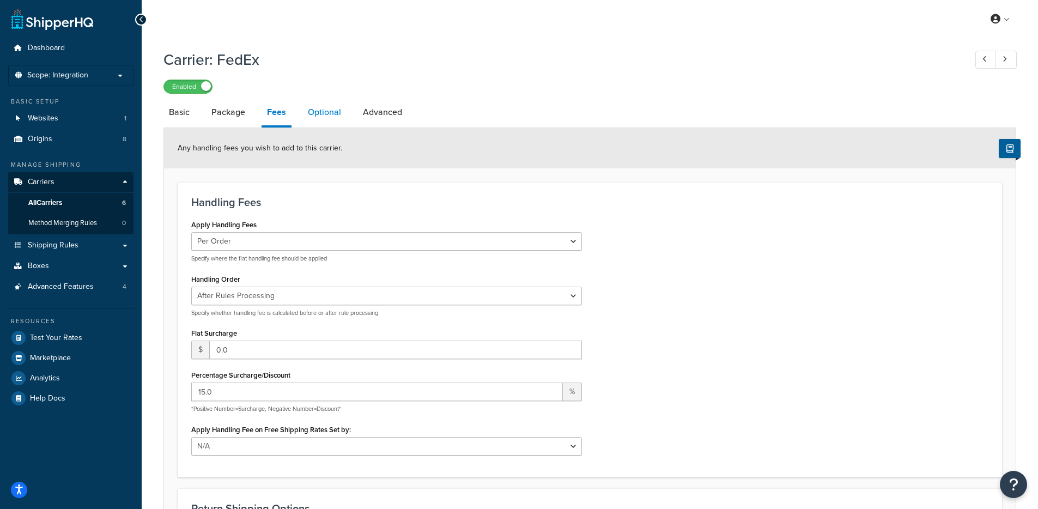
click at [312, 121] on link "Optional" at bounding box center [324, 112] width 44 height 26
select select "residential"
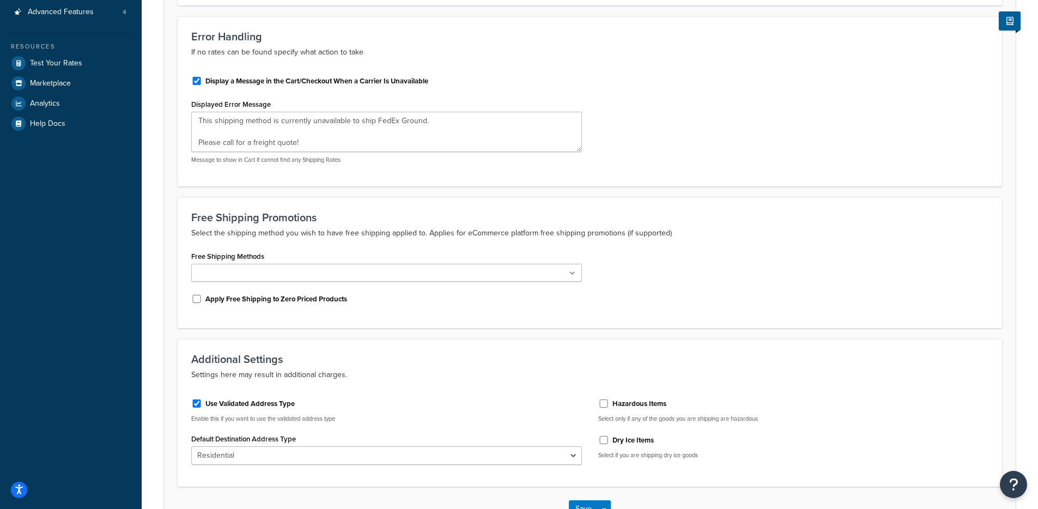
scroll to position [293, 0]
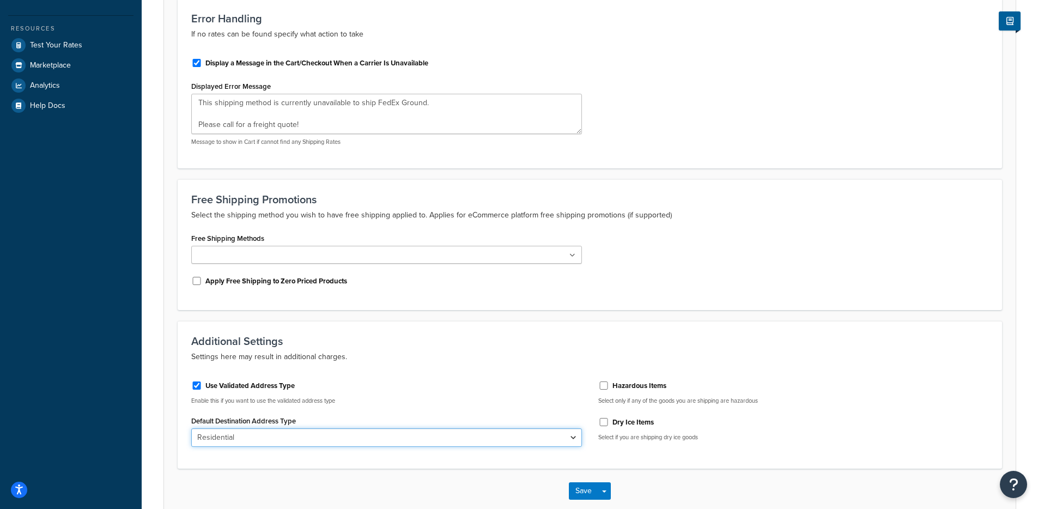
click at [388, 441] on select "Business Residential" at bounding box center [386, 437] width 391 height 19
type textarea "This shipping method is currently unavailable to ship FedEx Ground. Please call…"
select select "business"
click at [191, 429] on select "Business Residential" at bounding box center [386, 437] width 391 height 19
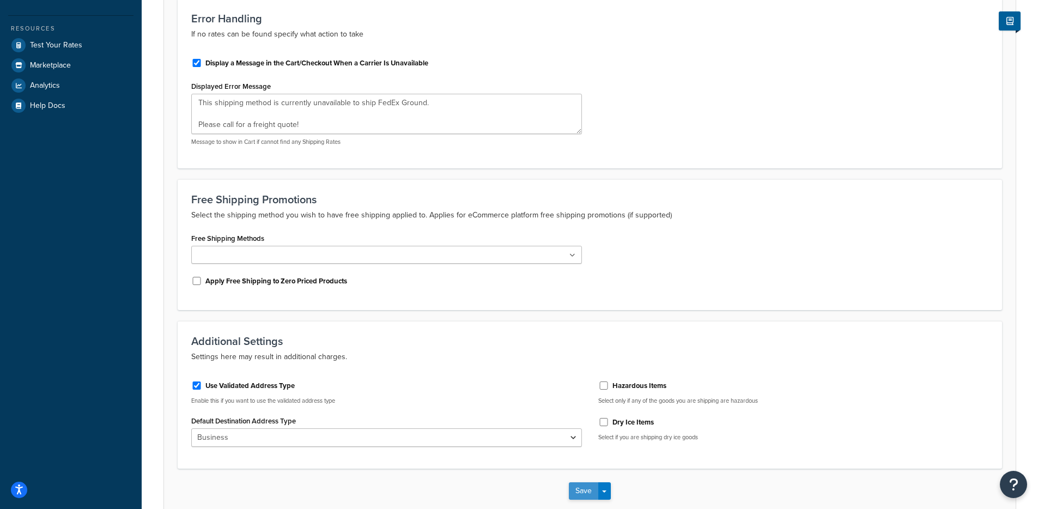
click at [579, 487] on button "Save" at bounding box center [583, 490] width 29 height 17
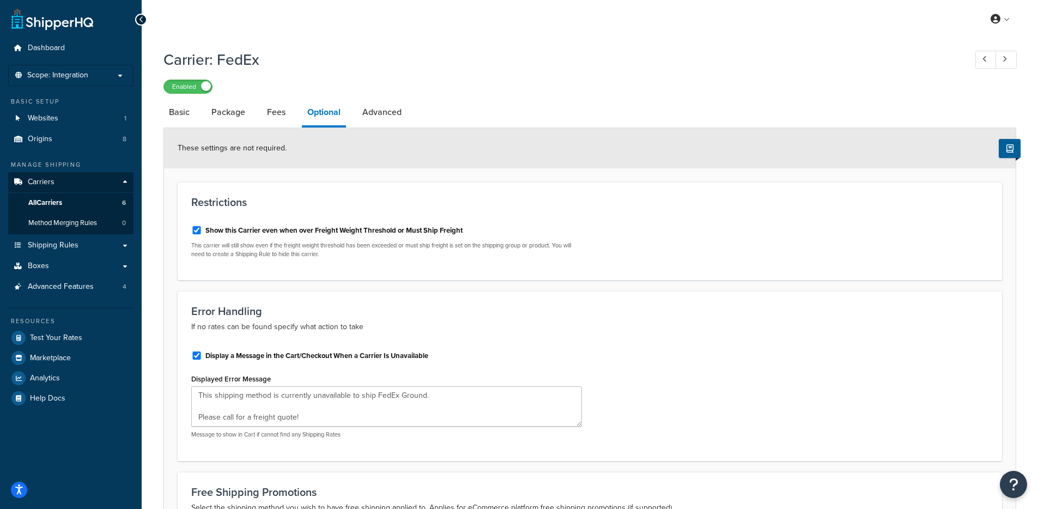
type textarea "This shipping method is currently unavailable to ship FedEx Ground. Please call…"
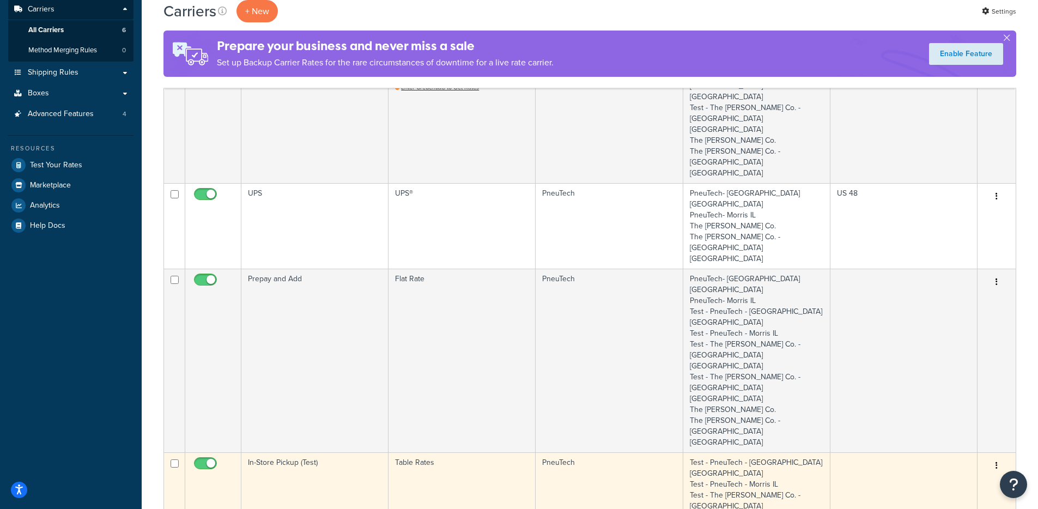
scroll to position [224, 0]
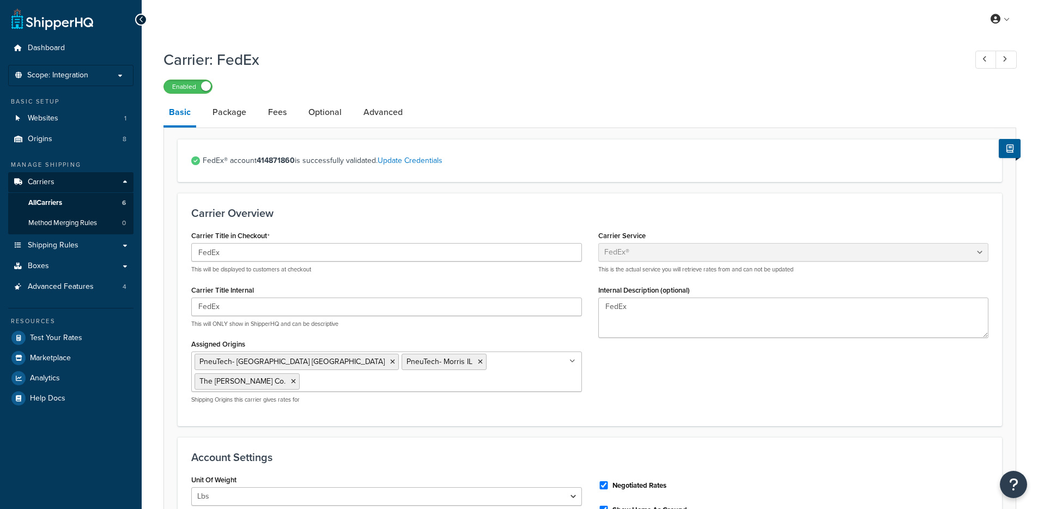
select select "fedEx"
select select "REGULAR_PICKUP"
select select "YOUR_PACKAGING"
click at [368, 116] on link "Advanced" at bounding box center [383, 112] width 50 height 26
select select "false"
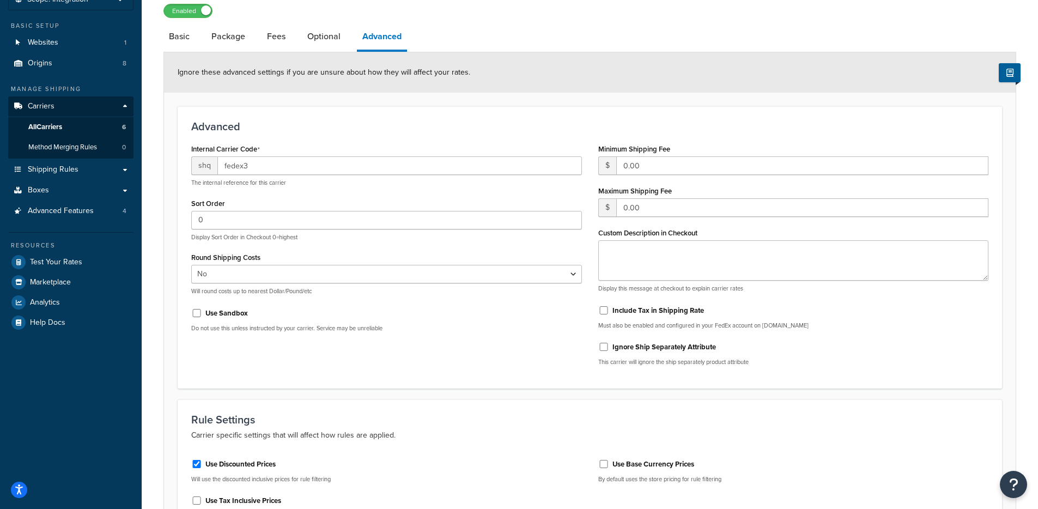
scroll to position [18, 0]
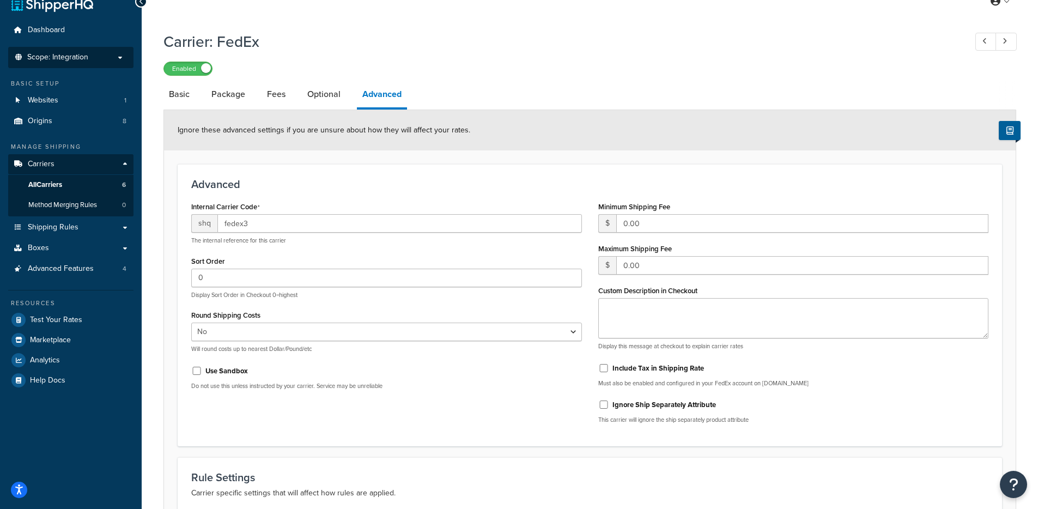
click at [81, 56] on span "Scope: Integration" at bounding box center [57, 57] width 61 height 9
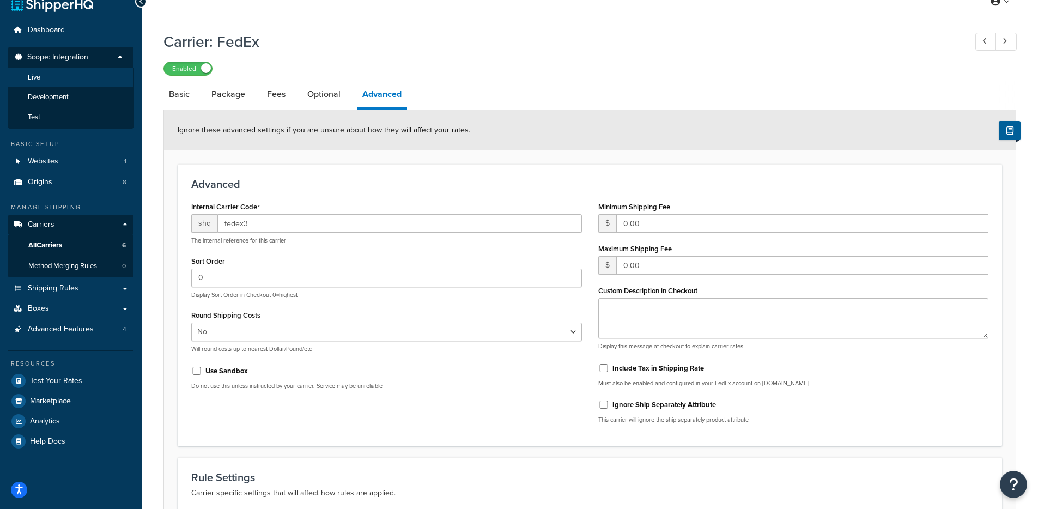
click at [65, 82] on li "Live" at bounding box center [71, 78] width 126 height 20
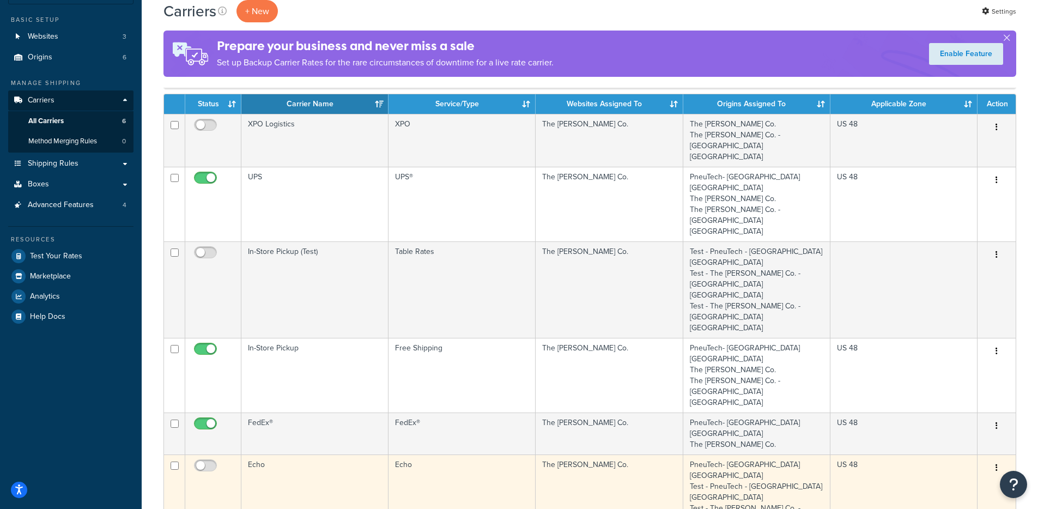
scroll to position [88, 0]
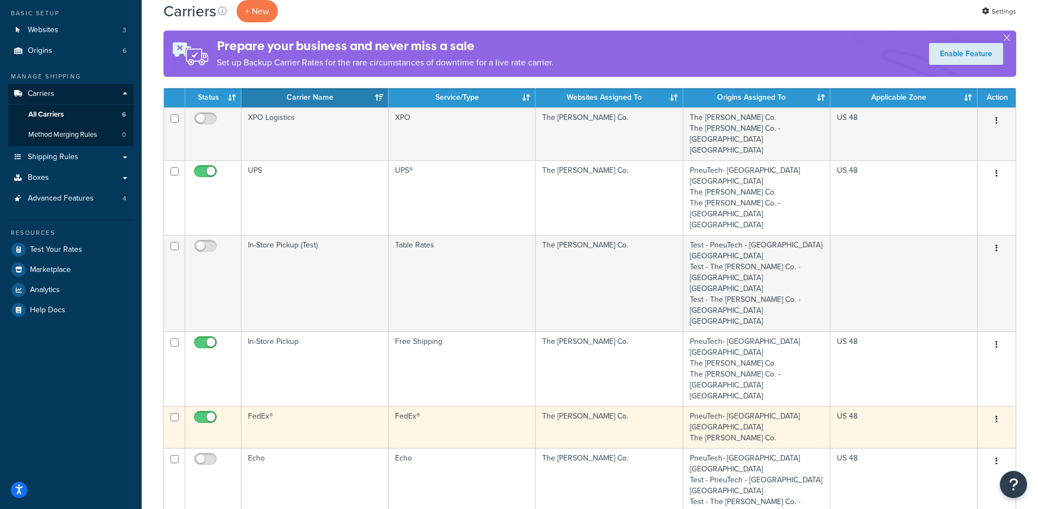
click at [312, 406] on td "FedEx®" at bounding box center [314, 427] width 147 height 42
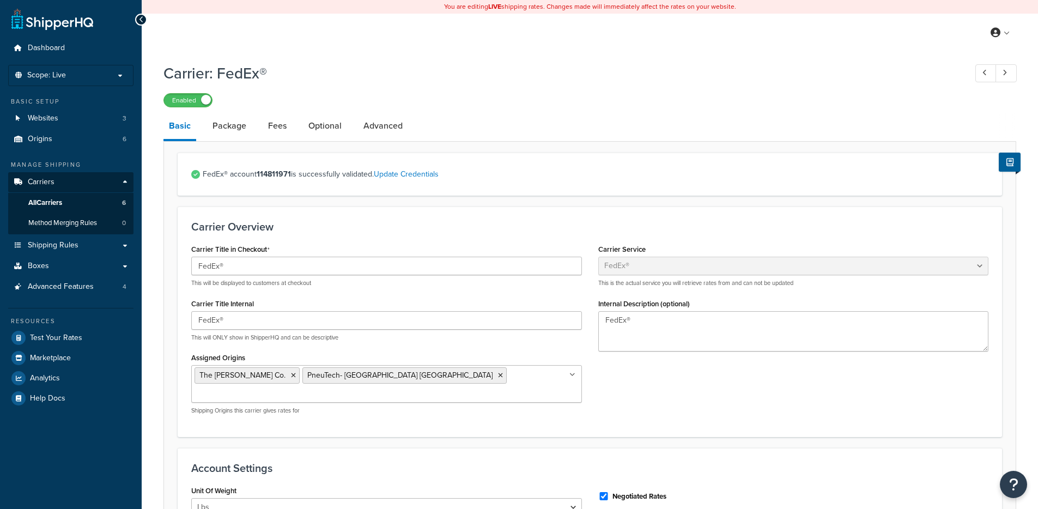
select select "fedEx"
select select "REGULAR_PICKUP"
select select "YOUR_PACKAGING"
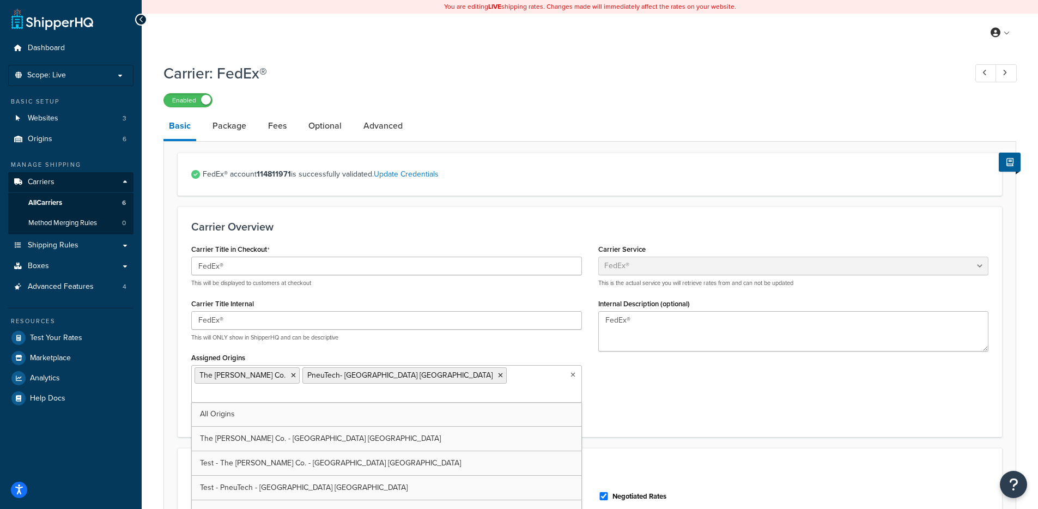
click at [575, 378] on icon at bounding box center [572, 375] width 5 height 7
click at [559, 353] on div "Assigned Origins The [PERSON_NAME] Co. PneuTech- [GEOGRAPHIC_DATA] [GEOGRAPHIC_…" at bounding box center [386, 382] width 391 height 65
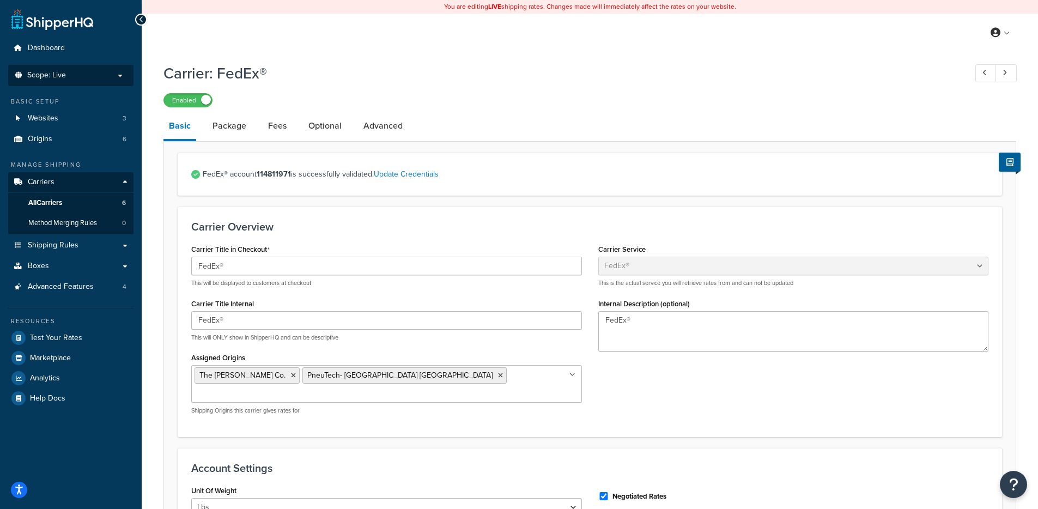
click at [87, 78] on p "Scope: Live" at bounding box center [71, 75] width 116 height 9
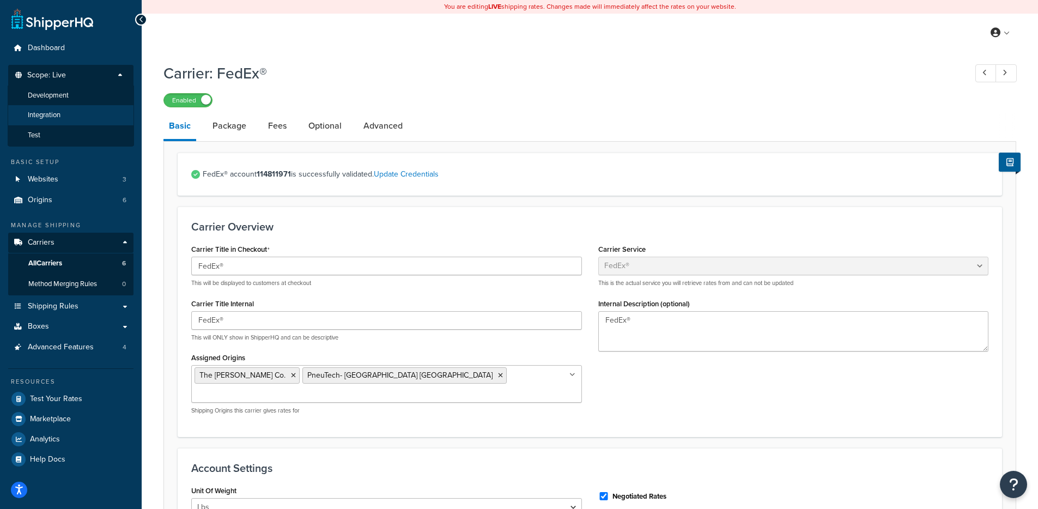
click at [70, 113] on li "Integration" at bounding box center [71, 115] width 126 height 20
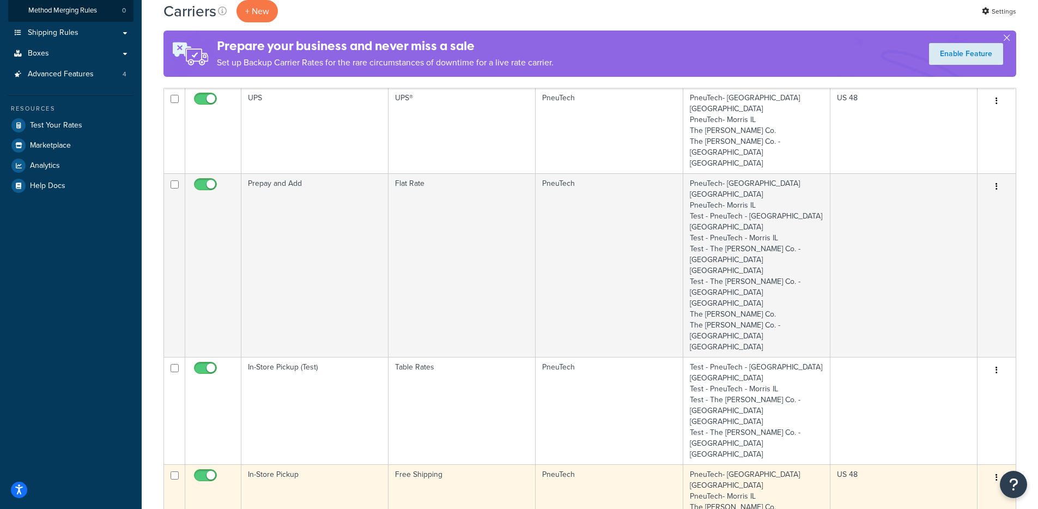
scroll to position [217, 0]
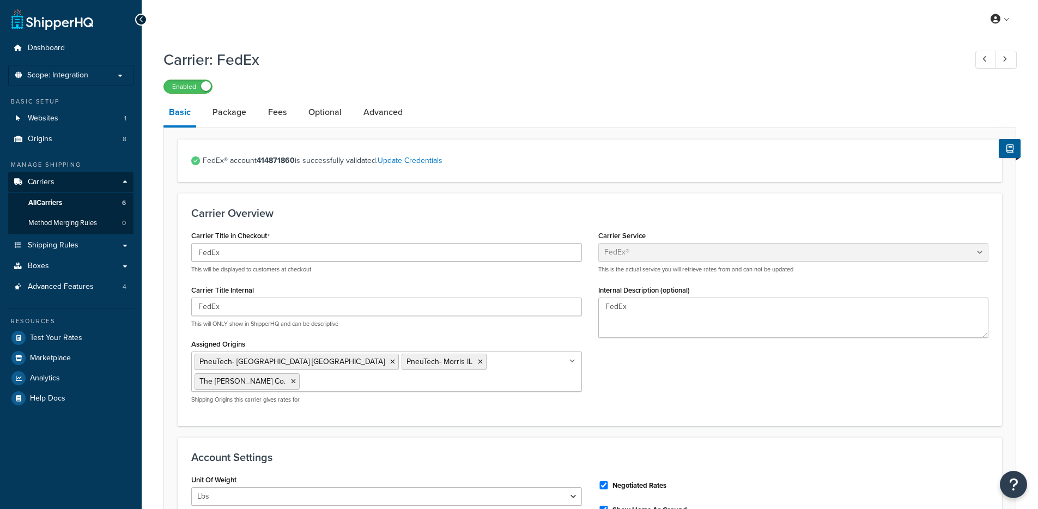
select select "fedEx"
select select "REGULAR_PICKUP"
select select "YOUR_PACKAGING"
click at [82, 81] on li "Scope: Integration" at bounding box center [70, 75] width 125 height 21
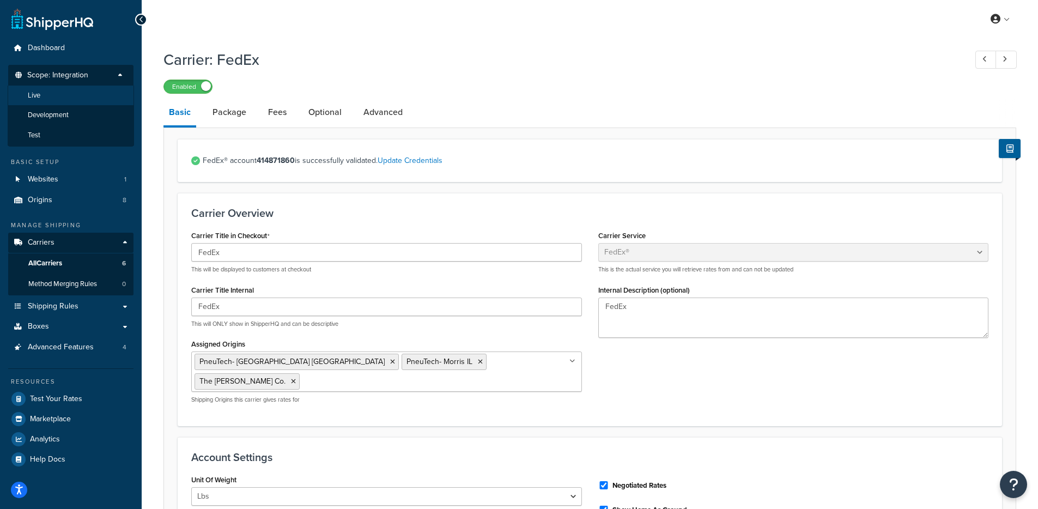
click at [63, 92] on li "Live" at bounding box center [71, 96] width 126 height 20
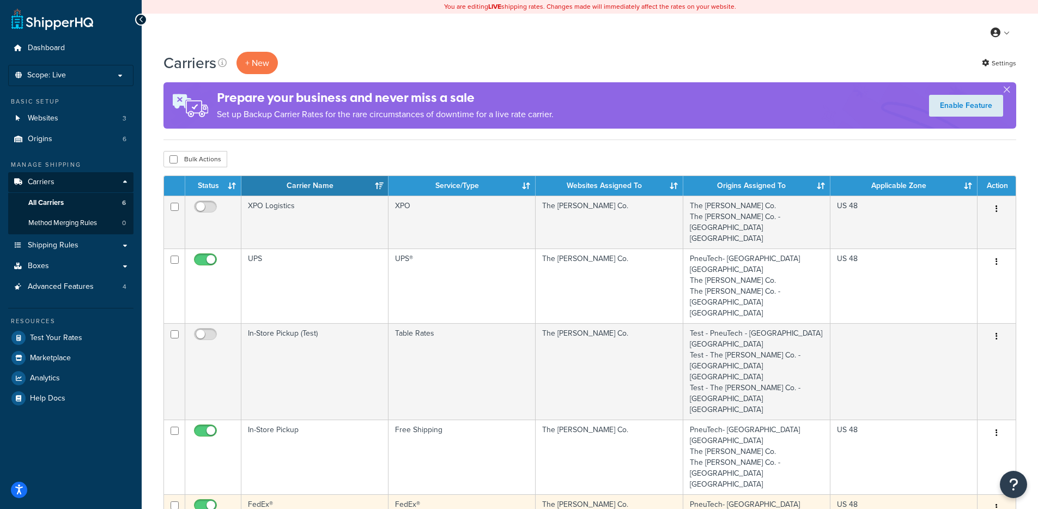
click at [322, 494] on td "FedEx®" at bounding box center [314, 515] width 147 height 42
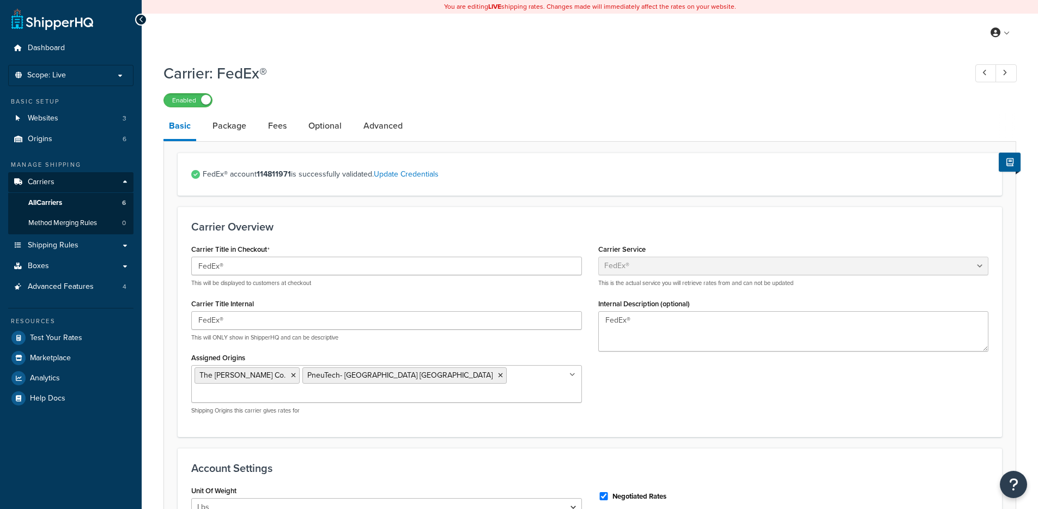
select select "fedEx"
select select "REGULAR_PICKUP"
select select "YOUR_PACKAGING"
click at [336, 127] on link "Optional" at bounding box center [325, 126] width 44 height 26
select select "residential"
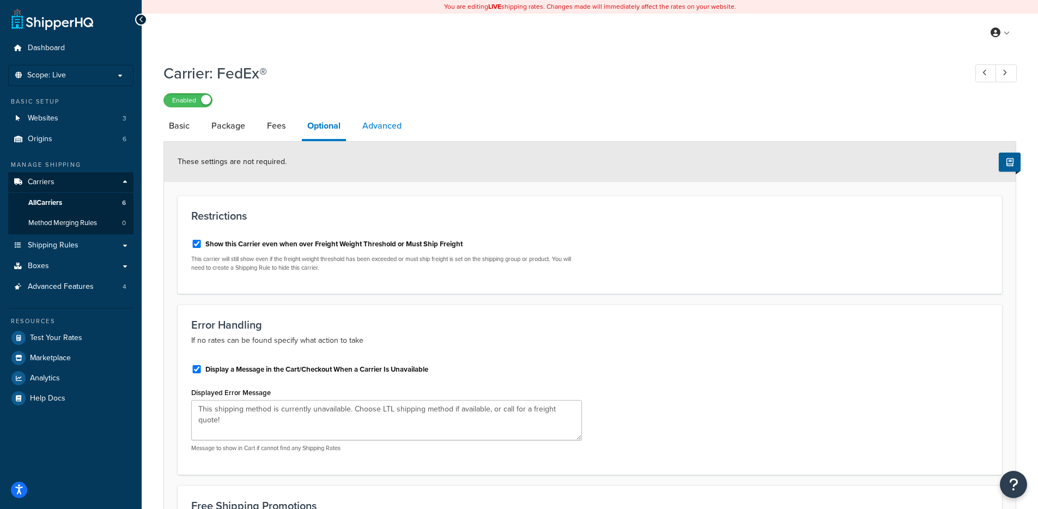
click at [385, 127] on link "Advanced" at bounding box center [382, 126] width 50 height 26
select select "false"
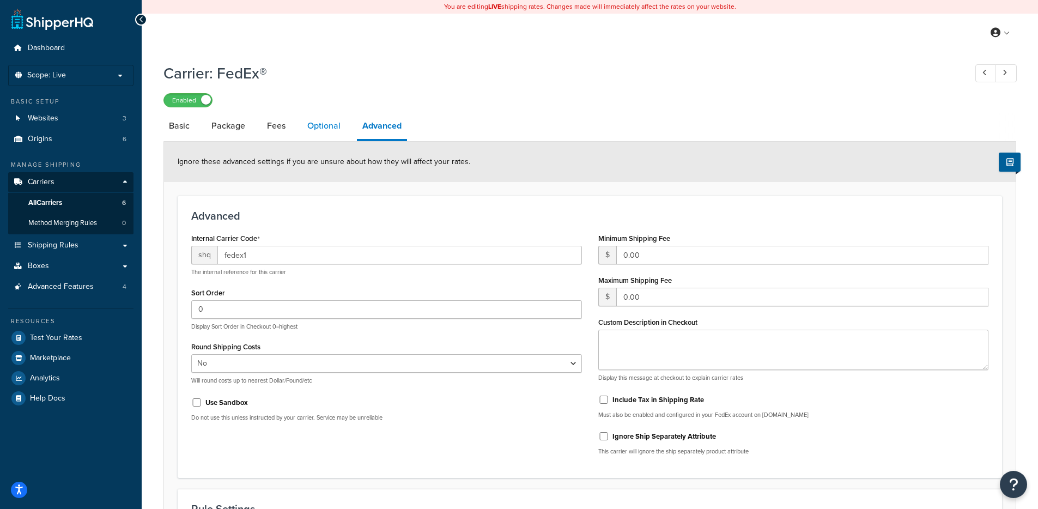
click at [323, 125] on link "Optional" at bounding box center [324, 126] width 44 height 26
select select "residential"
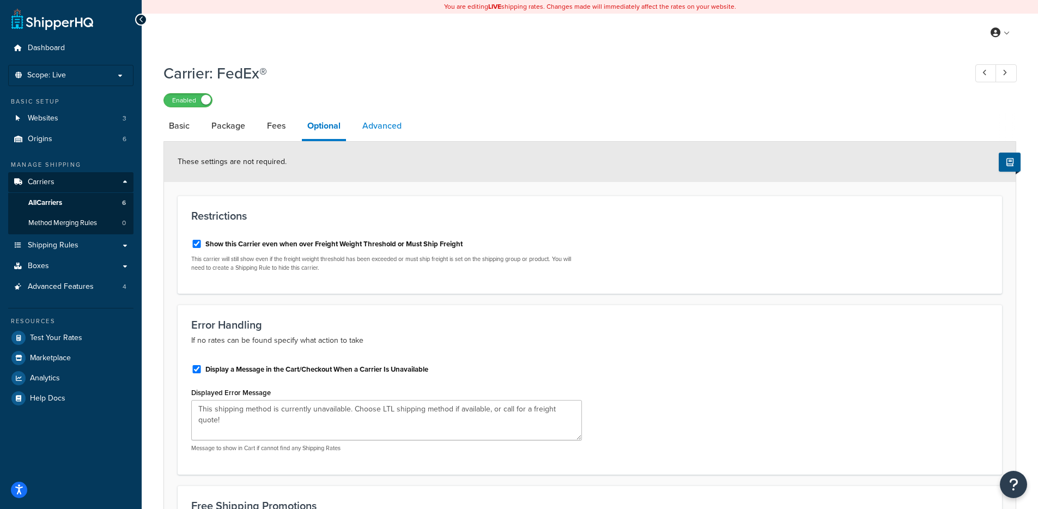
click at [378, 129] on link "Advanced" at bounding box center [382, 126] width 50 height 26
select select "false"
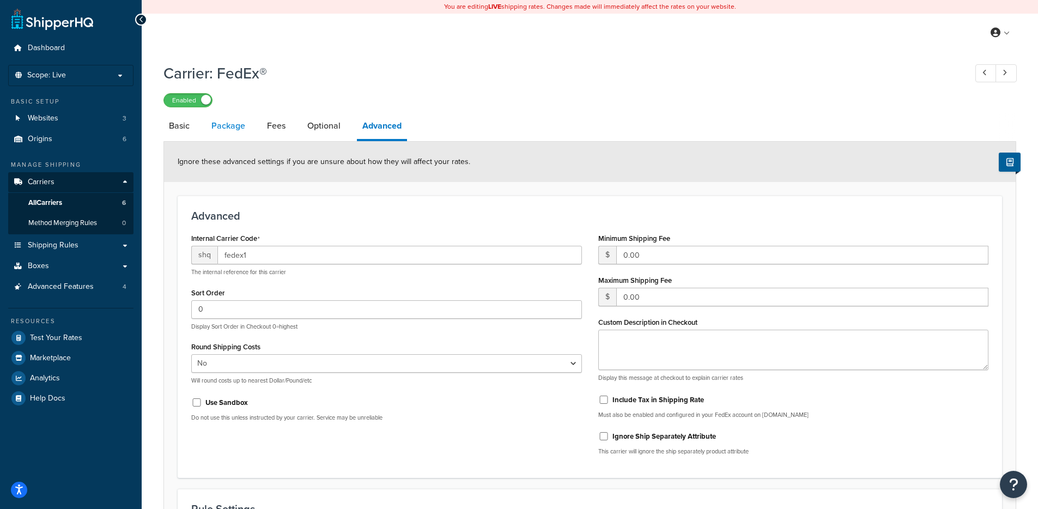
click at [240, 128] on link "Package" at bounding box center [228, 126] width 45 height 26
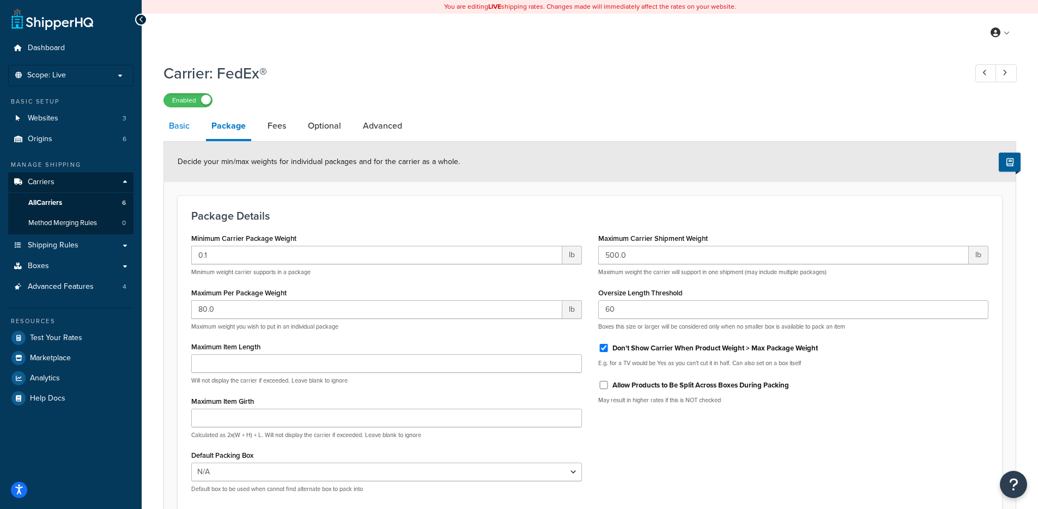
click at [181, 127] on link "Basic" at bounding box center [179, 126] width 32 height 26
select select "fedEx"
select select "REGULAR_PICKUP"
select select "YOUR_PACKAGING"
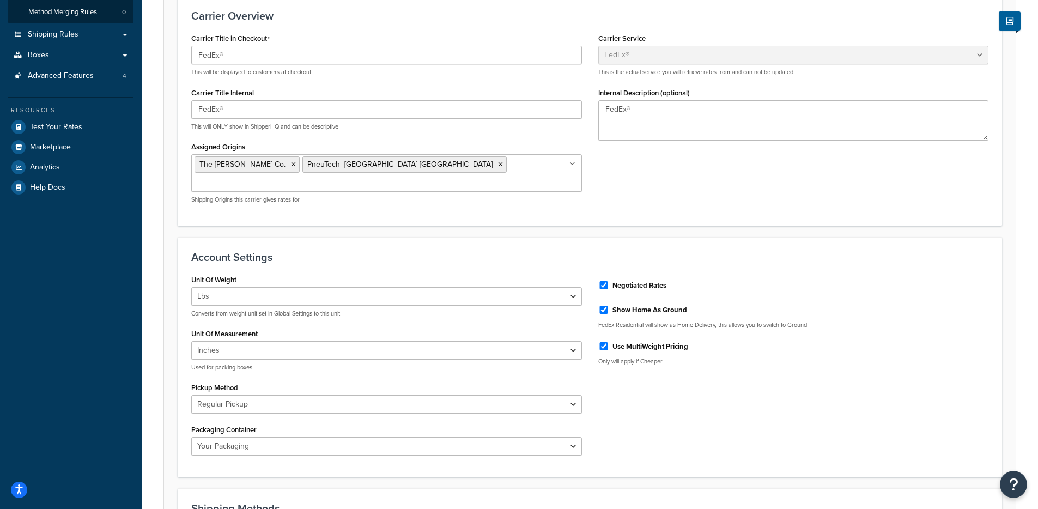
scroll to position [251, 0]
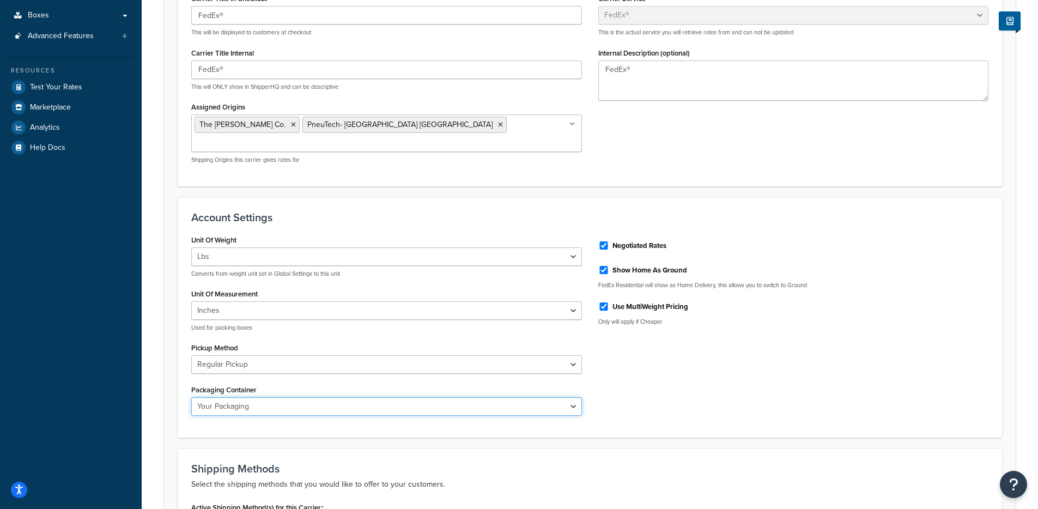
click at [382, 397] on select "FedEx 10kg Box FedEx 25kg Box FedEx Box FedEx Envelope FedEx Pak FedEx Tube You…" at bounding box center [386, 406] width 391 height 19
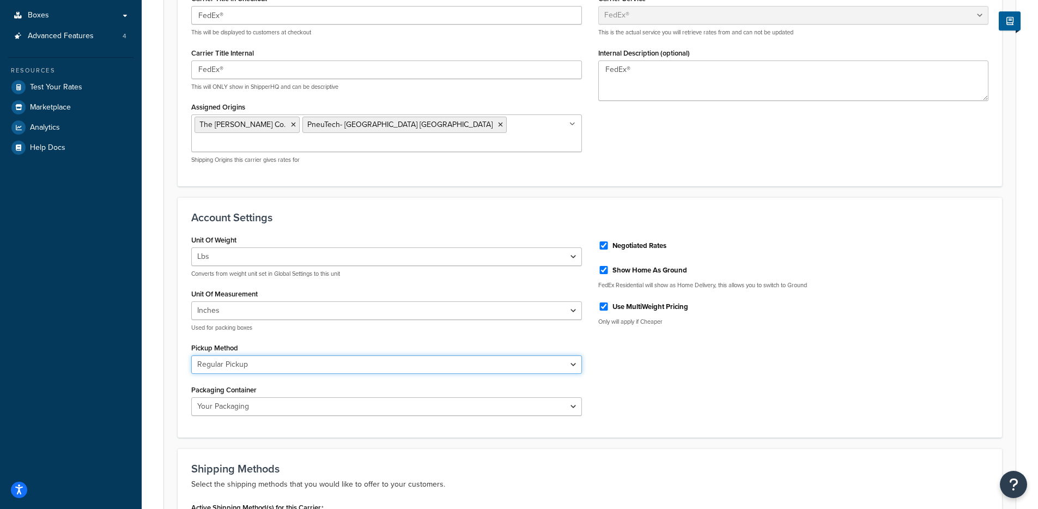
click at [319, 355] on select "Business Service Center Drop Box Regular Pickup Request Courier Station" at bounding box center [386, 364] width 391 height 19
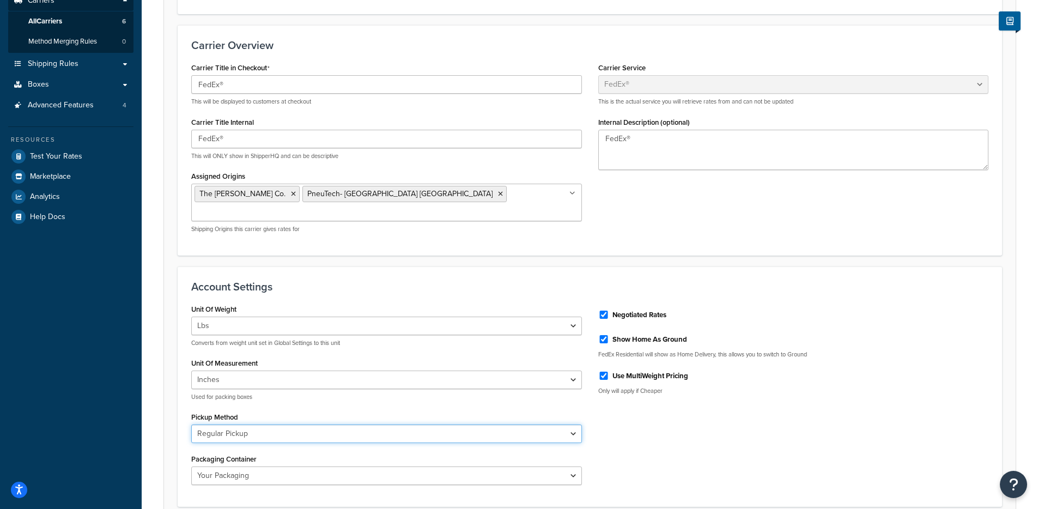
scroll to position [0, 0]
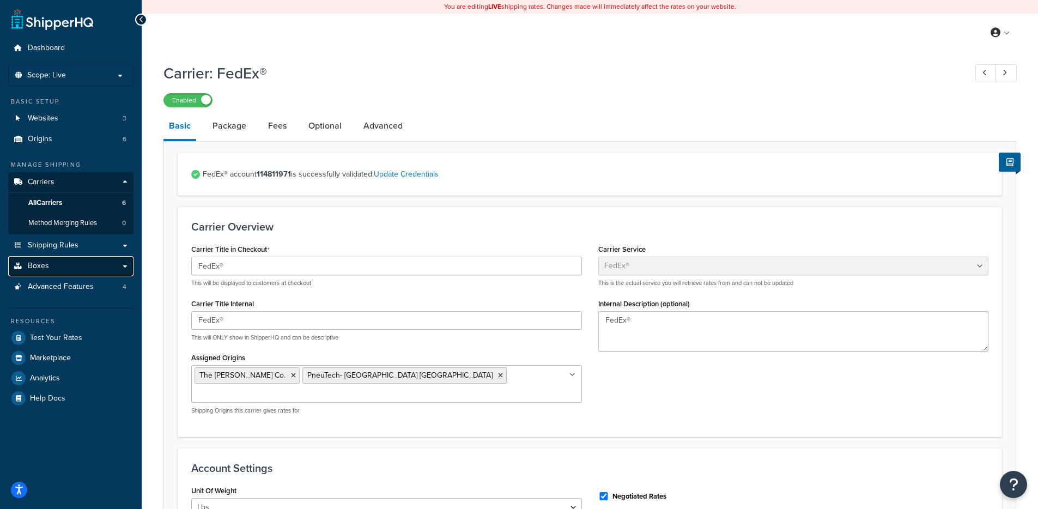
click at [69, 268] on link "Boxes" at bounding box center [70, 266] width 125 height 20
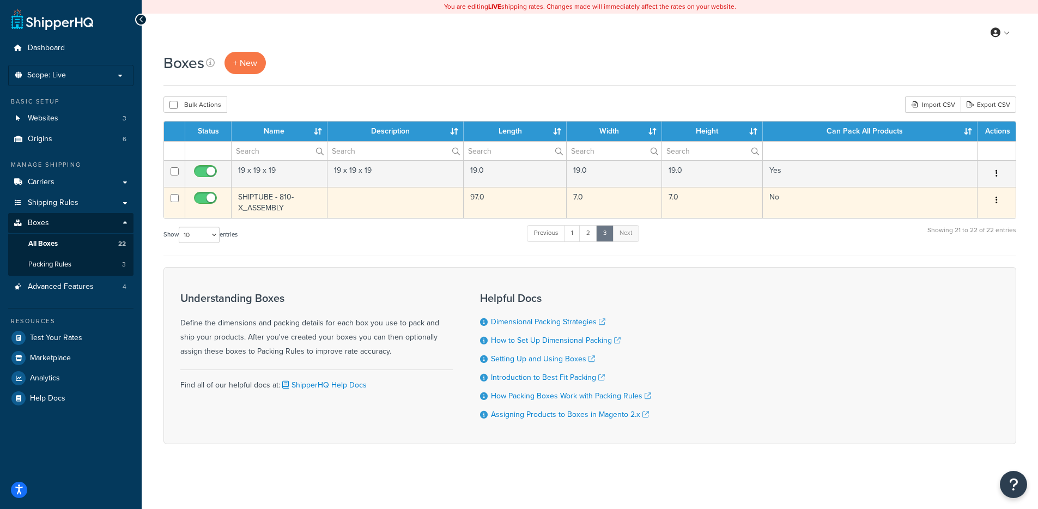
click at [269, 205] on td "SHIPTUBE - 810-X_ASSEMBLY" at bounding box center [280, 202] width 96 height 31
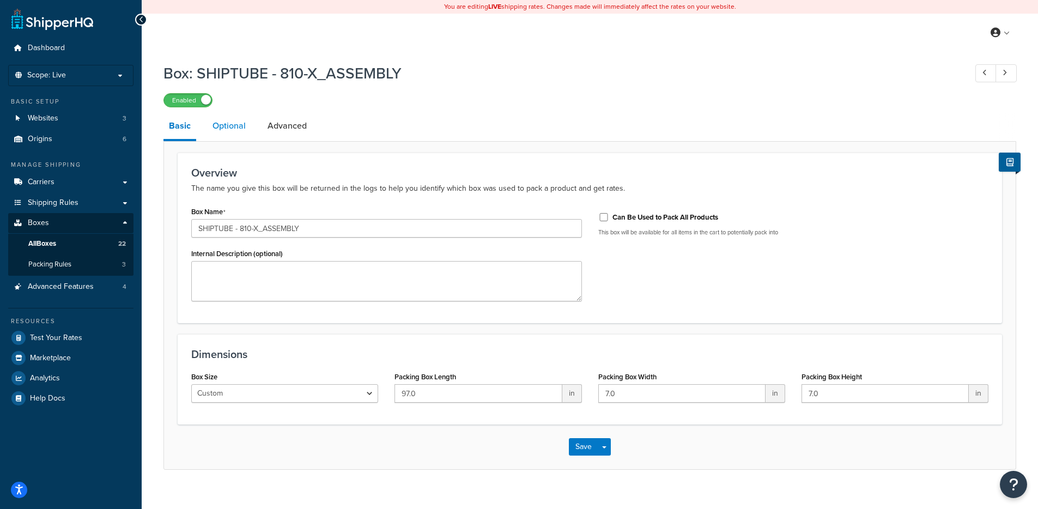
click at [228, 130] on link "Optional" at bounding box center [229, 126] width 44 height 26
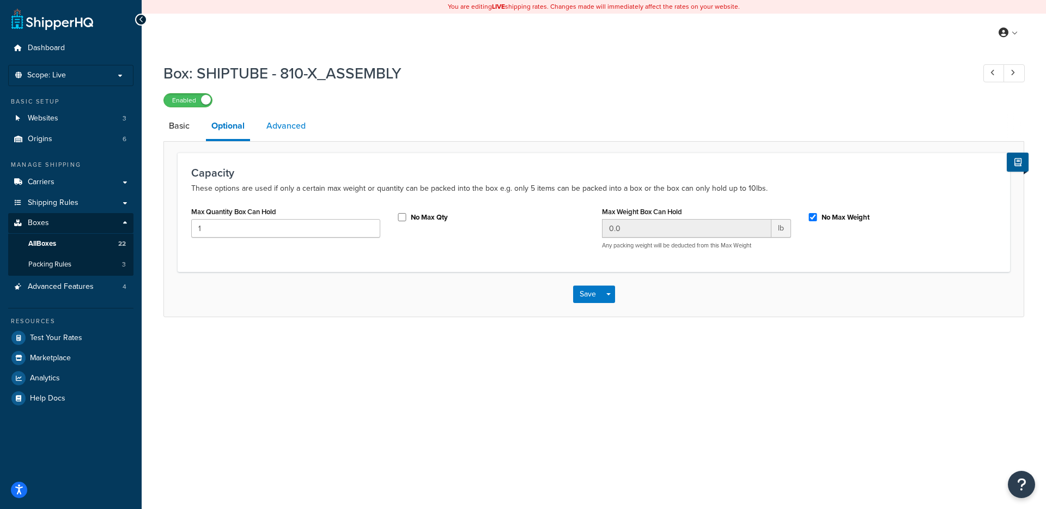
click at [300, 129] on link "Advanced" at bounding box center [286, 126] width 50 height 26
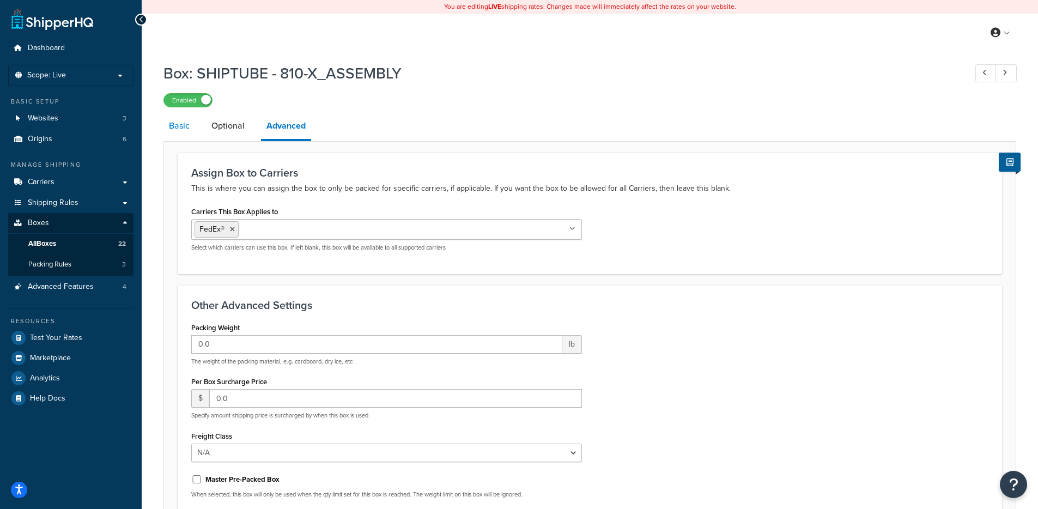
click at [188, 125] on link "Basic" at bounding box center [179, 126] width 32 height 26
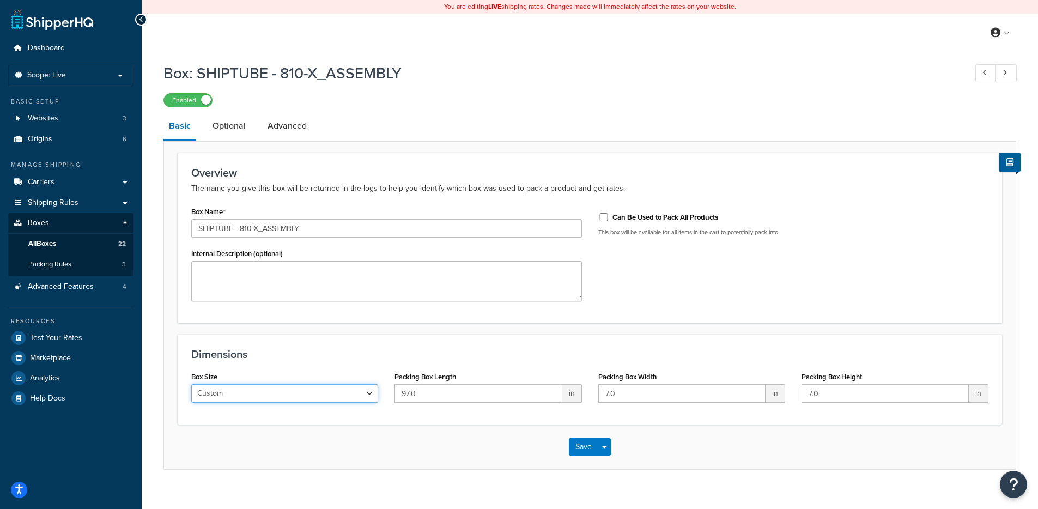
click at [367, 393] on select "Custom USPS Small Flat Box USPS Medium Flat Box USPS Large Flat Box USPS Flat E…" at bounding box center [284, 393] width 187 height 19
click at [116, 74] on p "Scope: Live" at bounding box center [71, 75] width 116 height 9
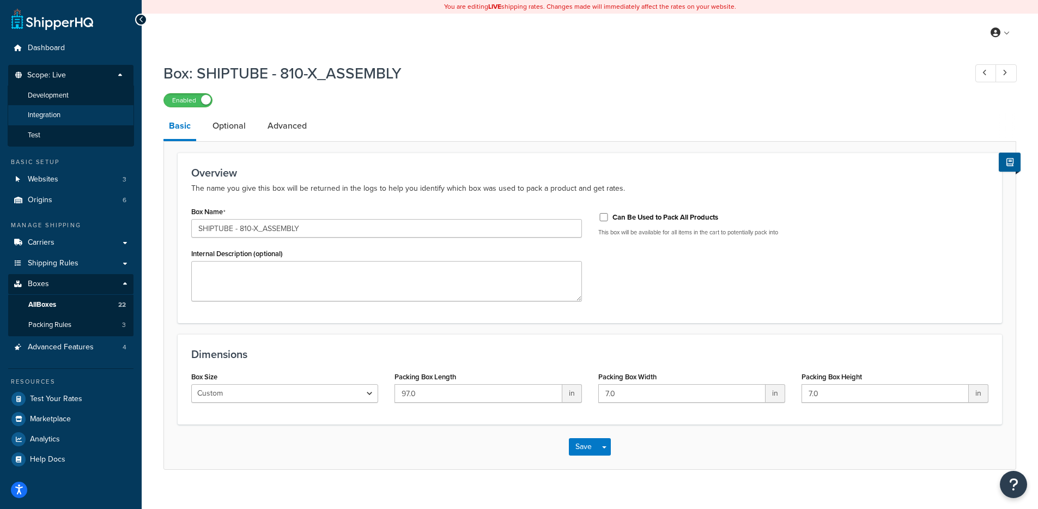
click at [81, 113] on li "Integration" at bounding box center [71, 115] width 126 height 20
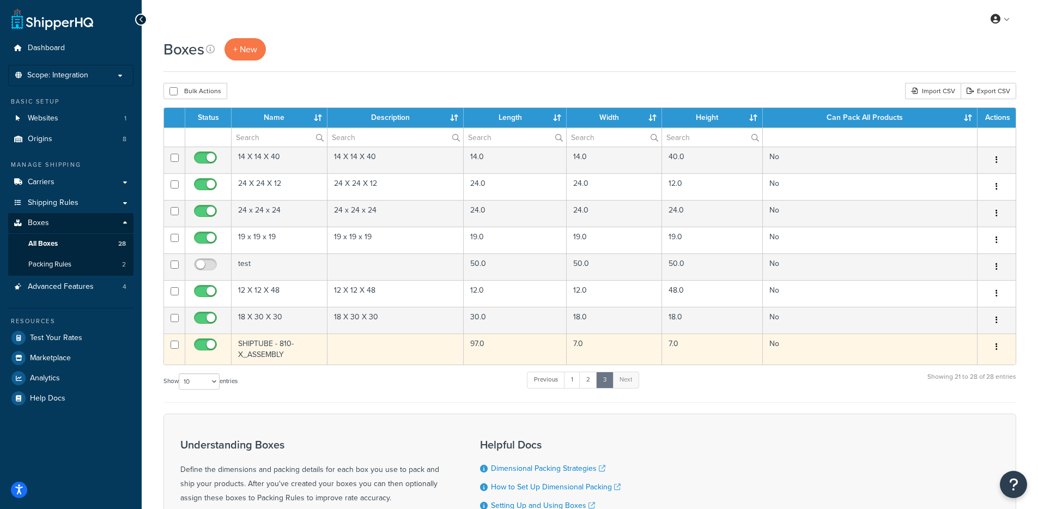
click at [287, 346] on td "SHIPTUBE - 810-X_ASSEMBLY" at bounding box center [280, 348] width 96 height 31
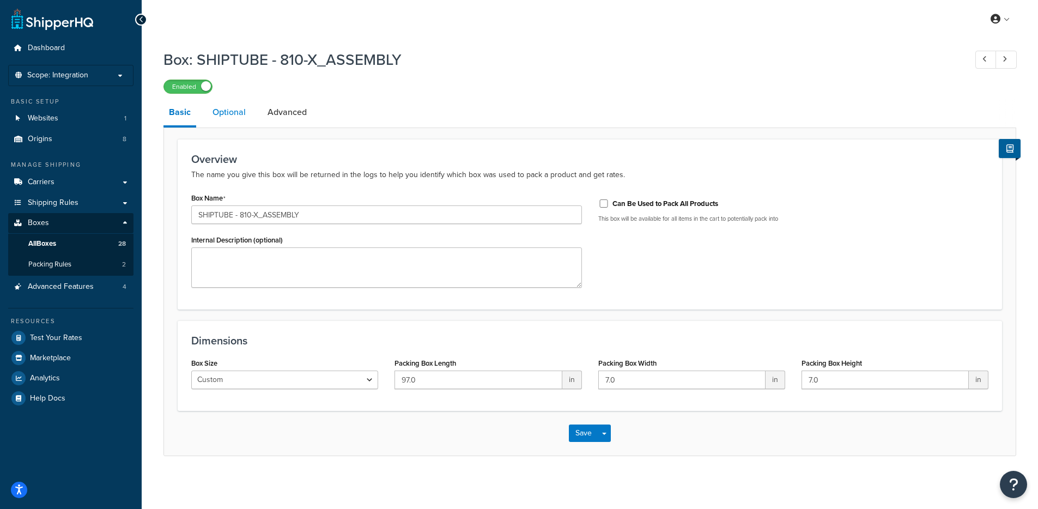
click at [235, 117] on link "Optional" at bounding box center [229, 112] width 44 height 26
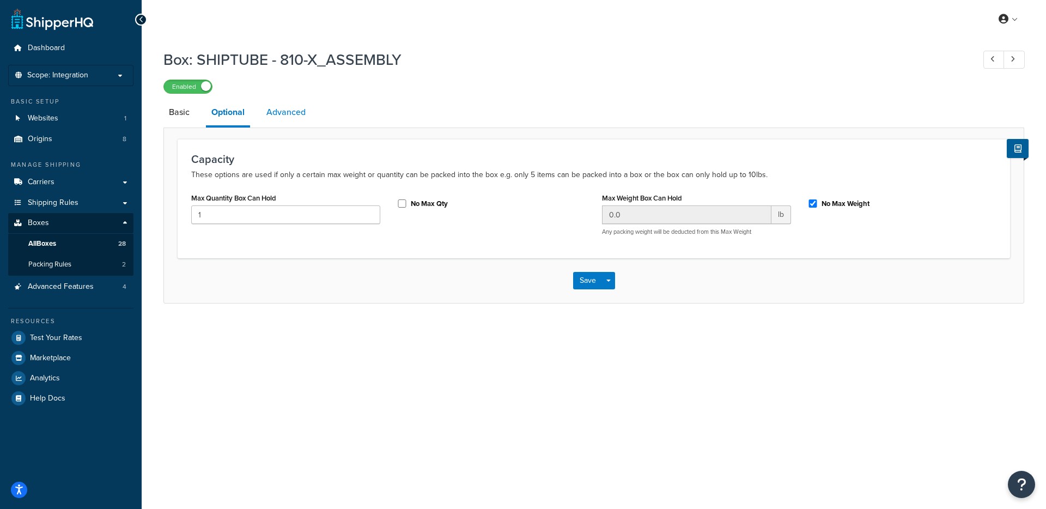
click at [268, 116] on link "Advanced" at bounding box center [286, 112] width 50 height 26
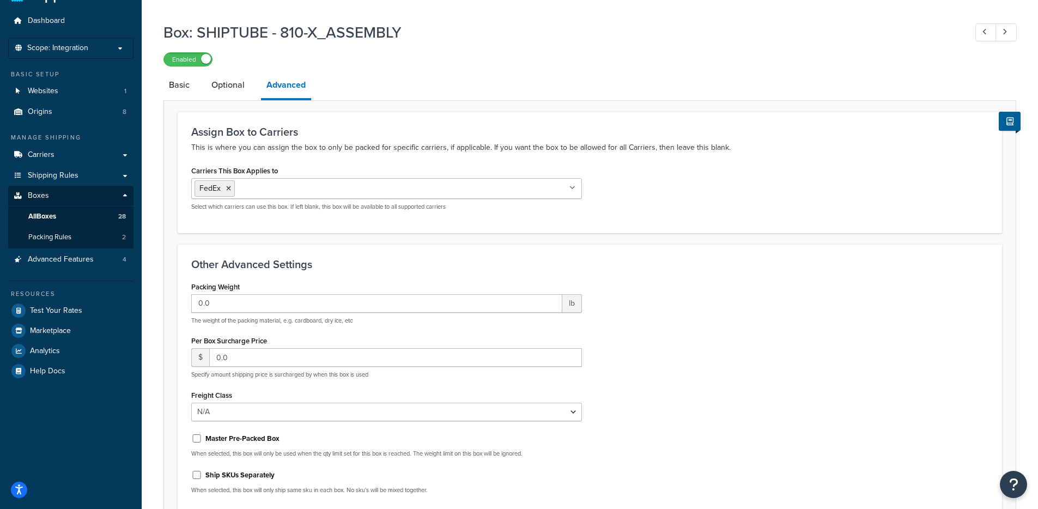
scroll to position [15, 0]
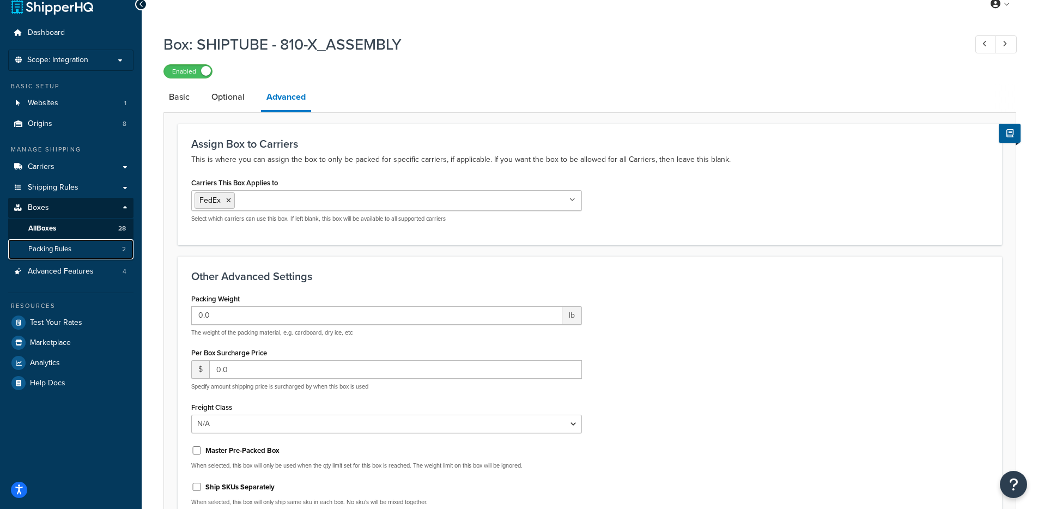
click at [86, 246] on link "Packing Rules 2" at bounding box center [70, 249] width 125 height 20
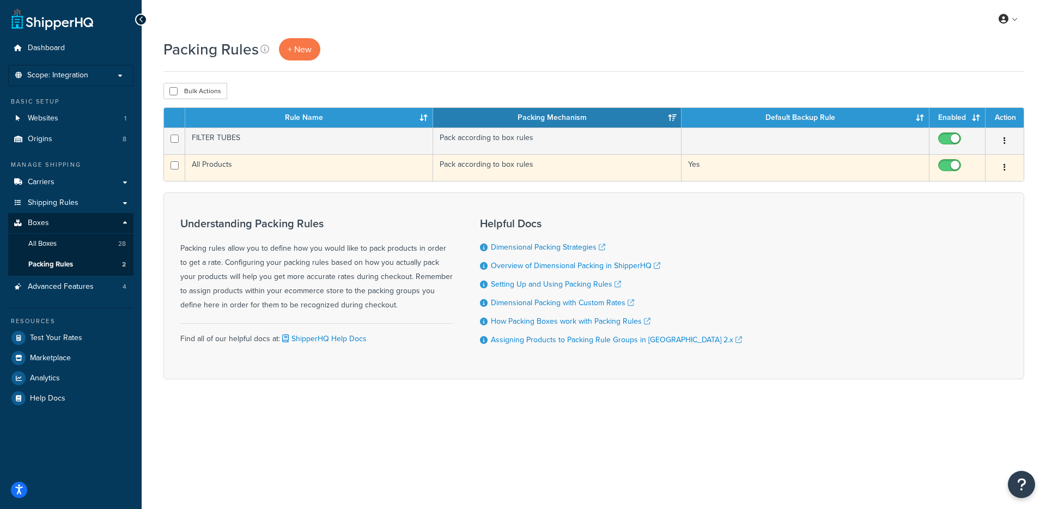
click at [223, 165] on td "All Products" at bounding box center [309, 167] width 248 height 27
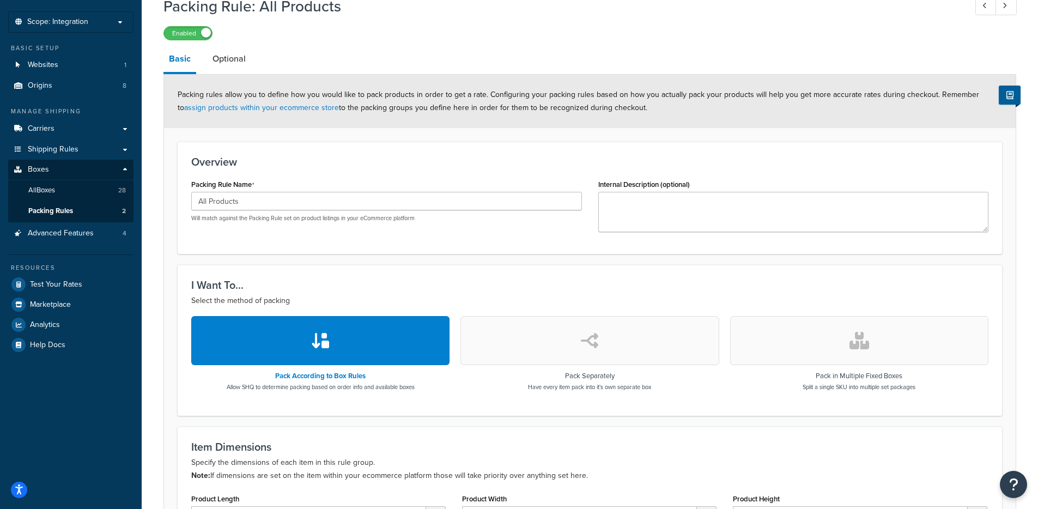
scroll to position [40, 0]
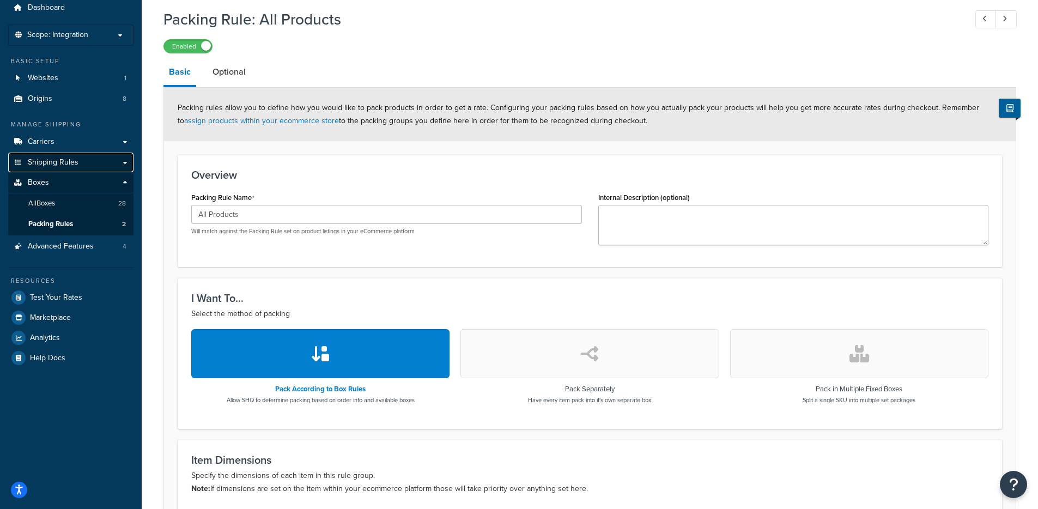
click at [82, 161] on link "Shipping Rules" at bounding box center [70, 163] width 125 height 20
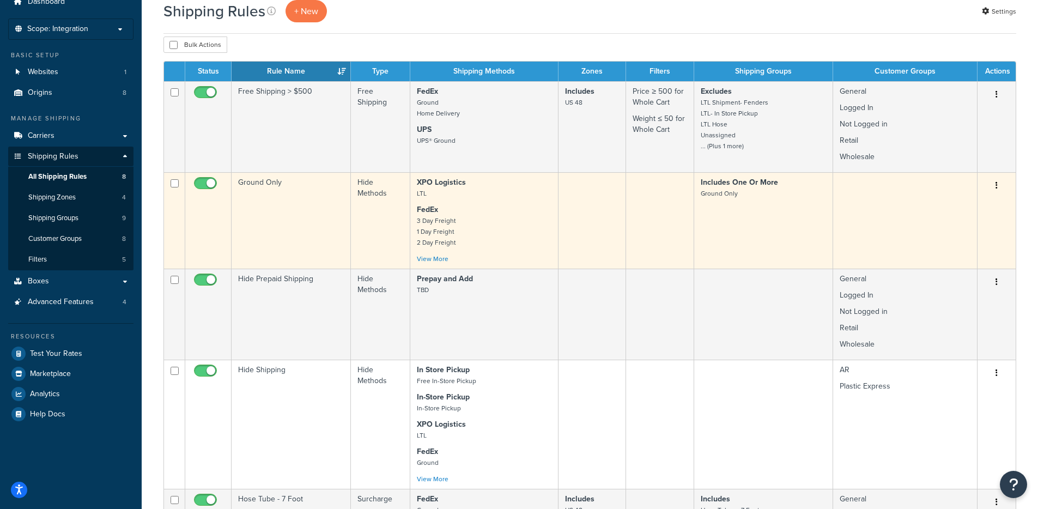
scroll to position [34, 0]
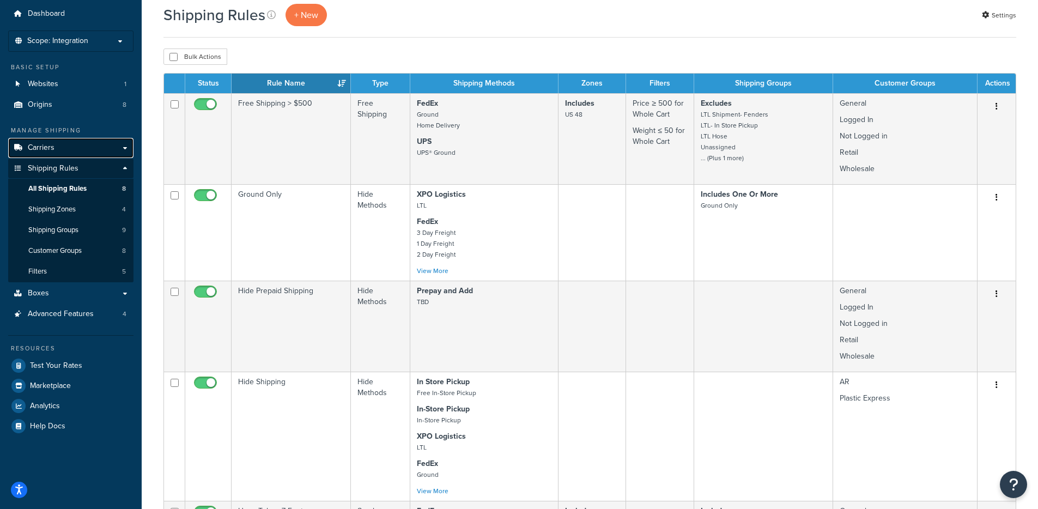
click at [69, 148] on link "Carriers" at bounding box center [70, 148] width 125 height 20
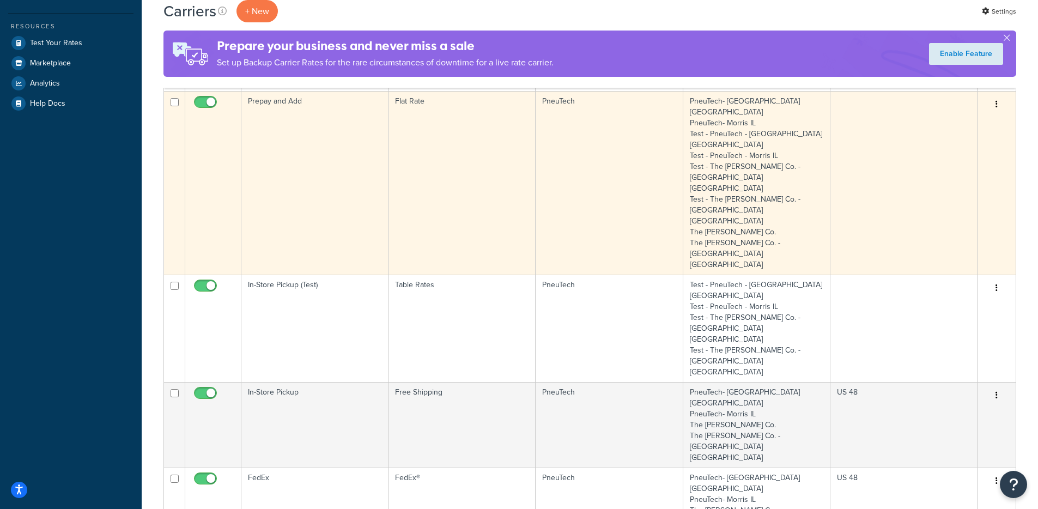
scroll to position [330, 0]
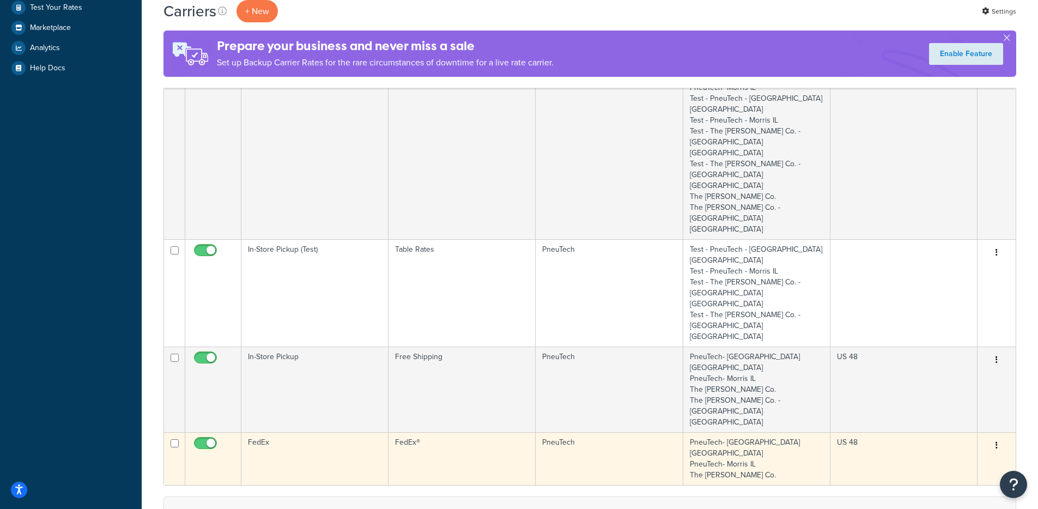
click at [321, 432] on td "FedEx" at bounding box center [314, 458] width 147 height 53
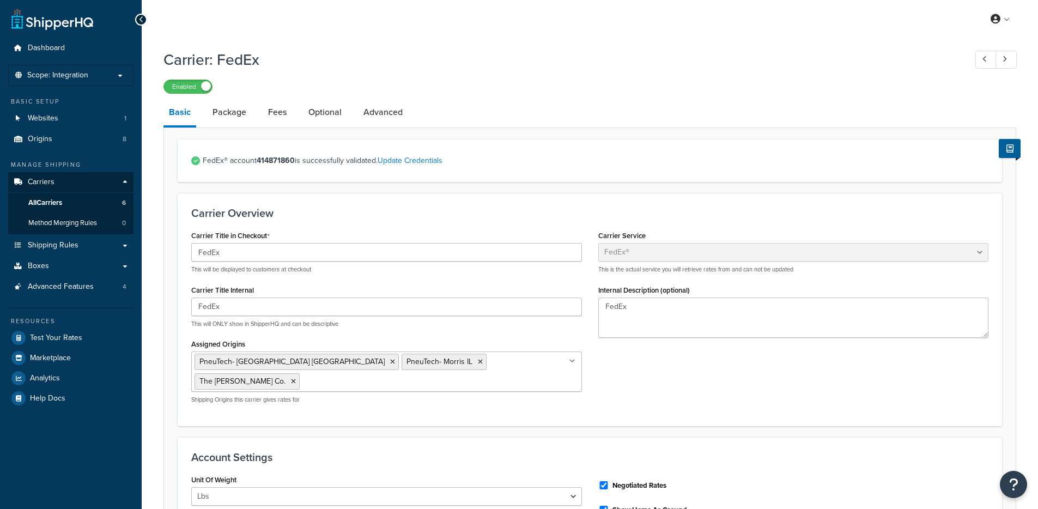
select select "fedEx"
select select "REGULAR_PICKUP"
select select "YOUR_PACKAGING"
click at [371, 116] on link "Advanced" at bounding box center [383, 112] width 50 height 26
select select "false"
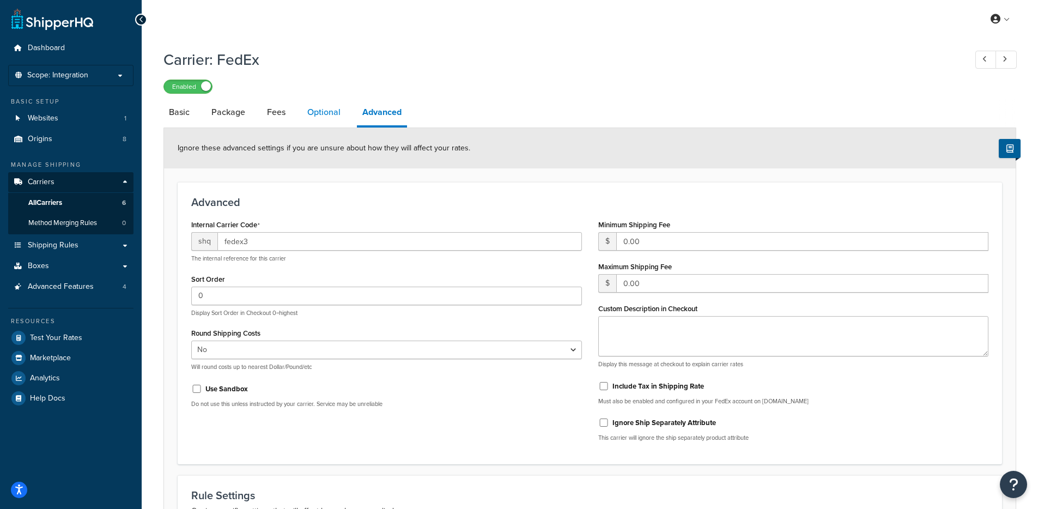
click at [326, 113] on link "Optional" at bounding box center [324, 112] width 44 height 26
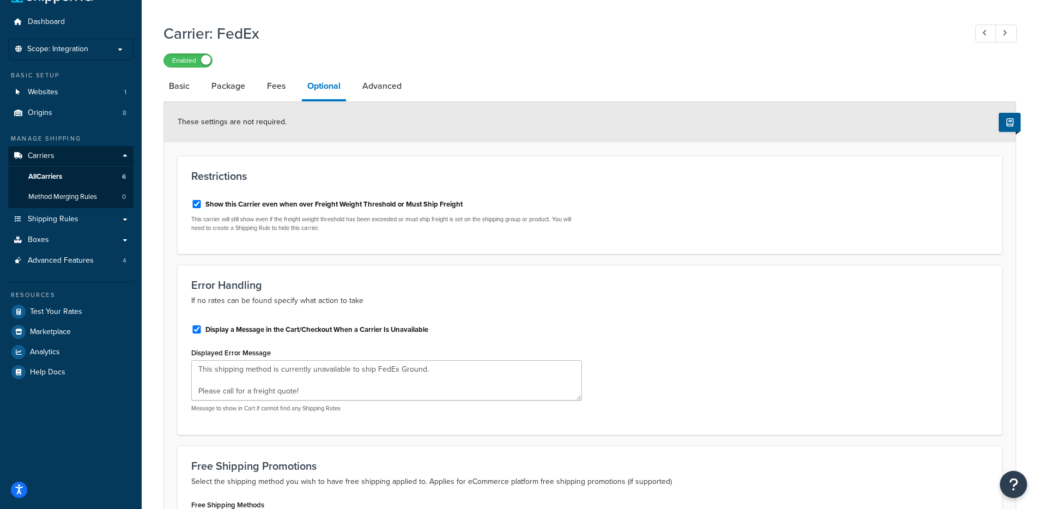
type textarea "This shipping method is currently unavailable to ship FedEx Ground. Please call…"
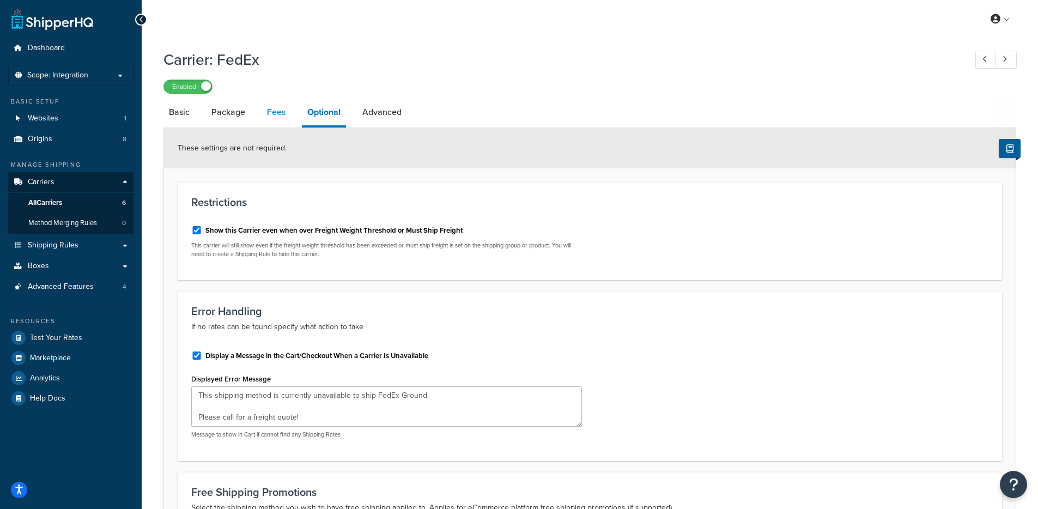
click at [279, 115] on link "Fees" at bounding box center [276, 112] width 29 height 26
select select "AFTER"
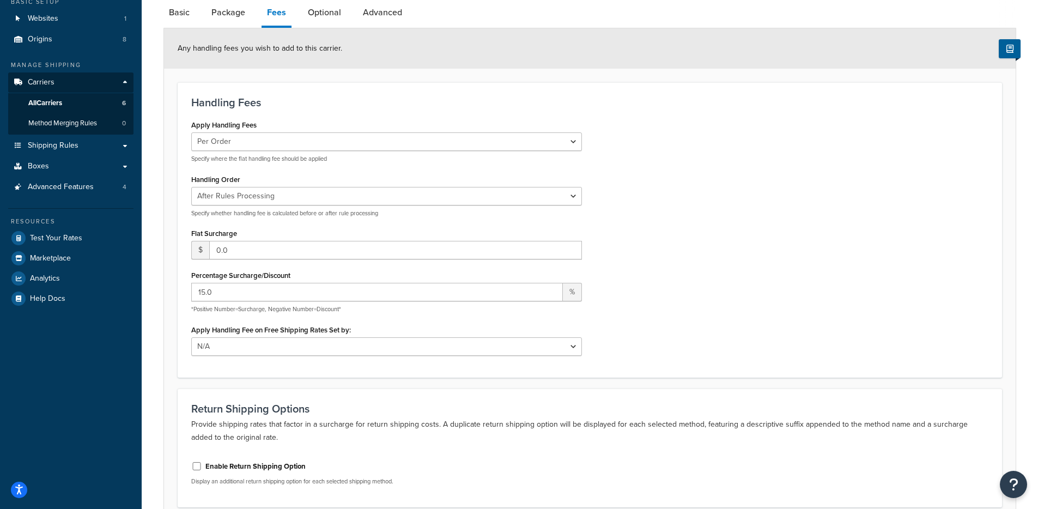
scroll to position [24, 0]
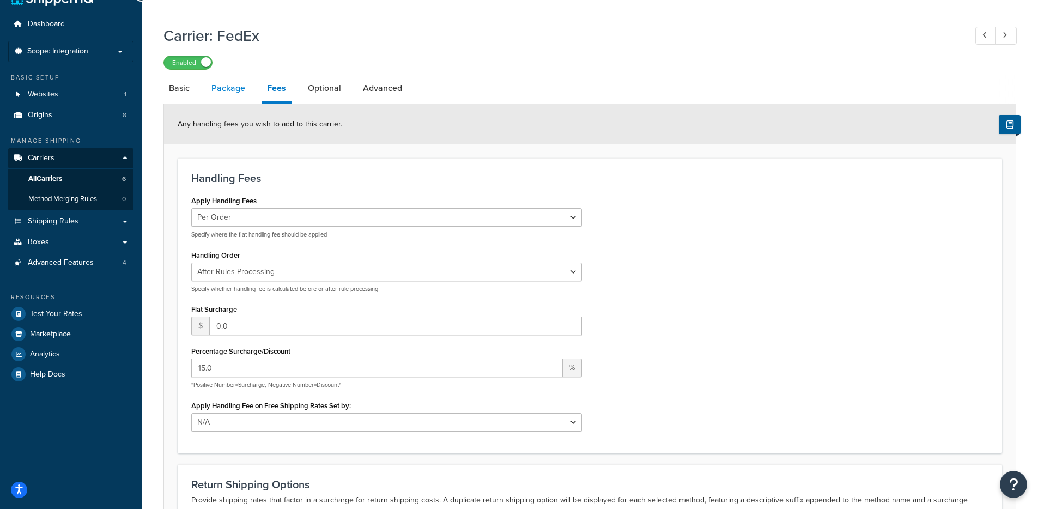
click at [237, 93] on link "Package" at bounding box center [228, 88] width 45 height 26
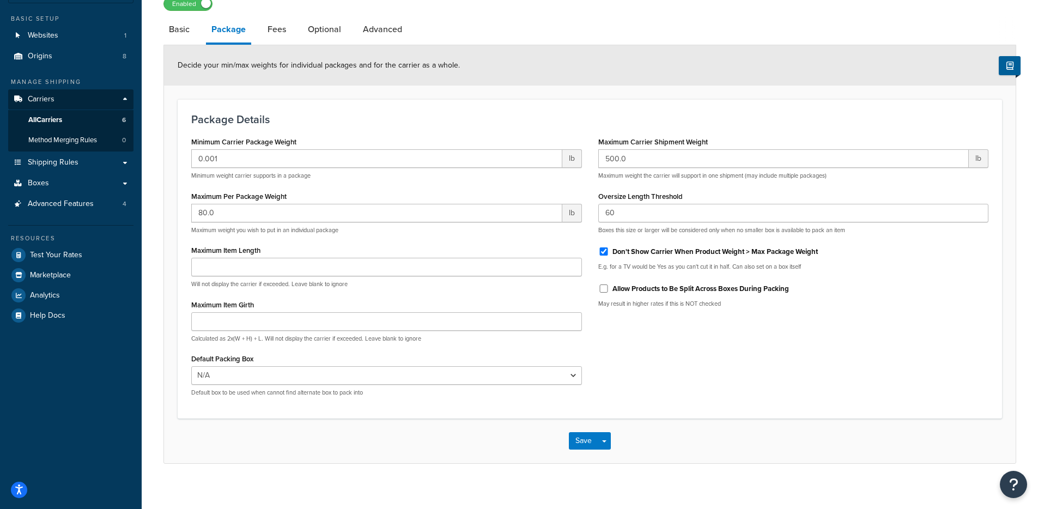
scroll to position [94, 0]
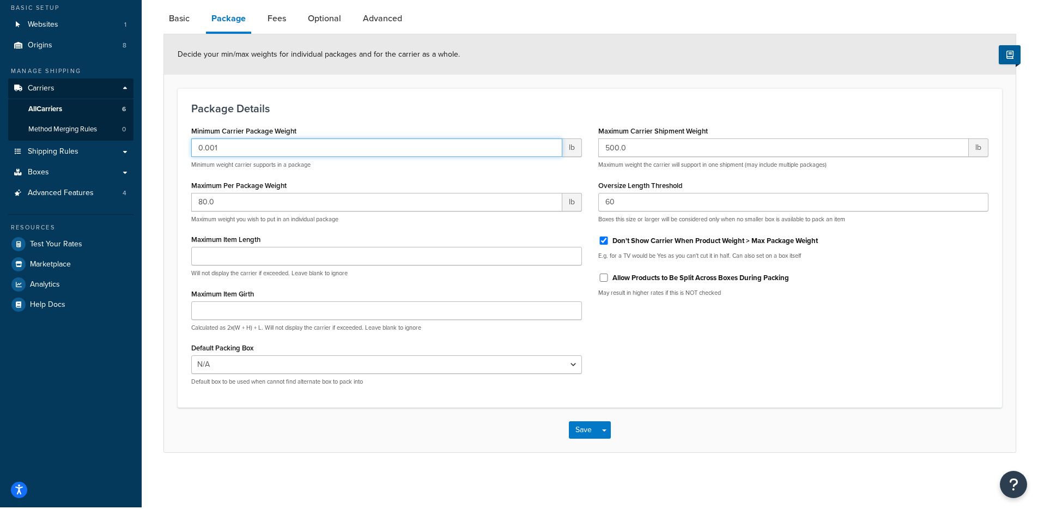
click at [214, 148] on input "0.001" at bounding box center [376, 147] width 371 height 19
type input "0.1"
click at [587, 429] on button "Save" at bounding box center [583, 429] width 29 height 17
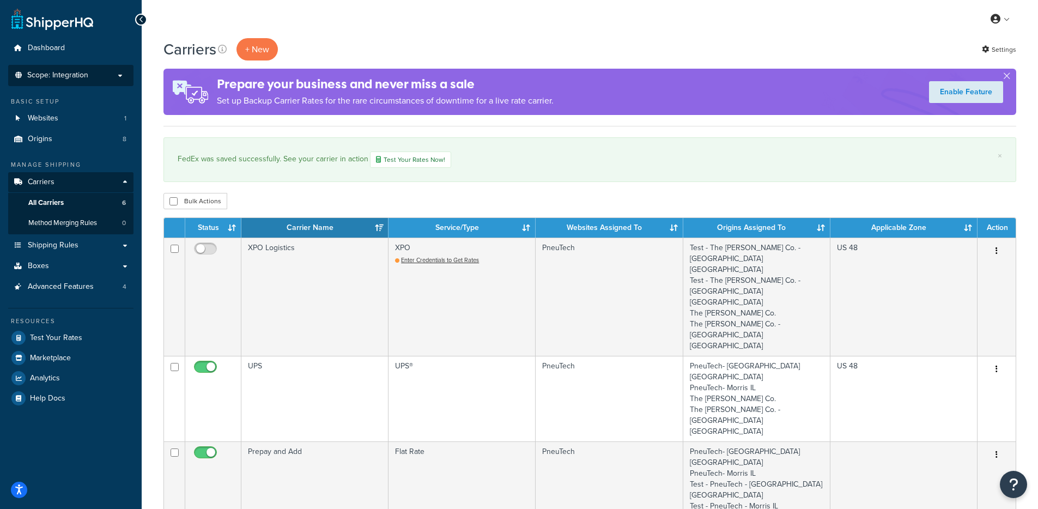
click at [99, 80] on li "Scope: Integration Live Development Test" at bounding box center [70, 75] width 125 height 21
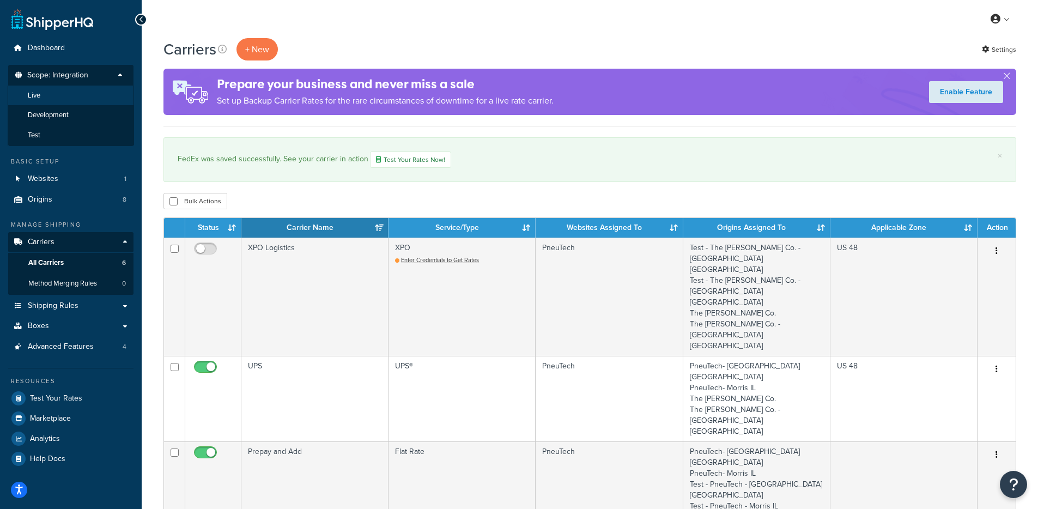
click at [69, 94] on li "Live" at bounding box center [71, 96] width 126 height 20
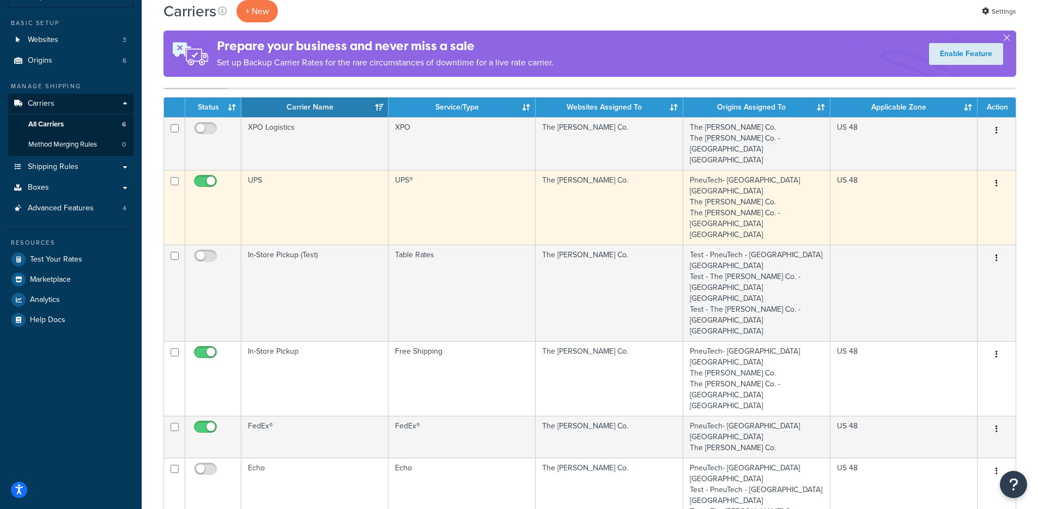
scroll to position [146, 0]
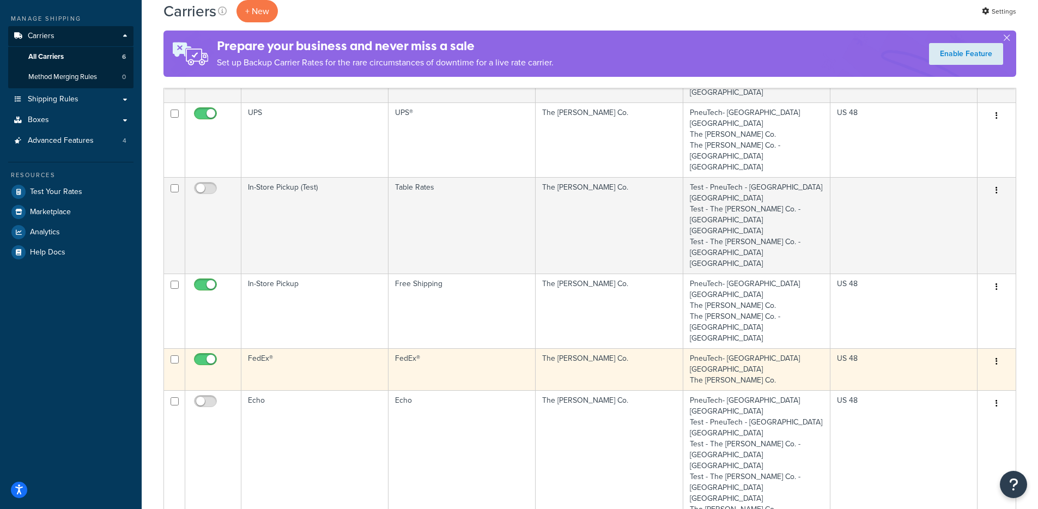
click at [307, 348] on td "FedEx®" at bounding box center [314, 369] width 147 height 42
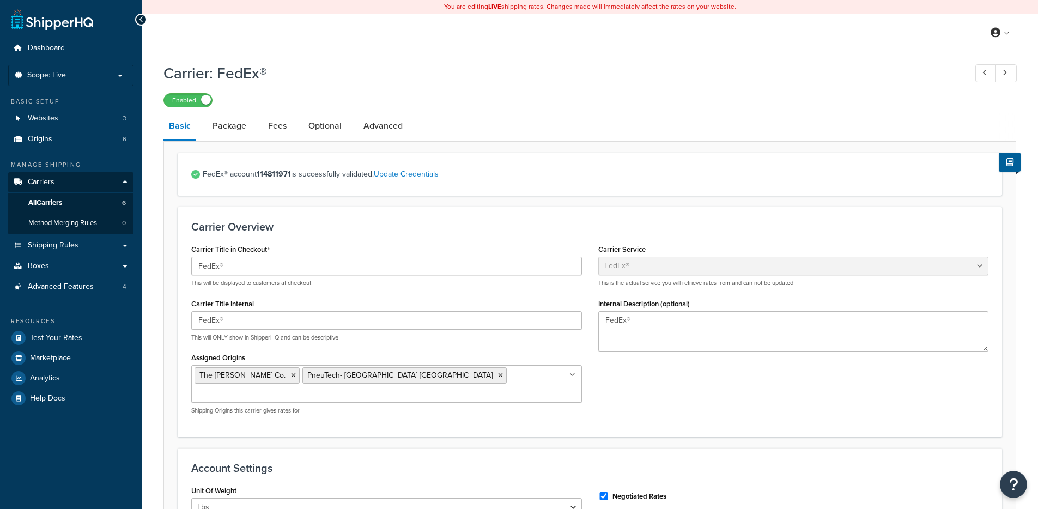
select select "fedEx"
select select "REGULAR_PICKUP"
select select "YOUR_PACKAGING"
click at [236, 126] on link "Package" at bounding box center [229, 126] width 45 height 26
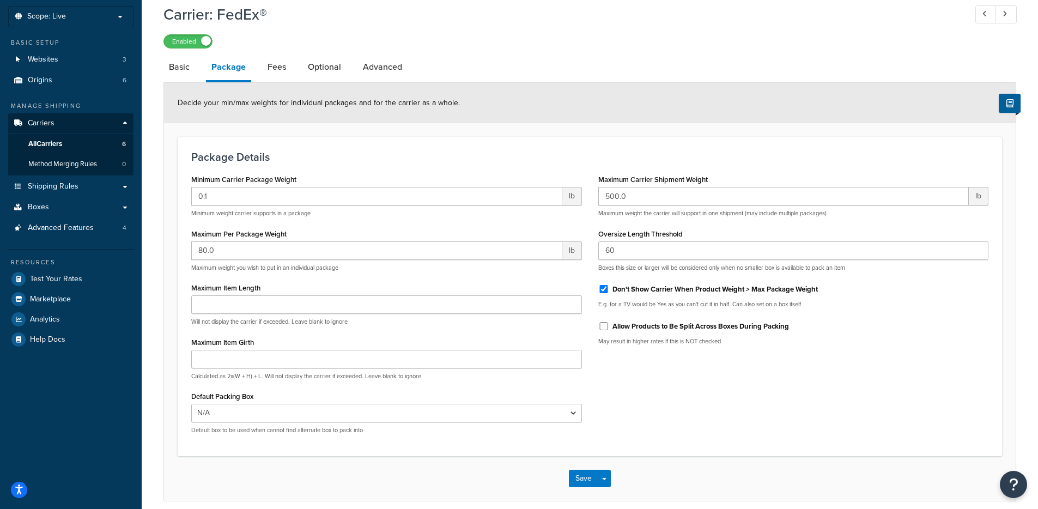
scroll to position [42, 0]
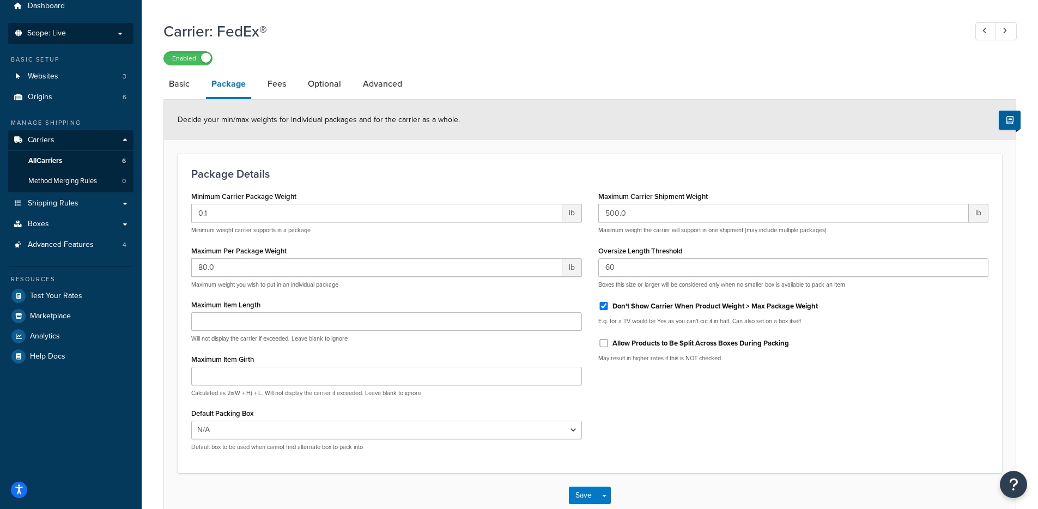
click at [88, 40] on li "Scope: Live" at bounding box center [70, 33] width 125 height 21
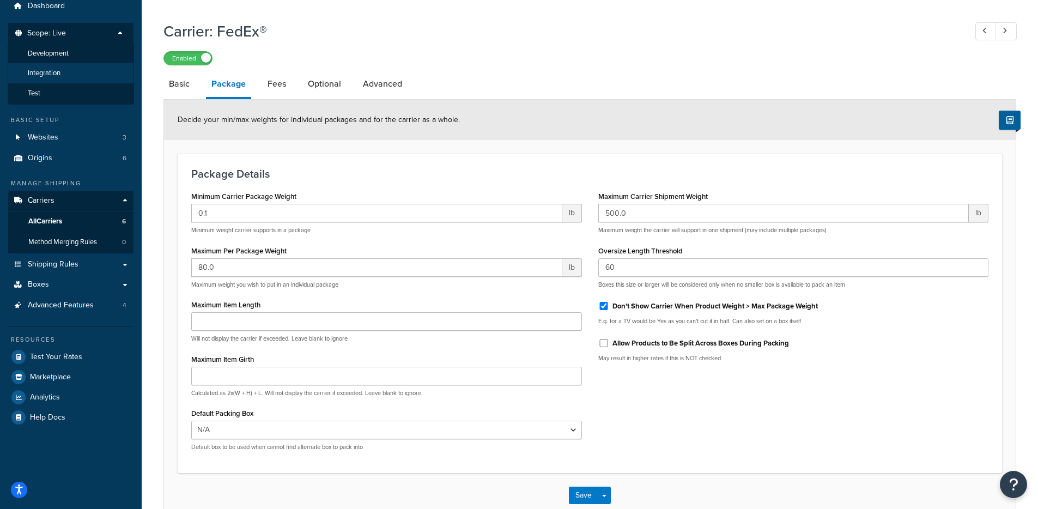
click at [64, 69] on li "Integration" at bounding box center [71, 73] width 126 height 20
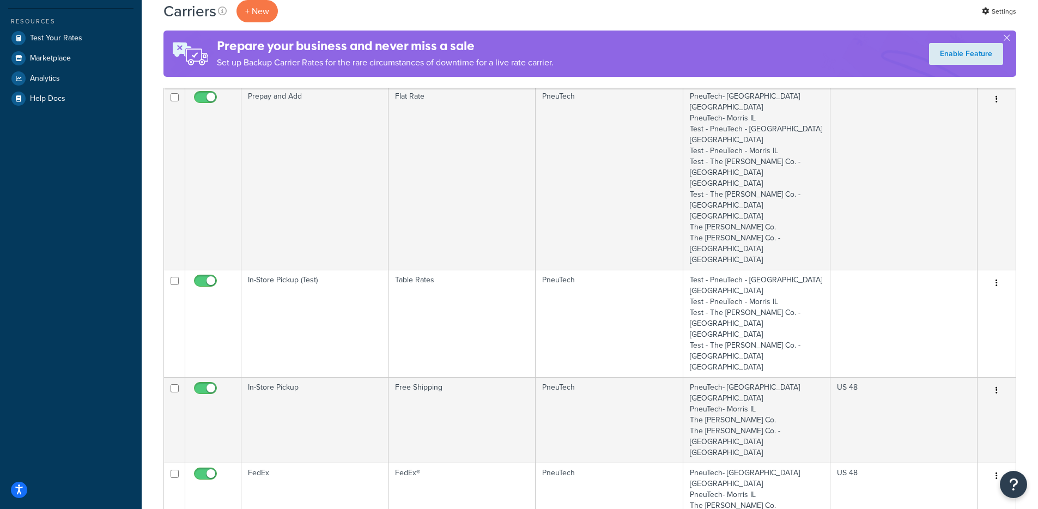
scroll to position [224, 0]
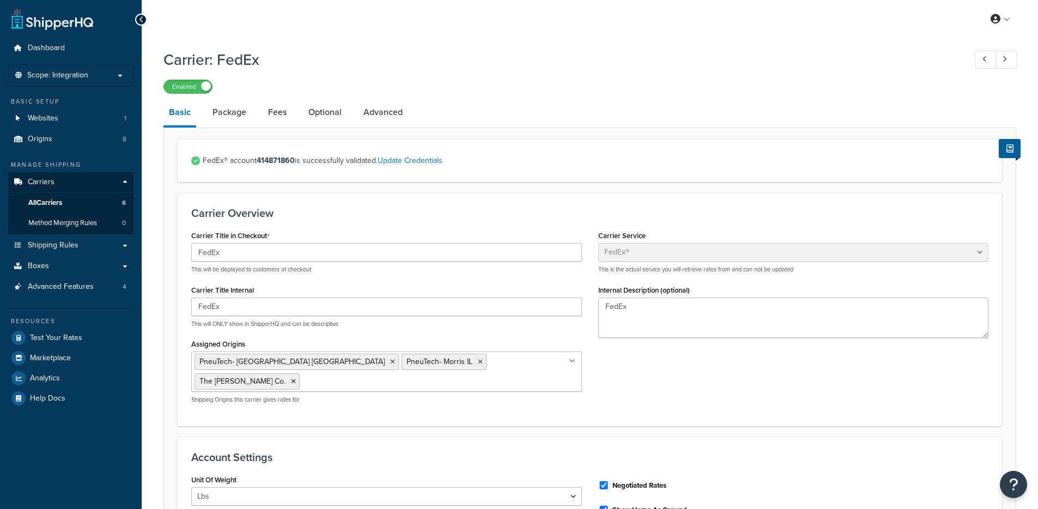
select select "fedEx"
select select "REGULAR_PICKUP"
select select "YOUR_PACKAGING"
click at [229, 112] on link "Package" at bounding box center [229, 112] width 45 height 26
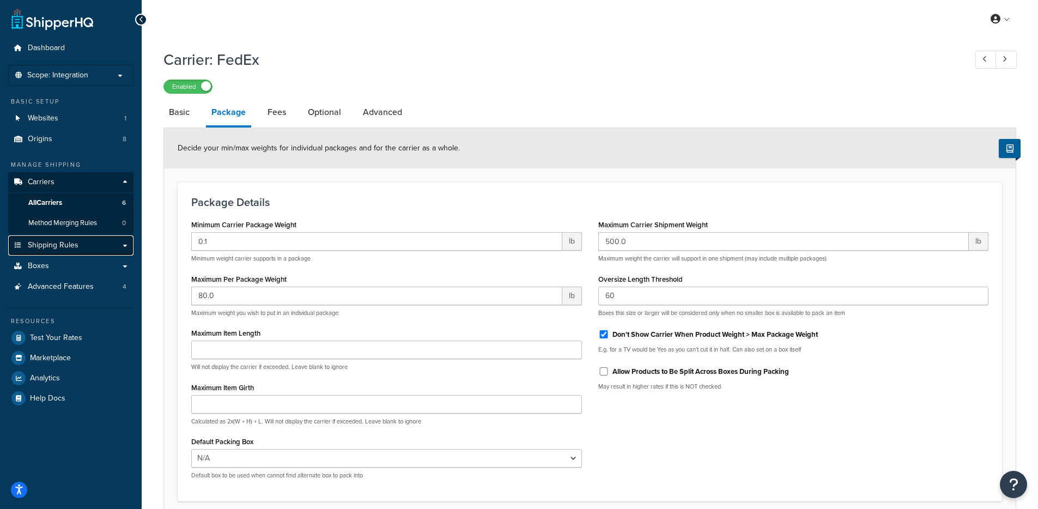
click at [92, 249] on link "Shipping Rules" at bounding box center [70, 245] width 125 height 20
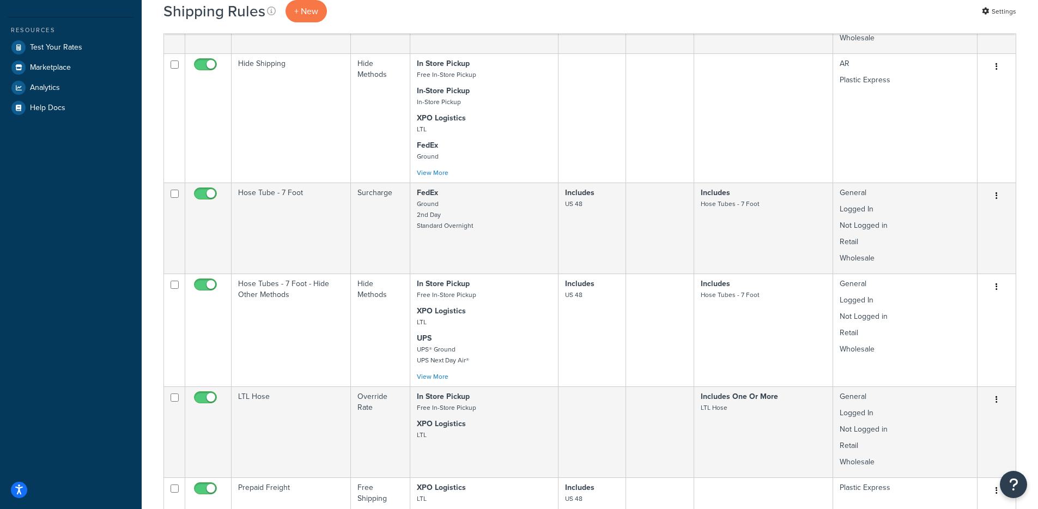
scroll to position [353, 0]
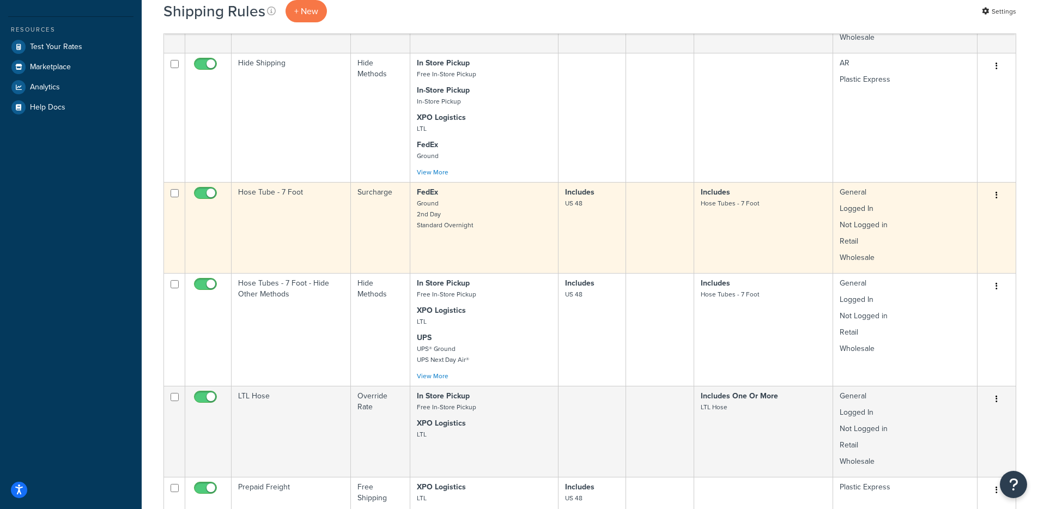
click at [254, 242] on td "Hose Tube - 7 Foot" at bounding box center [291, 227] width 119 height 91
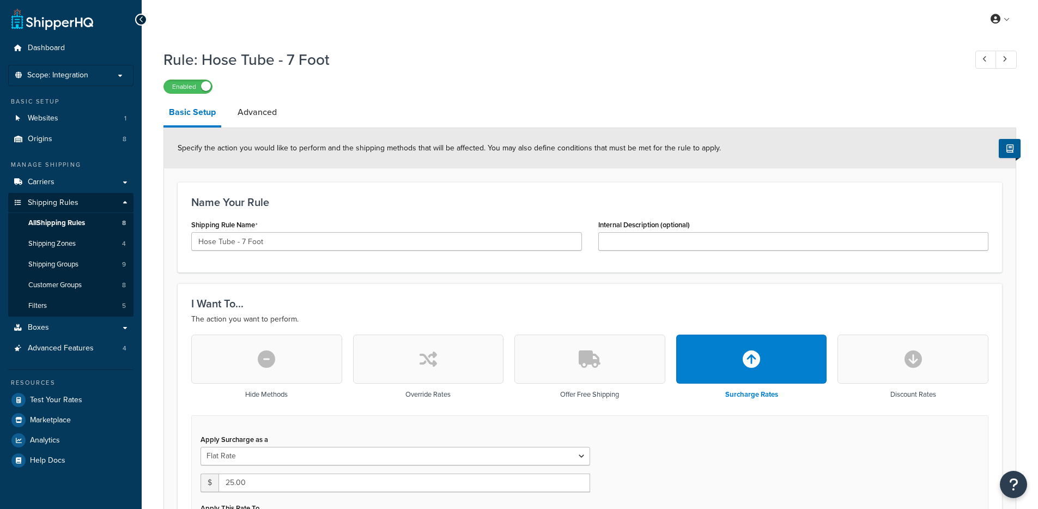
select select "ITEM"
click at [68, 260] on span "Shipping Groups" at bounding box center [53, 264] width 50 height 9
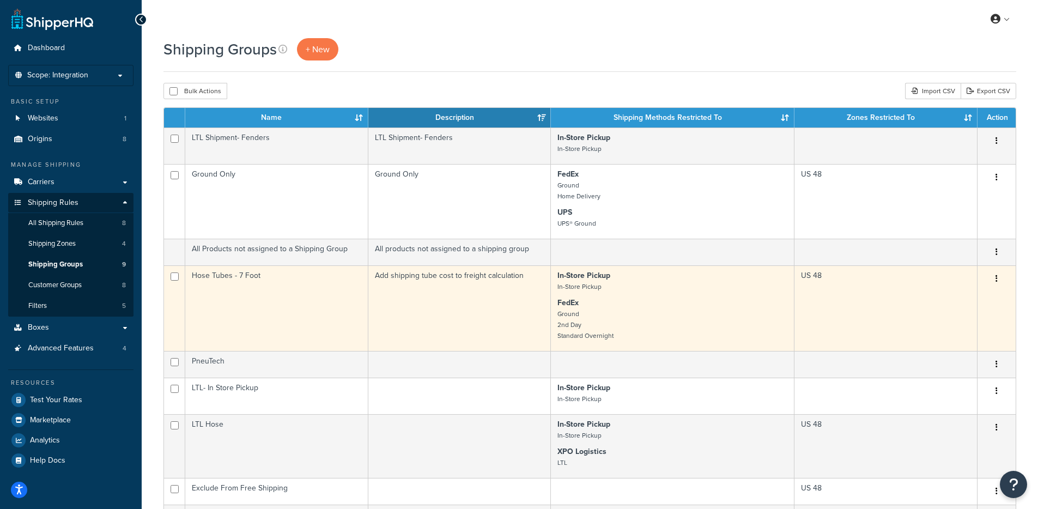
click at [305, 299] on td "Hose Tubes - 7 Foot" at bounding box center [276, 308] width 183 height 86
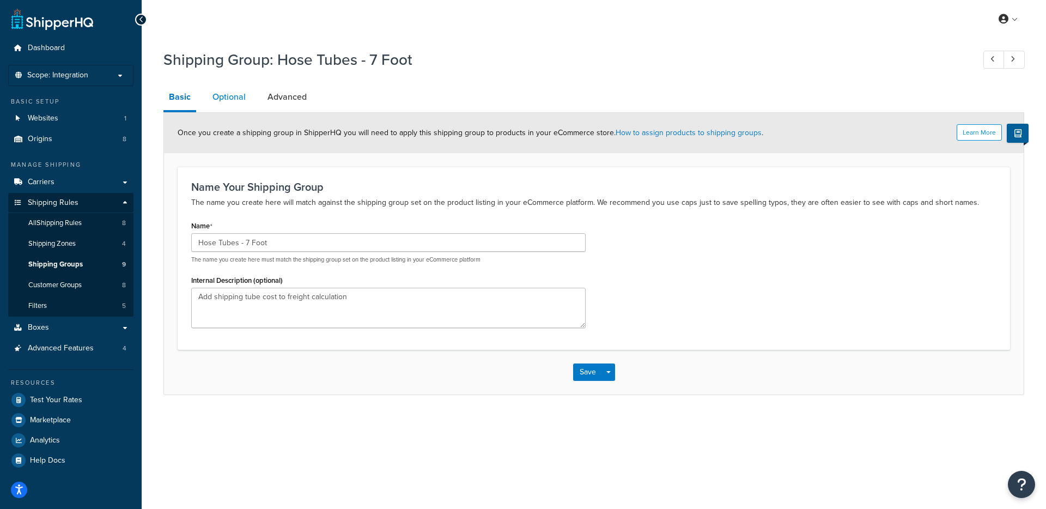
click at [227, 100] on link "Optional" at bounding box center [229, 97] width 44 height 26
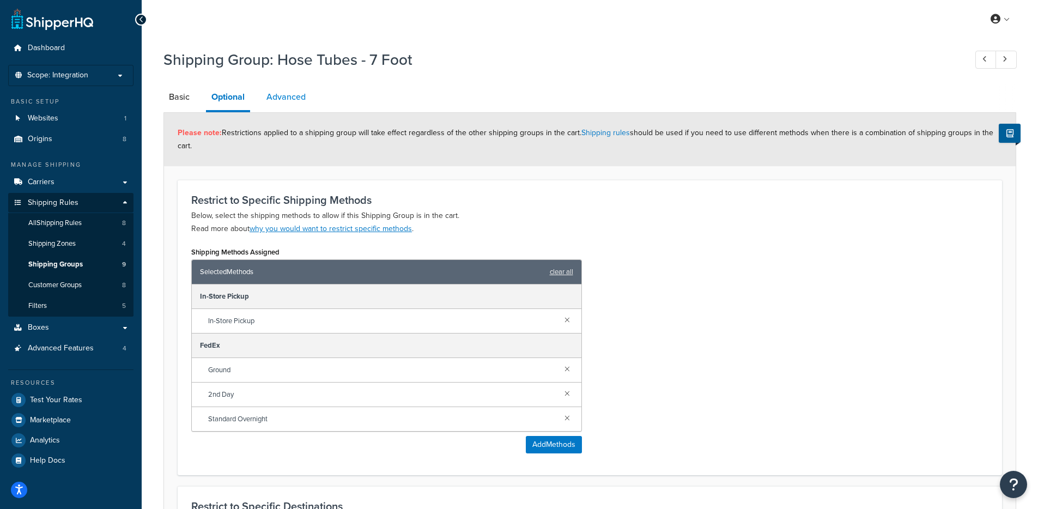
click at [288, 94] on link "Advanced" at bounding box center [286, 97] width 50 height 26
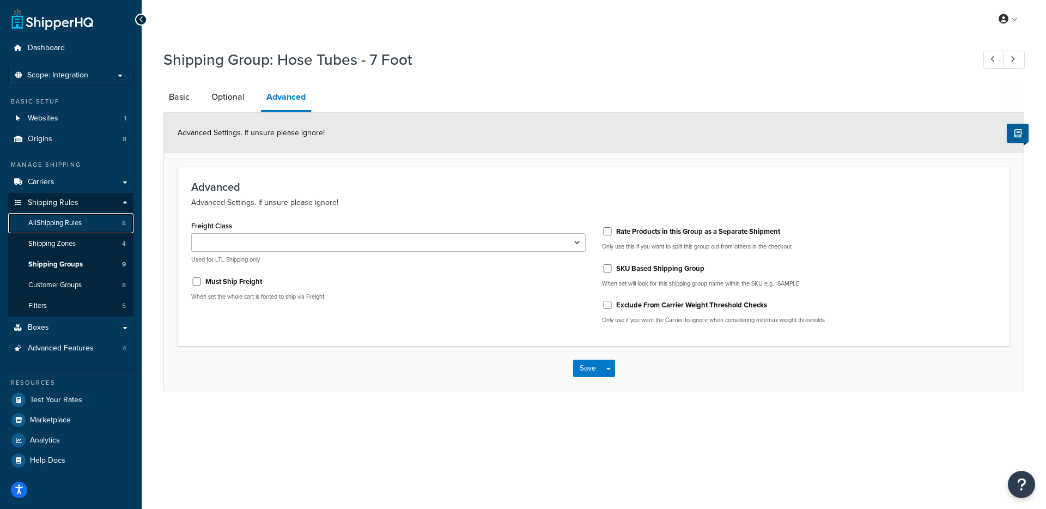
click at [89, 225] on link "All Shipping Rules 8" at bounding box center [70, 223] width 125 height 20
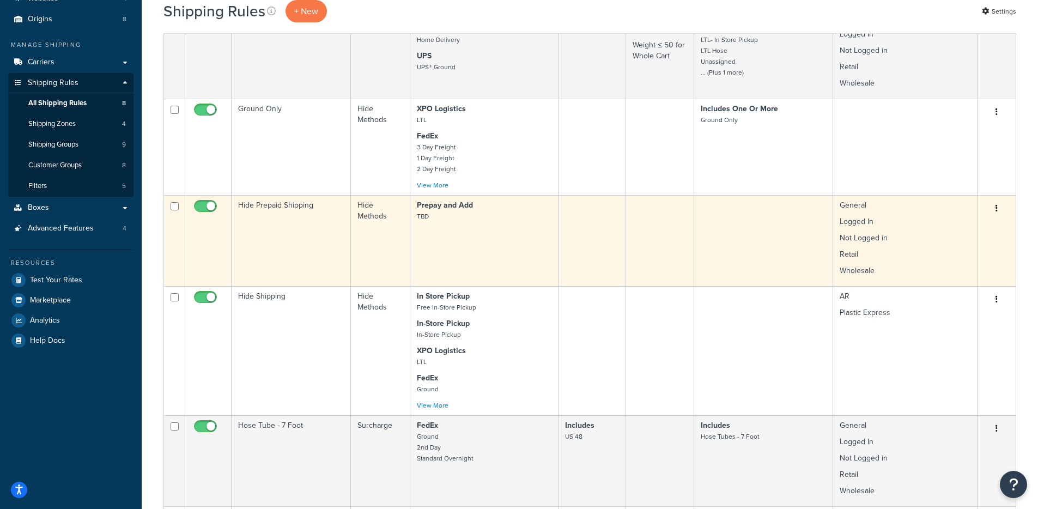
scroll to position [177, 0]
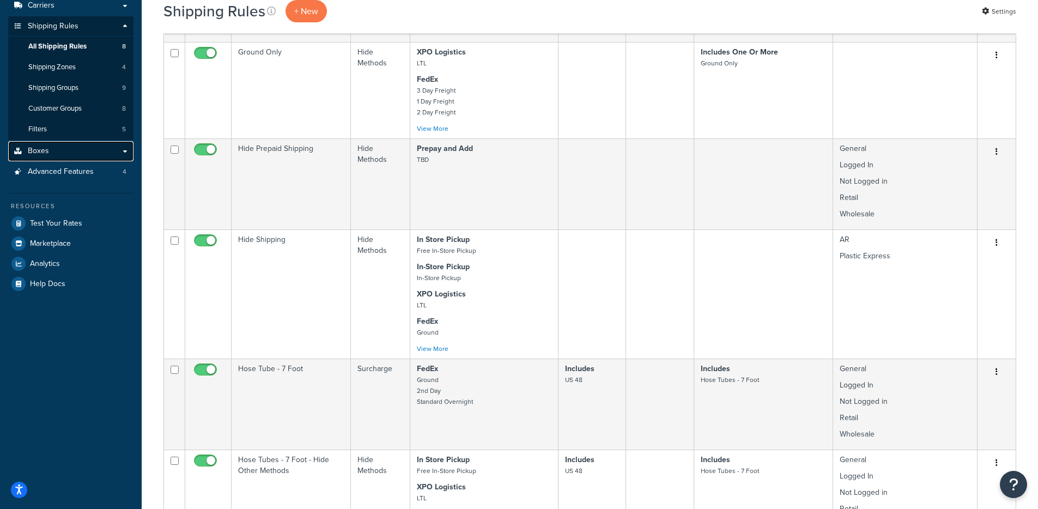
click at [78, 151] on link "Boxes" at bounding box center [70, 151] width 125 height 20
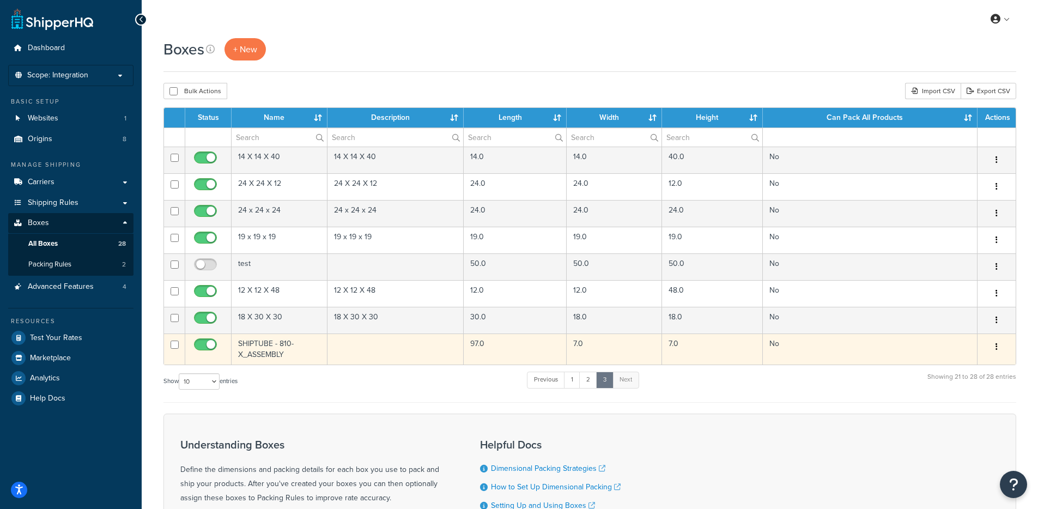
click at [288, 352] on td "SHIPTUBE - 810-X_ASSEMBLY" at bounding box center [280, 348] width 96 height 31
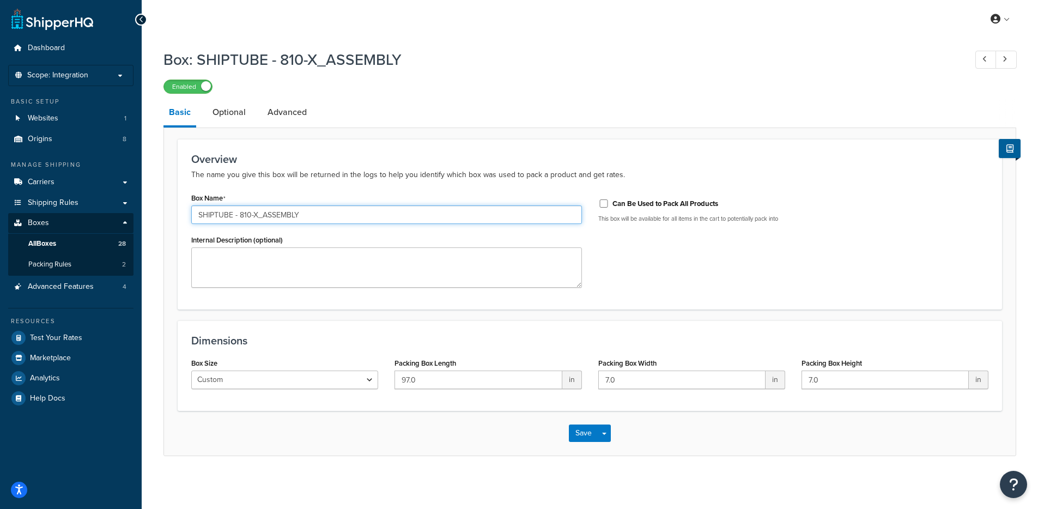
drag, startPoint x: 318, startPoint y: 212, endPoint x: 170, endPoint y: 212, distance: 148.2
click at [170, 212] on form "Overview The name you give this box will be returned in the logs to help you id…" at bounding box center [590, 297] width 852 height 317
click at [227, 110] on link "Optional" at bounding box center [229, 112] width 44 height 26
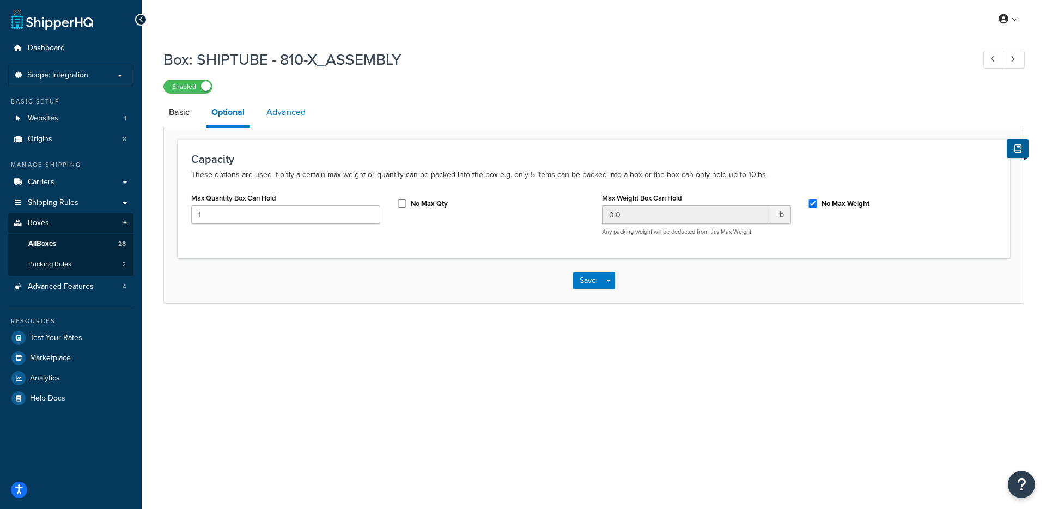
click at [276, 110] on link "Advanced" at bounding box center [286, 112] width 50 height 26
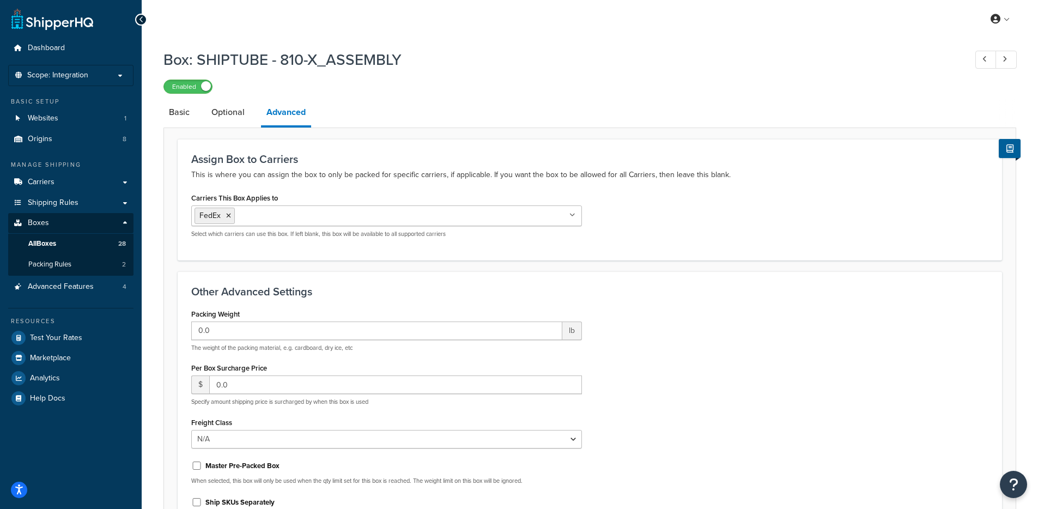
click at [570, 216] on icon at bounding box center [572, 215] width 6 height 7
click at [228, 217] on icon at bounding box center [228, 215] width 5 height 7
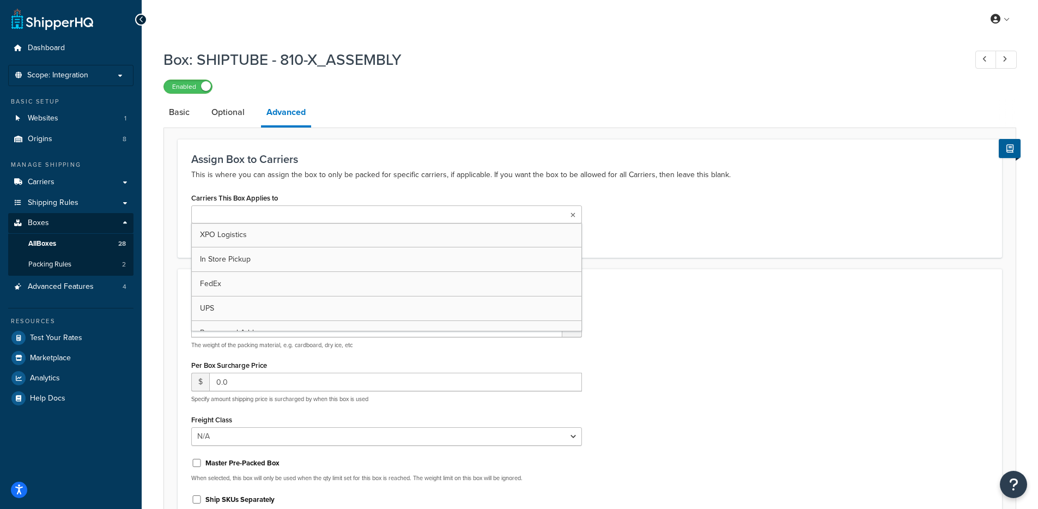
click at [172, 218] on form "Assign Box to Carriers This is where you can assign the box to only be packed f…" at bounding box center [590, 362] width 852 height 446
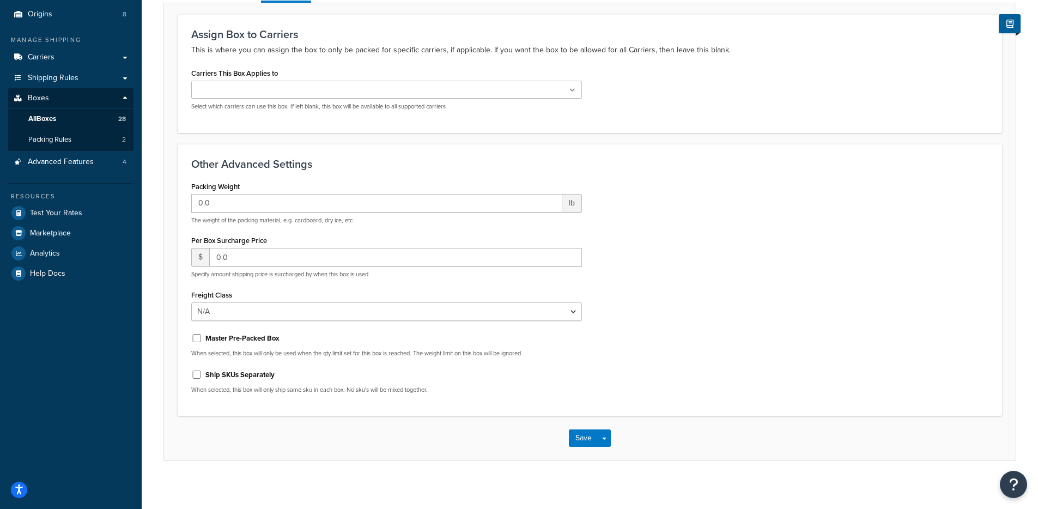
scroll to position [133, 0]
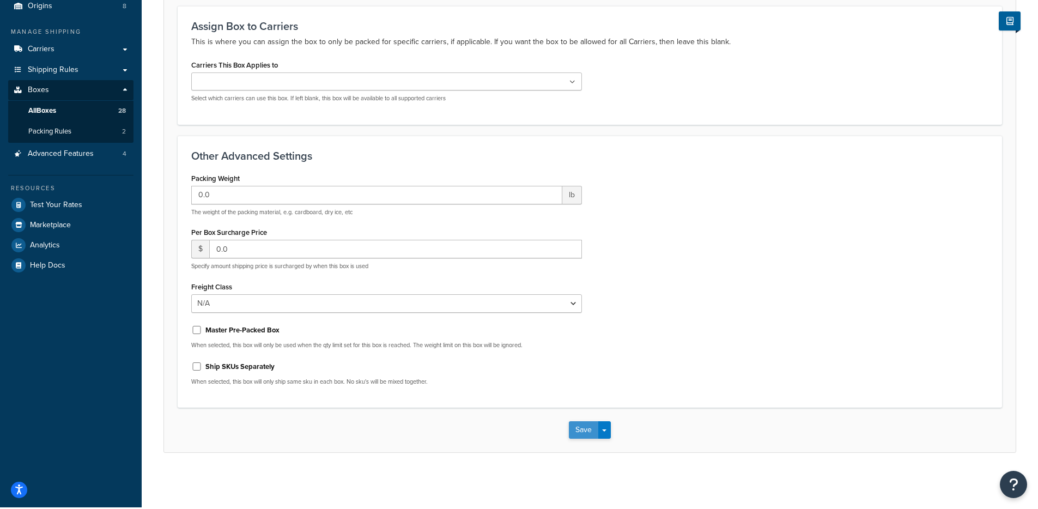
click at [578, 429] on button "Save" at bounding box center [583, 429] width 29 height 17
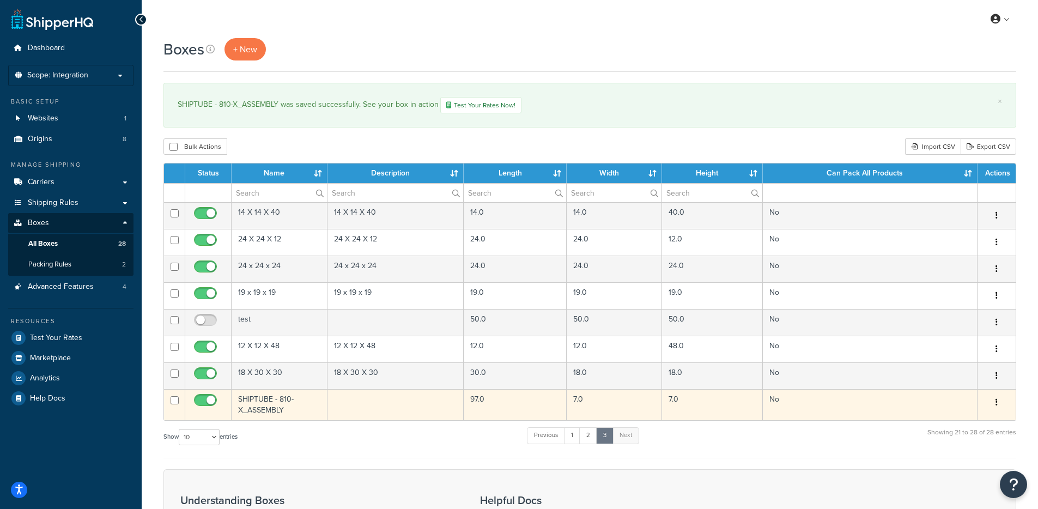
click at [994, 403] on button "button" at bounding box center [996, 402] width 15 height 17
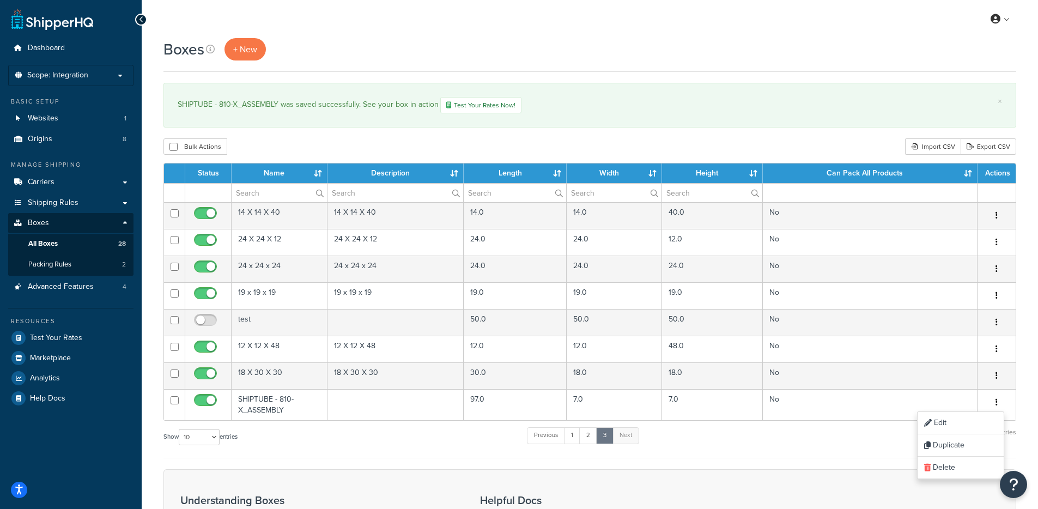
click at [826, 439] on div "Show 10 15 25 50 100 1000 entries Previous 1 2 3 Next Showing 21 to 28 of 28 en…" at bounding box center [589, 442] width 853 height 32
click at [118, 77] on p "Scope: Integration" at bounding box center [71, 75] width 116 height 9
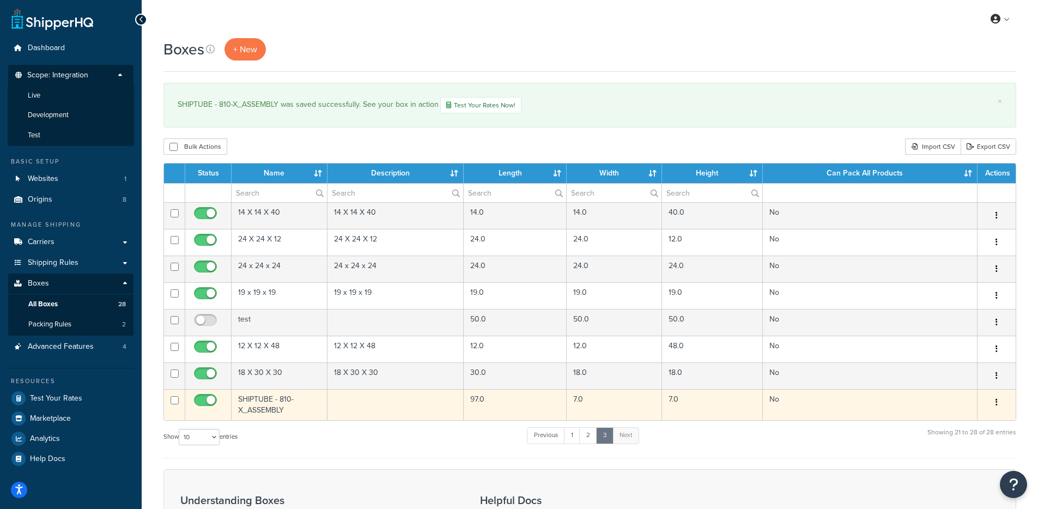
click at [809, 405] on td "No" at bounding box center [870, 404] width 215 height 31
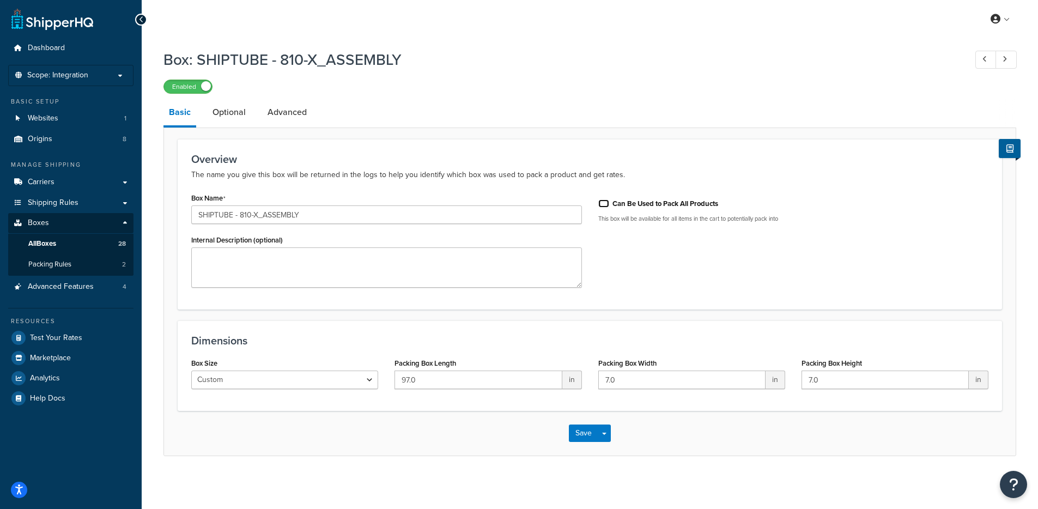
click at [603, 207] on input "Can Be Used to Pack All Products" at bounding box center [603, 203] width 11 height 8
checkbox input "true"
click at [235, 105] on link "Optional" at bounding box center [229, 112] width 44 height 26
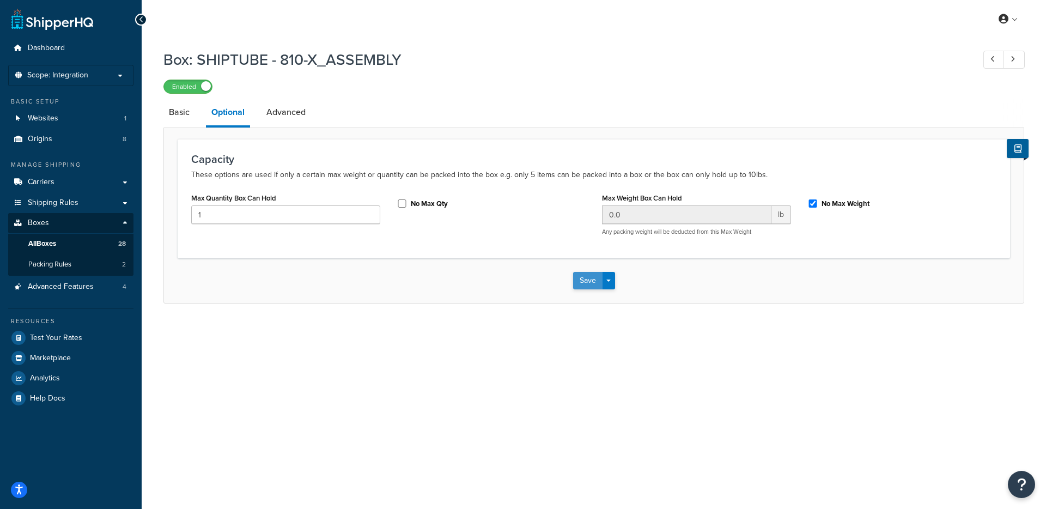
click at [586, 285] on button "Save" at bounding box center [587, 280] width 29 height 17
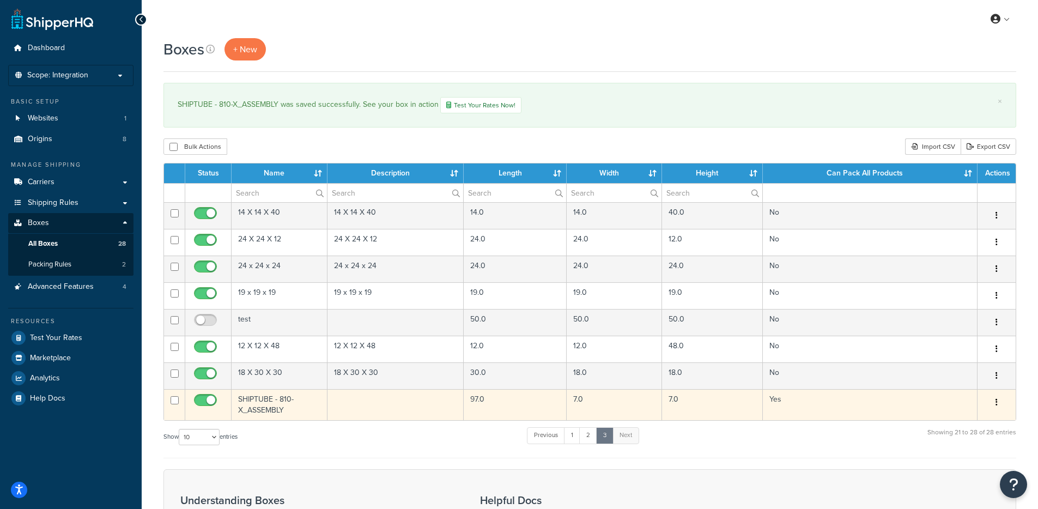
click at [282, 404] on td "SHIPTUBE - 810-X_ASSEMBLY" at bounding box center [280, 404] width 96 height 31
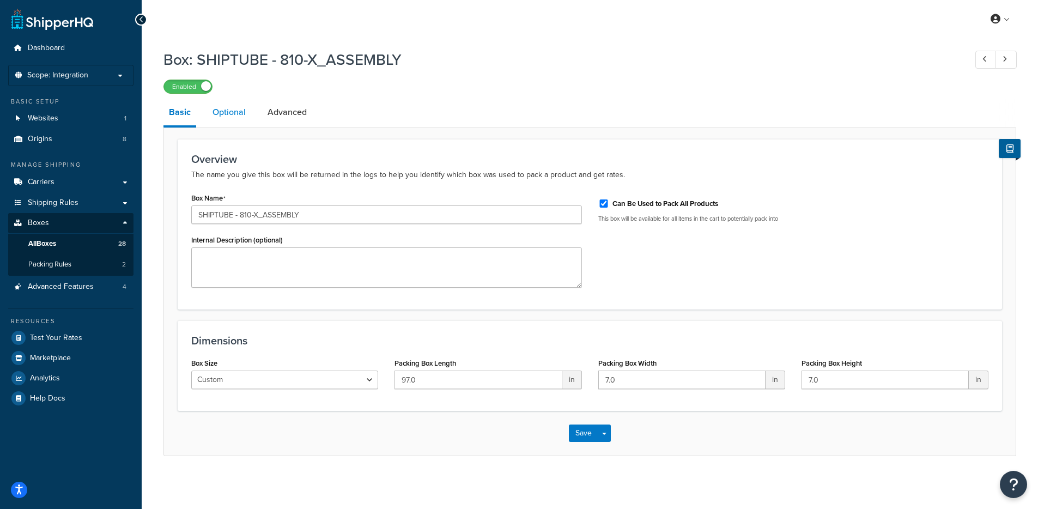
click at [230, 117] on link "Optional" at bounding box center [229, 112] width 44 height 26
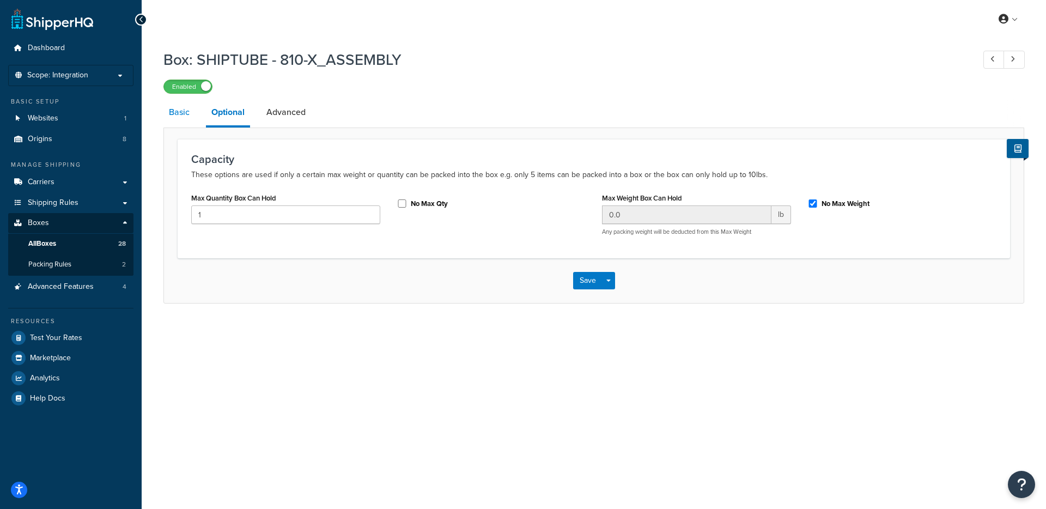
click at [190, 115] on link "Basic" at bounding box center [179, 112] width 32 height 26
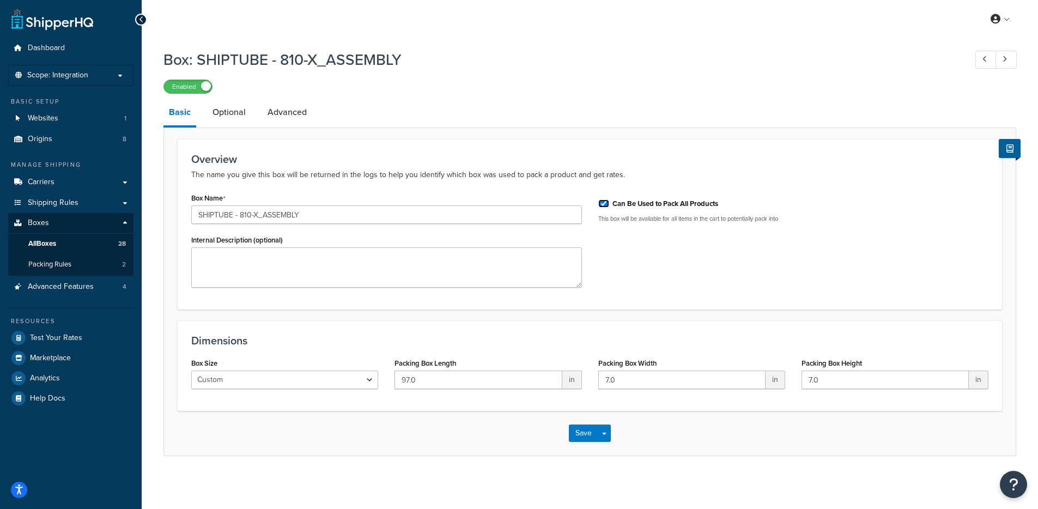
click at [605, 204] on input "Can Be Used to Pack All Products" at bounding box center [603, 203] width 11 height 8
checkbox input "false"
click at [589, 434] on button "Save" at bounding box center [583, 432] width 29 height 17
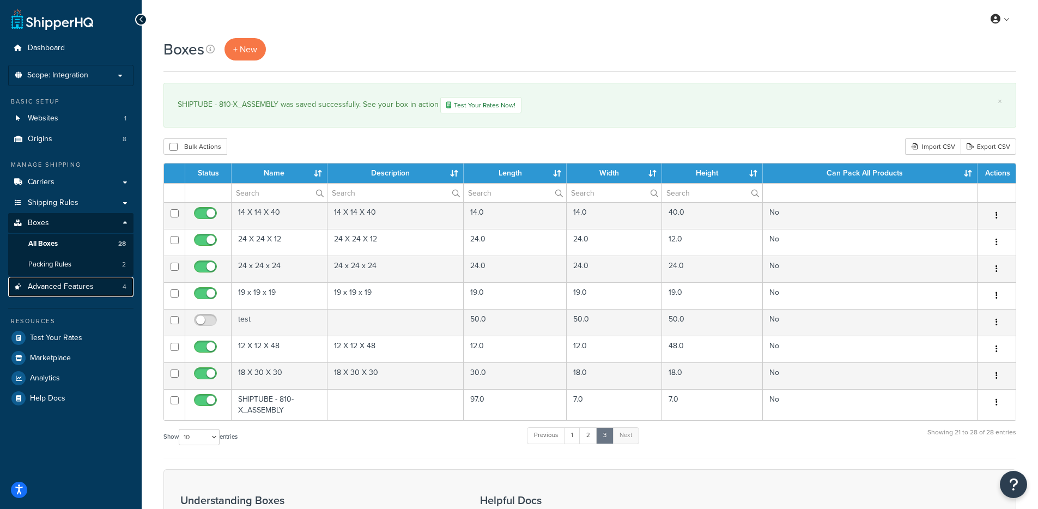
click at [87, 285] on span "Advanced Features" at bounding box center [61, 286] width 66 height 9
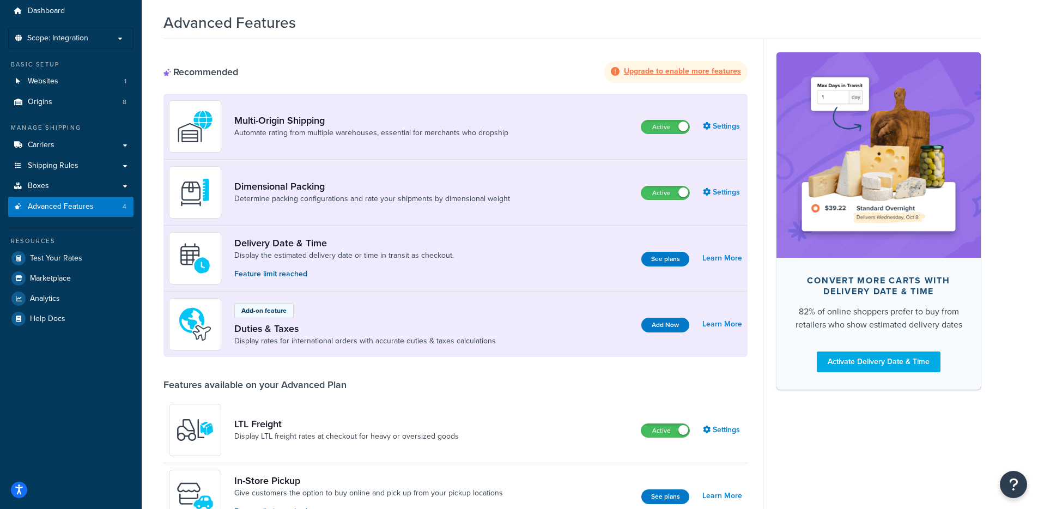
scroll to position [28, 0]
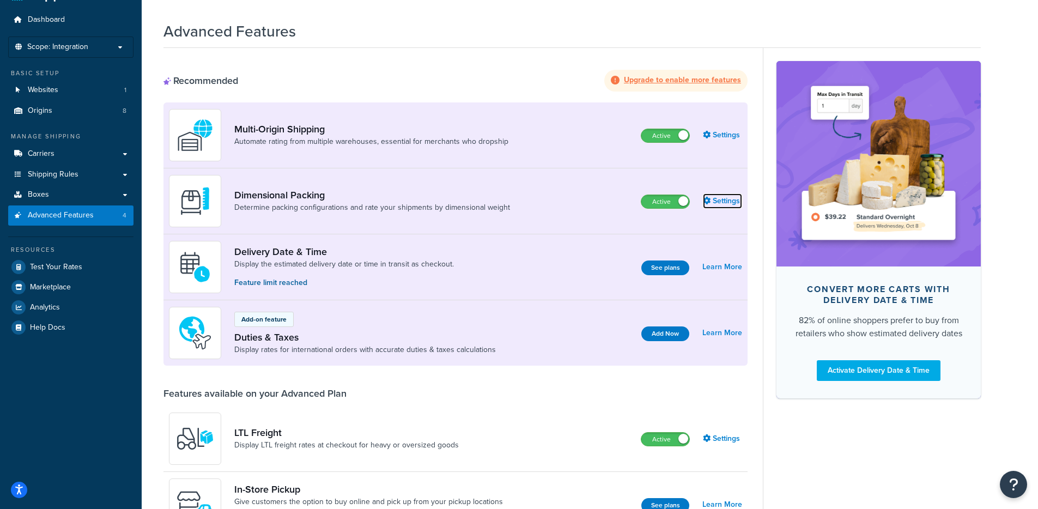
click at [726, 199] on link "Settings" at bounding box center [722, 200] width 39 height 15
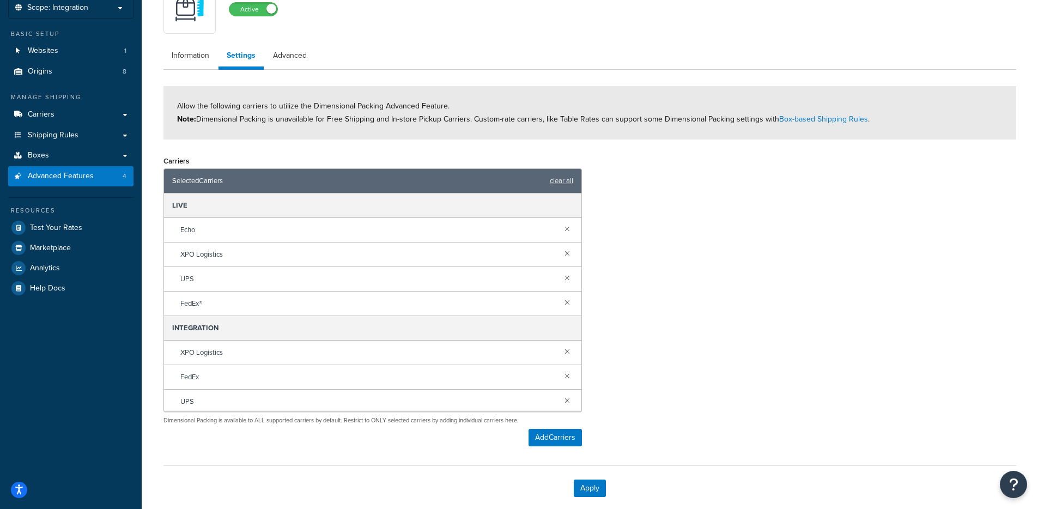
scroll to position [2, 0]
click at [283, 59] on link "Advanced" at bounding box center [290, 56] width 50 height 22
select select "false"
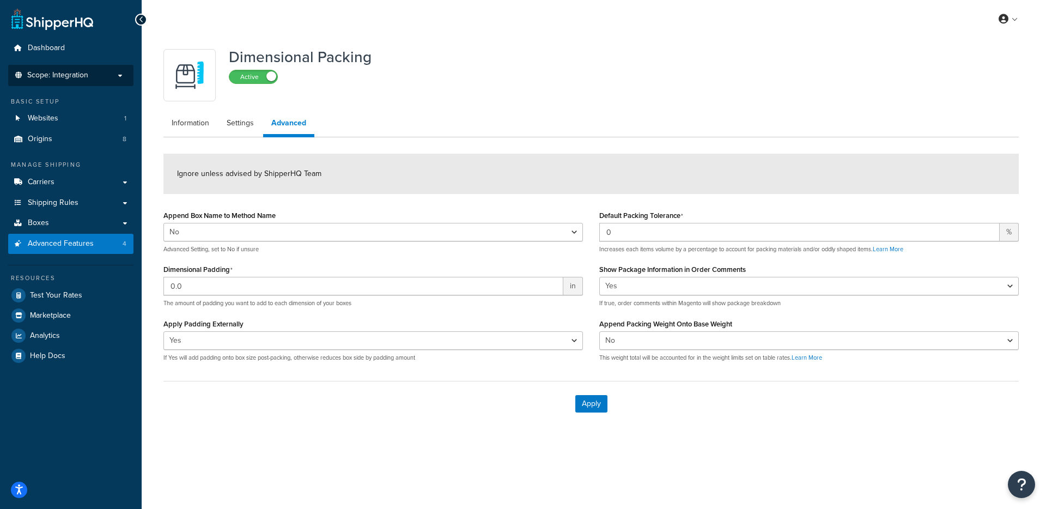
click at [107, 76] on p "Scope: Integration" at bounding box center [71, 75] width 116 height 9
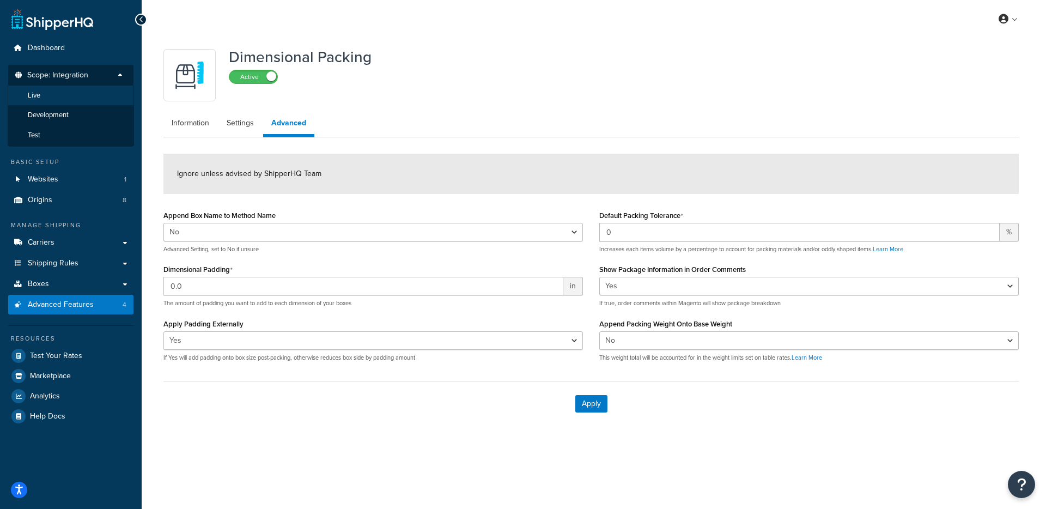
click at [66, 96] on li "Live" at bounding box center [71, 96] width 126 height 20
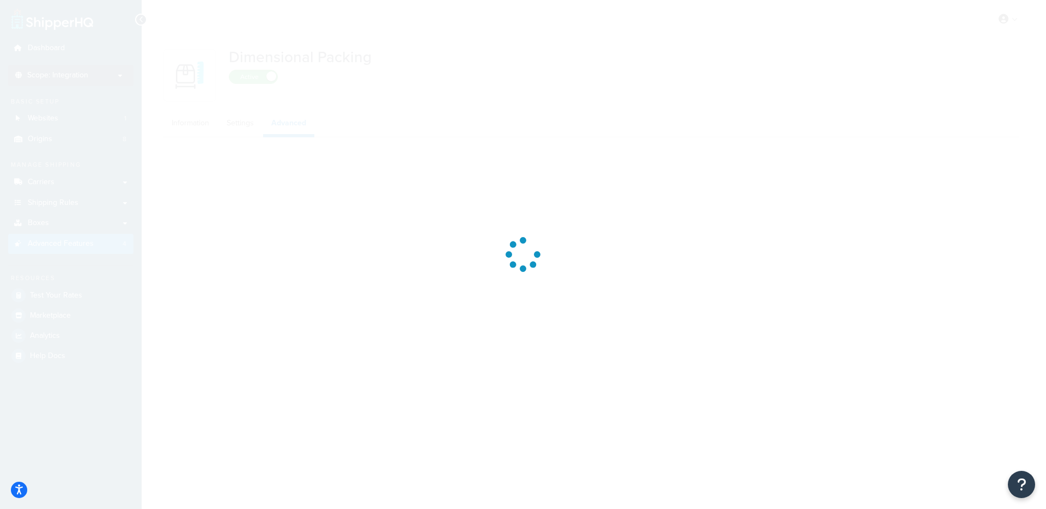
select select "false"
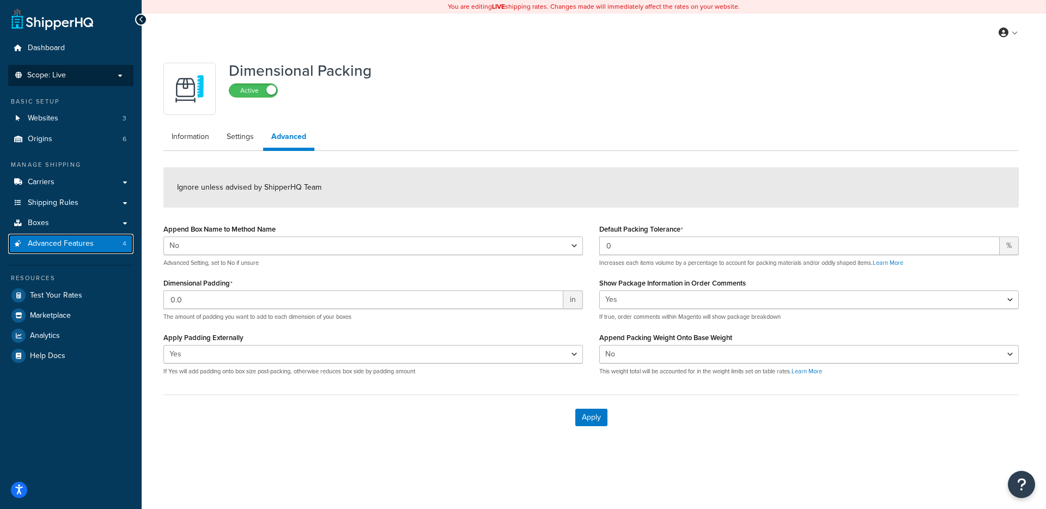
click at [86, 242] on span "Advanced Features" at bounding box center [61, 243] width 66 height 9
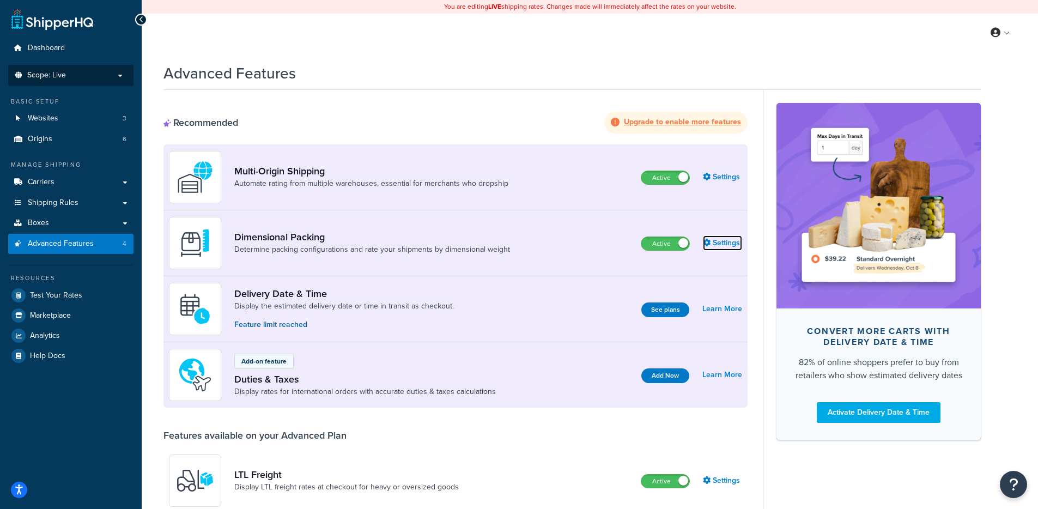
click at [722, 240] on link "Settings" at bounding box center [722, 242] width 39 height 15
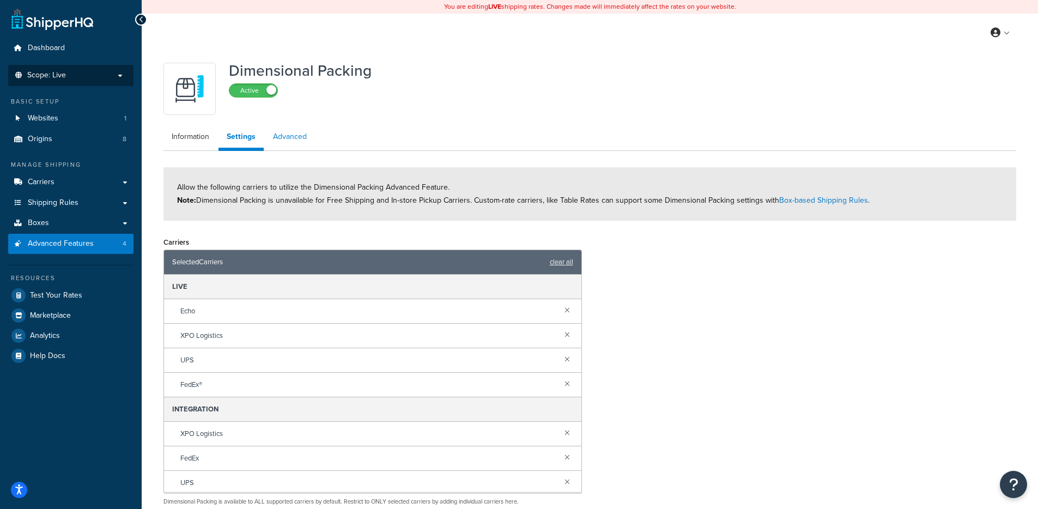
click at [294, 139] on link "Advanced" at bounding box center [290, 137] width 50 height 22
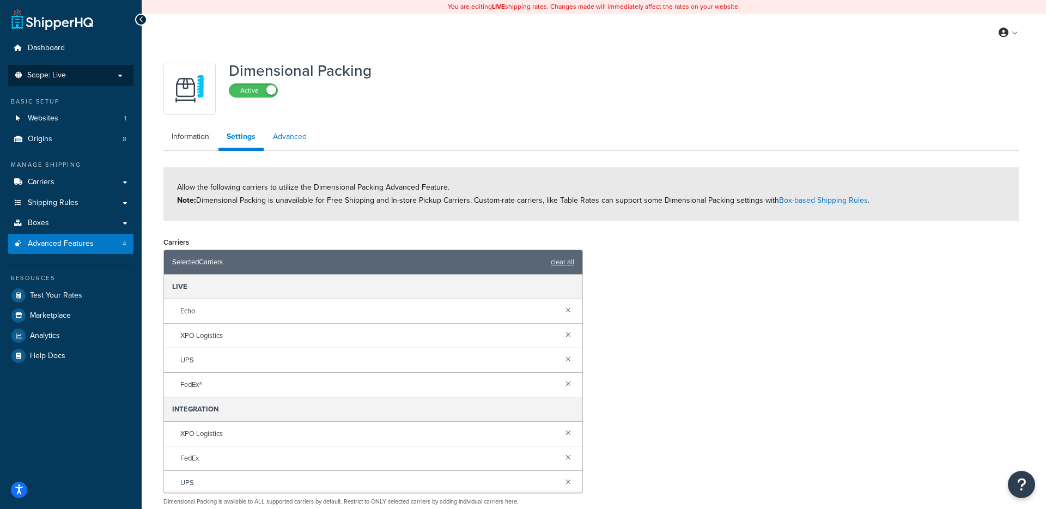
select select "false"
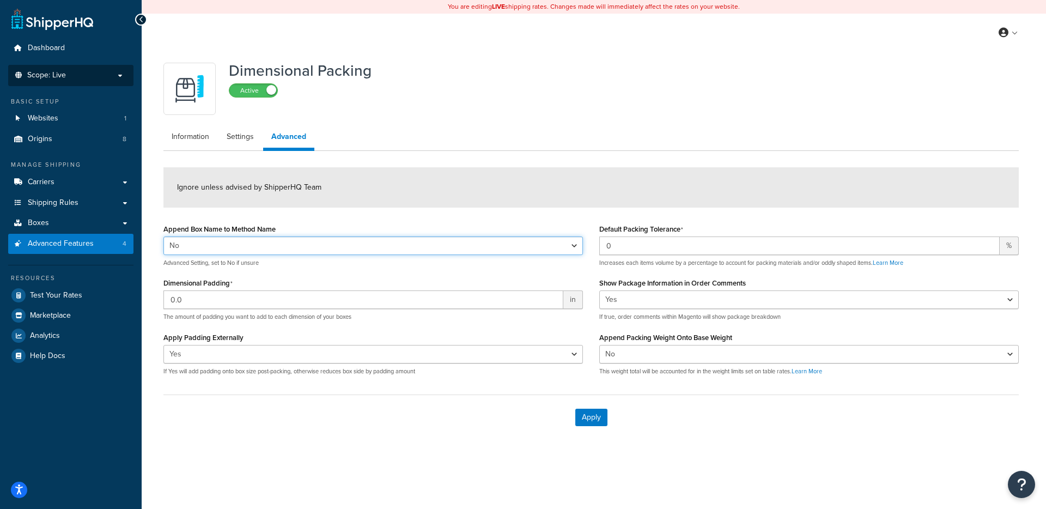
click at [358, 241] on select "Yes No" at bounding box center [373, 245] width 420 height 19
click at [236, 142] on link "Settings" at bounding box center [240, 137] width 44 height 22
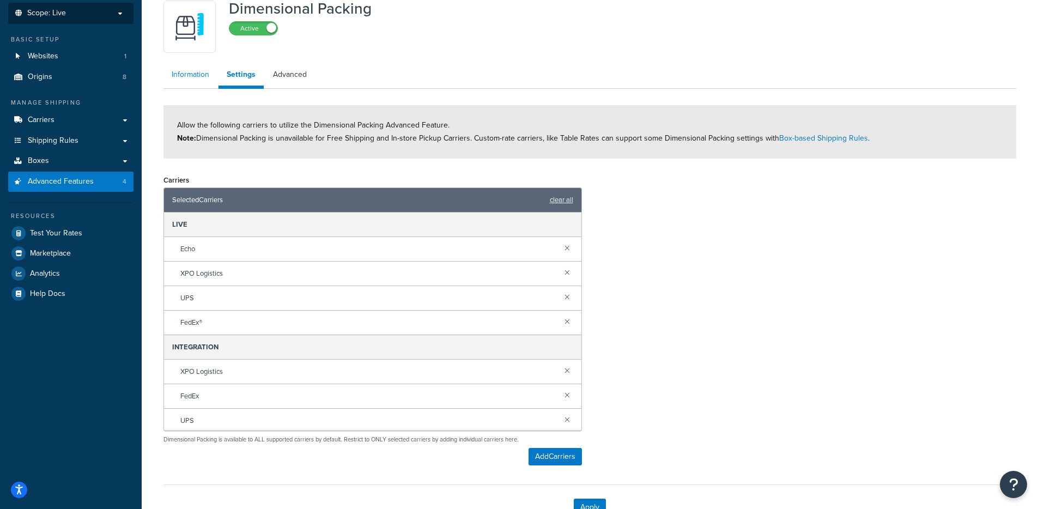
click at [198, 81] on link "Information" at bounding box center [190, 75] width 54 height 22
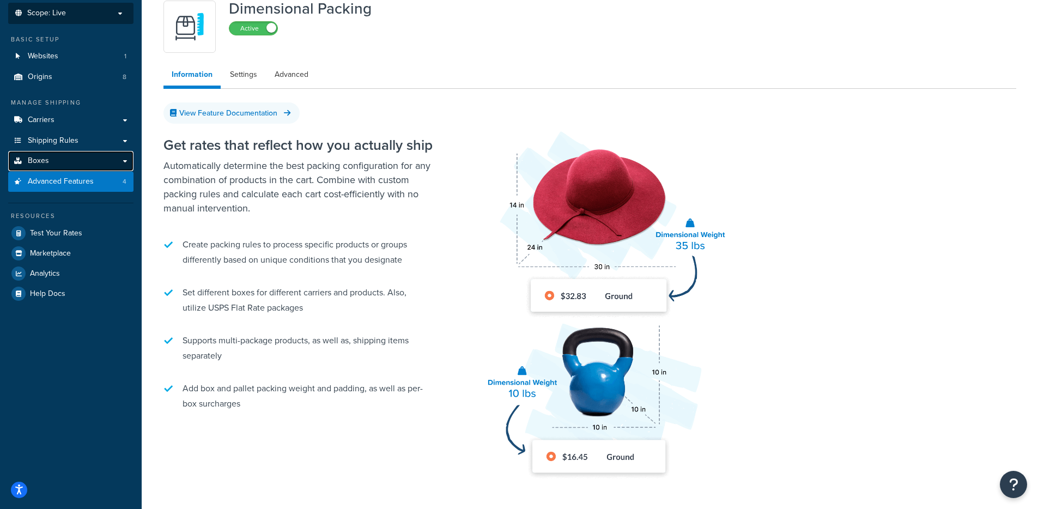
click at [63, 157] on link "Boxes" at bounding box center [70, 161] width 125 height 20
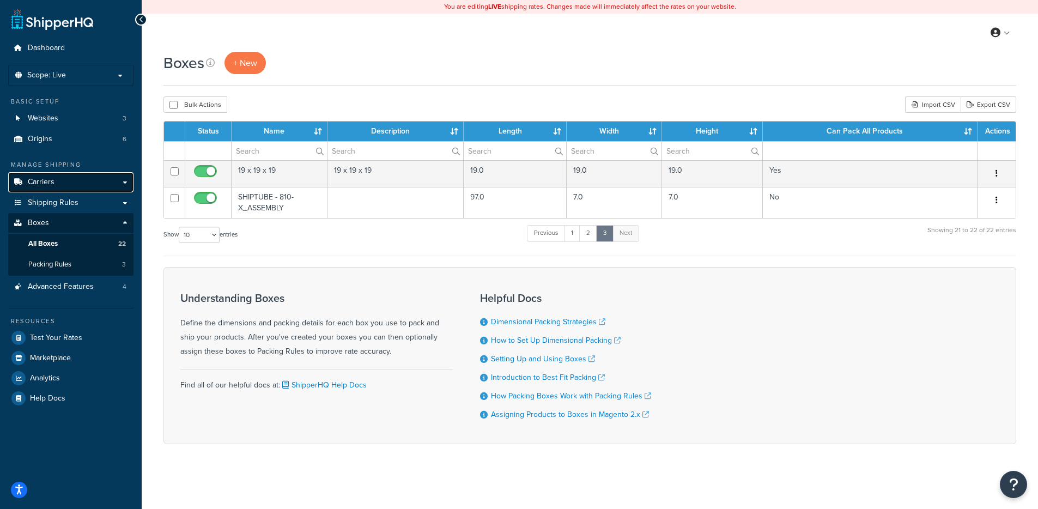
click at [69, 183] on link "Carriers" at bounding box center [70, 182] width 125 height 20
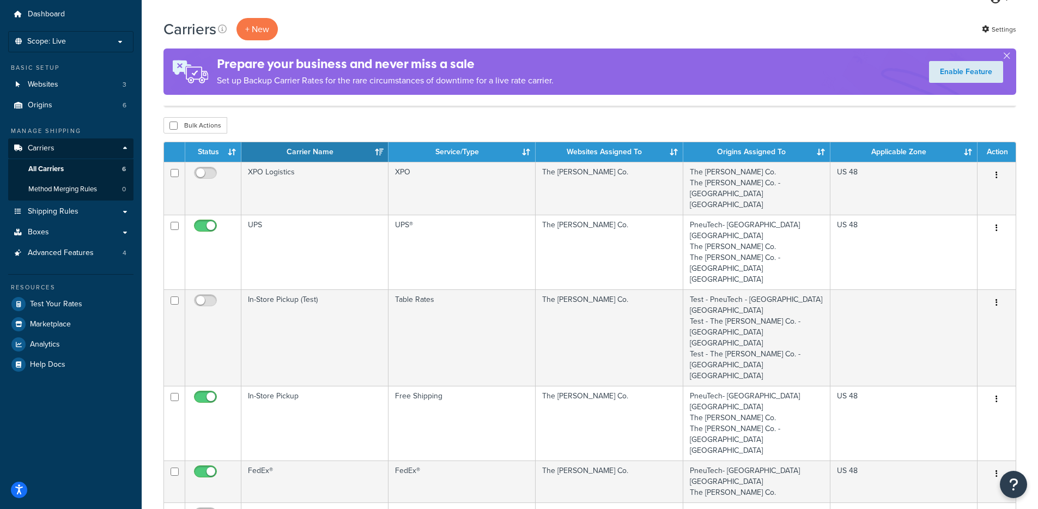
scroll to position [57, 0]
